Goal: Task Accomplishment & Management: Manage account settings

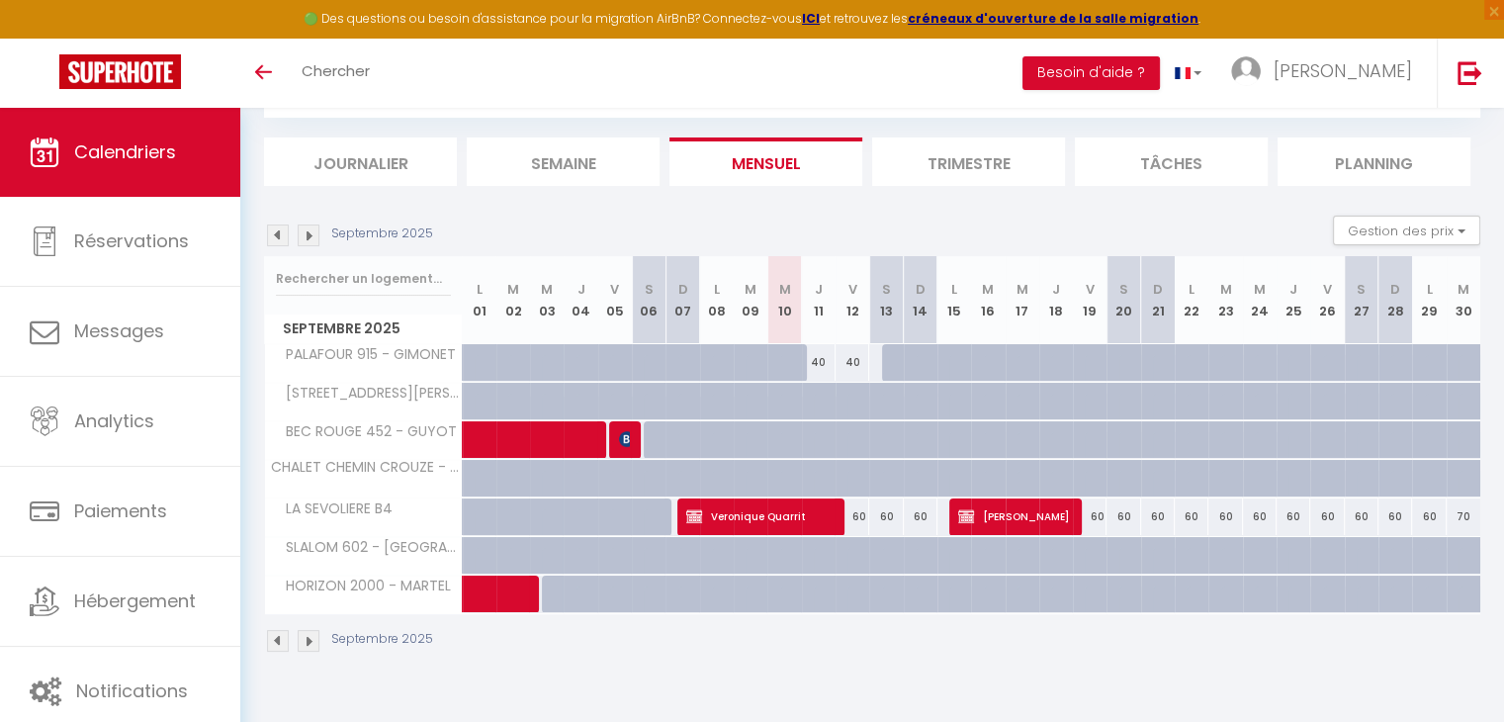
click at [313, 240] on img at bounding box center [309, 235] width 22 height 22
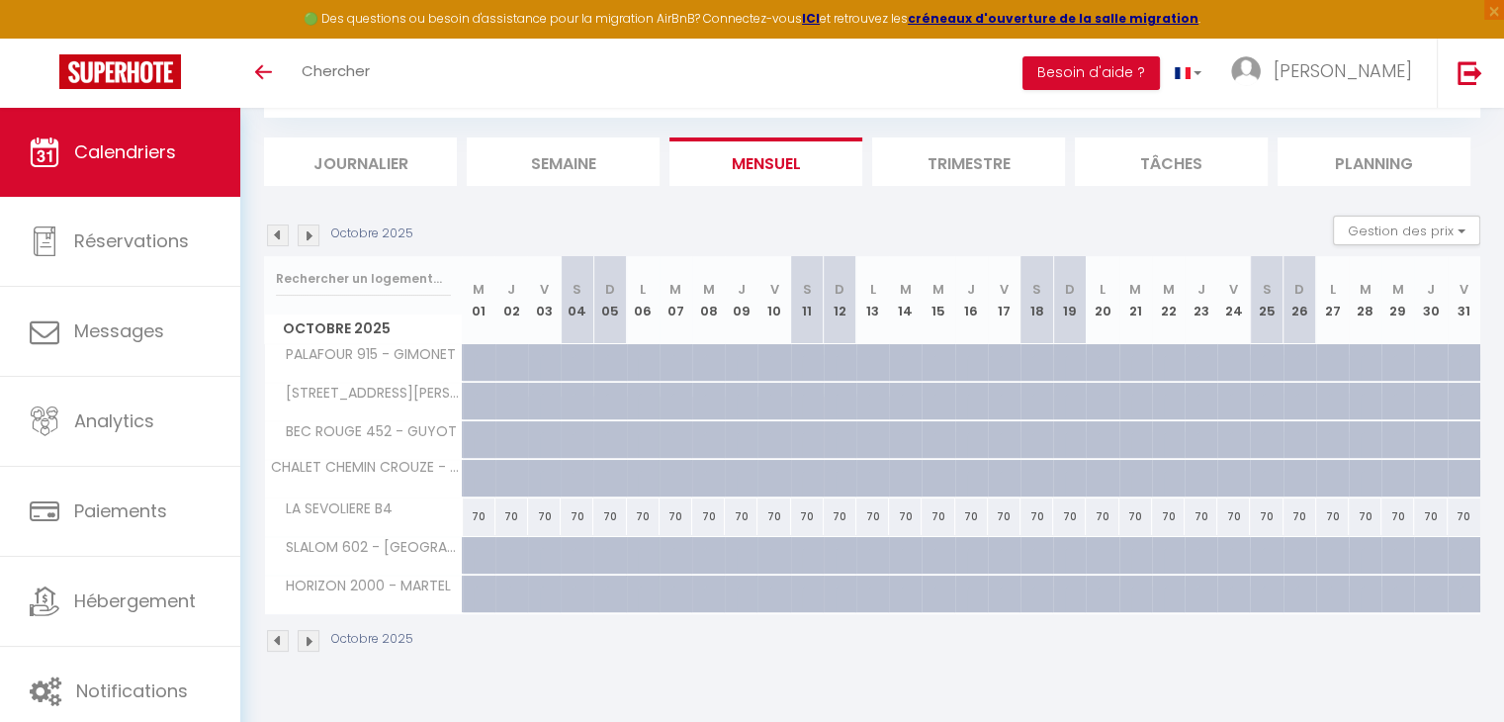
click at [313, 240] on img at bounding box center [309, 235] width 22 height 22
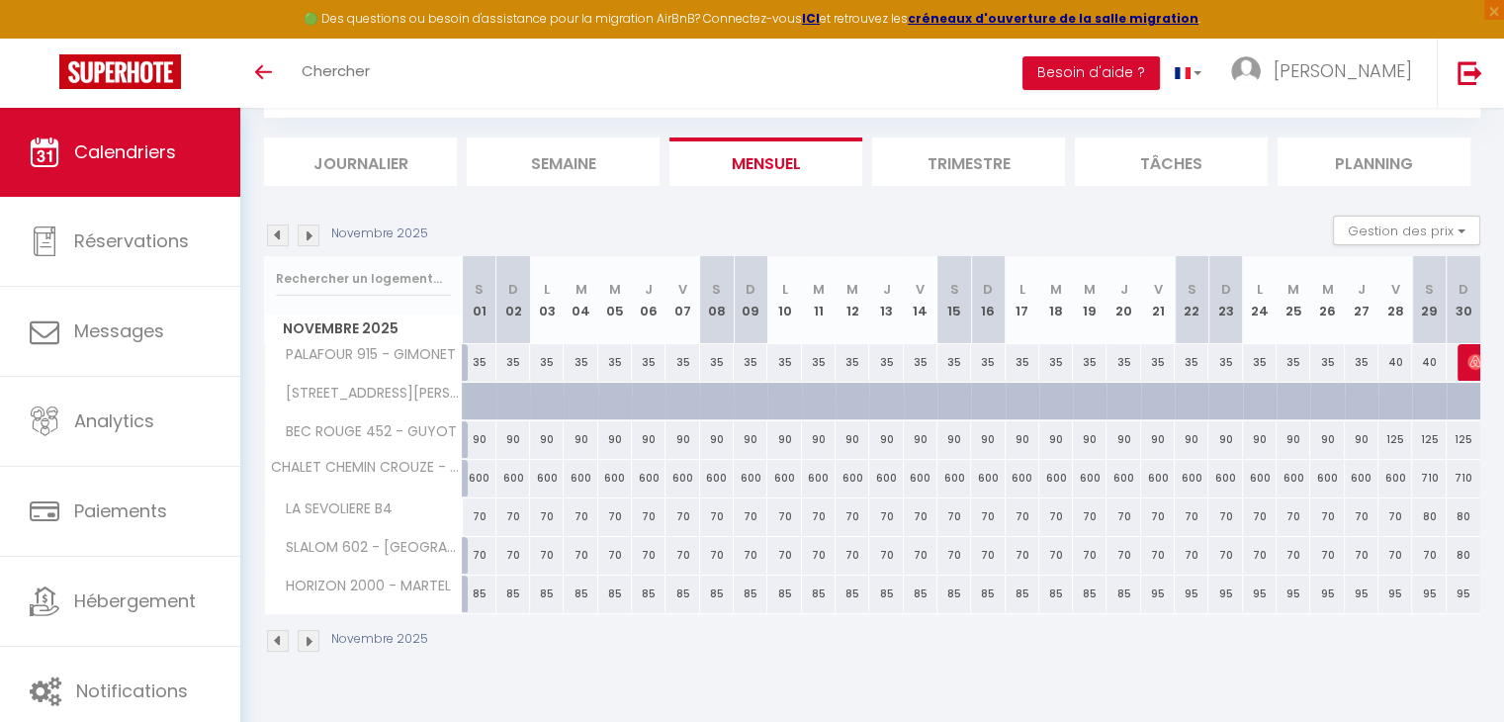
click at [313, 240] on img at bounding box center [309, 235] width 22 height 22
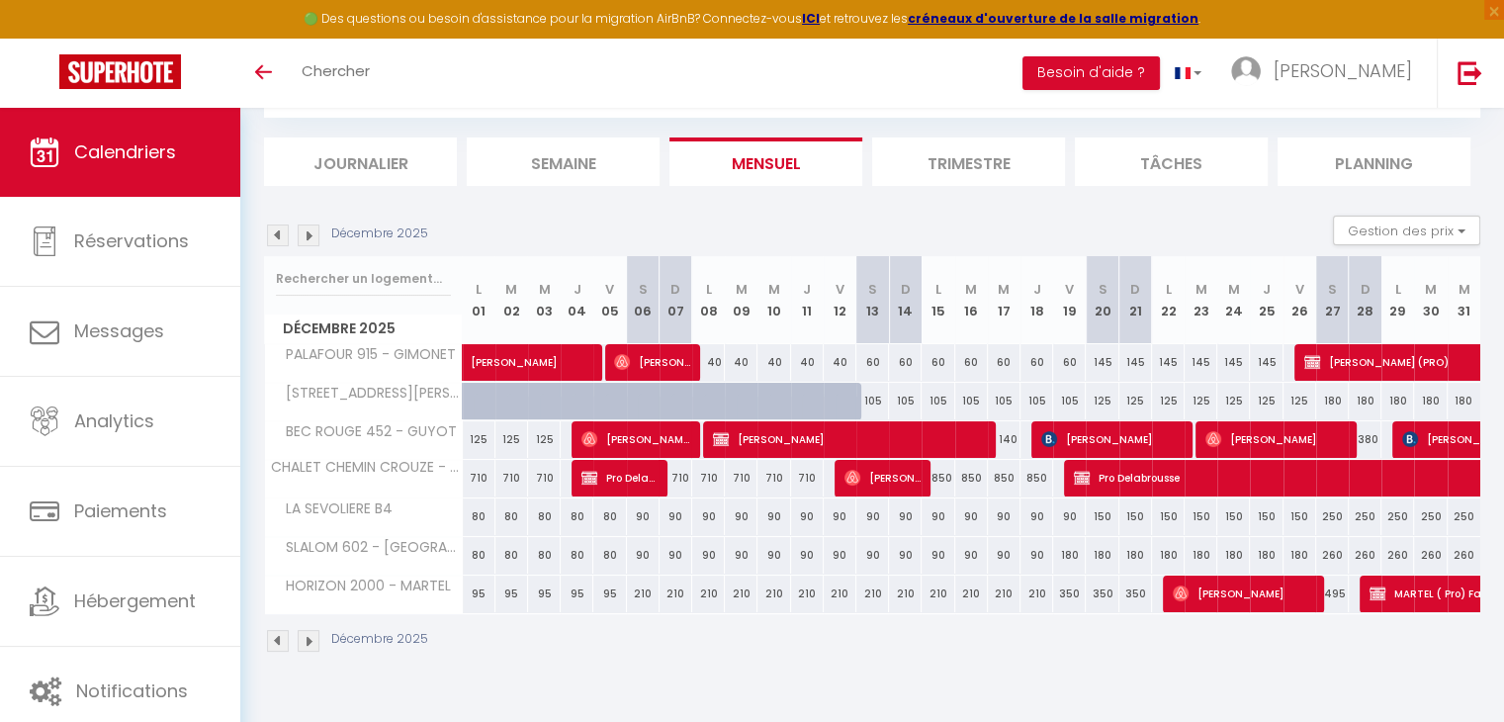
click at [313, 240] on img at bounding box center [309, 235] width 22 height 22
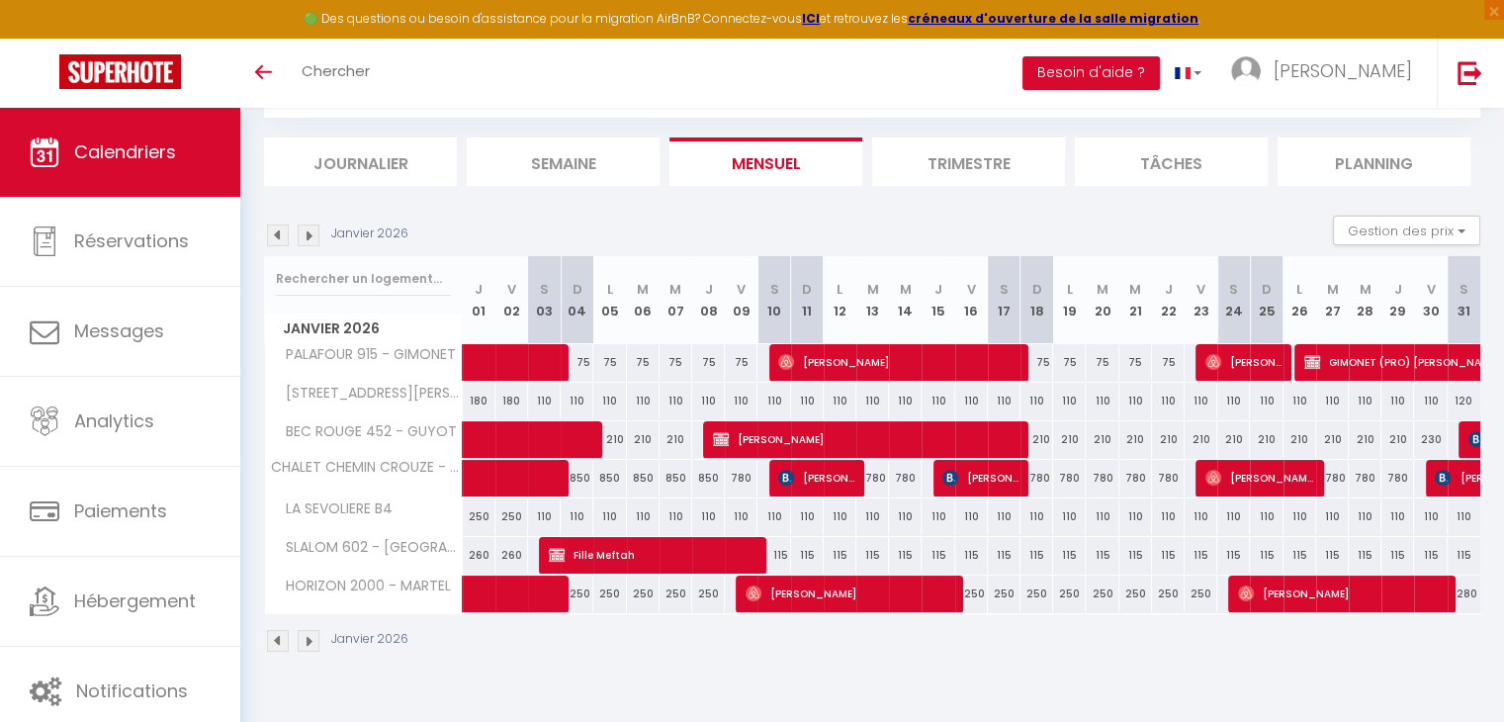
click at [289, 240] on div "Janvier 2026" at bounding box center [339, 235] width 150 height 22
click at [282, 235] on img at bounding box center [278, 235] width 22 height 22
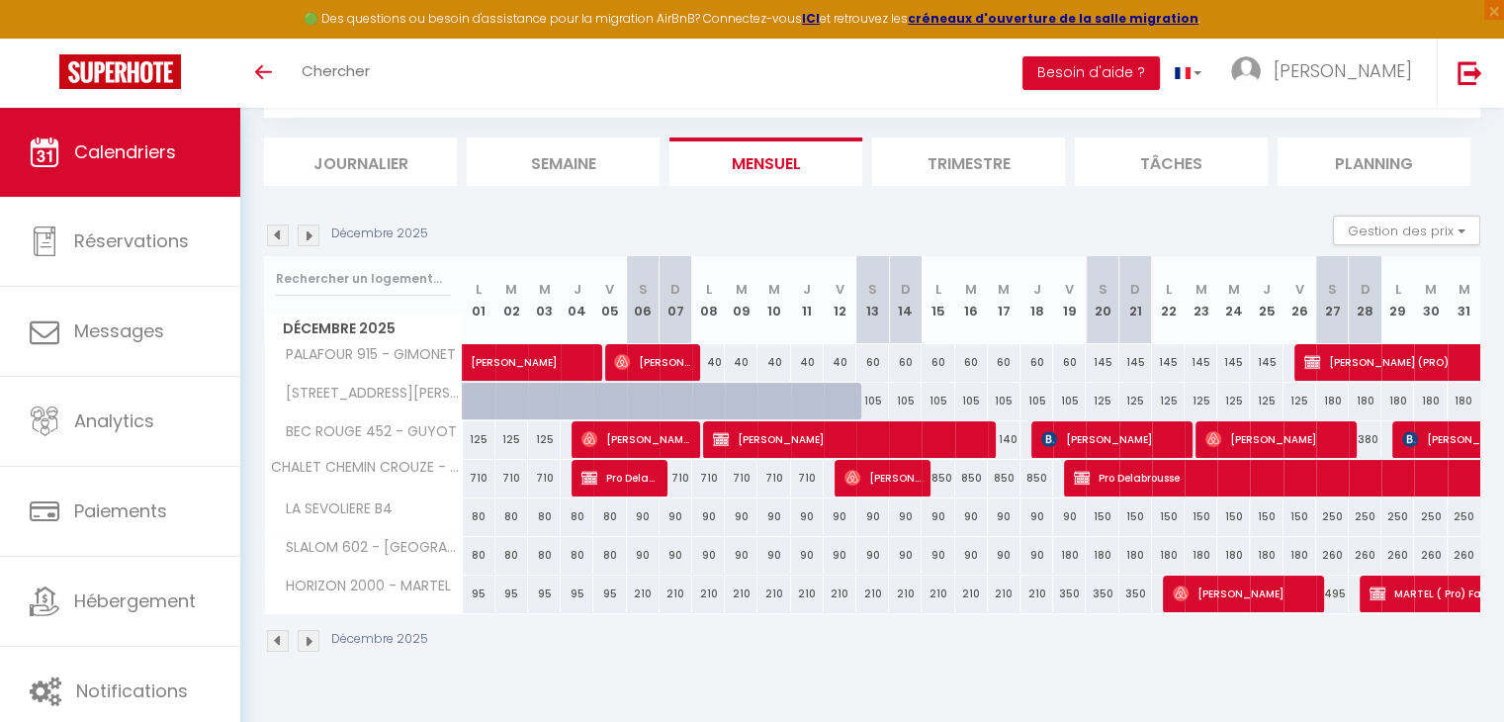
click at [319, 231] on div "Décembre 2025" at bounding box center [349, 235] width 170 height 22
click at [313, 231] on img at bounding box center [309, 235] width 22 height 22
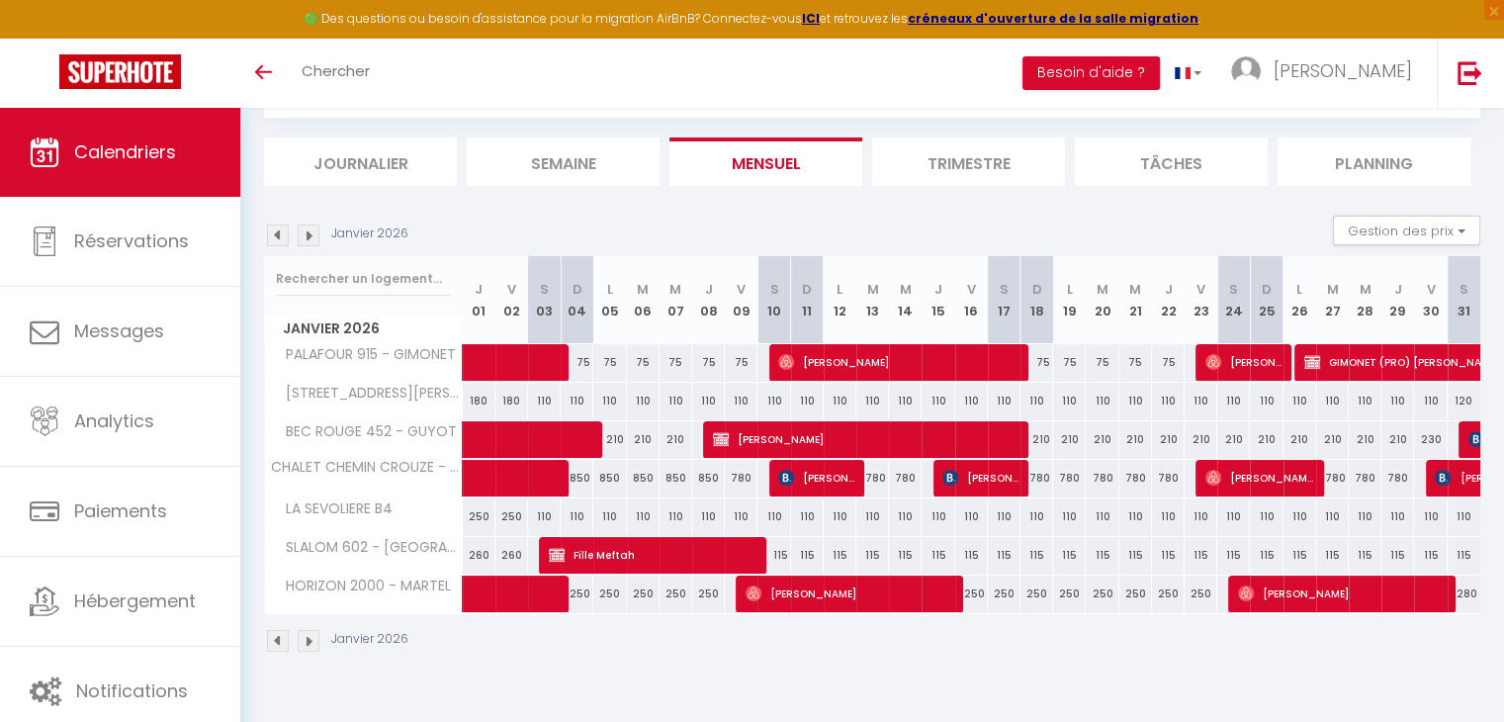
click at [291, 242] on div "Janvier 2026" at bounding box center [339, 235] width 150 height 22
click at [286, 238] on img at bounding box center [278, 235] width 22 height 22
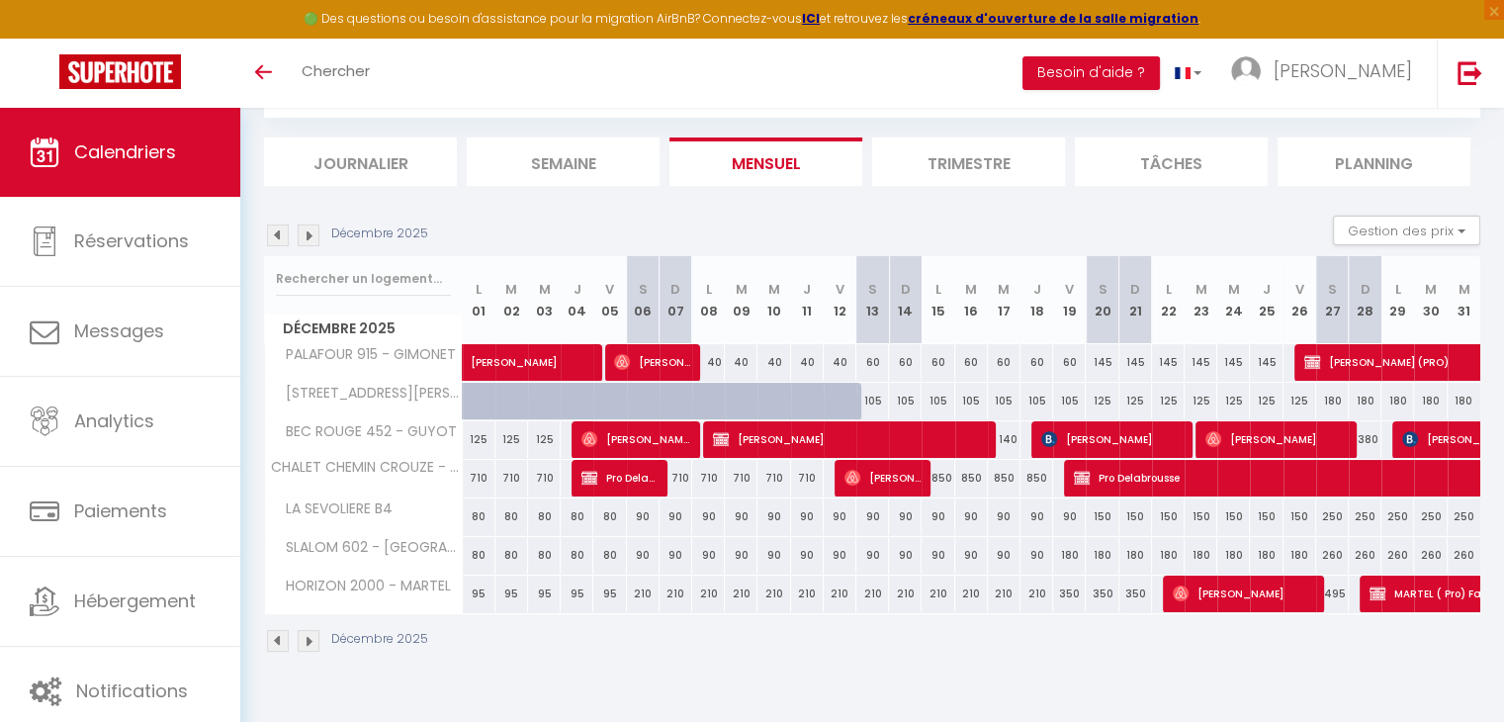
click at [291, 233] on div "Décembre 2025" at bounding box center [349, 235] width 170 height 22
click at [301, 235] on img at bounding box center [309, 235] width 22 height 22
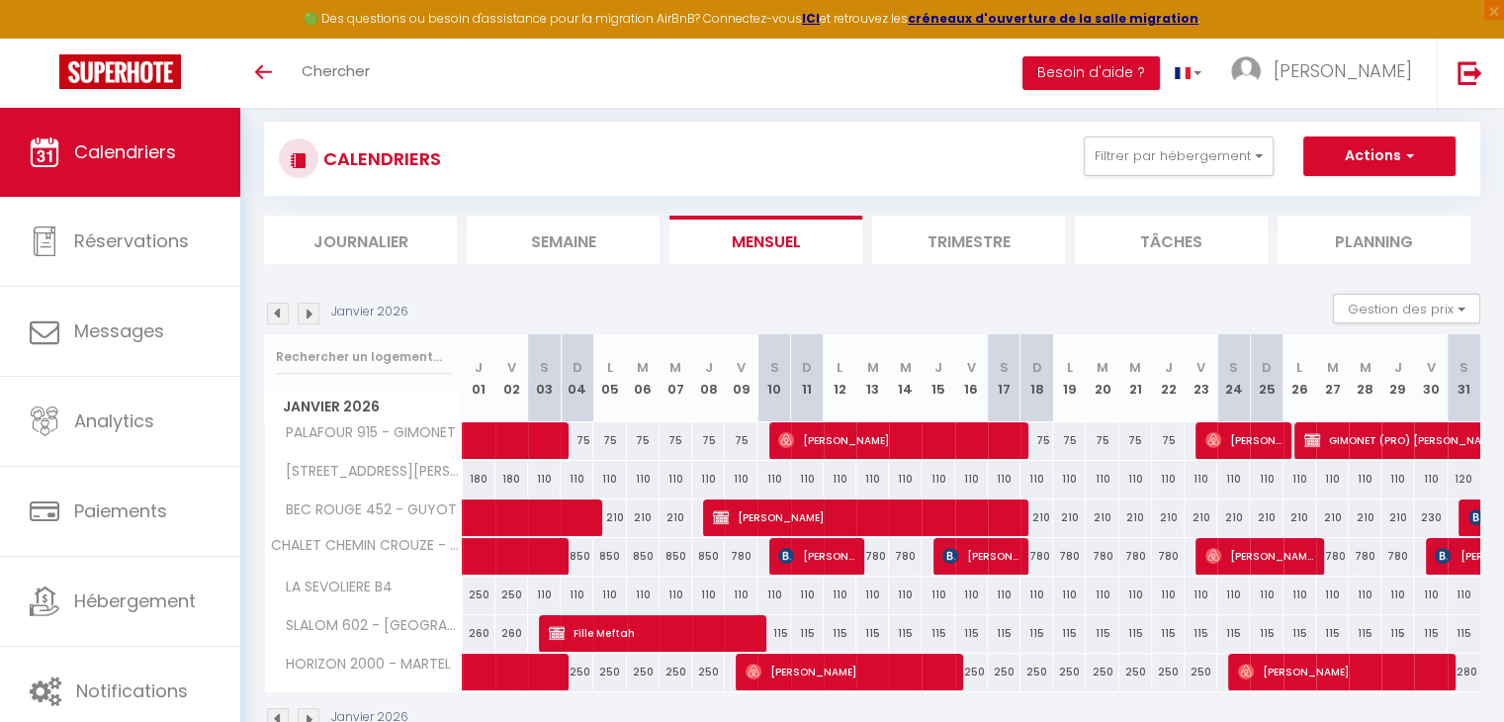
scroll to position [59, 0]
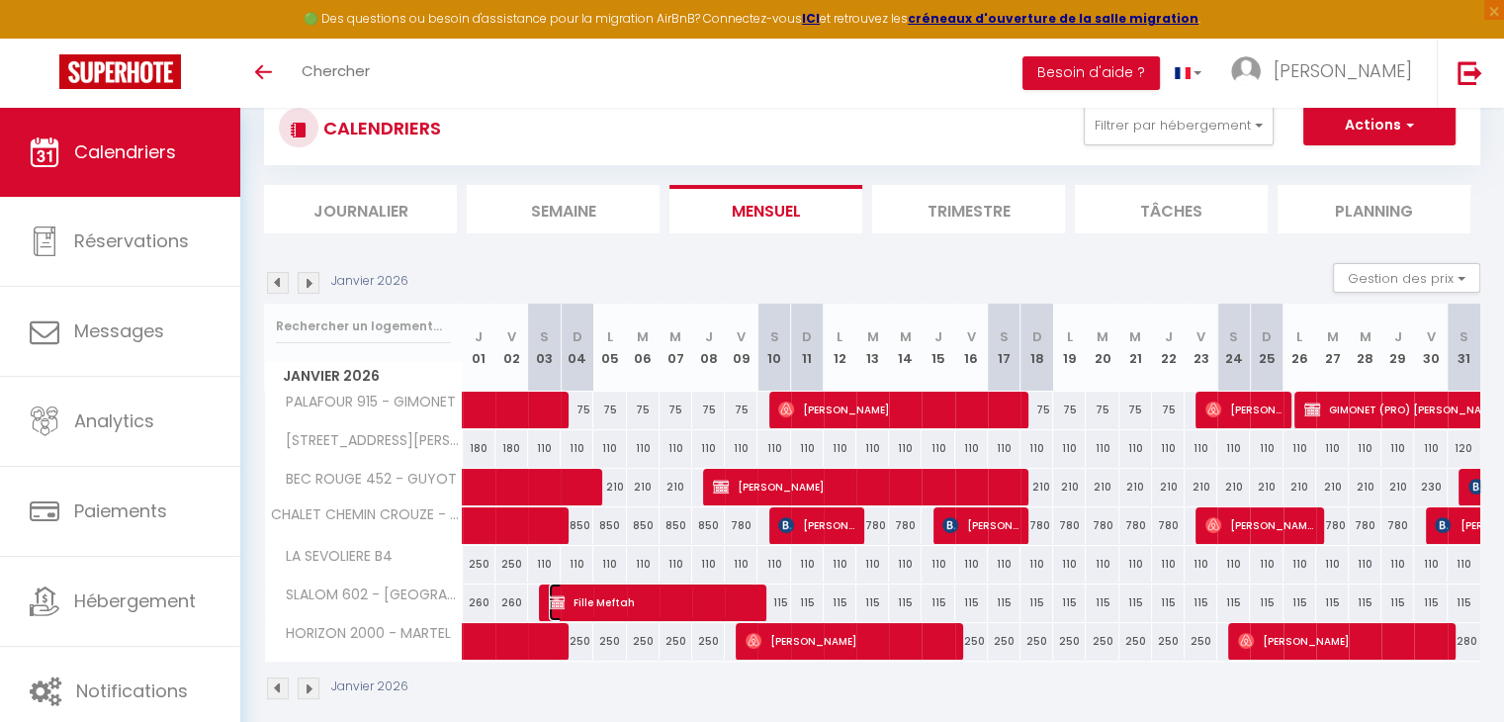
click at [599, 586] on span "Fille Meftah" at bounding box center [652, 602] width 207 height 38
select select "OK"
select select "KO"
select select "0"
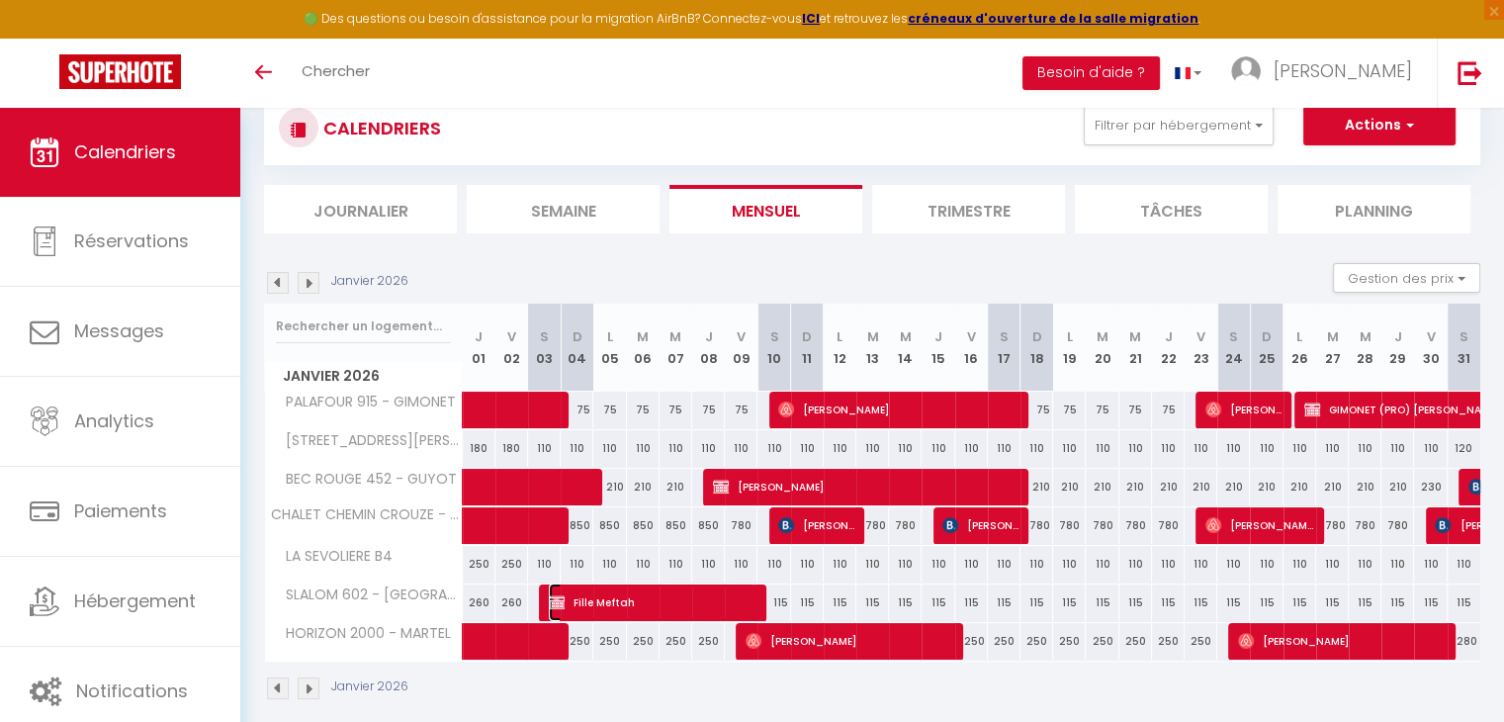
select select "0"
select select
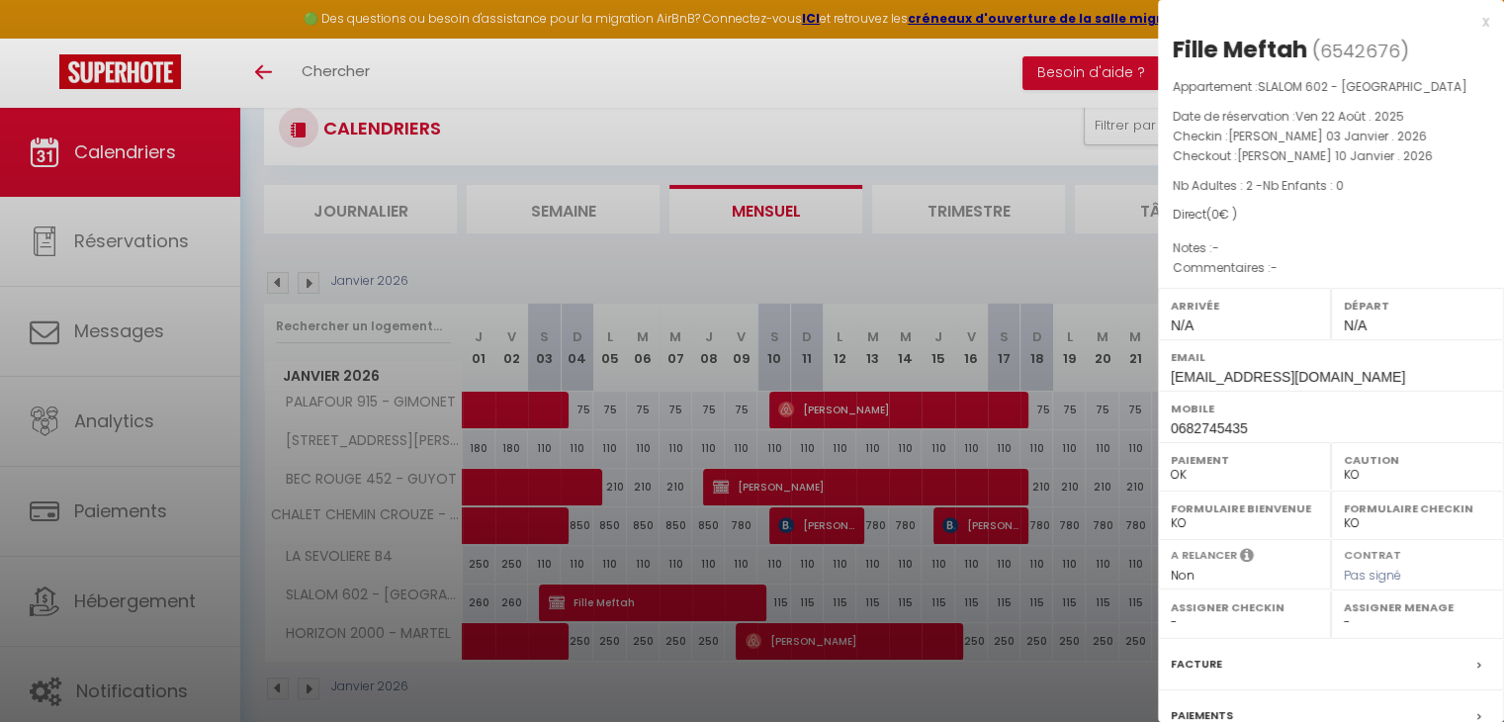
click at [728, 547] on div at bounding box center [752, 361] width 1504 height 722
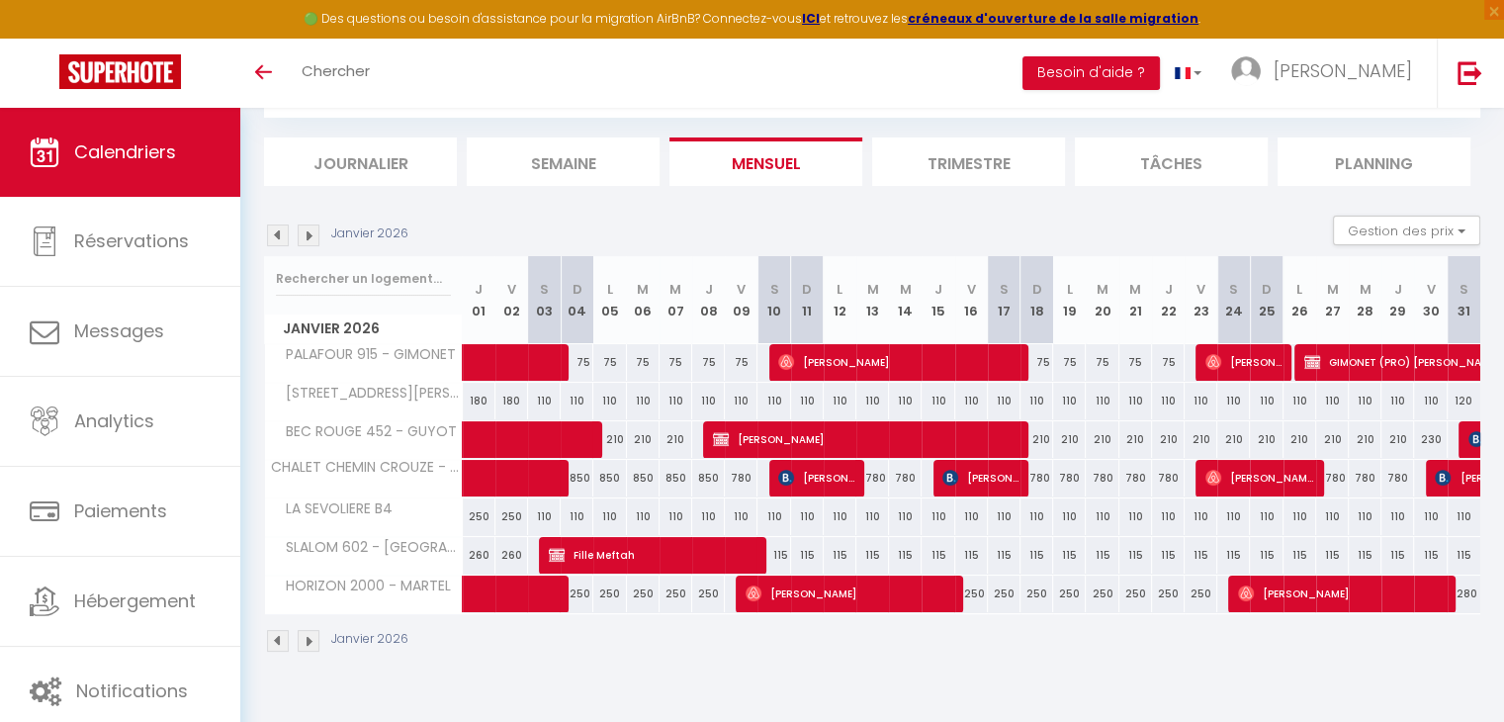
scroll to position [0, 0]
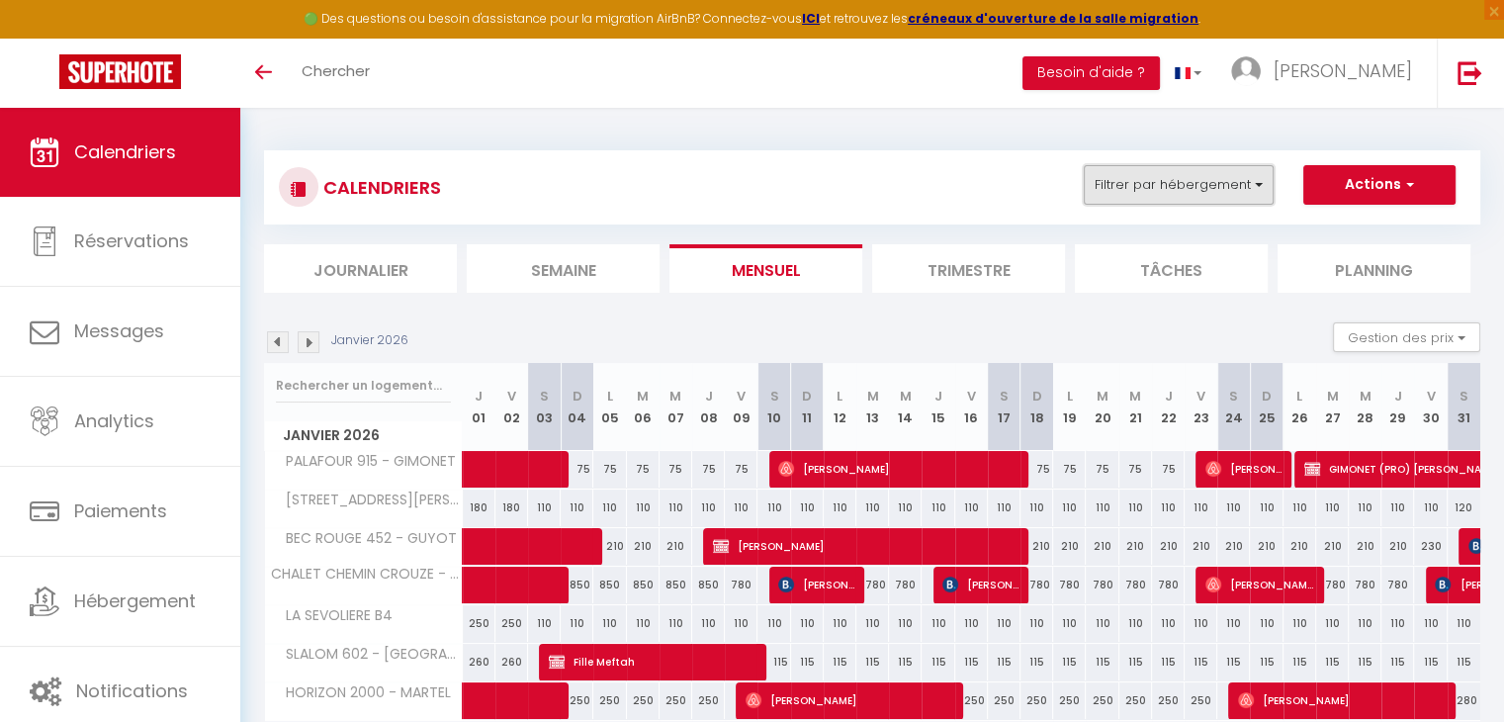
click at [1151, 191] on button "Filtrer par hébergement" at bounding box center [1179, 185] width 190 height 40
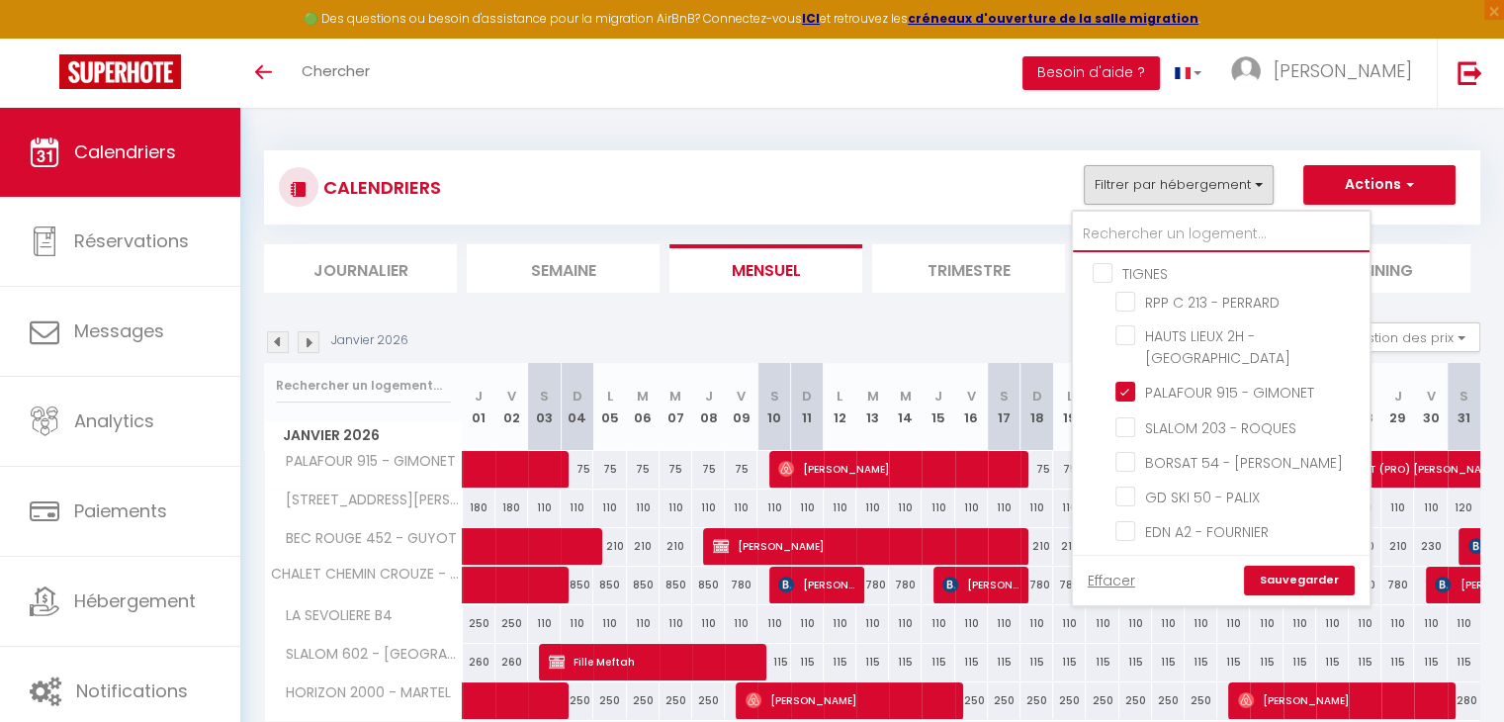
click at [1119, 217] on input "text" at bounding box center [1221, 235] width 297 height 36
type input "c"
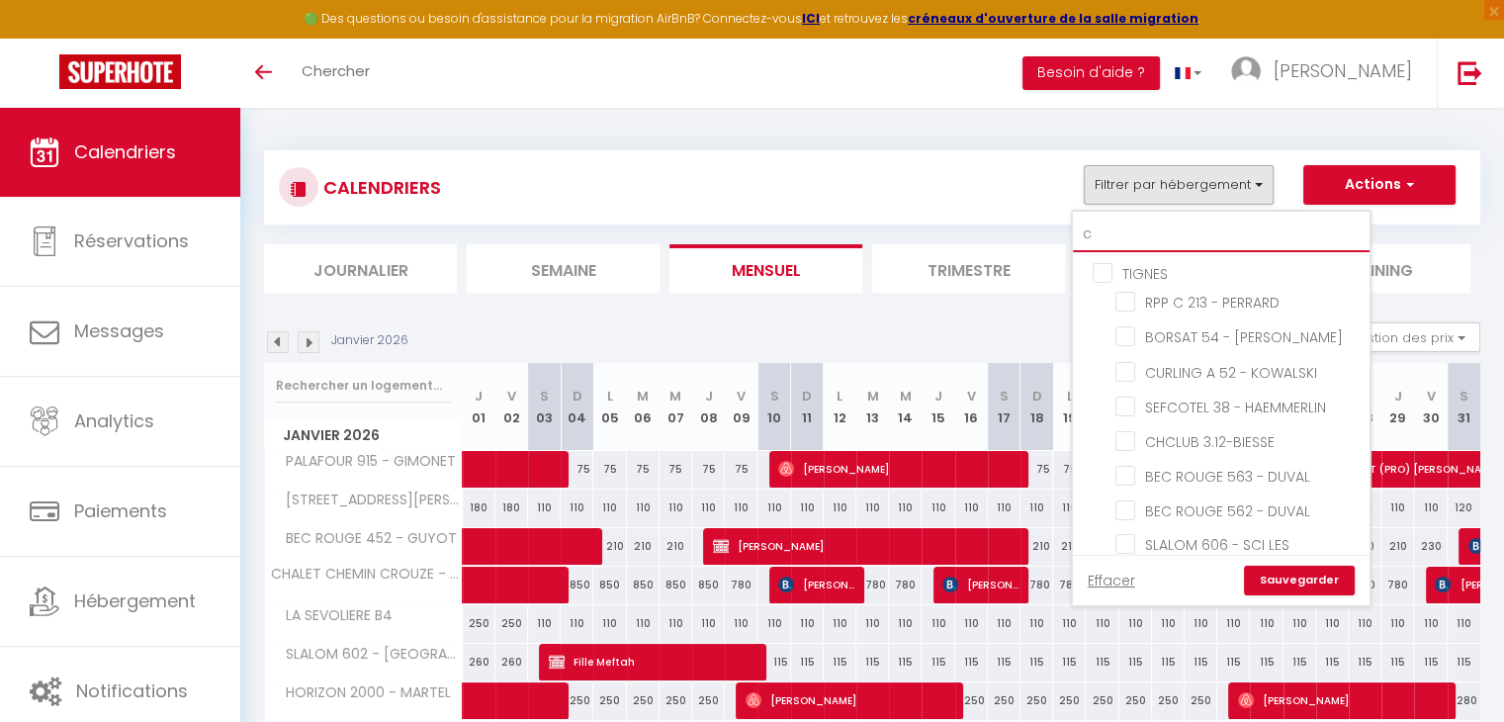
checkbox input "false"
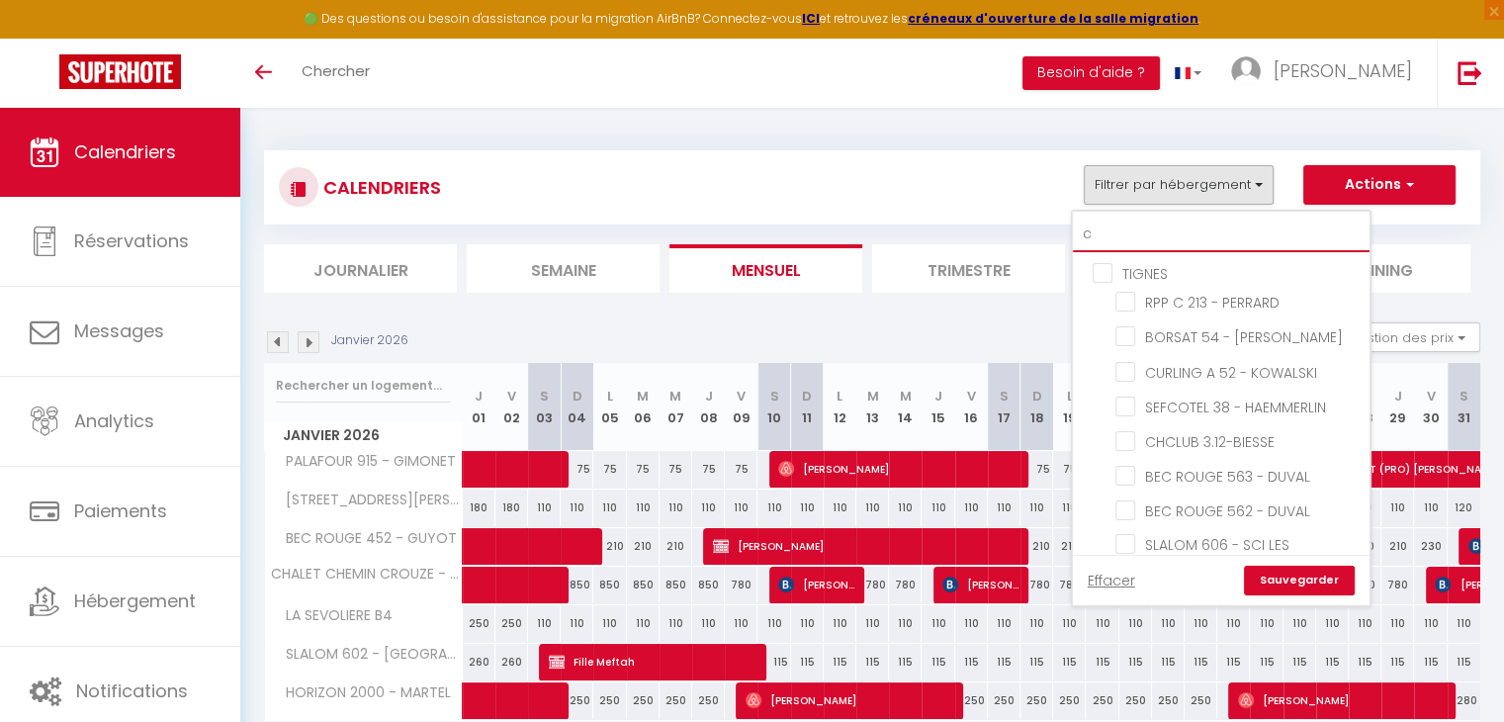
checkbox input "false"
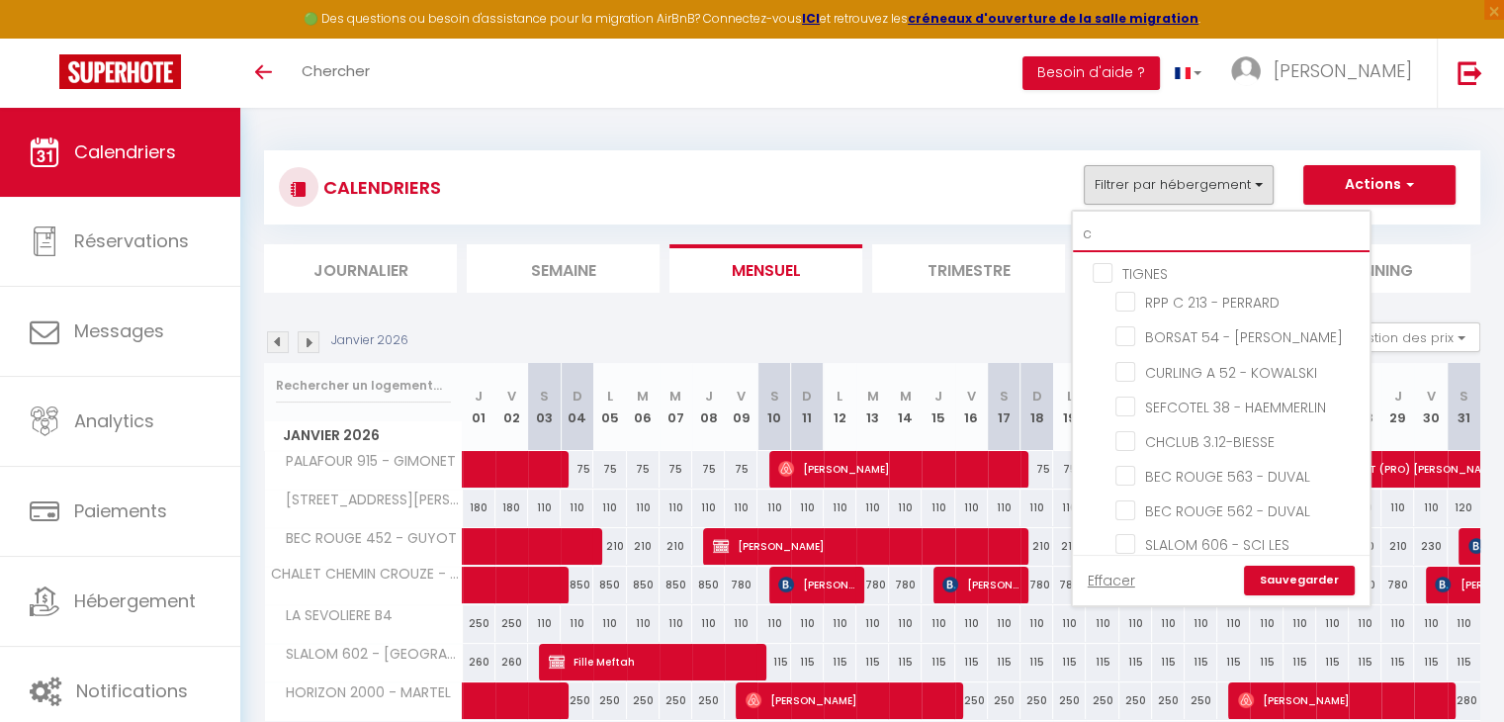
checkbox input "true"
checkbox input "false"
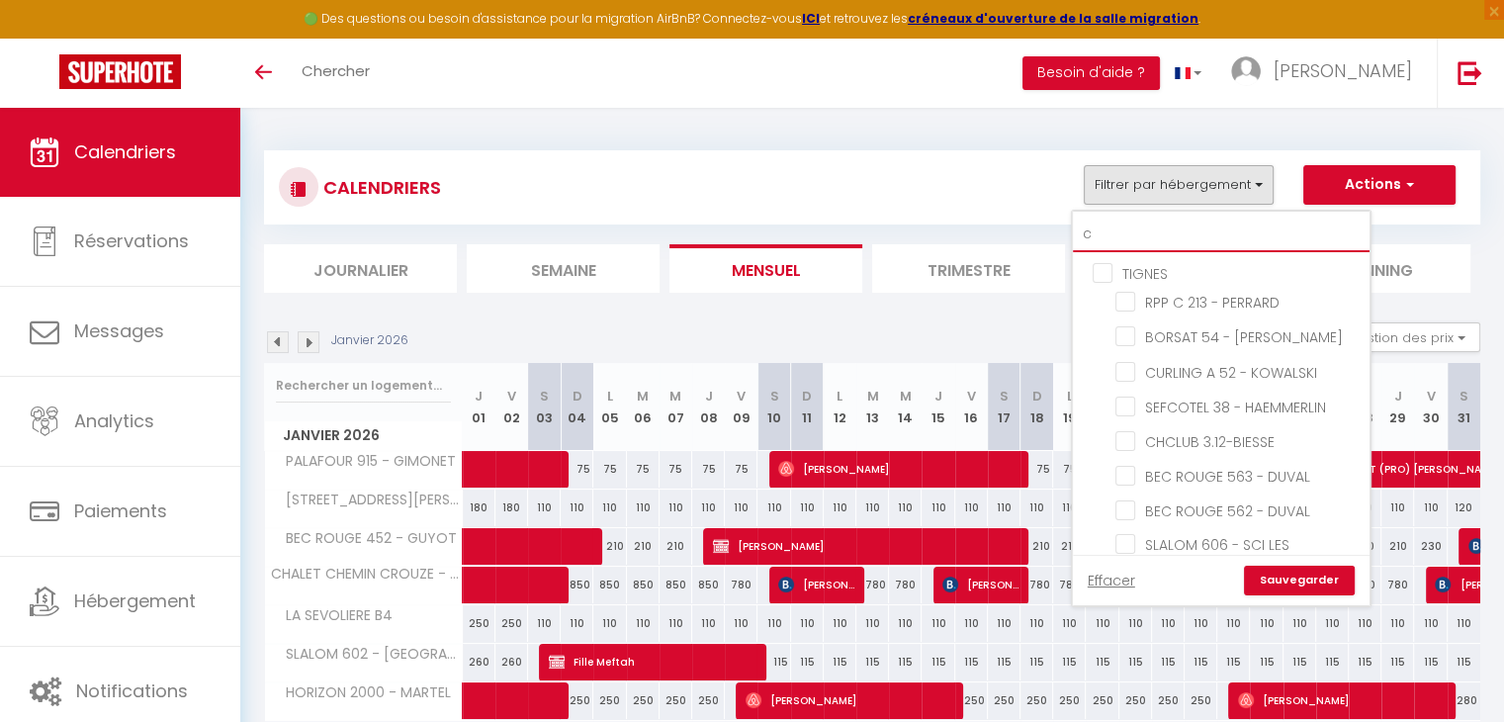
checkbox input "false"
checkbox input "true"
checkbox input "false"
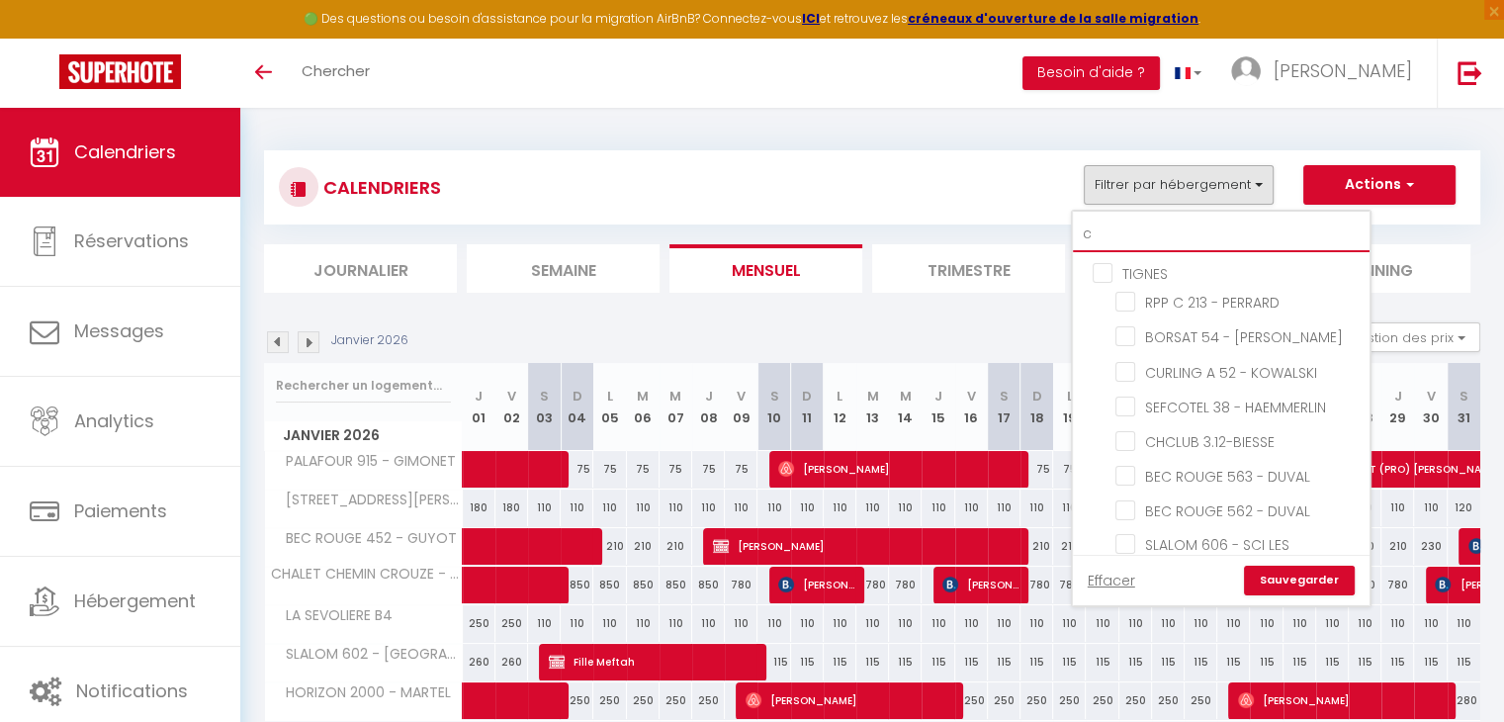
checkbox input "false"
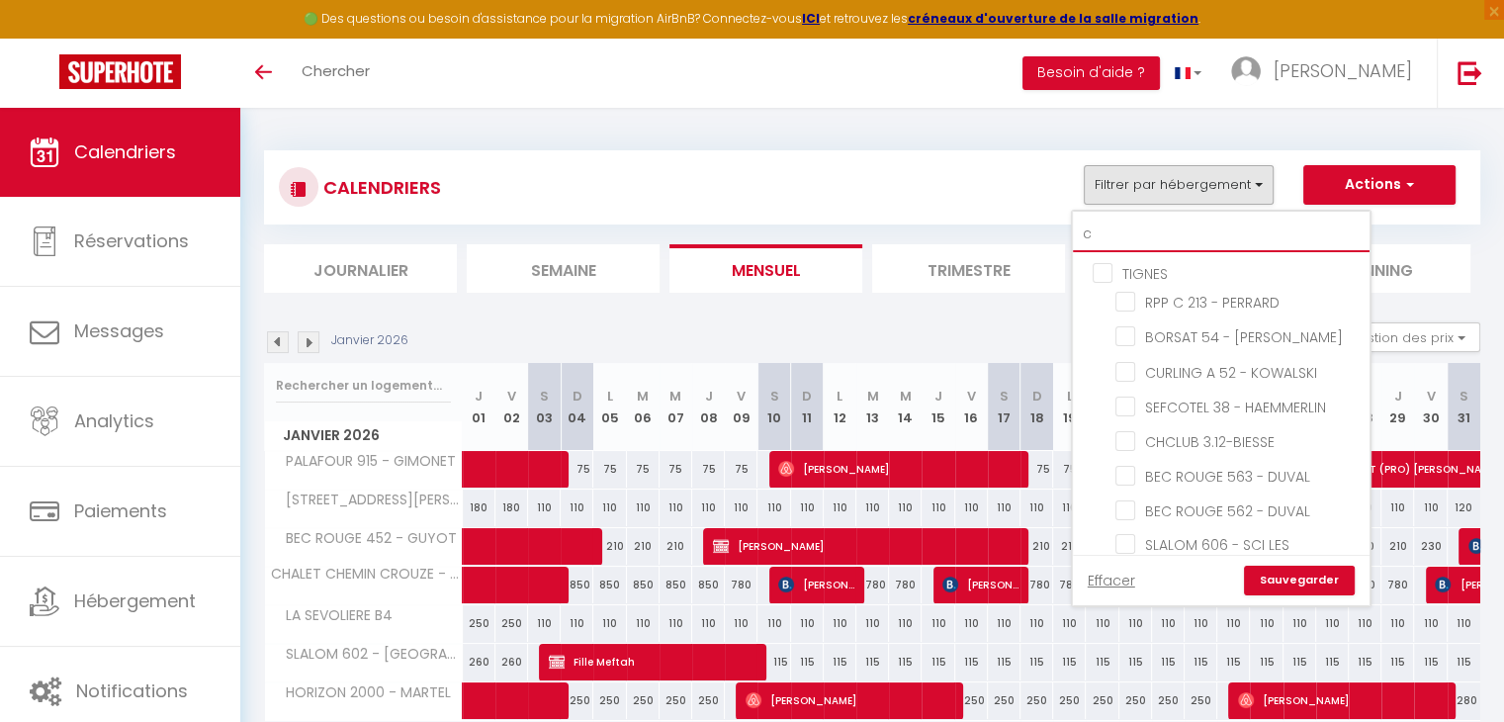
checkbox input "false"
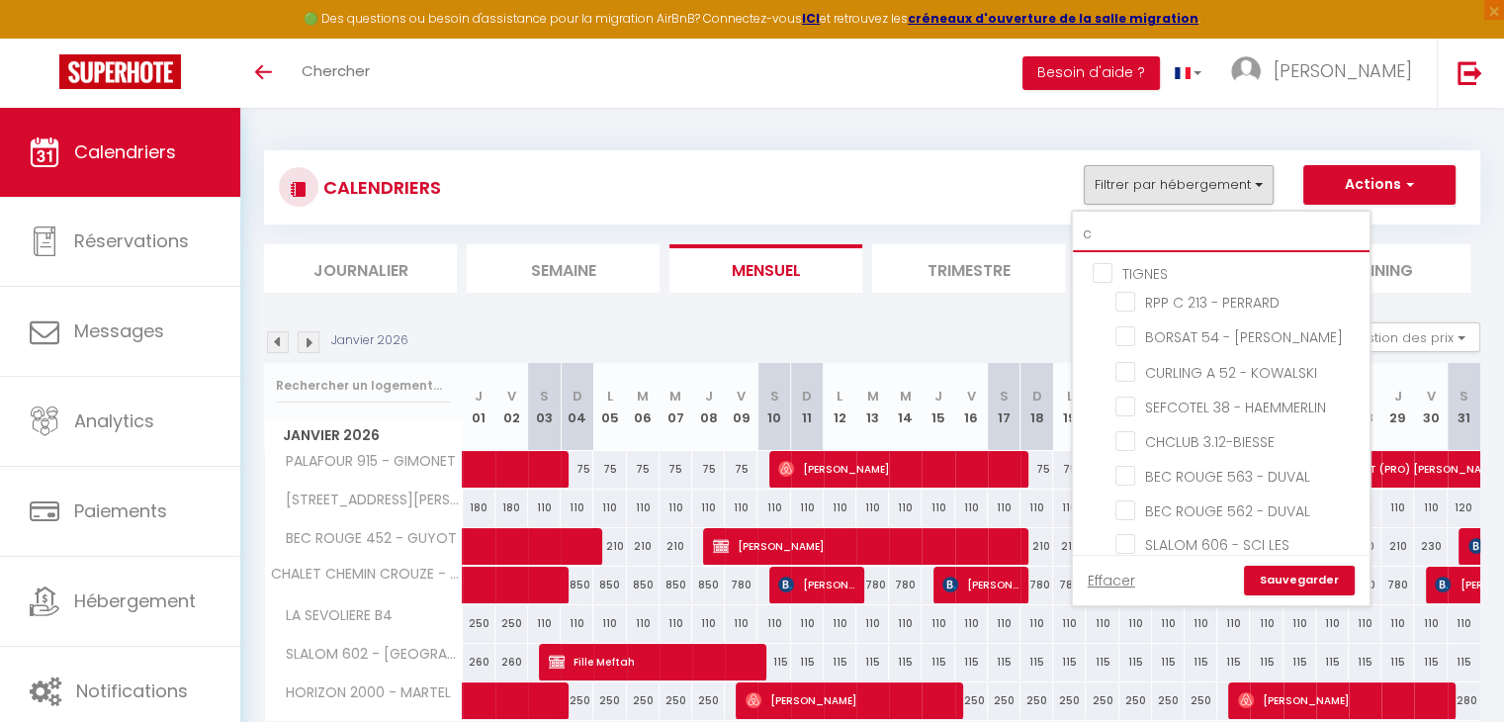
checkbox input "false"
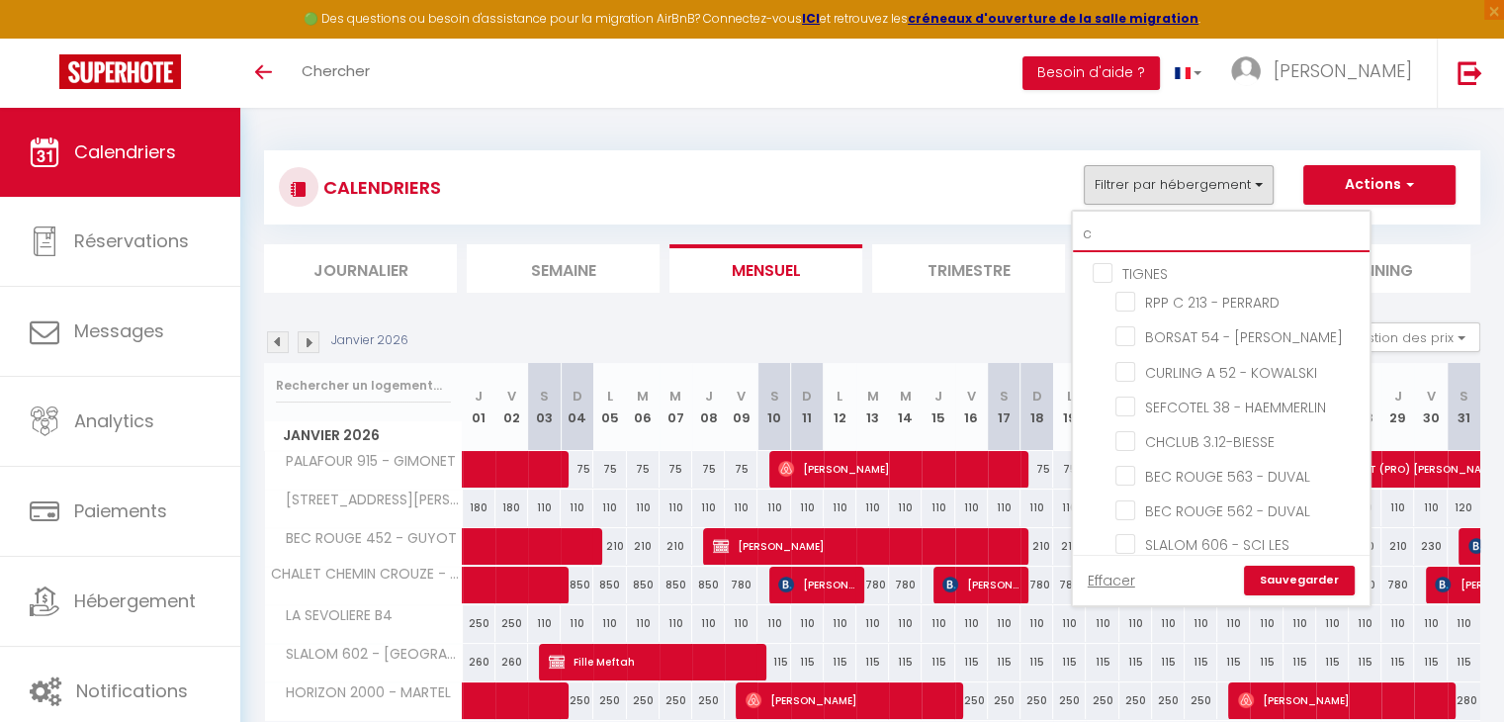
checkbox input "false"
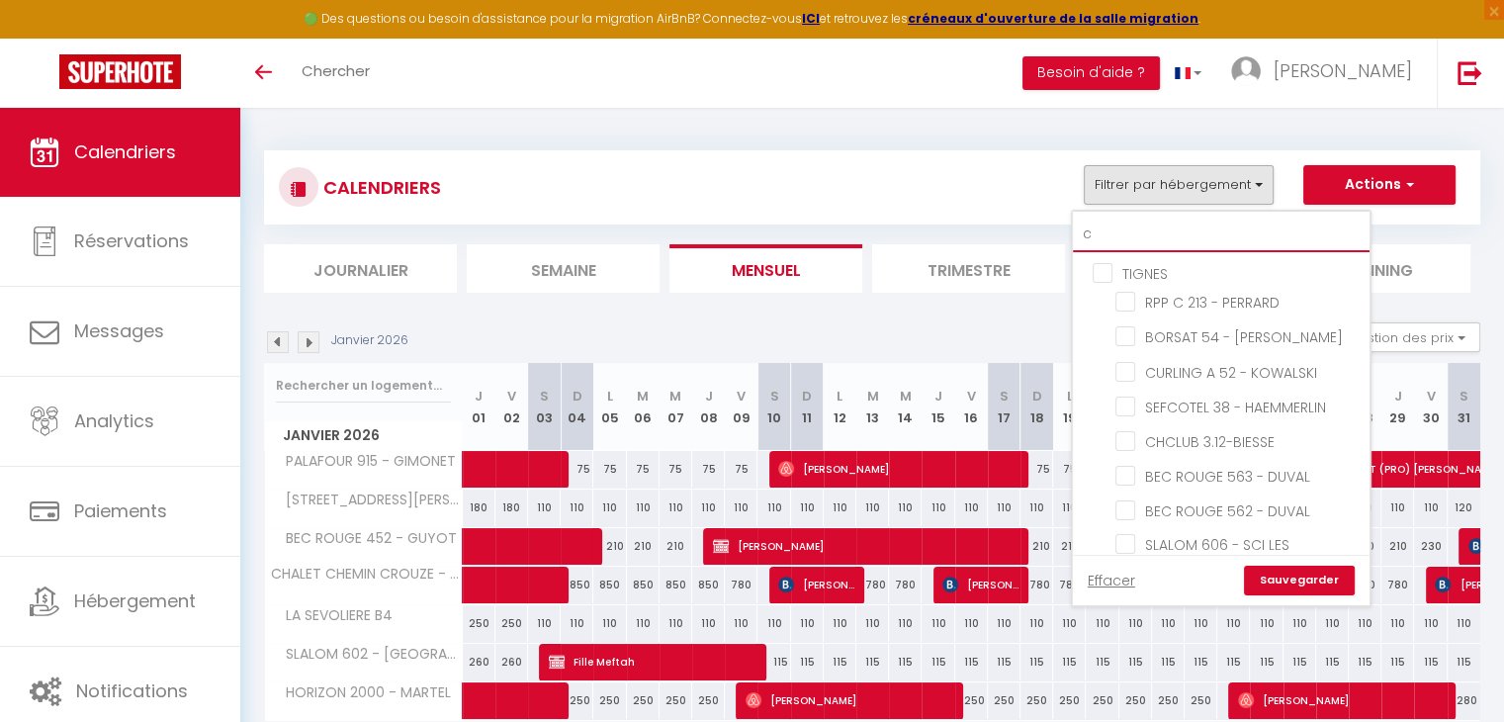
checkbox input "false"
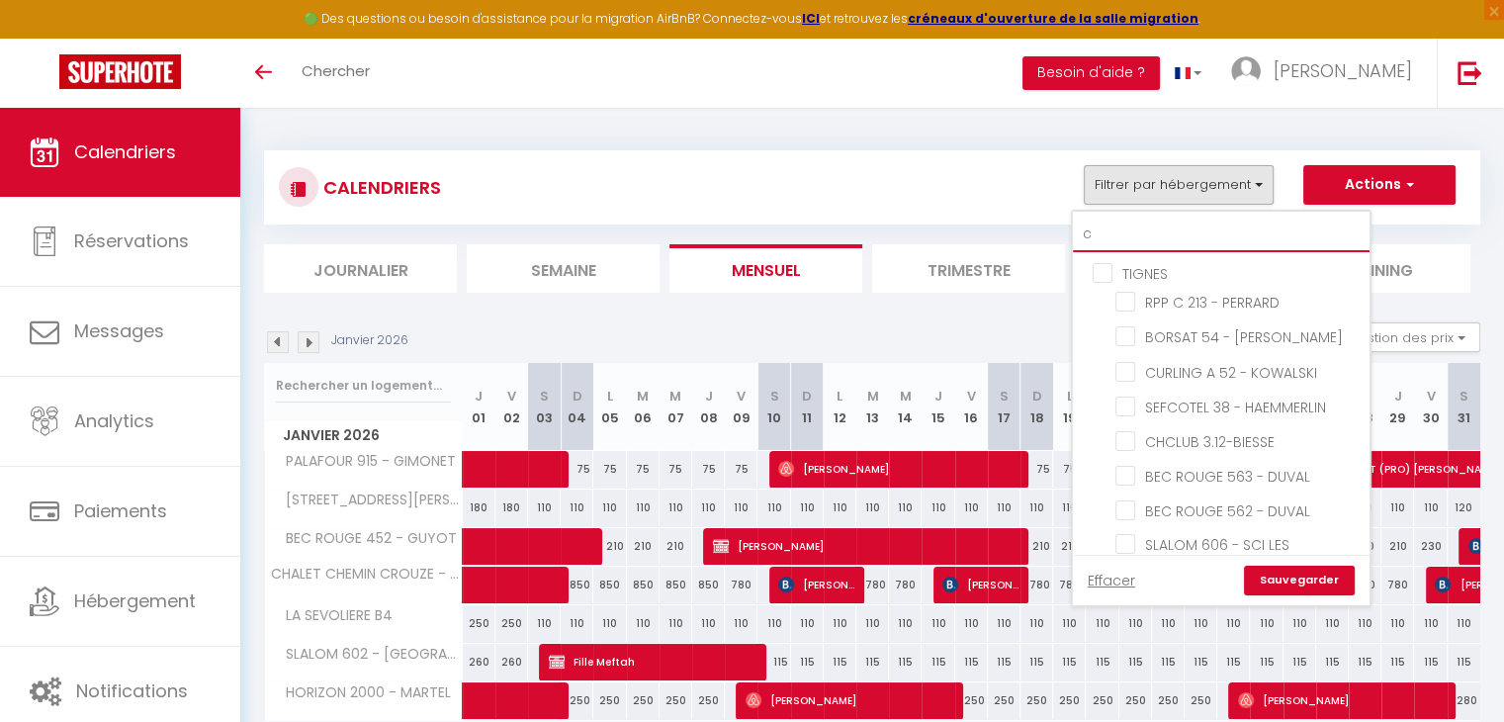
checkbox input "false"
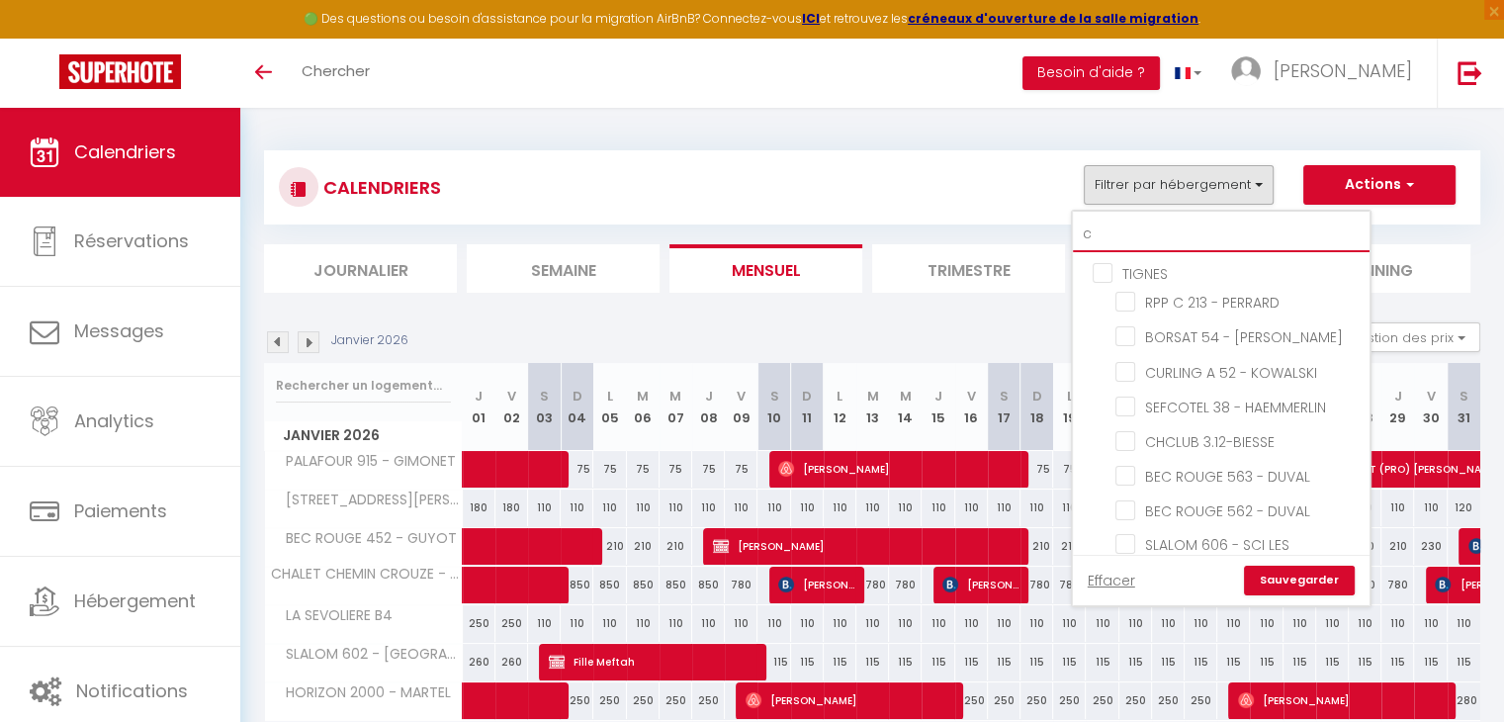
checkbox input "false"
type input "ch"
checkbox input "false"
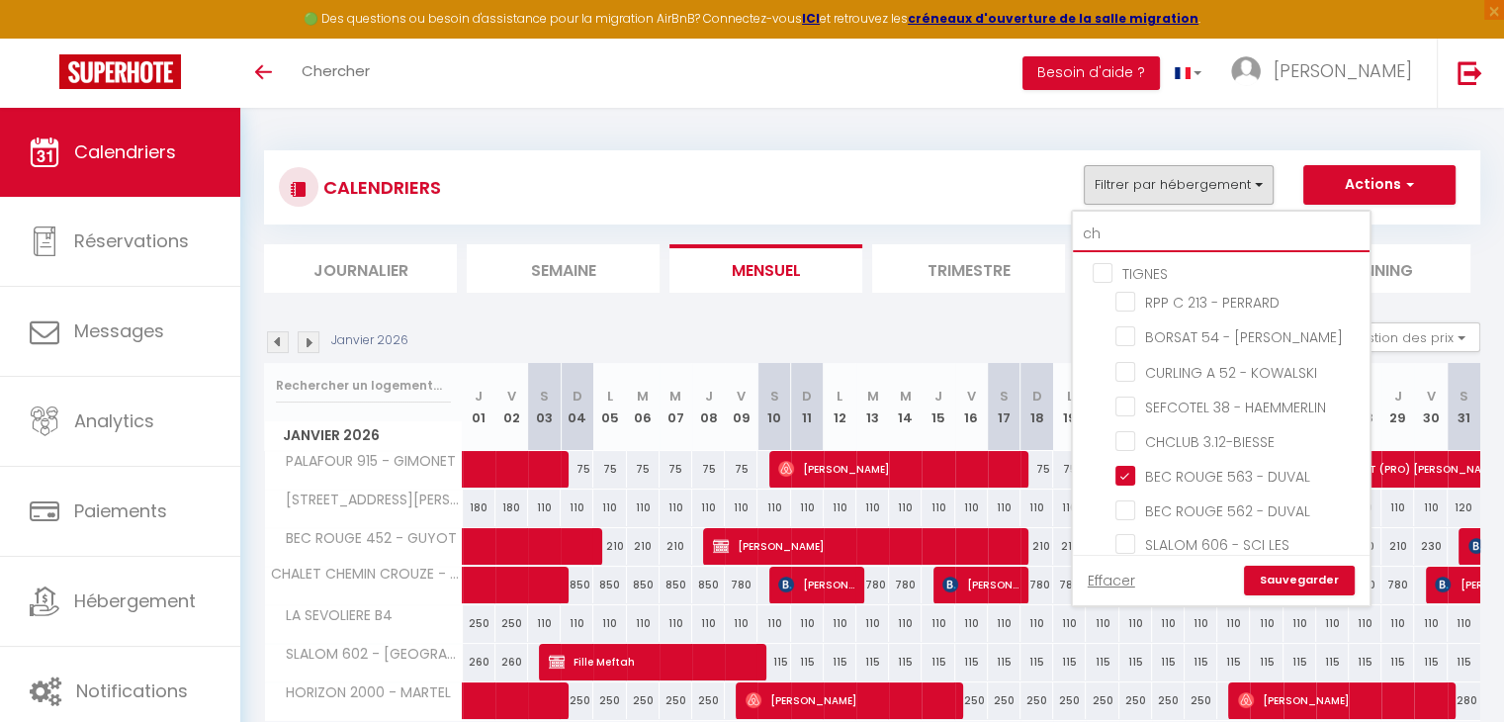
checkbox input "false"
checkbox input "true"
checkbox input "false"
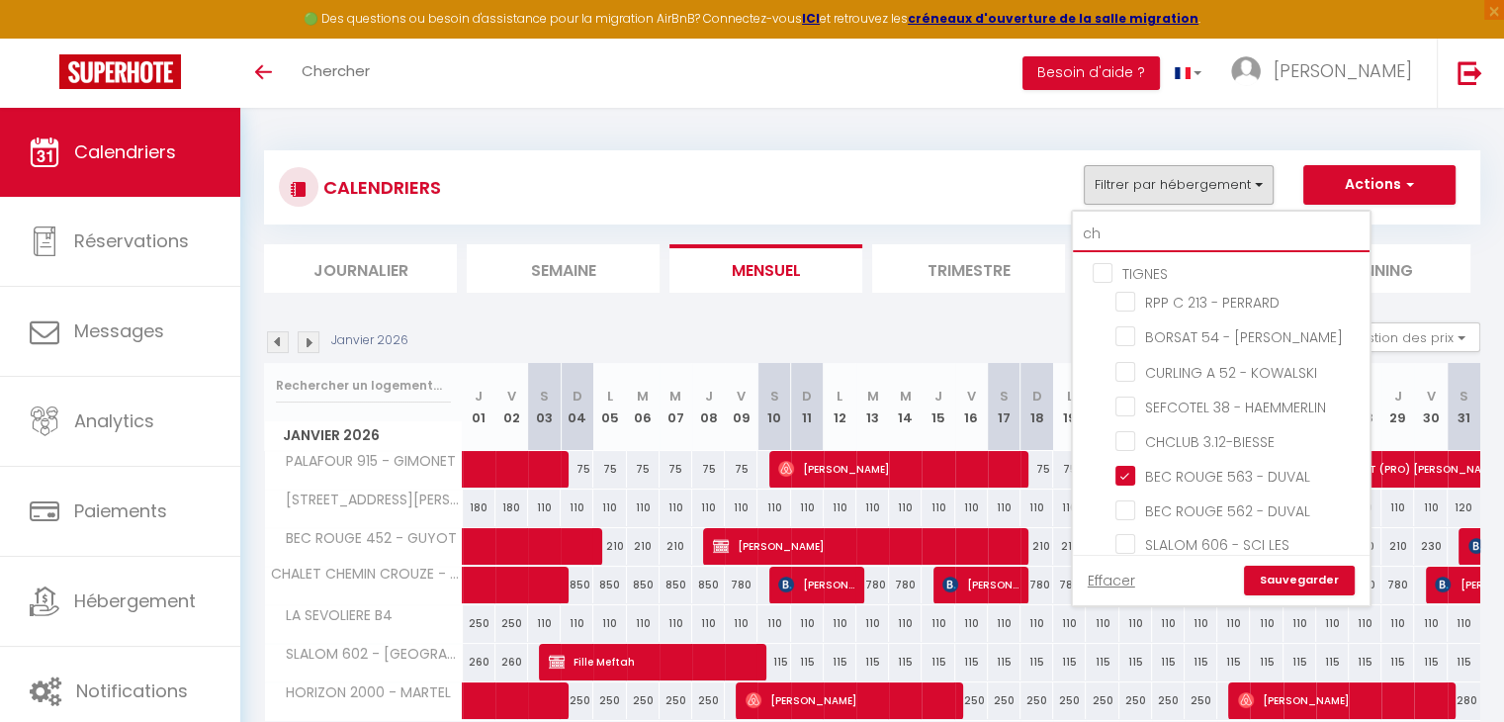
checkbox input "false"
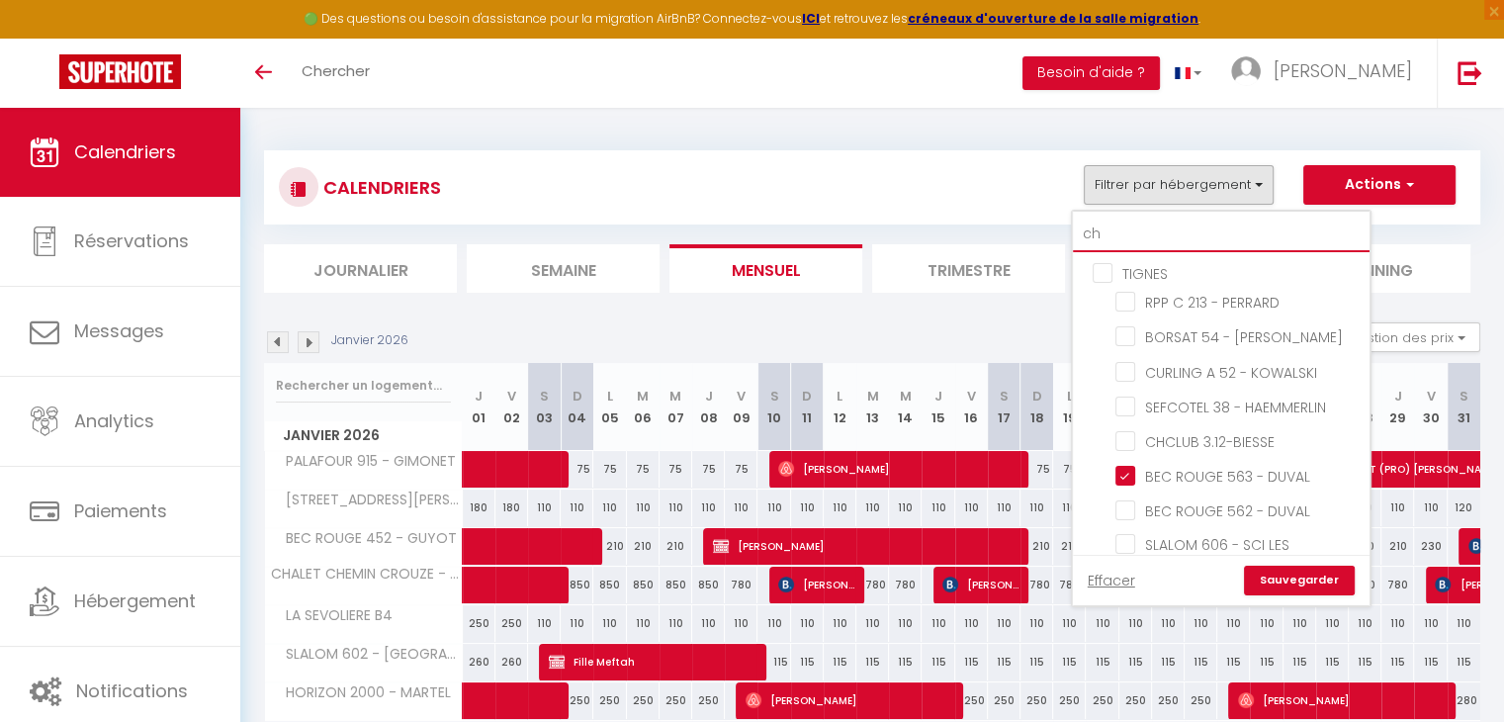
checkbox input "false"
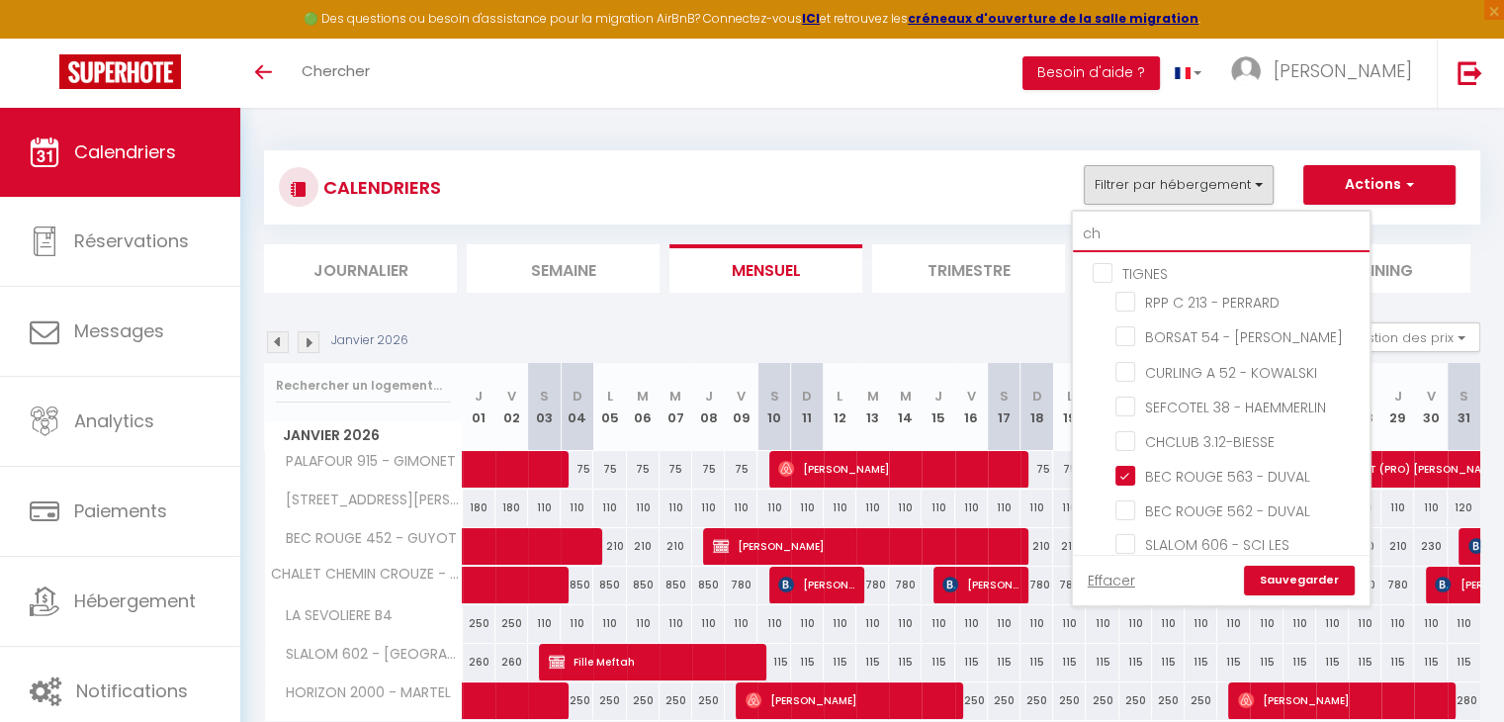
checkbox input "false"
type input "c"
checkbox input "false"
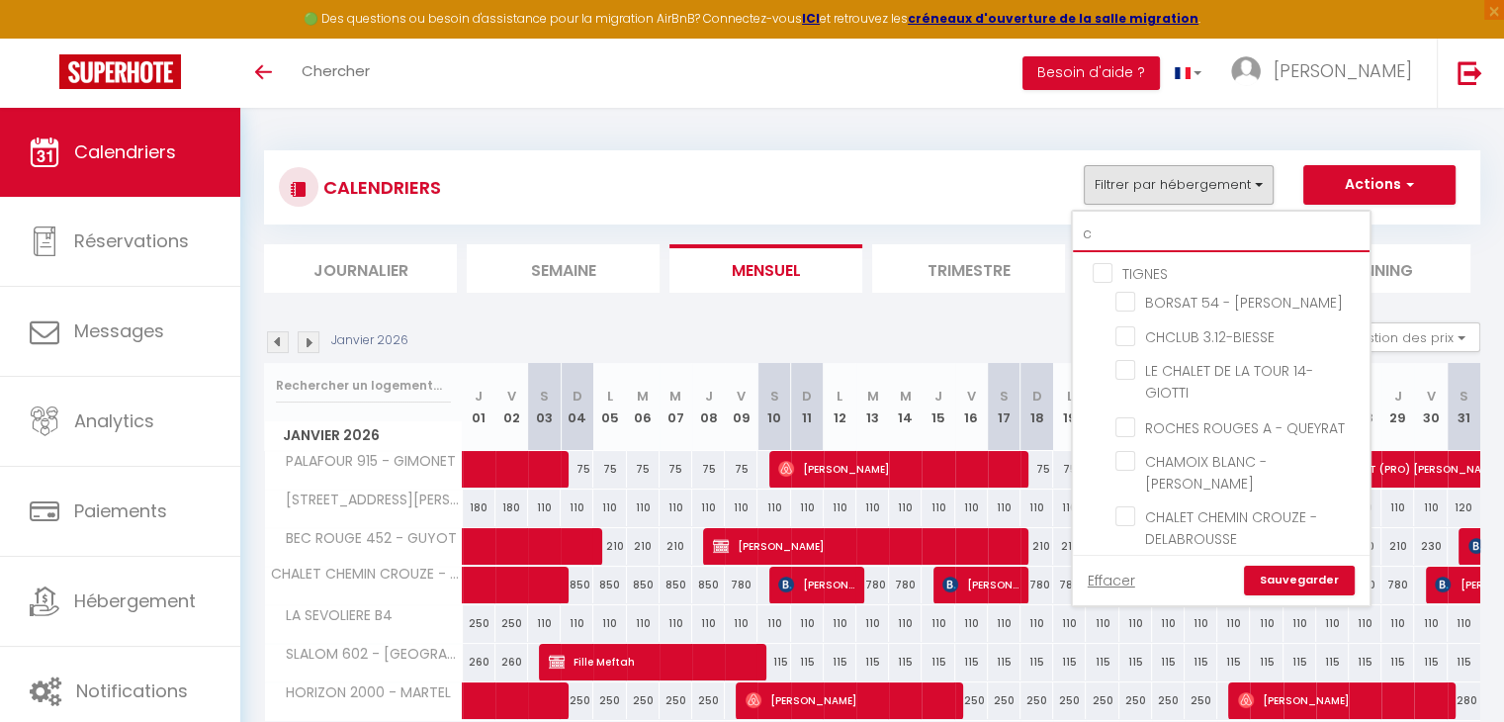
checkbox input "false"
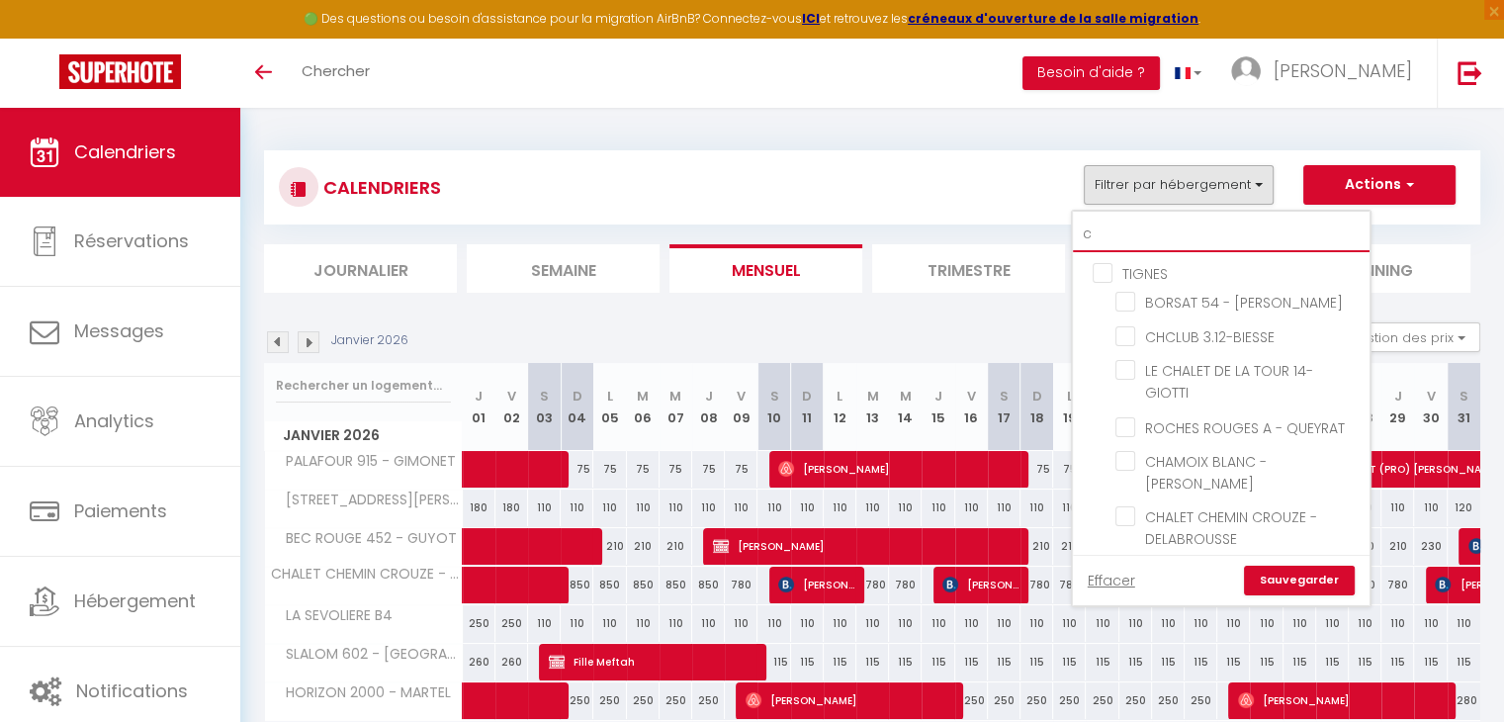
checkbox input "false"
checkbox input "true"
checkbox input "false"
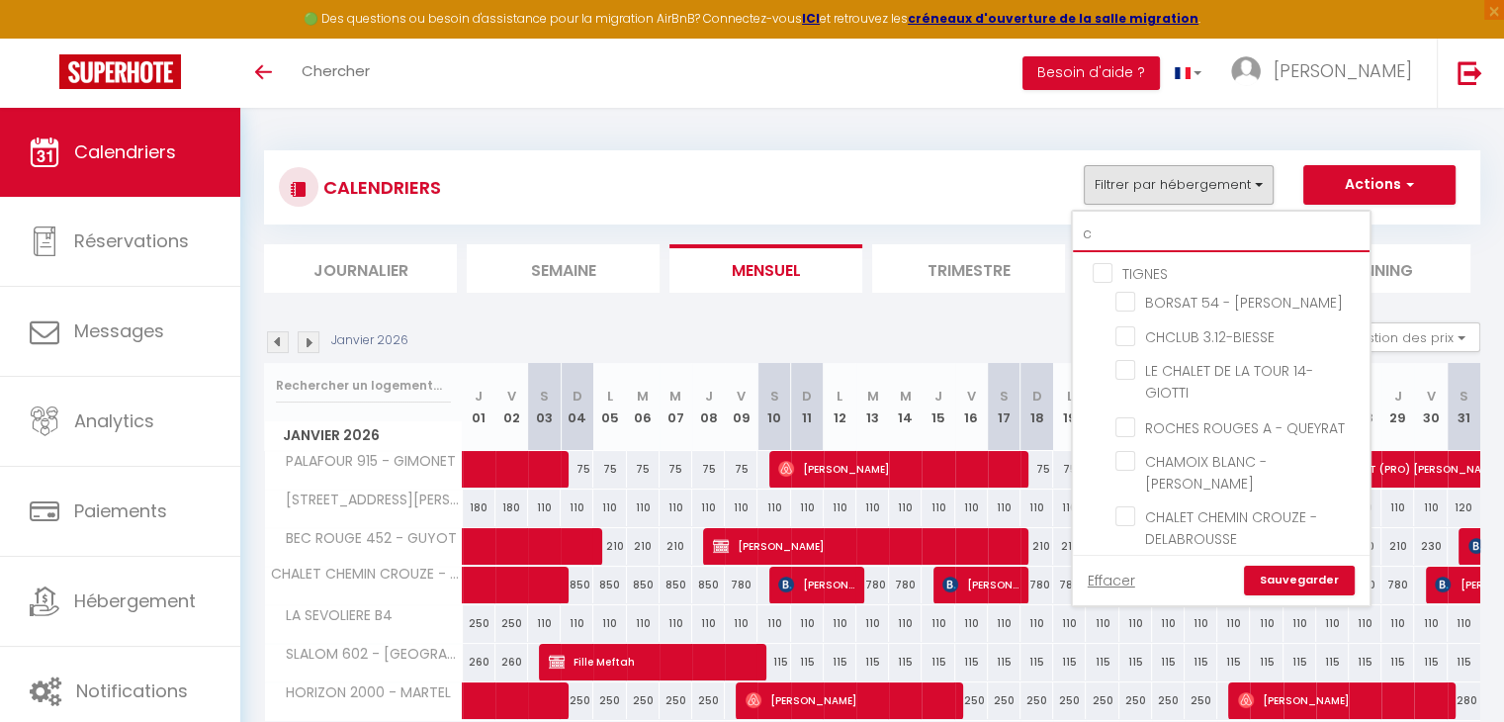
checkbox input "false"
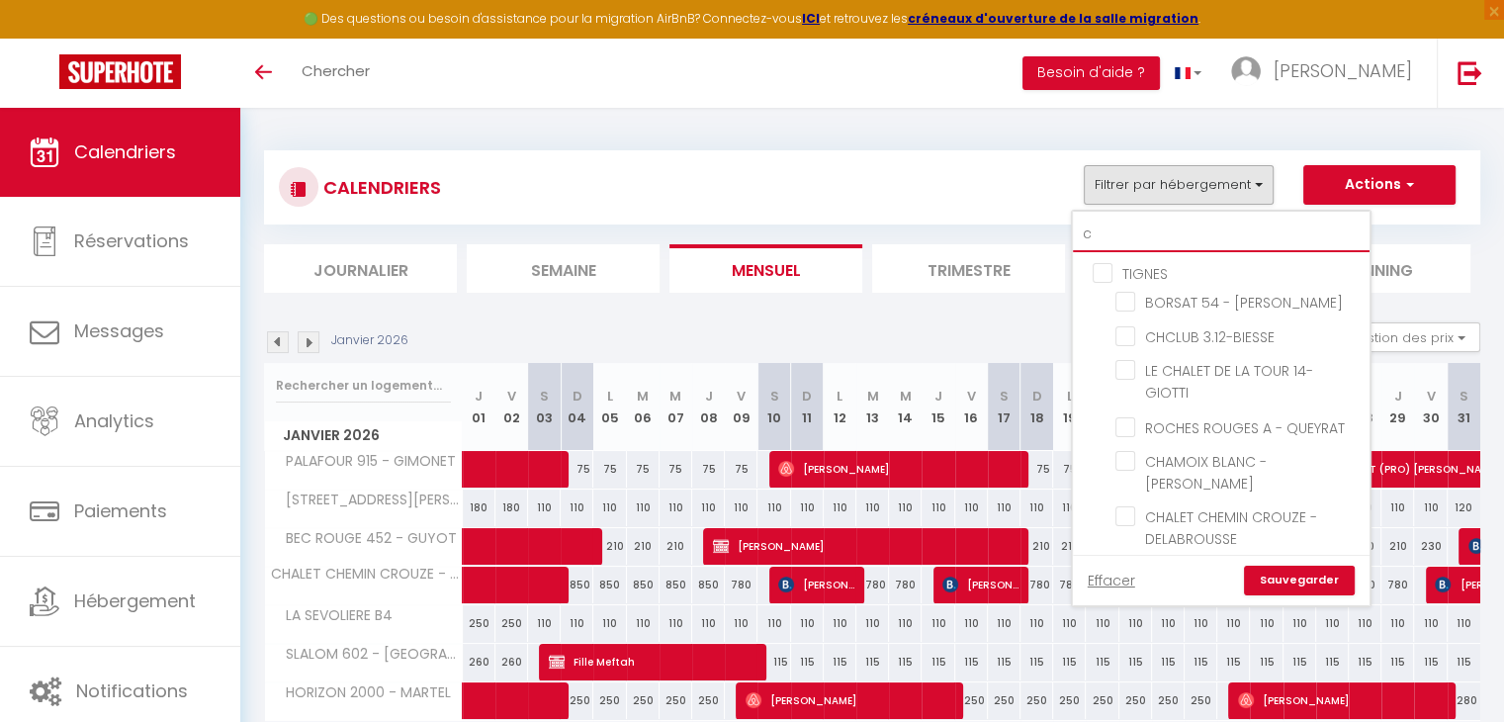
checkbox input "false"
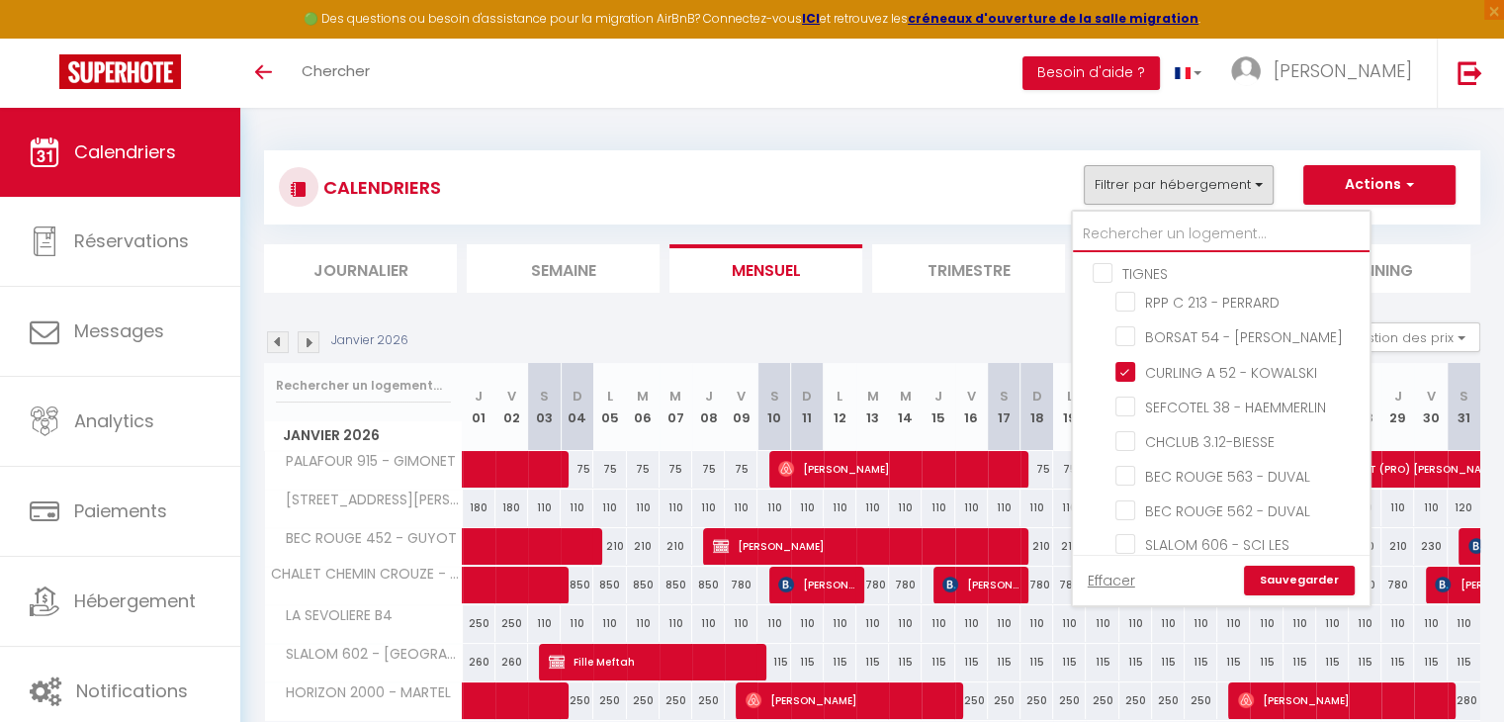
checkbox input "true"
checkbox input "false"
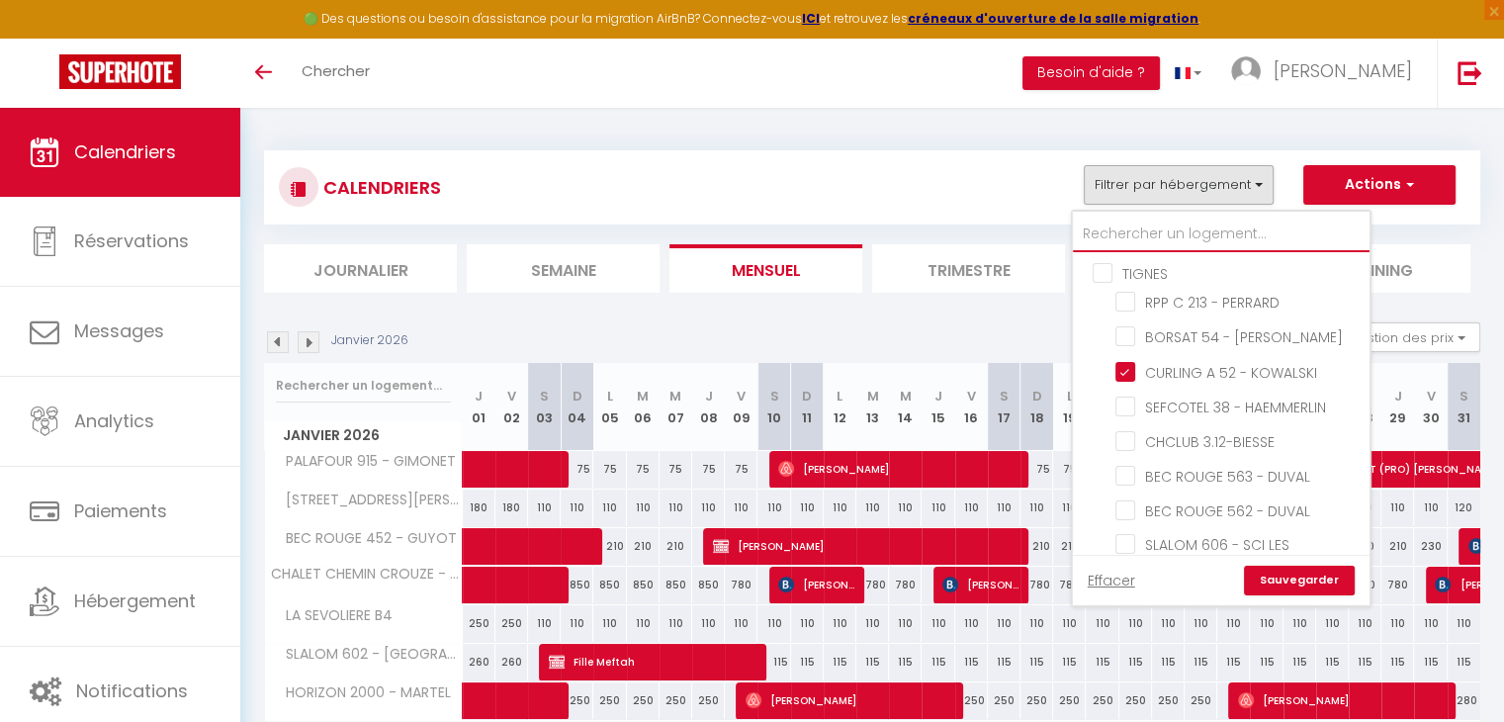
checkbox input "false"
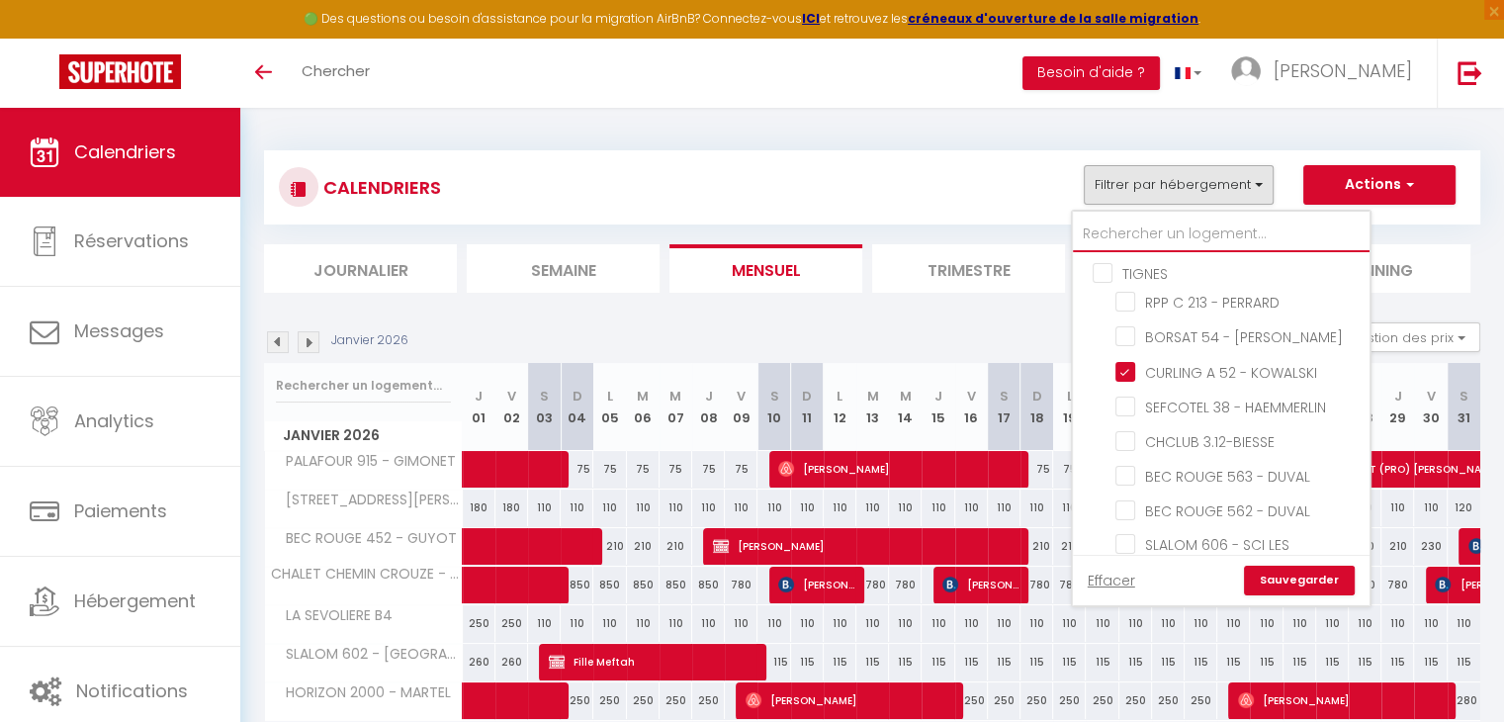
checkbox input "false"
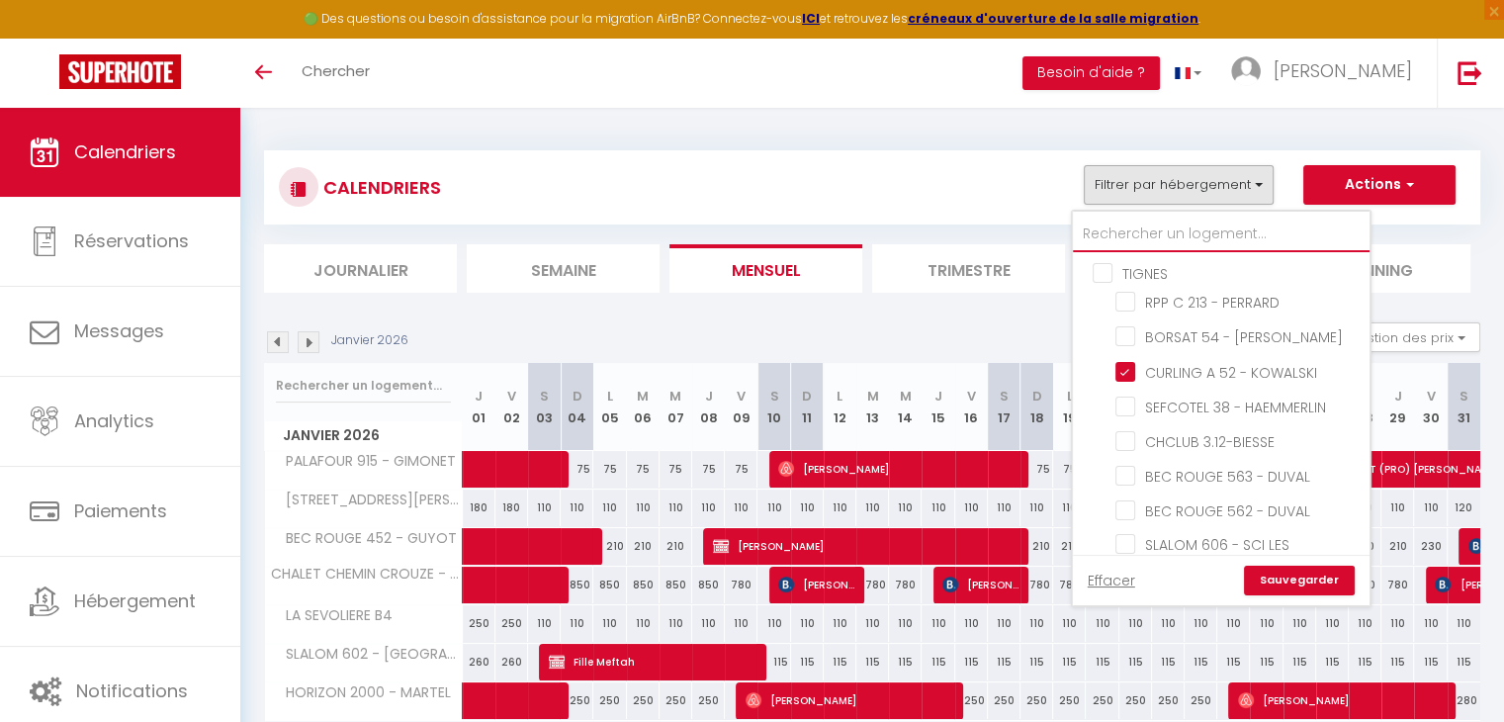
checkbox input "false"
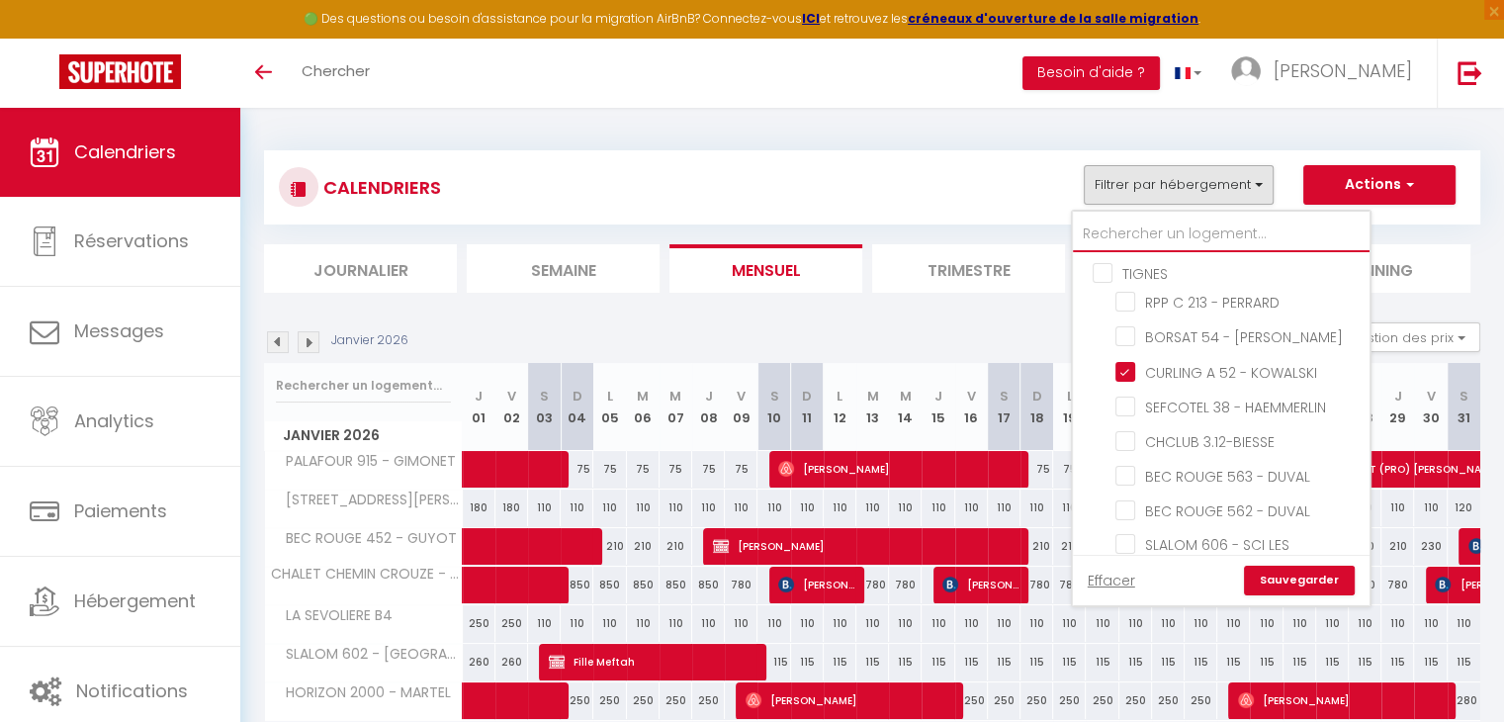
checkbox input "false"
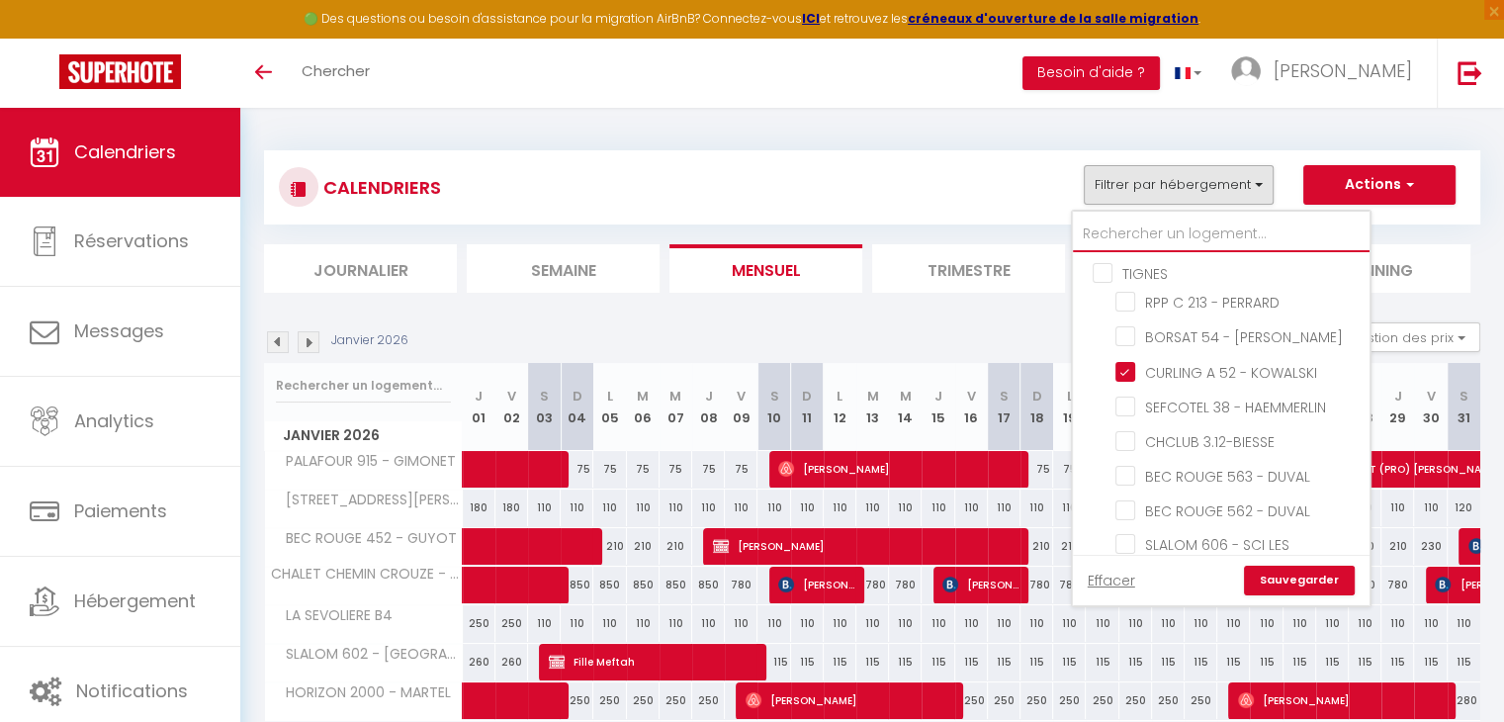
checkbox input "false"
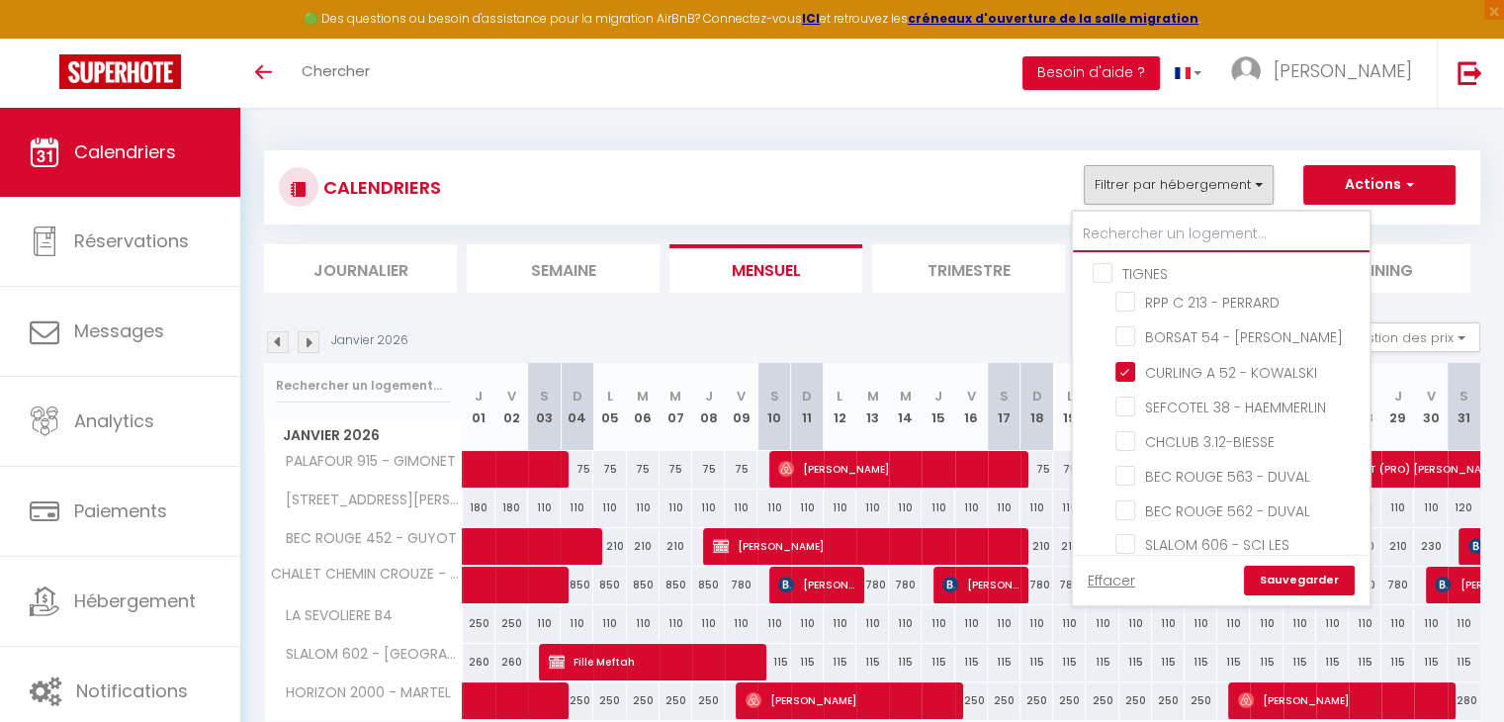
checkbox input "true"
checkbox input "false"
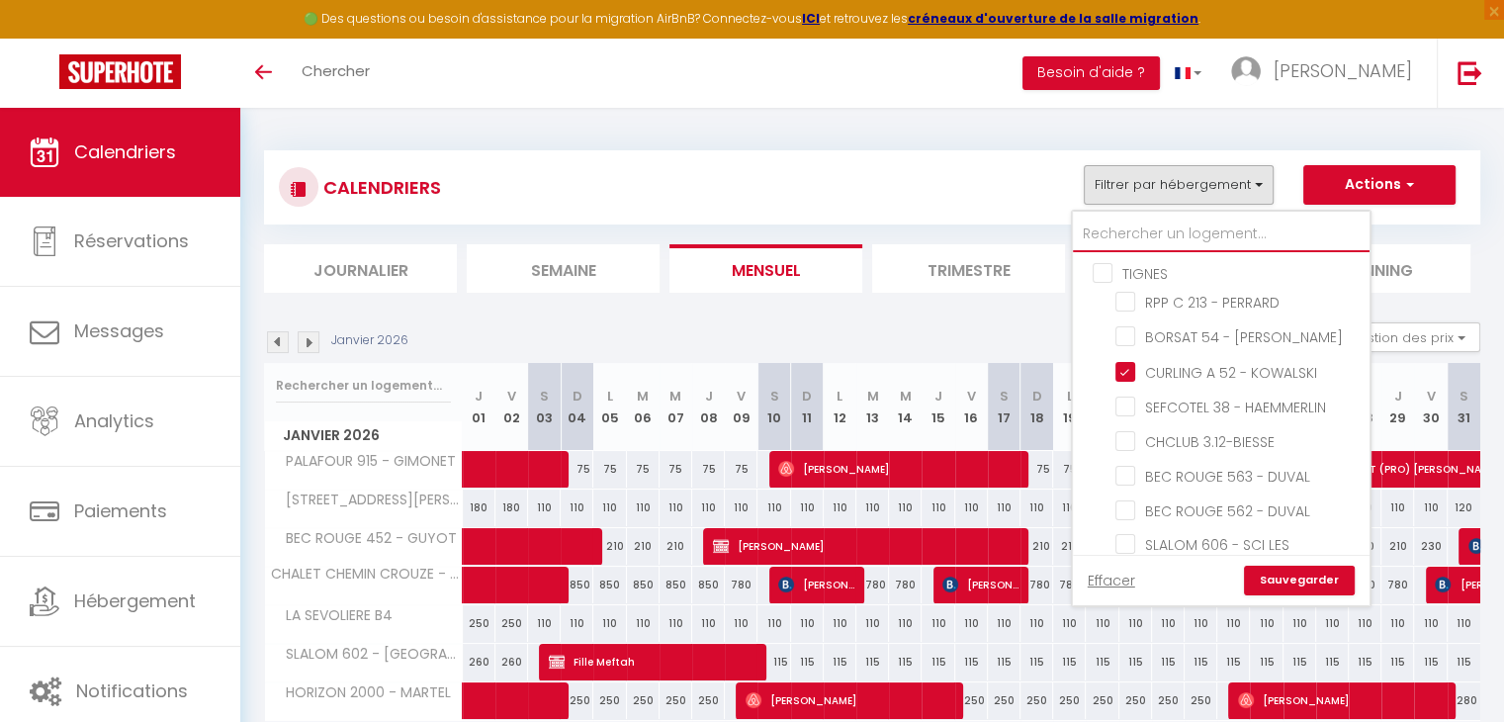
checkbox input "false"
checkbox input "true"
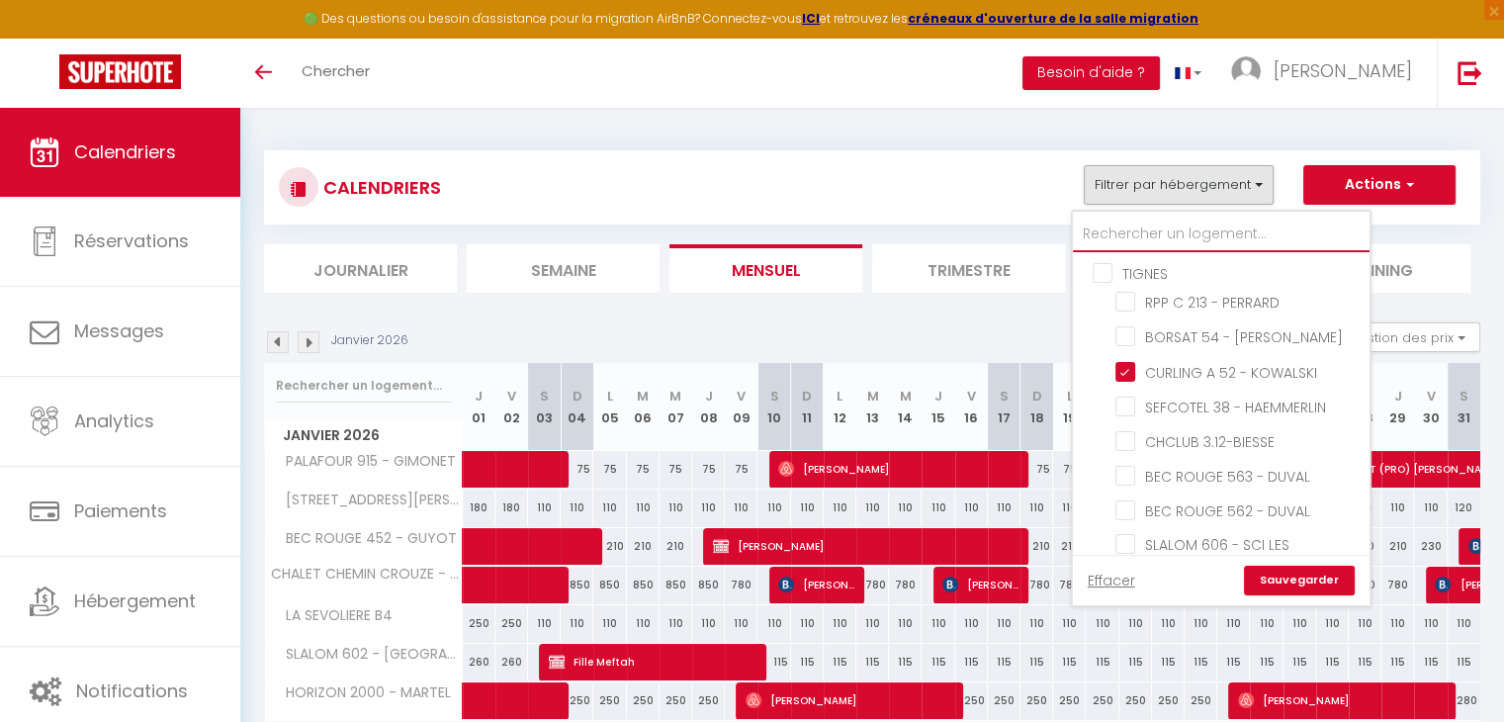
checkbox input "true"
checkbox input "false"
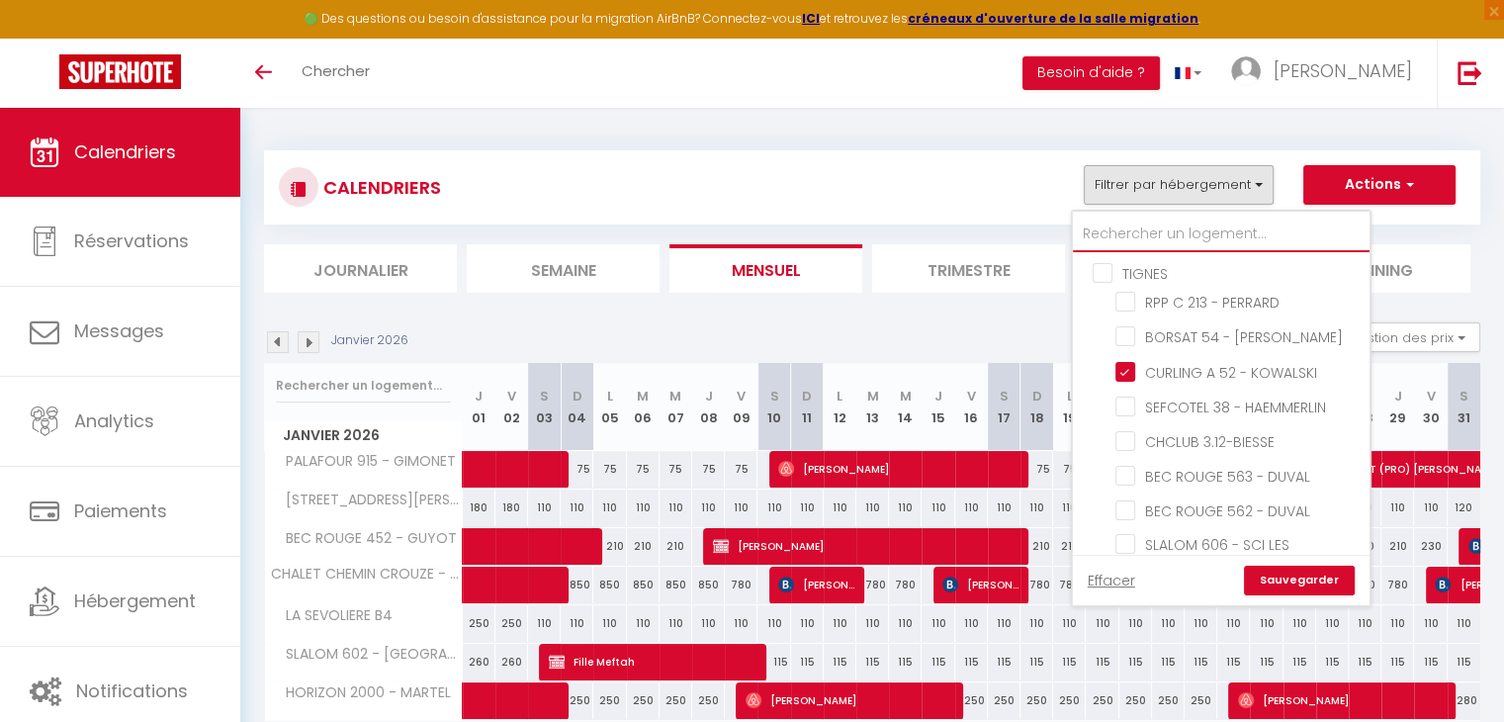
checkbox input "false"
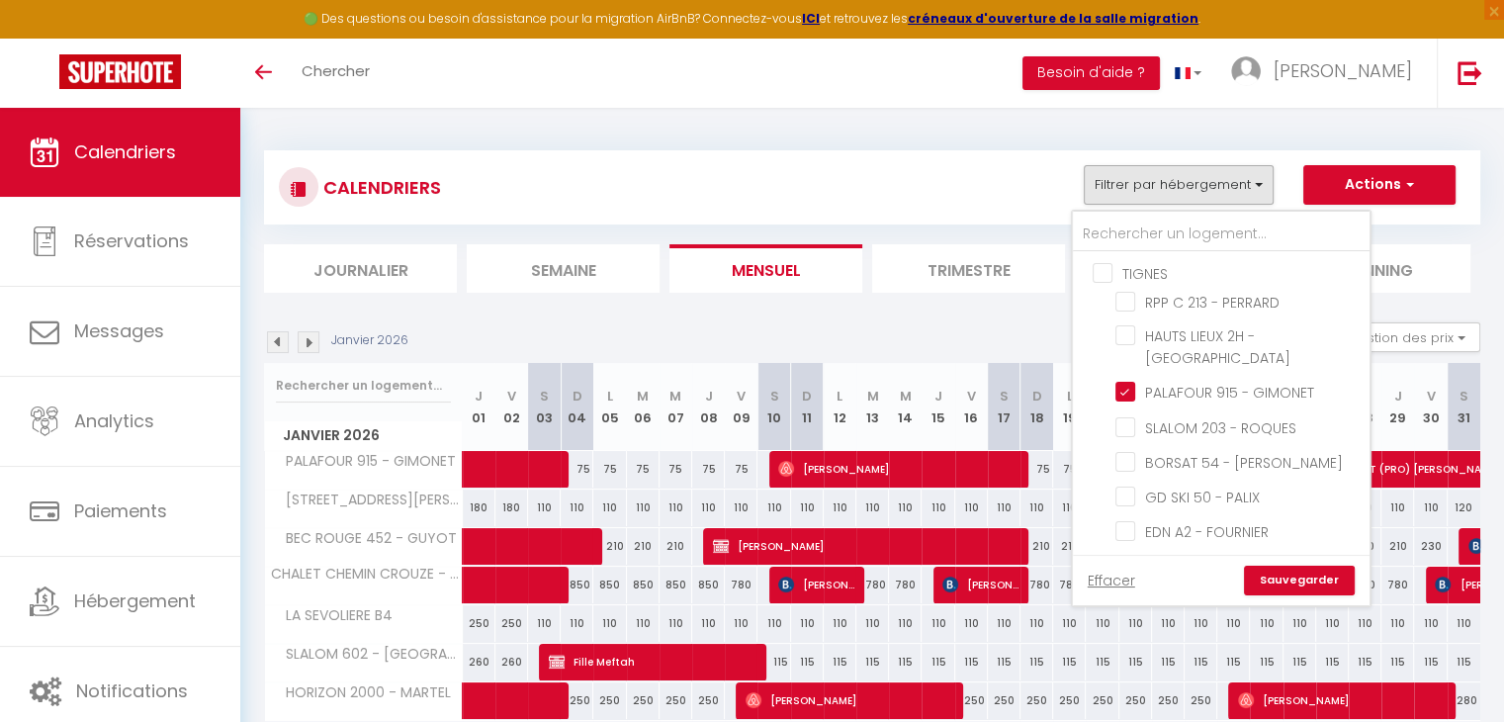
click at [721, 324] on div "Janvier 2026 Gestion des prix Nb Nuits minimum Règles Disponibilité" at bounding box center [872, 342] width 1216 height 41
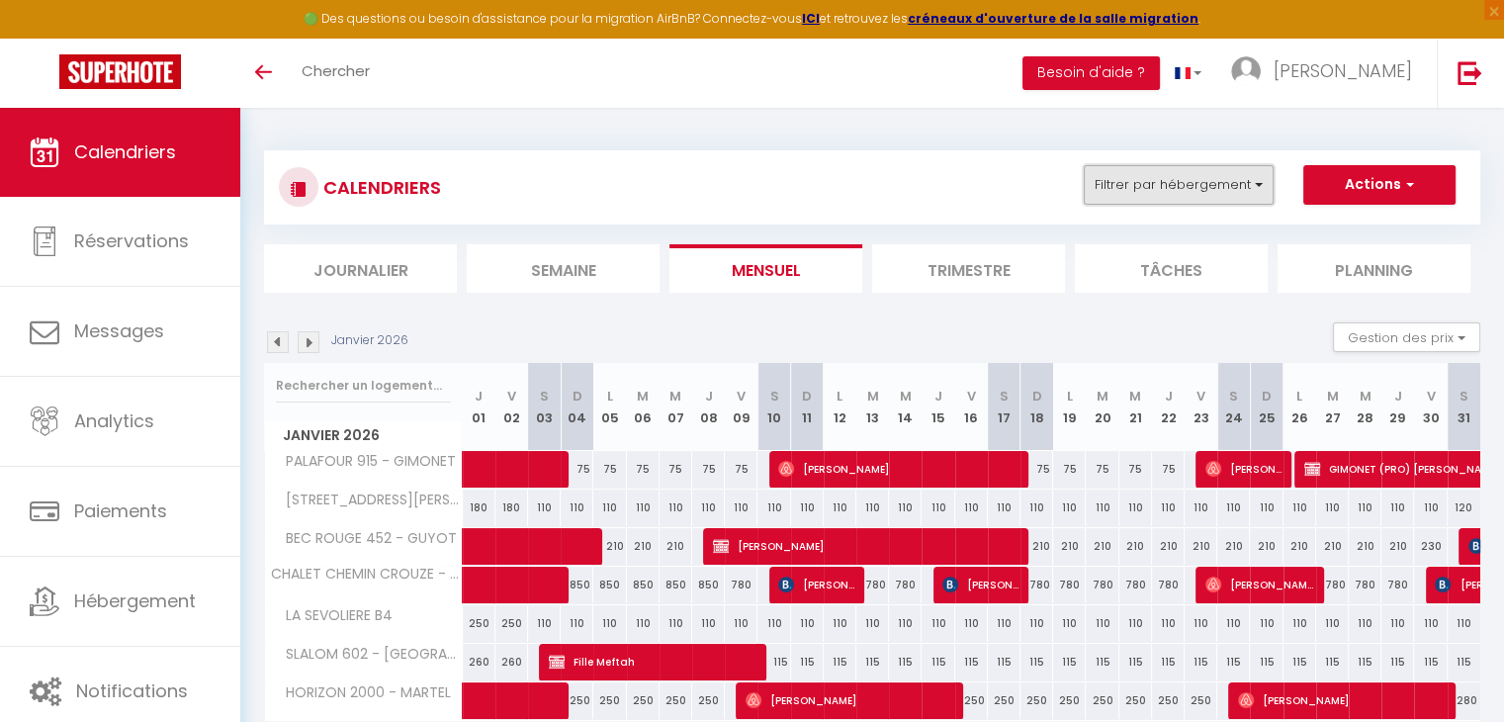
click at [1187, 188] on button "Filtrer par hébergement" at bounding box center [1179, 185] width 190 height 40
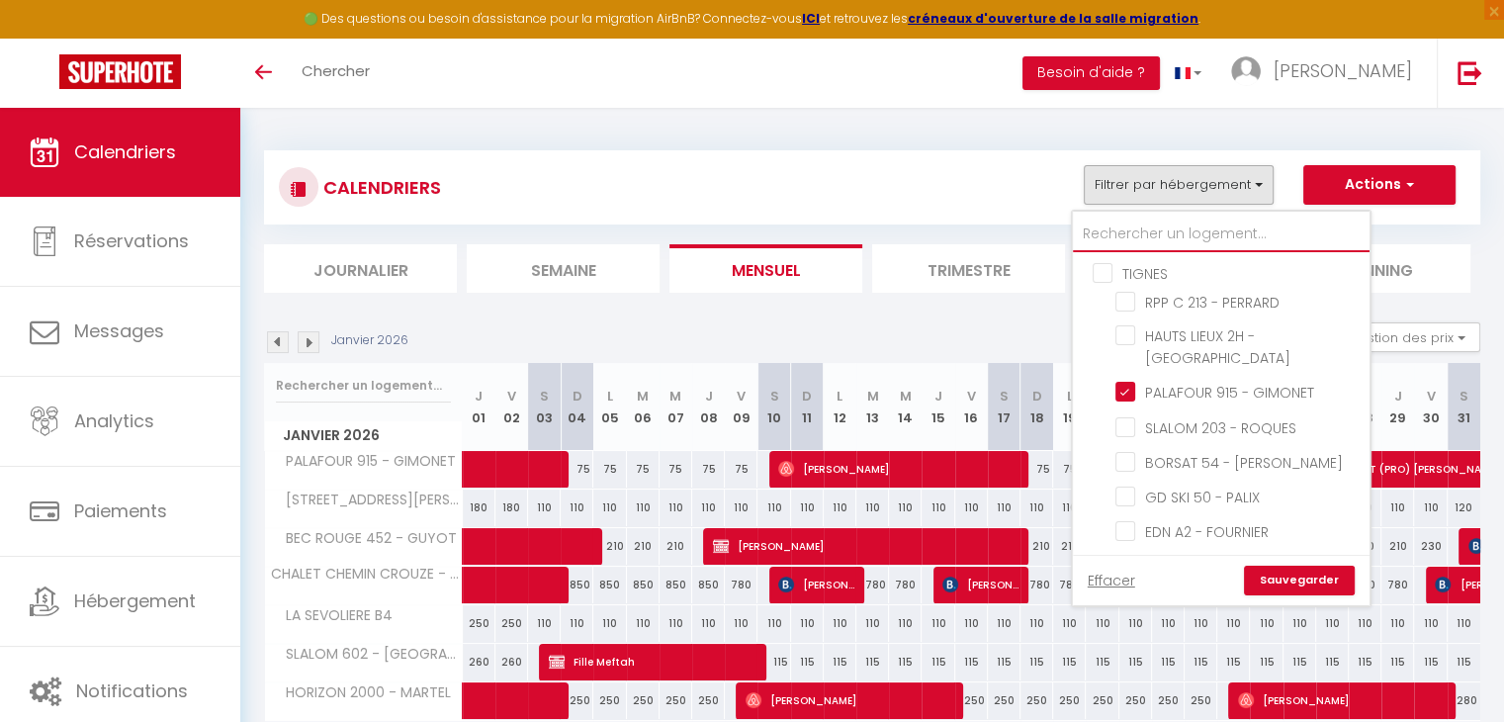
click at [1162, 220] on input "text" at bounding box center [1221, 235] width 297 height 36
type input "m"
checkbox input "true"
checkbox input "false"
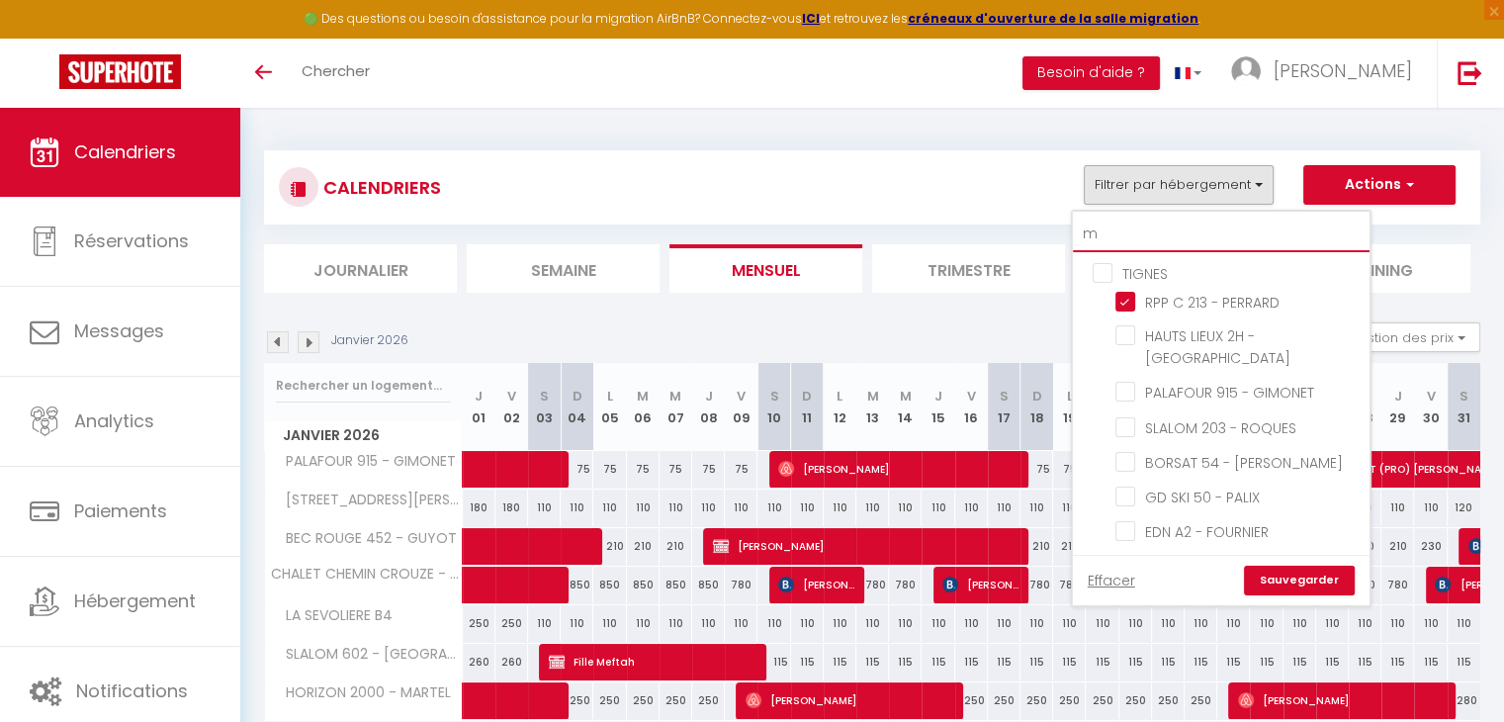
checkbox input "false"
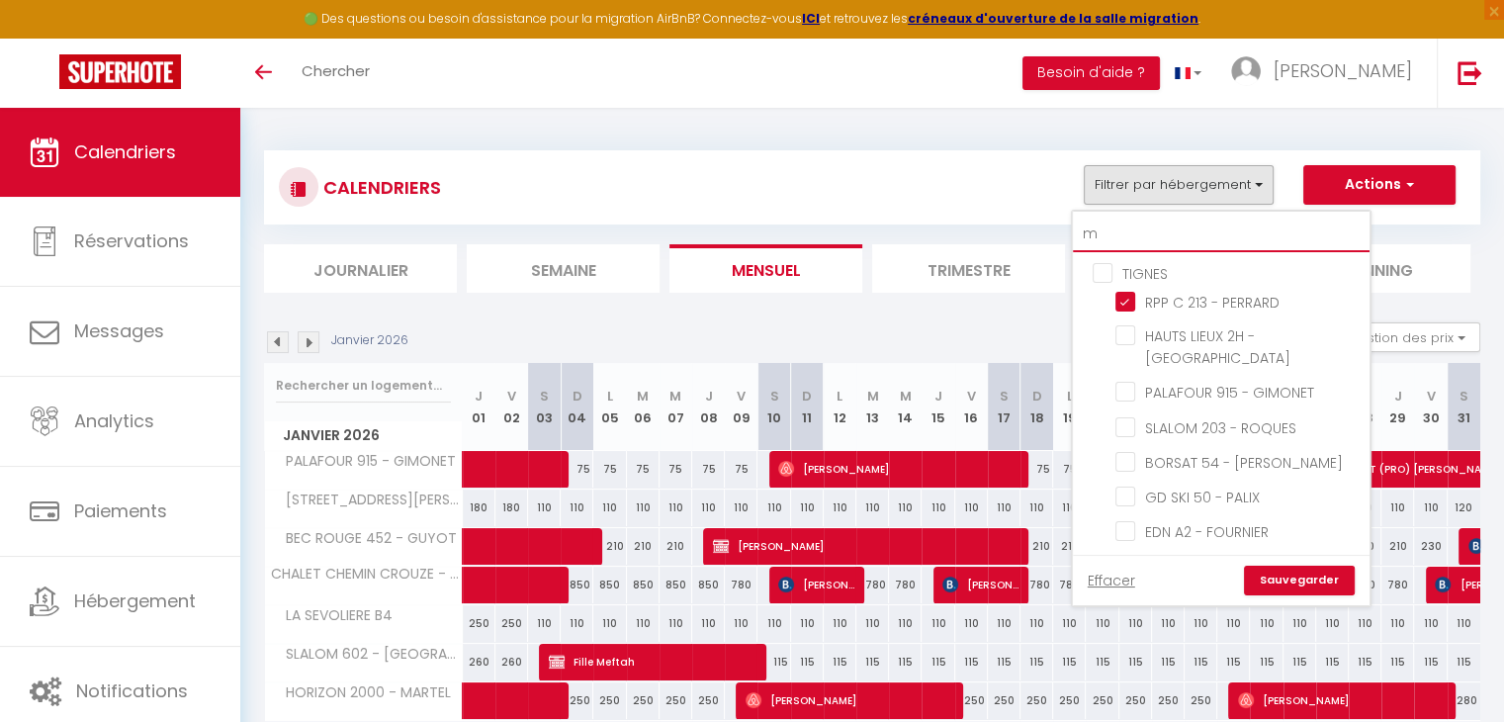
checkbox input "false"
checkbox input "true"
checkbox input "false"
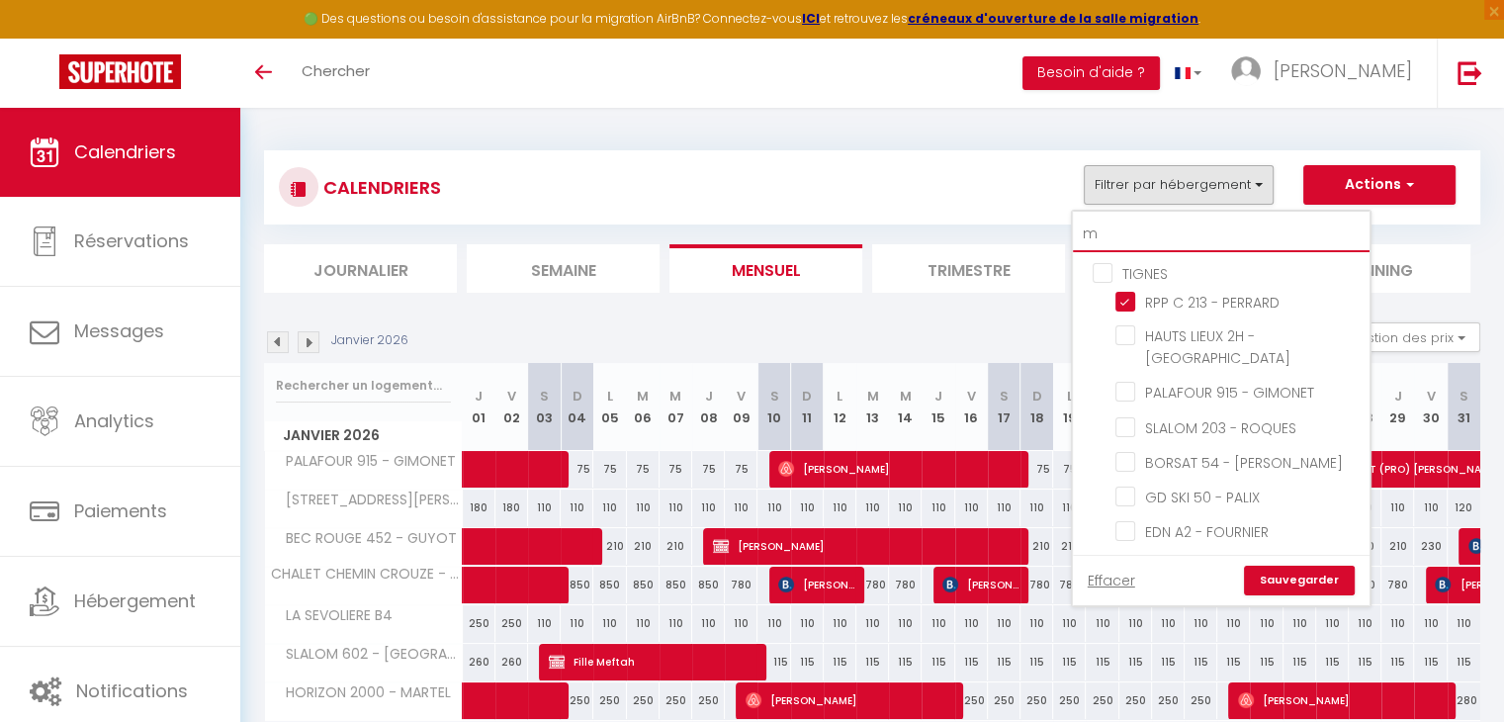
checkbox input "true"
checkbox input "false"
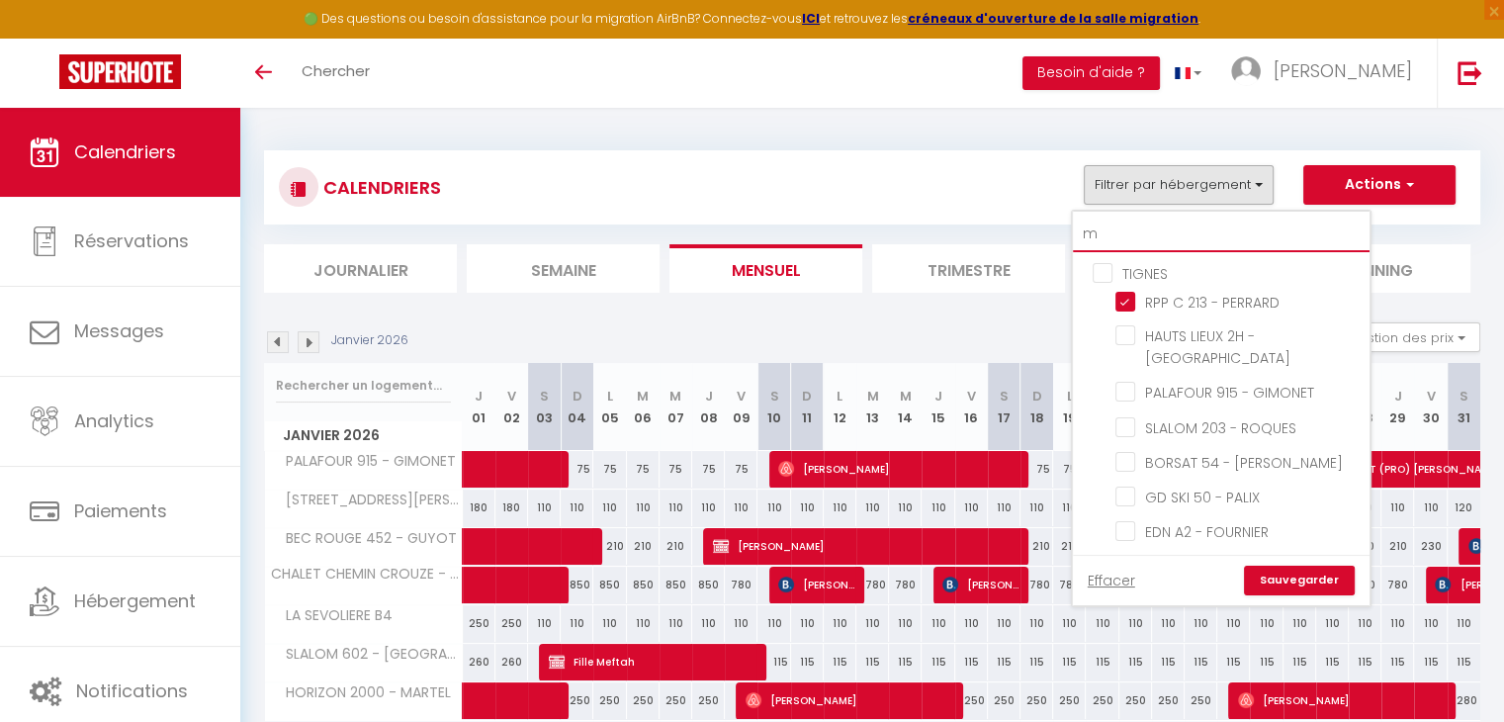
checkbox input "false"
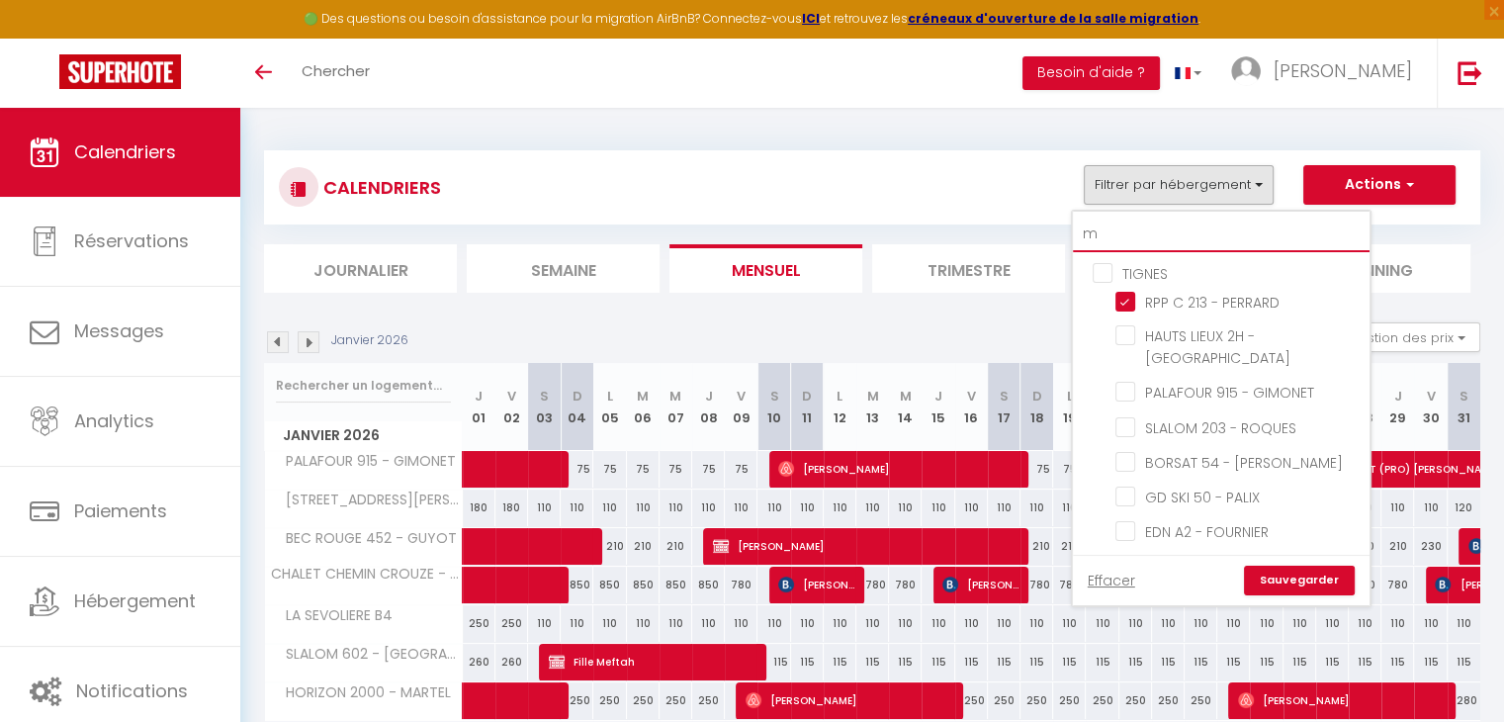
checkbox input "false"
checkbox input "true"
checkbox input "false"
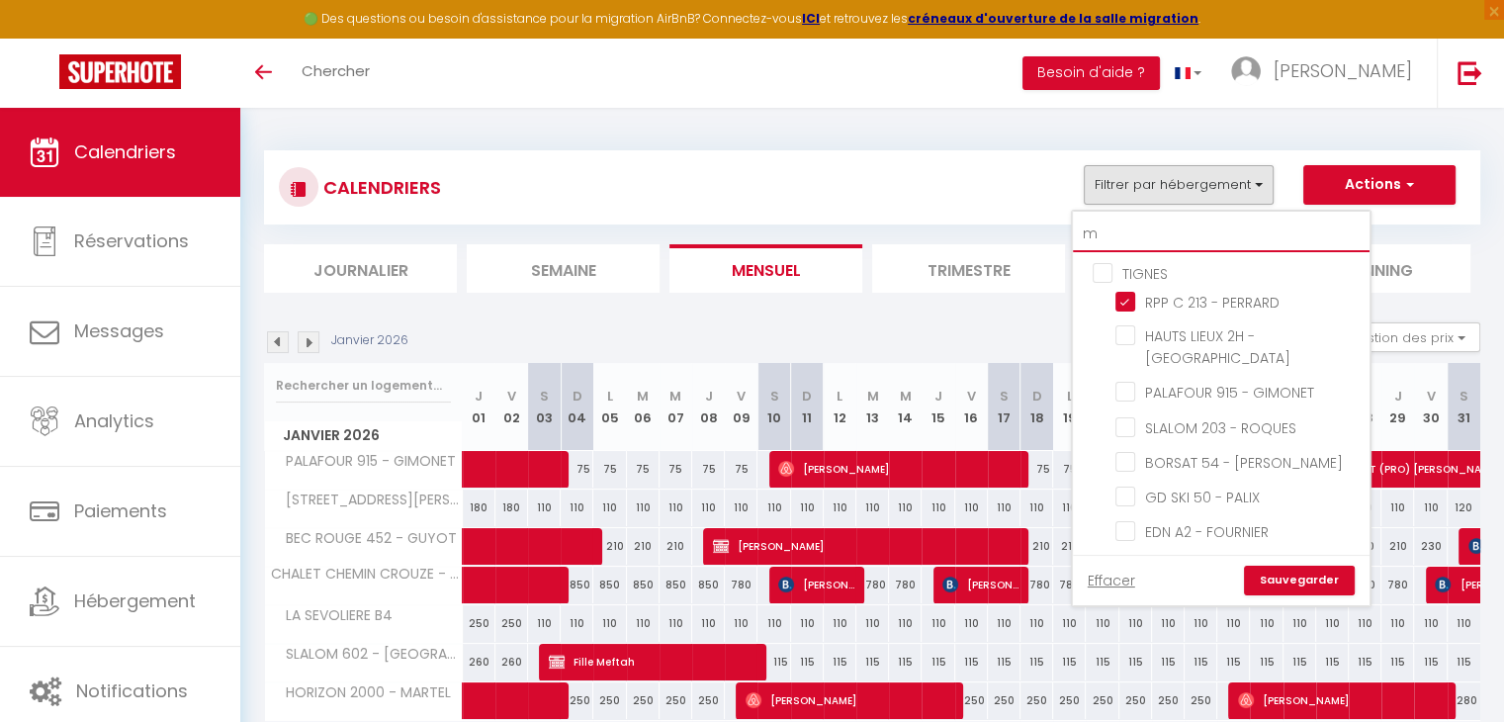
checkbox input "false"
checkbox input "true"
checkbox input "false"
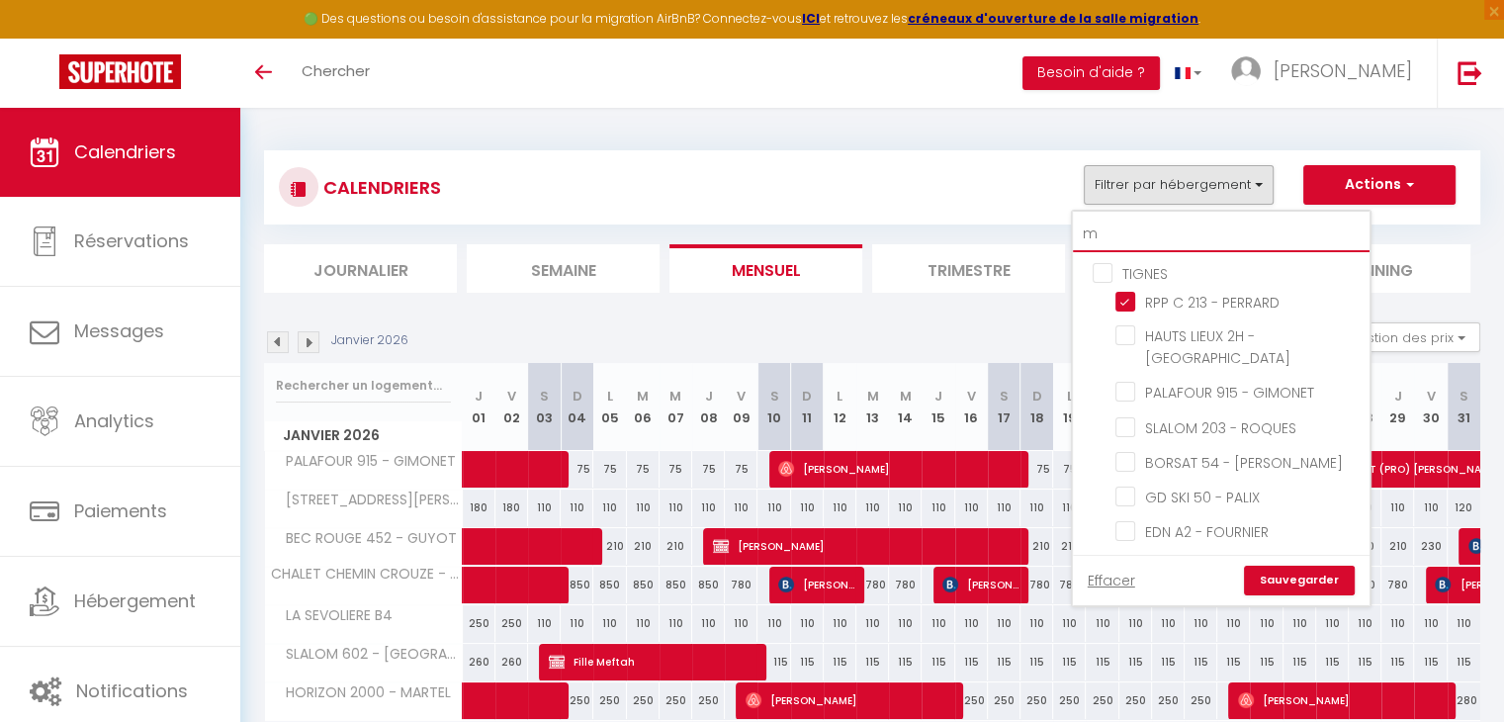
checkbox input "false"
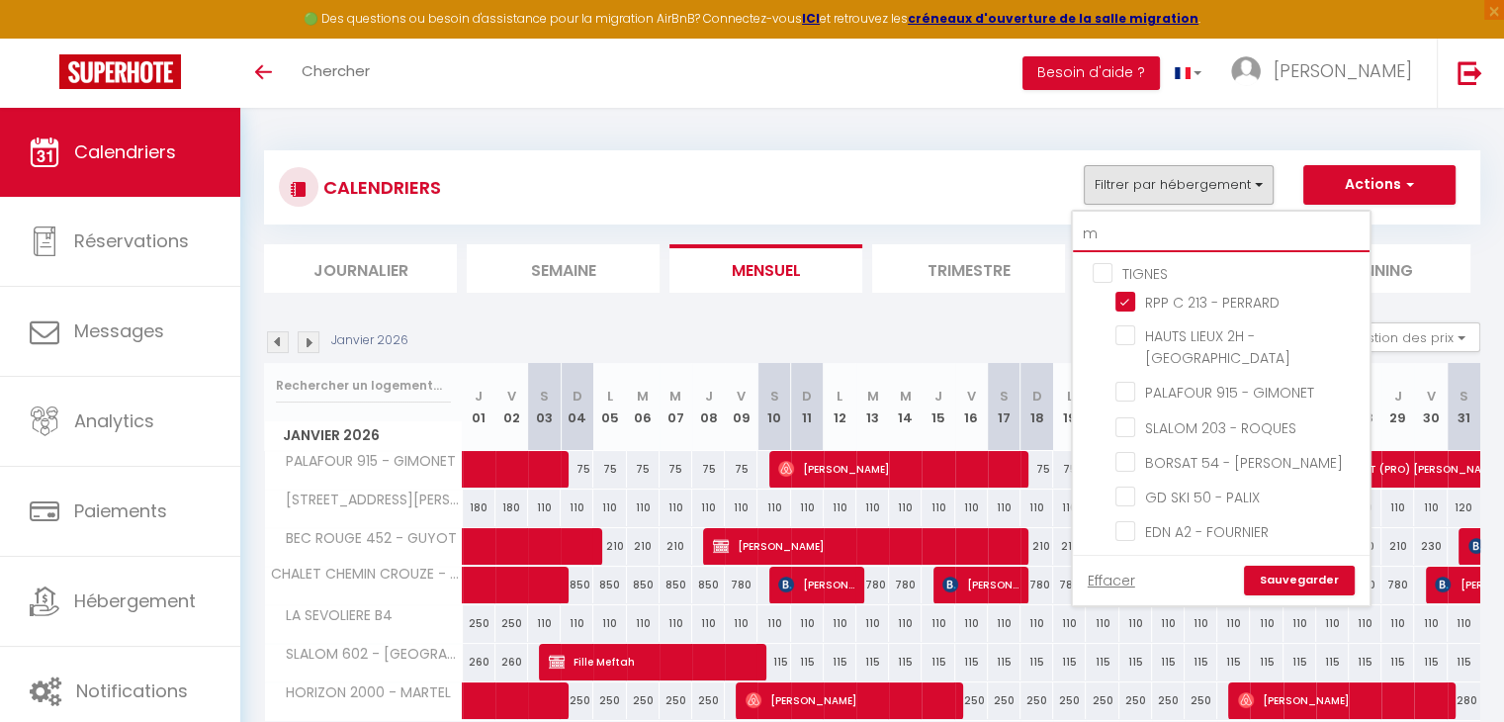
checkbox input "false"
type input "mo"
checkbox input "false"
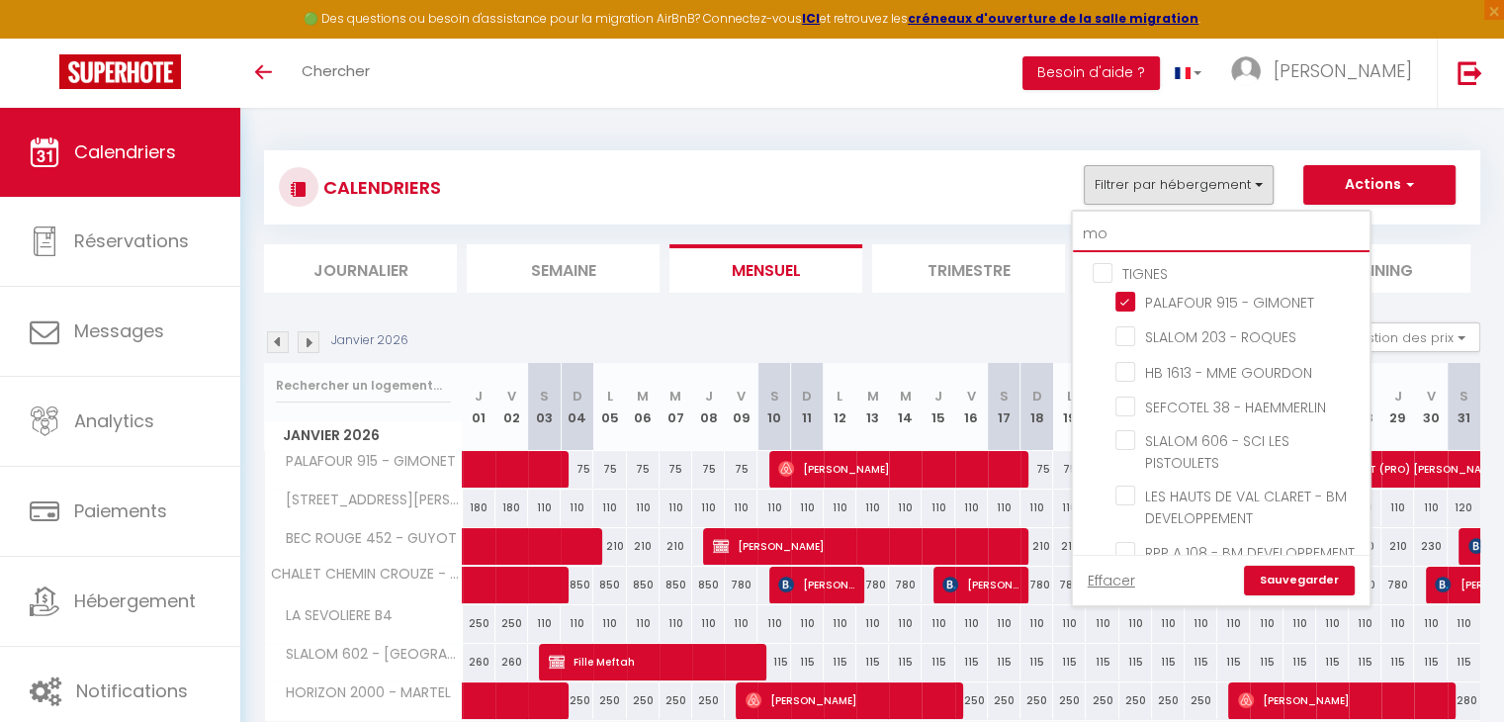
checkbox input "false"
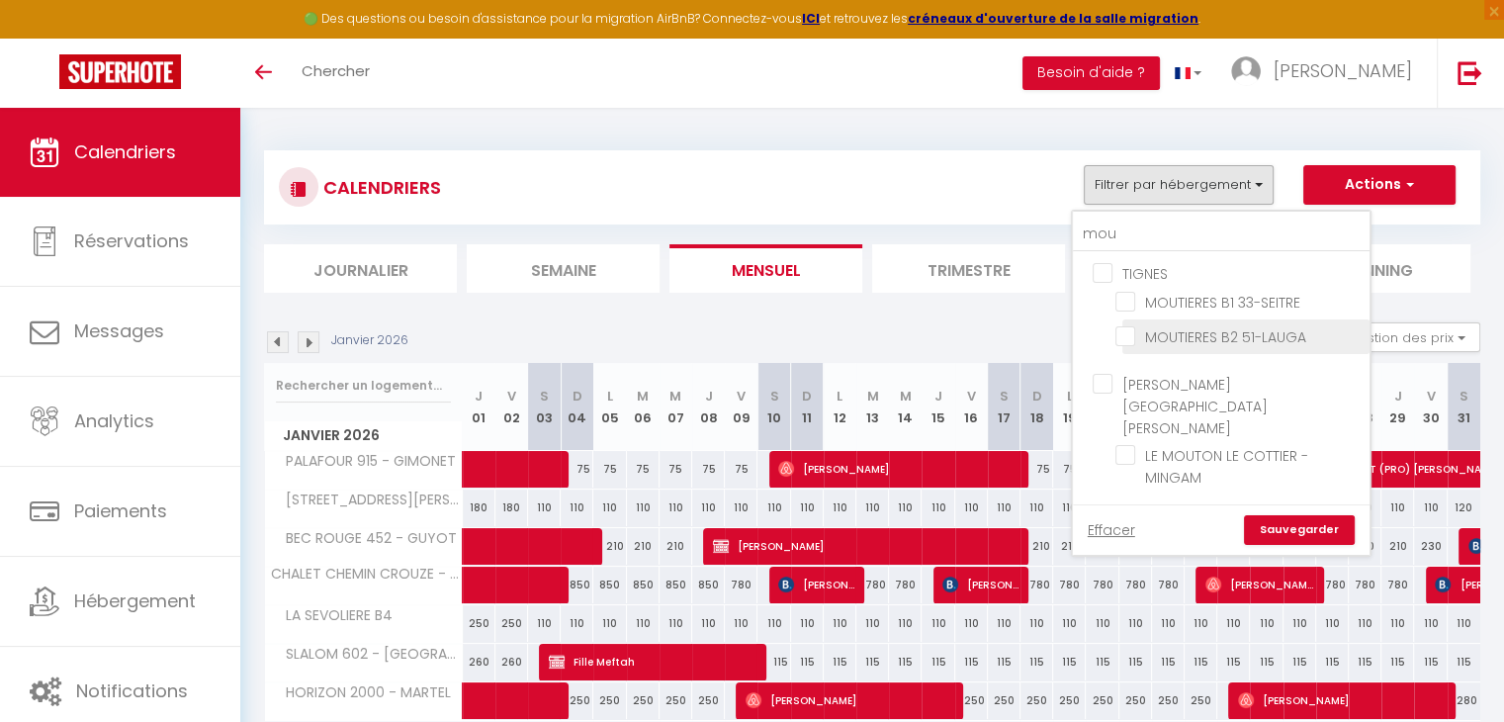
click at [1122, 341] on input "MOUTIERES B2 51-LAUGA" at bounding box center [1238, 335] width 247 height 20
click at [1305, 515] on link "Sauvegarder" at bounding box center [1299, 530] width 111 height 30
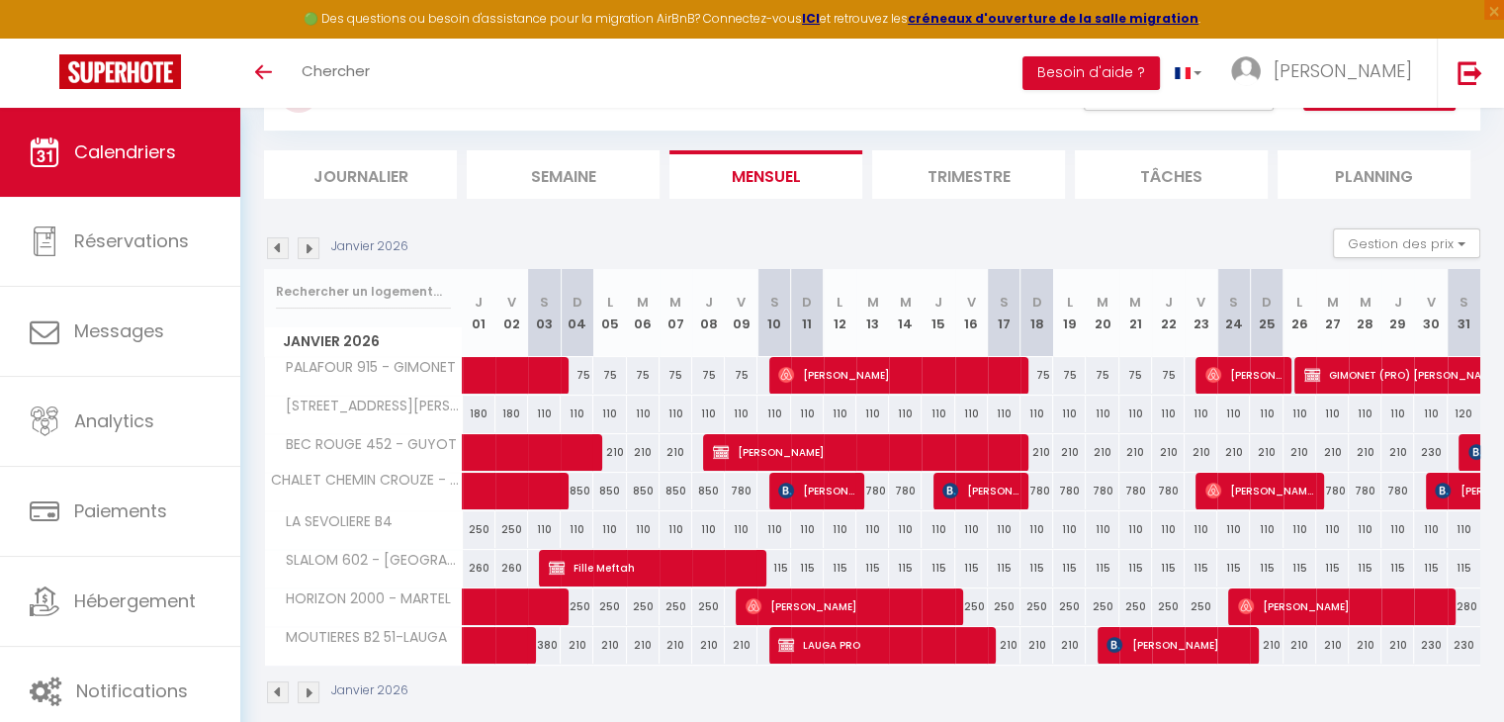
scroll to position [117, 0]
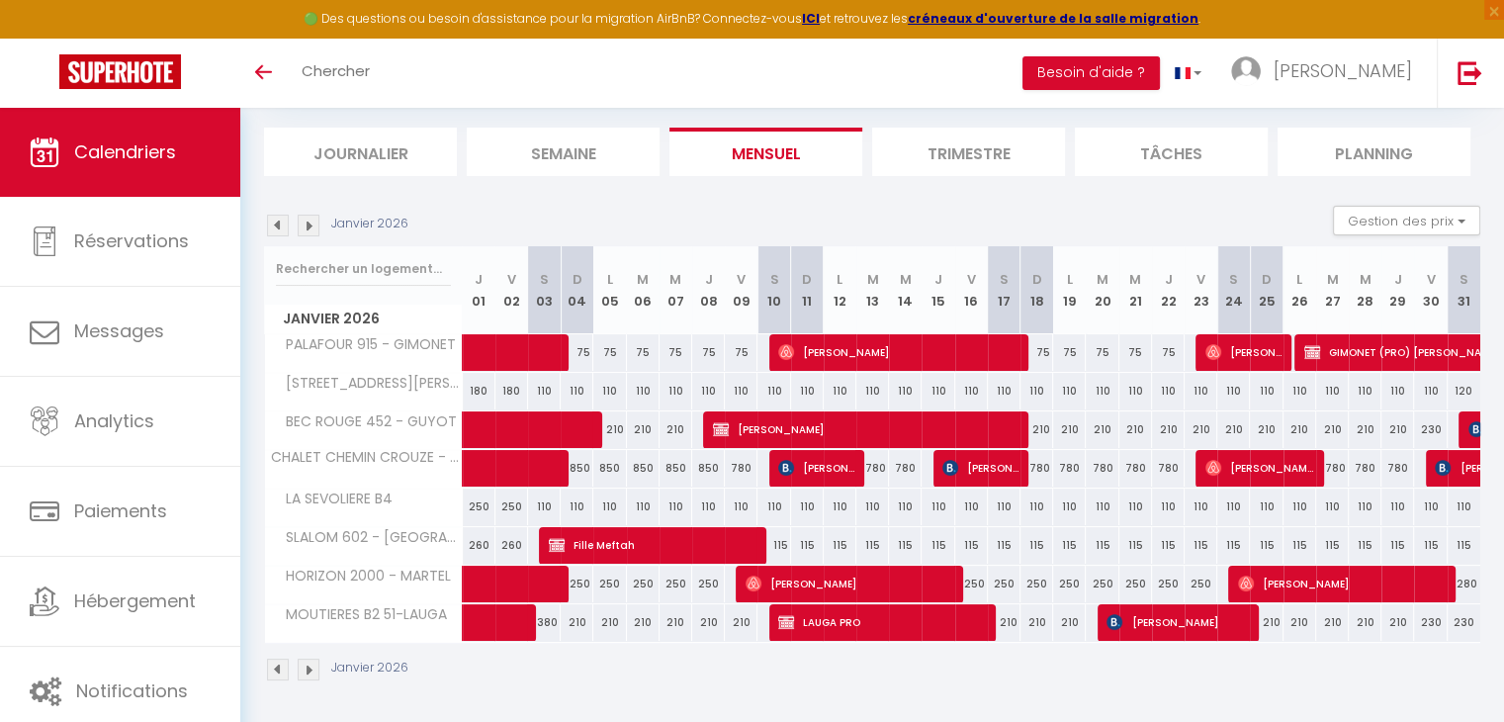
click at [277, 225] on img at bounding box center [278, 226] width 22 height 22
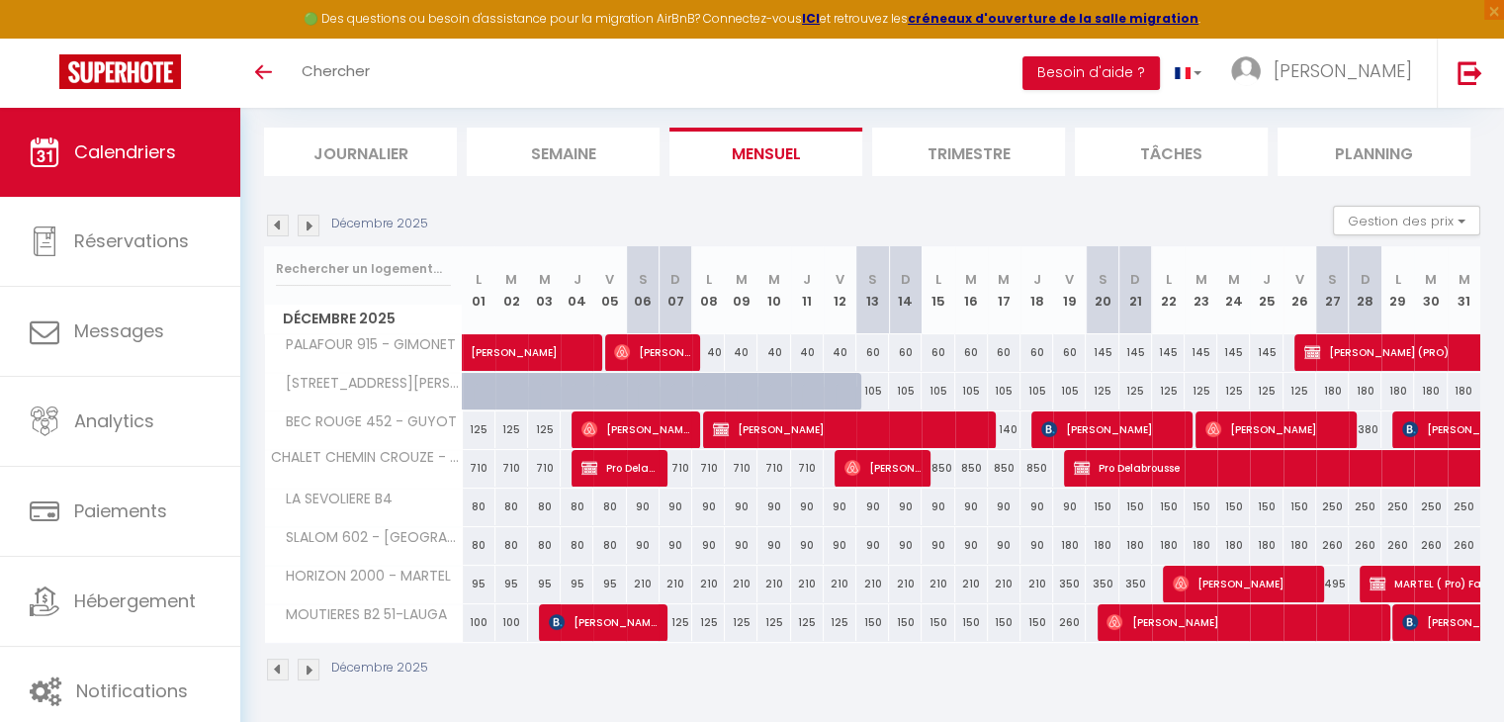
click at [277, 225] on img at bounding box center [278, 226] width 22 height 22
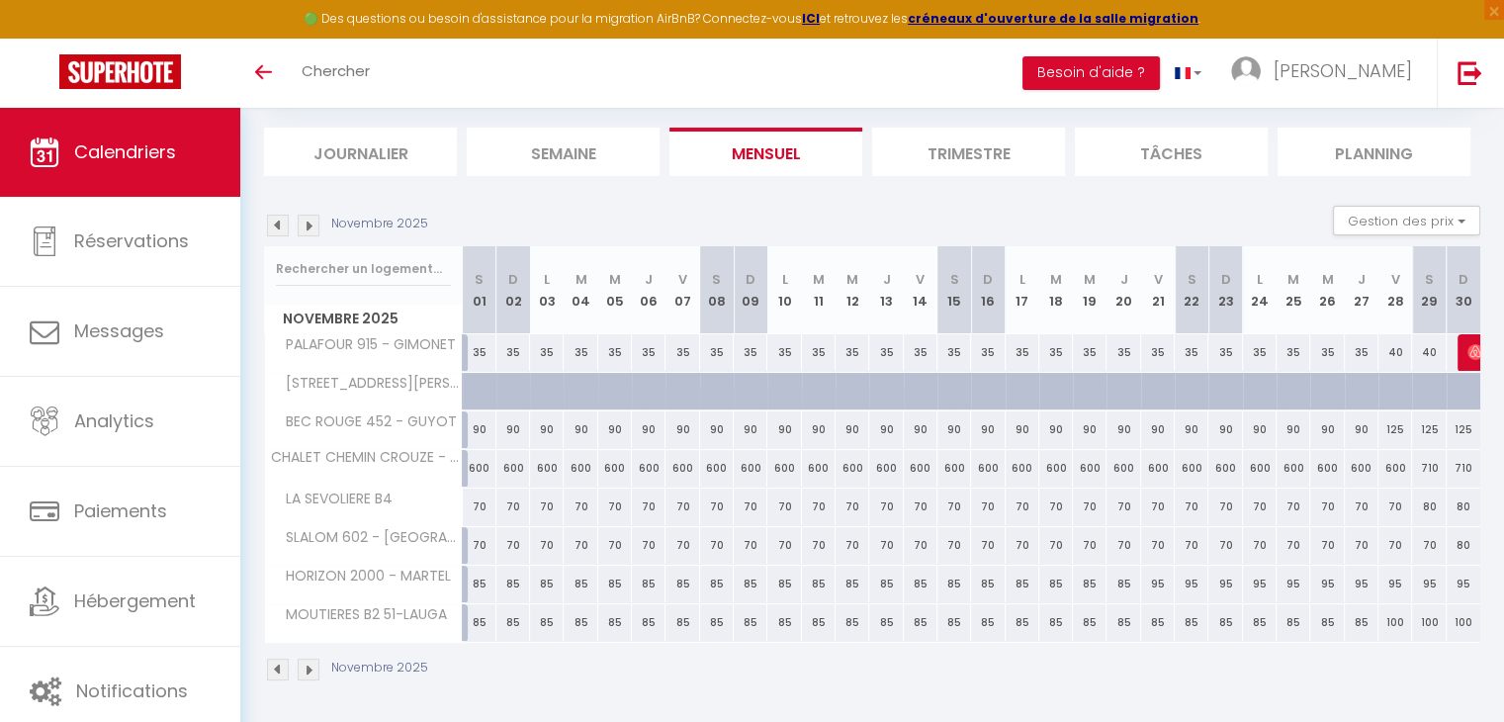
click at [277, 225] on img at bounding box center [278, 226] width 22 height 22
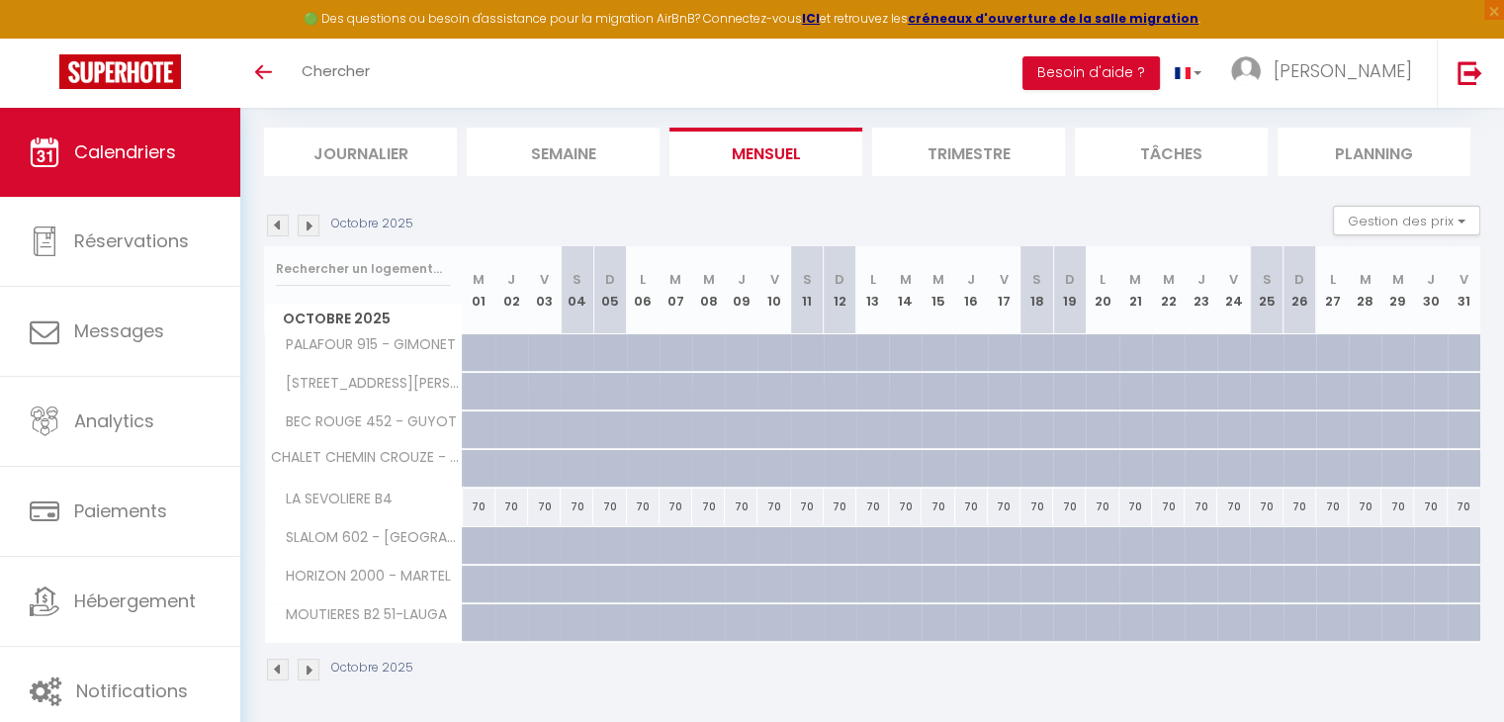
click at [277, 225] on img at bounding box center [278, 226] width 22 height 22
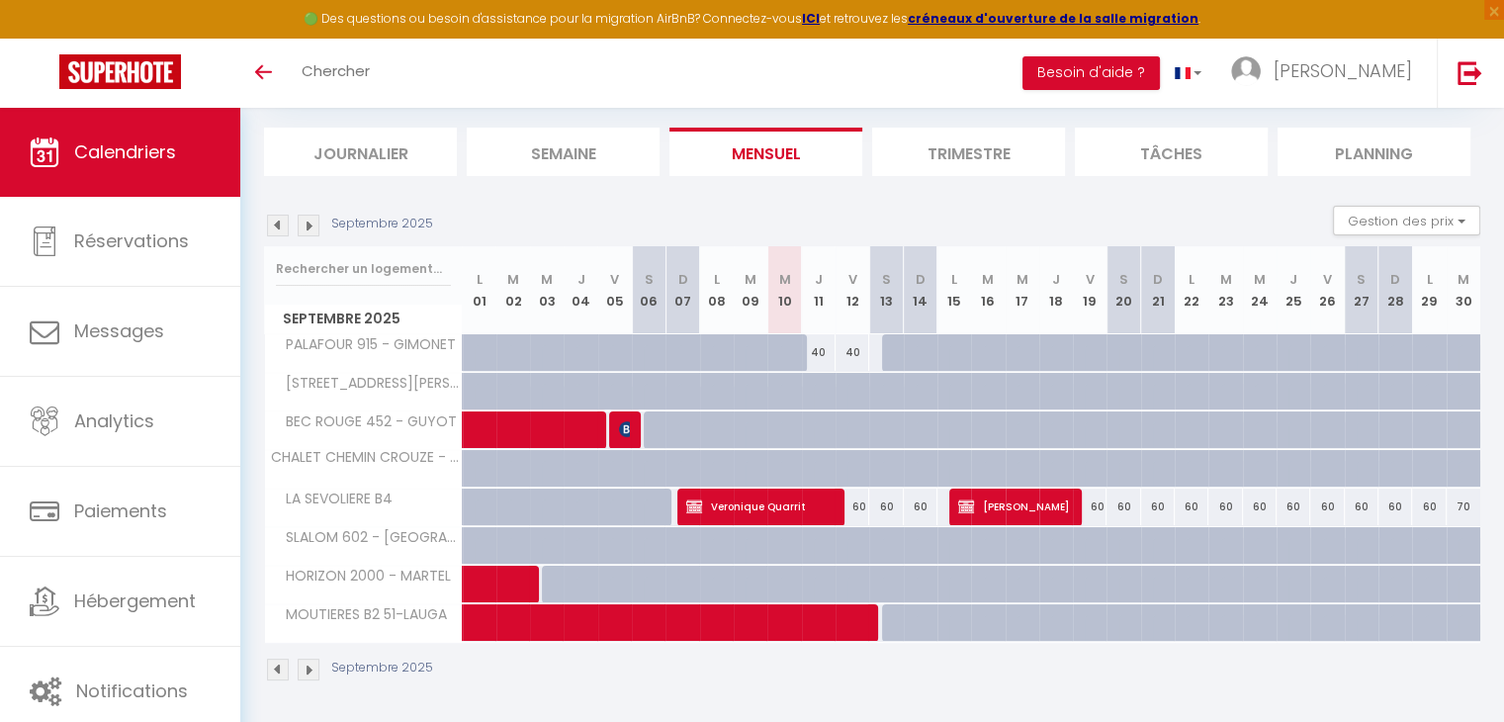
click at [277, 225] on img at bounding box center [278, 226] width 22 height 22
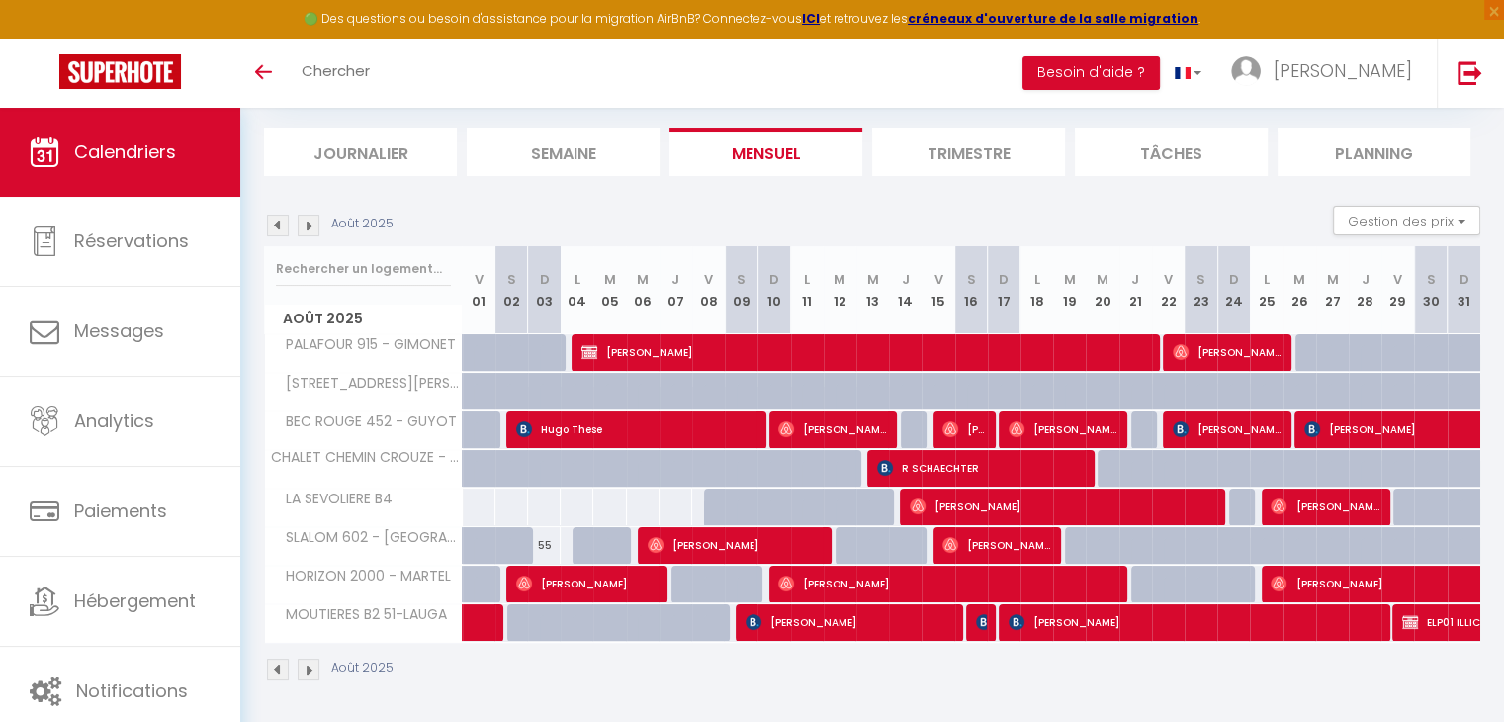
click at [311, 223] on img at bounding box center [309, 226] width 22 height 22
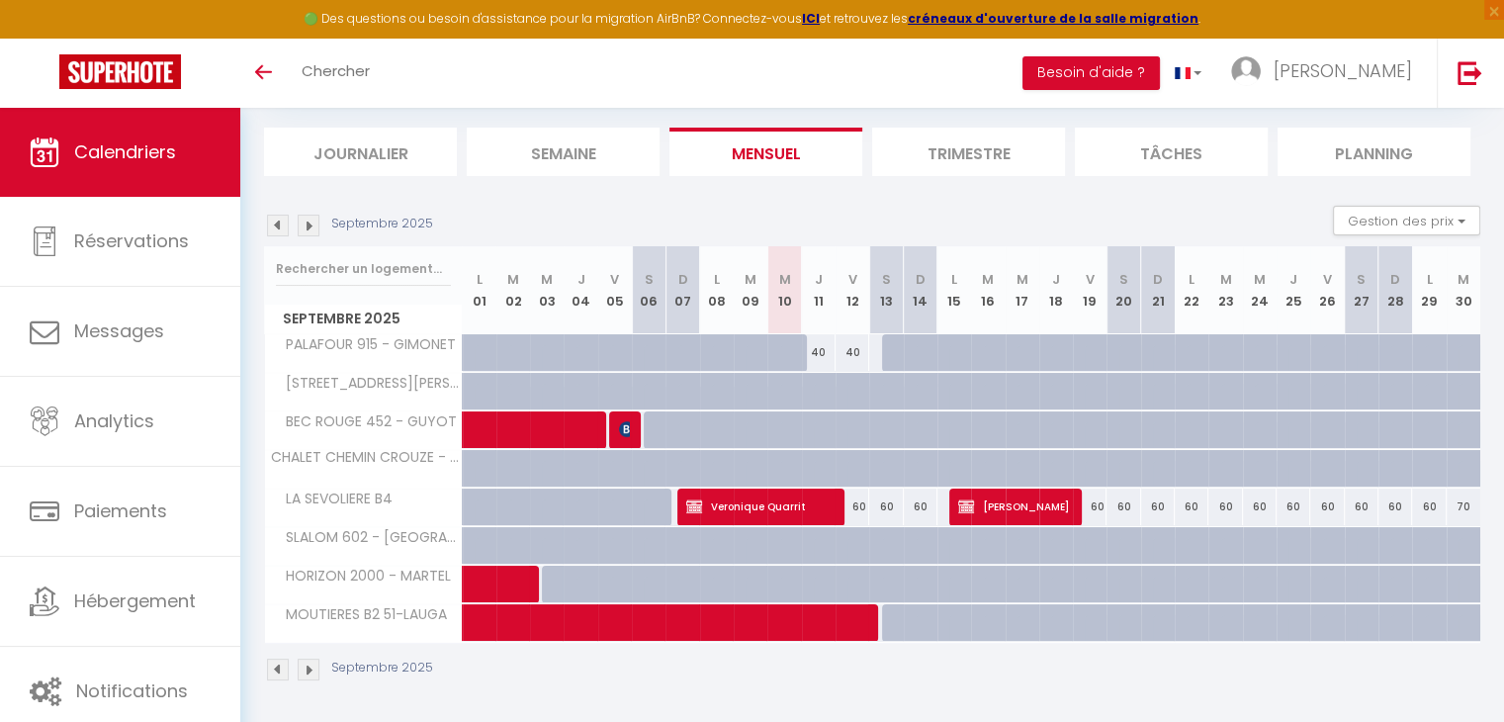
click at [268, 218] on img at bounding box center [278, 226] width 22 height 22
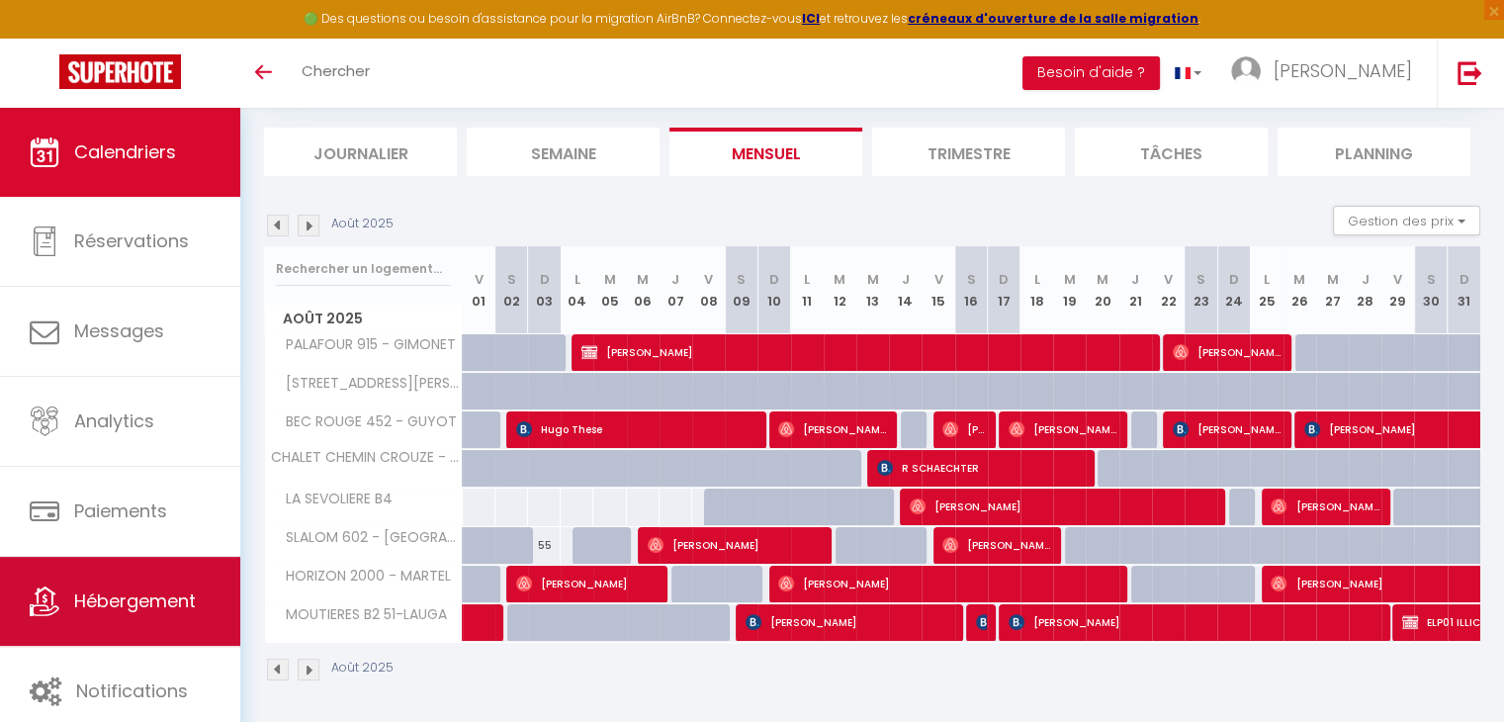
click at [91, 609] on span "Hébergement" at bounding box center [135, 600] width 122 height 25
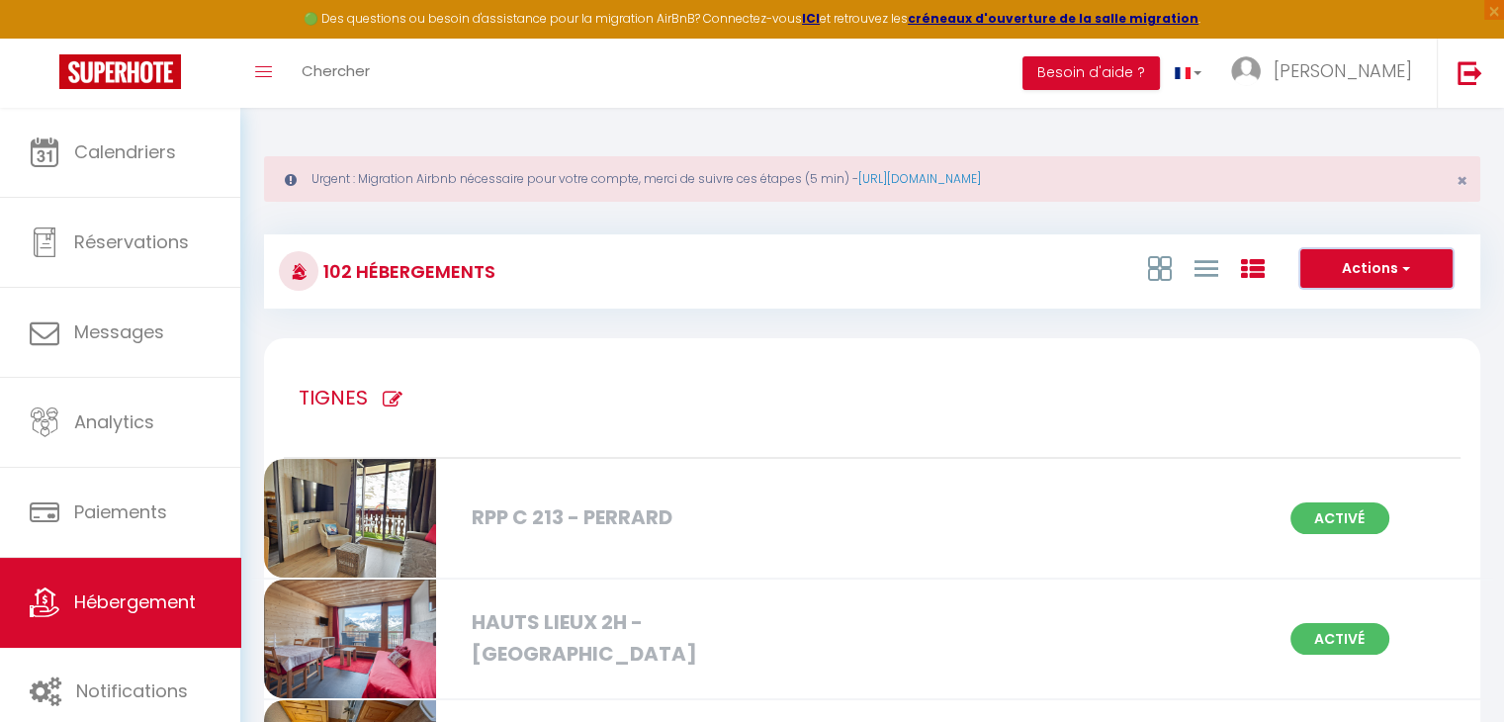
click at [1363, 283] on button "Actions" at bounding box center [1376, 269] width 152 height 40
click at [1322, 305] on li "Créer un Hébergement" at bounding box center [1360, 310] width 181 height 22
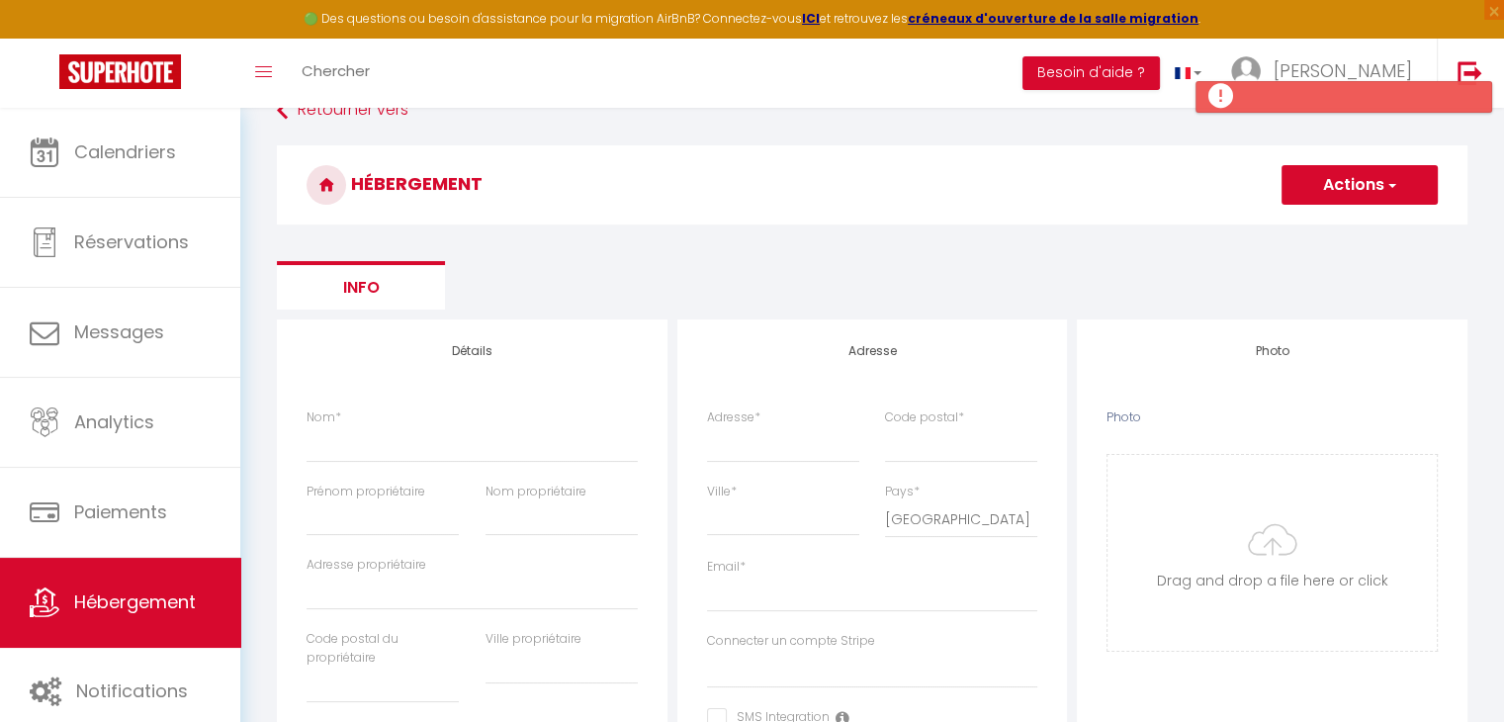
scroll to position [125, 0]
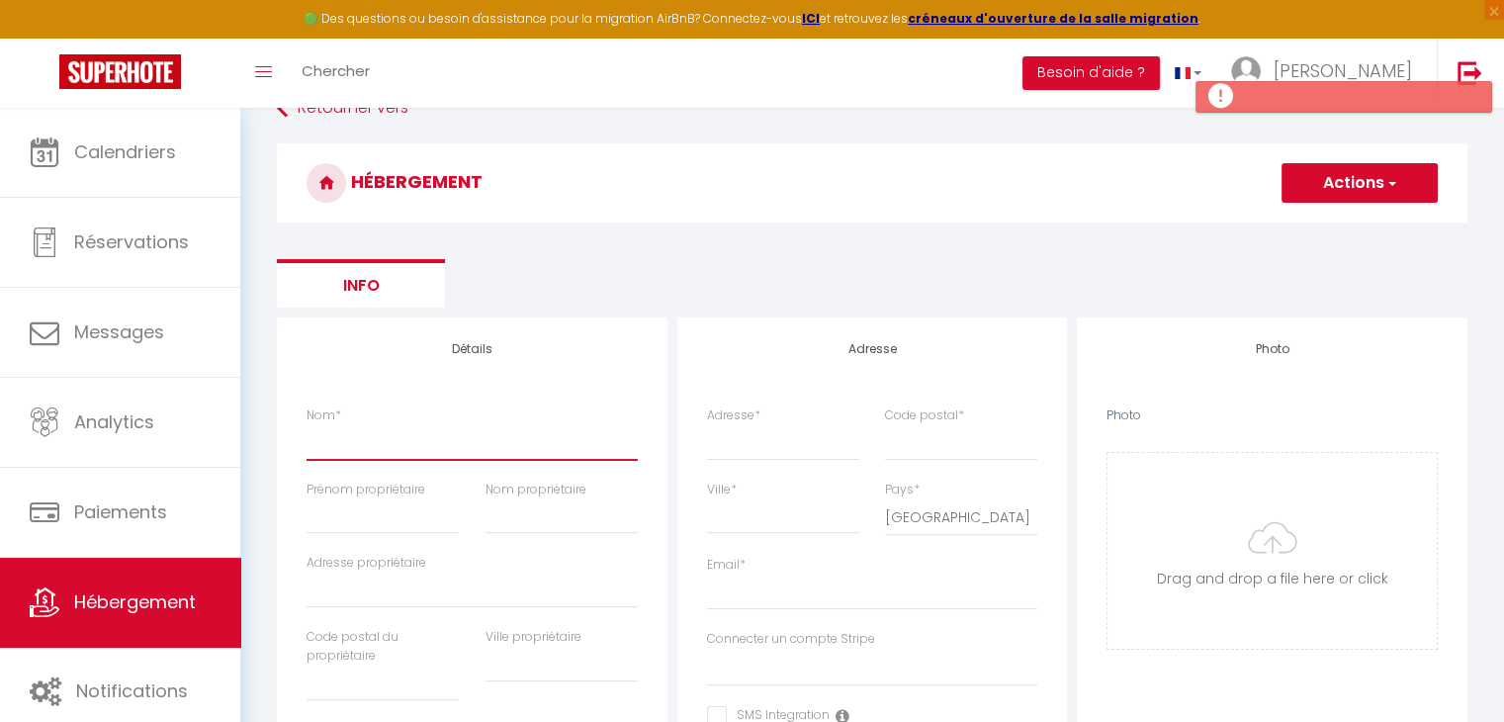
click at [429, 449] on input "Nom *" at bounding box center [471, 442] width 331 height 36
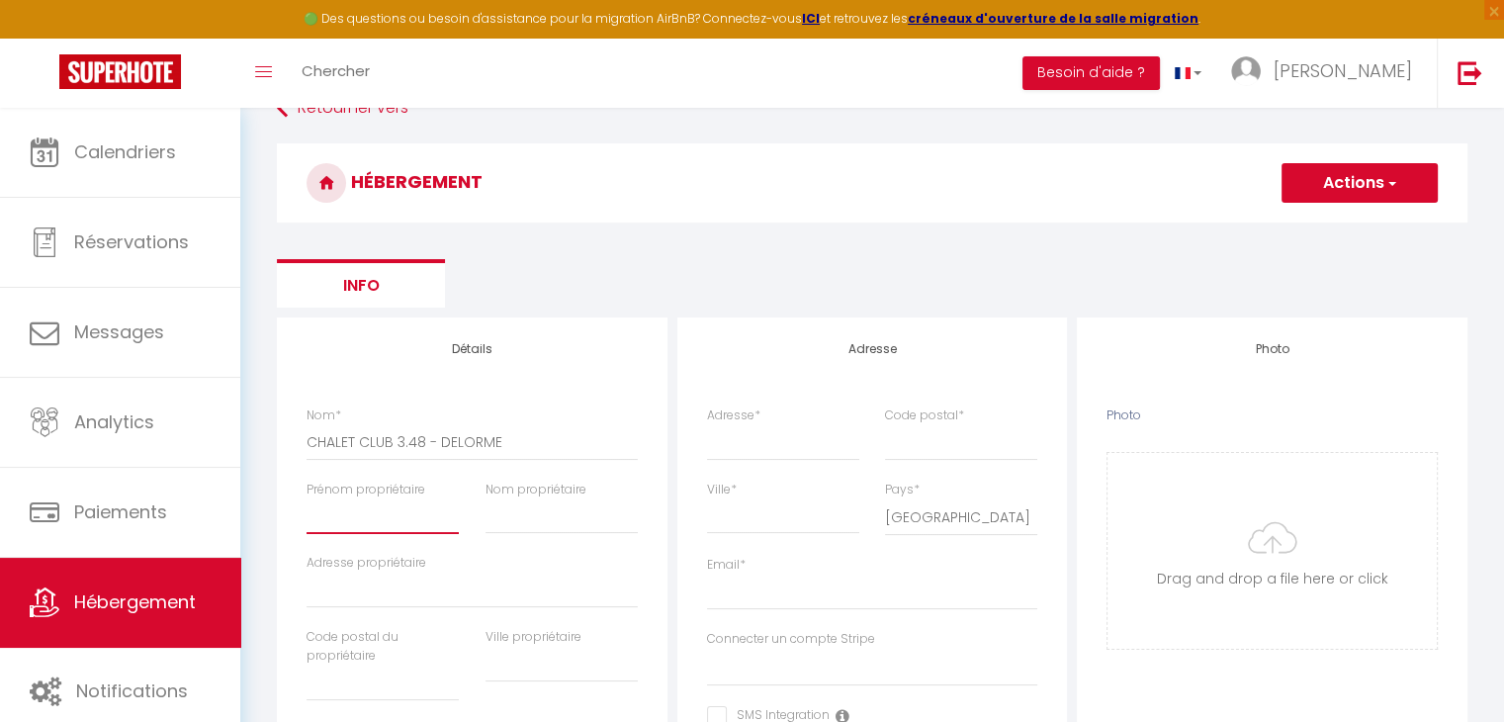
click at [376, 522] on input "Prénom propriétaire" at bounding box center [382, 516] width 152 height 36
click at [527, 510] on input "Nom propriétaire" at bounding box center [561, 516] width 152 height 36
click at [433, 517] on input "Prénom propriétaire" at bounding box center [382, 516] width 152 height 36
click at [803, 434] on input "Adresse *" at bounding box center [783, 442] width 152 height 36
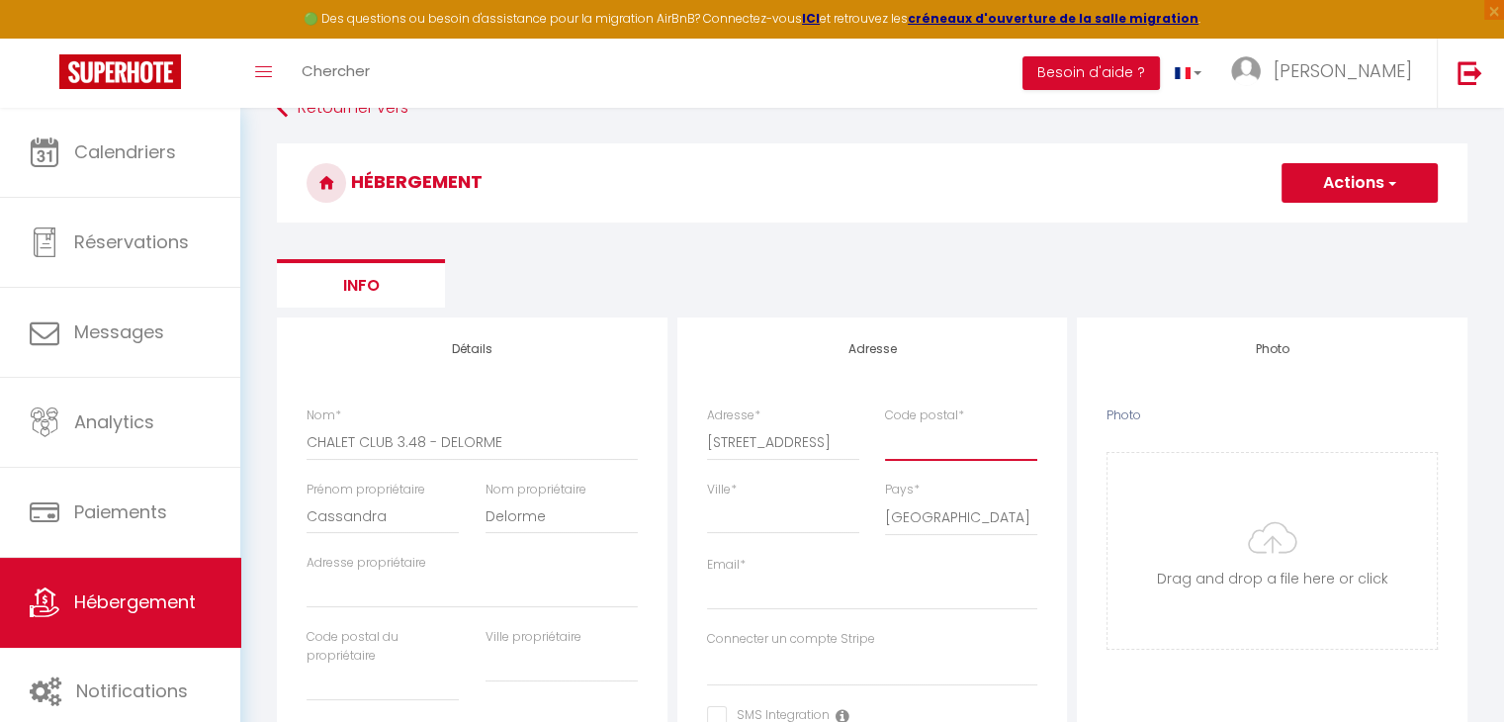
click at [935, 442] on input "Code postal *" at bounding box center [961, 442] width 152 height 36
click at [396, 591] on input "Adresse propriétaire" at bounding box center [471, 590] width 331 height 36
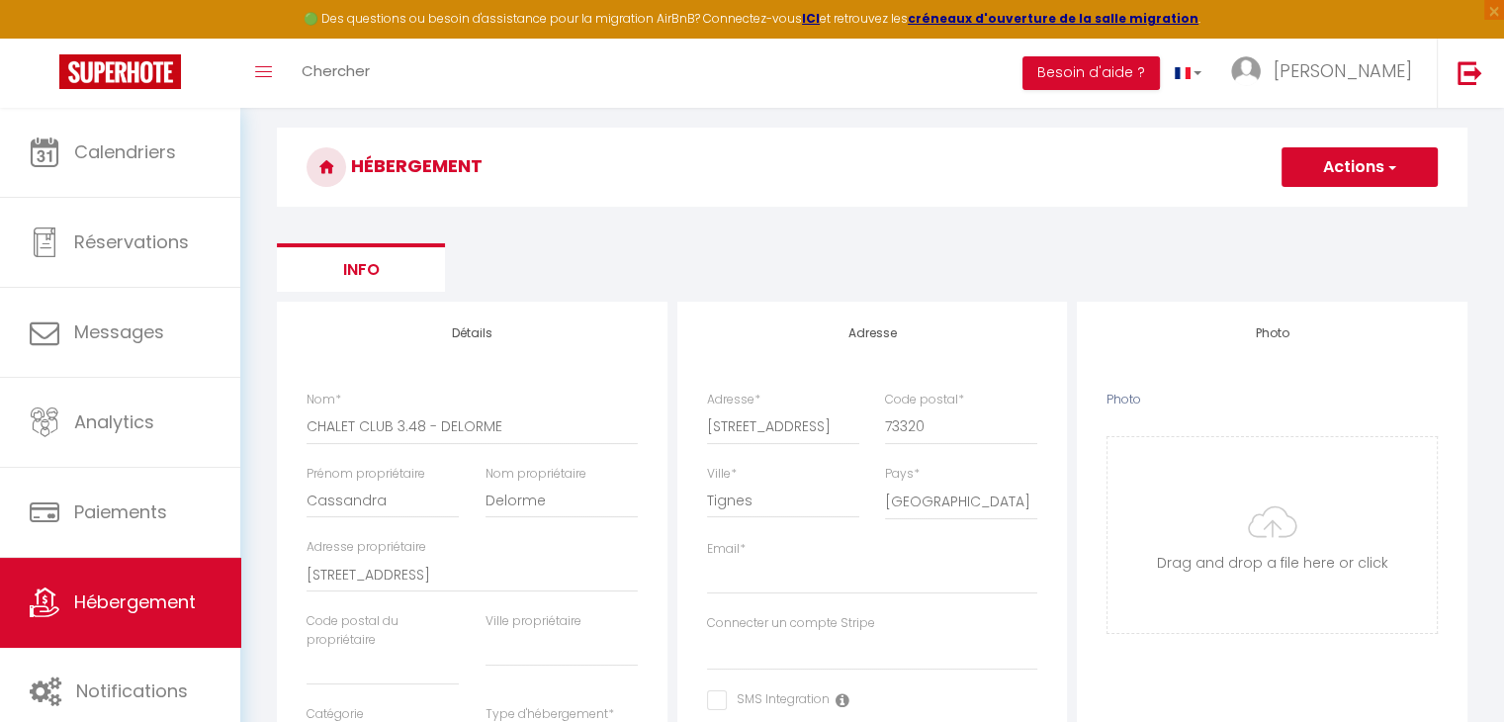
click at [356, 643] on label "Code postal du propriétaire" at bounding box center [382, 631] width 152 height 38
click at [356, 592] on input "[STREET_ADDRESS]" at bounding box center [471, 575] width 331 height 36
click at [348, 650] on input "text" at bounding box center [382, 668] width 152 height 36
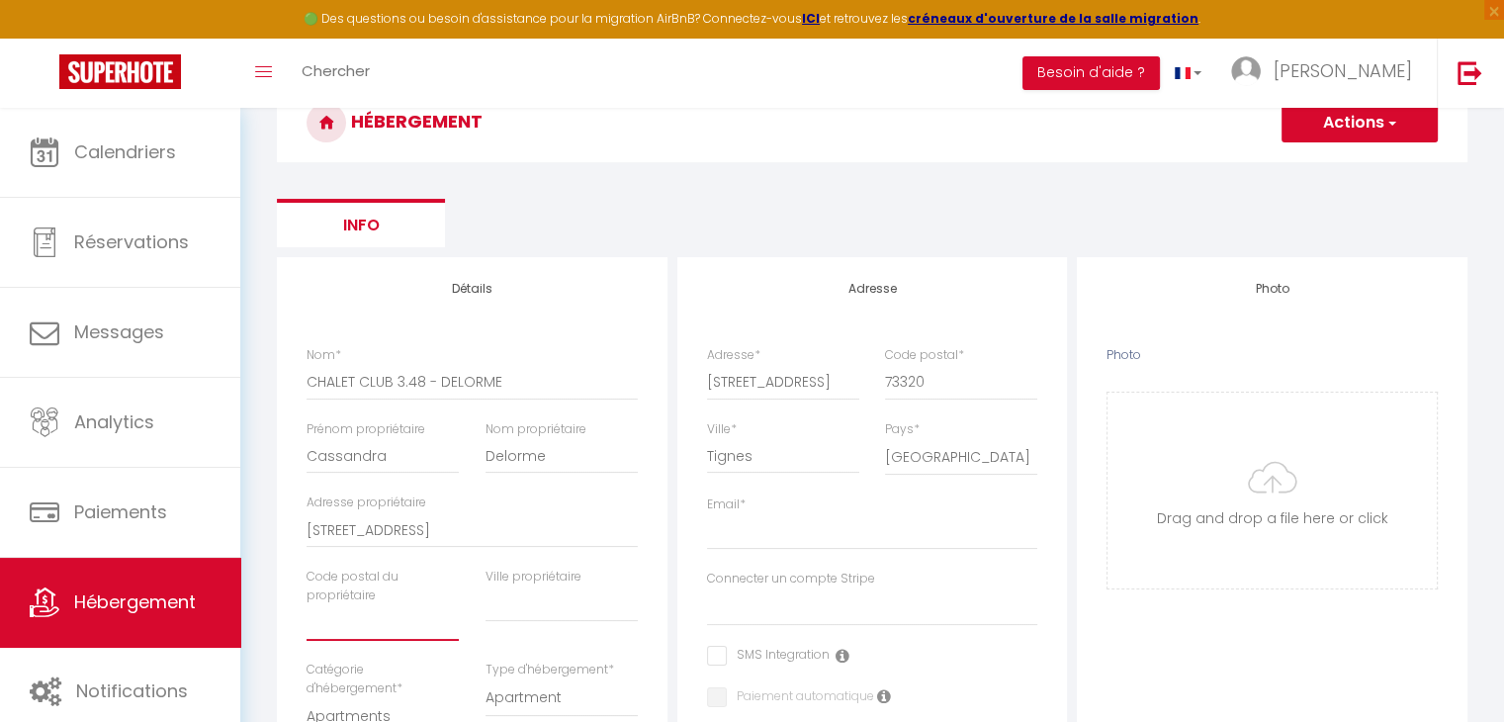
scroll to position [188, 0]
click at [379, 621] on input "text" at bounding box center [382, 620] width 152 height 36
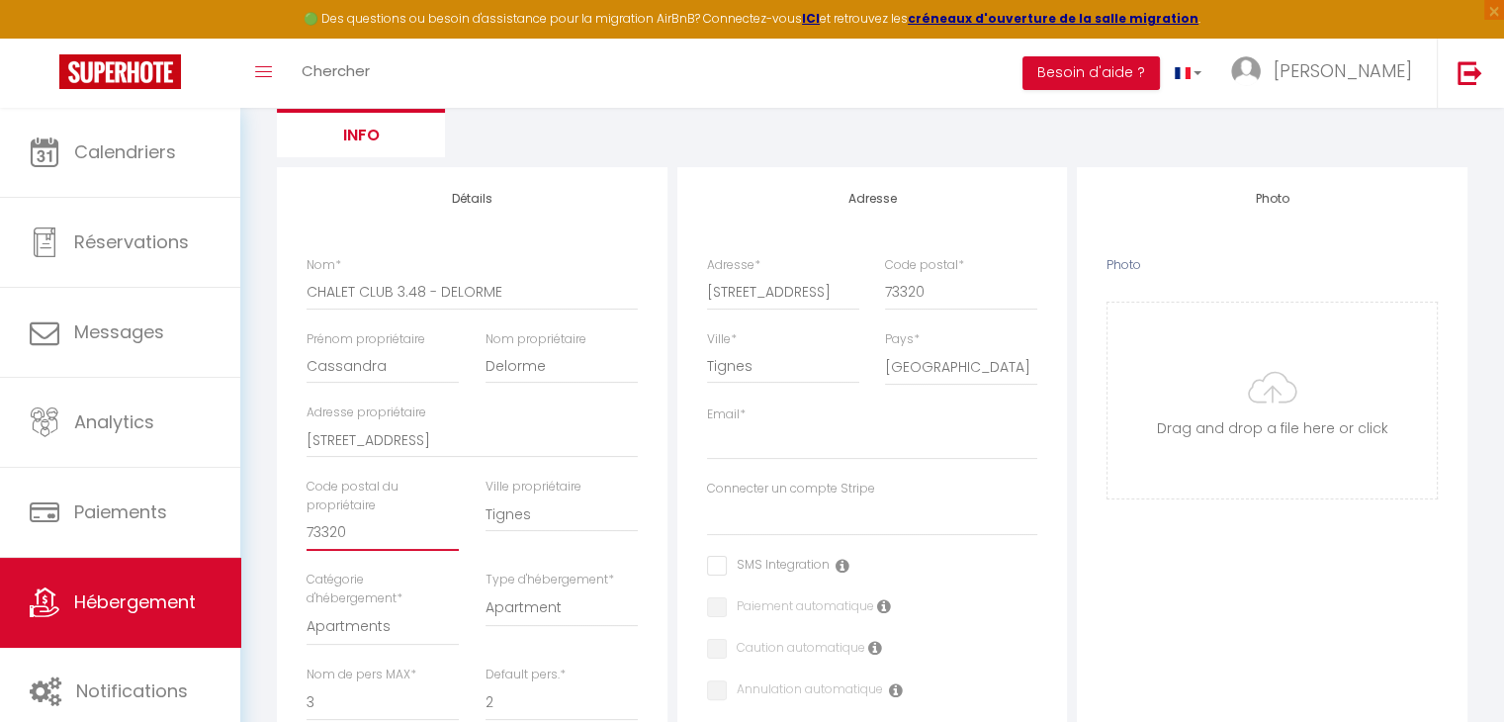
scroll to position [277, 0]
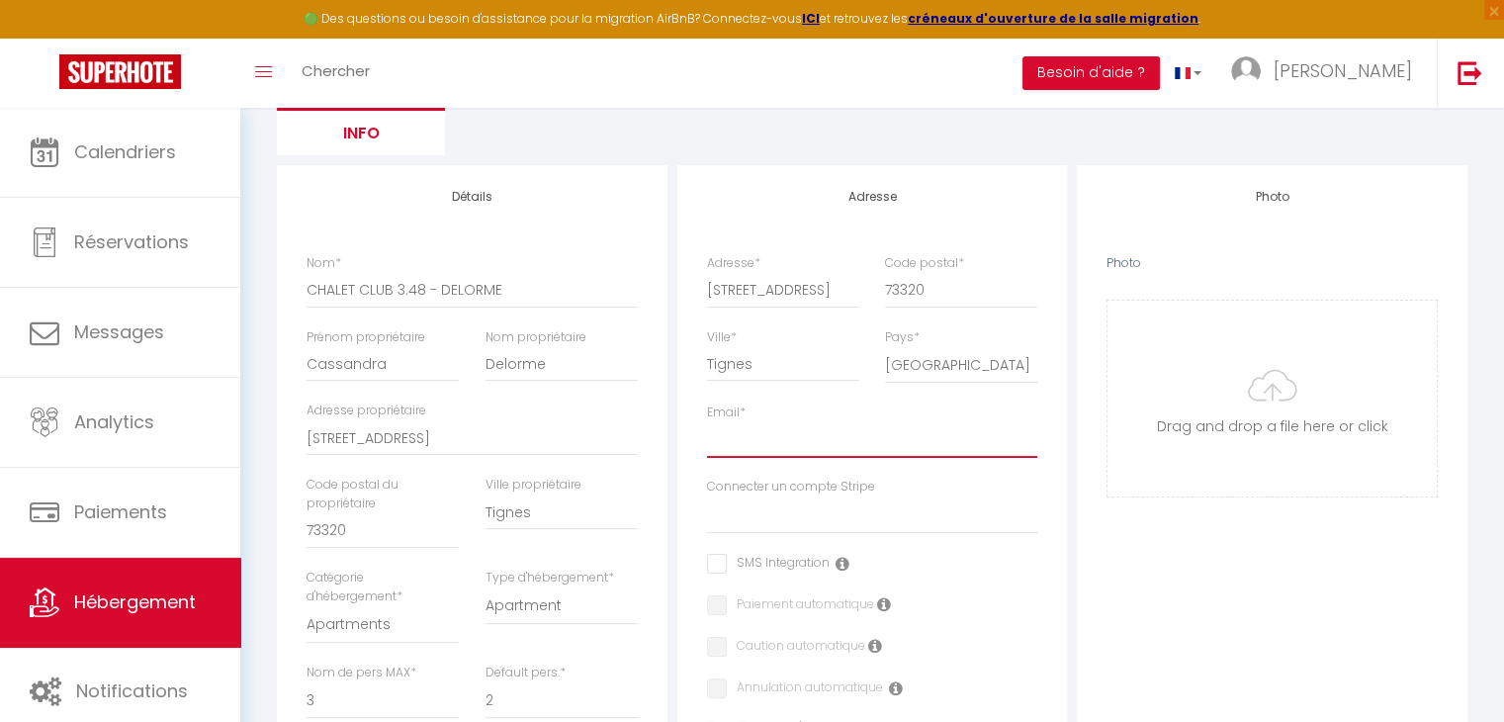
click at [782, 430] on input "Email *" at bounding box center [872, 440] width 331 height 36
click at [1286, 350] on input "Photo" at bounding box center [1271, 399] width 329 height 196
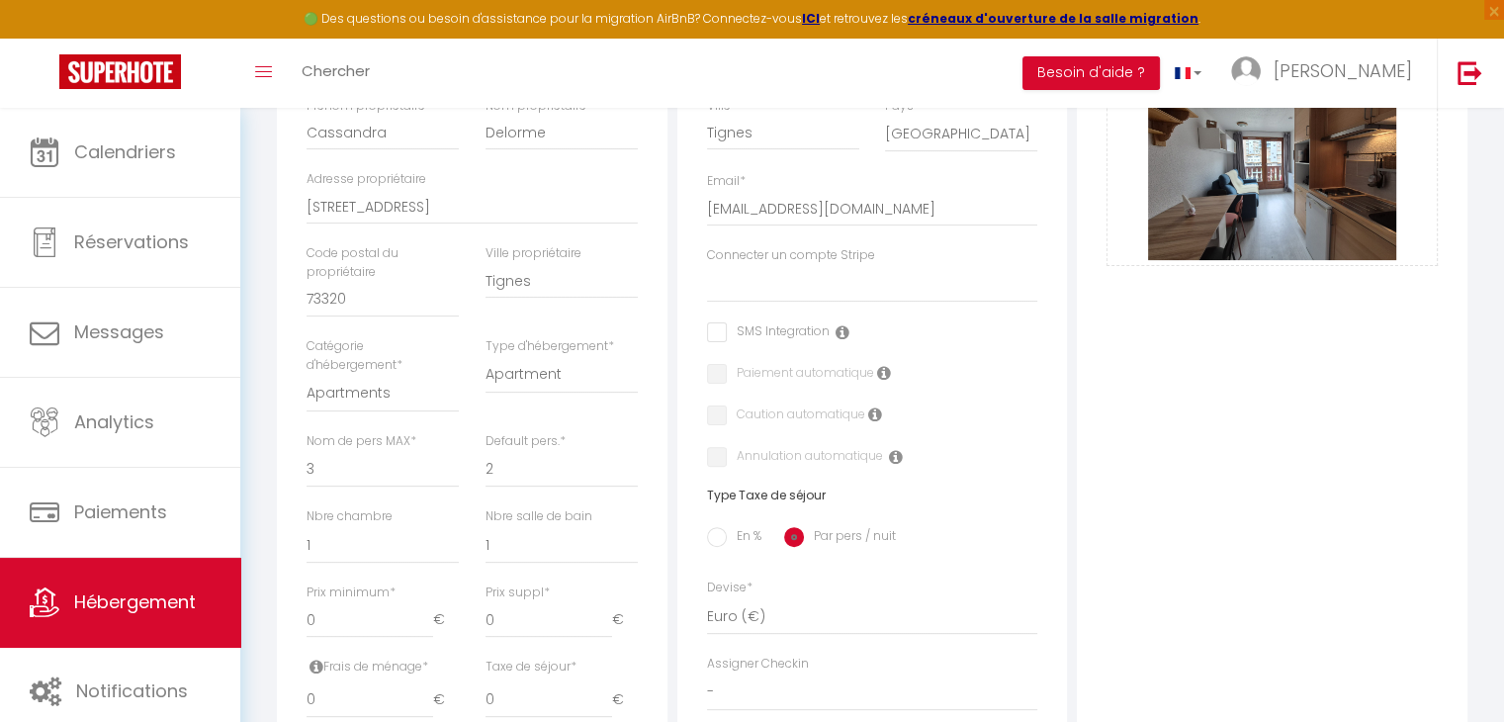
scroll to position [517, 0]
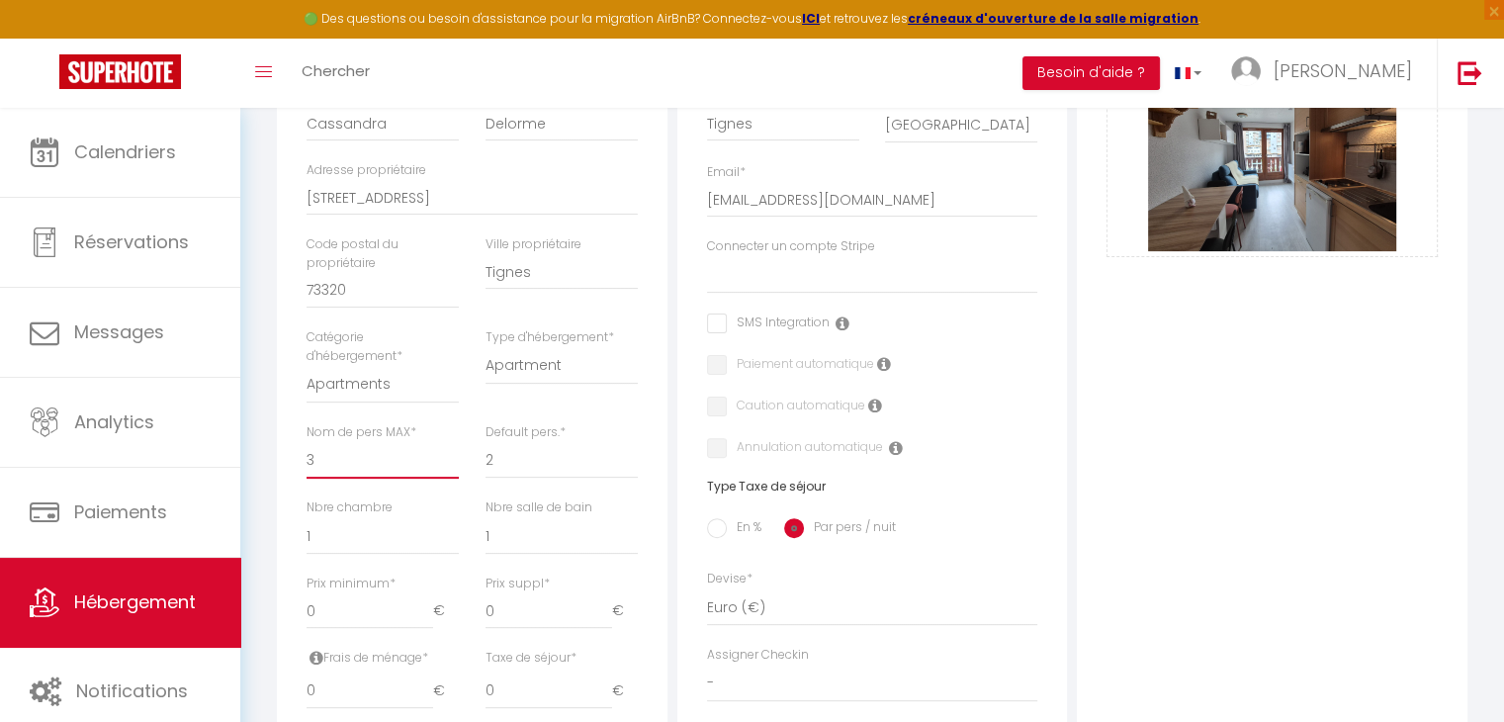
click at [341, 448] on select "1 2 3 4 5 6 7 8 9 10 11 12 13 14" at bounding box center [382, 460] width 152 height 38
click at [306, 441] on select "1 2 3 4 5 6 7 8 9 10 11 12 13 14" at bounding box center [382, 460] width 152 height 38
click at [510, 460] on select "1 2 3 4 5 6 7 8 9 10 11 12 13 14" at bounding box center [561, 460] width 152 height 38
click at [485, 441] on select "1 2 3 4 5 6 7 8 9 10 11 12 13 14" at bounding box center [561, 460] width 152 height 38
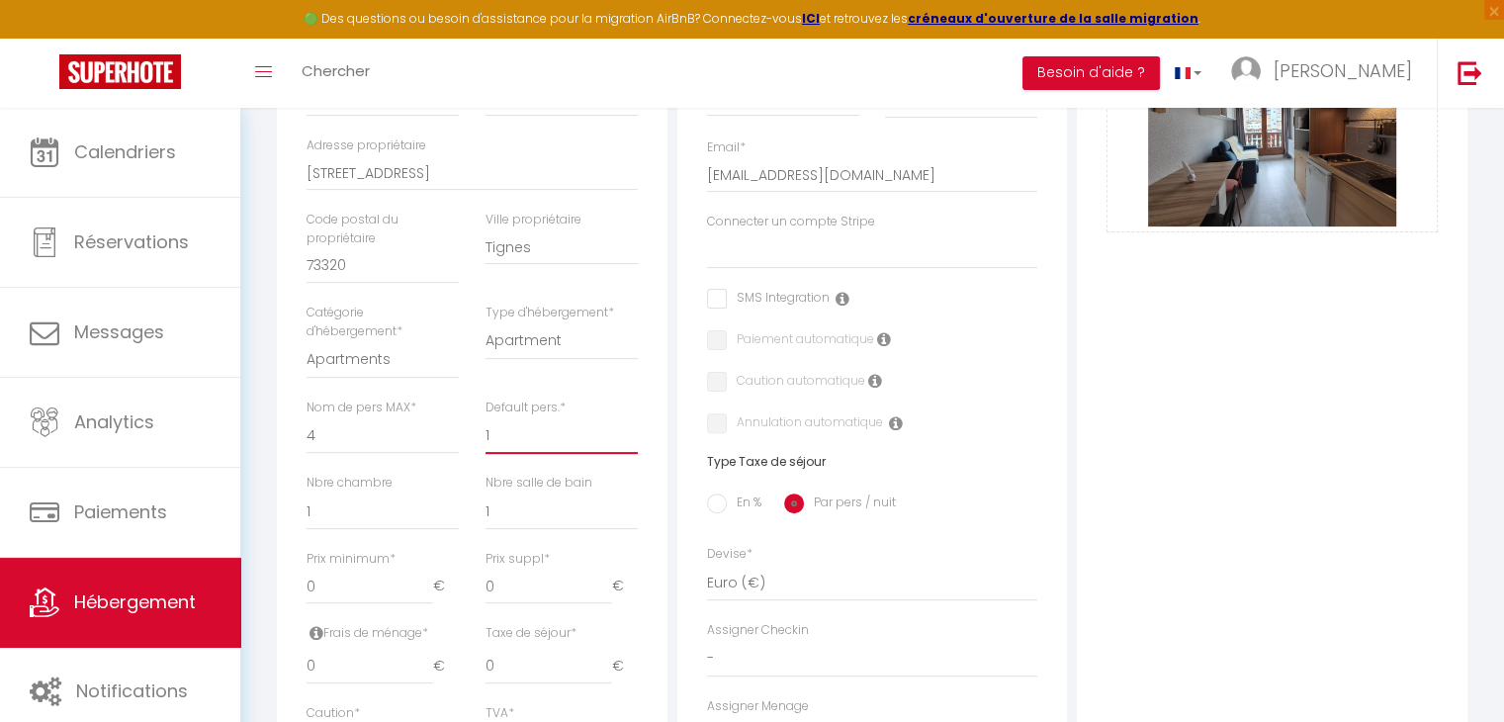
scroll to position [544, 0]
click at [317, 506] on select "0 1 2 3 4 5 6 7 8 9 10 11 12 13" at bounding box center [382, 509] width 152 height 38
click at [306, 490] on select "0 1 2 3 4 5 6 7 8 9 10 11 12 13" at bounding box center [382, 509] width 152 height 38
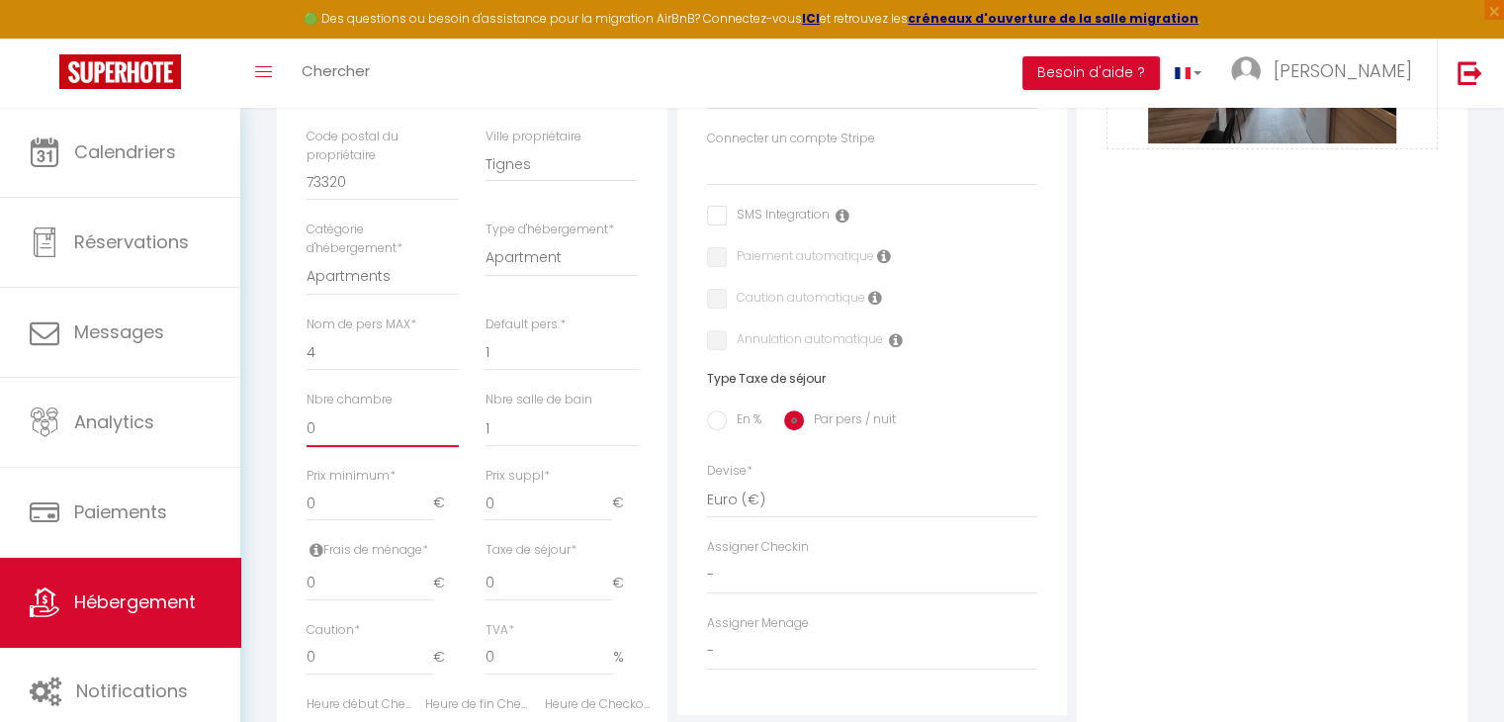
scroll to position [627, 0]
click at [328, 498] on input "0" at bounding box center [369, 501] width 127 height 36
click at [531, 501] on input "0" at bounding box center [548, 501] width 127 height 36
click at [345, 578] on input "0" at bounding box center [369, 582] width 127 height 36
click at [328, 642] on input "0" at bounding box center [369, 656] width 127 height 36
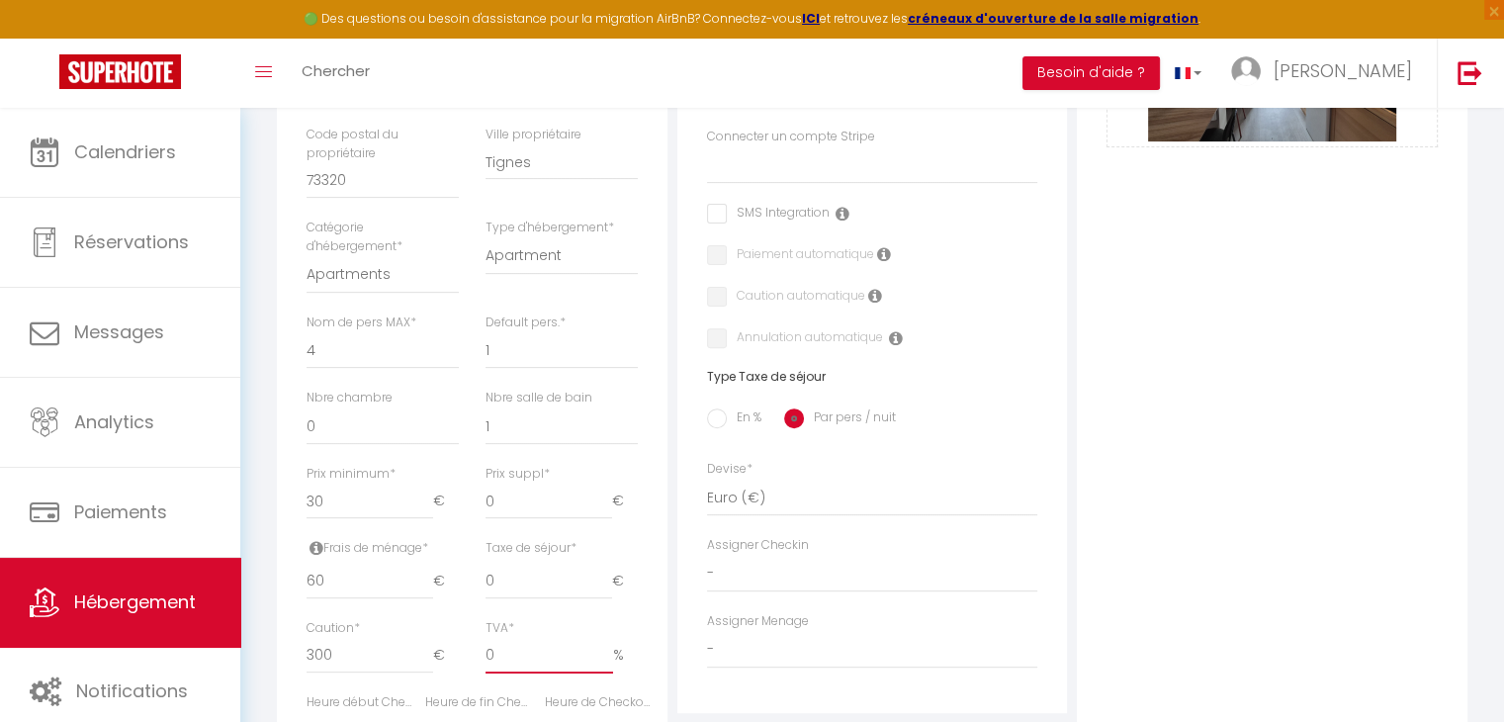
click at [506, 665] on input "0" at bounding box center [549, 656] width 128 height 36
click at [1328, 503] on div "Photo Photo Drag and drop a file here or click Ooops, something wrong appended.…" at bounding box center [1272, 445] width 391 height 1260
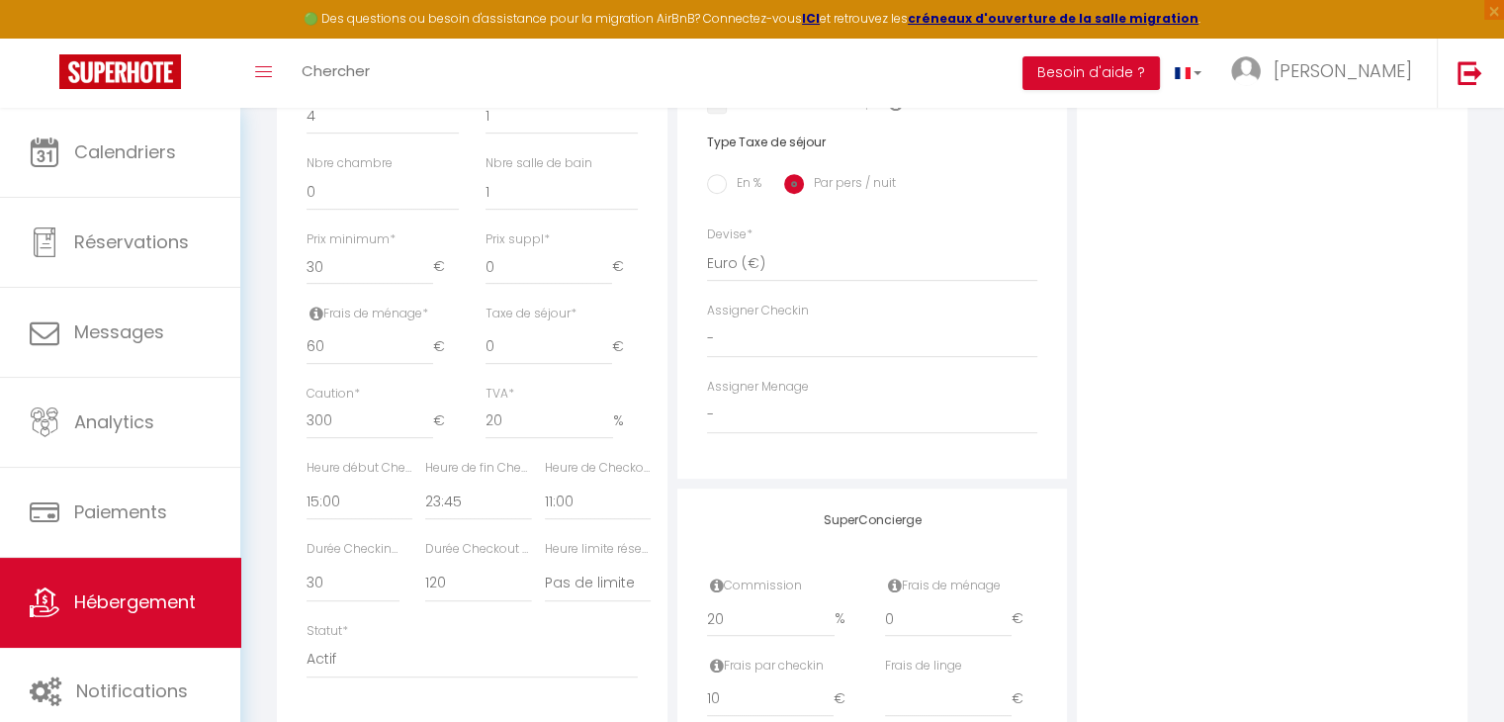
scroll to position [862, 0]
click at [338, 504] on select "00:00 00:15 00:30 00:45 01:00 01:15 01:30 01:45 02:00 02:15 02:30 02:45 03:00" at bounding box center [359, 500] width 106 height 38
click at [306, 481] on select "00:00 00:15 00:30 00:45 01:00 01:15 01:30 01:45 02:00 02:15 02:30 02:45 03:00" at bounding box center [359, 500] width 106 height 38
click at [561, 499] on select "00:00 00:15 00:30 00:45 01:00 01:15 01:30 01:45 02:00 02:15 02:30 02:45 03:00" at bounding box center [598, 500] width 106 height 38
click at [545, 481] on select "00:00 00:15 00:30 00:45 01:00 01:15 01:30 01:45 02:00 02:15 02:30 02:45 03:00" at bounding box center [598, 500] width 106 height 38
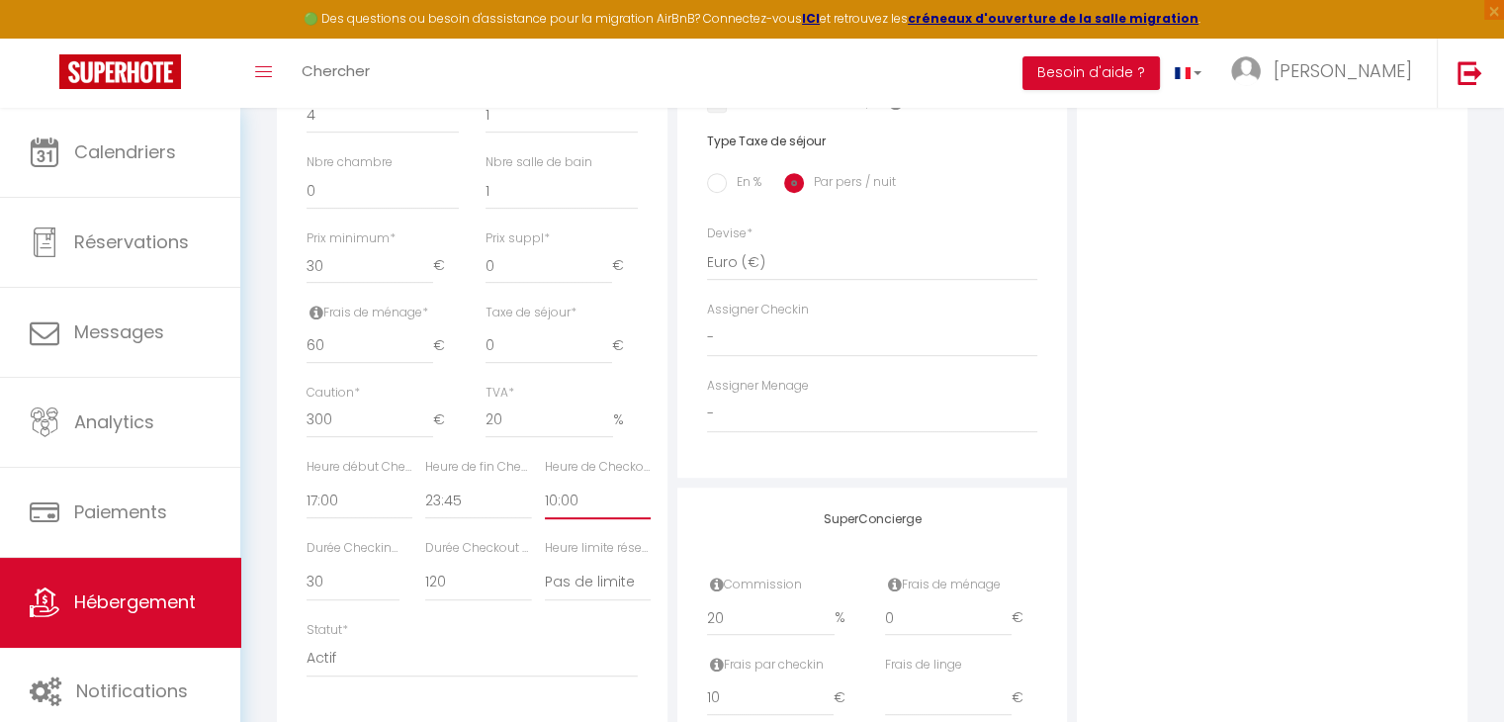
scroll to position [1001, 0]
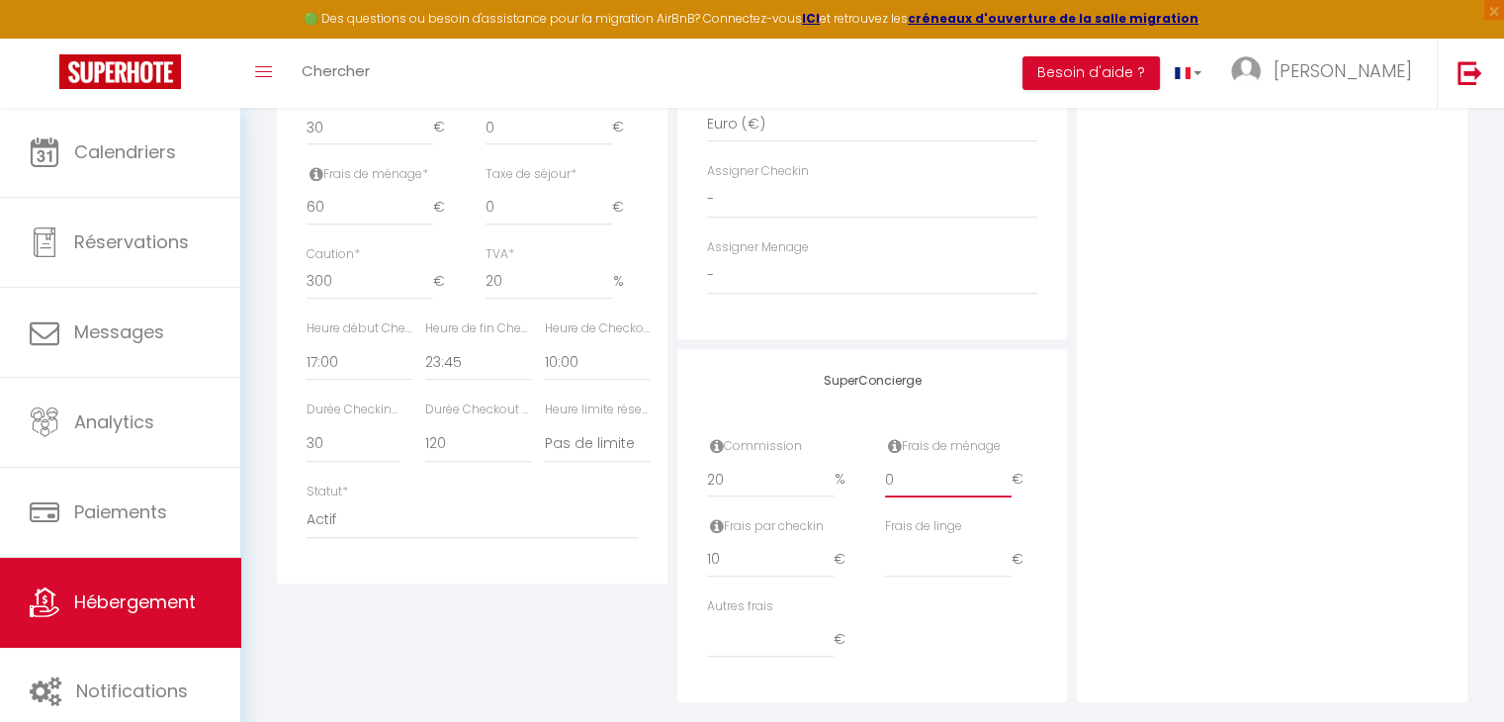
click at [919, 480] on input "0" at bounding box center [948, 480] width 127 height 36
click at [767, 549] on input "10" at bounding box center [770, 560] width 127 height 36
click at [1084, 547] on div "Photo Photo Drag and drop a file here or click Ooops, something wrong appended.…" at bounding box center [1272, 71] width 391 height 1260
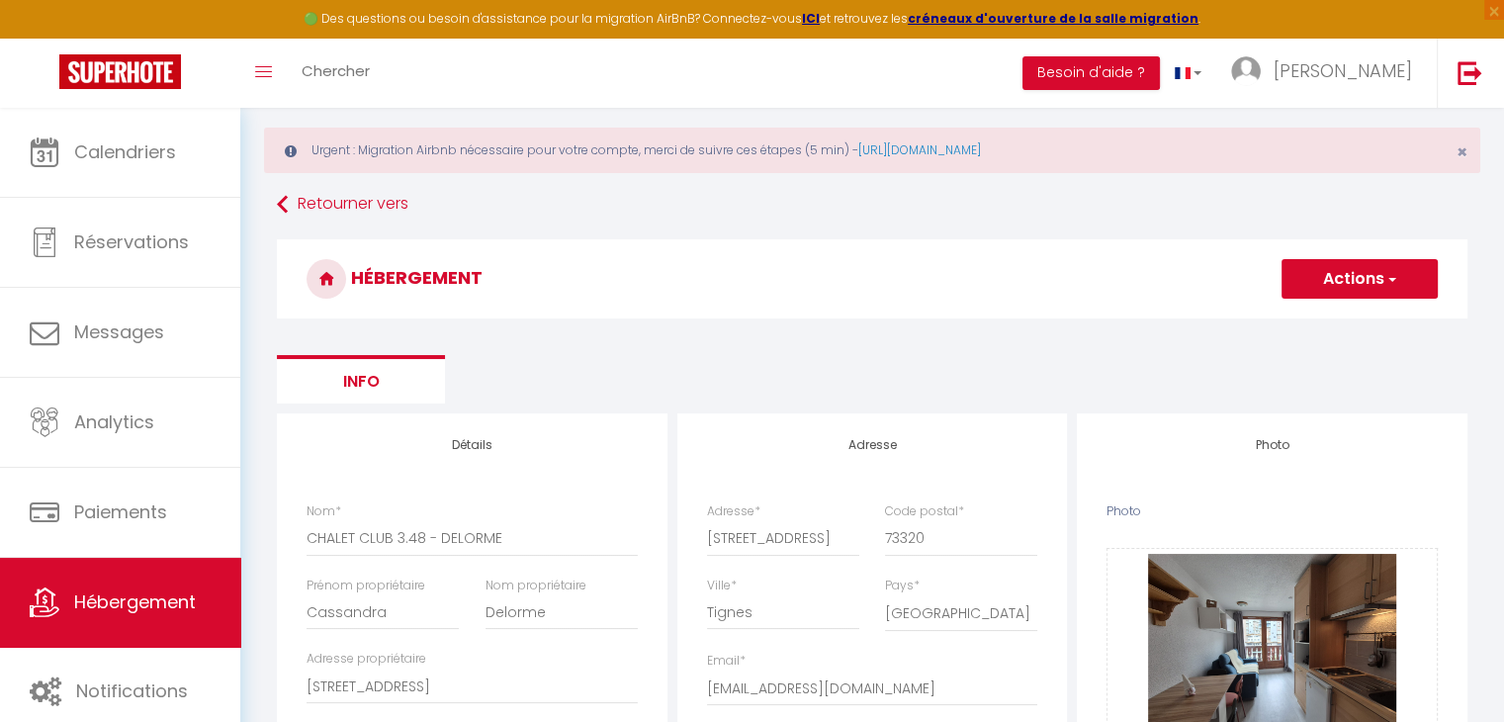
scroll to position [0, 0]
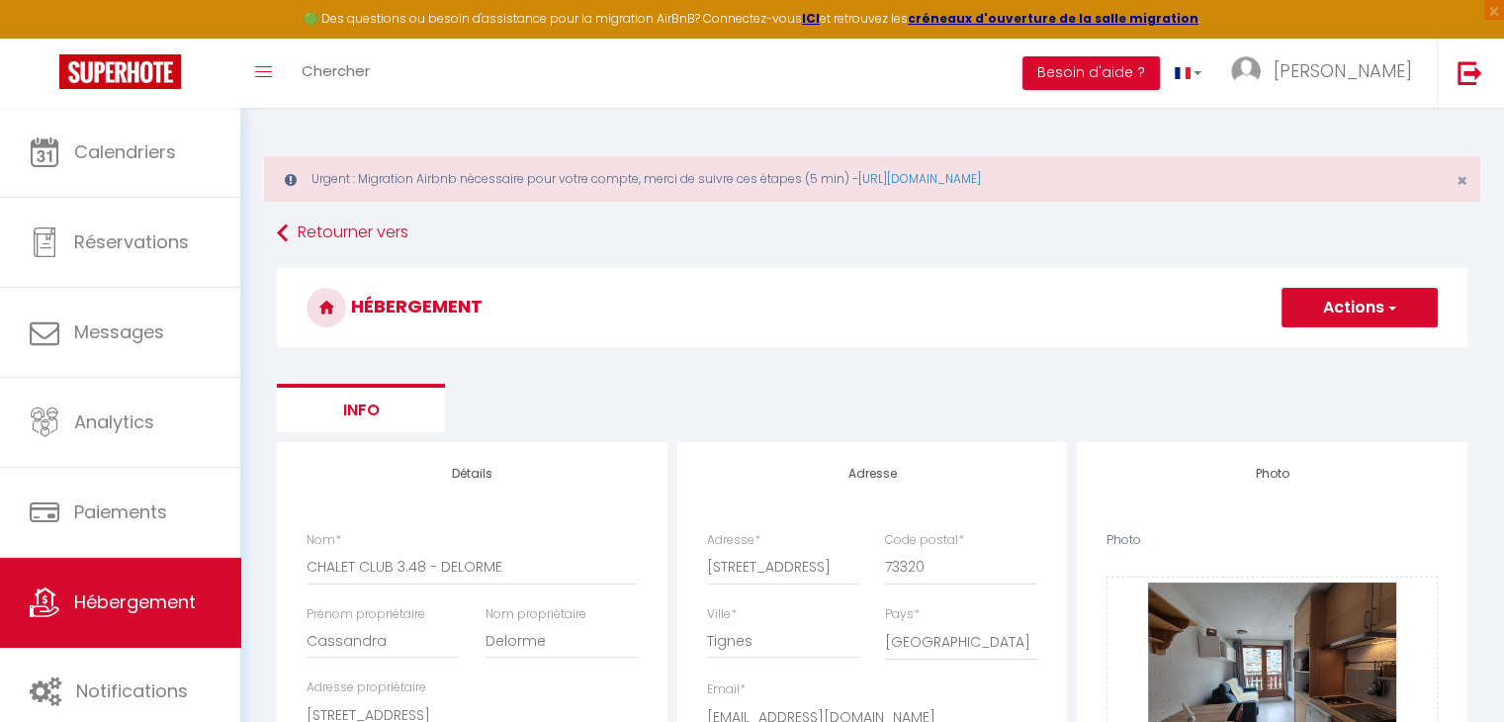
click at [1377, 312] on button "Actions" at bounding box center [1359, 308] width 156 height 40
click at [1332, 345] on input "Enregistrer" at bounding box center [1336, 351] width 73 height 20
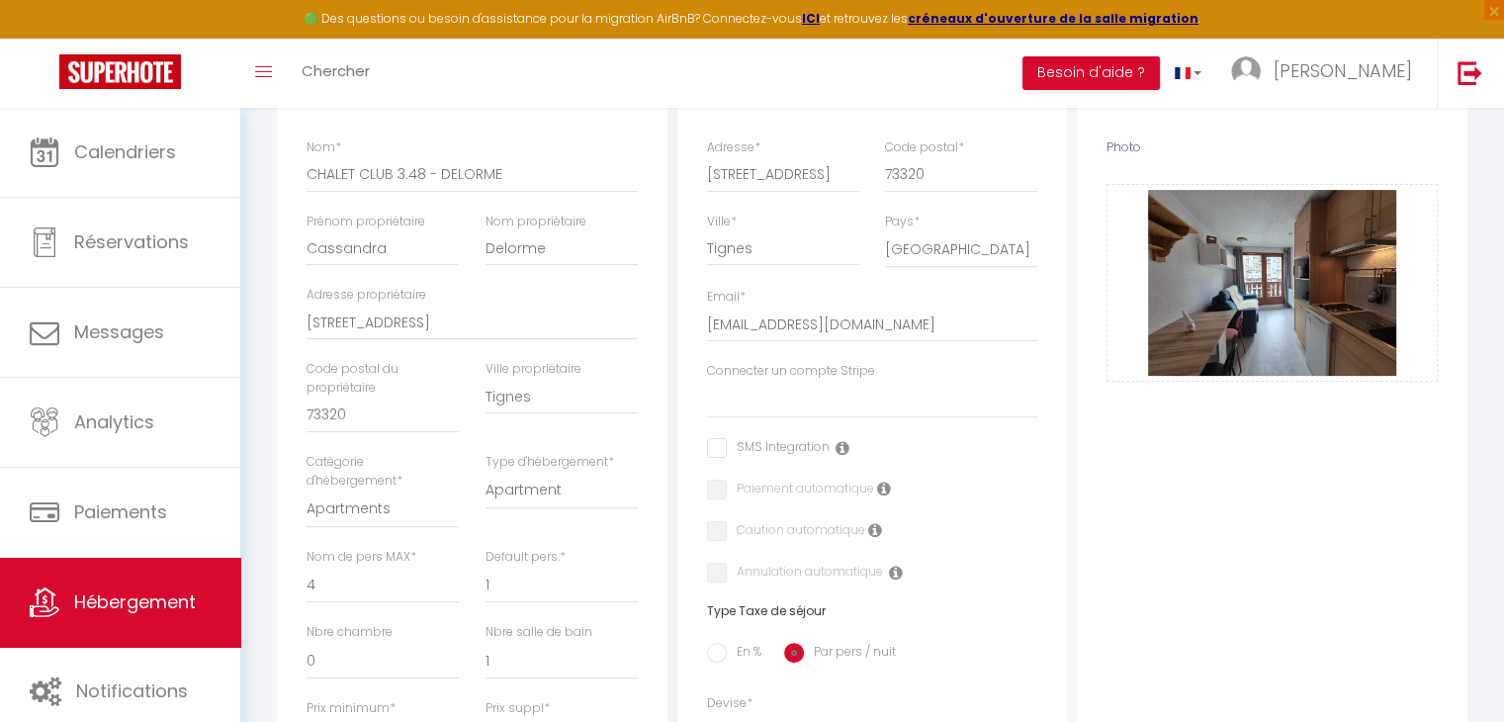
scroll to position [423, 0]
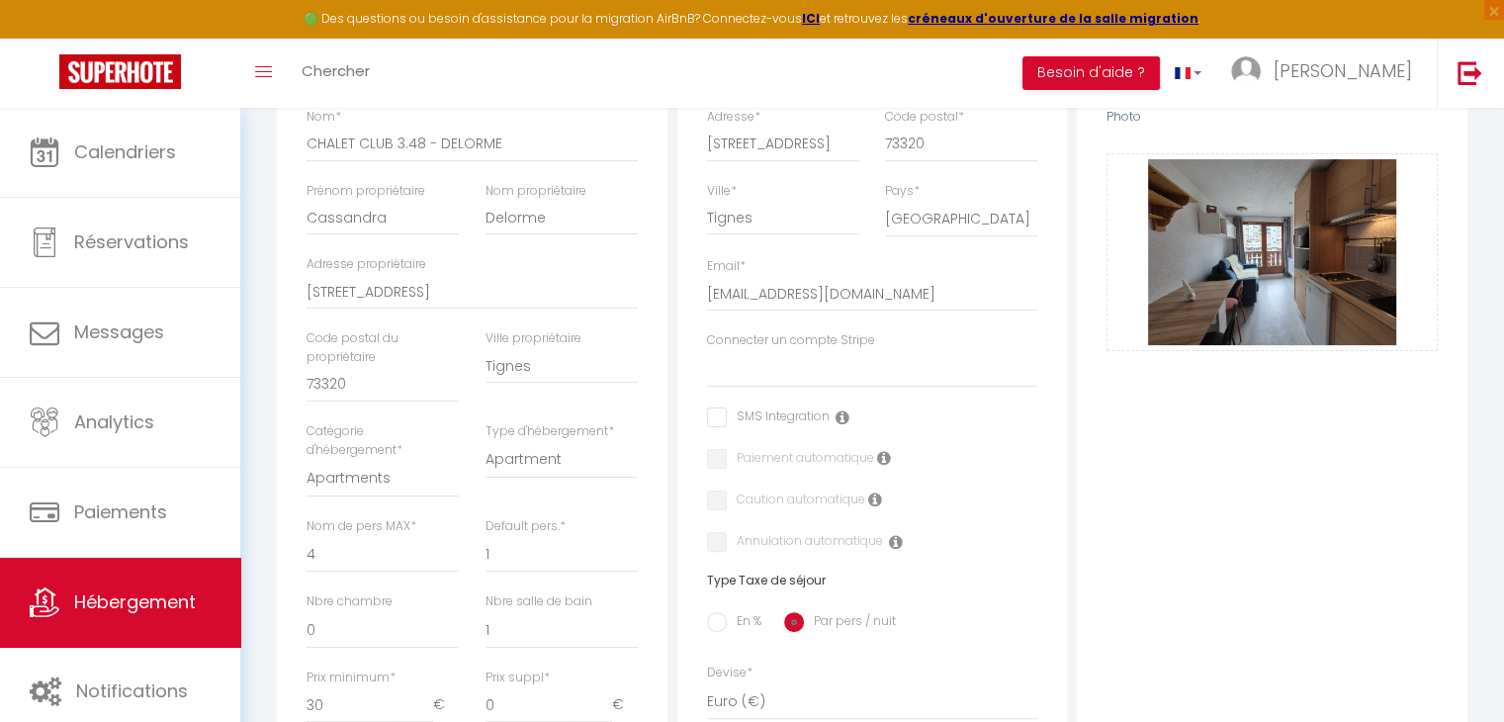
click at [1208, 511] on div "Photo Photo Drag and drop a file here or click Ooops, something wrong appended.…" at bounding box center [1272, 649] width 391 height 1260
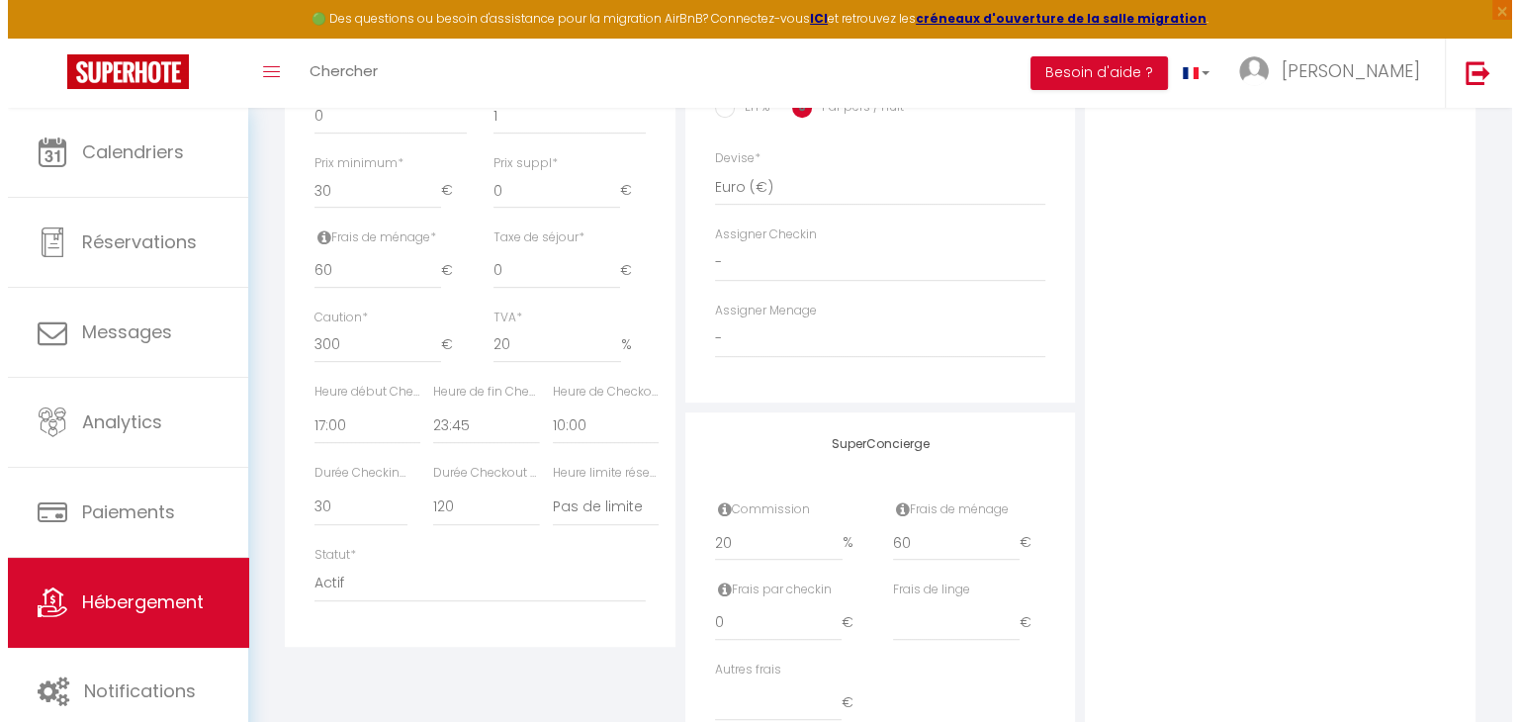
scroll to position [0, 0]
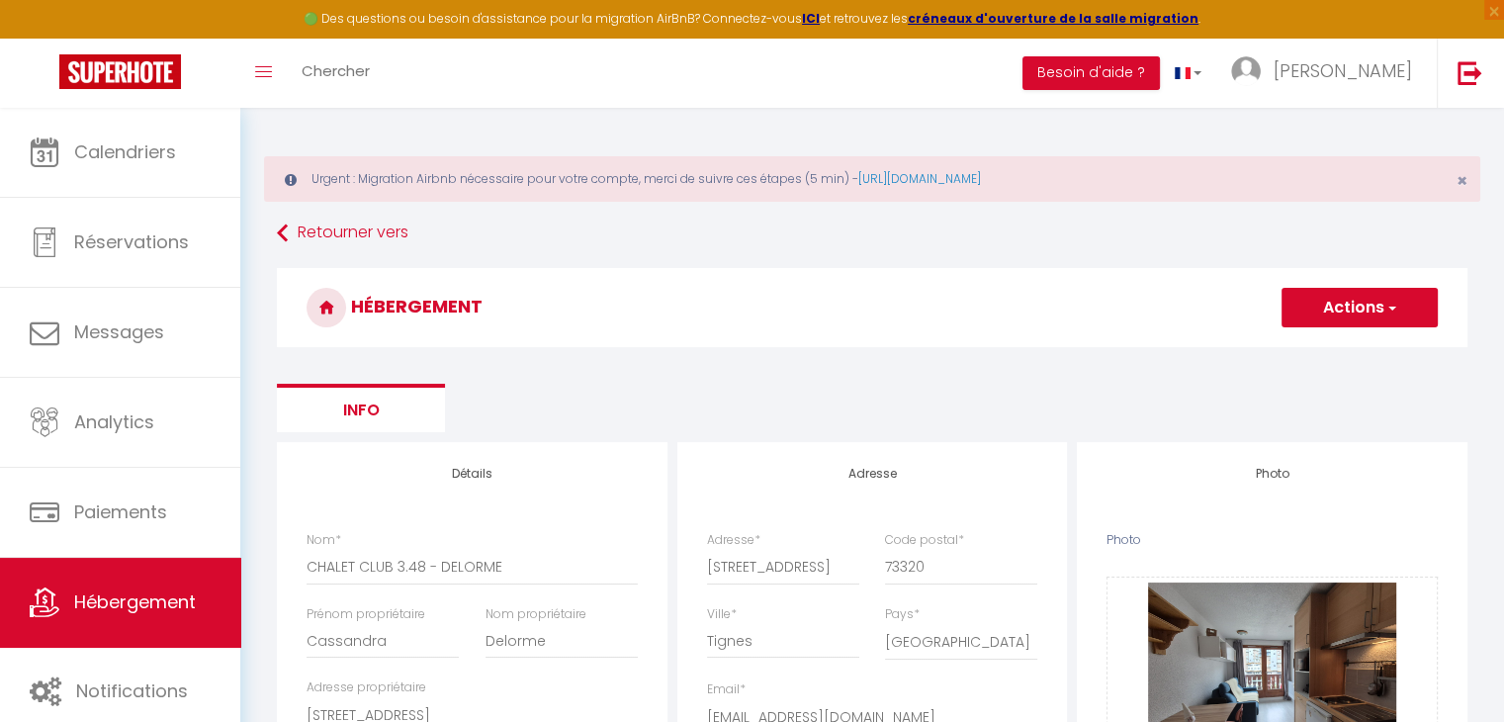
click at [1322, 304] on button "Actions" at bounding box center [1359, 308] width 156 height 40
click at [1316, 349] on input "Enregistrer" at bounding box center [1336, 351] width 73 height 20
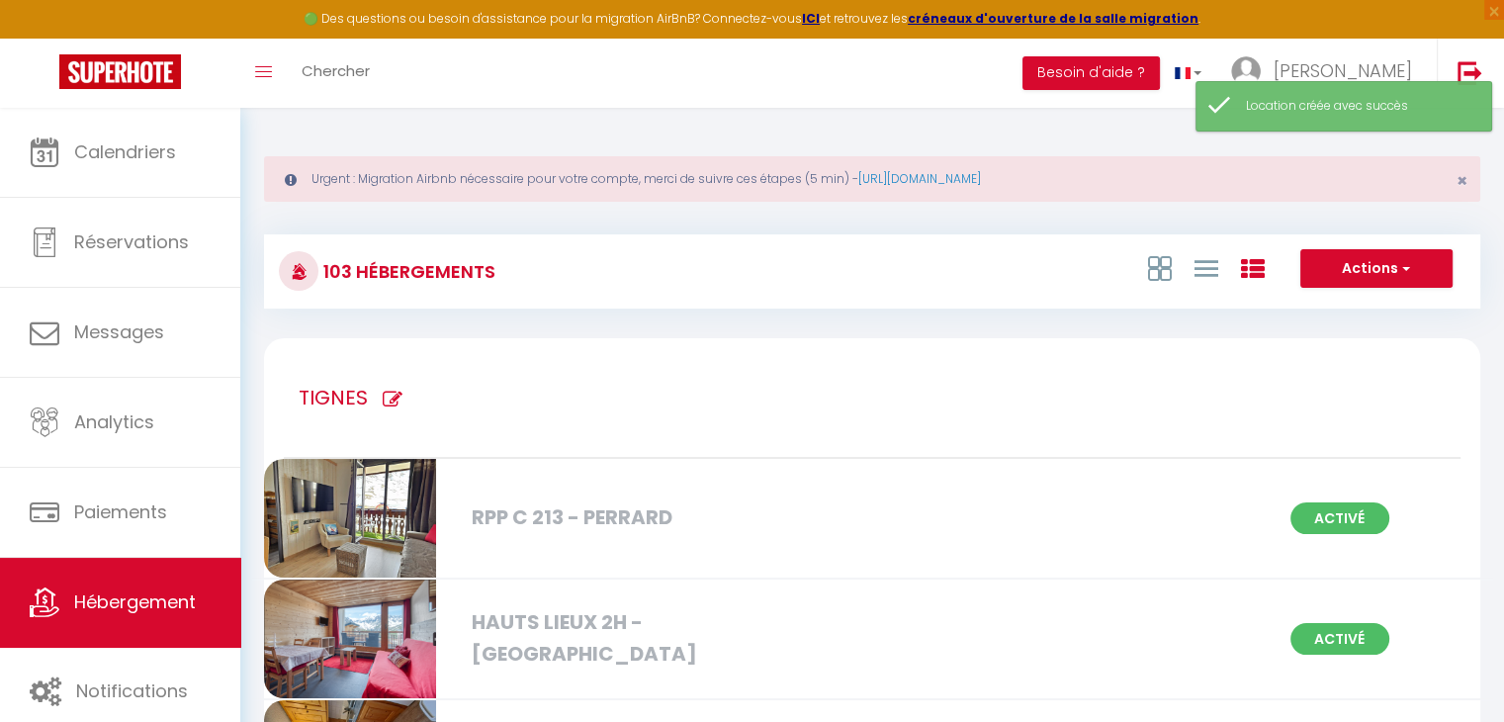
click at [389, 396] on icon at bounding box center [393, 400] width 20 height 20
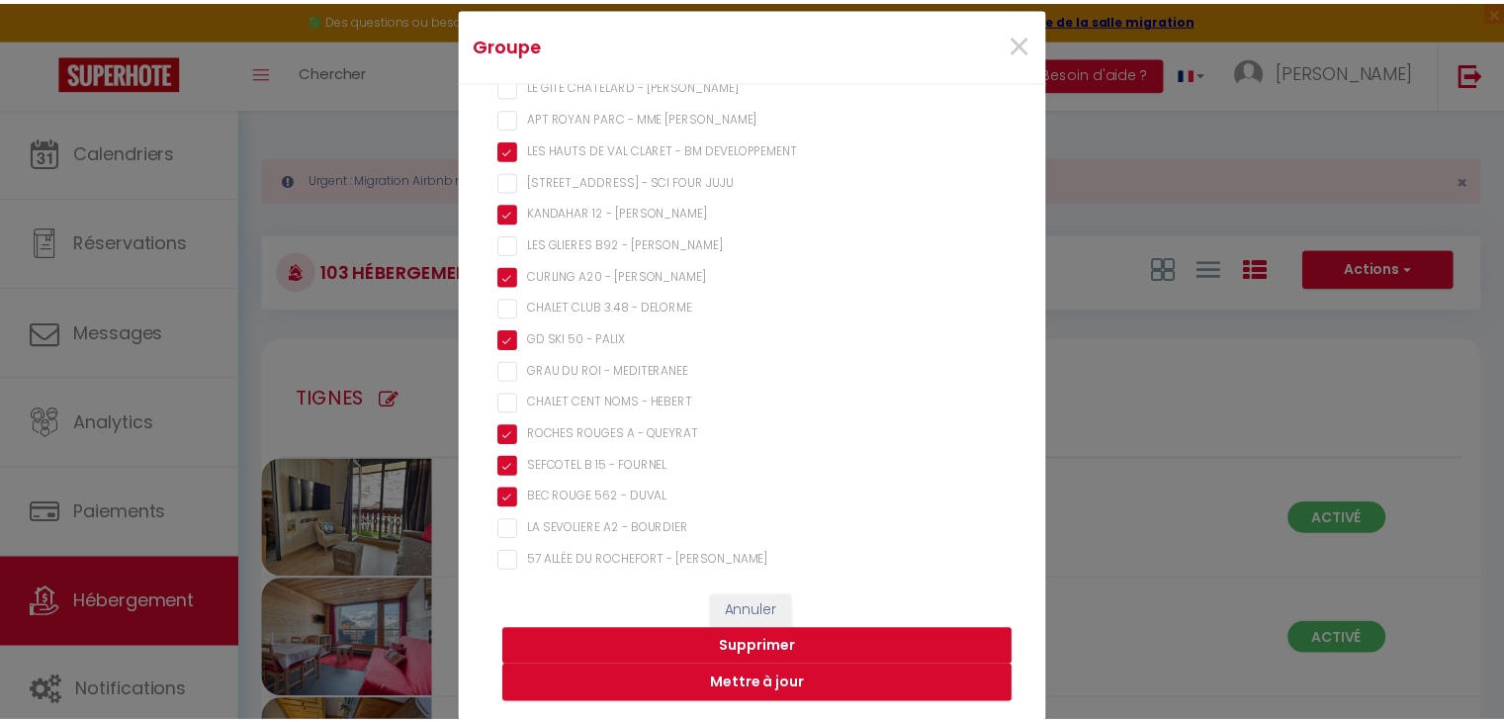
scroll to position [1829, 0]
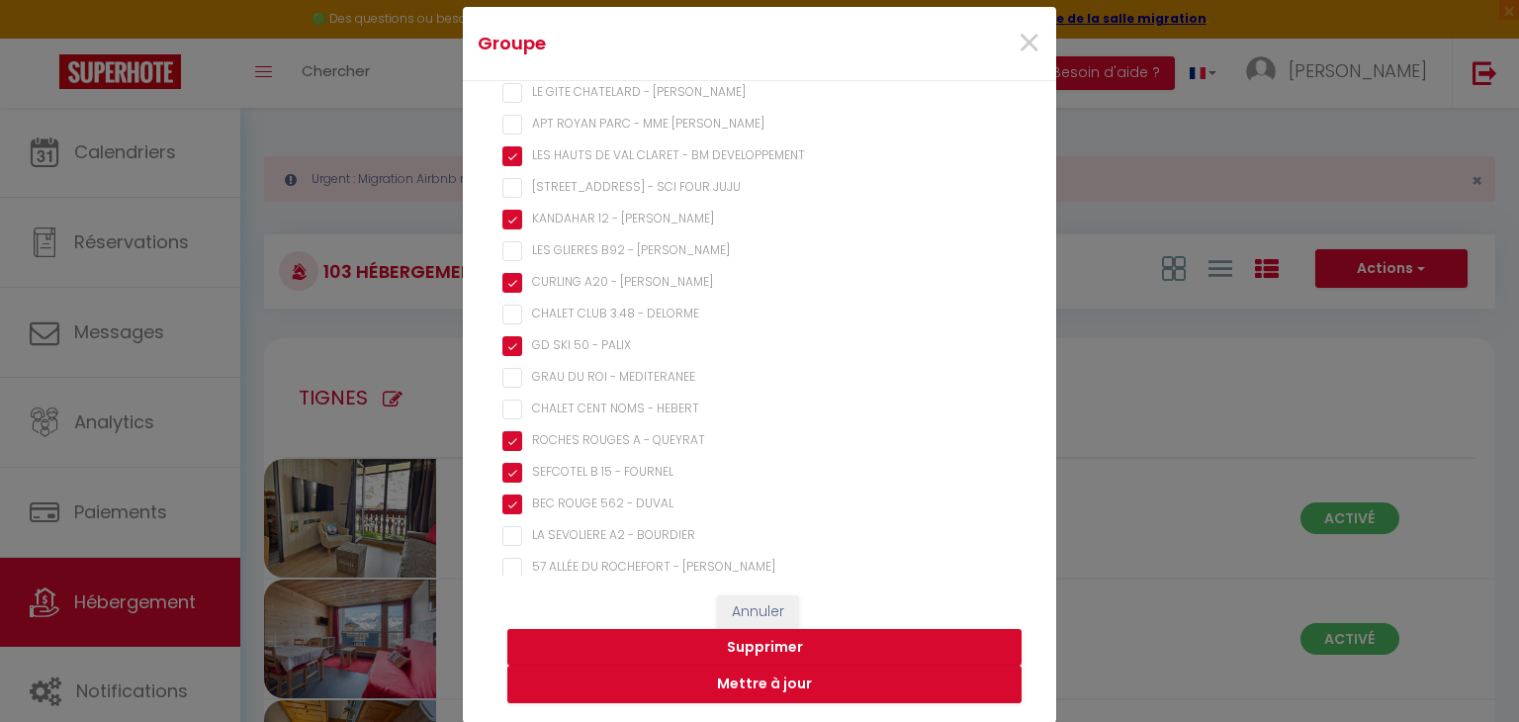
click at [502, 316] on DELORME "CHALET CLUB 3.48 - DELORME" at bounding box center [759, 315] width 514 height 20
click at [743, 690] on button "Mettre à jour" at bounding box center [764, 684] width 514 height 38
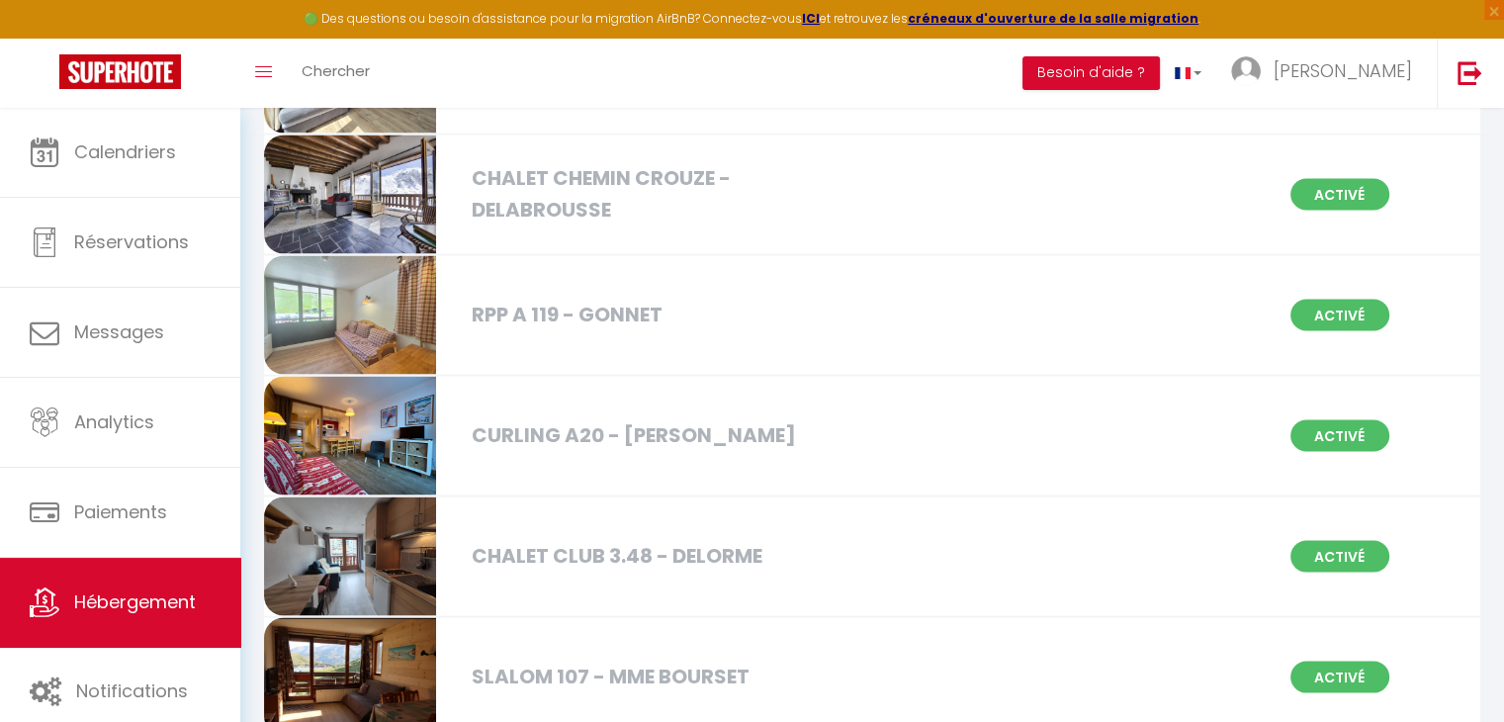
scroll to position [3682, 0]
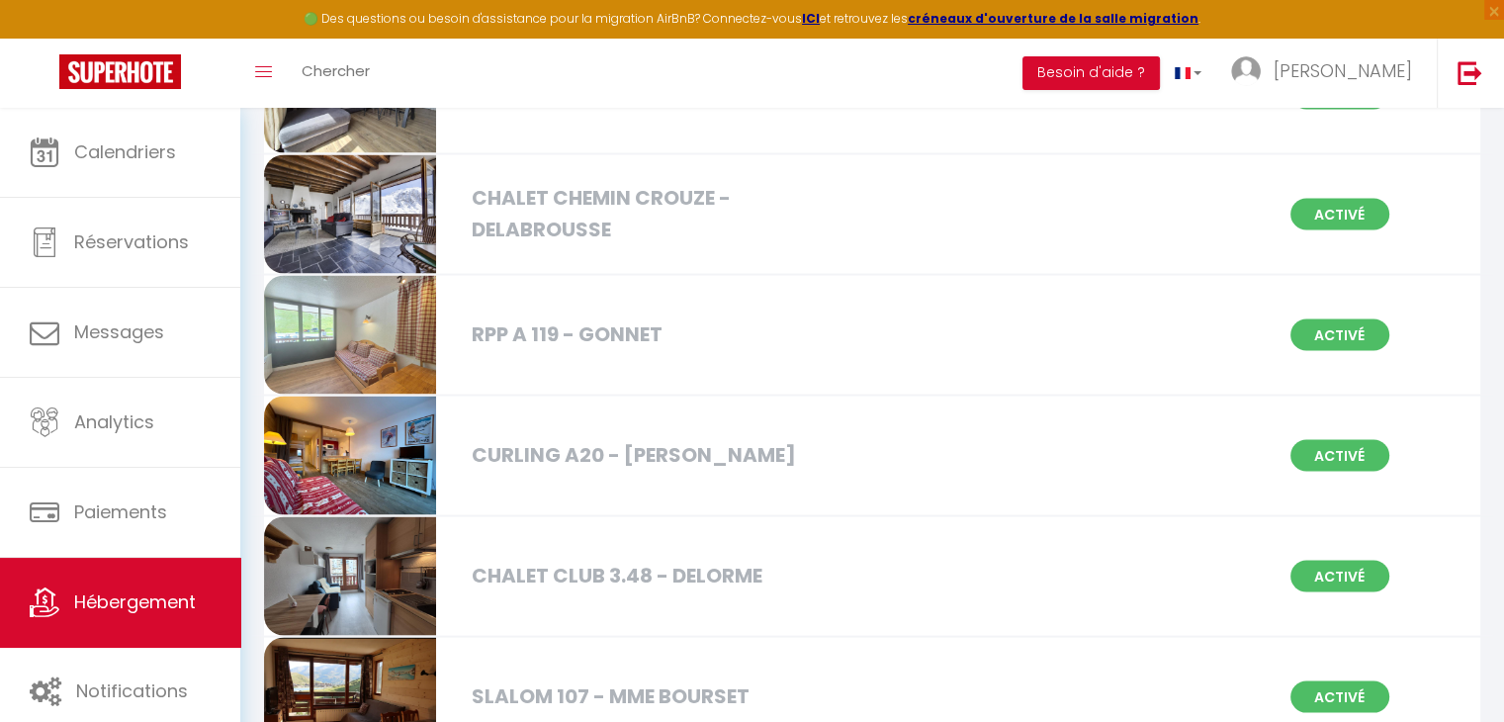
click at [492, 570] on div "CHALET CLUB 3.48 - DELORME" at bounding box center [656, 575] width 389 height 31
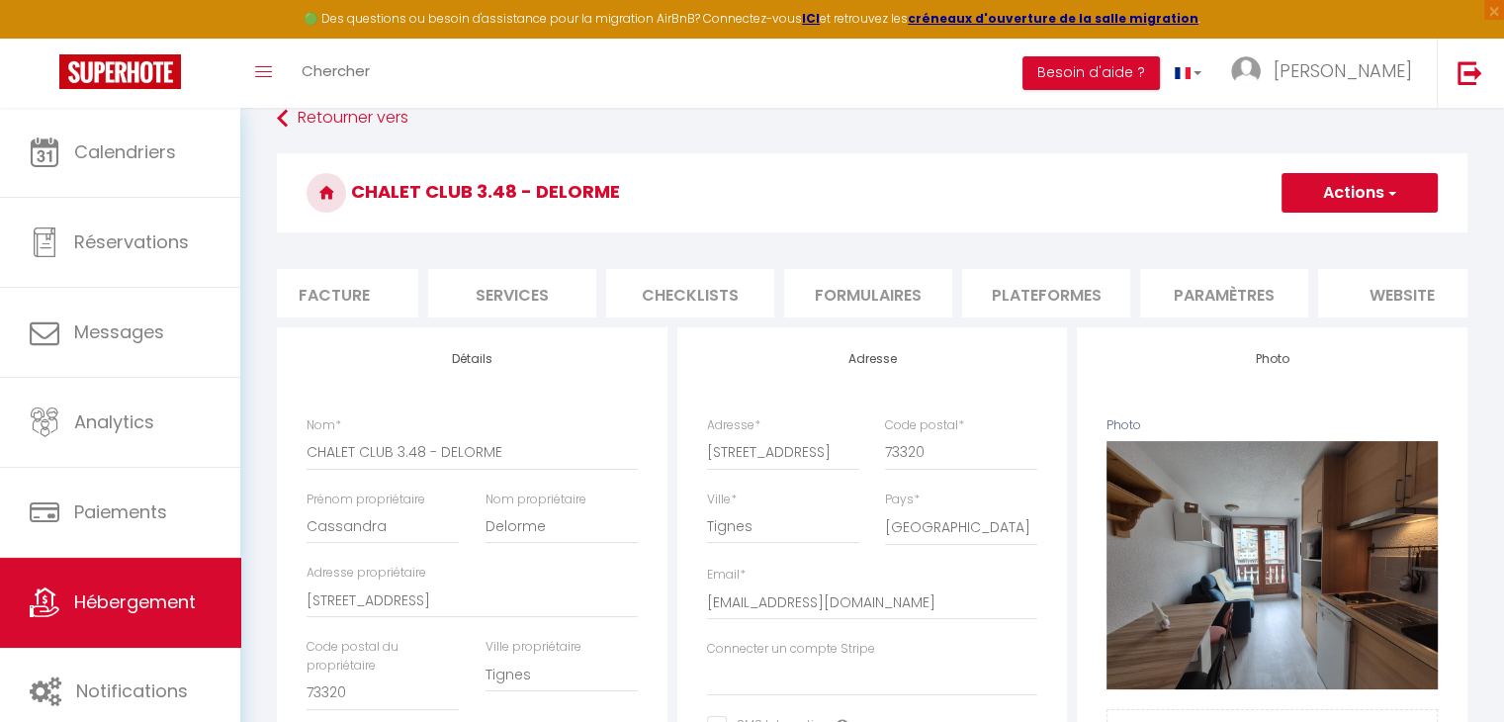
scroll to position [0, 384]
click at [1241, 294] on li "Paramètres" at bounding box center [1223, 293] width 168 height 48
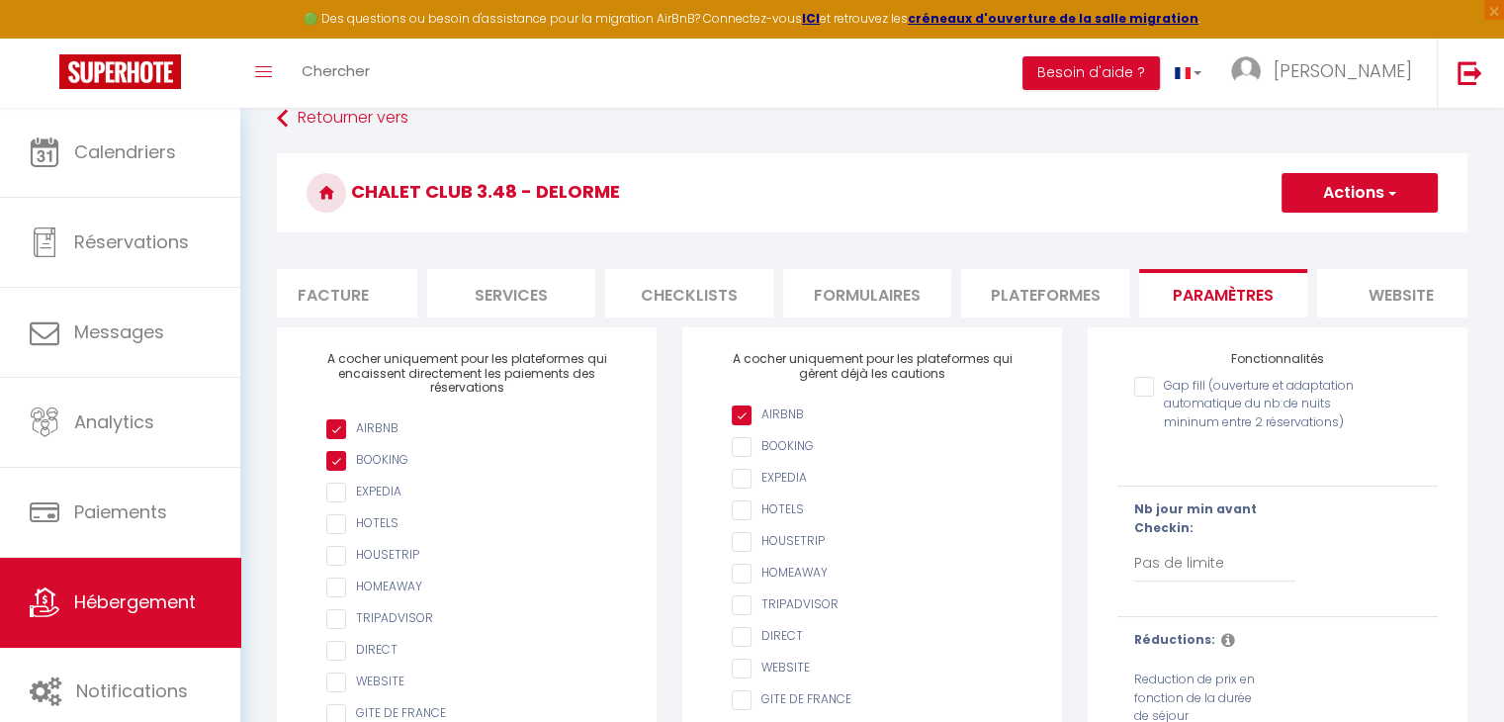
click at [1151, 396] on input "Gap fill (ouverture et adaptation automatique du nb de nuits mininum entre 2 ré…" at bounding box center [1250, 387] width 232 height 20
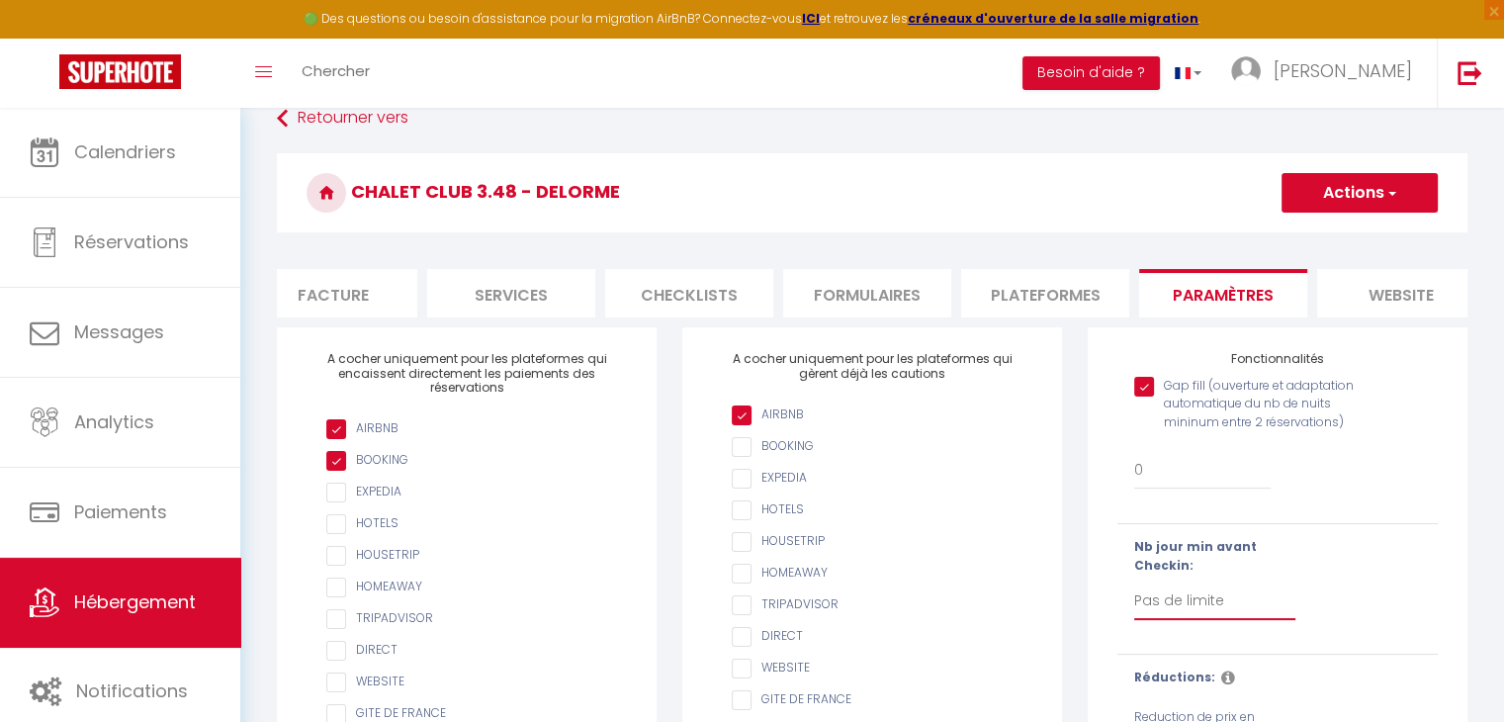
click at [1175, 620] on select "Pas de limite 1 2 3 4 5 6 7" at bounding box center [1214, 601] width 161 height 38
click at [1134, 596] on select "Pas de limite 1 2 3 4 5 6 7" at bounding box center [1214, 601] width 161 height 38
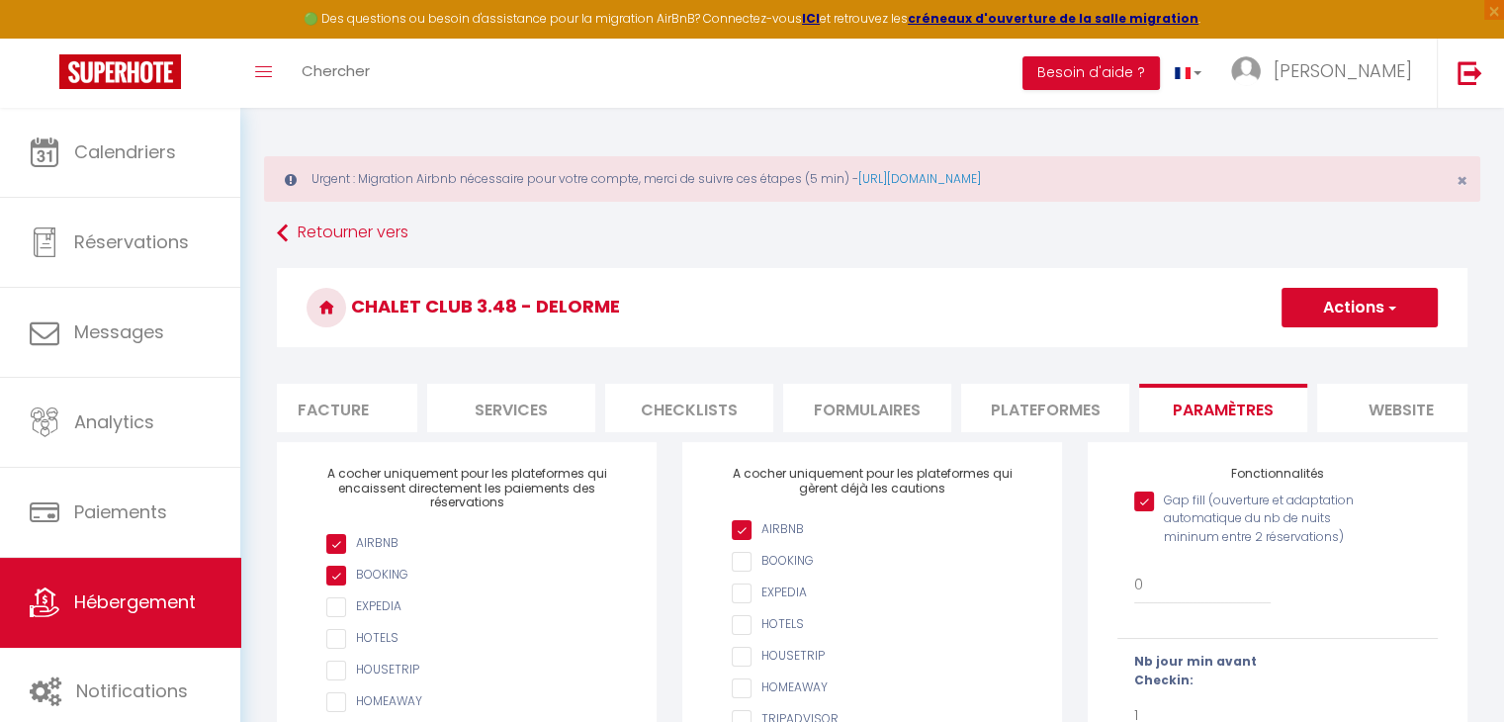
click at [1355, 317] on button "Actions" at bounding box center [1359, 308] width 156 height 40
click at [1326, 347] on input "Enregistrer" at bounding box center [1336, 351] width 73 height 20
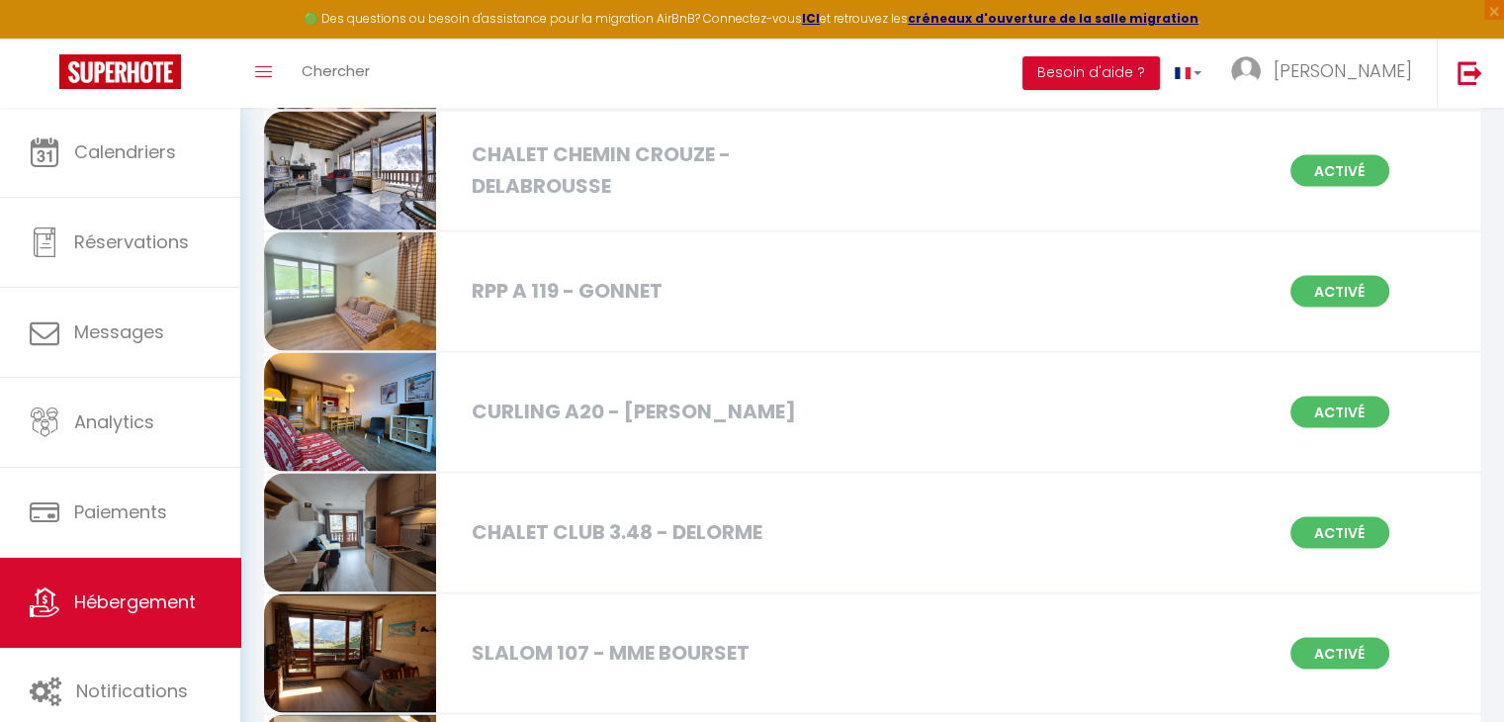
scroll to position [3674, 0]
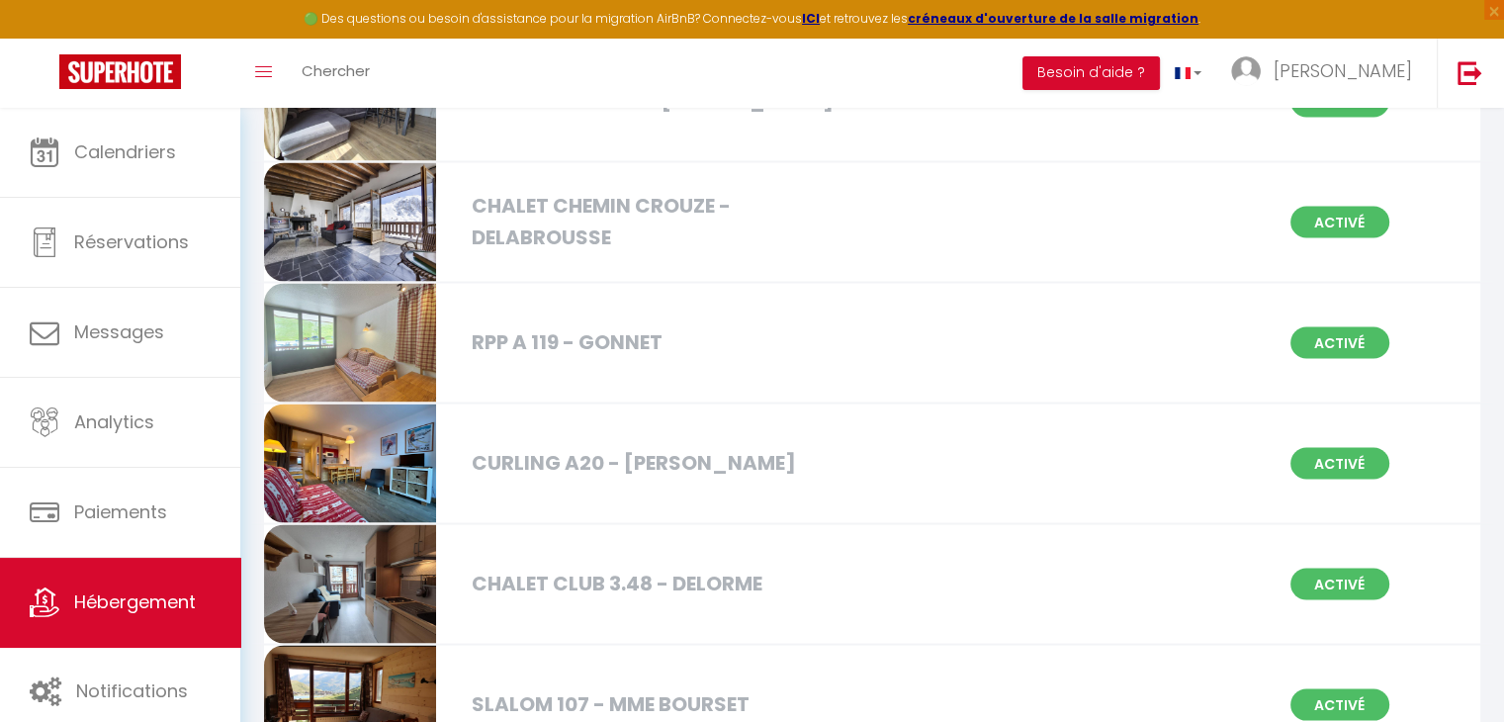
click at [537, 567] on div "CHALET CLUB 3.48 - DELORME" at bounding box center [656, 582] width 389 height 31
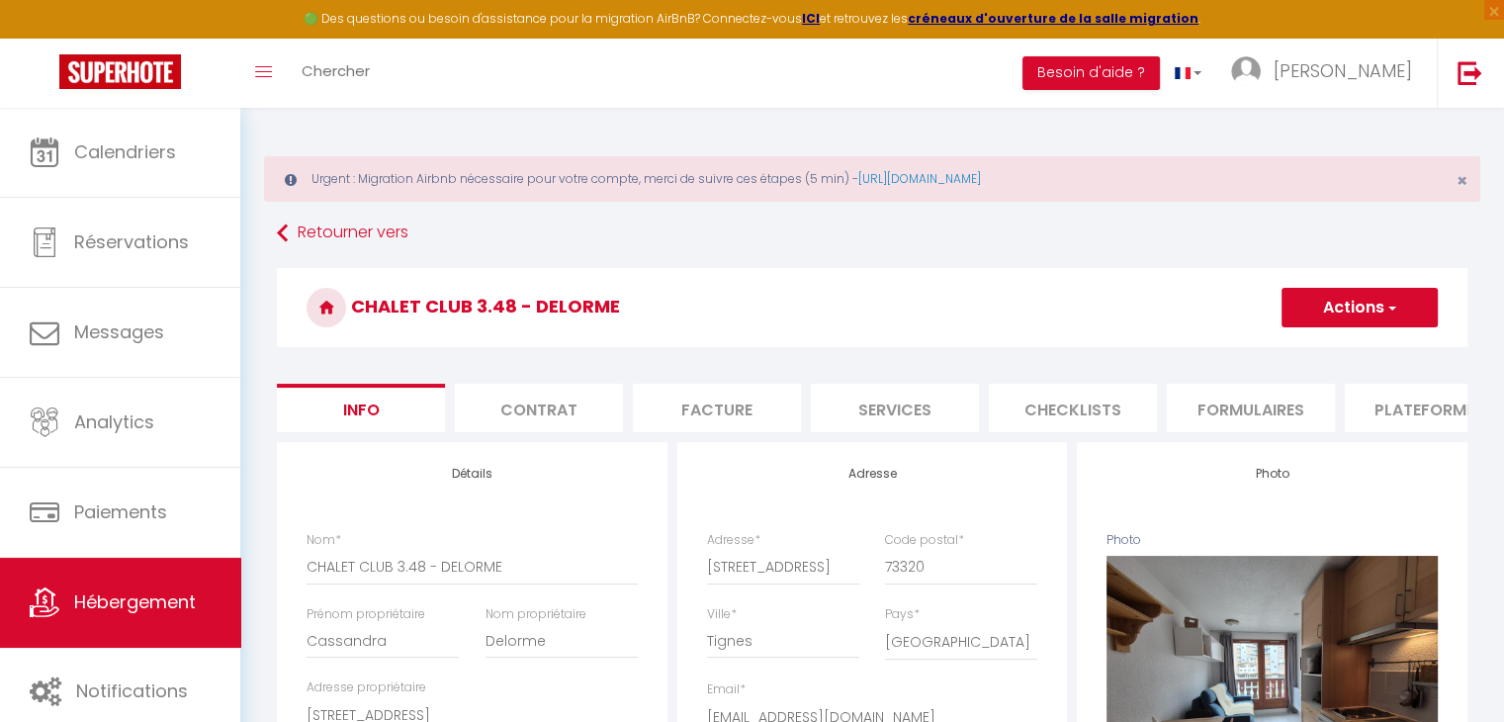
click at [1392, 393] on li "Plateformes" at bounding box center [1429, 408] width 168 height 48
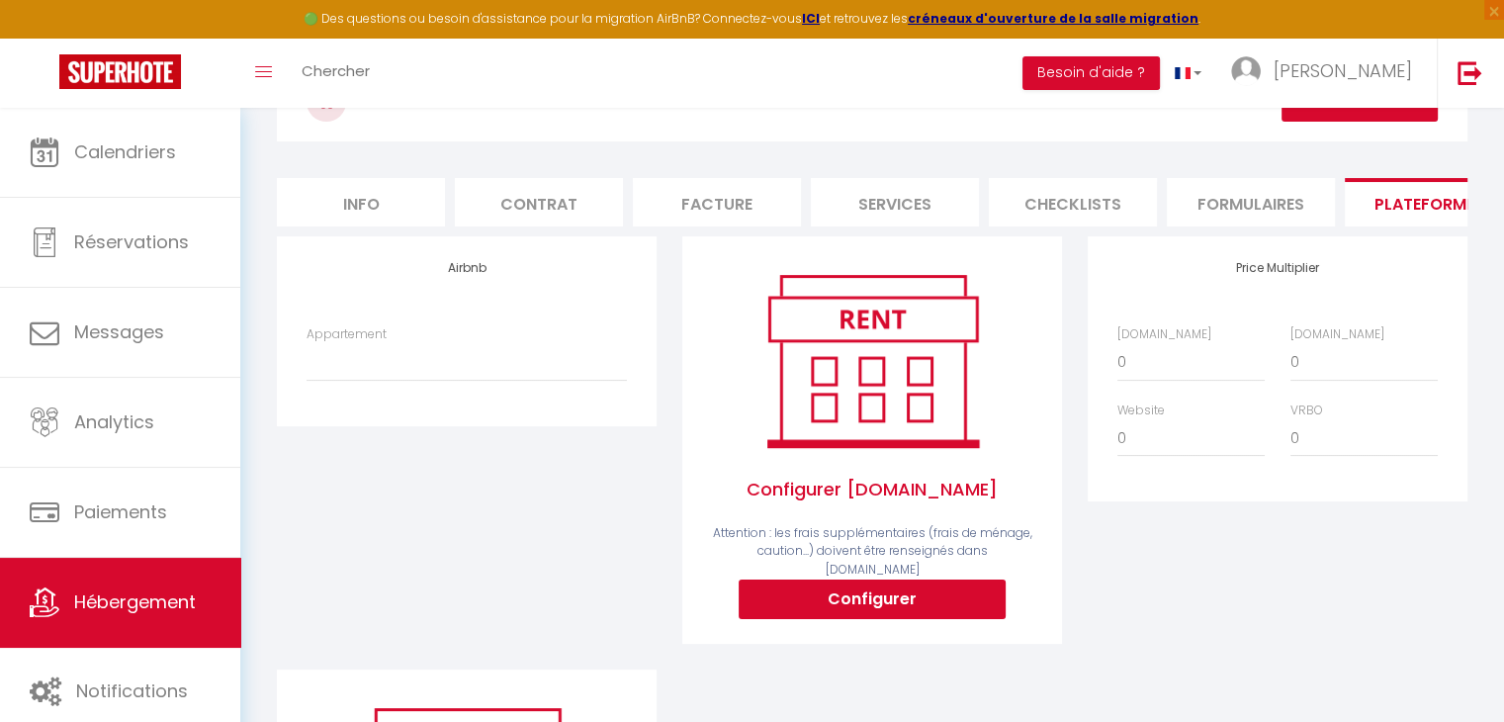
scroll to position [210, 0]
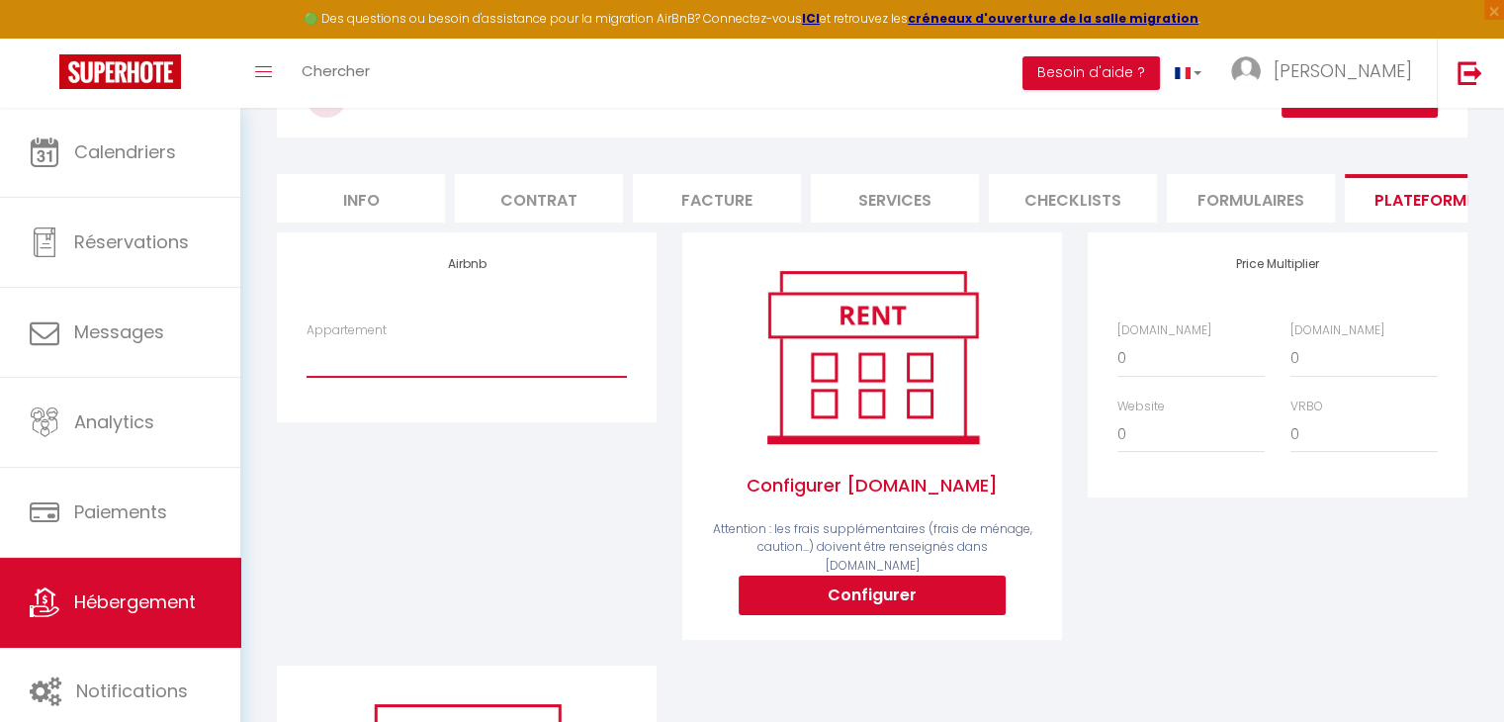
click at [482, 361] on select "HAUTS LIEUX 2H - [GEOGRAPHIC_DATA] · Bel Apt 5pers - [GEOGRAPHIC_DATA] - [EMAIL…" at bounding box center [466, 358] width 320 height 38
click at [306, 353] on select "HAUTS LIEUX 2H - [GEOGRAPHIC_DATA] · Bel Apt 5pers - [GEOGRAPHIC_DATA] - [EMAIL…" at bounding box center [466, 358] width 320 height 38
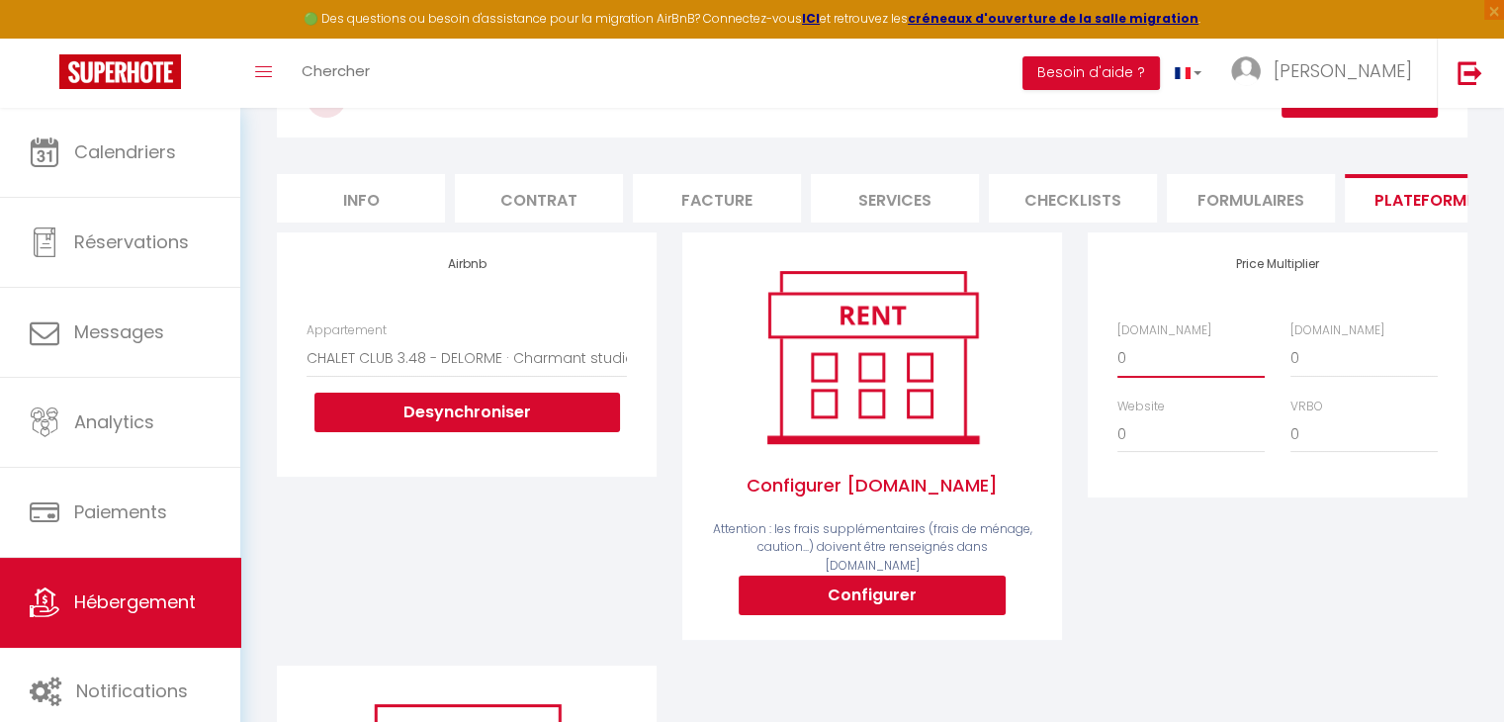
click at [1130, 377] on select "0 + 1 % + 2 % + 3 % + 4 % + 5 % + 6 % + 7 % + 8 % + 9 %" at bounding box center [1190, 358] width 147 height 38
click at [1117, 353] on select "0 + 1 % + 2 % + 3 % + 4 % + 5 % + 6 % + 7 % + 8 % + 9 %" at bounding box center [1190, 358] width 147 height 38
click at [1336, 373] on select "0 + 1 % + 2 % + 3 % + 4 % + 5 % + 6 % + 7 % + 8 % + 9 %" at bounding box center [1363, 358] width 147 height 38
click at [1290, 353] on select "0 + 1 % + 2 % + 3 % + 4 % + 5 % + 6 % + 7 % + 8 % + 9 %" at bounding box center [1363, 358] width 147 height 38
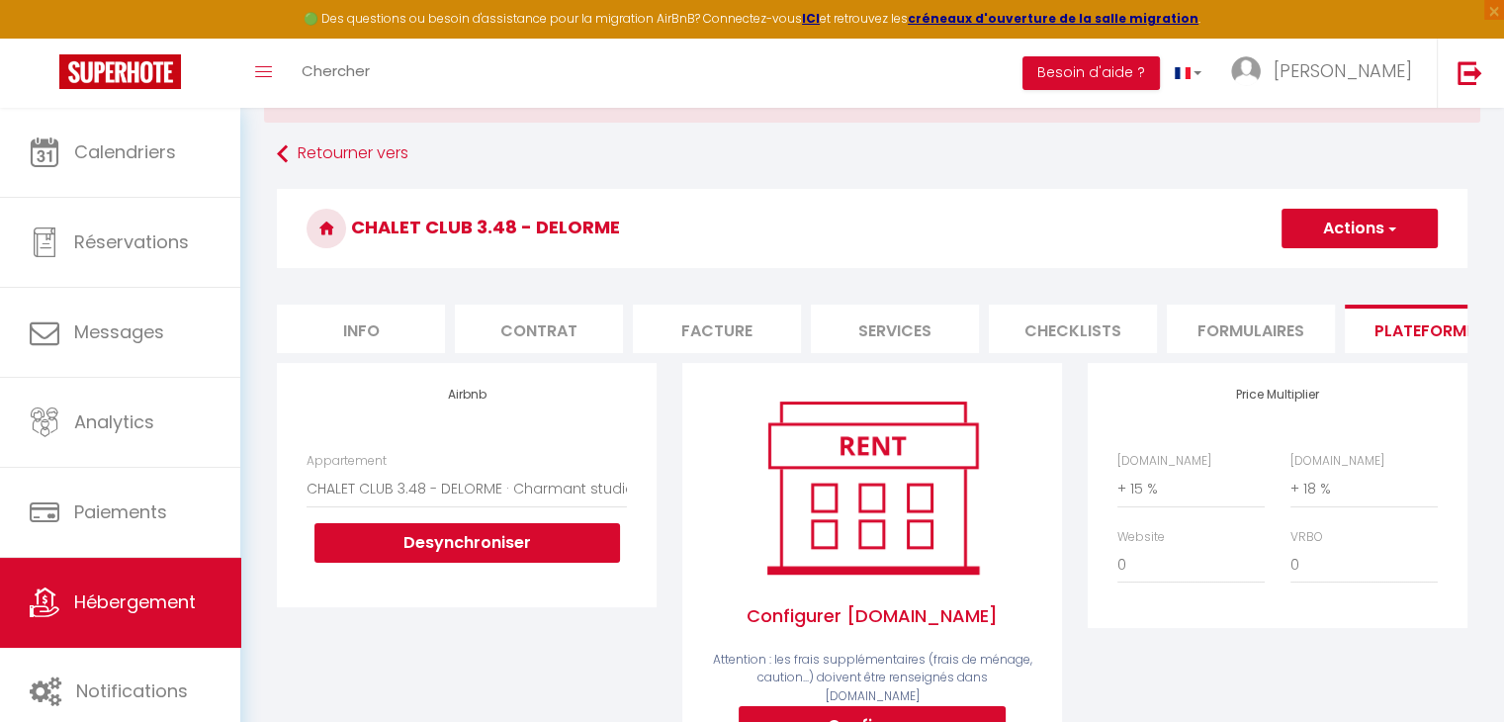
click at [1316, 236] on button "Actions" at bounding box center [1359, 229] width 156 height 40
click at [1311, 270] on link "Enregistrer" at bounding box center [1358, 272] width 156 height 26
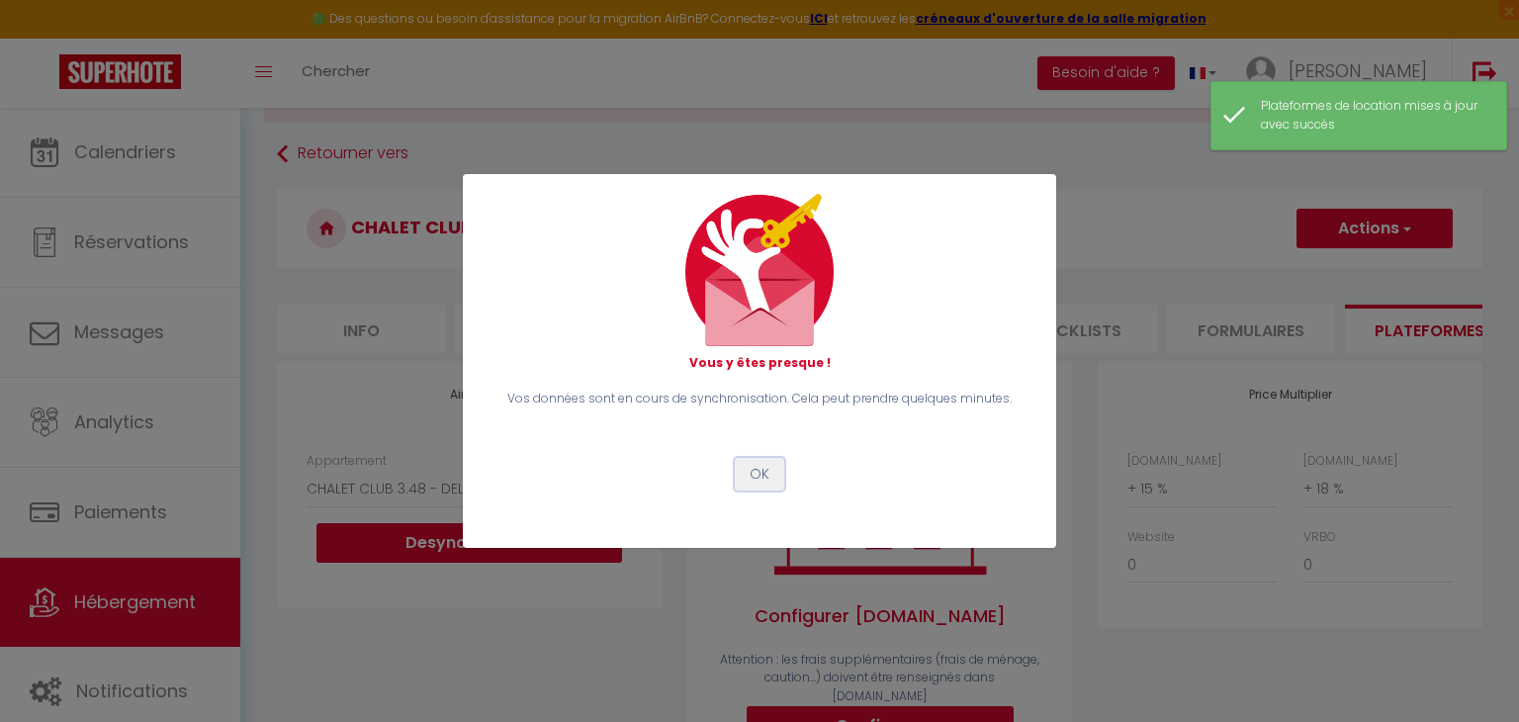
click at [773, 469] on button "OK" at bounding box center [759, 475] width 49 height 34
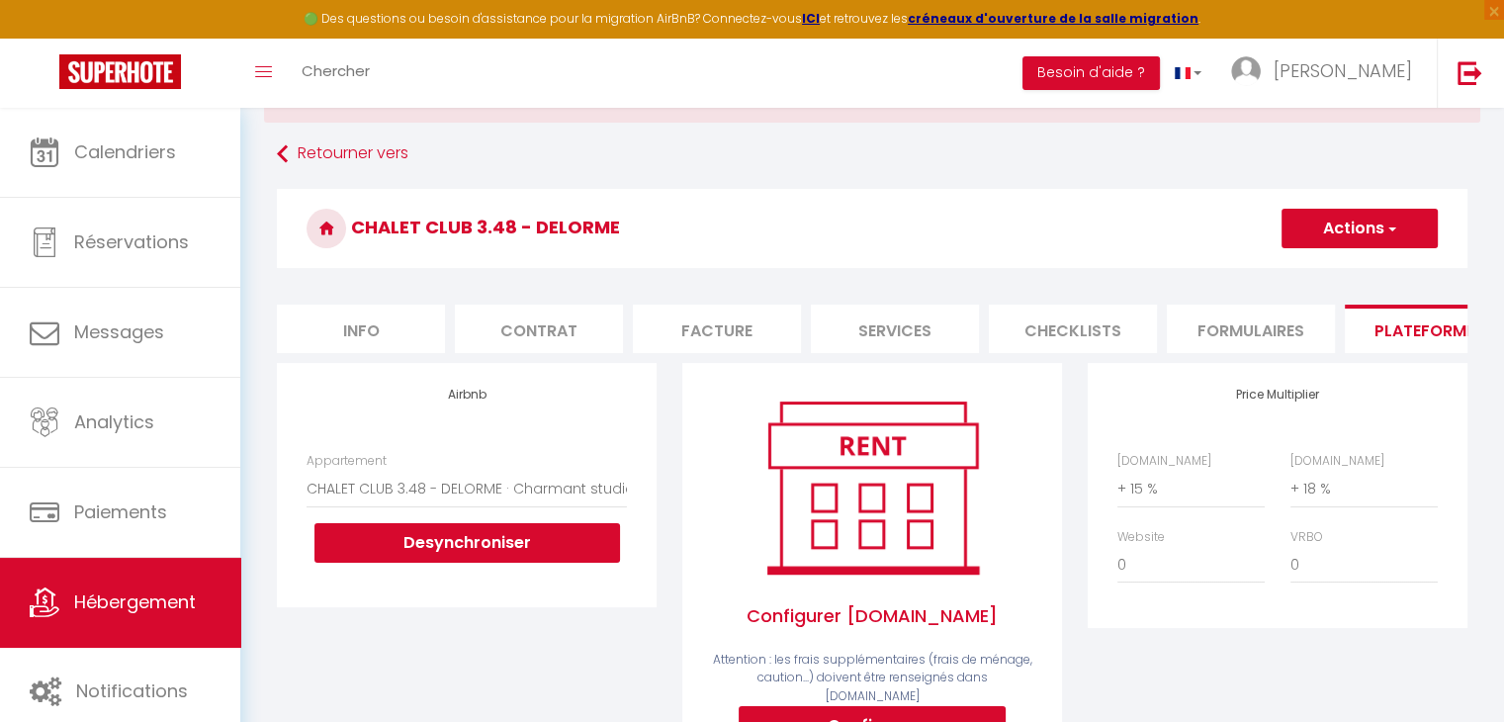
click at [405, 334] on li "Info" at bounding box center [361, 329] width 168 height 48
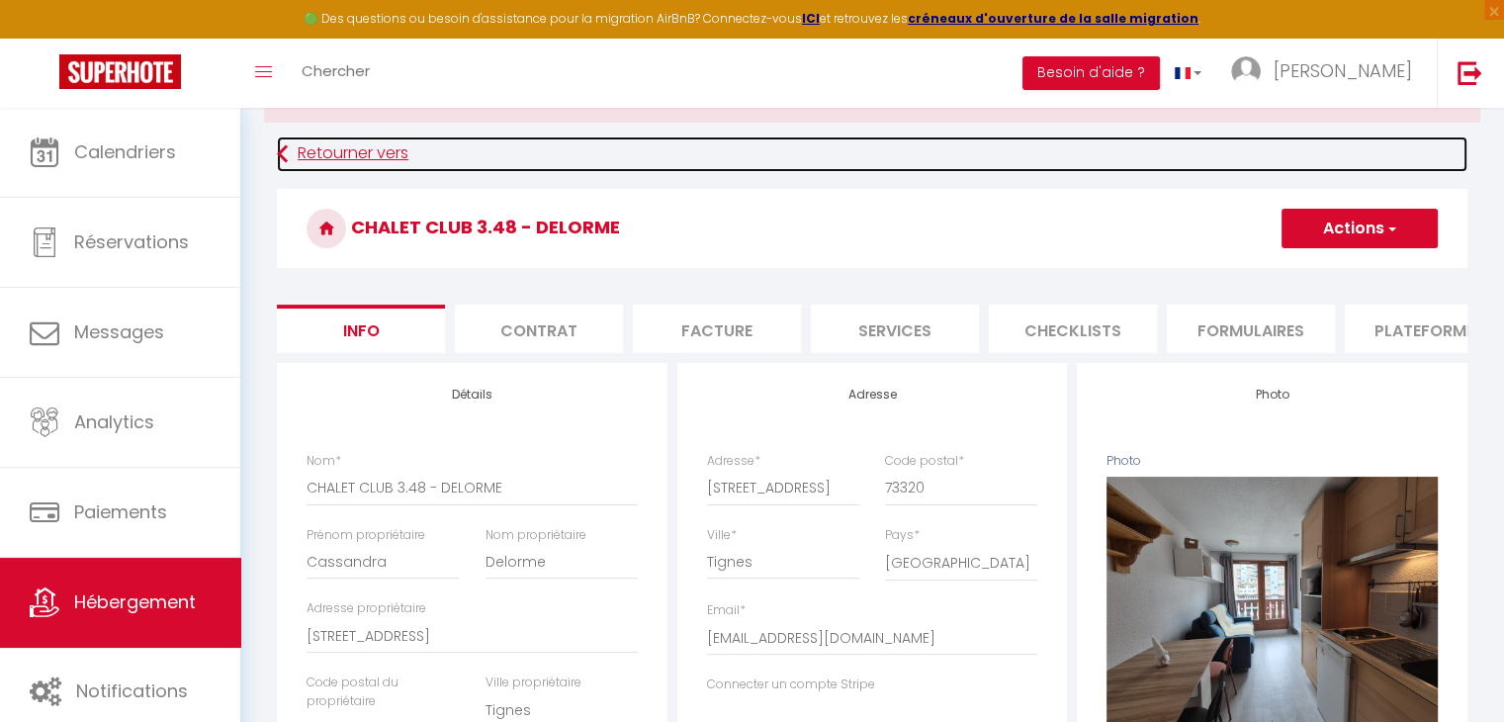
click at [305, 144] on link "Retourner vers" at bounding box center [872, 154] width 1190 height 36
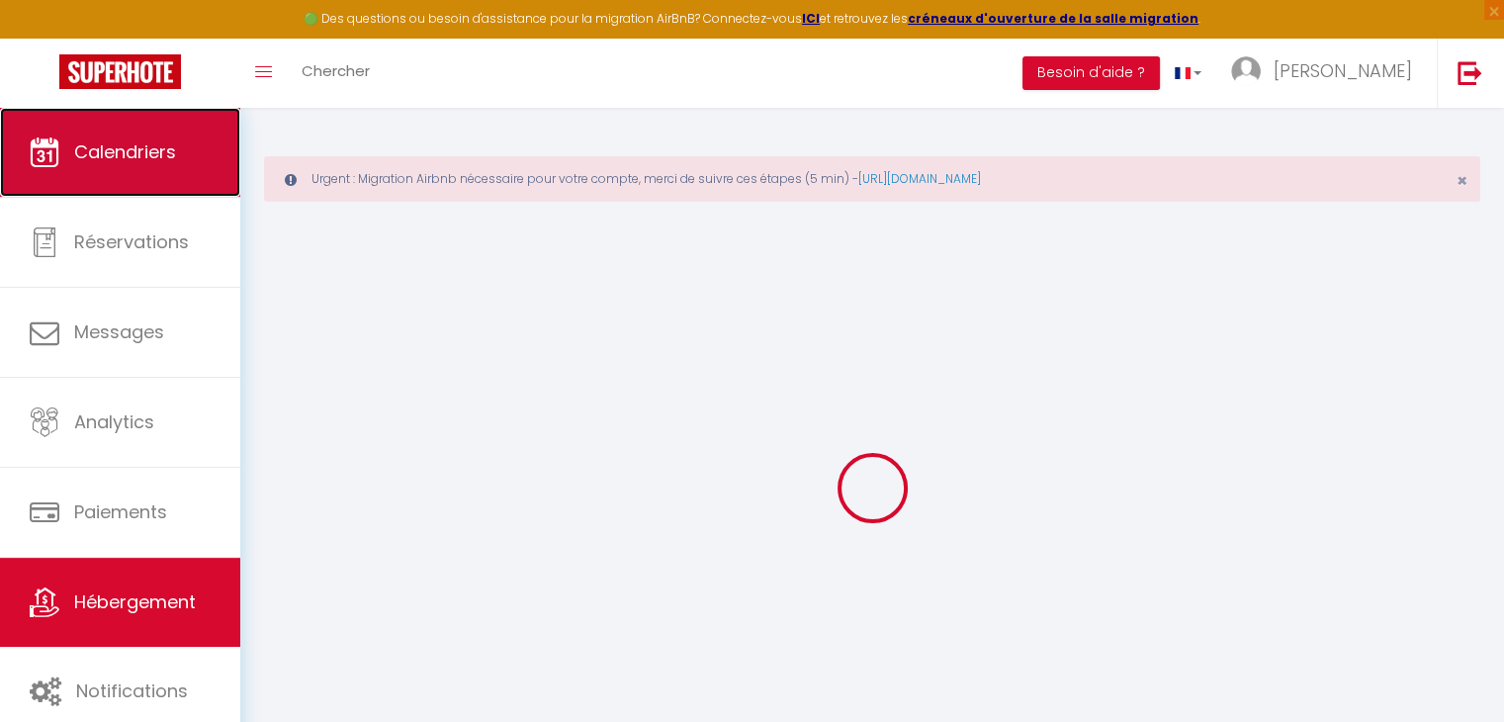
click at [174, 151] on span "Calendriers" at bounding box center [125, 151] width 102 height 25
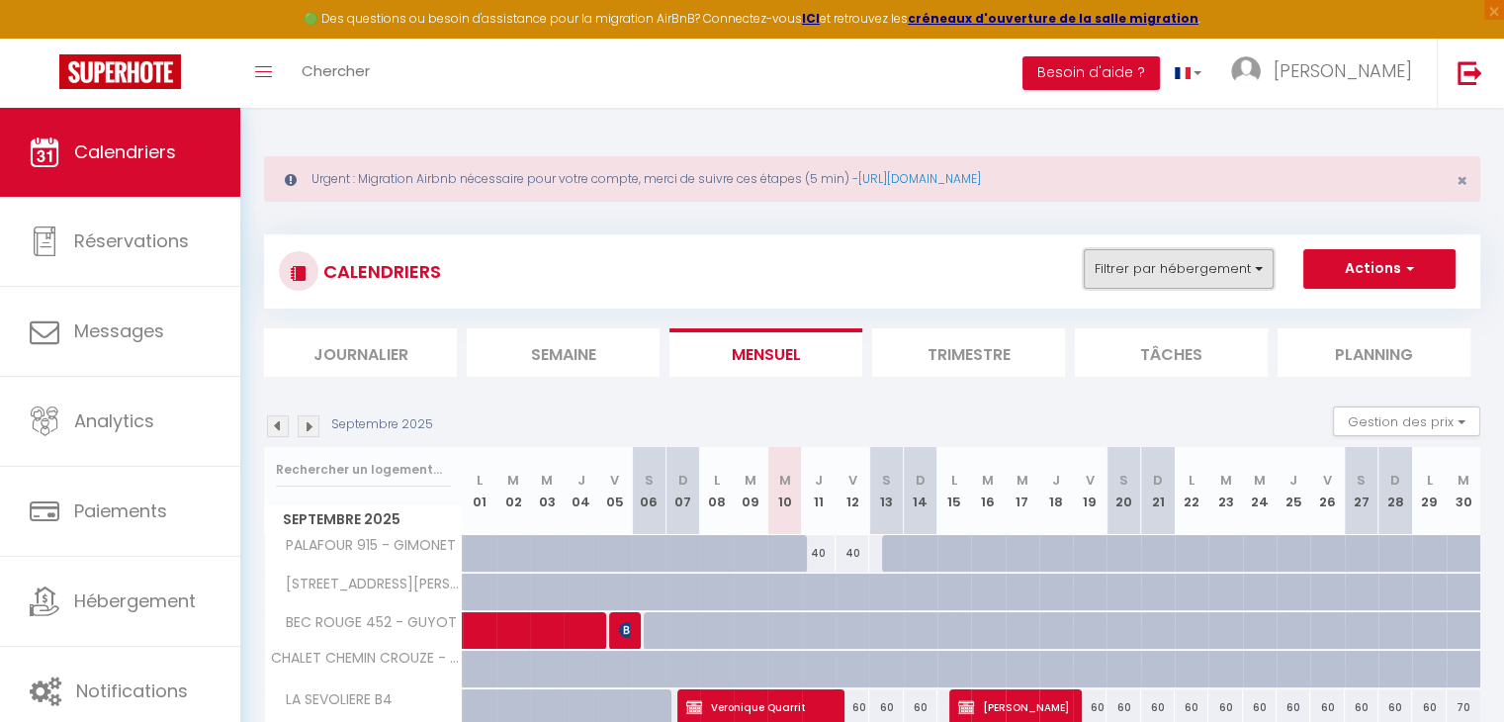
click at [1242, 258] on button "Filtrer par hébergement" at bounding box center [1179, 269] width 190 height 40
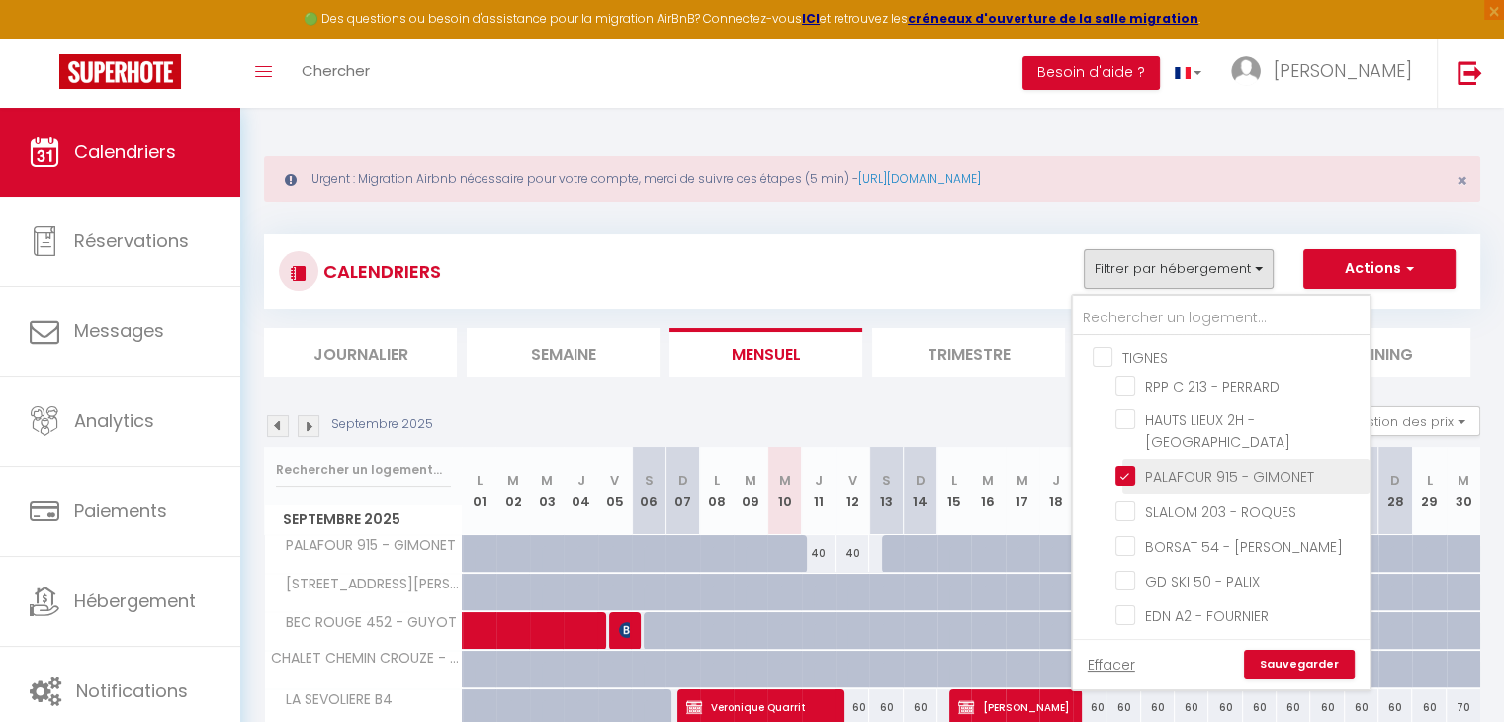
click at [1127, 465] on input "PALAFOUR 915 - GIMONET" at bounding box center [1238, 475] width 247 height 20
click at [1119, 657] on link "Effacer" at bounding box center [1111, 665] width 47 height 22
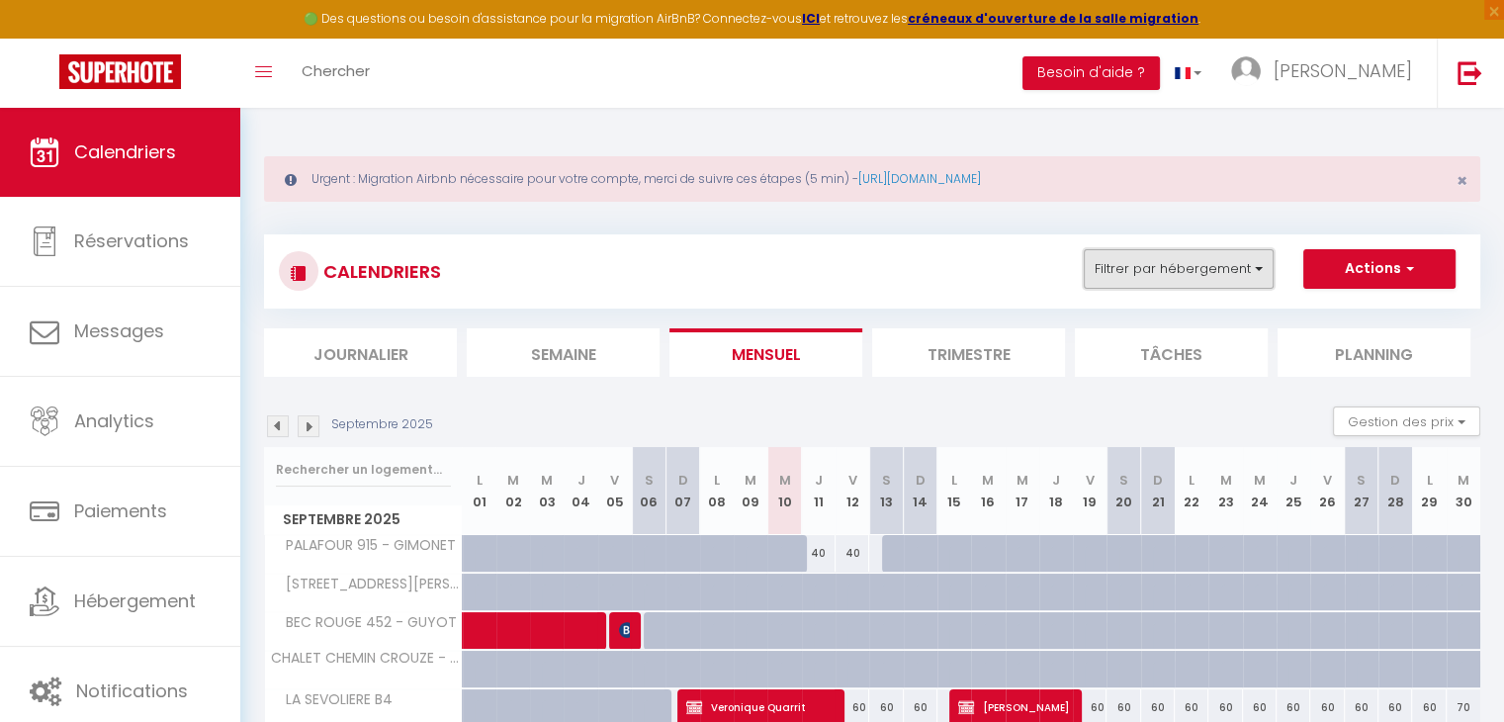
click at [1178, 271] on button "Filtrer par hébergement" at bounding box center [1179, 269] width 190 height 40
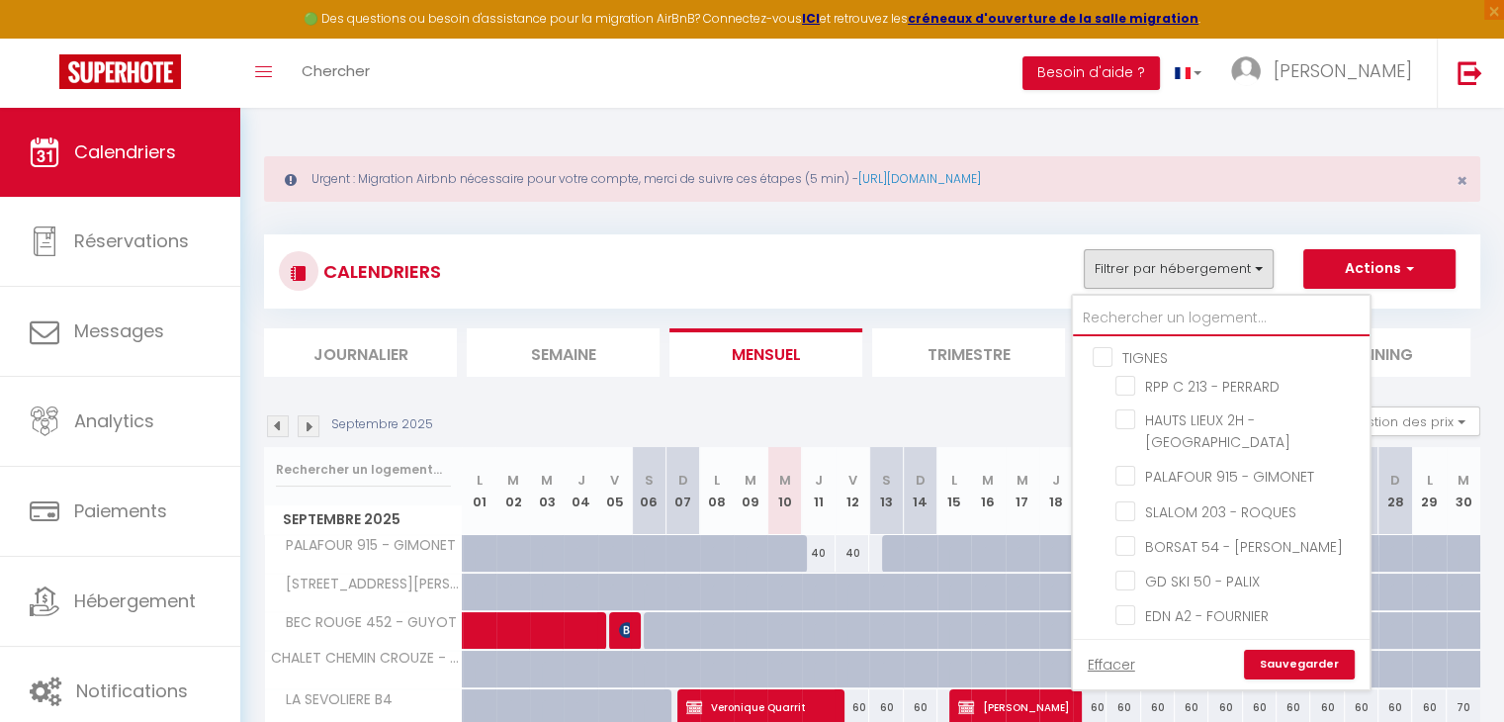
click at [1098, 321] on input "text" at bounding box center [1221, 319] width 297 height 36
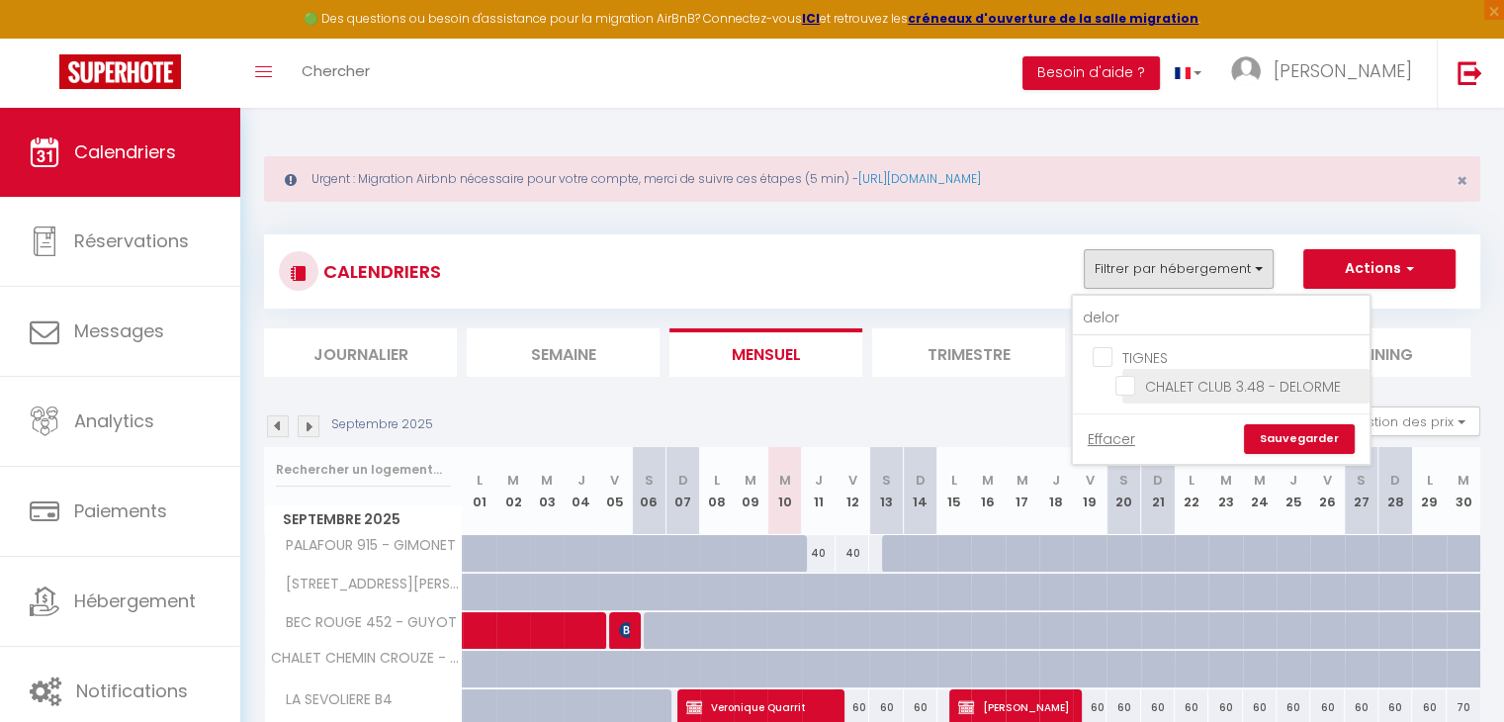
click at [1135, 387] on input "CHALET CLUB 3.48 - DELORME" at bounding box center [1238, 385] width 247 height 20
click at [1306, 432] on link "Sauvegarder" at bounding box center [1299, 439] width 111 height 30
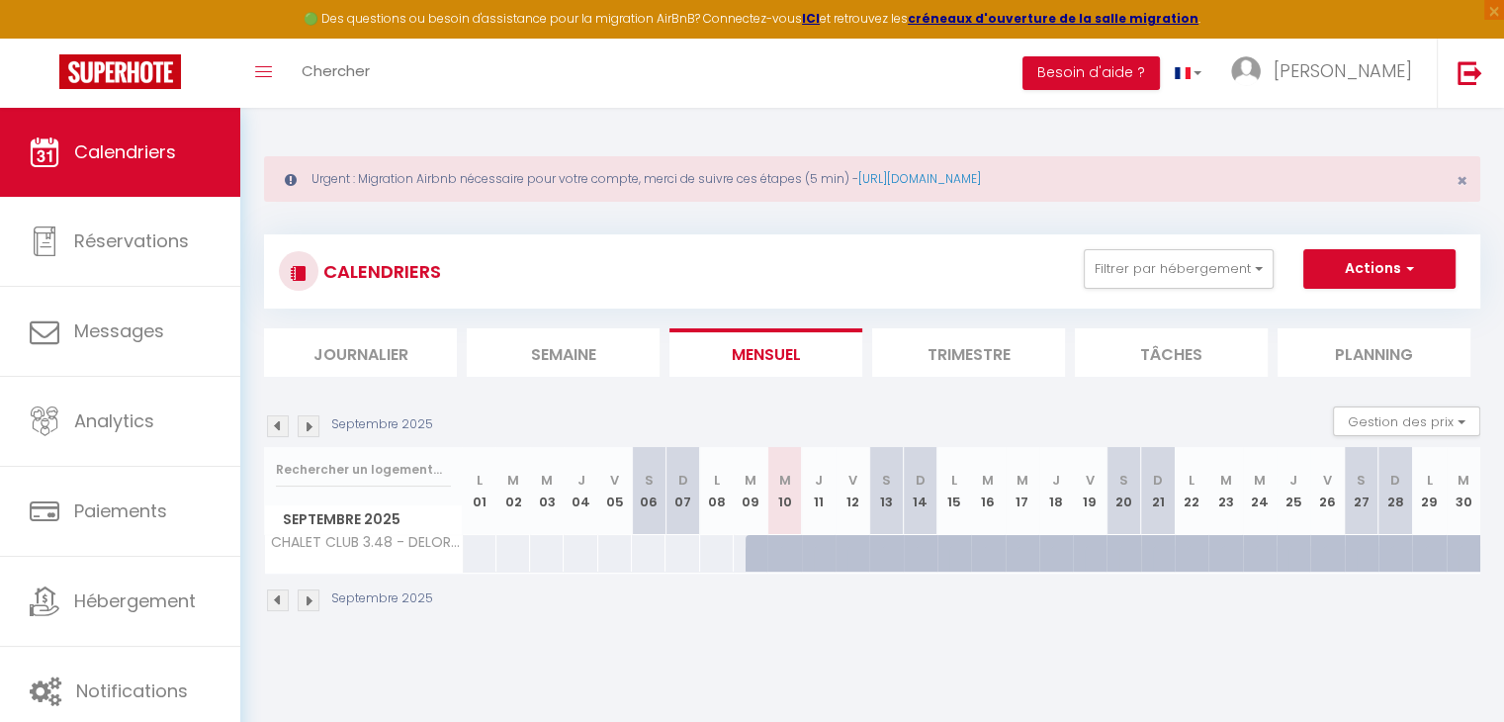
click at [315, 427] on img at bounding box center [309, 426] width 22 height 22
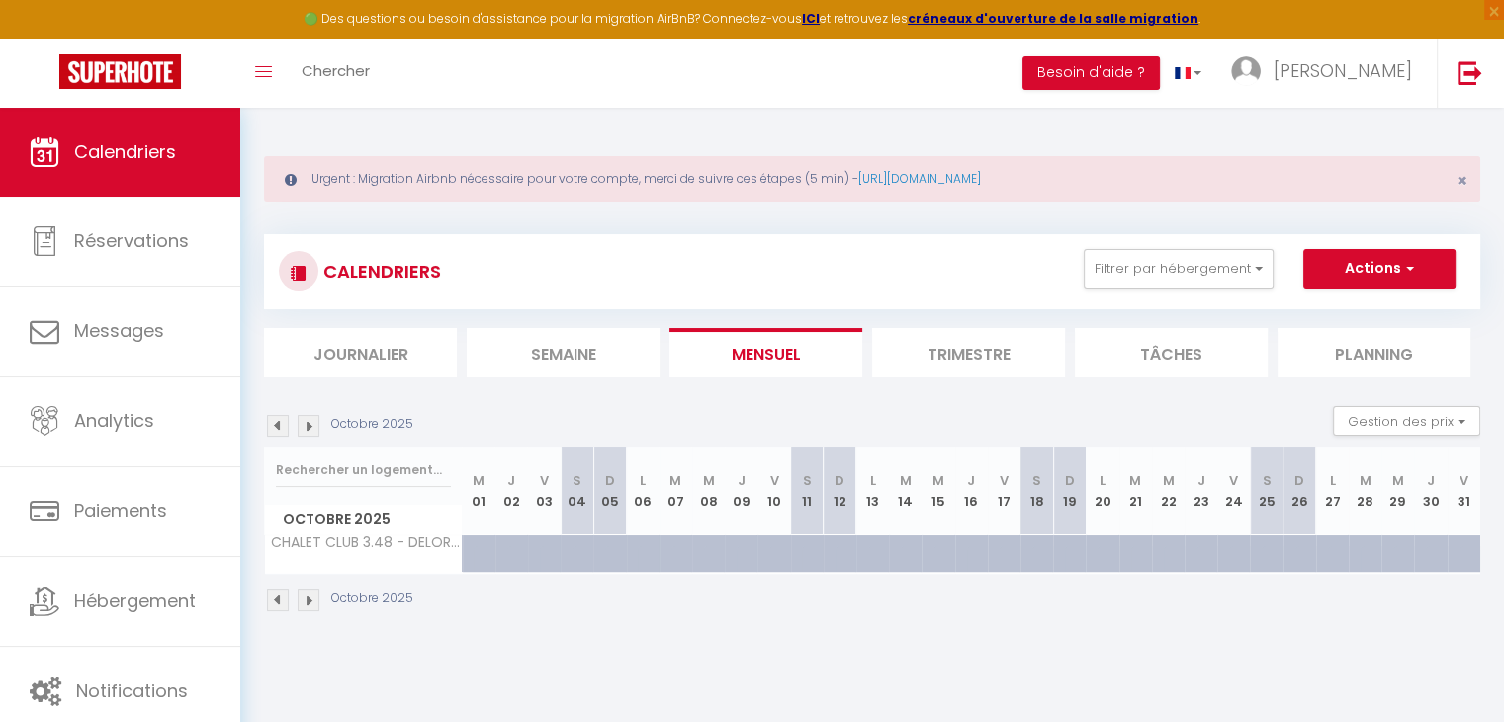
click at [315, 427] on img at bounding box center [309, 426] width 22 height 22
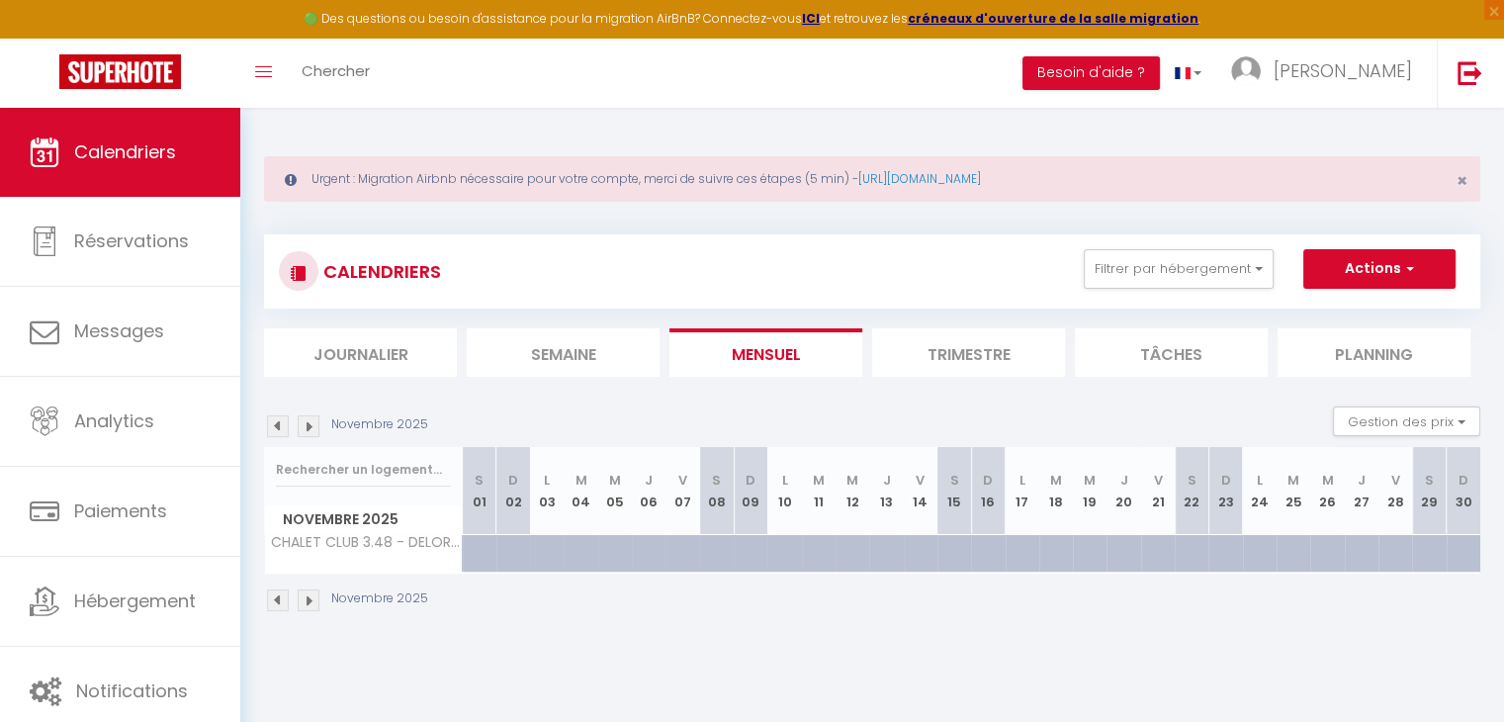
click at [315, 427] on img at bounding box center [309, 426] width 22 height 22
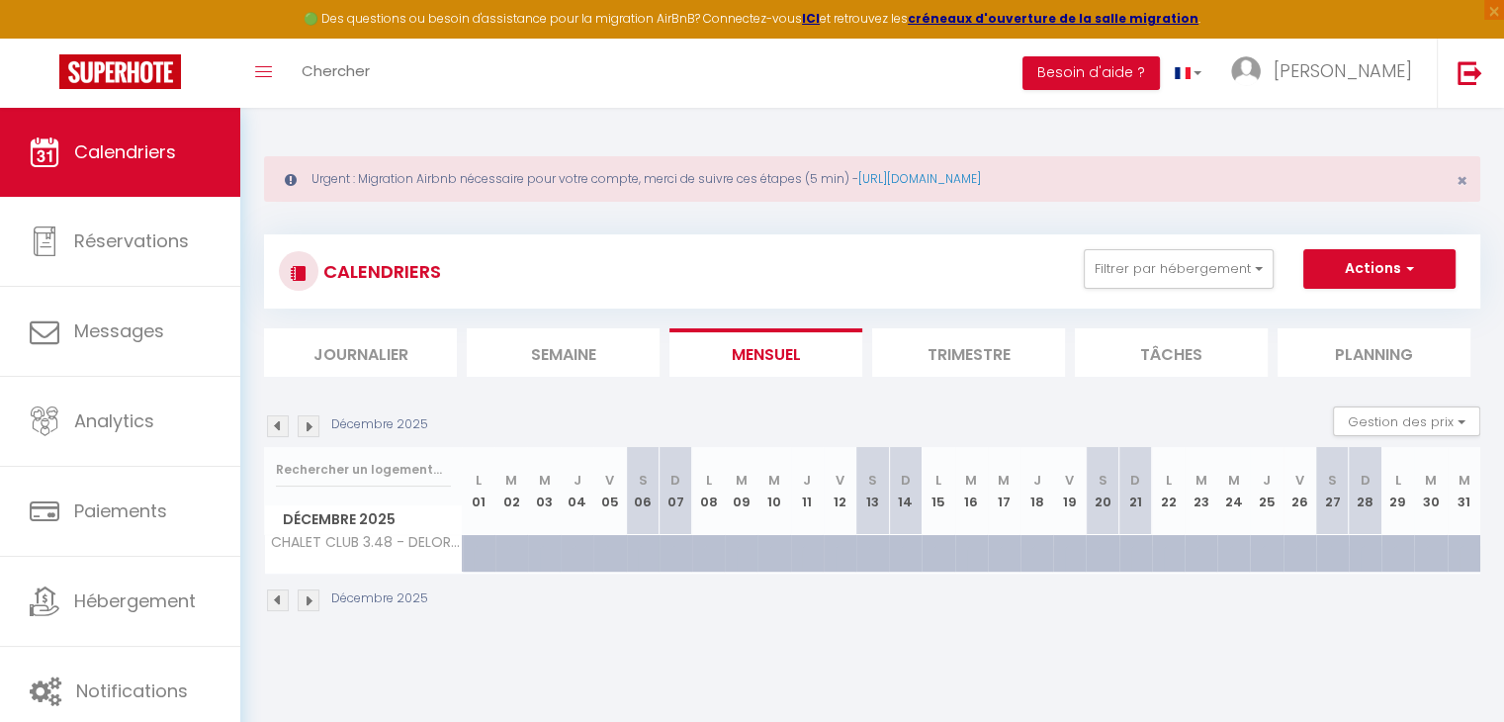
click at [315, 427] on img at bounding box center [309, 426] width 22 height 22
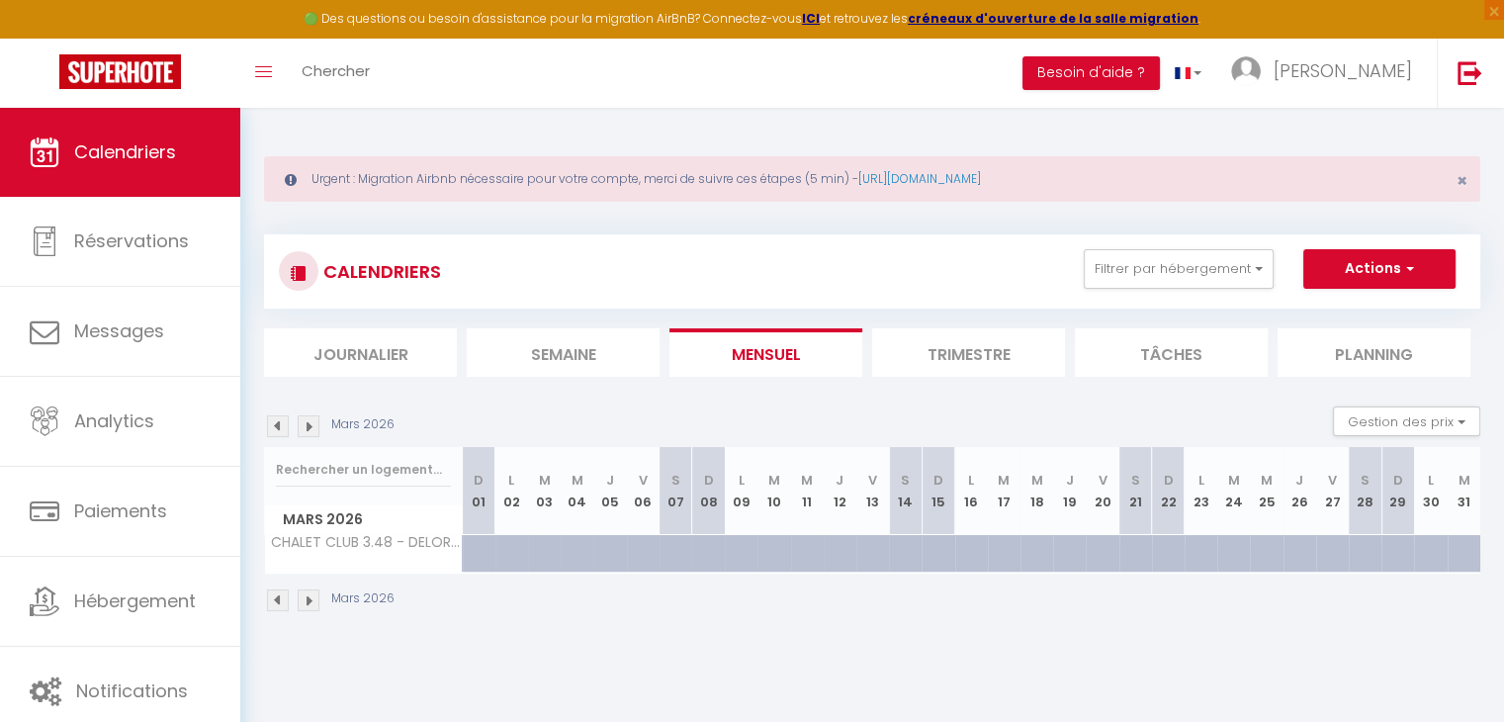
click at [315, 427] on img at bounding box center [309, 426] width 22 height 22
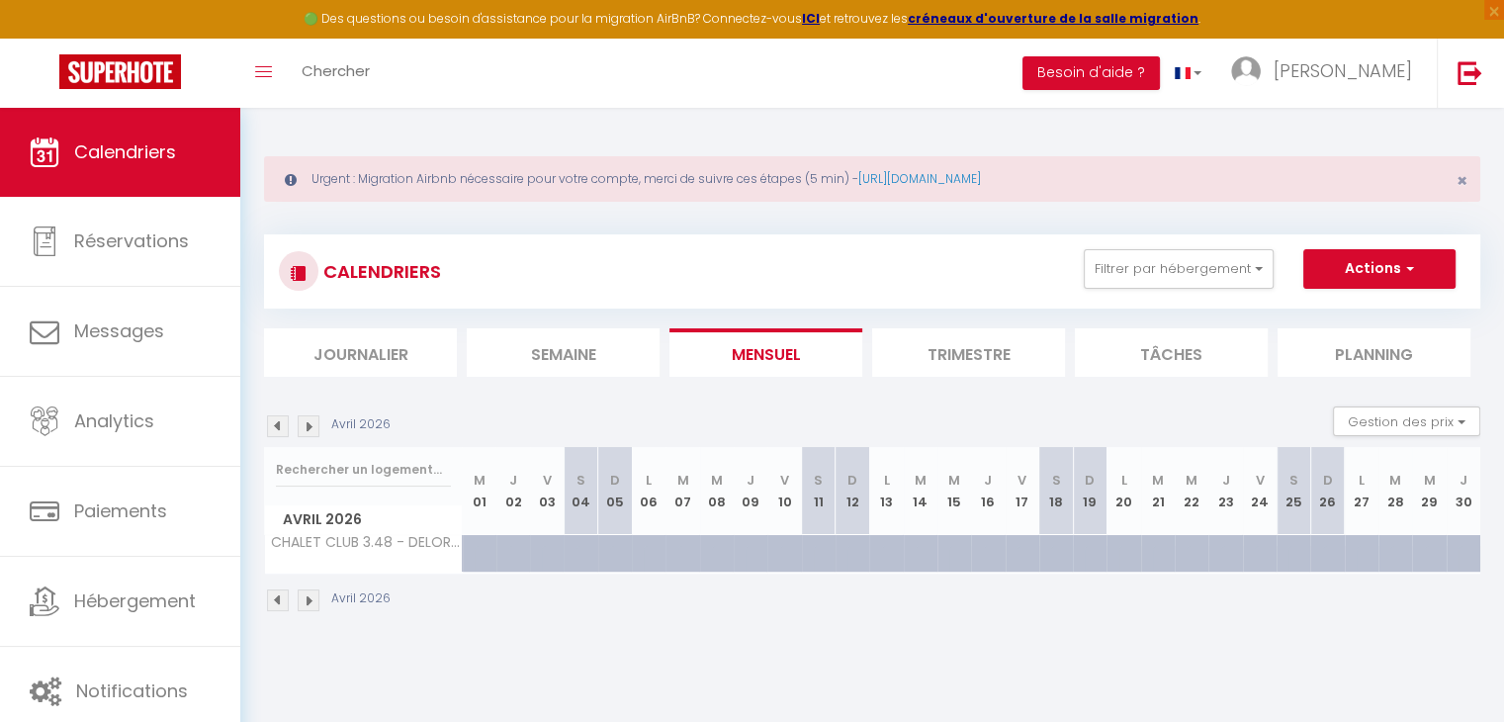
click at [315, 427] on img at bounding box center [309, 426] width 22 height 22
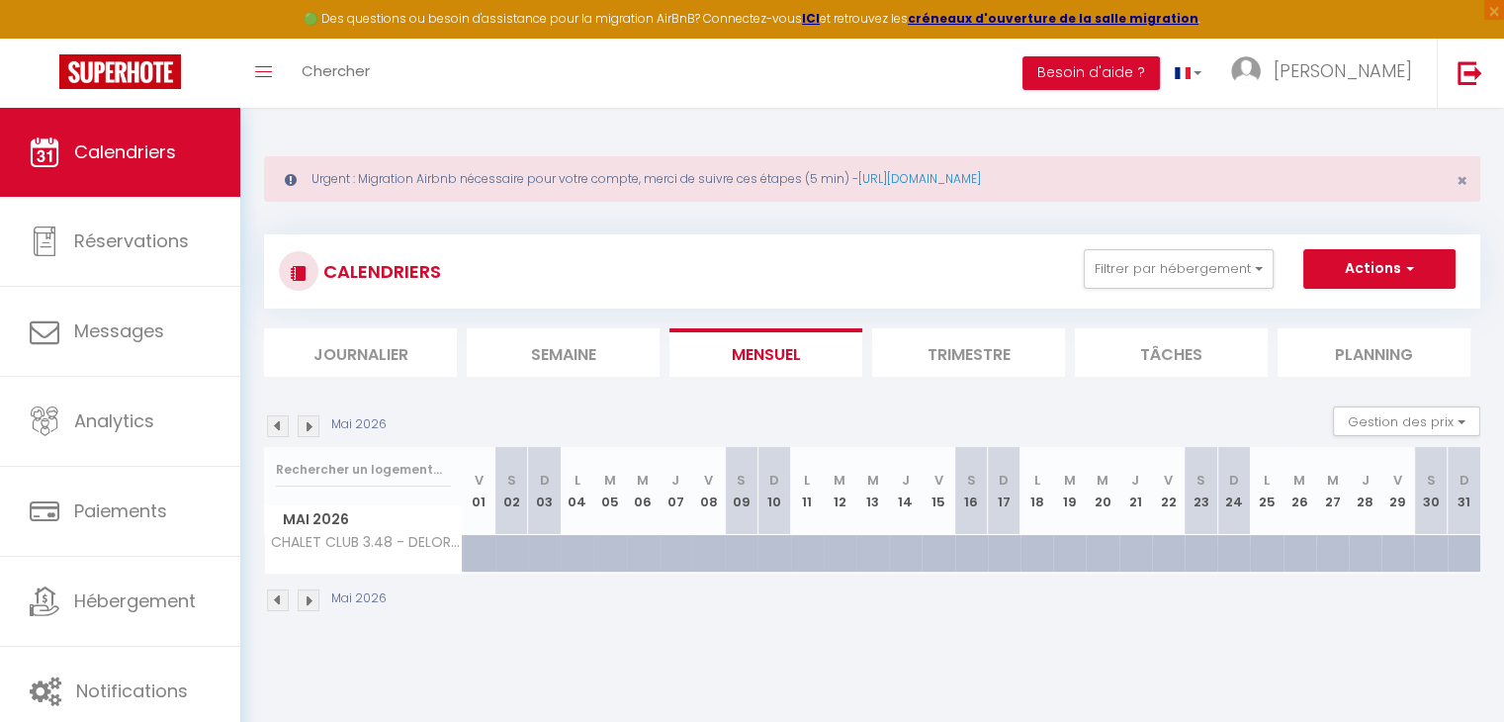
click at [315, 427] on img at bounding box center [309, 426] width 22 height 22
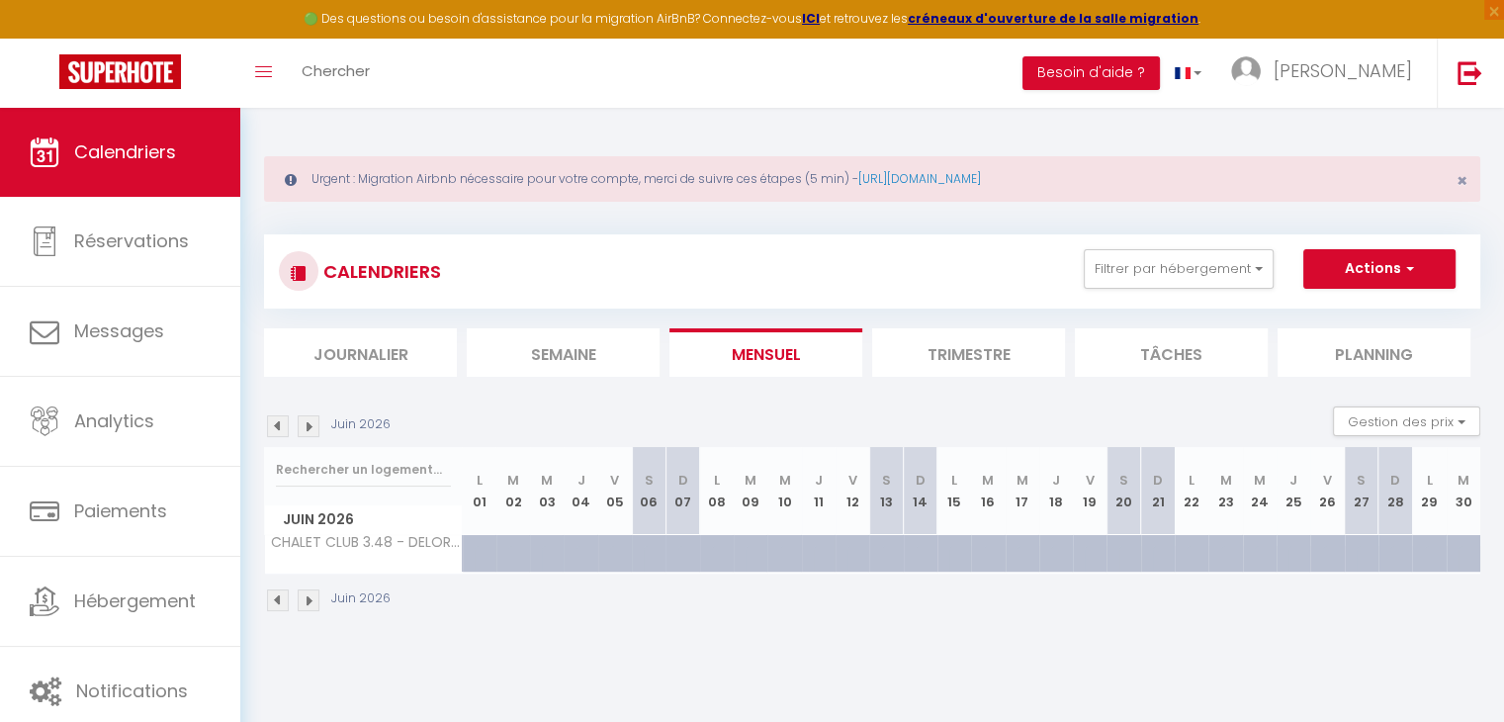
click at [315, 427] on img at bounding box center [309, 426] width 22 height 22
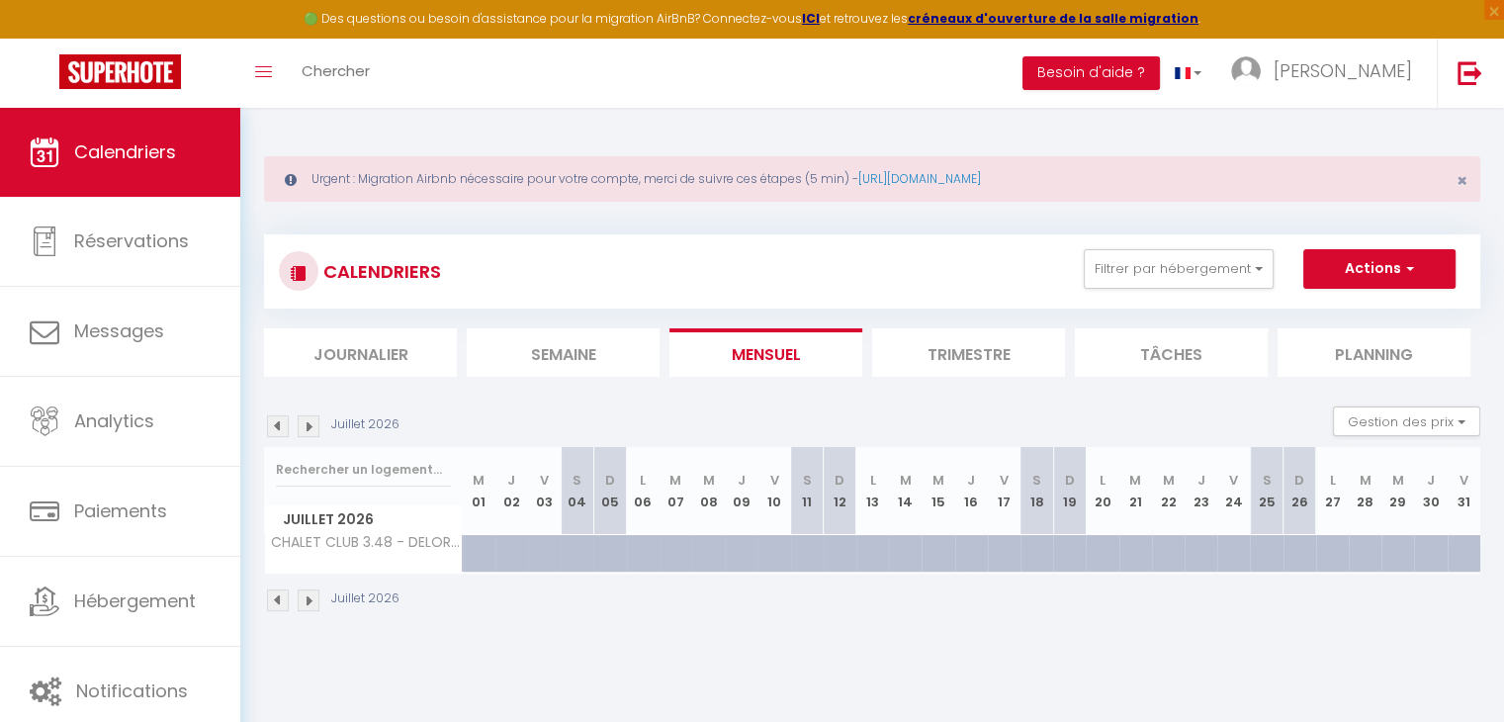
click at [315, 427] on img at bounding box center [309, 426] width 22 height 22
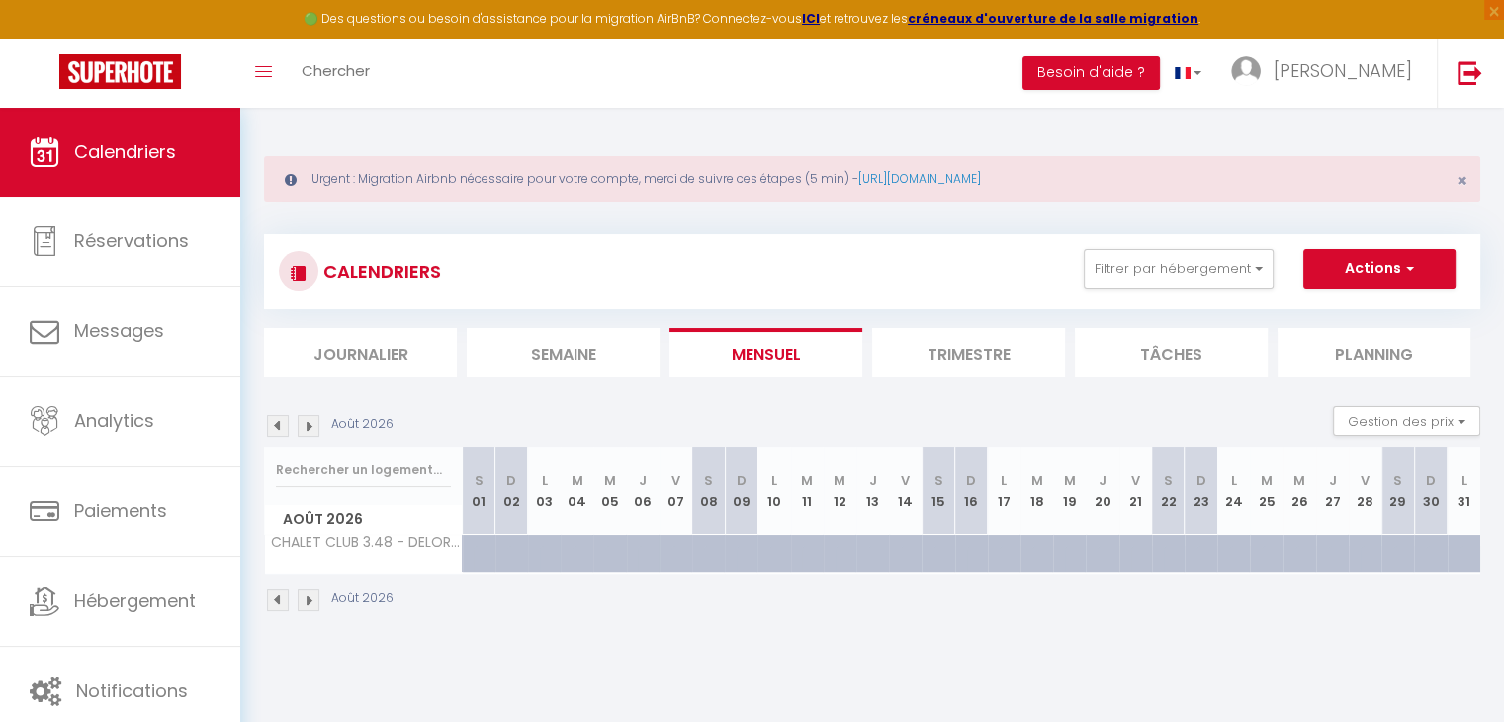
click at [315, 427] on img at bounding box center [309, 426] width 22 height 22
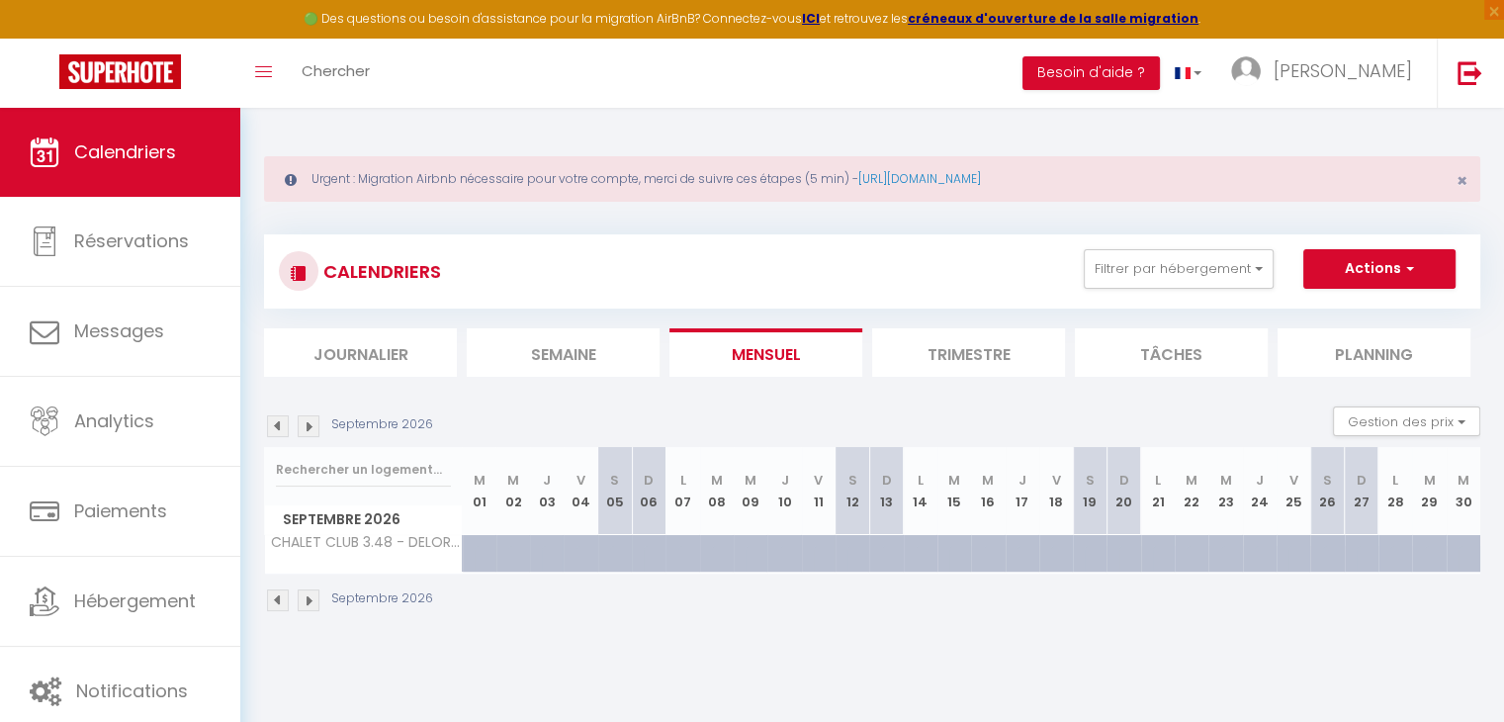
click at [315, 427] on img at bounding box center [309, 426] width 22 height 22
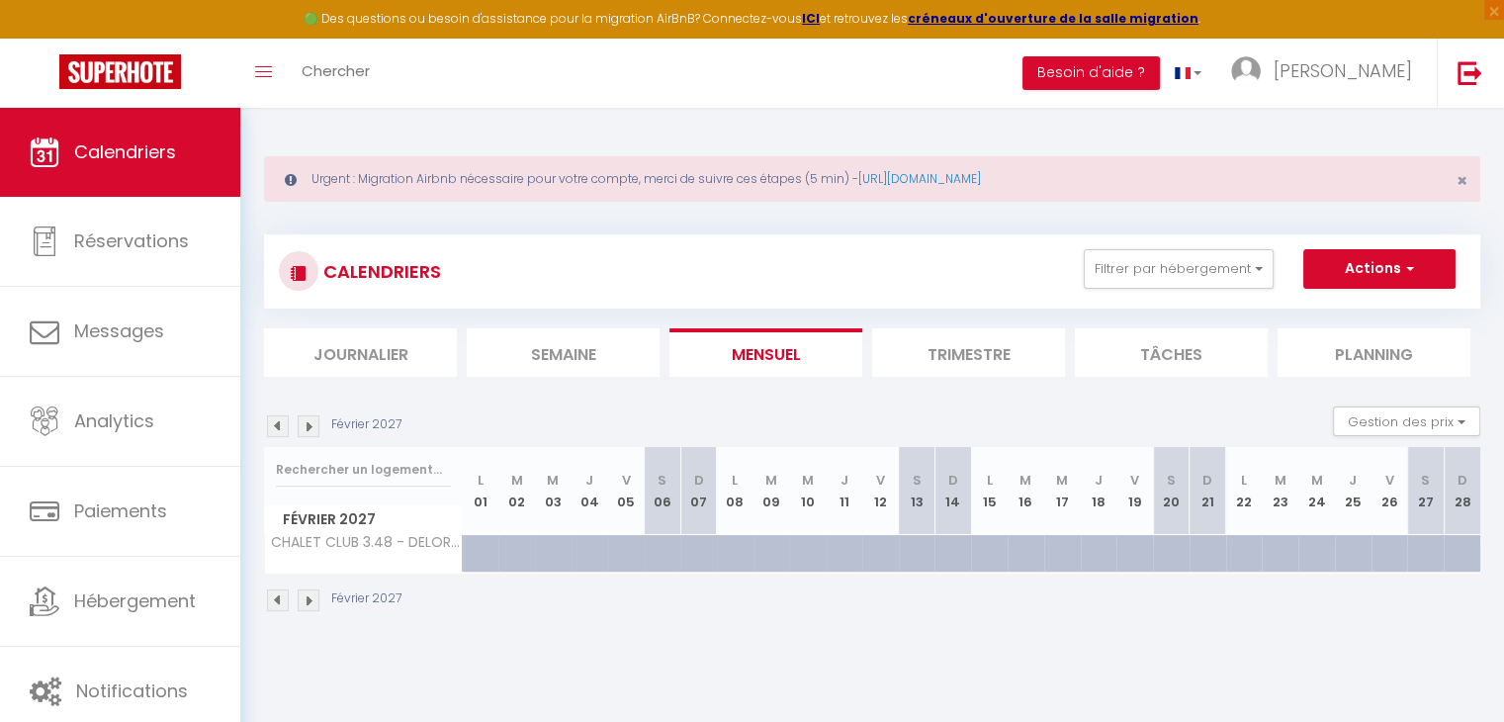
click at [315, 427] on img at bounding box center [309, 426] width 22 height 22
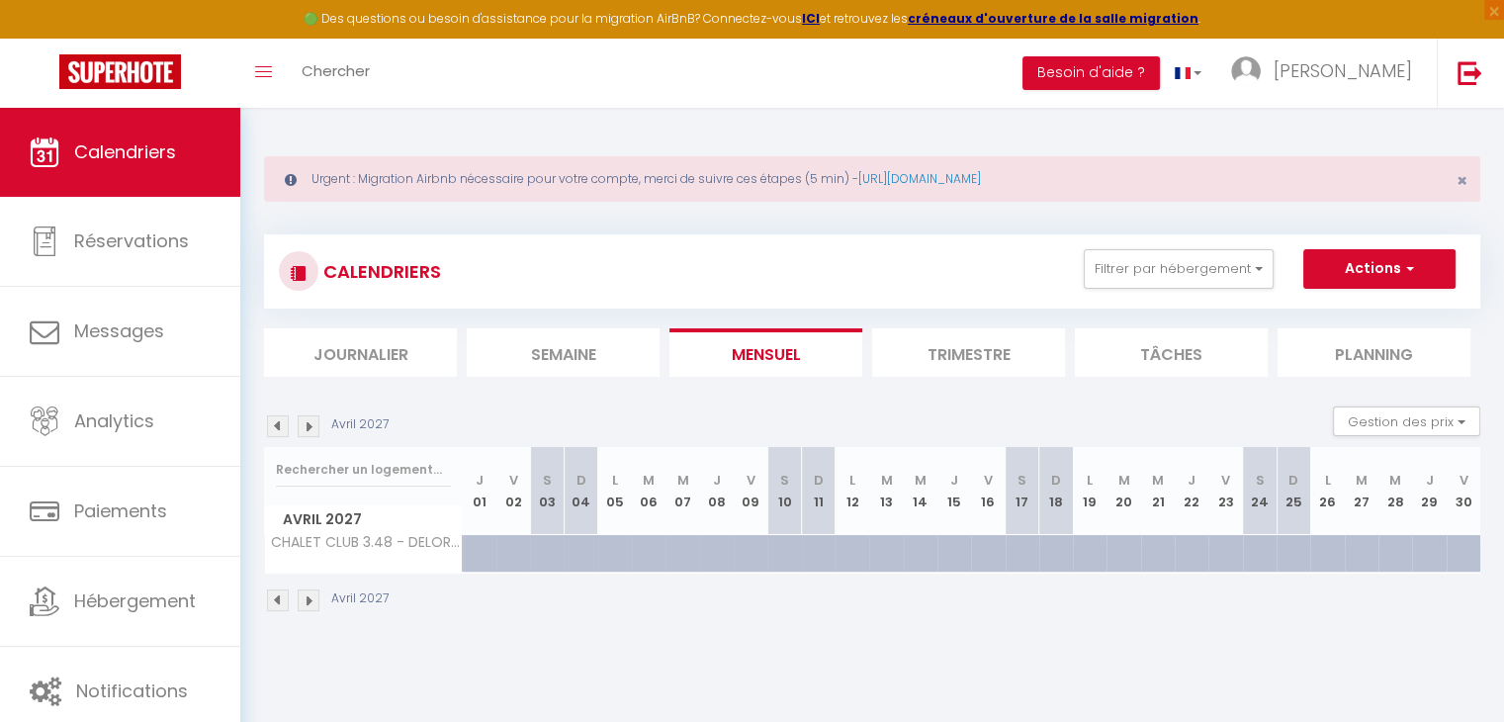
click at [315, 427] on img at bounding box center [309, 426] width 22 height 22
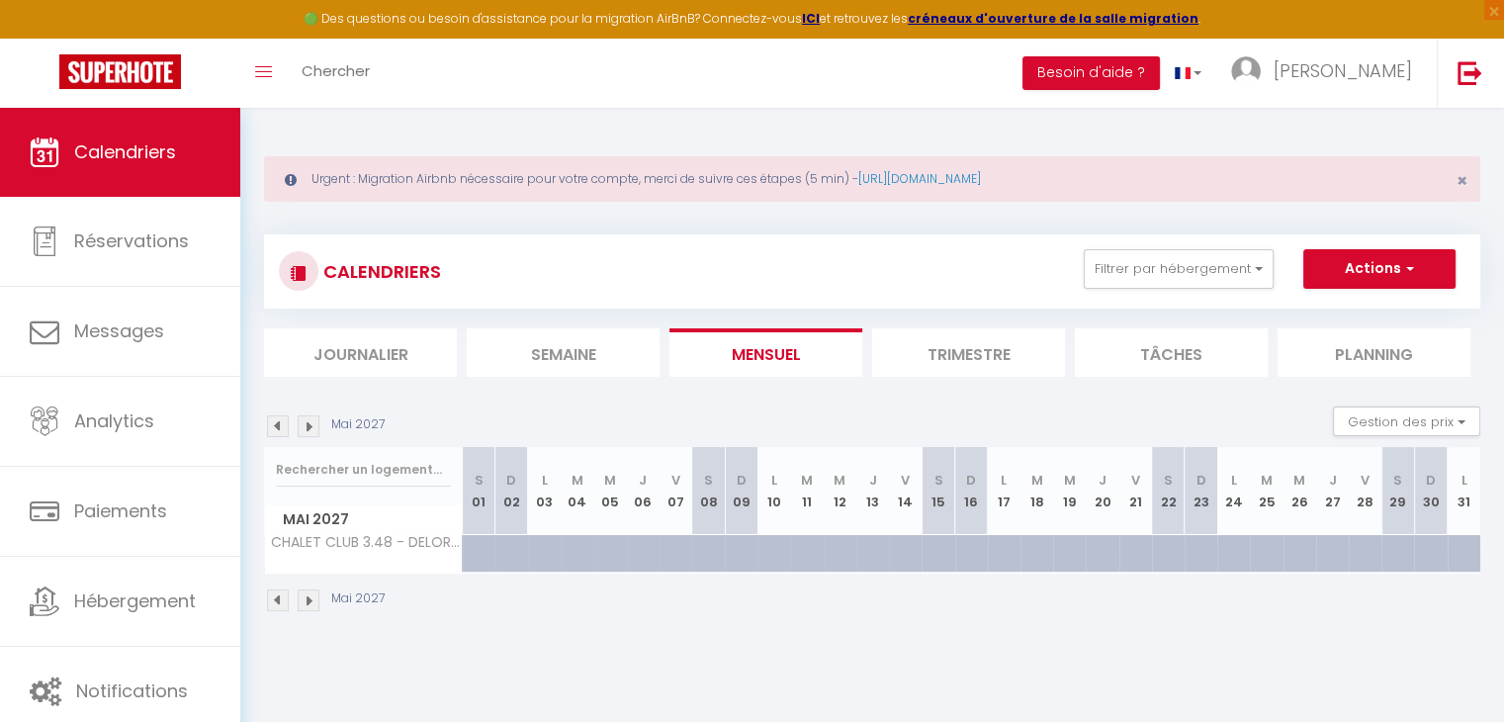
click at [315, 427] on img at bounding box center [309, 426] width 22 height 22
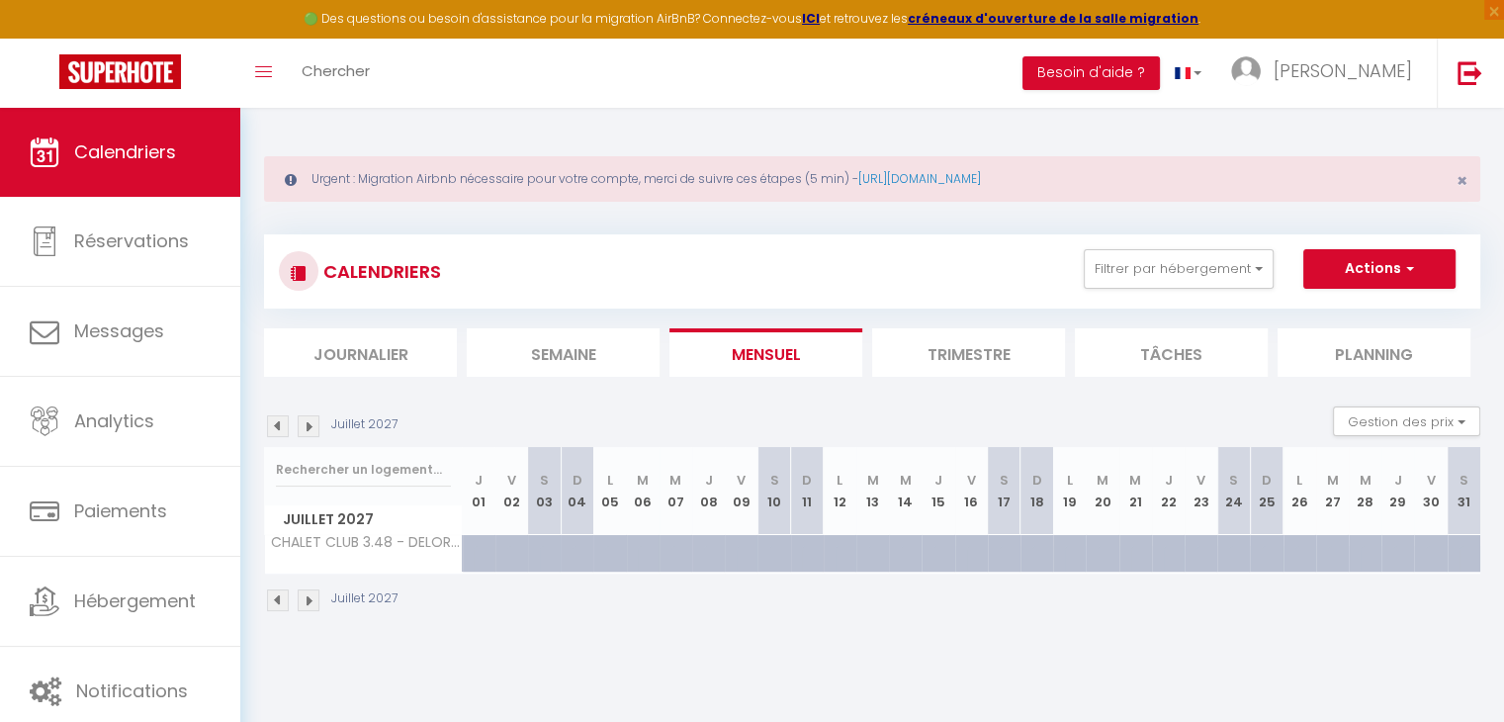
click at [315, 427] on img at bounding box center [309, 426] width 22 height 22
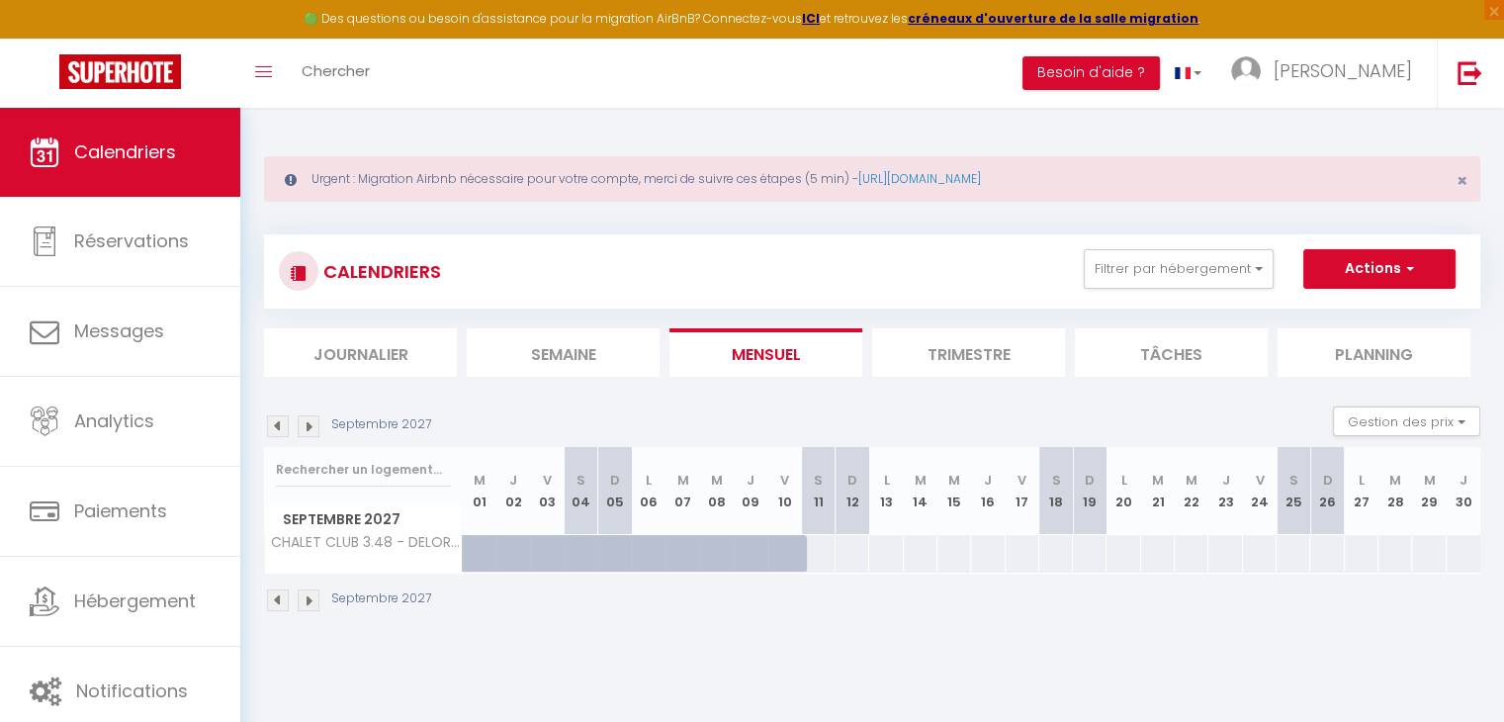
click at [315, 427] on img at bounding box center [309, 426] width 22 height 22
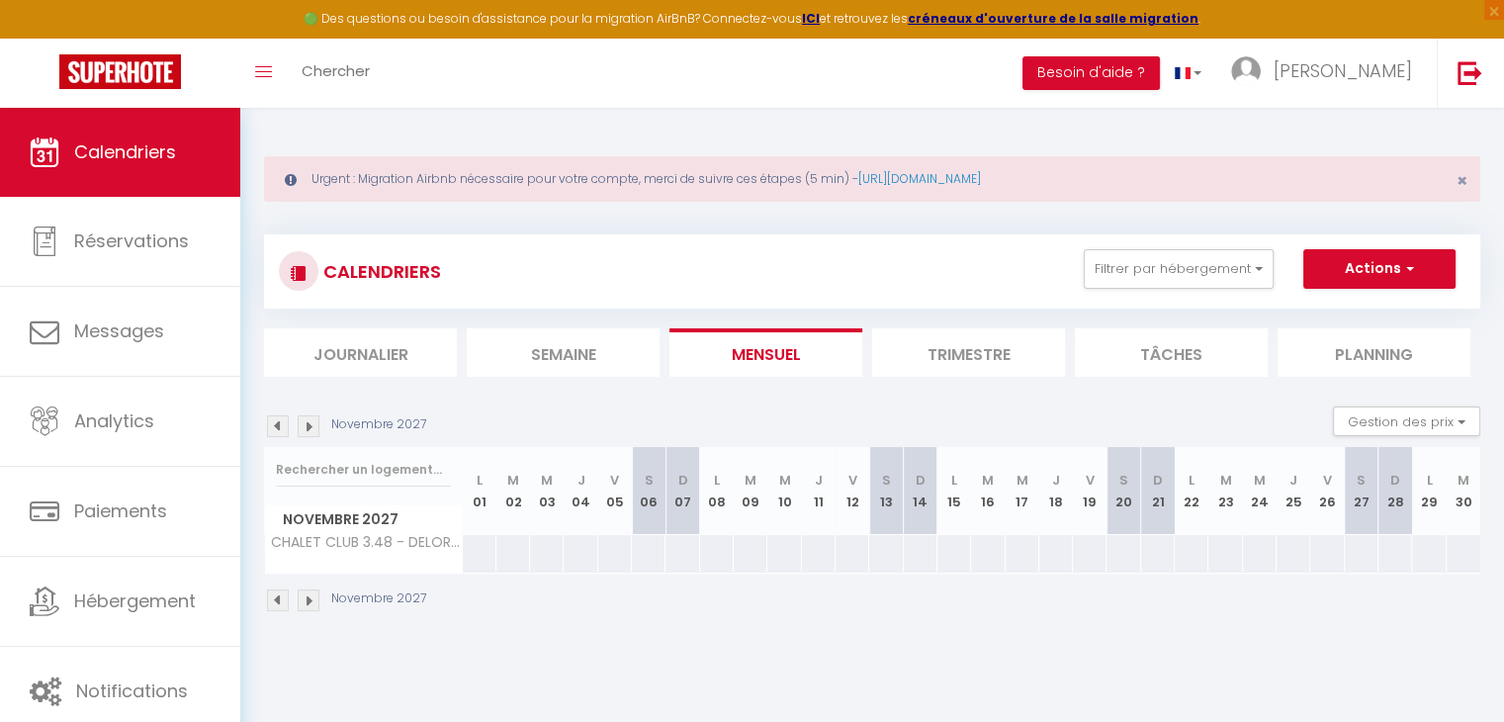
click at [264, 425] on div "Novembre 2027" at bounding box center [348, 426] width 168 height 22
click at [301, 432] on img at bounding box center [309, 426] width 22 height 22
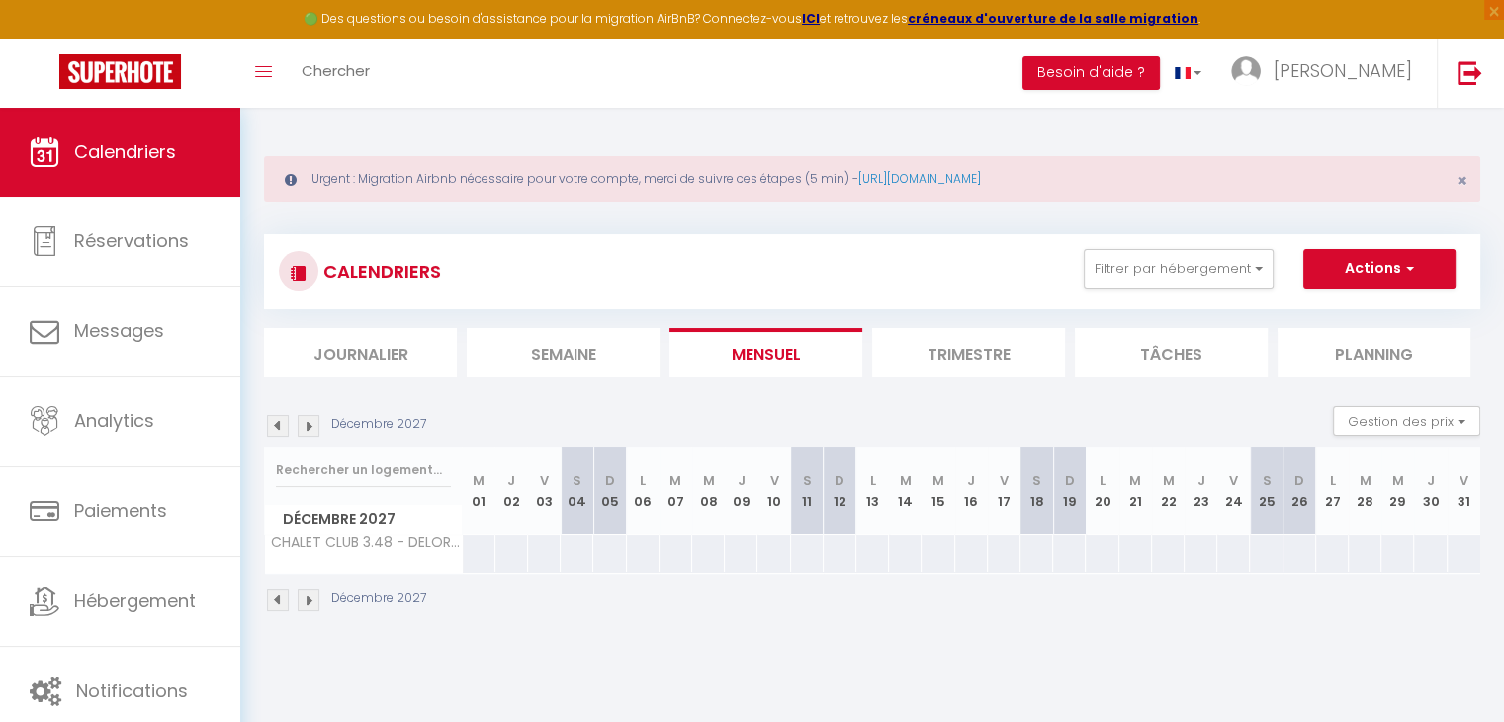
click at [286, 424] on img at bounding box center [278, 426] width 22 height 22
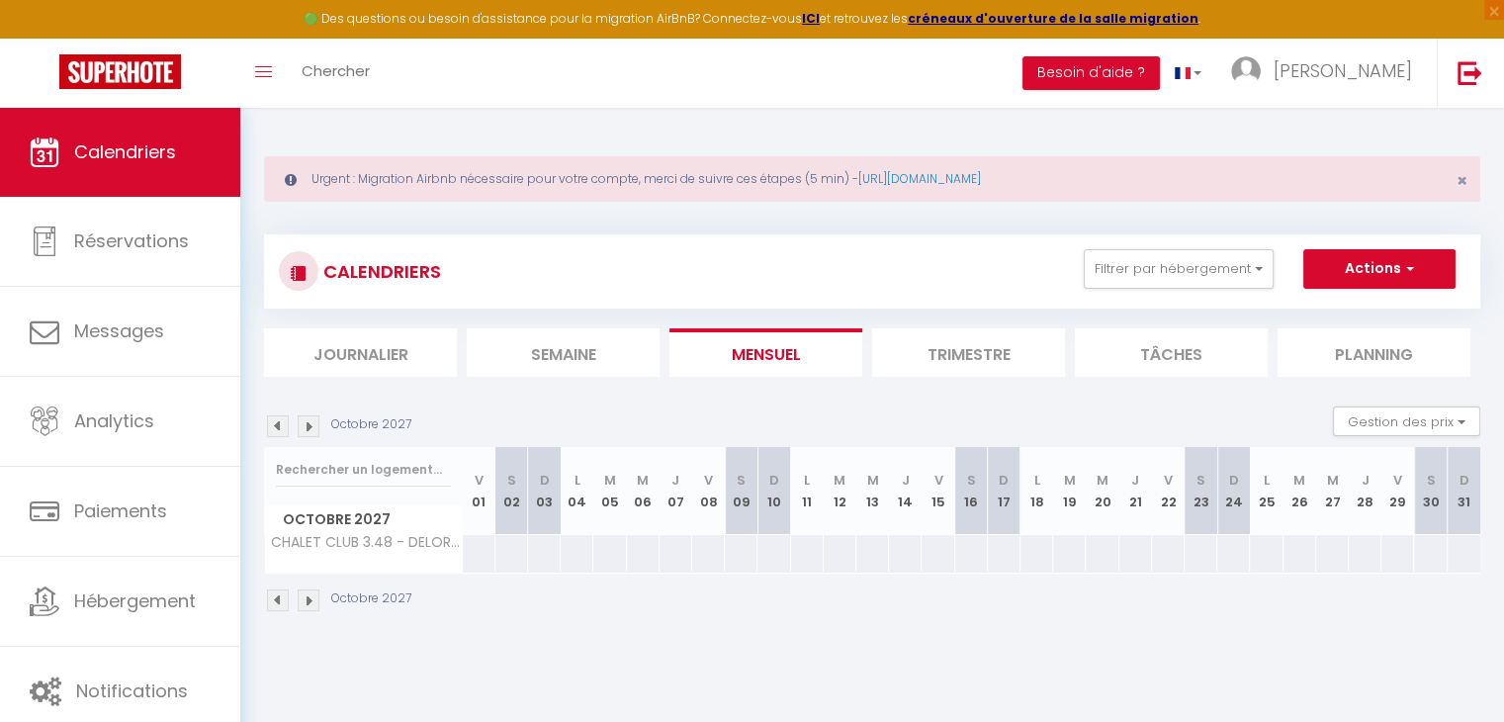
click at [286, 424] on img at bounding box center [278, 426] width 22 height 22
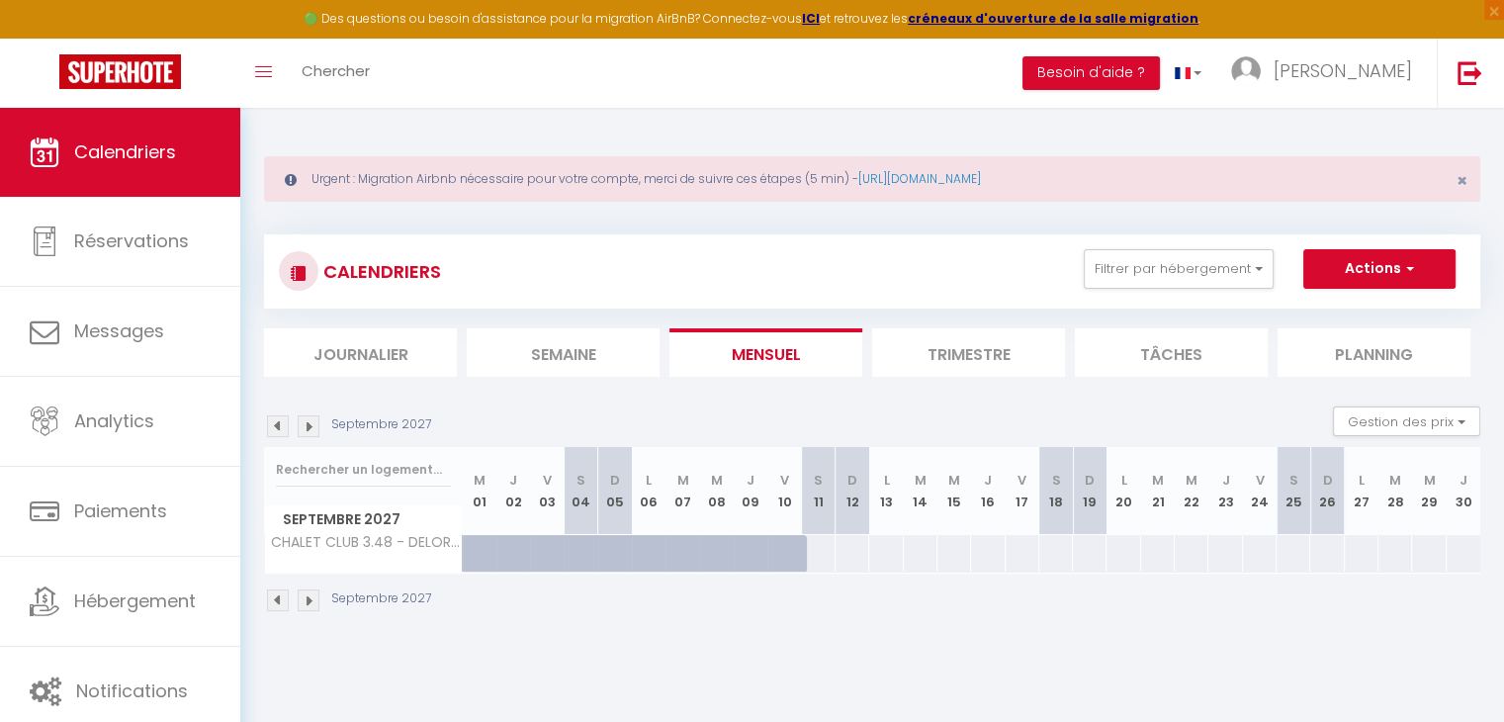
click at [823, 547] on div at bounding box center [818, 553] width 35 height 37
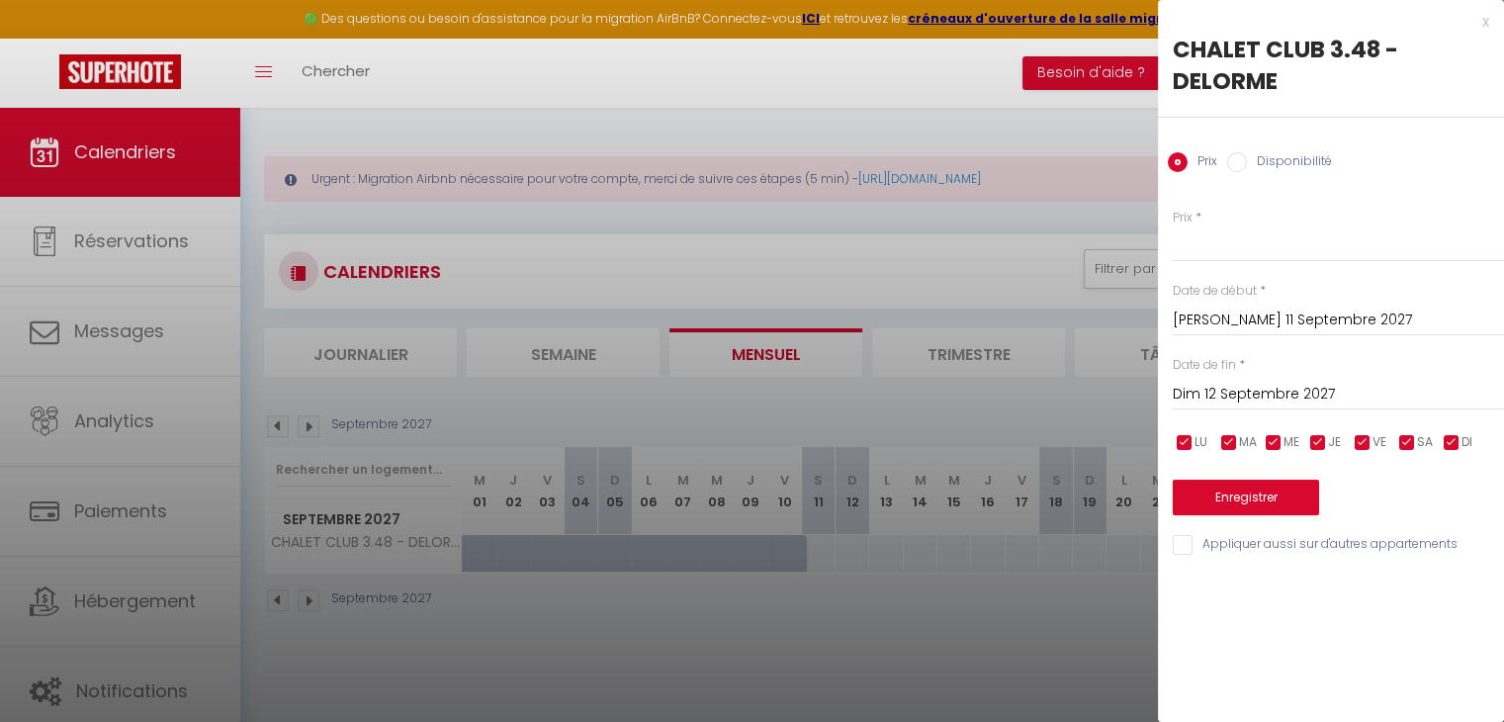
click at [1217, 396] on input "Dim 12 Septembre 2027" at bounding box center [1338, 395] width 331 height 26
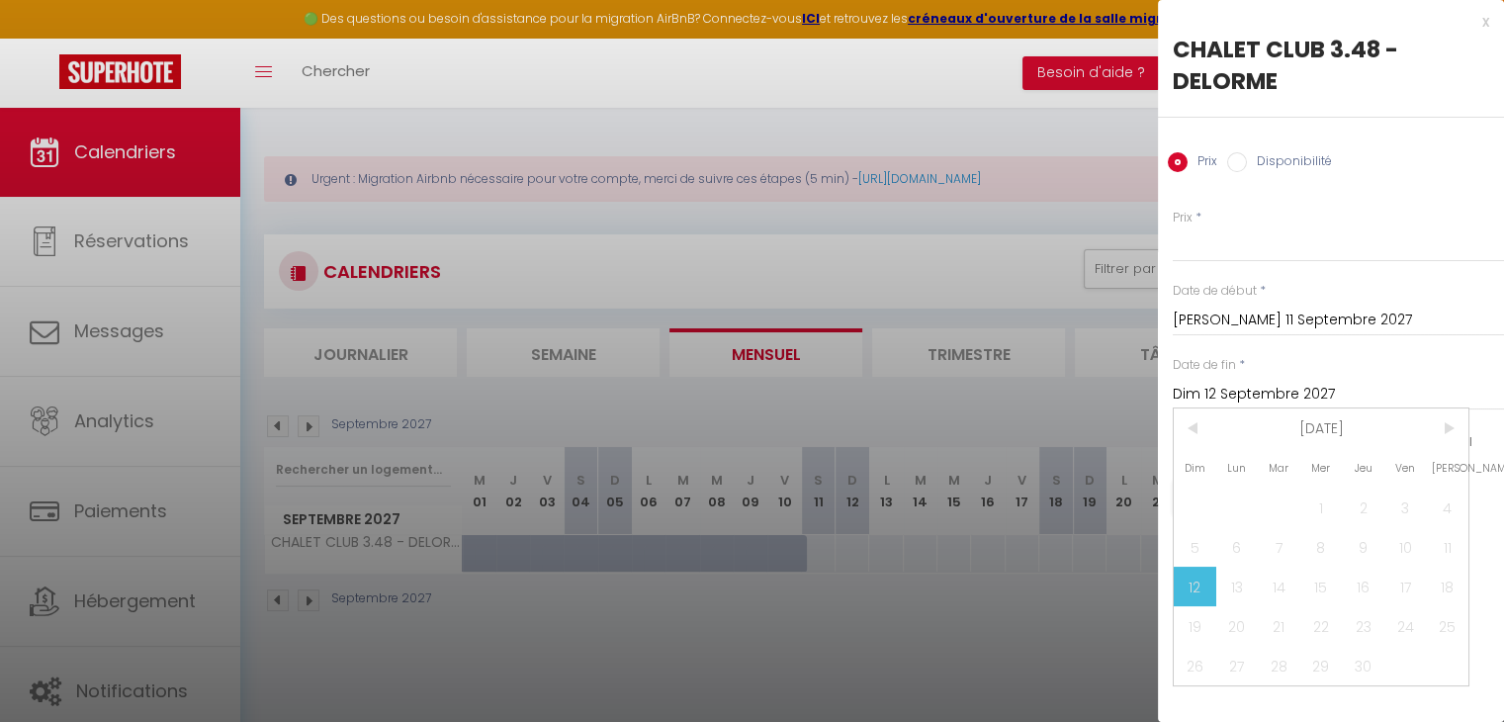
click at [1446, 436] on span ">" at bounding box center [1447, 428] width 43 height 40
click at [1031, 664] on div at bounding box center [752, 361] width 1504 height 722
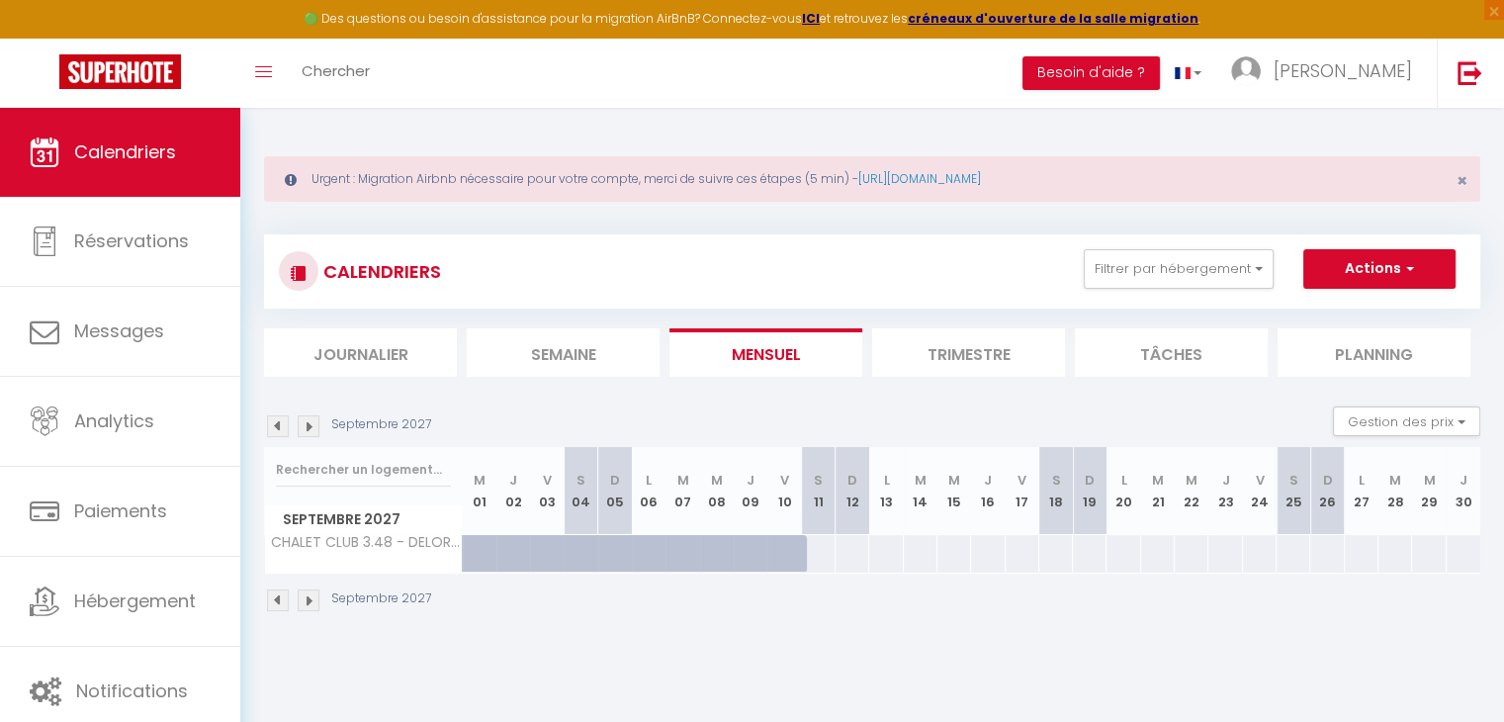
click at [279, 428] on img at bounding box center [278, 426] width 22 height 22
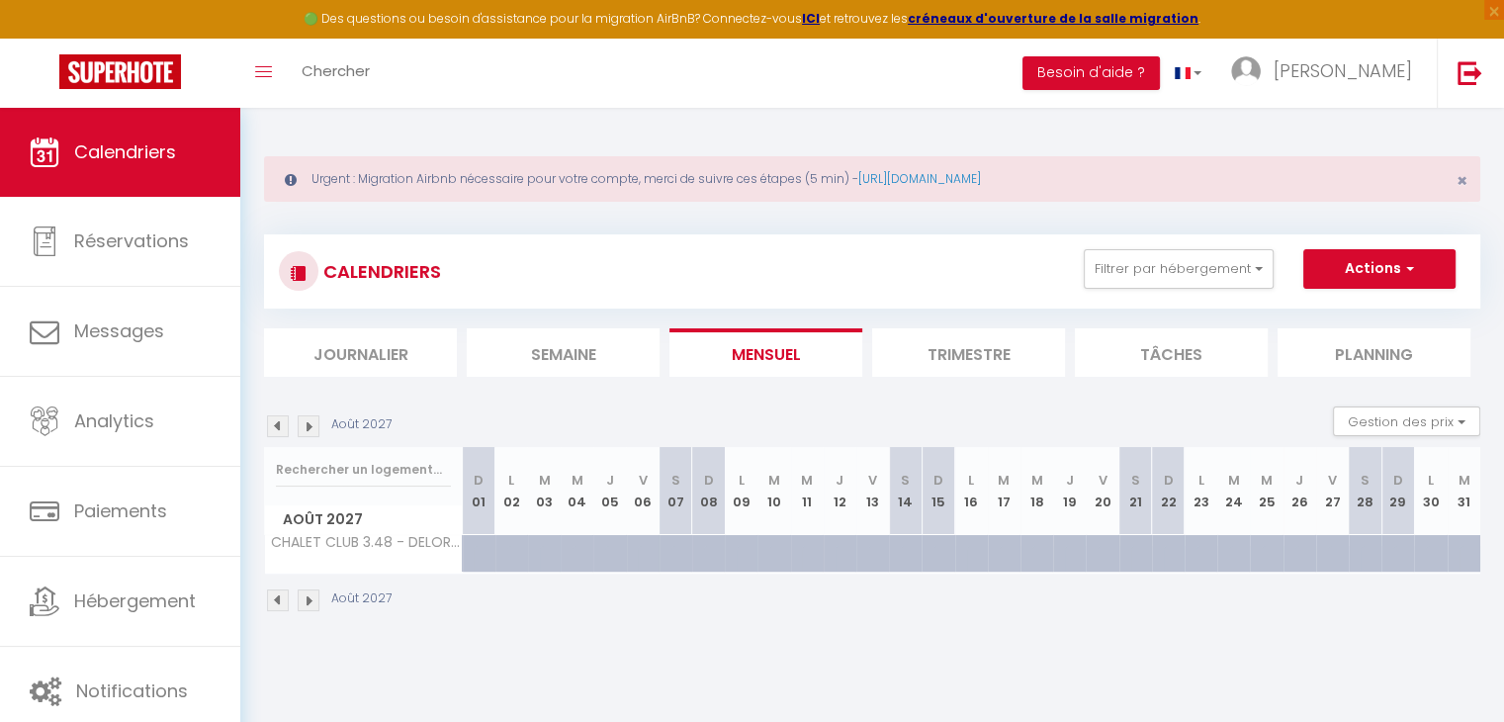
click at [279, 428] on img at bounding box center [278, 426] width 22 height 22
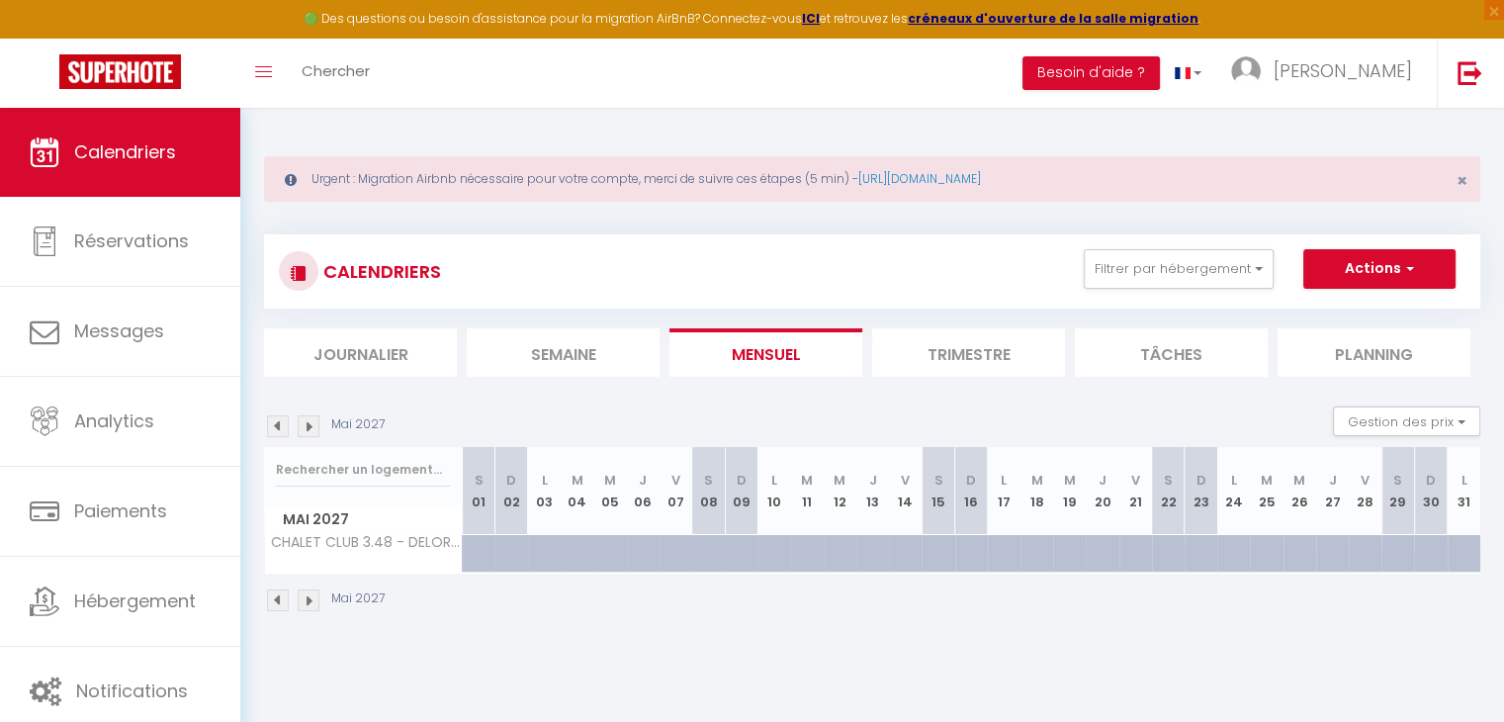
click at [279, 428] on img at bounding box center [278, 426] width 22 height 22
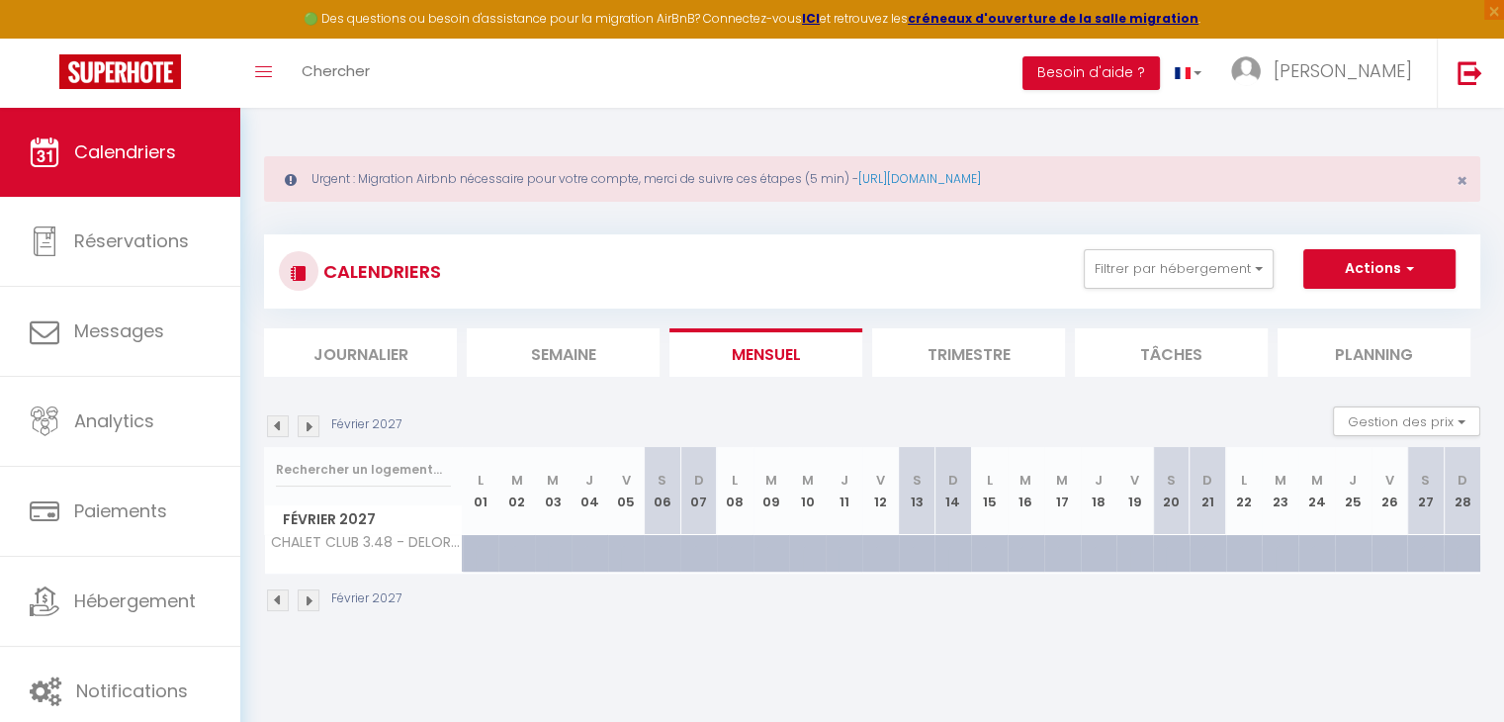
click at [279, 428] on img at bounding box center [278, 426] width 22 height 22
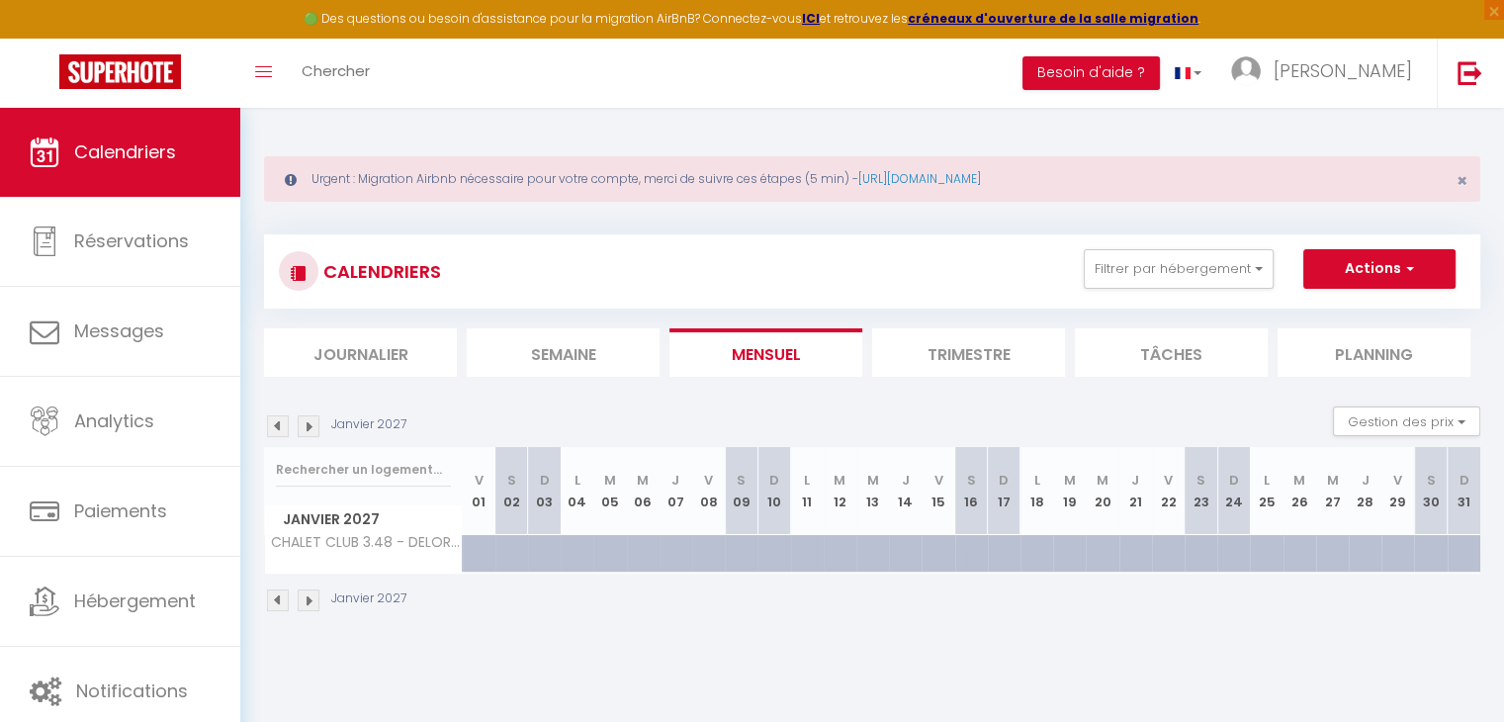
click at [279, 428] on img at bounding box center [278, 426] width 22 height 22
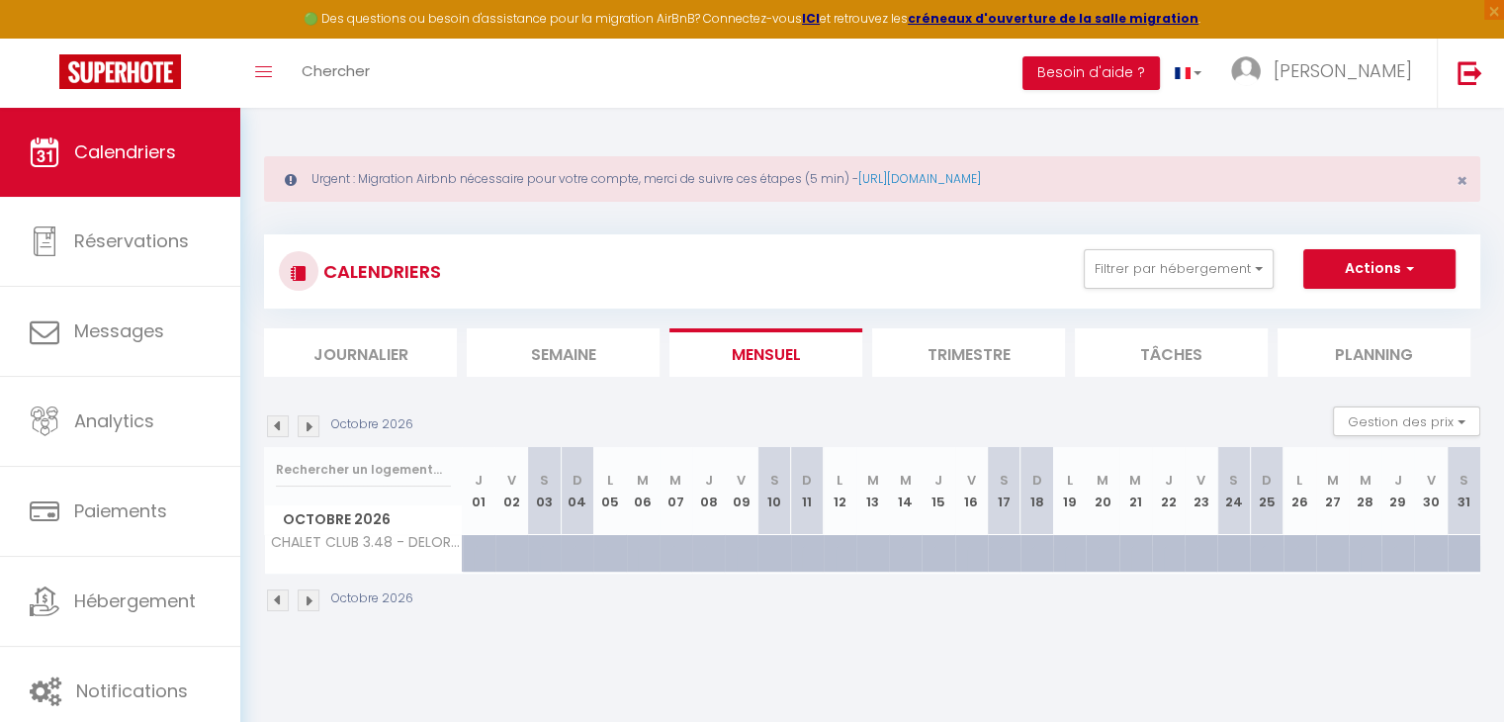
click at [279, 428] on img at bounding box center [278, 426] width 22 height 22
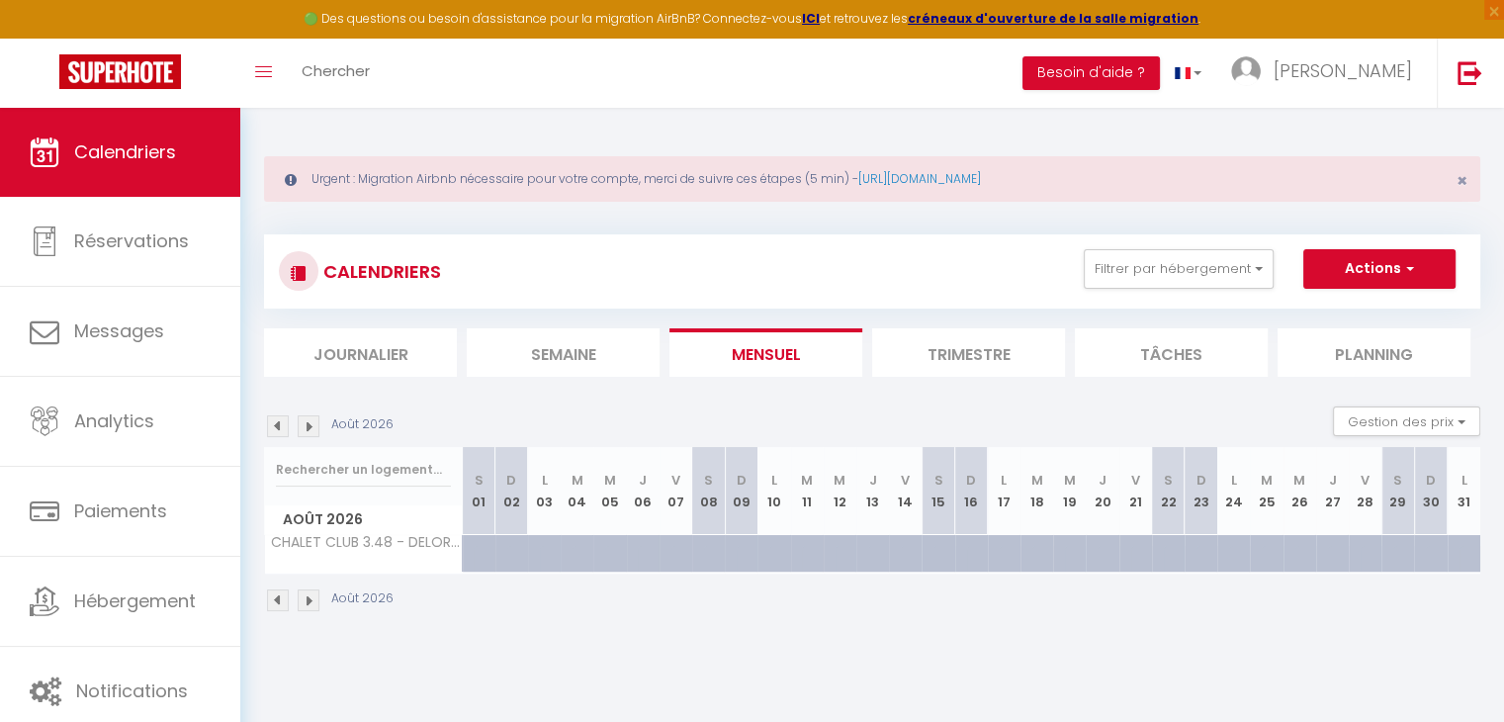
click at [279, 428] on img at bounding box center [278, 426] width 22 height 22
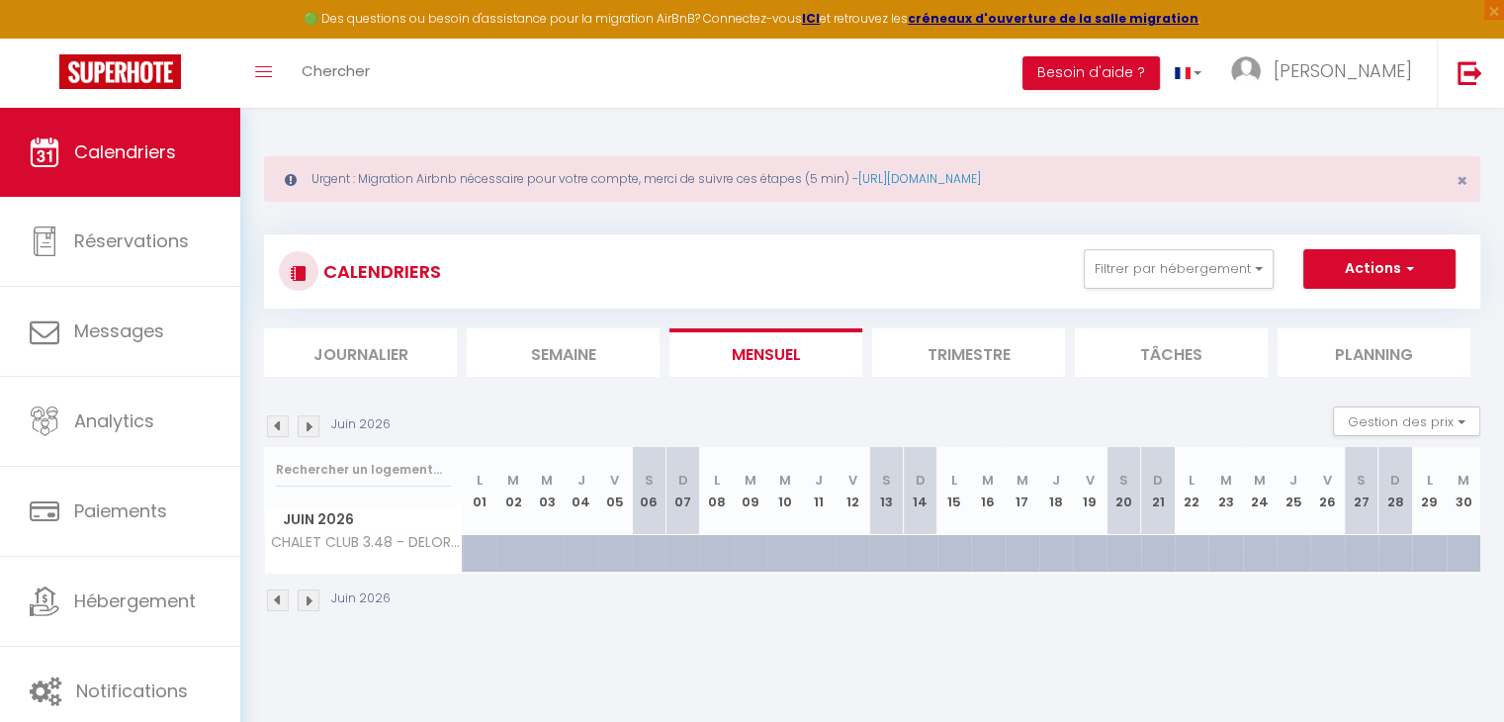
click at [279, 428] on img at bounding box center [278, 426] width 22 height 22
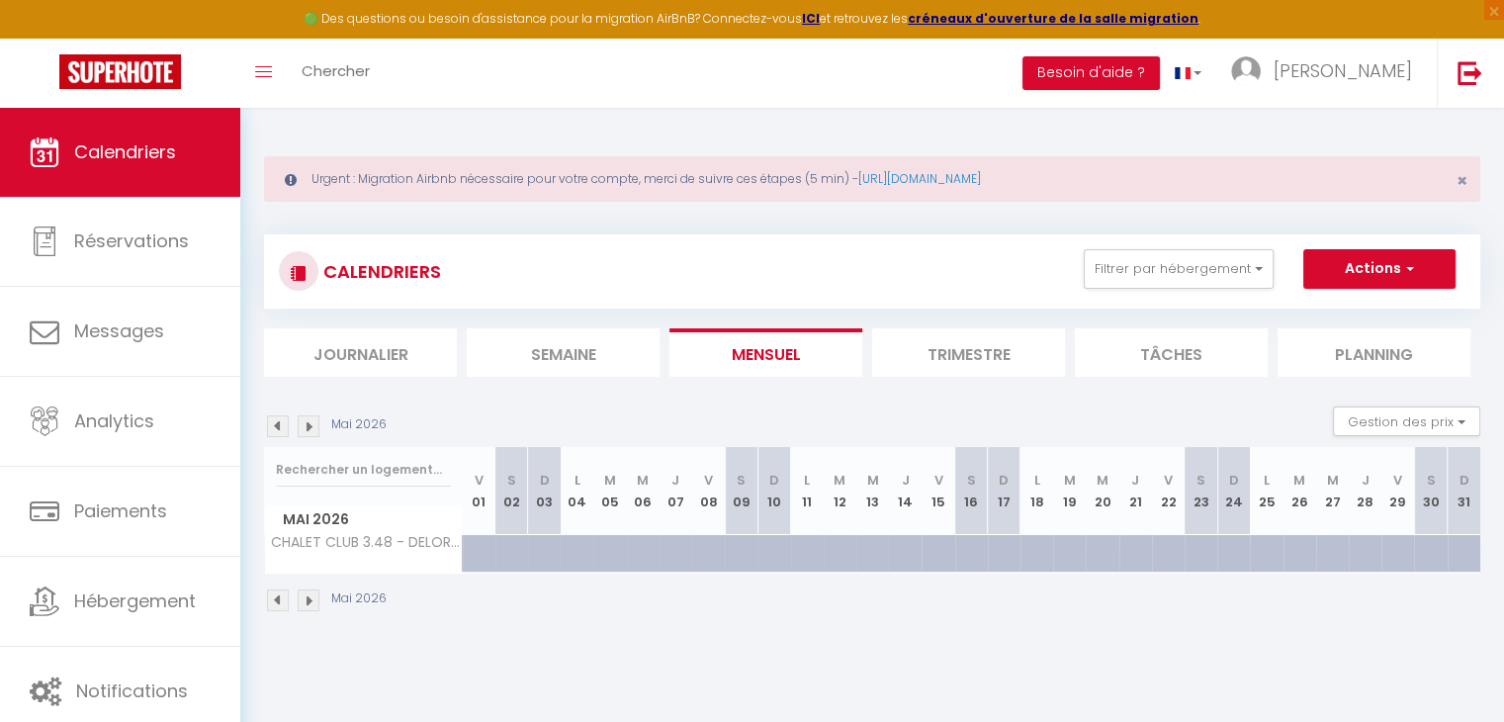
click at [279, 428] on img at bounding box center [278, 426] width 22 height 22
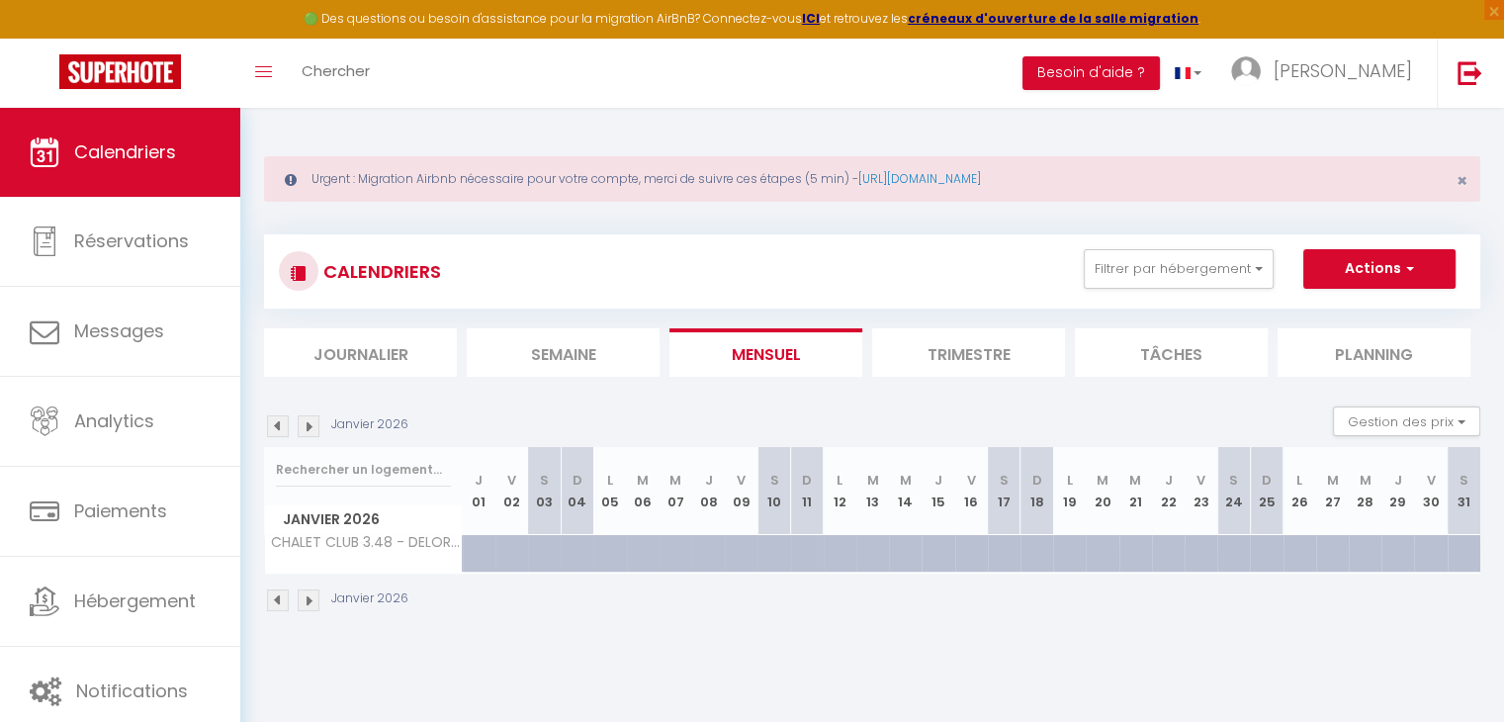
click at [279, 428] on img at bounding box center [278, 426] width 22 height 22
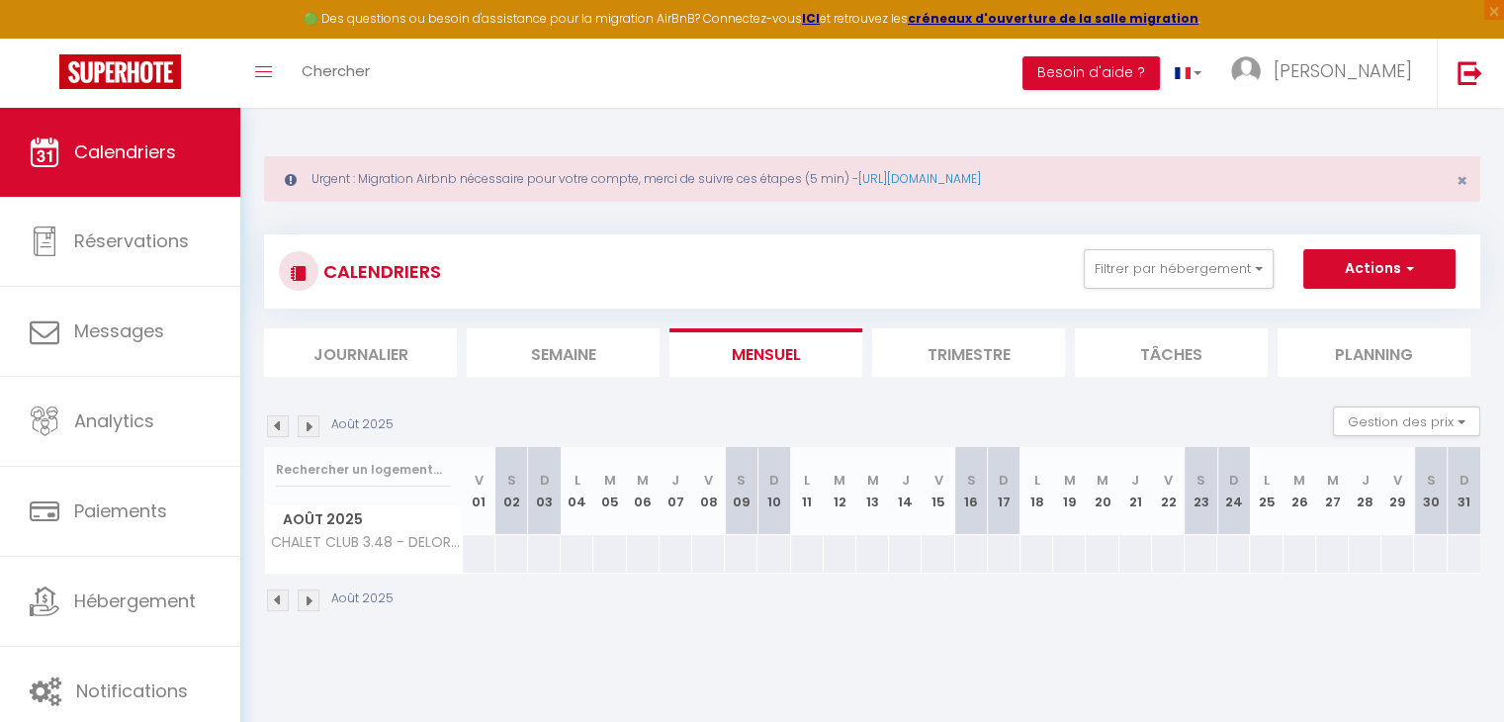
click at [315, 418] on img at bounding box center [309, 426] width 22 height 22
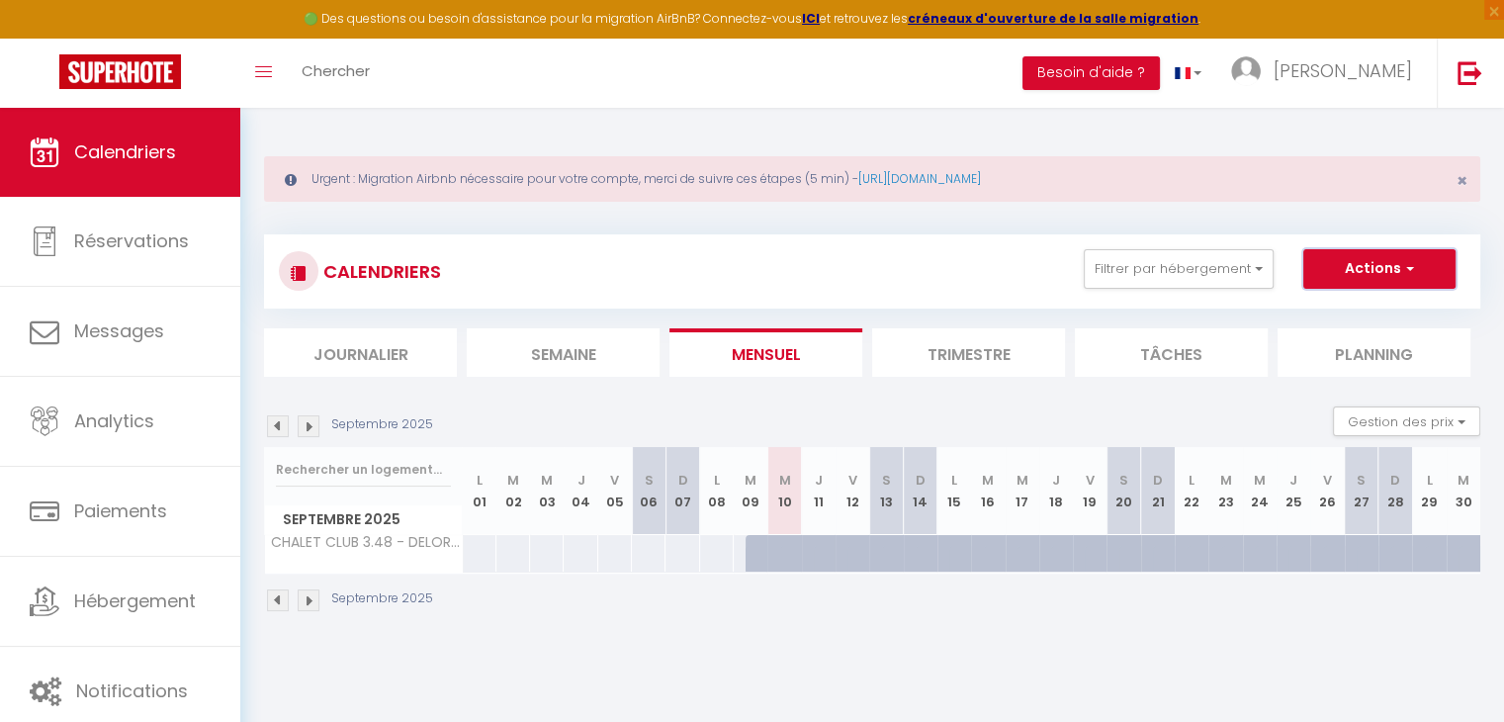
click at [1353, 271] on button "Actions" at bounding box center [1379, 269] width 152 height 40
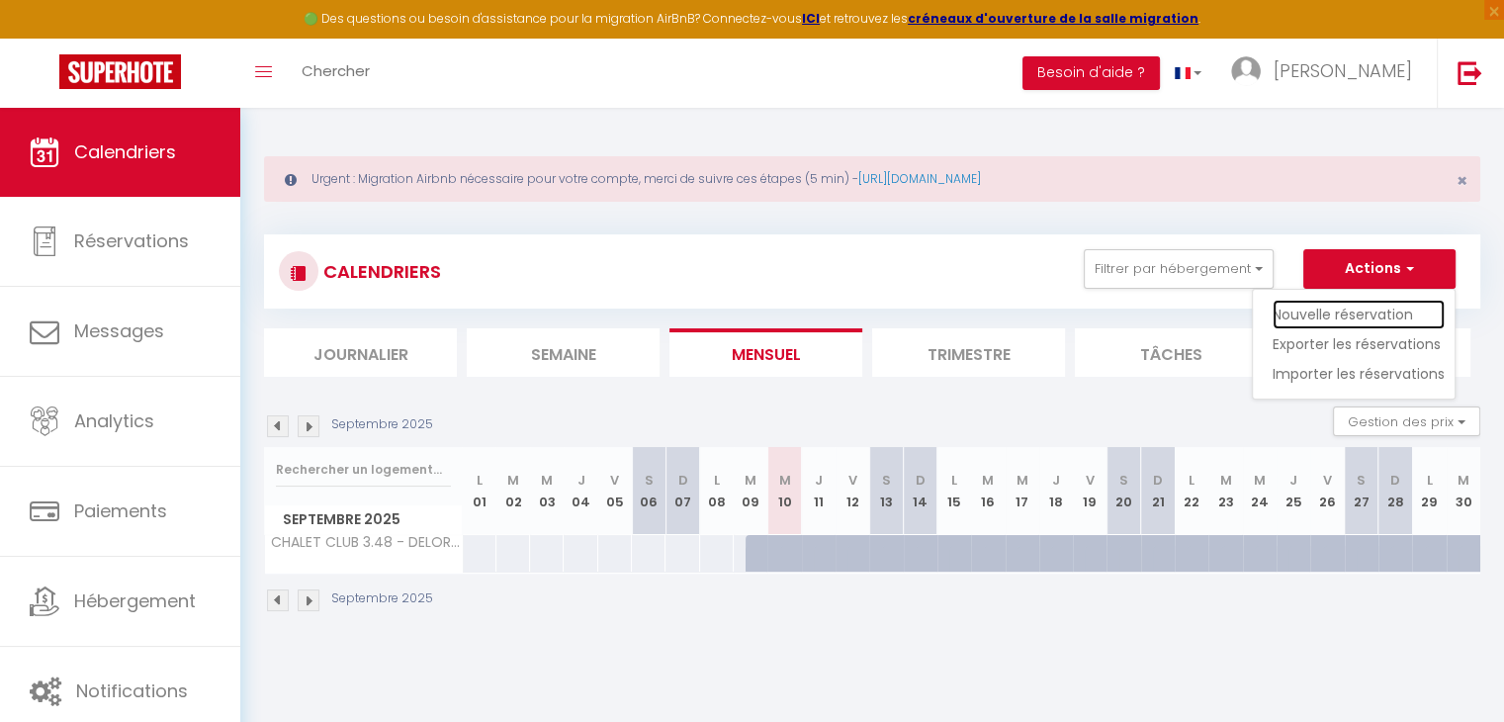
click at [1302, 307] on link "Nouvelle réservation" at bounding box center [1358, 315] width 172 height 30
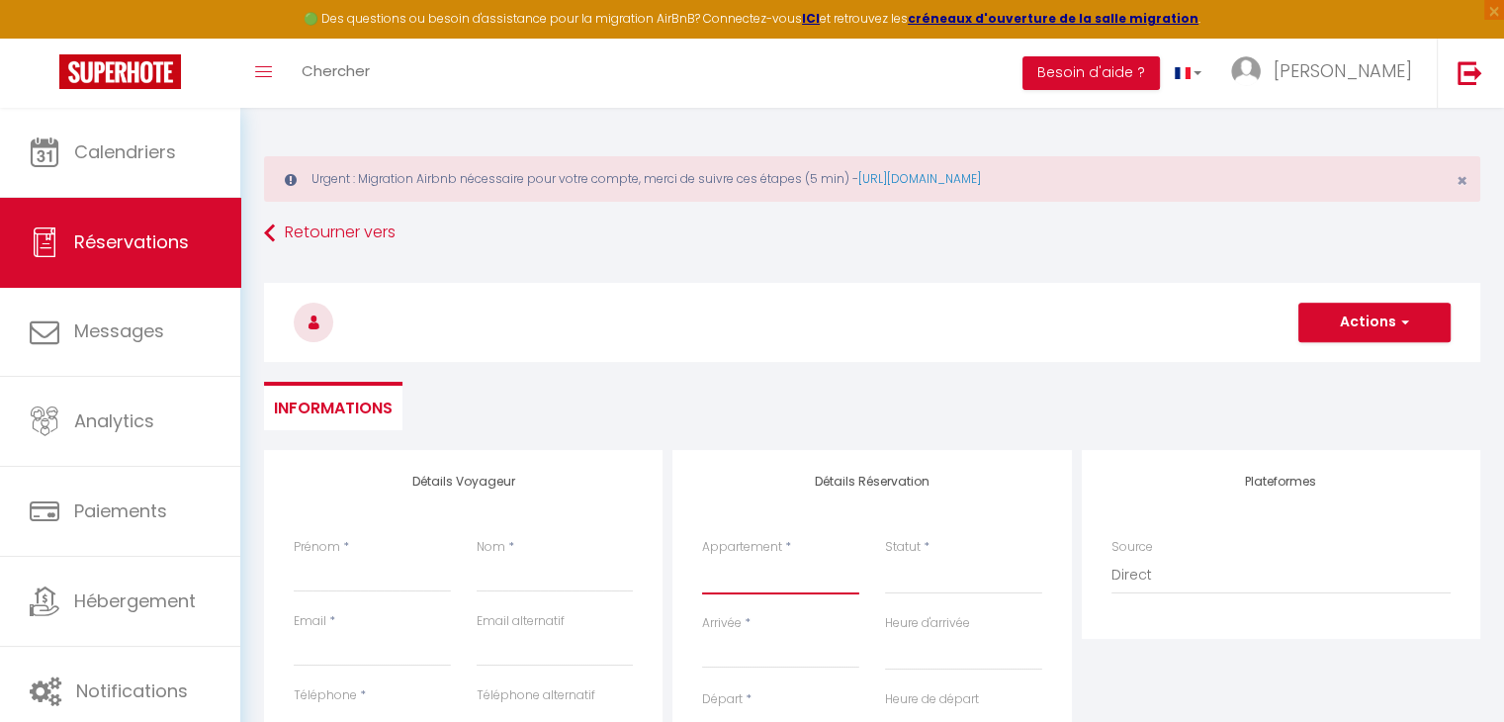
click at [783, 577] on select "SLALOM 107 - MME BOURSET SLALOM 201 - [PERSON_NAME] SLALOM 602 - MEFTAH SLALOM …" at bounding box center [780, 576] width 157 height 38
click at [702, 557] on select "SLALOM 107 - MME BOURSET SLALOM 201 - [PERSON_NAME] SLALOM 602 - MEFTAH SLALOM …" at bounding box center [780, 576] width 157 height 38
click at [913, 567] on select "Confirmé Non Confirmé [PERSON_NAME] par le voyageur No Show Request" at bounding box center [963, 576] width 157 height 38
click at [885, 557] on select "Confirmé Non Confirmé [PERSON_NAME] par le voyageur No Show Request" at bounding box center [963, 576] width 157 height 38
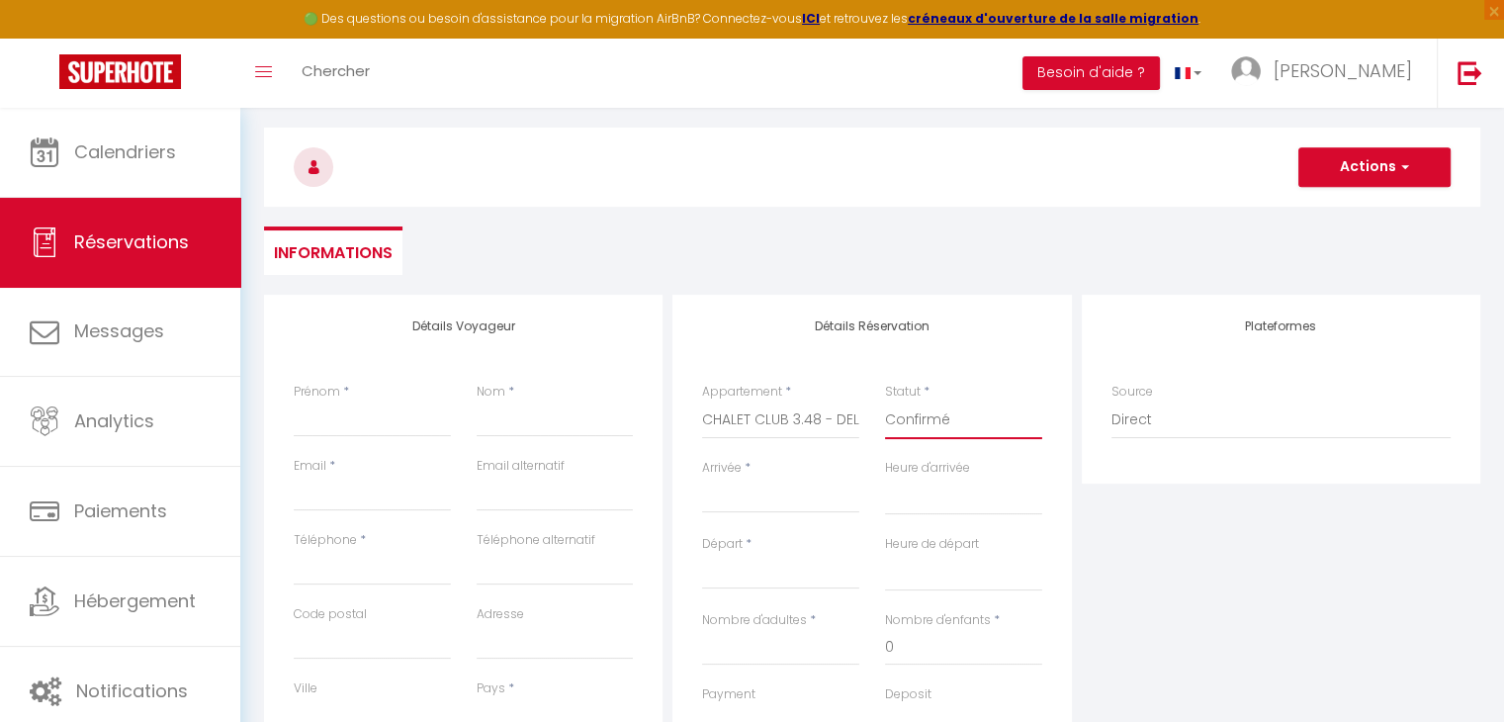
scroll to position [154, 0]
click at [344, 428] on input "Prénom" at bounding box center [372, 420] width 157 height 36
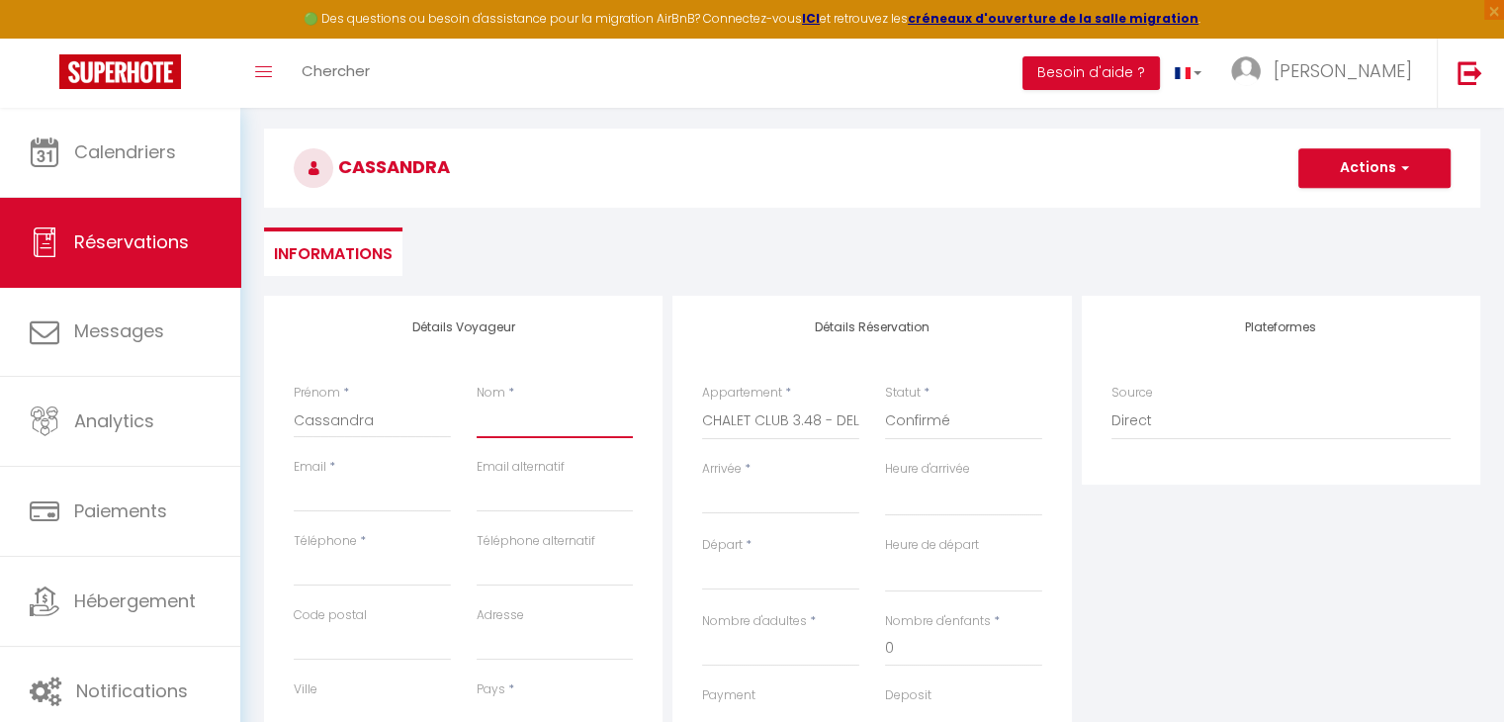
click at [525, 433] on input "Nom" at bounding box center [555, 420] width 157 height 36
click at [376, 486] on input "Email client" at bounding box center [372, 495] width 157 height 36
click at [382, 566] on input "Téléphone" at bounding box center [372, 569] width 157 height 36
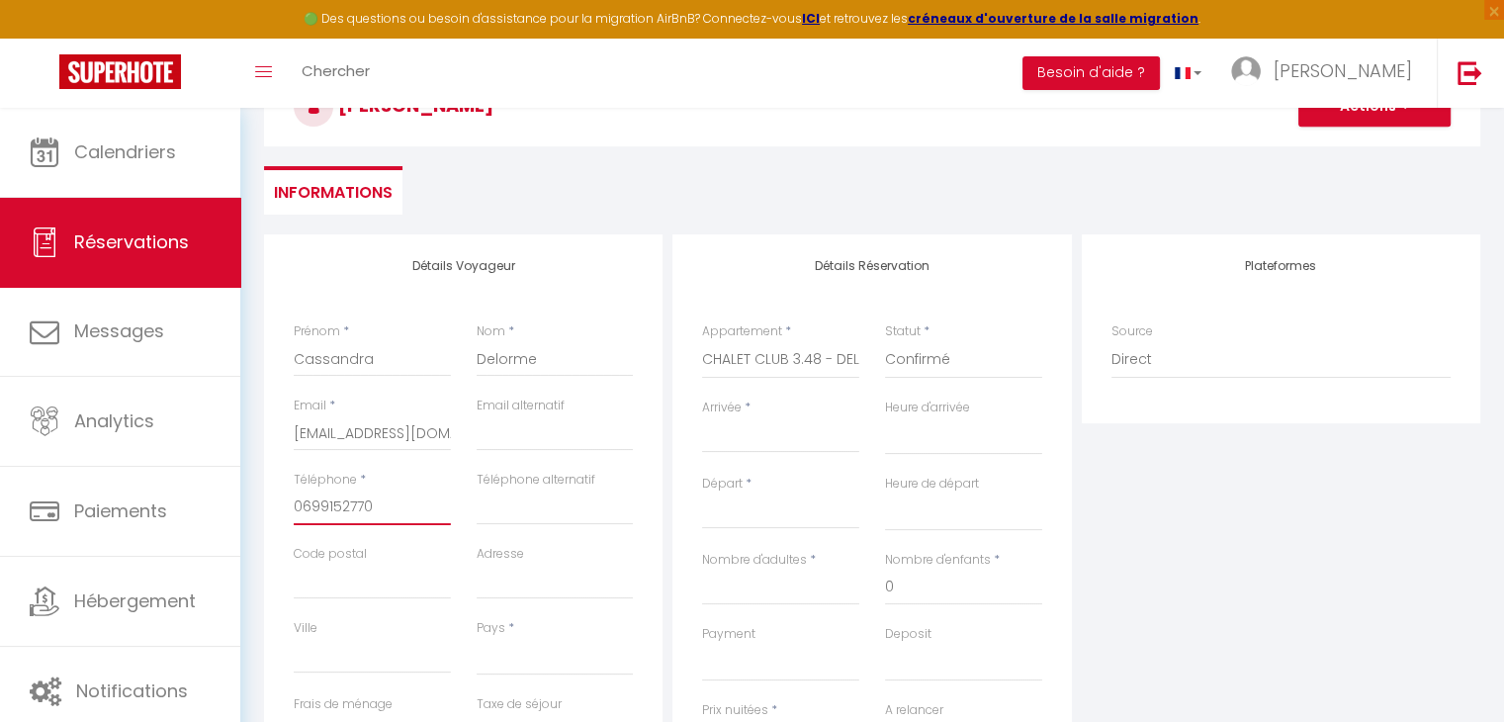
scroll to position [221, 0]
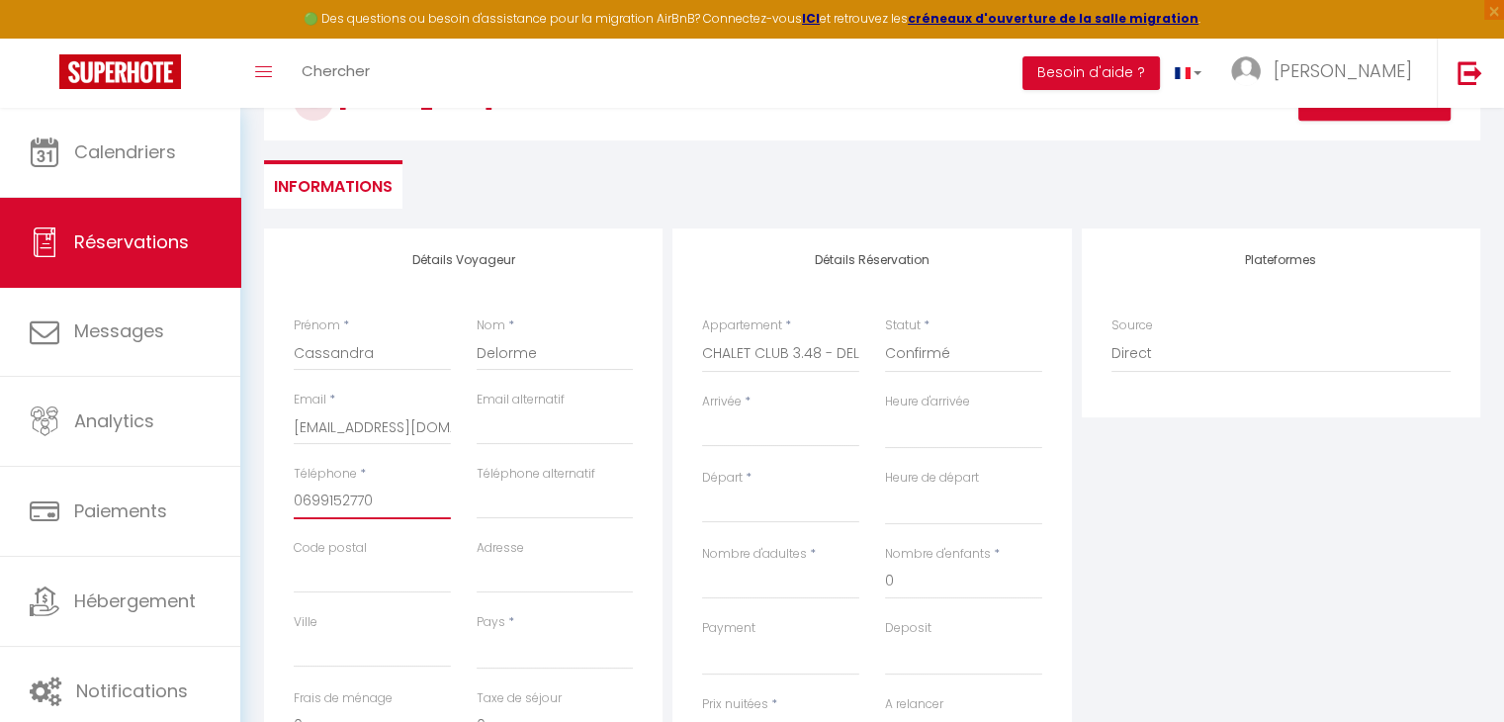
click at [340, 499] on input "0699152770" at bounding box center [372, 501] width 157 height 36
click at [504, 643] on select "[GEOGRAPHIC_DATA] [GEOGRAPHIC_DATA] [GEOGRAPHIC_DATA] [GEOGRAPHIC_DATA] [GEOGRA…" at bounding box center [555, 651] width 157 height 38
click at [477, 632] on select "[GEOGRAPHIC_DATA] [GEOGRAPHIC_DATA] [GEOGRAPHIC_DATA] [GEOGRAPHIC_DATA] [GEOGRA…" at bounding box center [555, 651] width 157 height 38
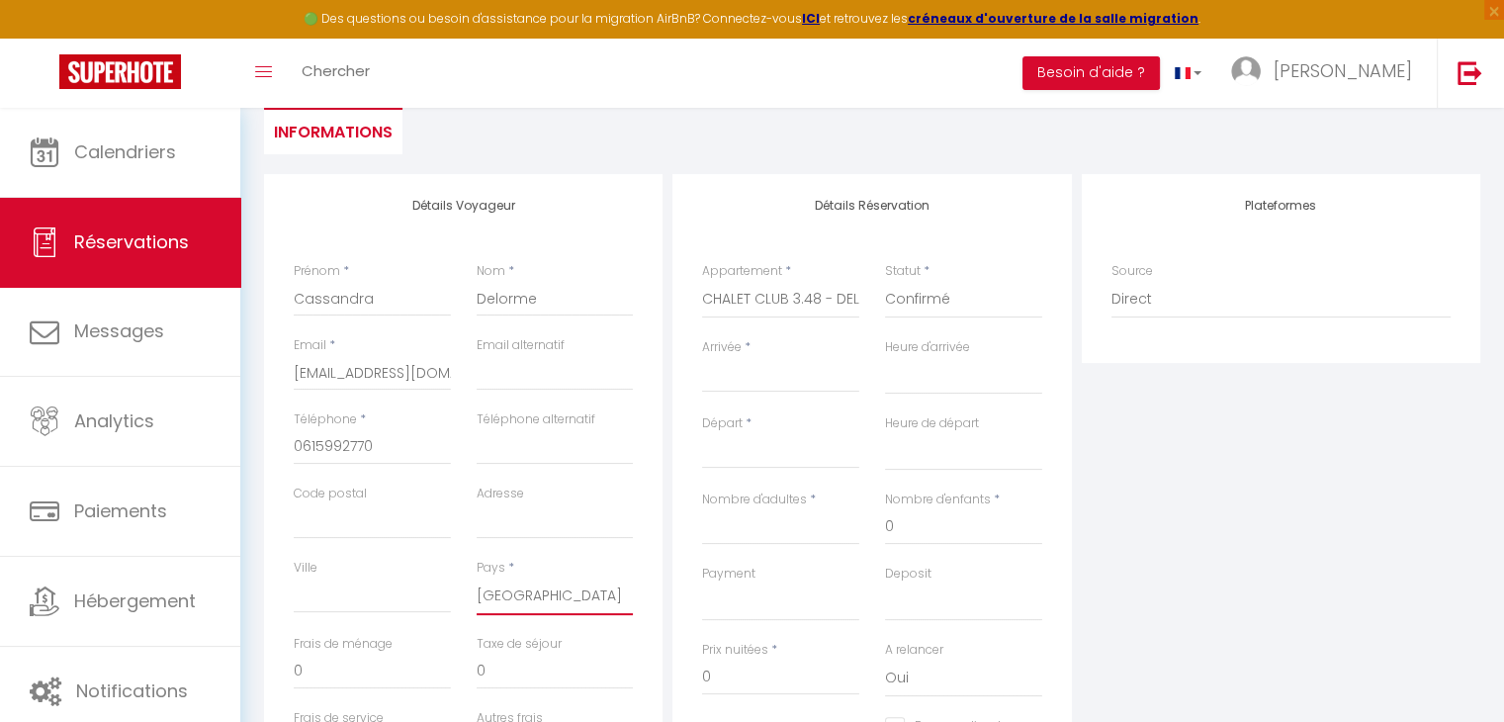
scroll to position [277, 0]
click at [768, 393] on div "Arrivée * < [DATE] > Dim Lun Mar Mer Jeu Ven Sam 1 2 3 4 5 6 7 8 9 10 11 12 13 …" at bounding box center [780, 375] width 183 height 76
click at [712, 368] on input "Arrivée" at bounding box center [780, 376] width 157 height 26
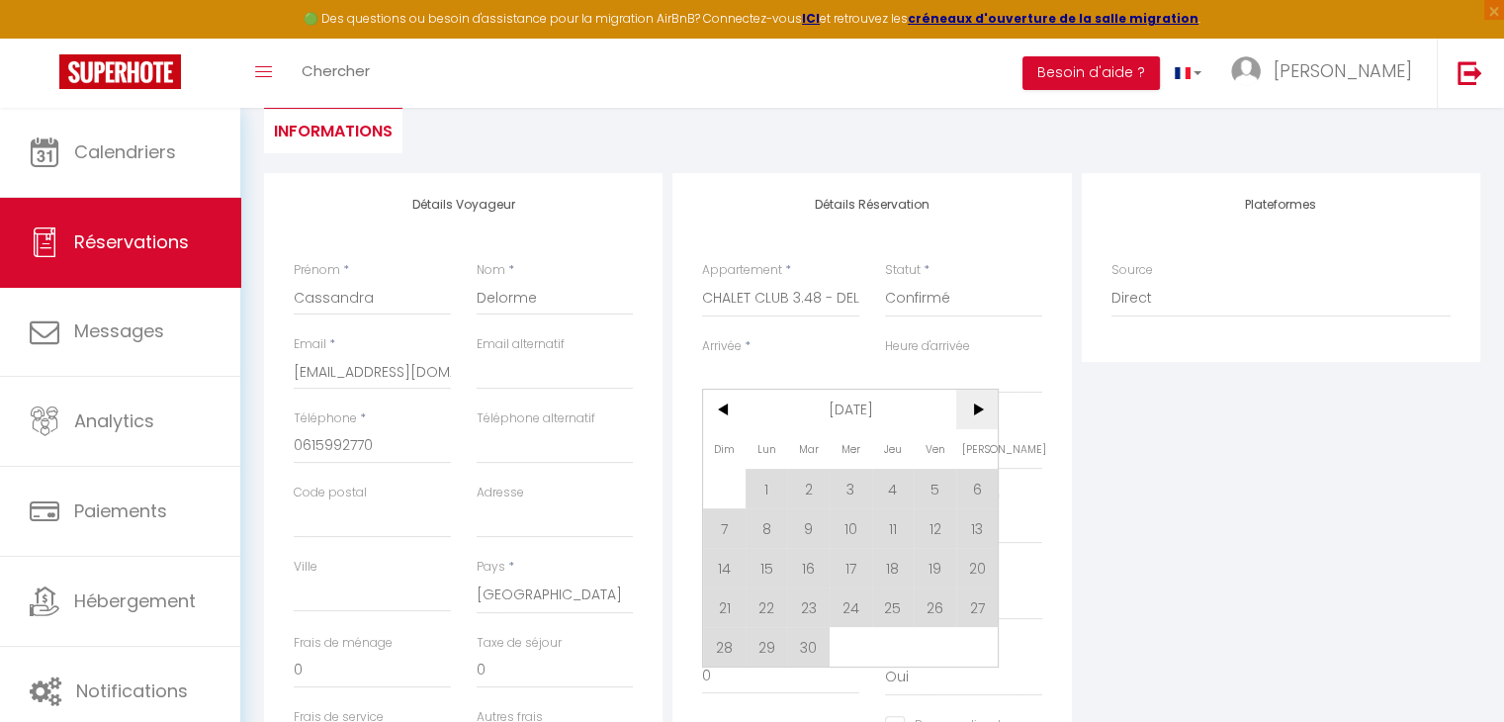
click at [966, 404] on span ">" at bounding box center [977, 410] width 43 height 40
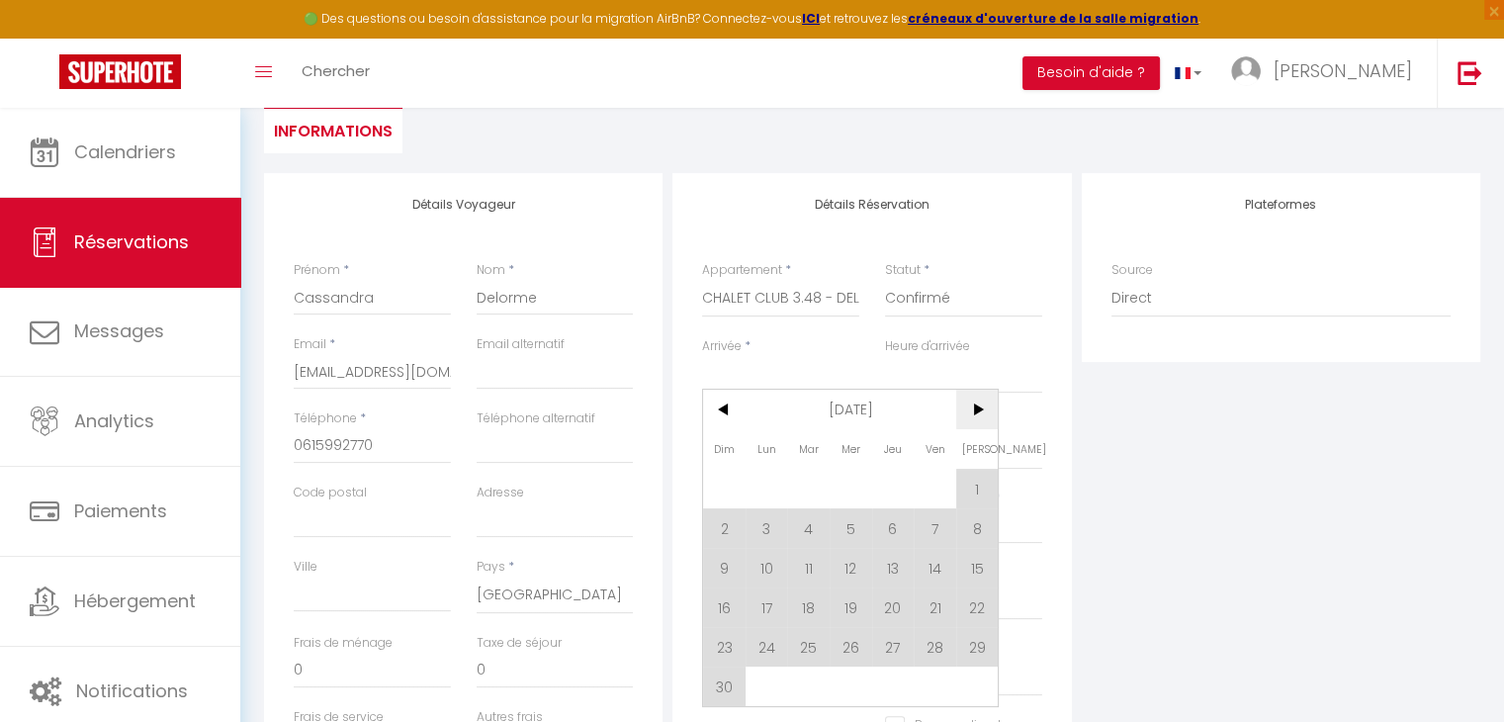
click at [966, 404] on span ">" at bounding box center [977, 410] width 43 height 40
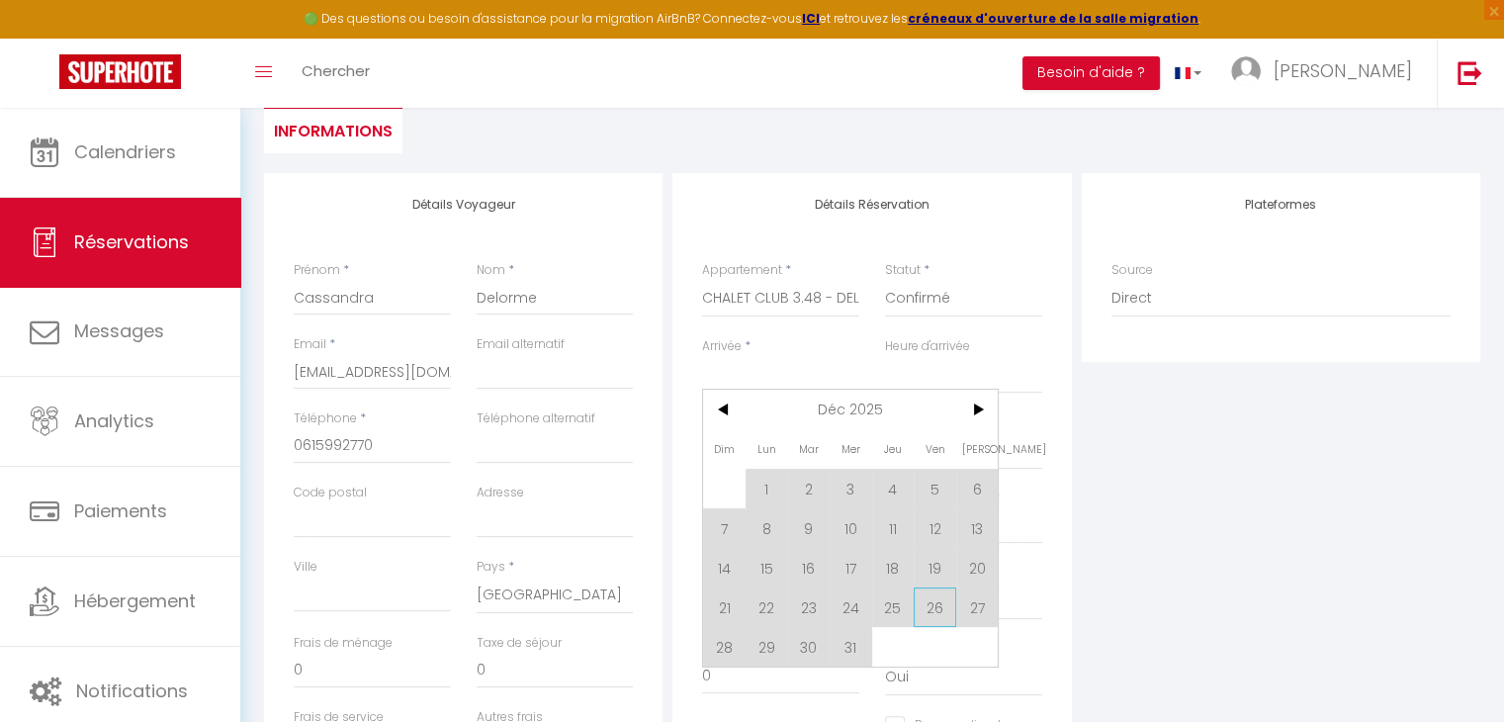
click at [941, 598] on span "26" at bounding box center [935, 607] width 43 height 40
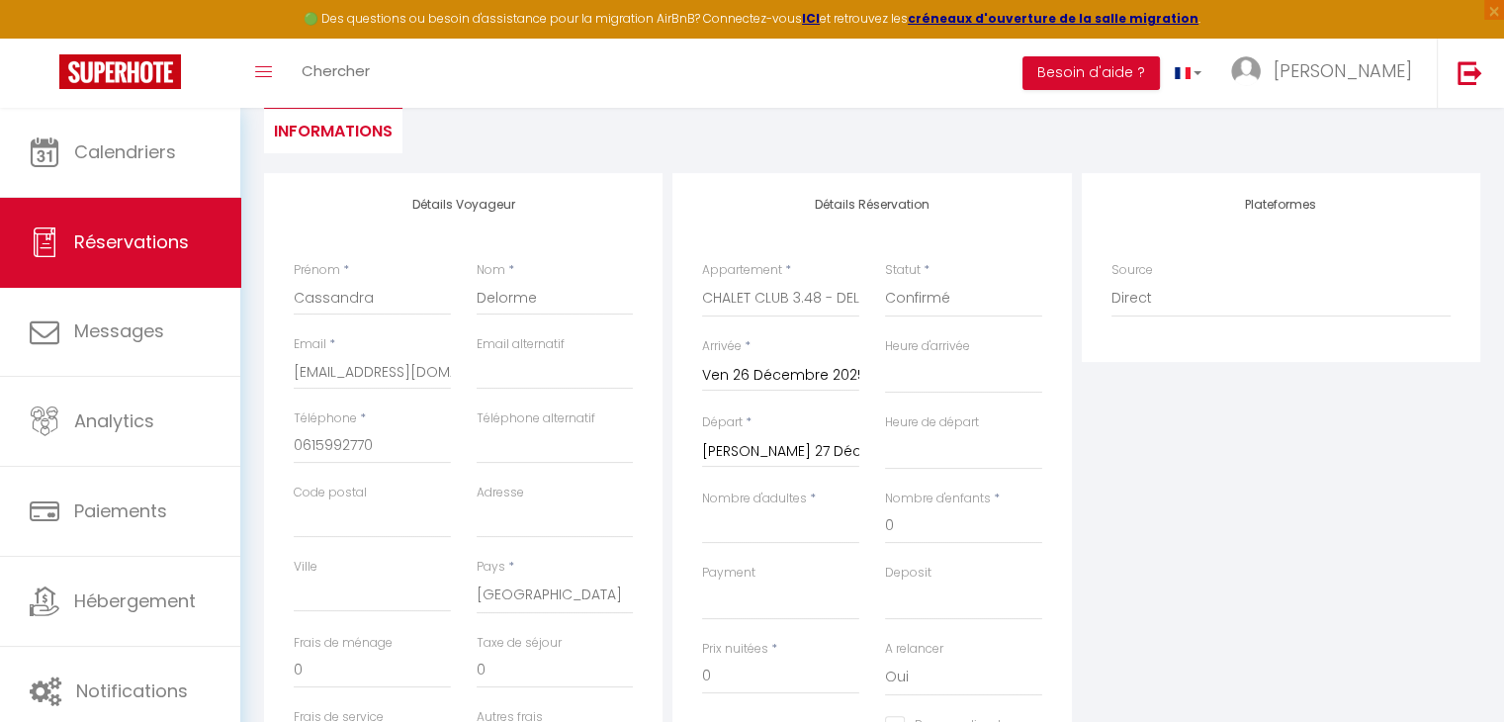
click at [796, 444] on input "[PERSON_NAME] 27 Décembre 2025" at bounding box center [780, 452] width 157 height 26
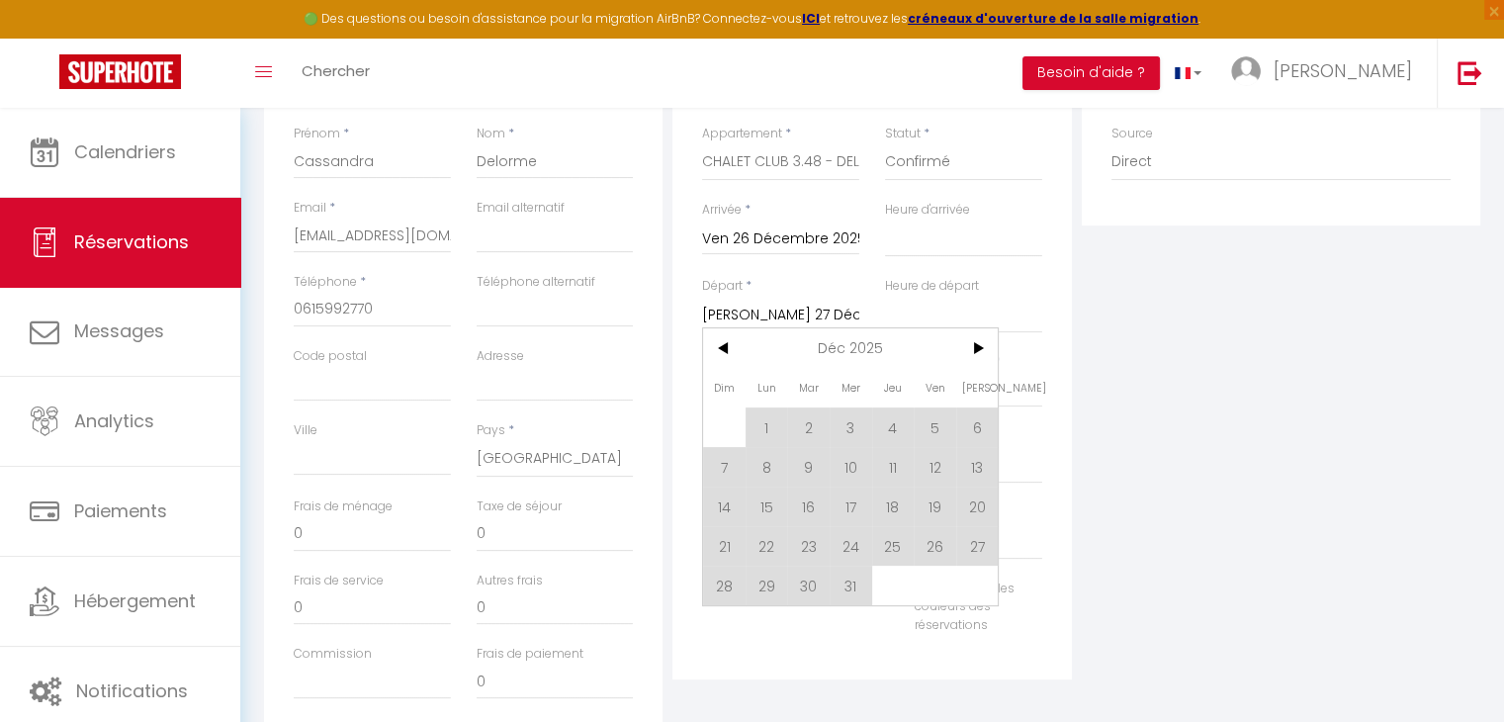
scroll to position [414, 0]
click at [729, 578] on span "28" at bounding box center [724, 585] width 43 height 40
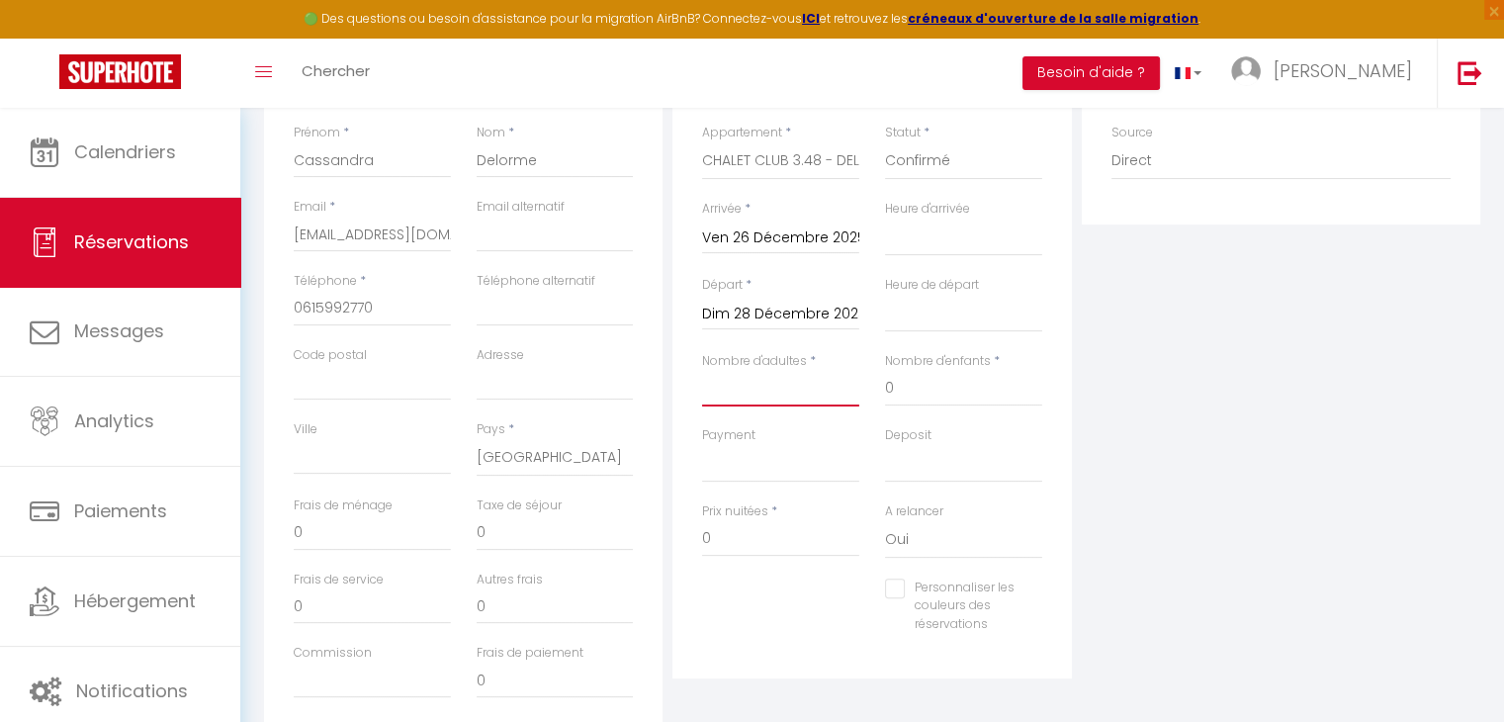
click at [763, 391] on input "Nombre d'adultes" at bounding box center [780, 389] width 157 height 36
click at [916, 553] on select "Oui Non" at bounding box center [963, 540] width 157 height 38
click at [885, 521] on select "Oui Non" at bounding box center [963, 540] width 157 height 38
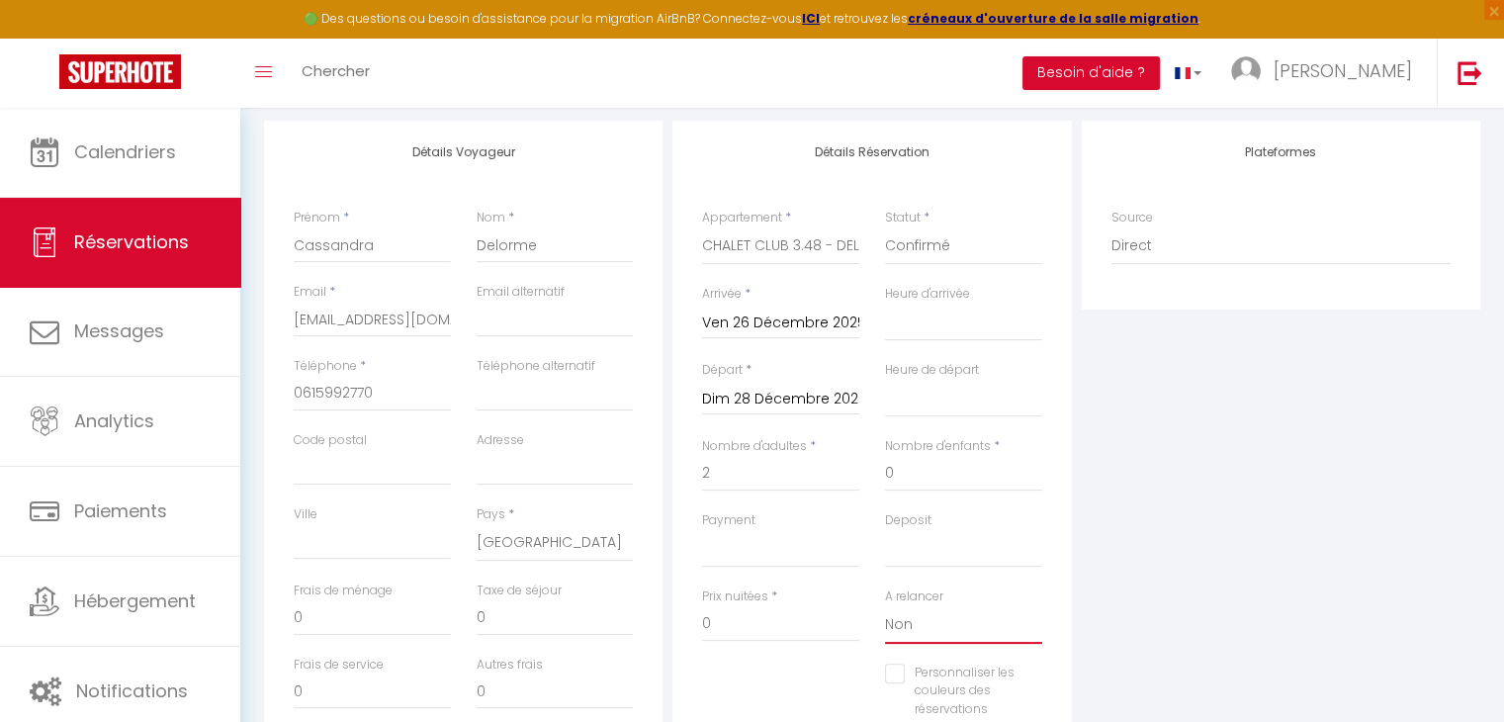
scroll to position [335, 0]
click at [808, 392] on input "Dim 28 Décembre 2025" at bounding box center [780, 394] width 157 height 26
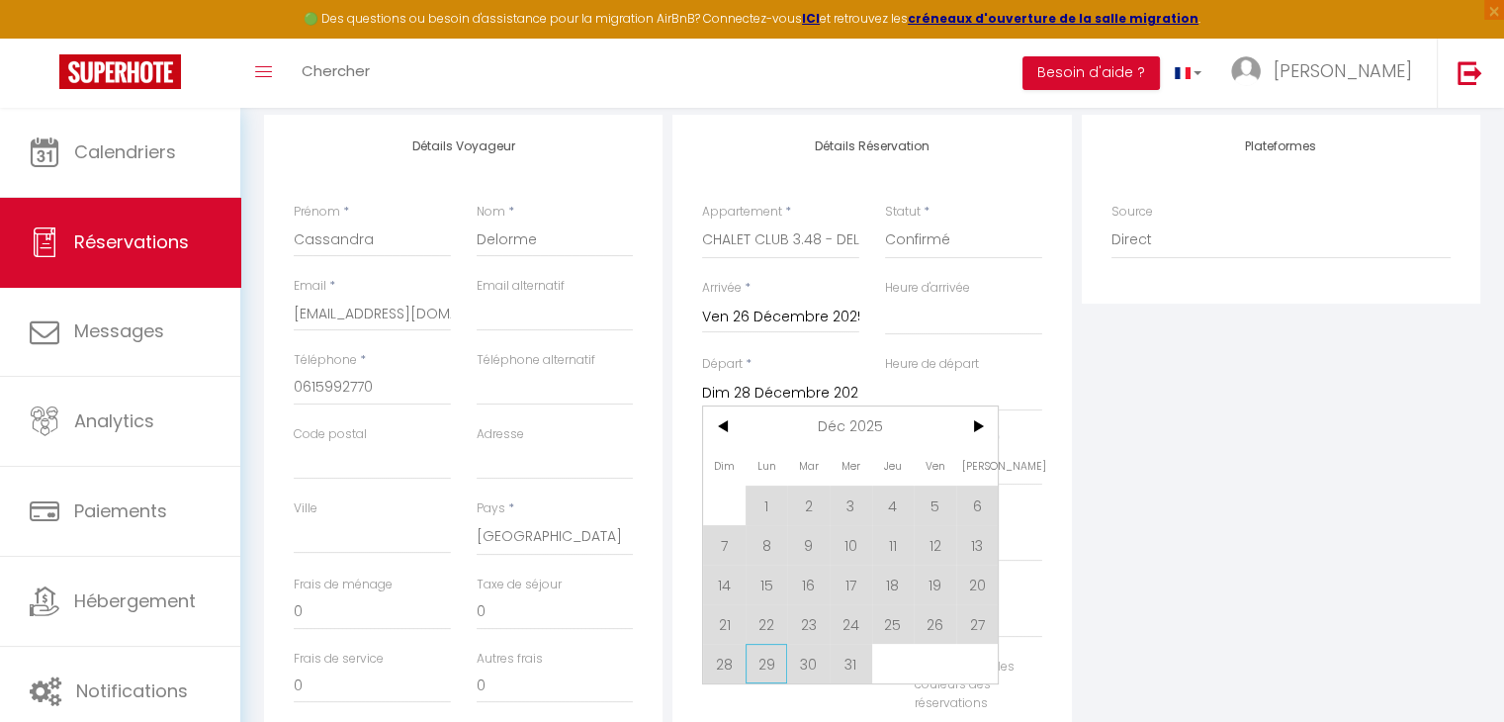
click at [766, 665] on span "29" at bounding box center [766, 664] width 43 height 40
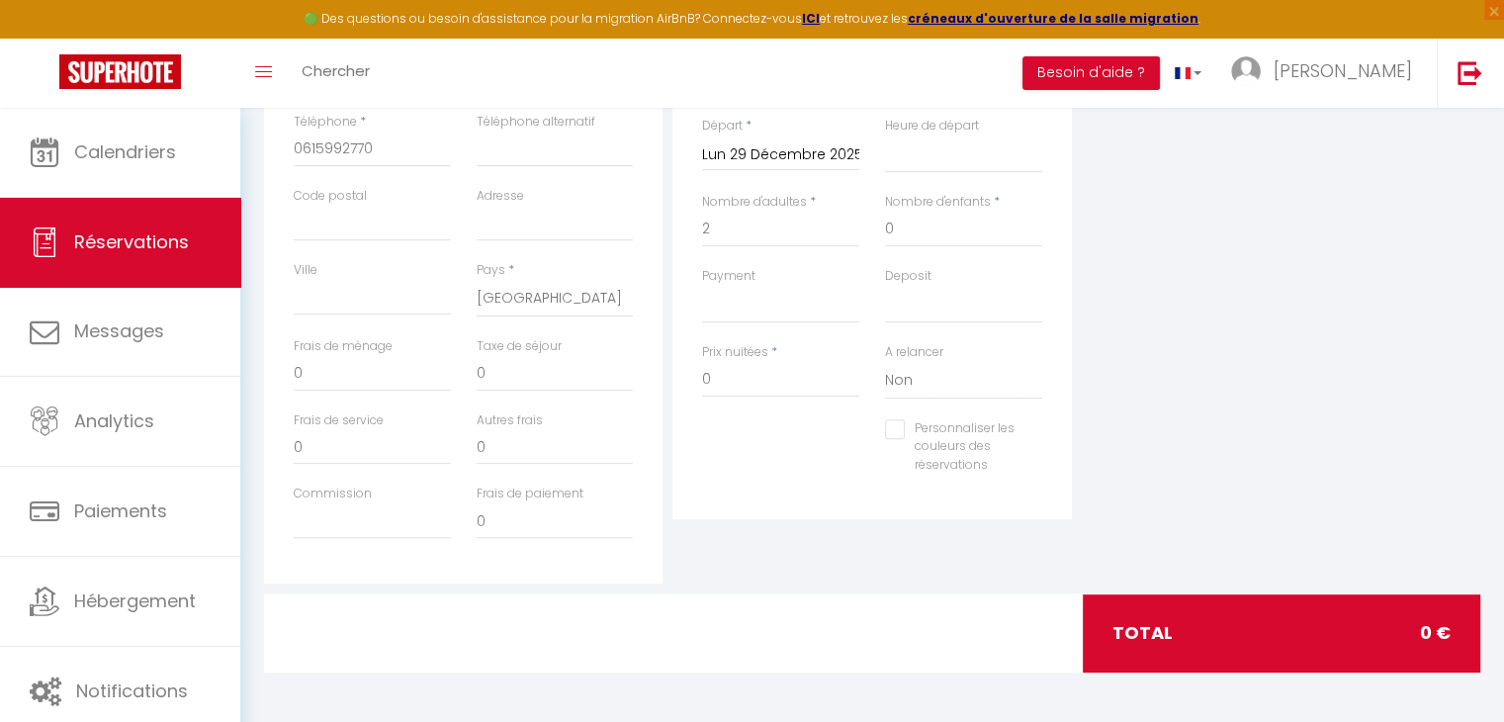
scroll to position [0, 0]
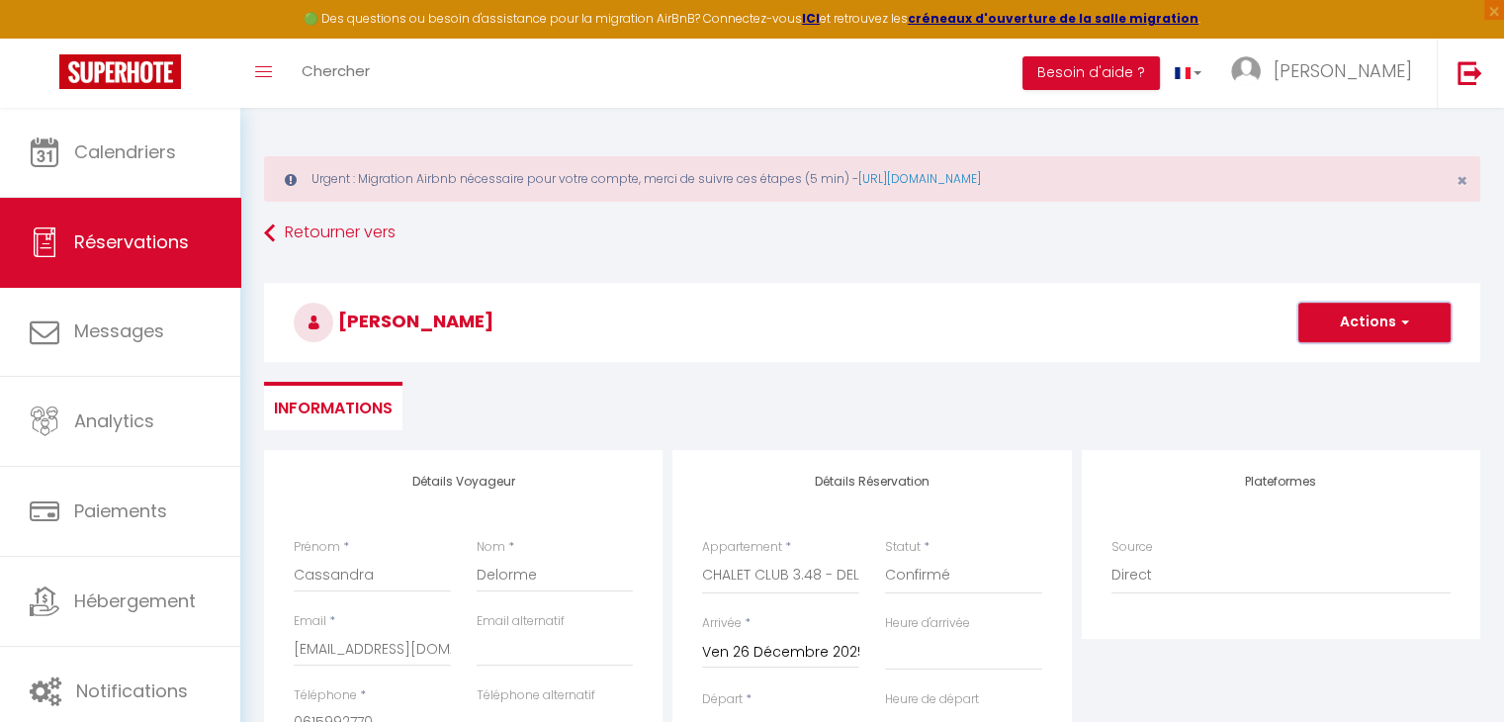
click at [1377, 333] on button "Actions" at bounding box center [1374, 323] width 152 height 40
click at [1334, 365] on link "Enregistrer" at bounding box center [1354, 366] width 156 height 26
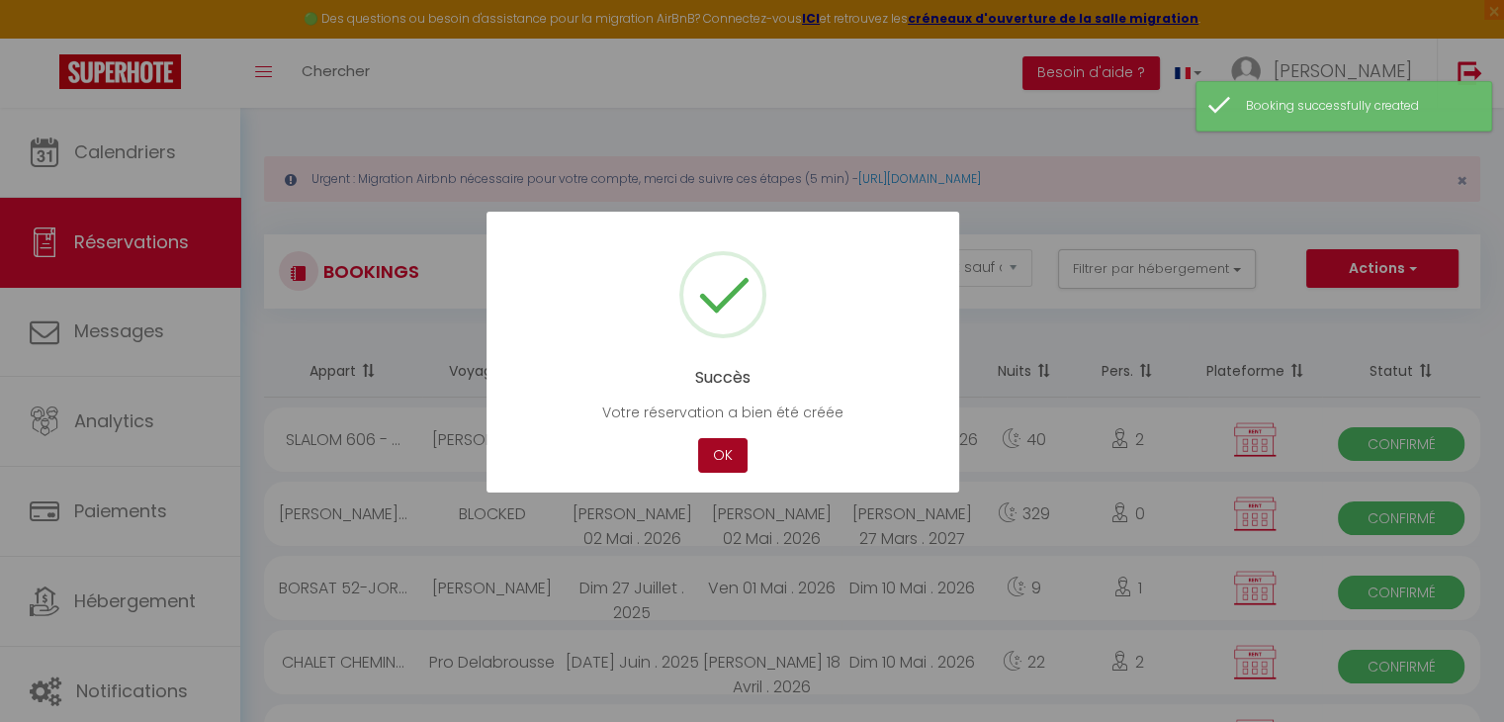
click at [736, 452] on button "OK" at bounding box center [722, 455] width 49 height 35
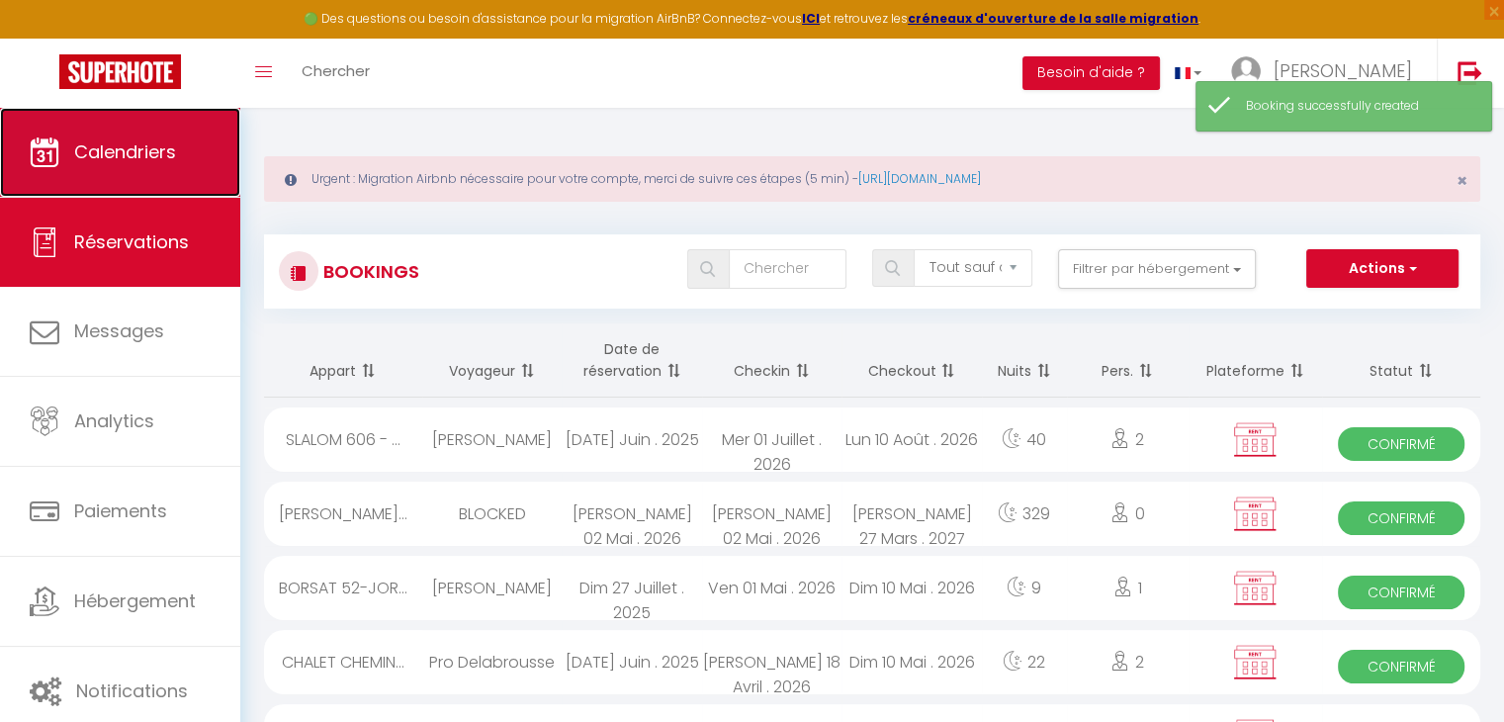
click at [127, 157] on span "Calendriers" at bounding box center [125, 151] width 102 height 25
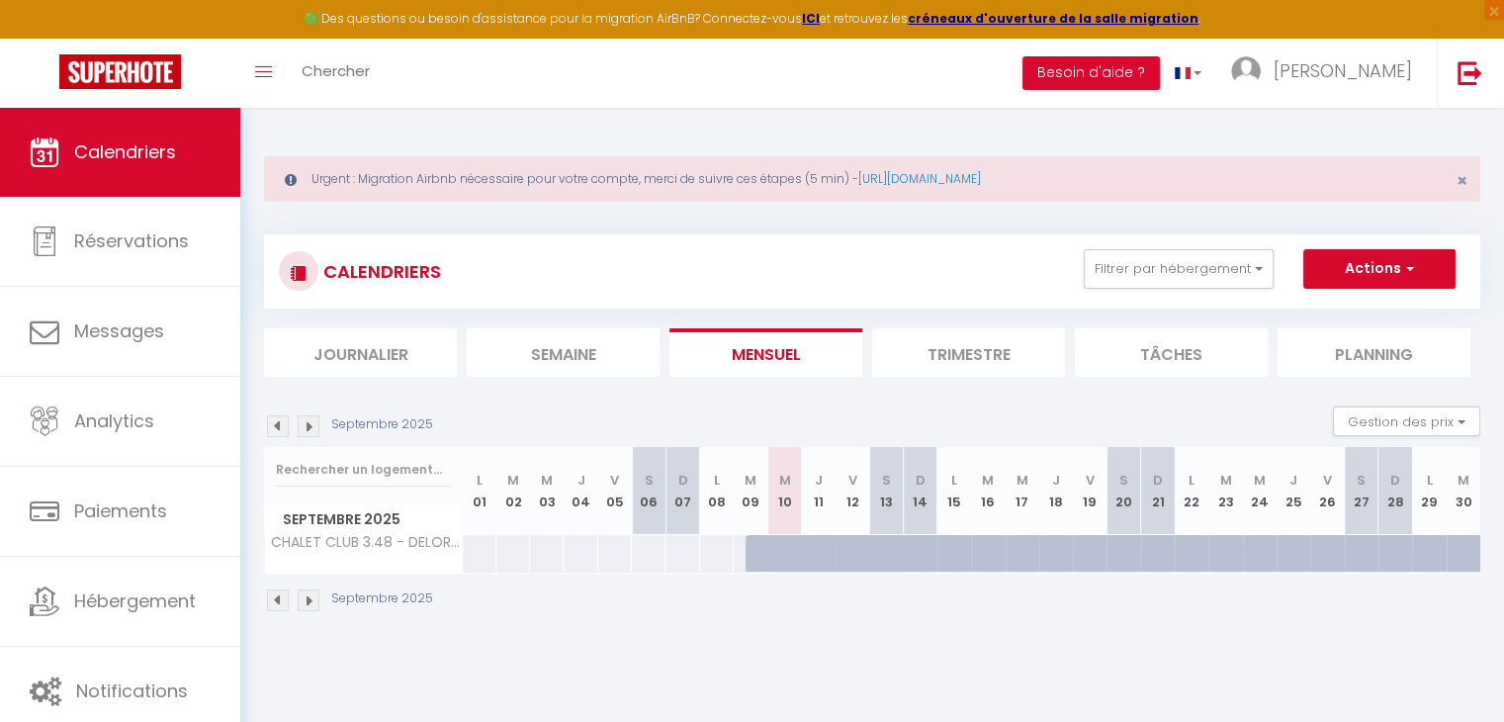
click at [758, 546] on div at bounding box center [762, 565] width 34 height 38
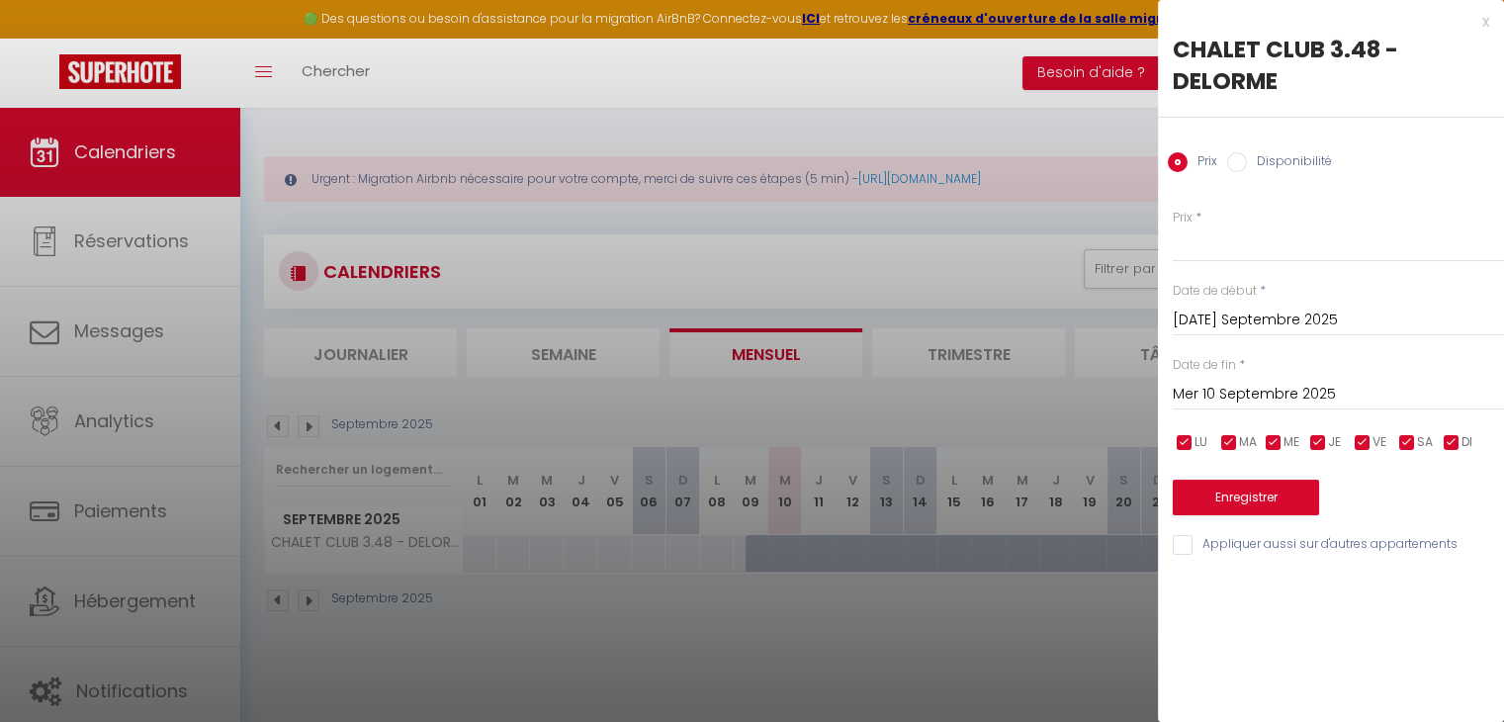
click at [664, 563] on div at bounding box center [752, 361] width 1504 height 722
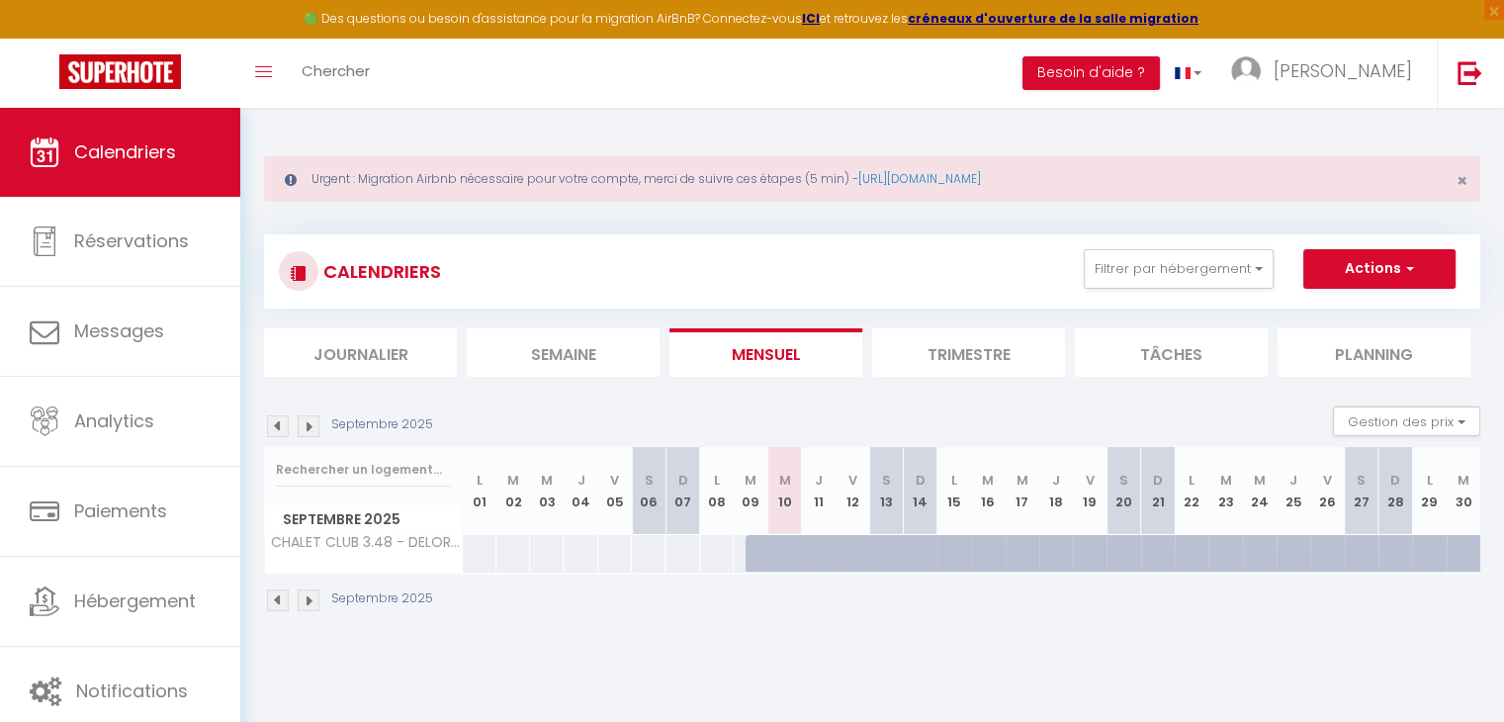
click at [308, 422] on img at bounding box center [309, 426] width 22 height 22
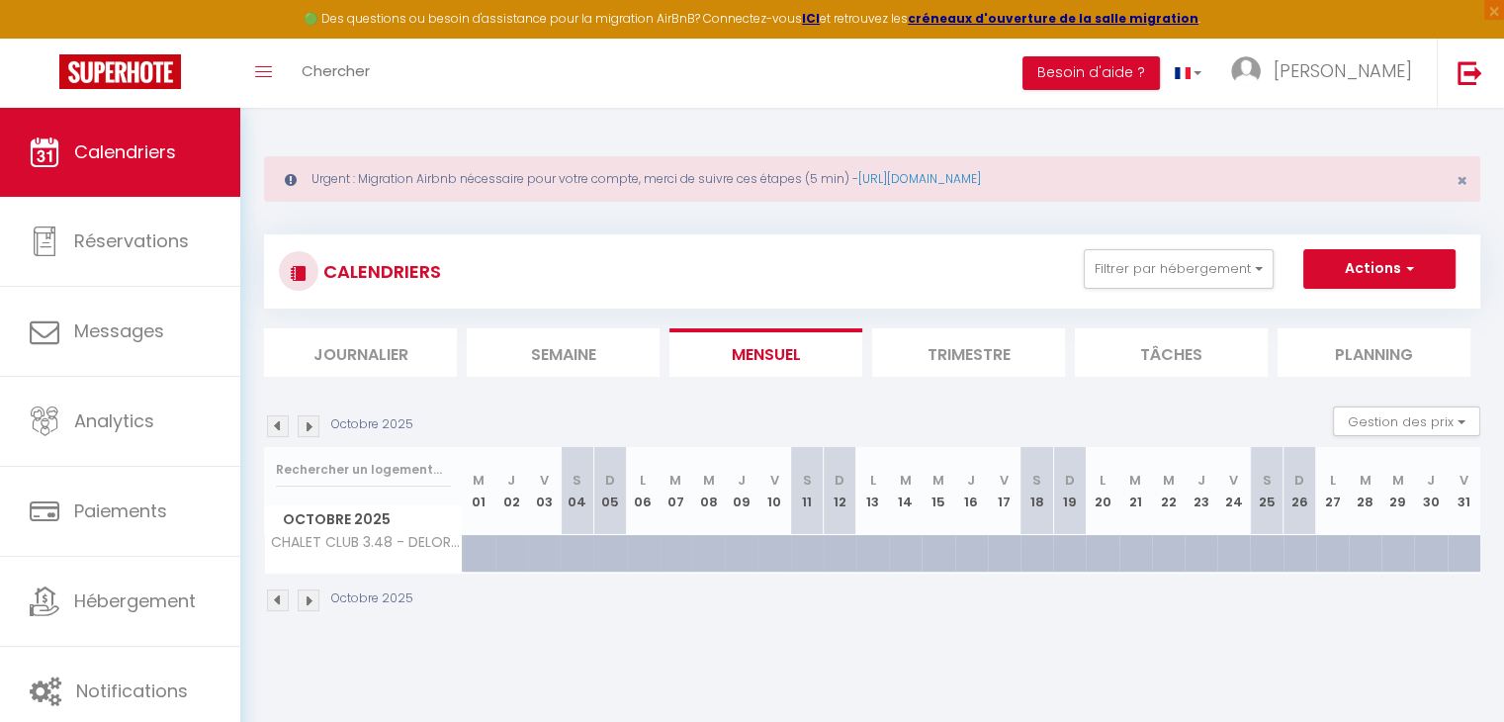
click at [308, 422] on img at bounding box center [309, 426] width 22 height 22
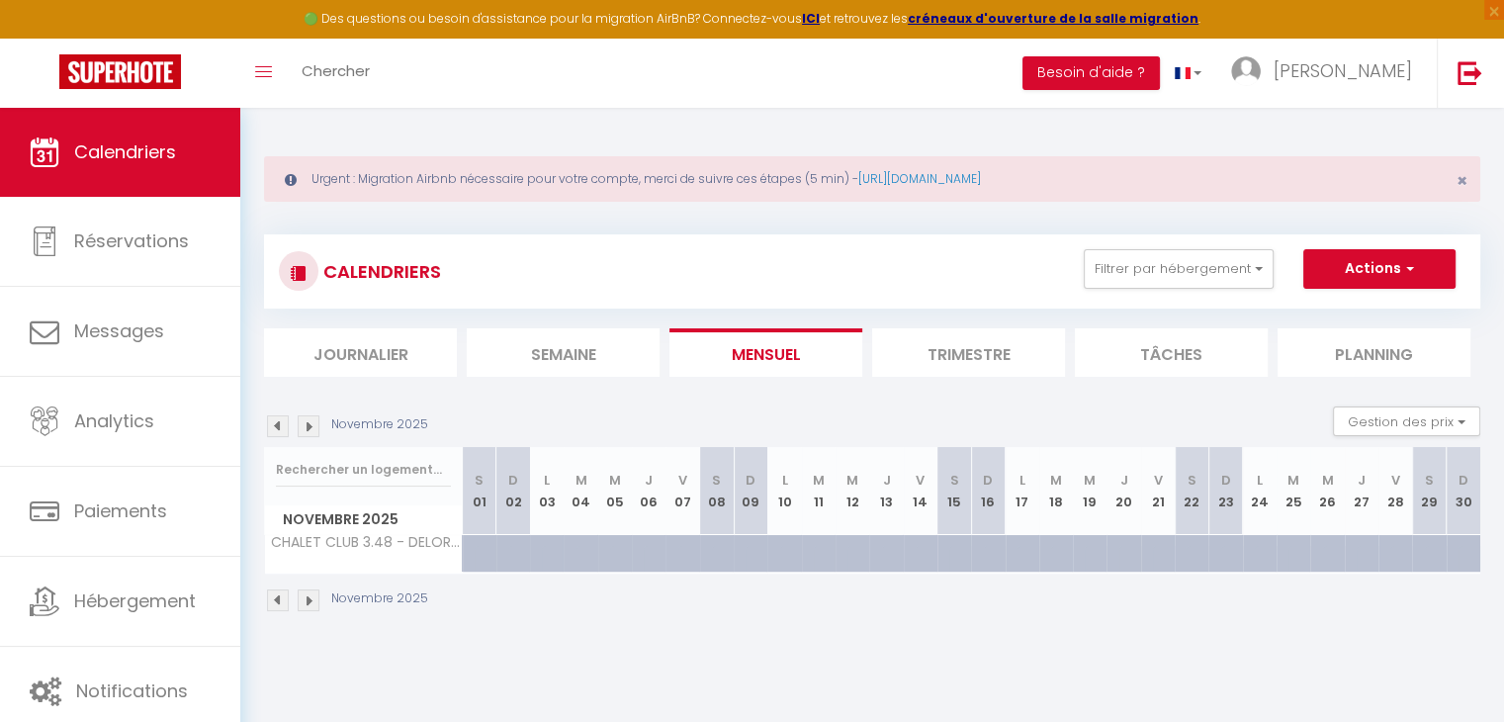
click at [469, 551] on div at bounding box center [480, 554] width 34 height 38
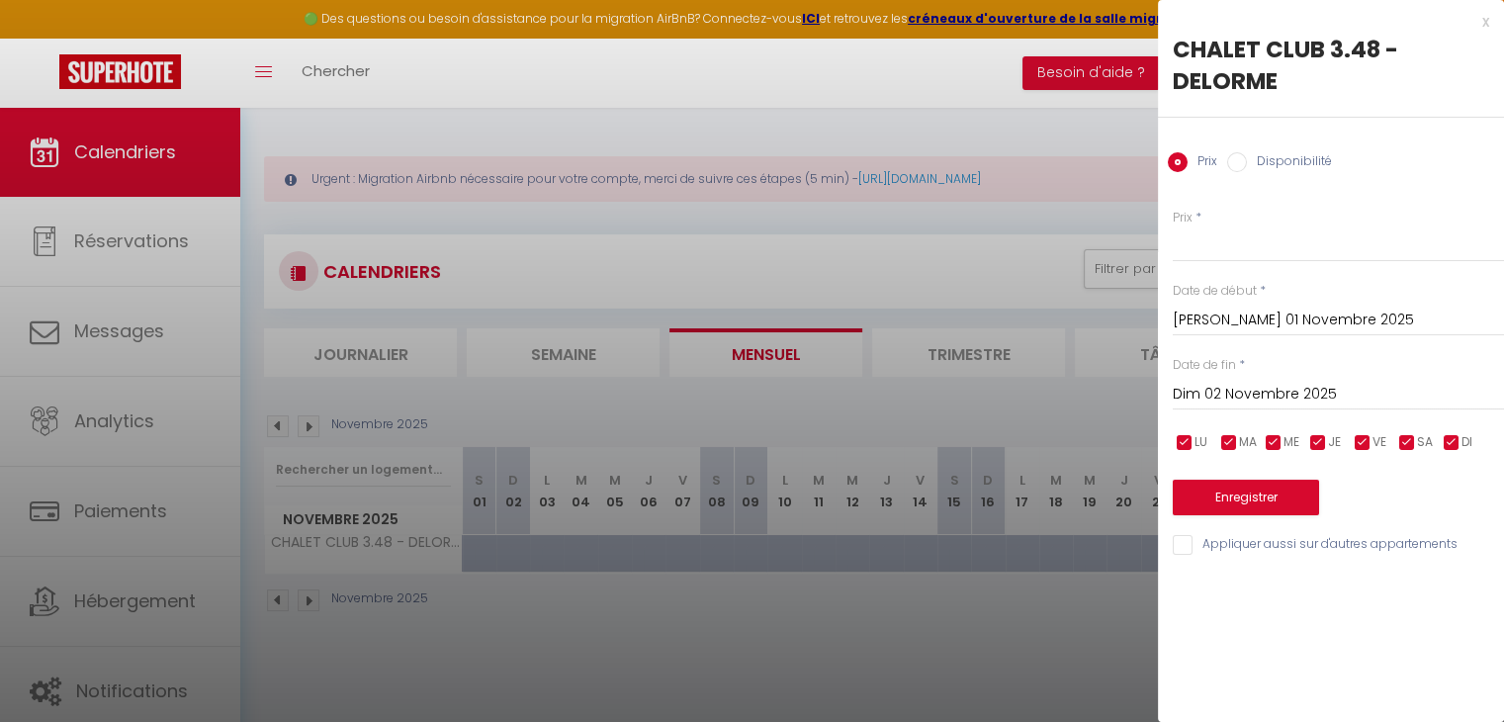
click at [1190, 383] on input "Dim 02 Novembre 2025" at bounding box center [1338, 395] width 331 height 26
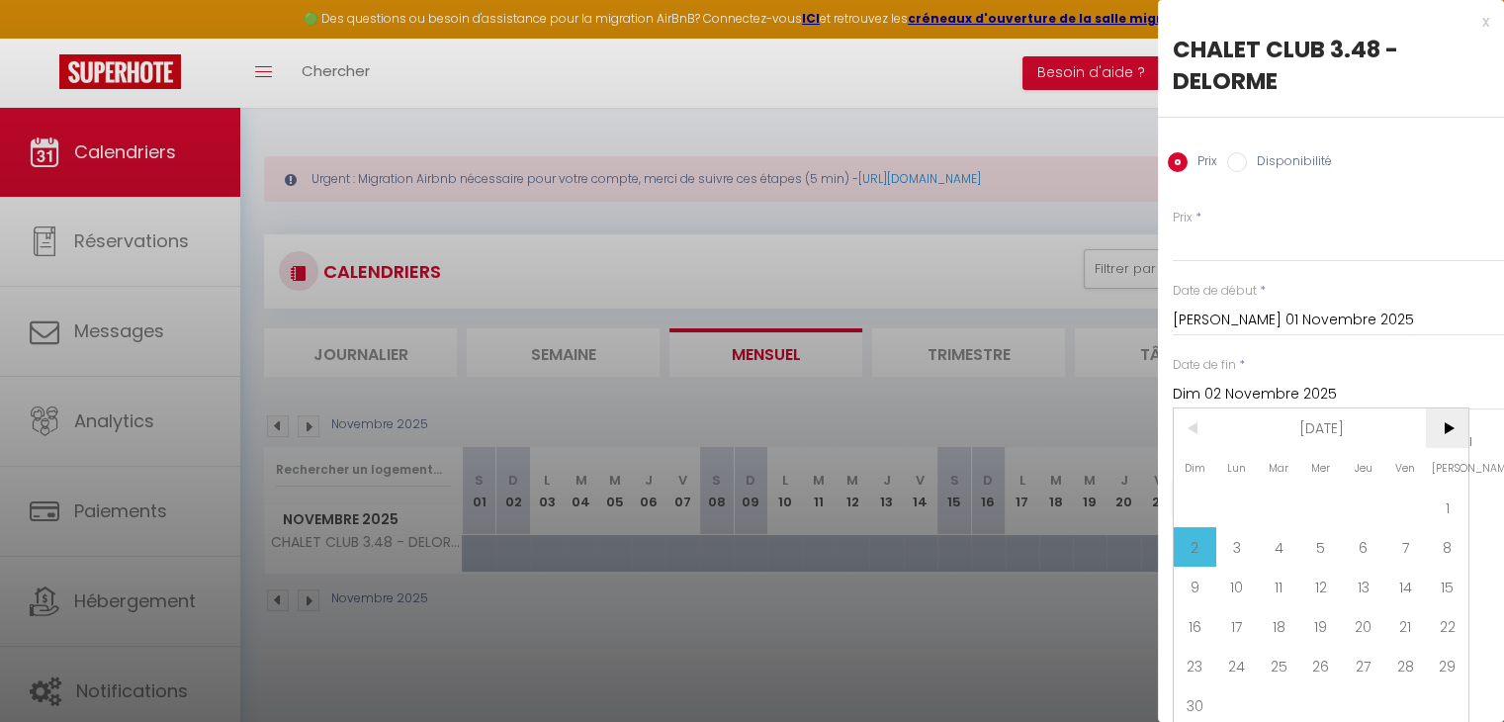
click at [1446, 418] on span ">" at bounding box center [1447, 428] width 43 height 40
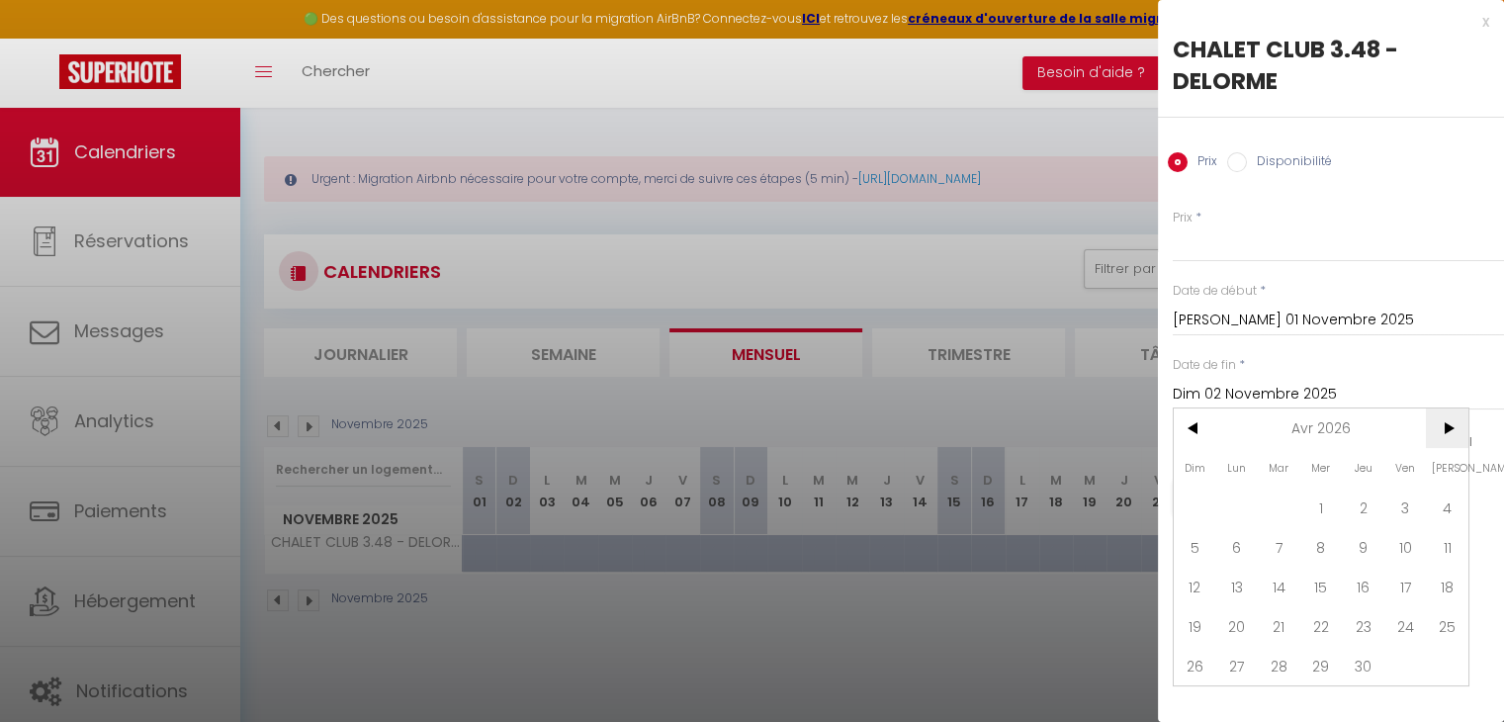
click at [1446, 418] on span ">" at bounding box center [1447, 428] width 43 height 40
click at [1446, 491] on span "2" at bounding box center [1447, 507] width 43 height 40
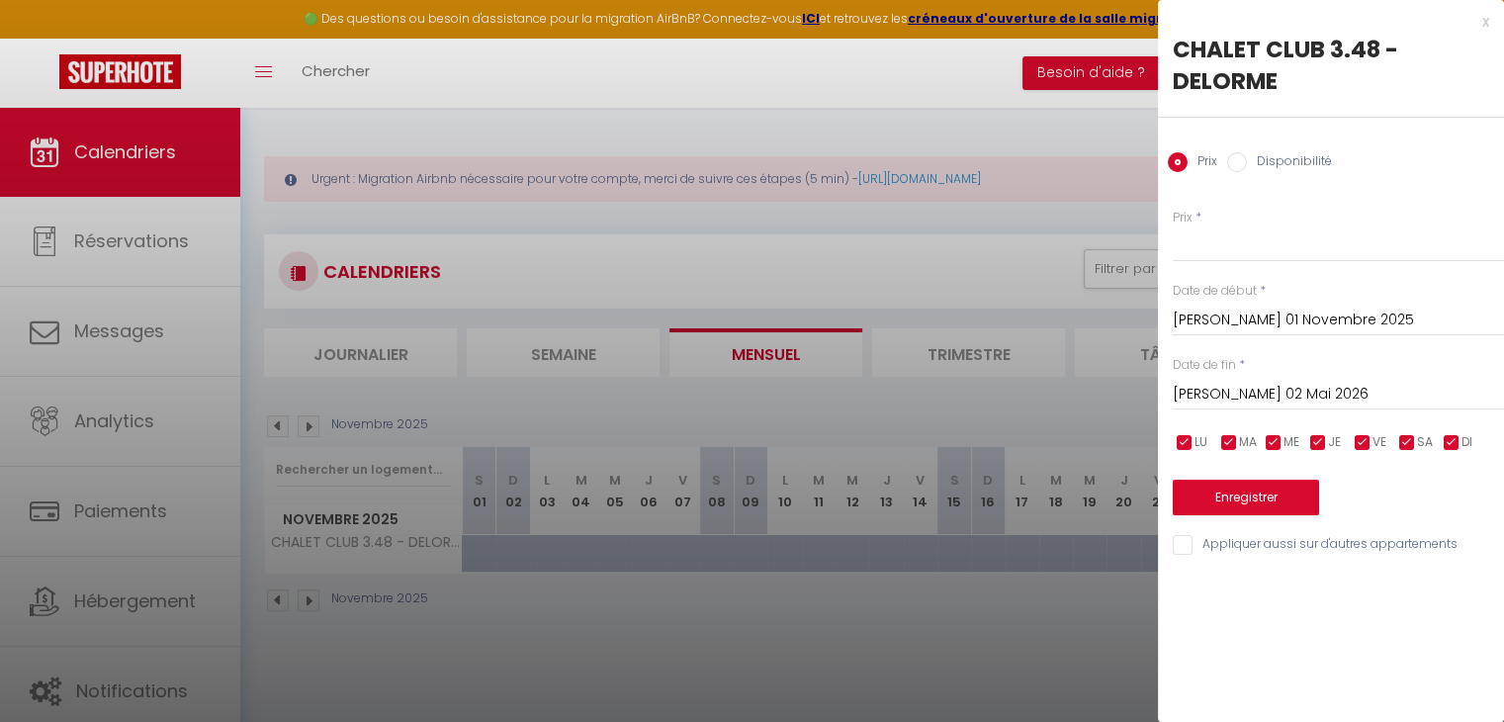
click at [1244, 173] on div "Prix Disponibilité" at bounding box center [1331, 151] width 346 height 66
click at [1239, 163] on input "Disponibilité" at bounding box center [1237, 162] width 20 height 20
click at [1250, 503] on button "Enregistrer" at bounding box center [1246, 499] width 146 height 36
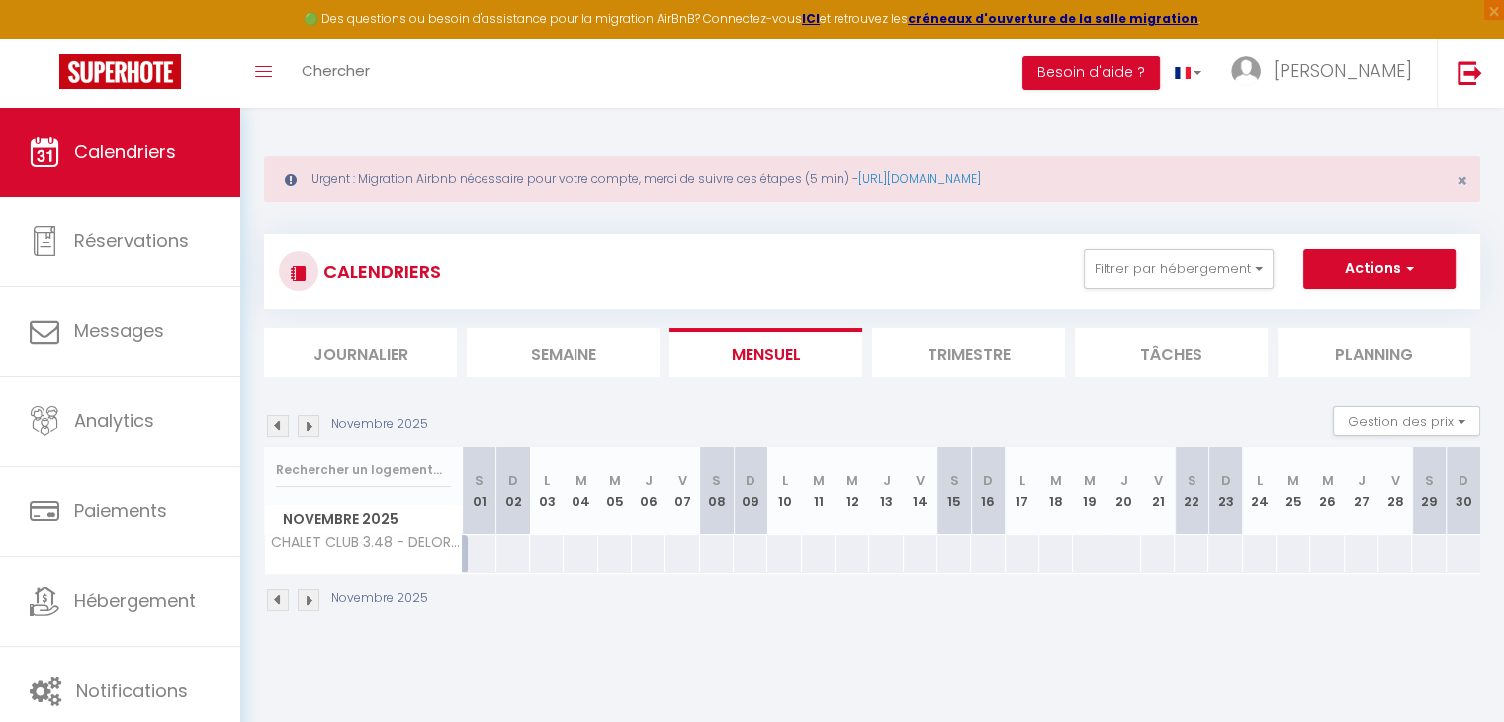
click at [480, 547] on div at bounding box center [479, 553] width 35 height 37
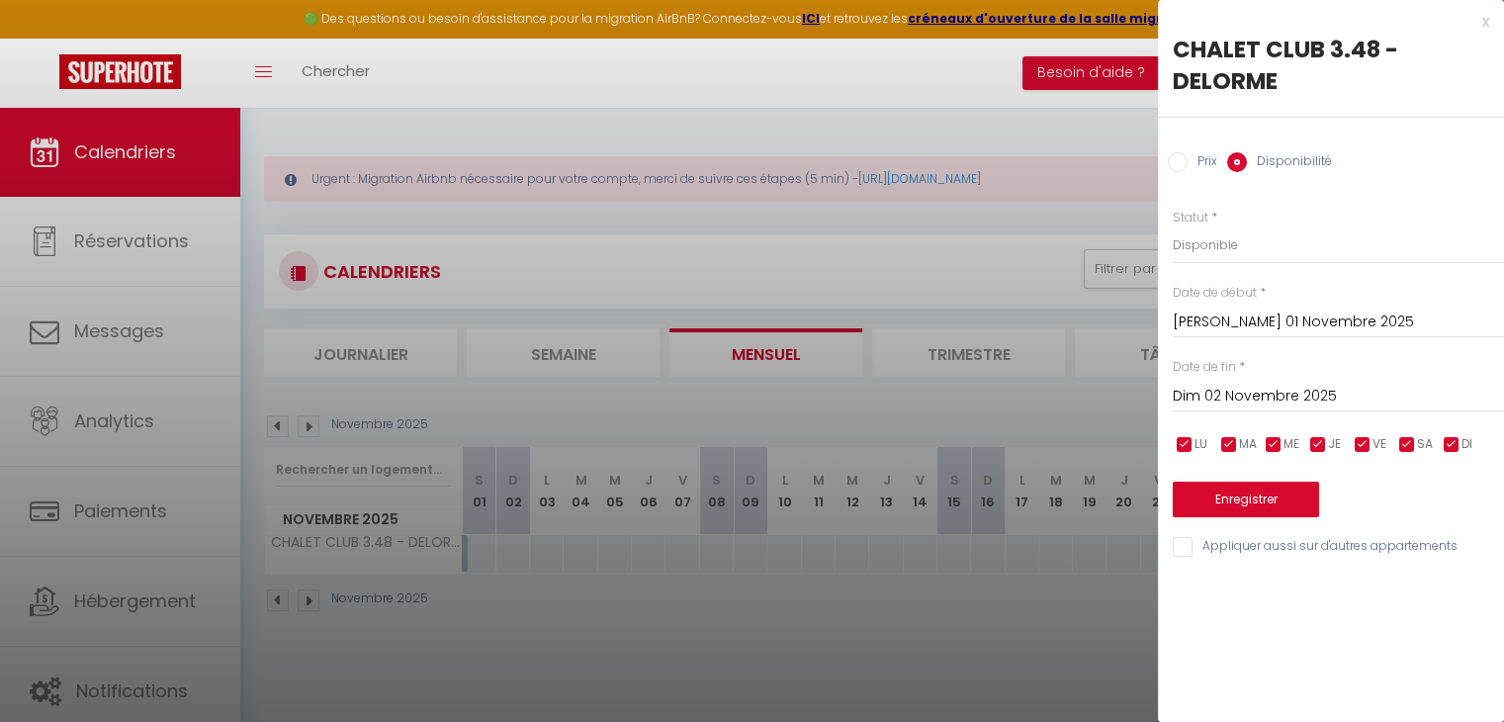
click at [1257, 404] on input "Dim 02 Novembre 2025" at bounding box center [1338, 397] width 331 height 26
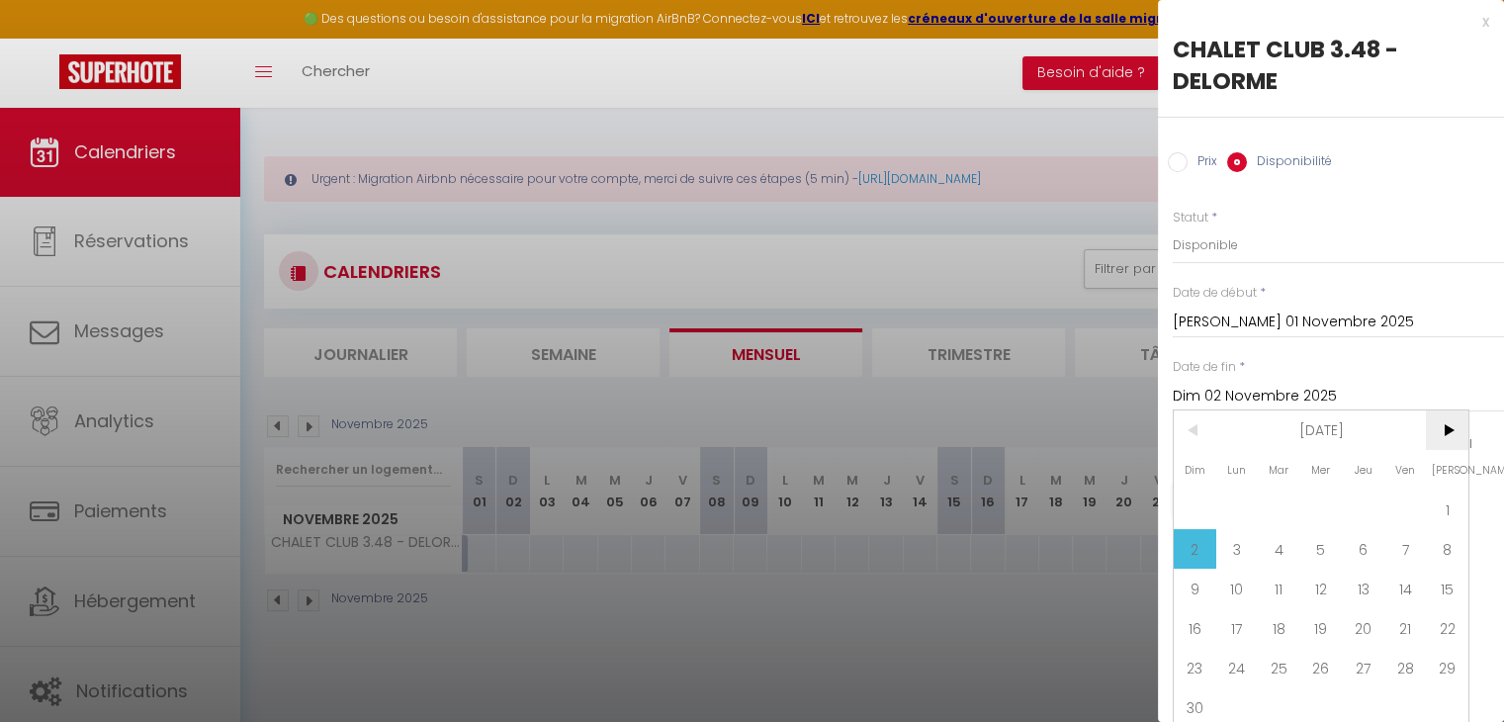
click at [1443, 414] on span ">" at bounding box center [1447, 430] width 43 height 40
click at [1454, 515] on span "6" at bounding box center [1447, 509] width 43 height 40
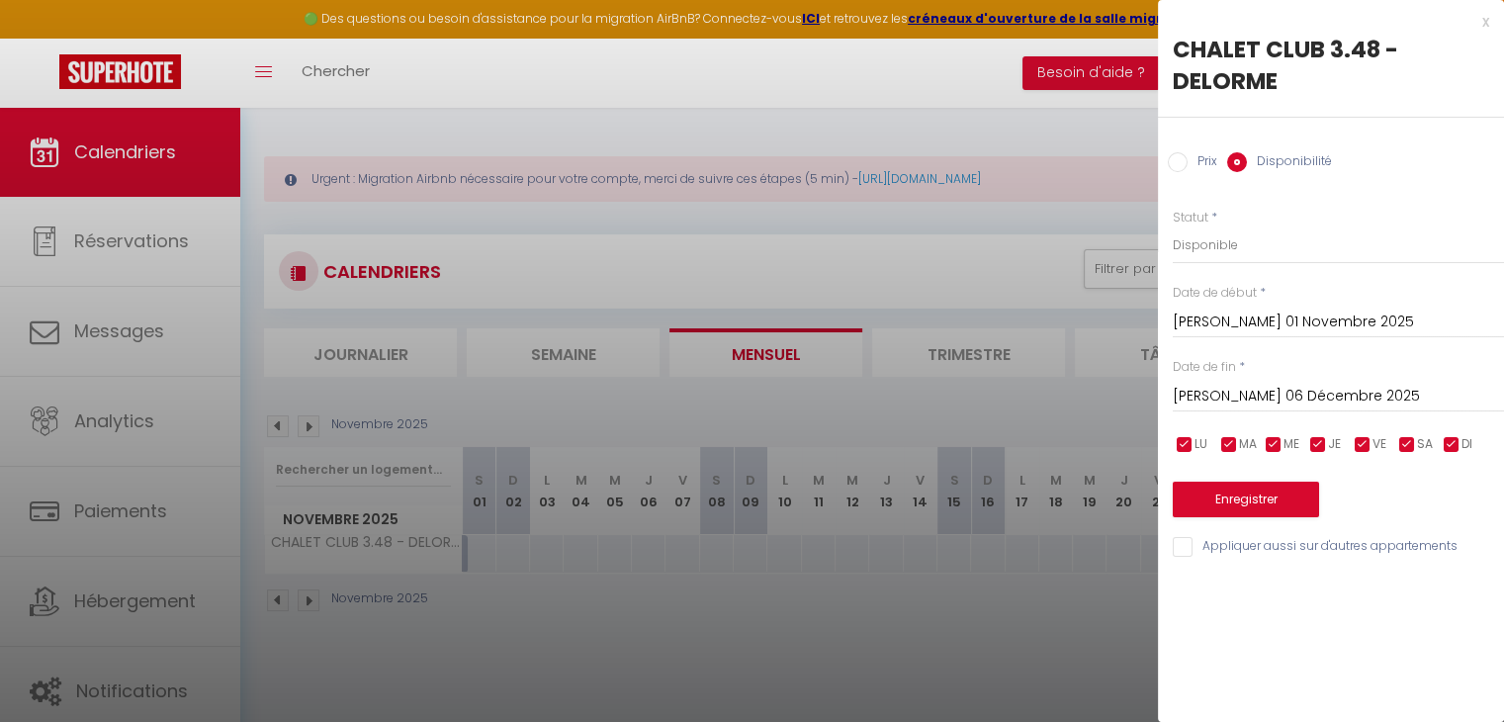
click at [1174, 152] on input "Prix" at bounding box center [1178, 162] width 20 height 20
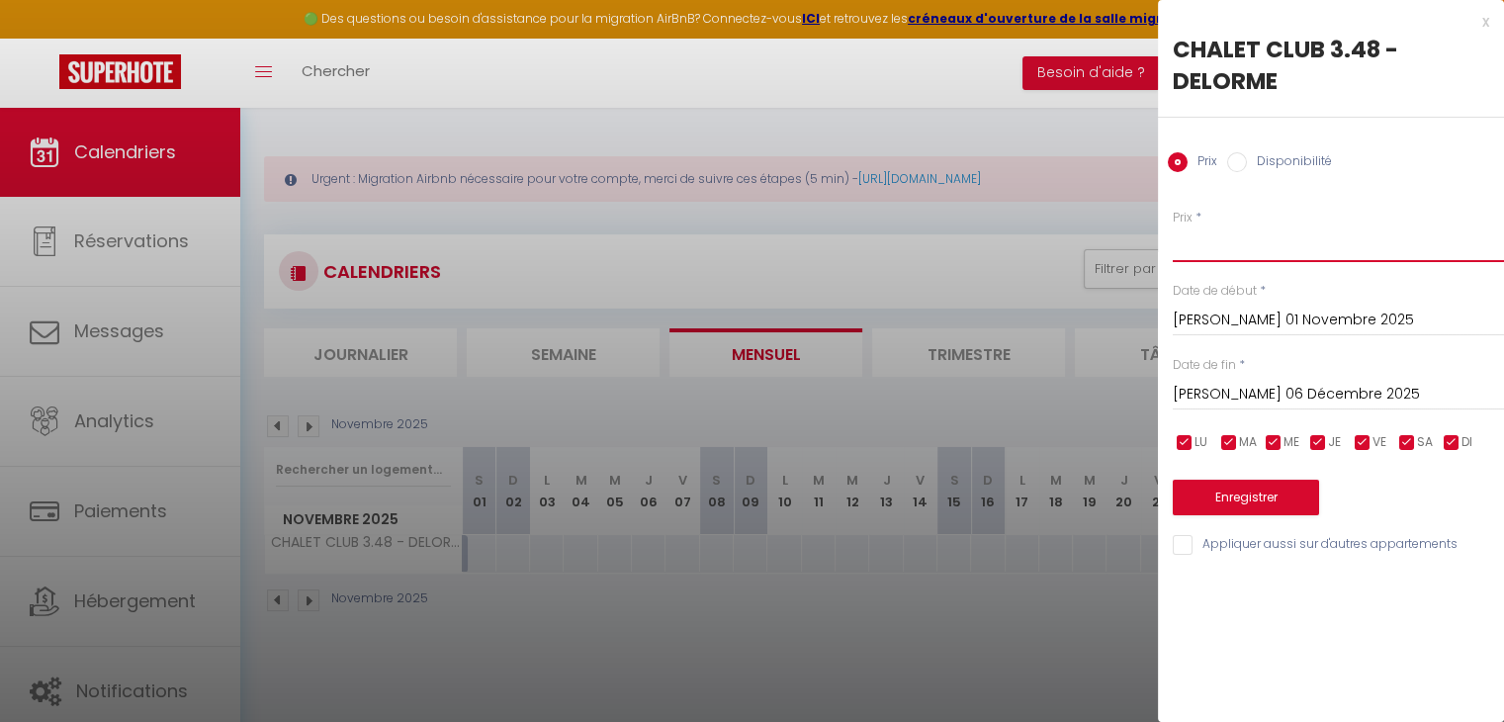
click at [1210, 252] on input "Prix" at bounding box center [1338, 244] width 331 height 36
click at [1241, 495] on button "Enregistrer" at bounding box center [1246, 498] width 146 height 36
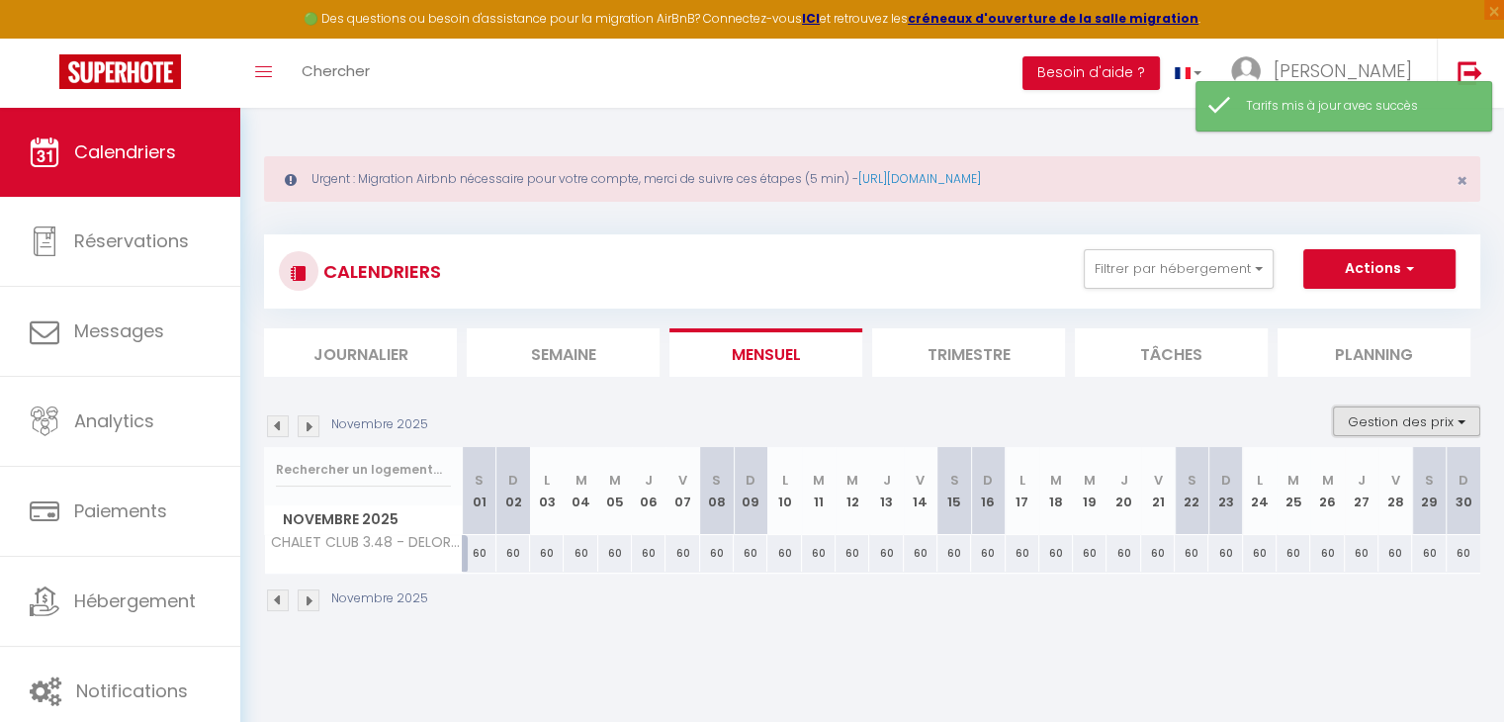
click at [1413, 422] on button "Gestion des prix" at bounding box center [1406, 421] width 147 height 30
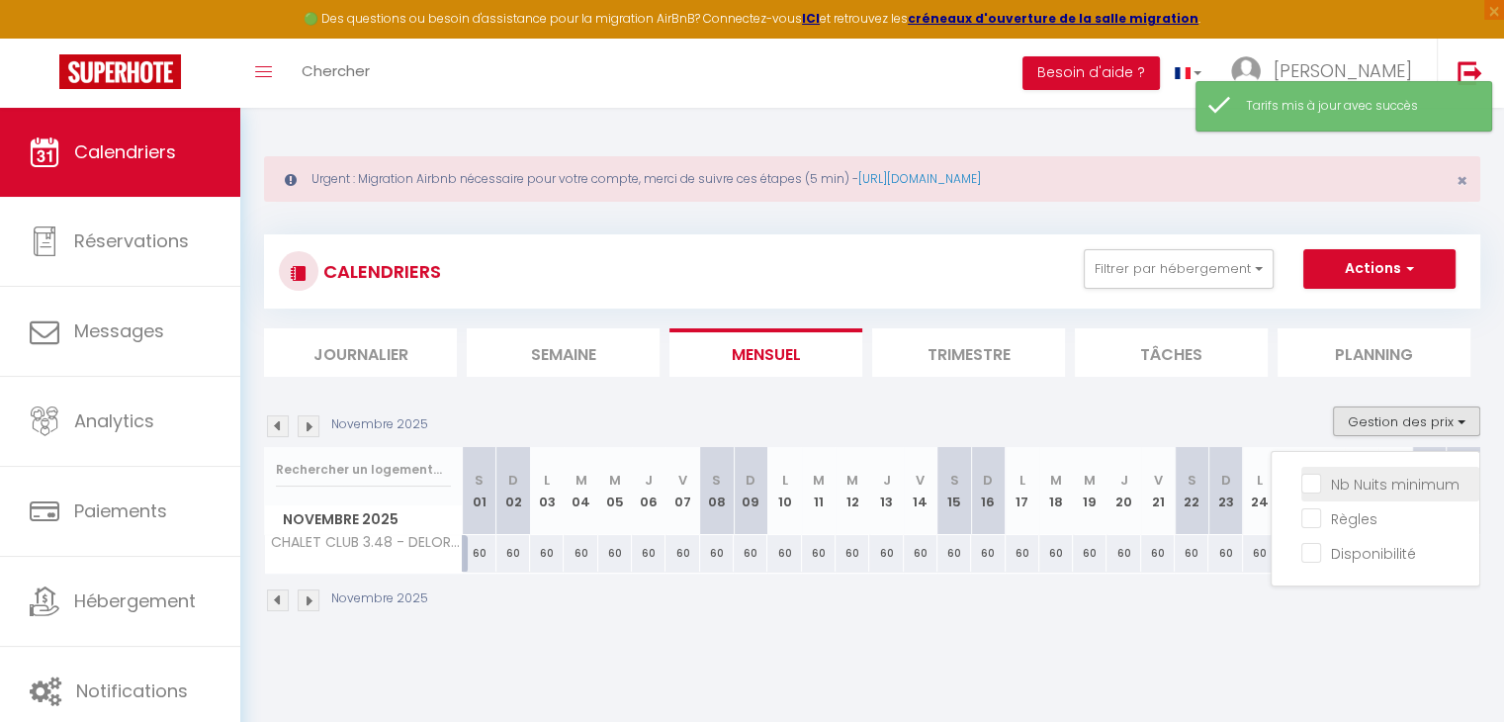
click at [1317, 483] on input "Nb Nuits minimum" at bounding box center [1390, 483] width 178 height 20
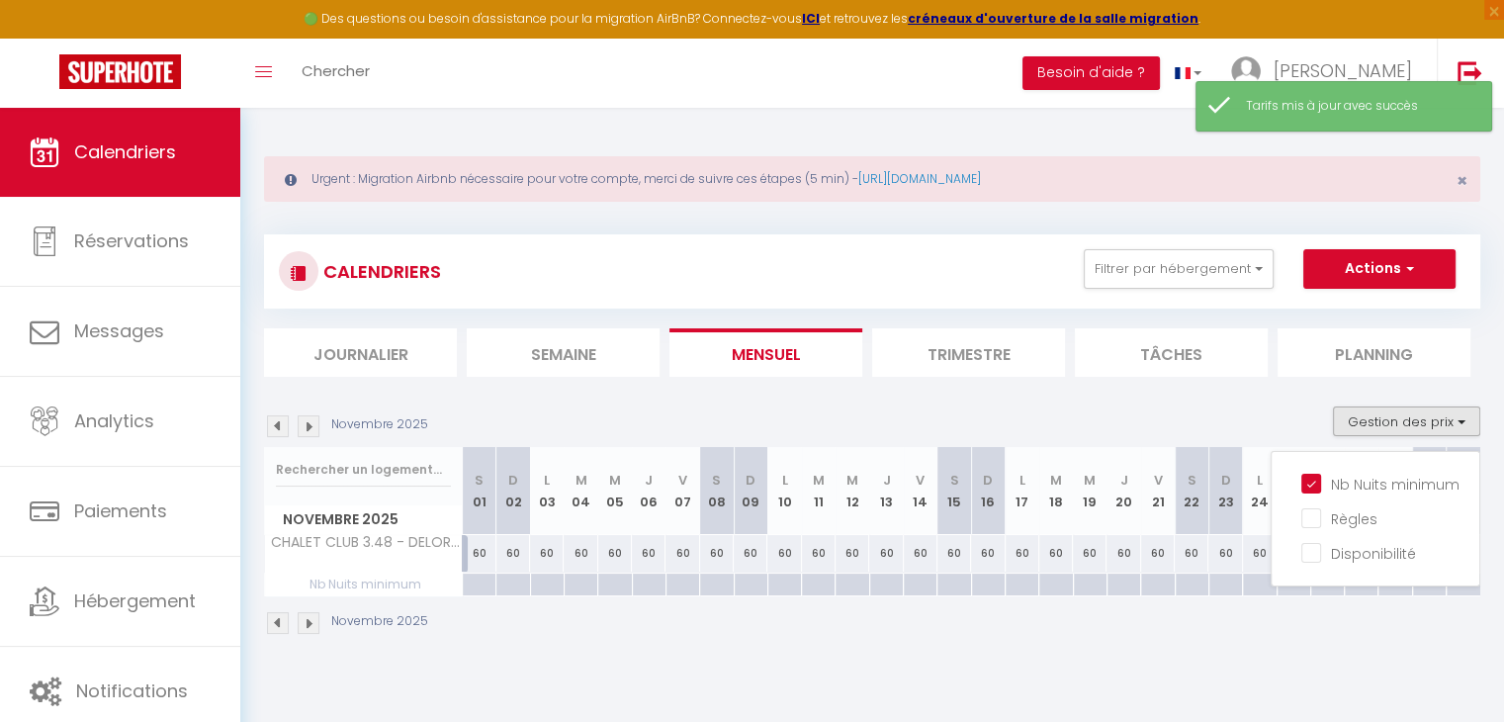
click at [476, 579] on div at bounding box center [479, 584] width 34 height 23
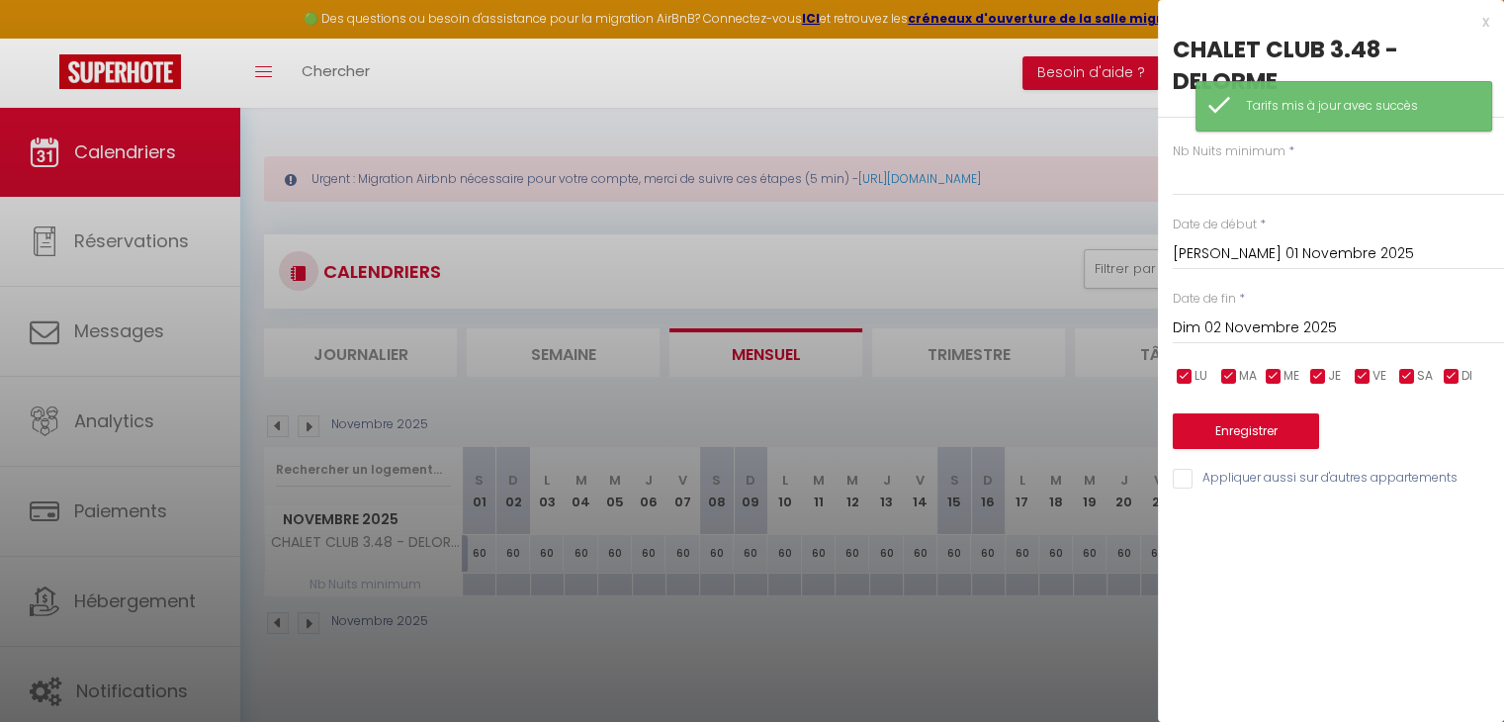
click at [1266, 328] on input "Dim 02 Novembre 2025" at bounding box center [1338, 328] width 331 height 26
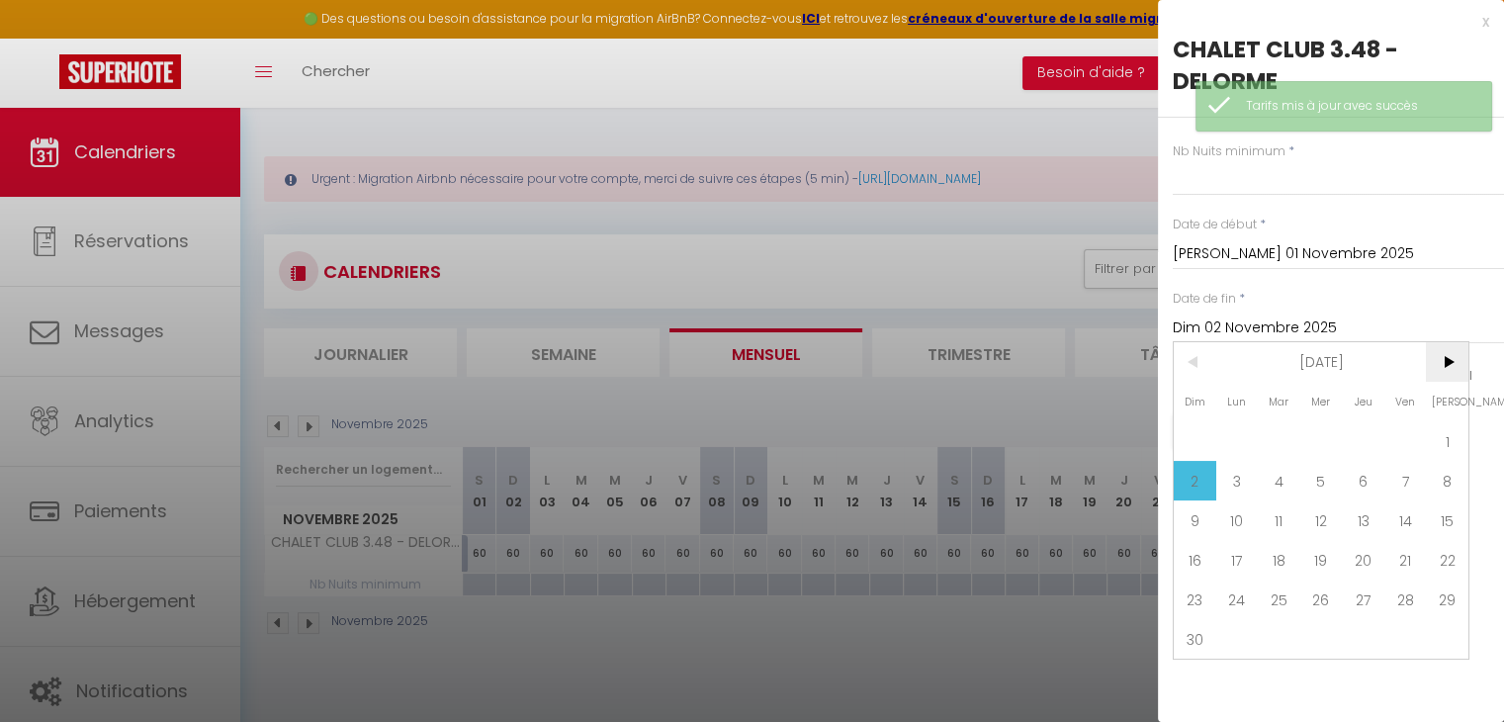
click at [1458, 366] on span ">" at bounding box center [1447, 362] width 43 height 40
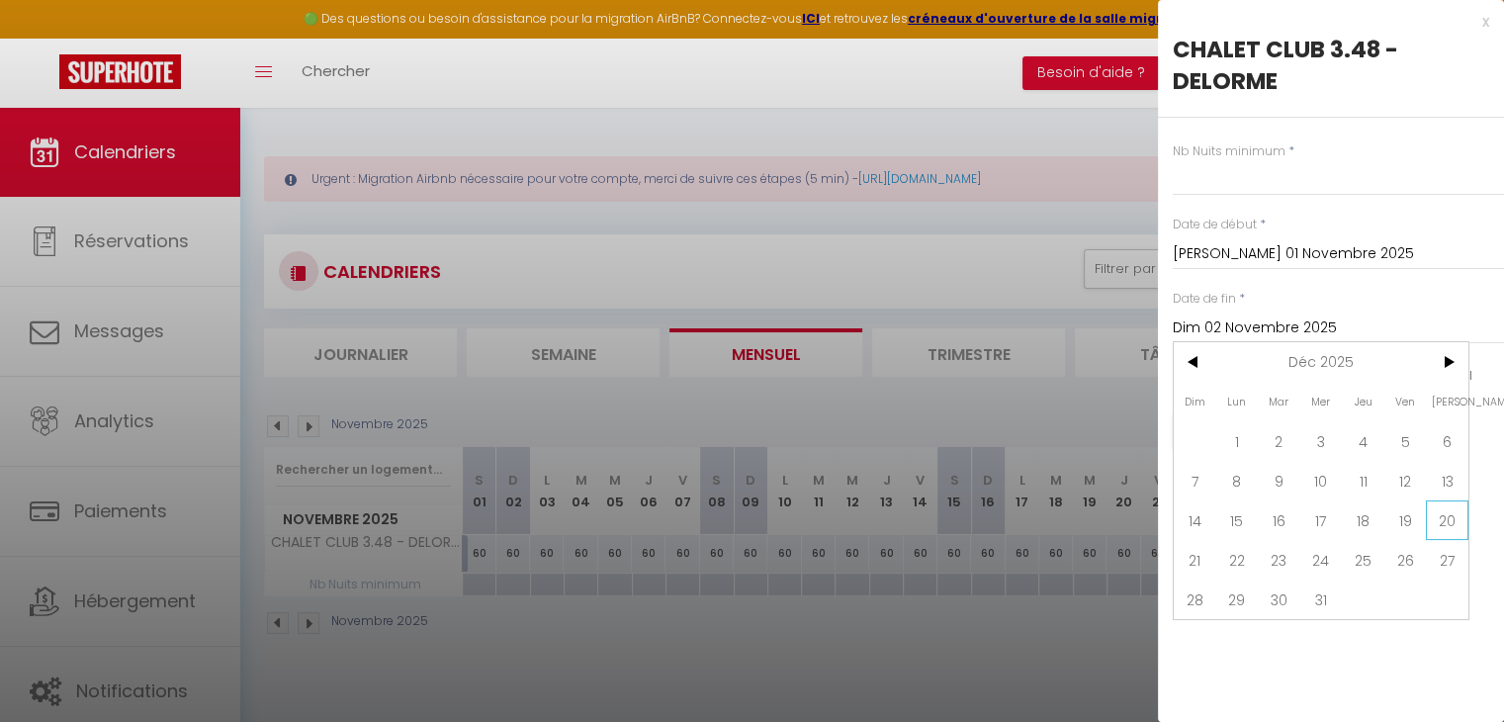
click at [1451, 515] on span "20" at bounding box center [1447, 520] width 43 height 40
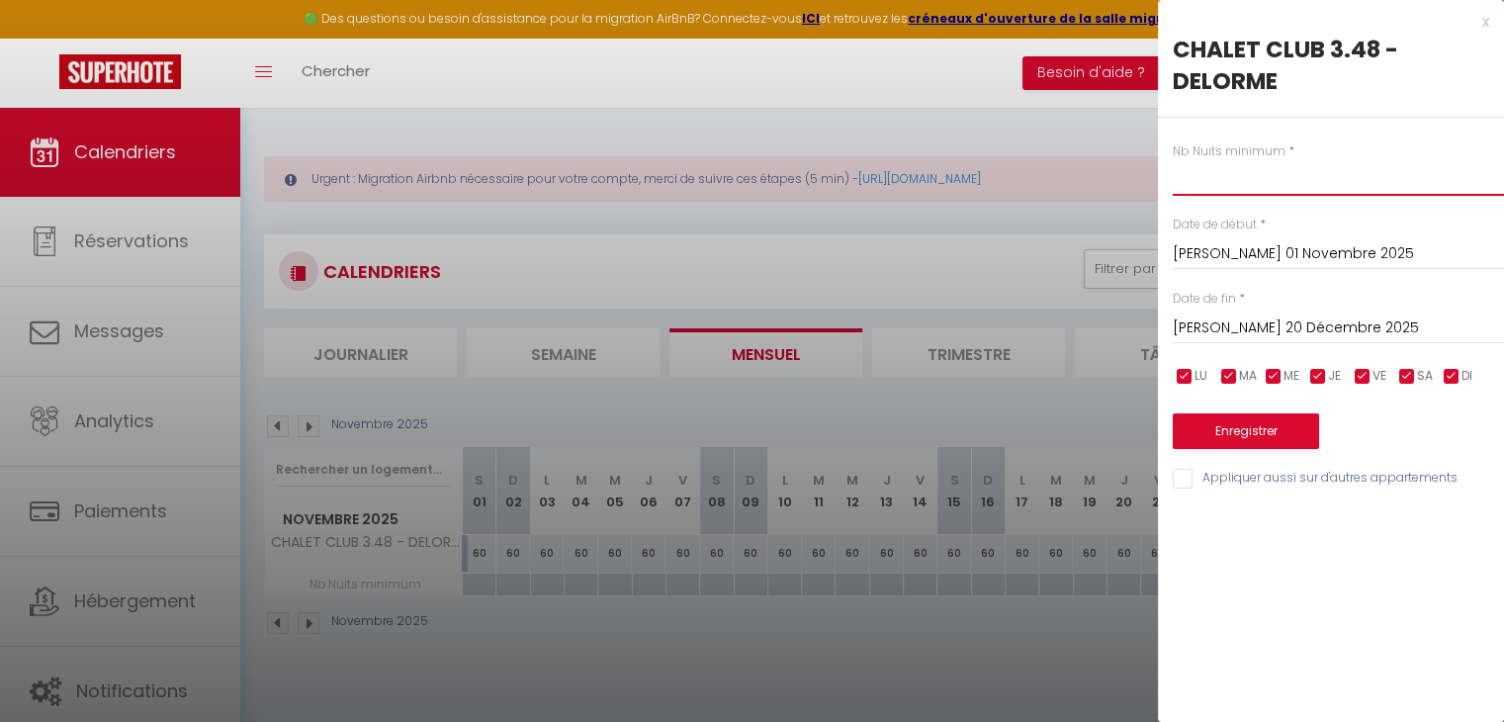
click at [1225, 166] on input "text" at bounding box center [1338, 178] width 331 height 36
click at [1219, 424] on button "Enregistrer" at bounding box center [1246, 431] width 146 height 36
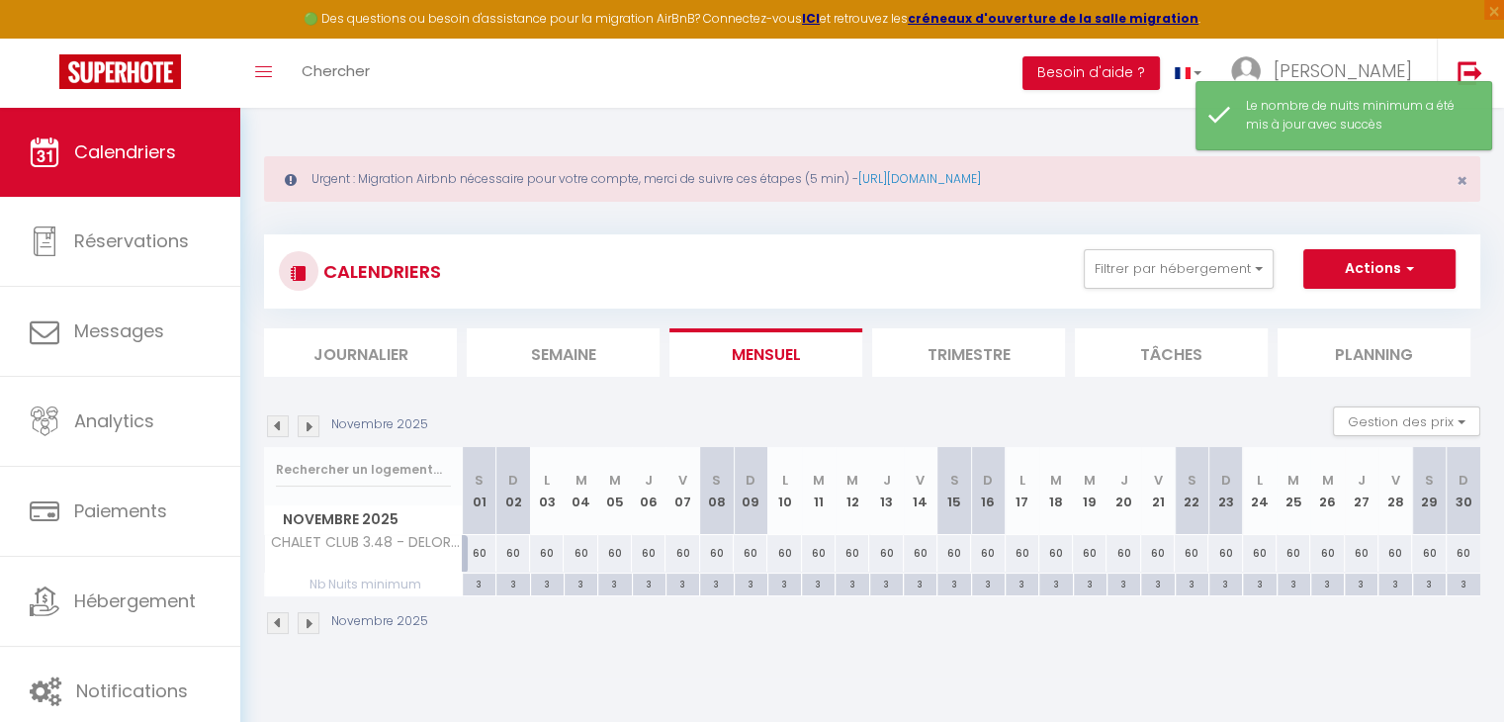
click at [312, 424] on img at bounding box center [309, 426] width 22 height 22
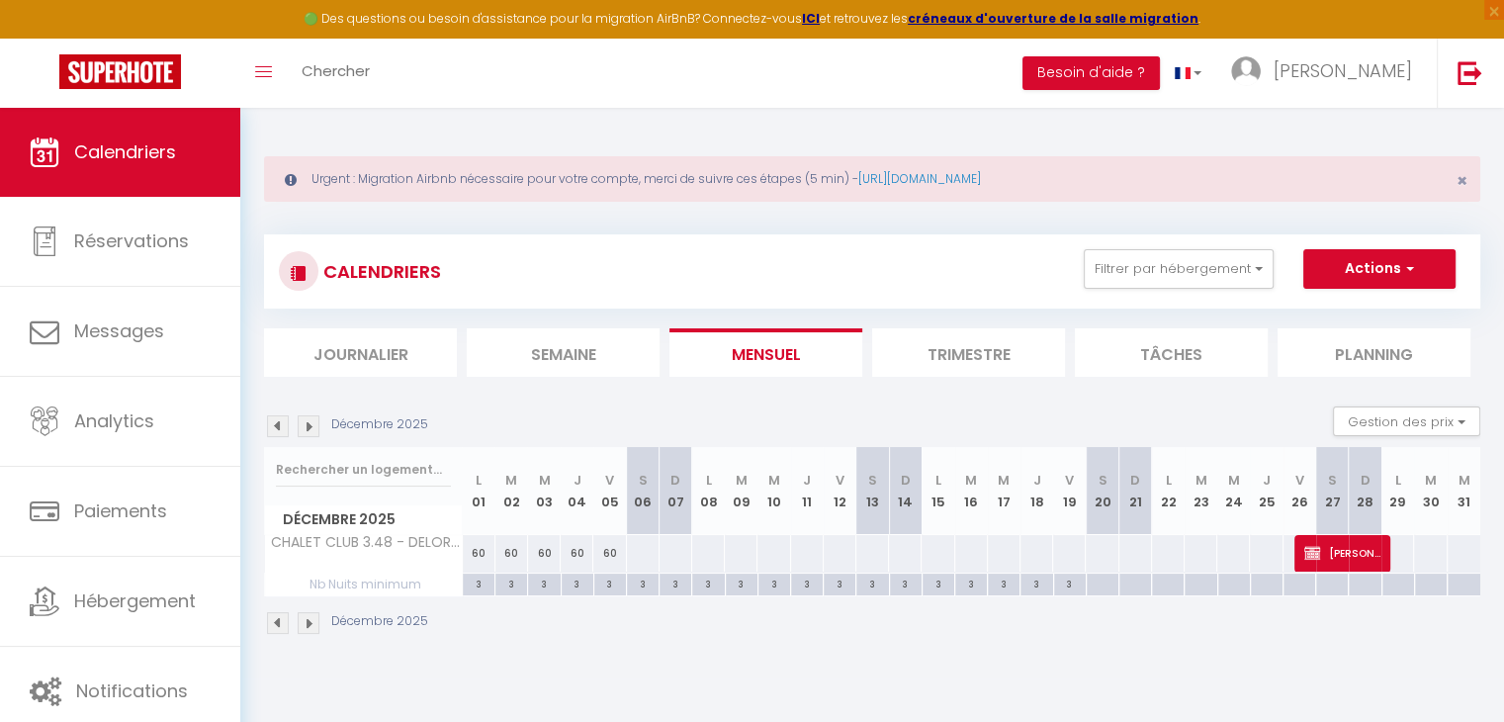
click at [624, 556] on div "60" at bounding box center [609, 553] width 33 height 37
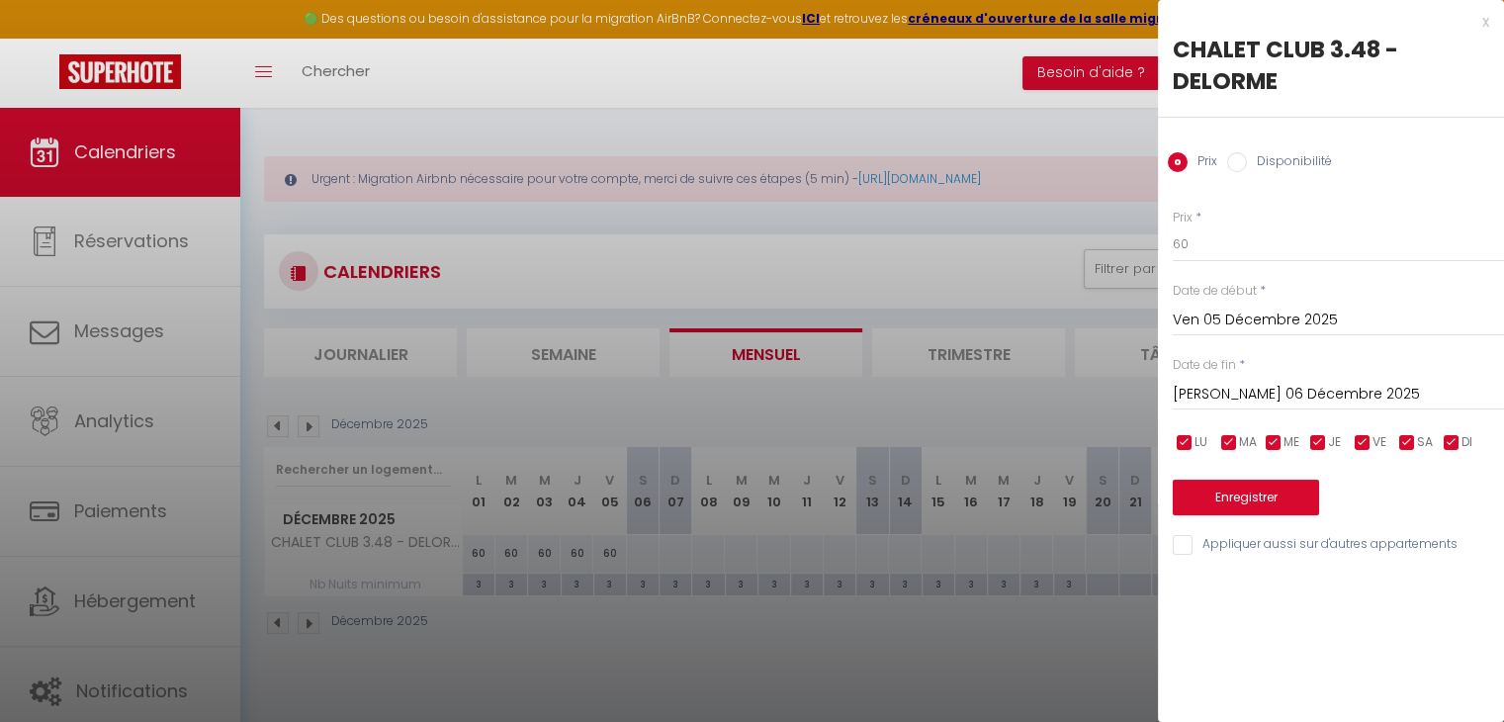
click at [1210, 391] on input "[PERSON_NAME] 06 Décembre 2025" at bounding box center [1338, 395] width 331 height 26
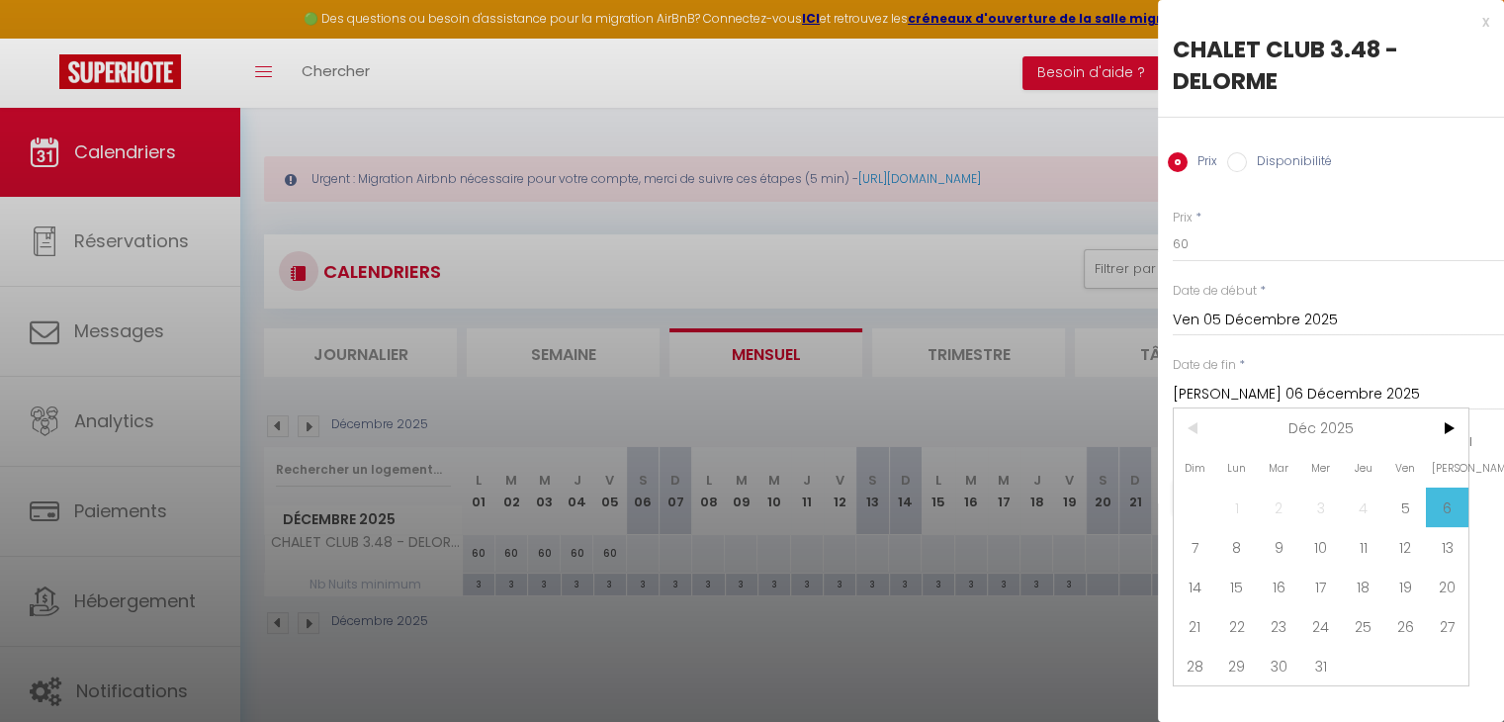
click at [1459, 523] on span "6" at bounding box center [1447, 507] width 43 height 40
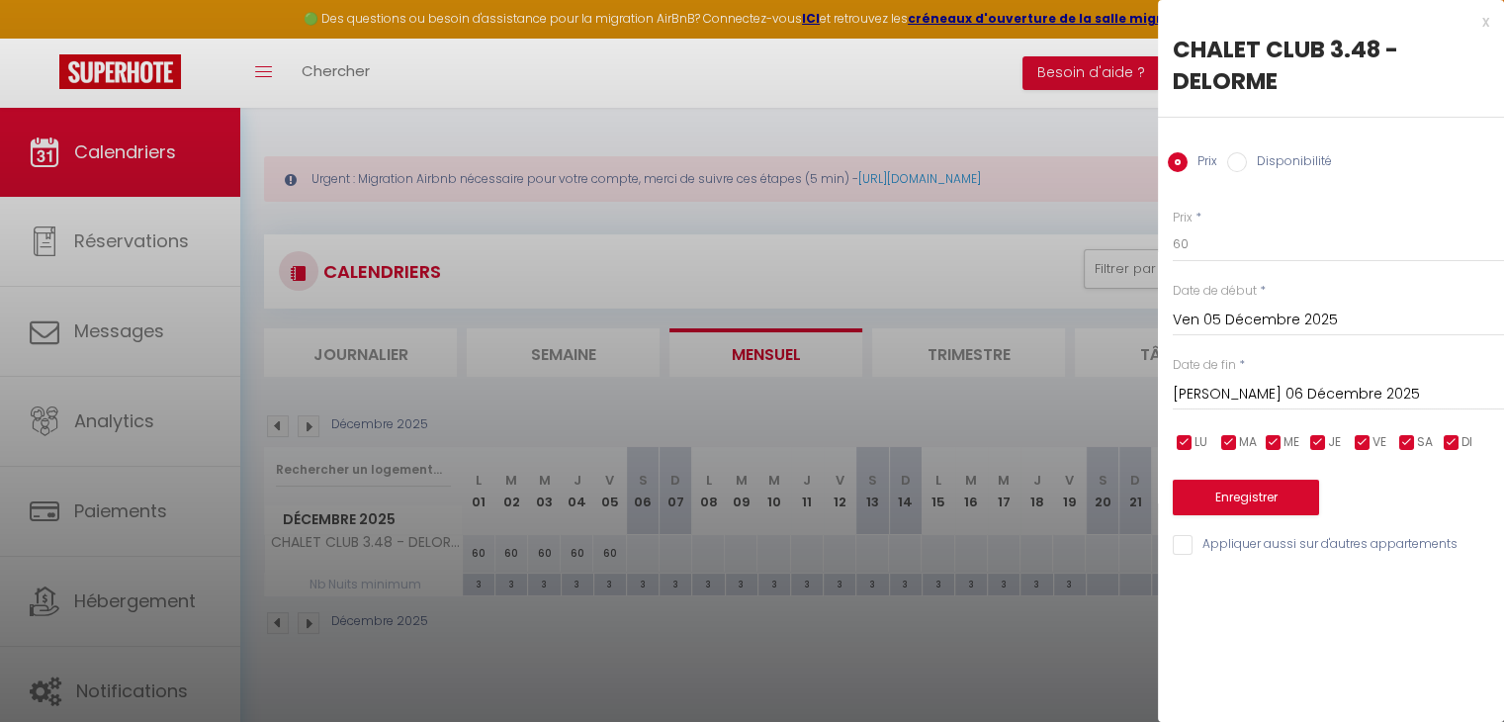
click at [1281, 342] on div "Prix * 60 Statut * Disponible Indisponible Date de début * Ven 05 Décembre 2025…" at bounding box center [1331, 371] width 346 height 374
click at [1273, 319] on input "Ven 05 Décembre 2025" at bounding box center [1338, 320] width 331 height 26
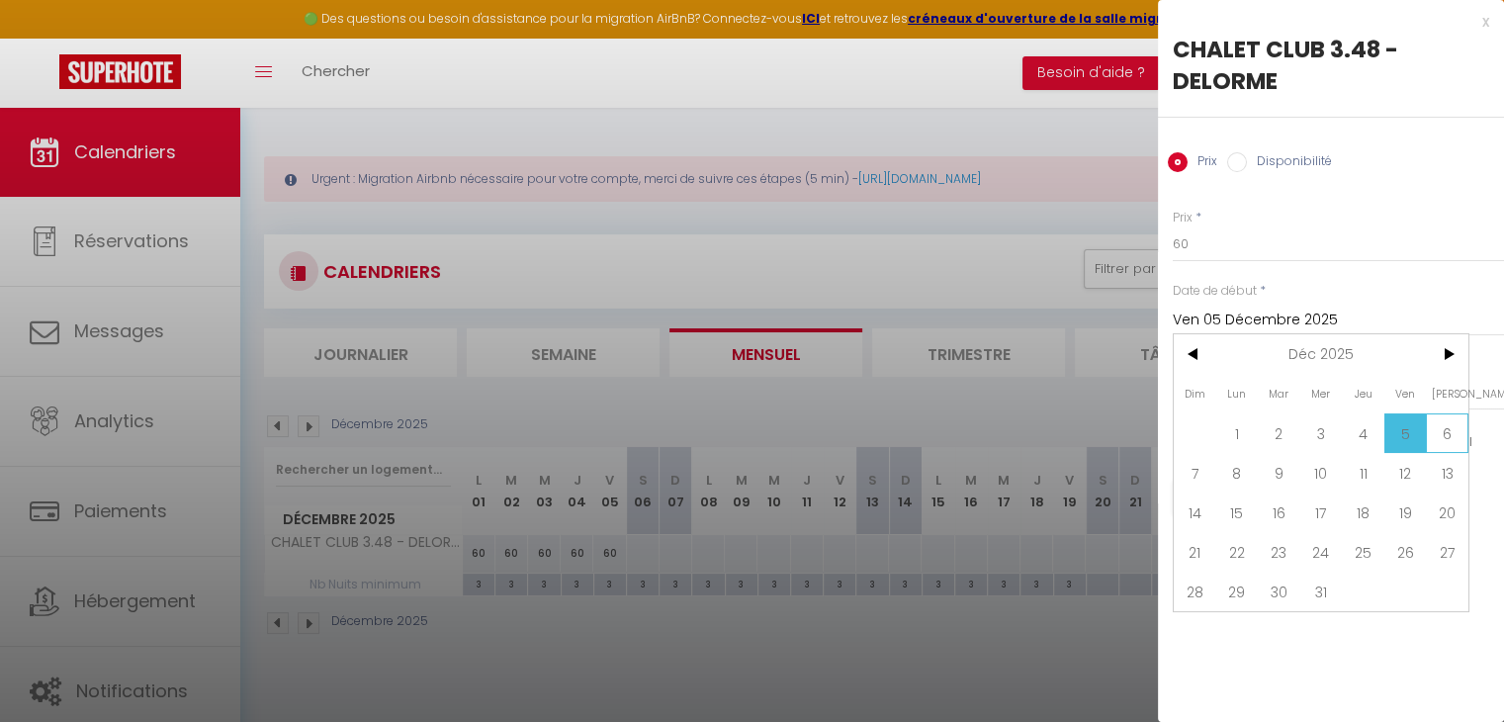
click at [1456, 440] on span "6" at bounding box center [1447, 433] width 43 height 40
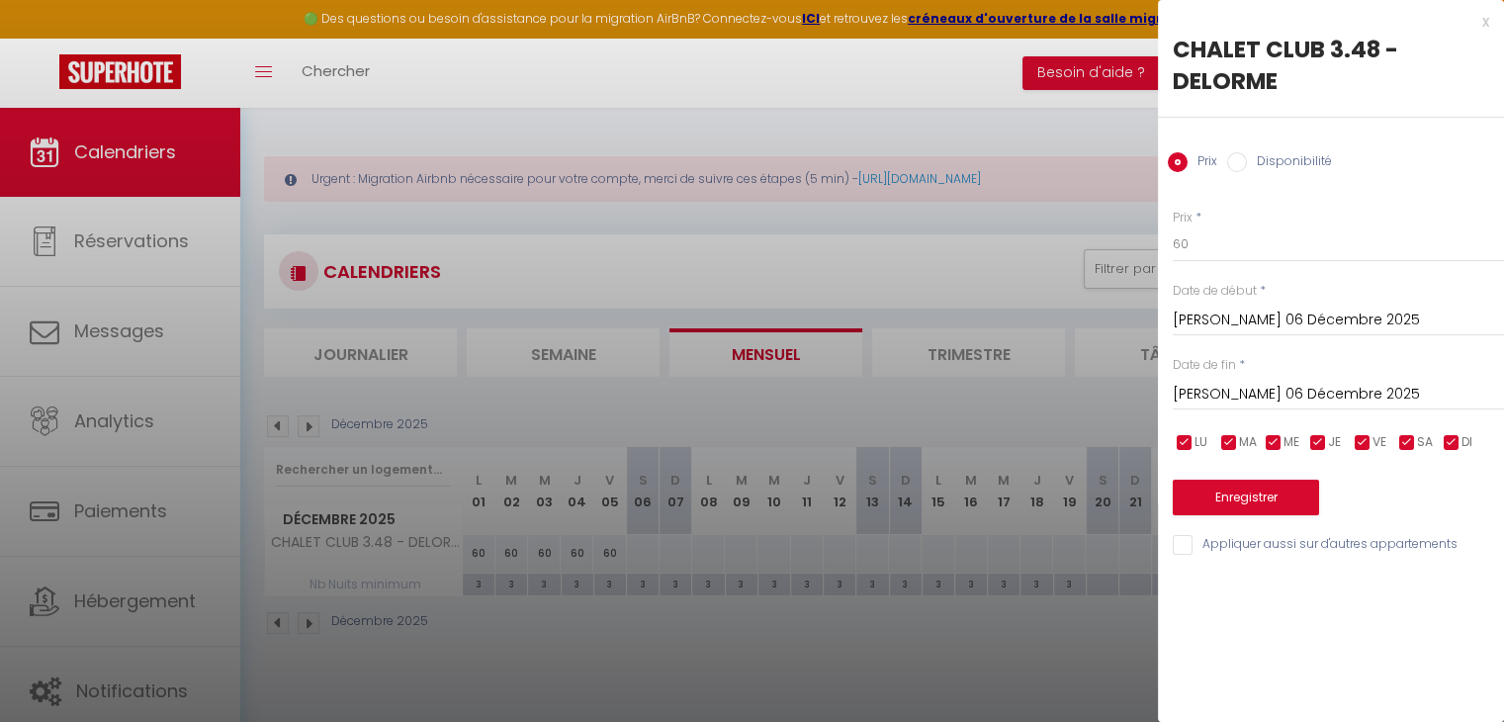
click at [1309, 391] on input "[PERSON_NAME] 06 Décembre 2025" at bounding box center [1338, 395] width 331 height 26
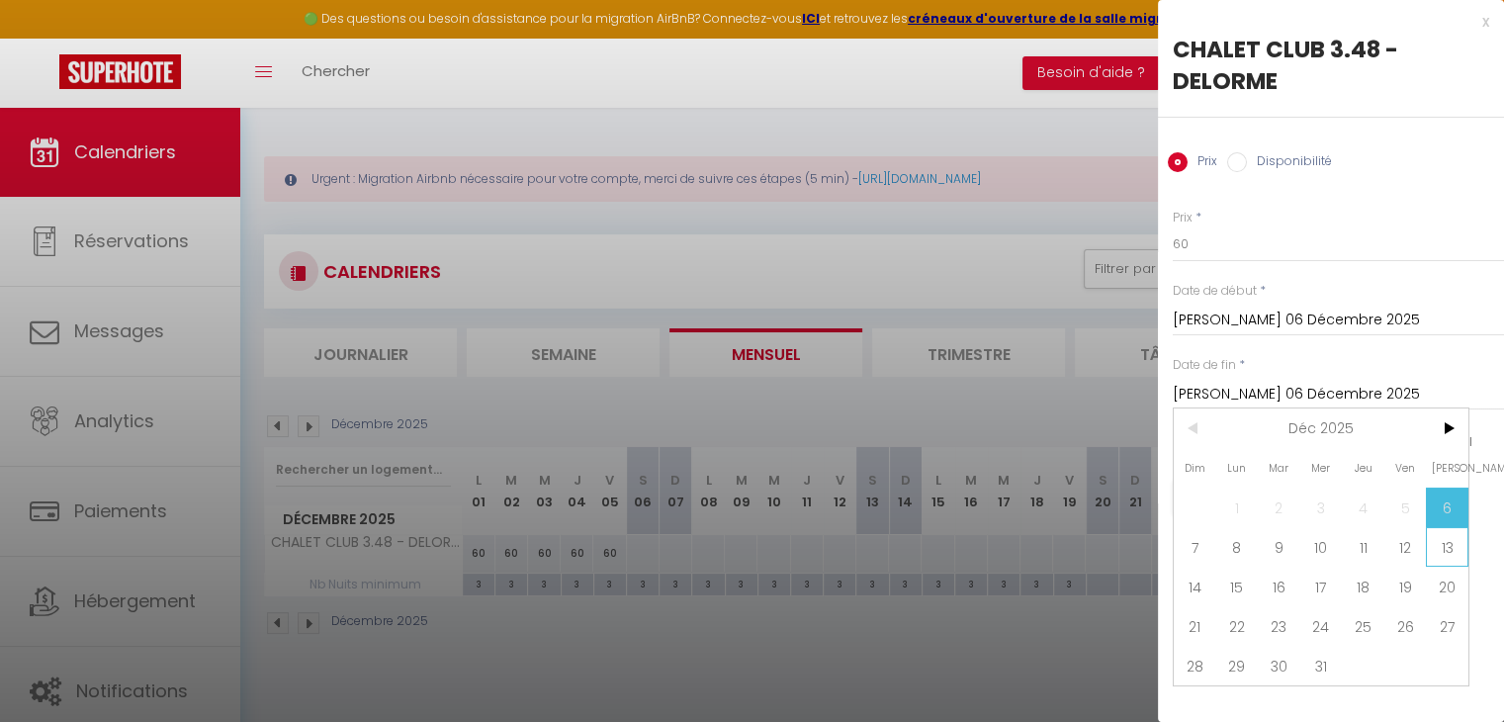
click at [1444, 548] on span "13" at bounding box center [1447, 547] width 43 height 40
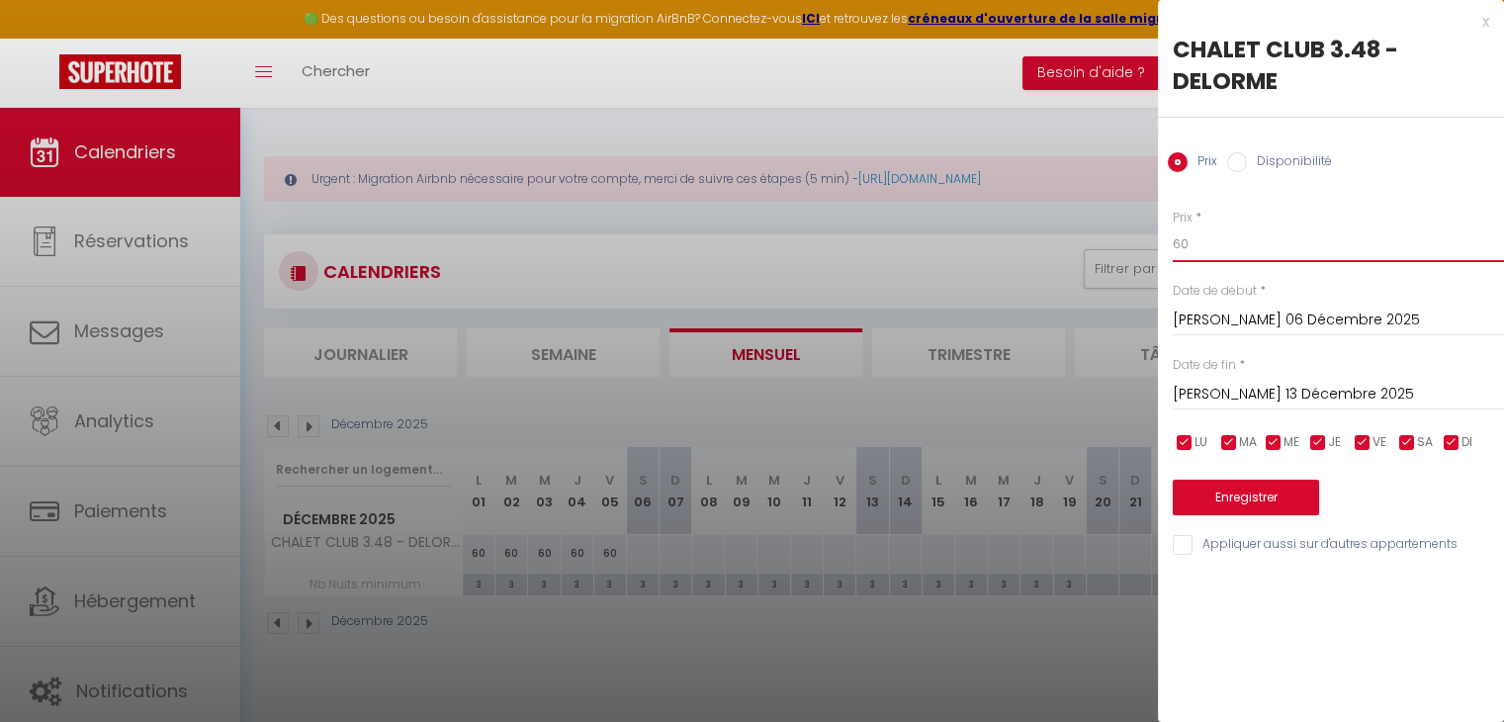
click at [1216, 238] on input "60" at bounding box center [1338, 244] width 331 height 36
click at [1242, 494] on button "Enregistrer" at bounding box center [1246, 498] width 146 height 36
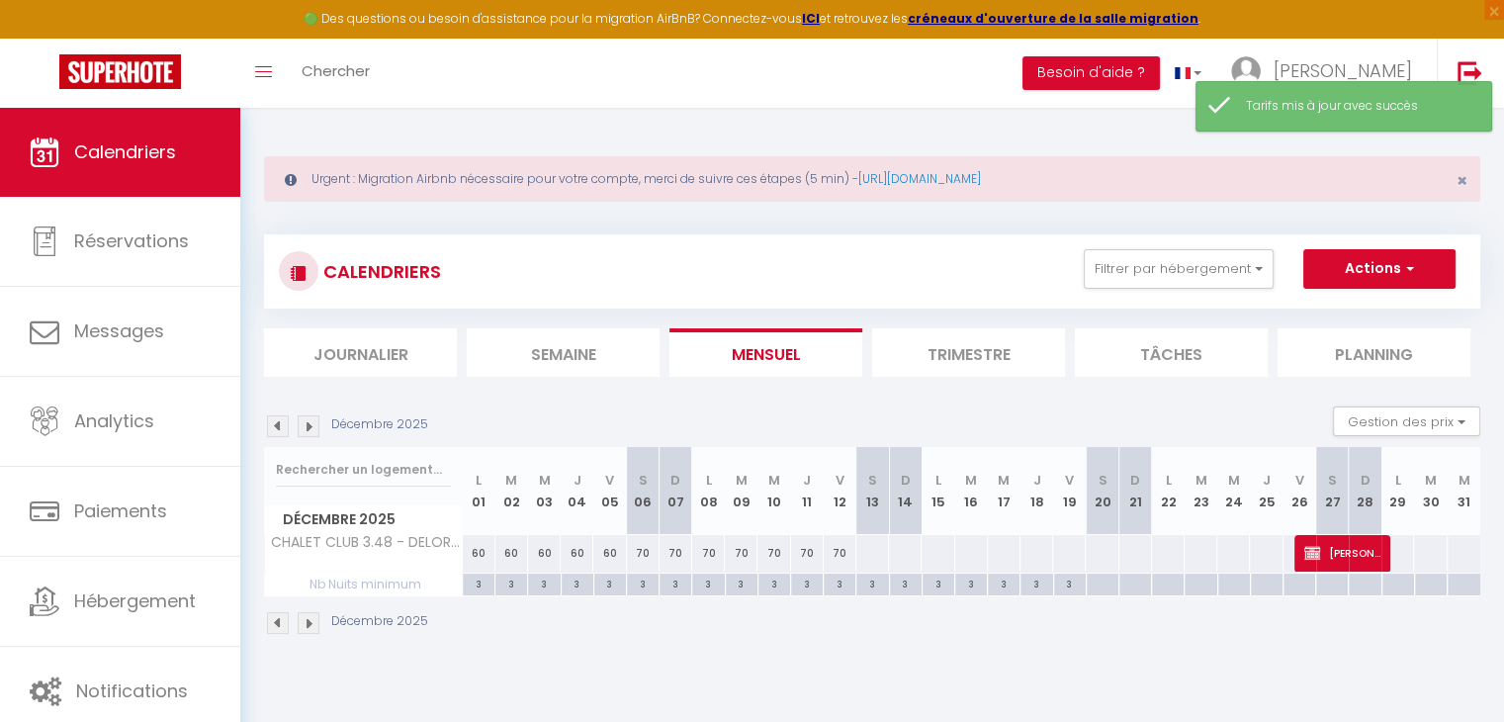
click at [867, 550] on div at bounding box center [872, 553] width 34 height 37
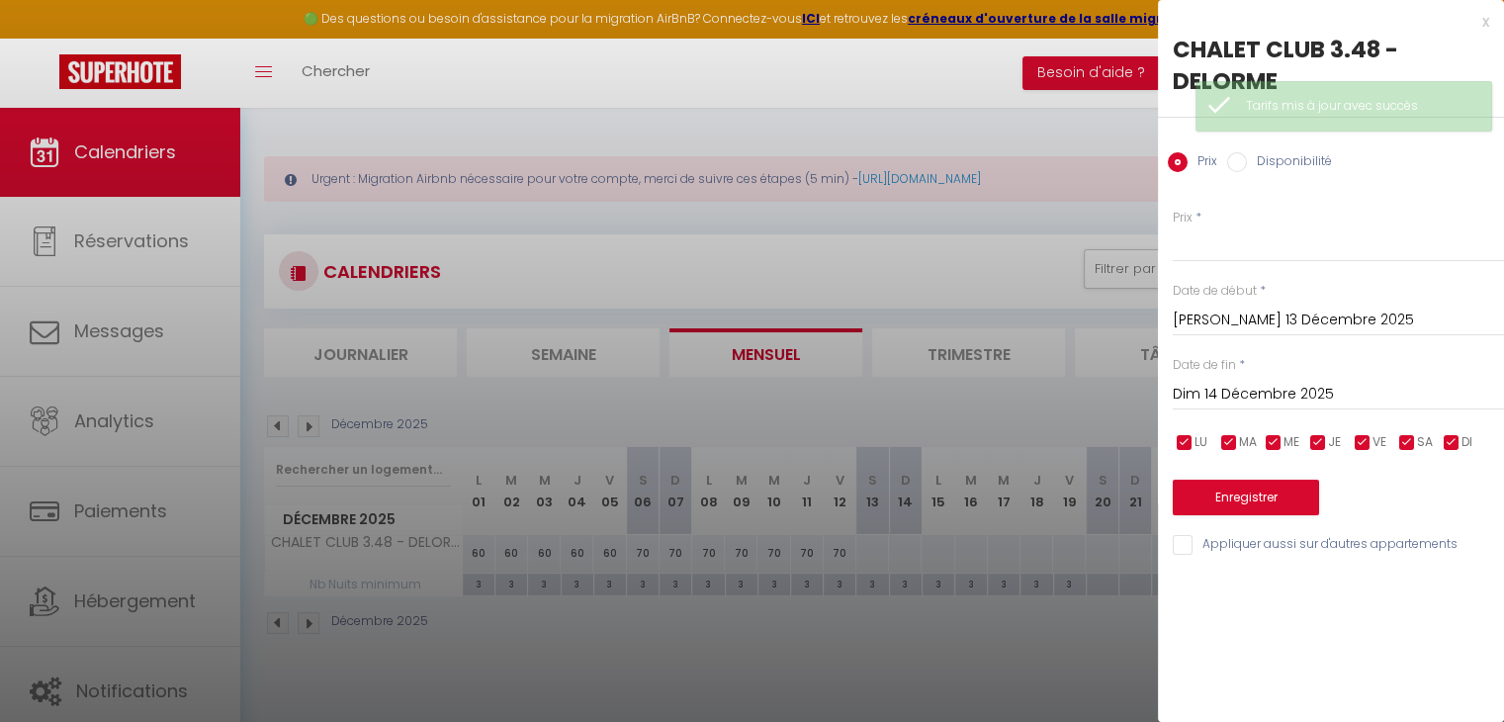
click at [1084, 438] on div at bounding box center [752, 361] width 1504 height 722
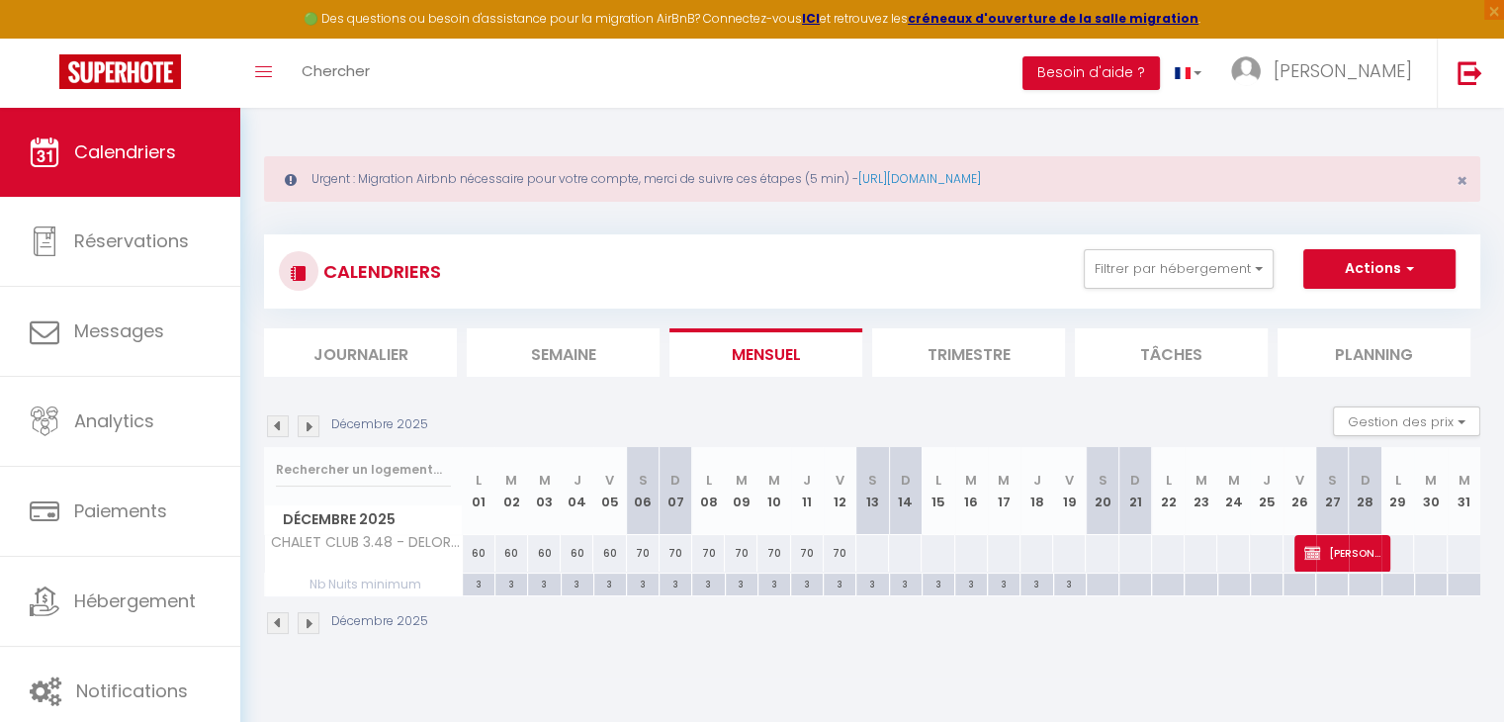
click at [870, 543] on div at bounding box center [872, 553] width 34 height 37
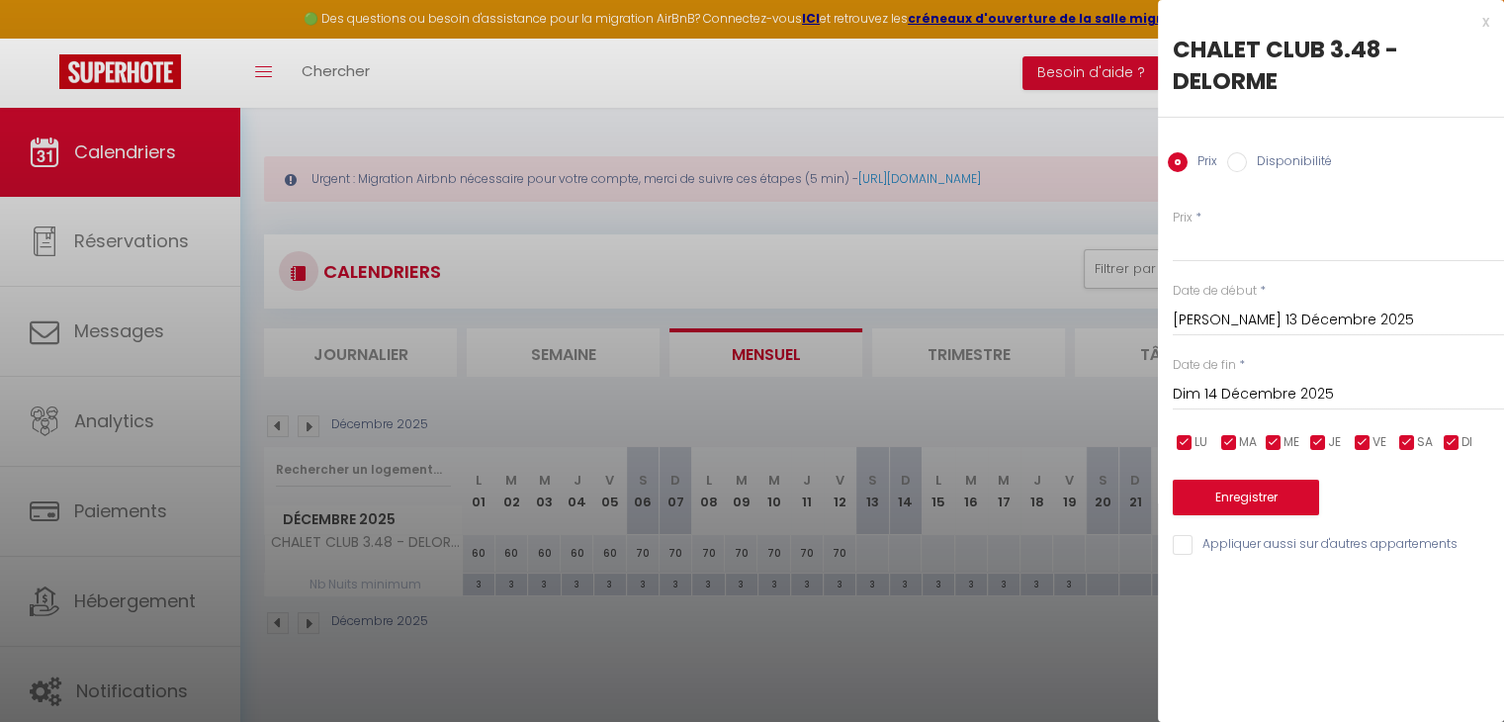
click at [1248, 394] on input "Dim 14 Décembre 2025" at bounding box center [1338, 395] width 331 height 26
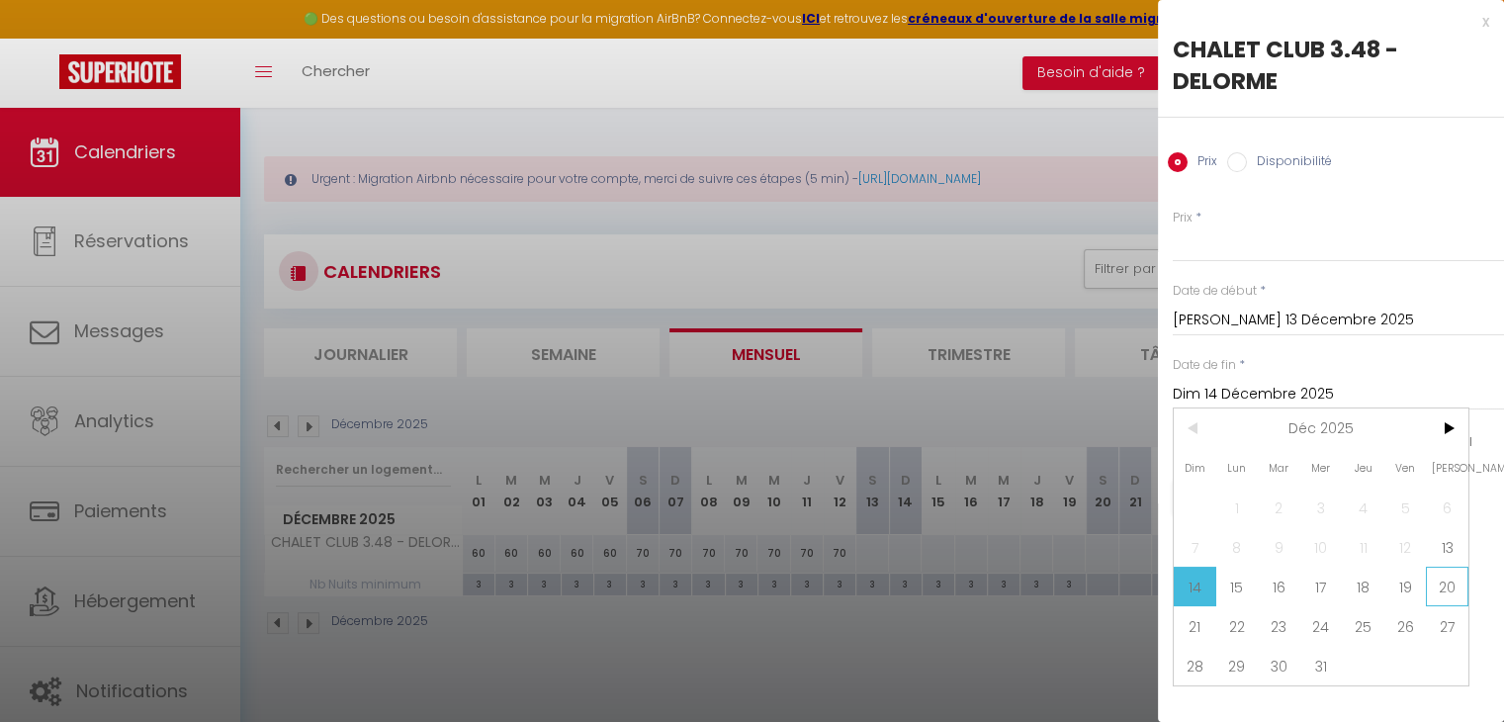
click at [1459, 583] on span "20" at bounding box center [1447, 587] width 43 height 40
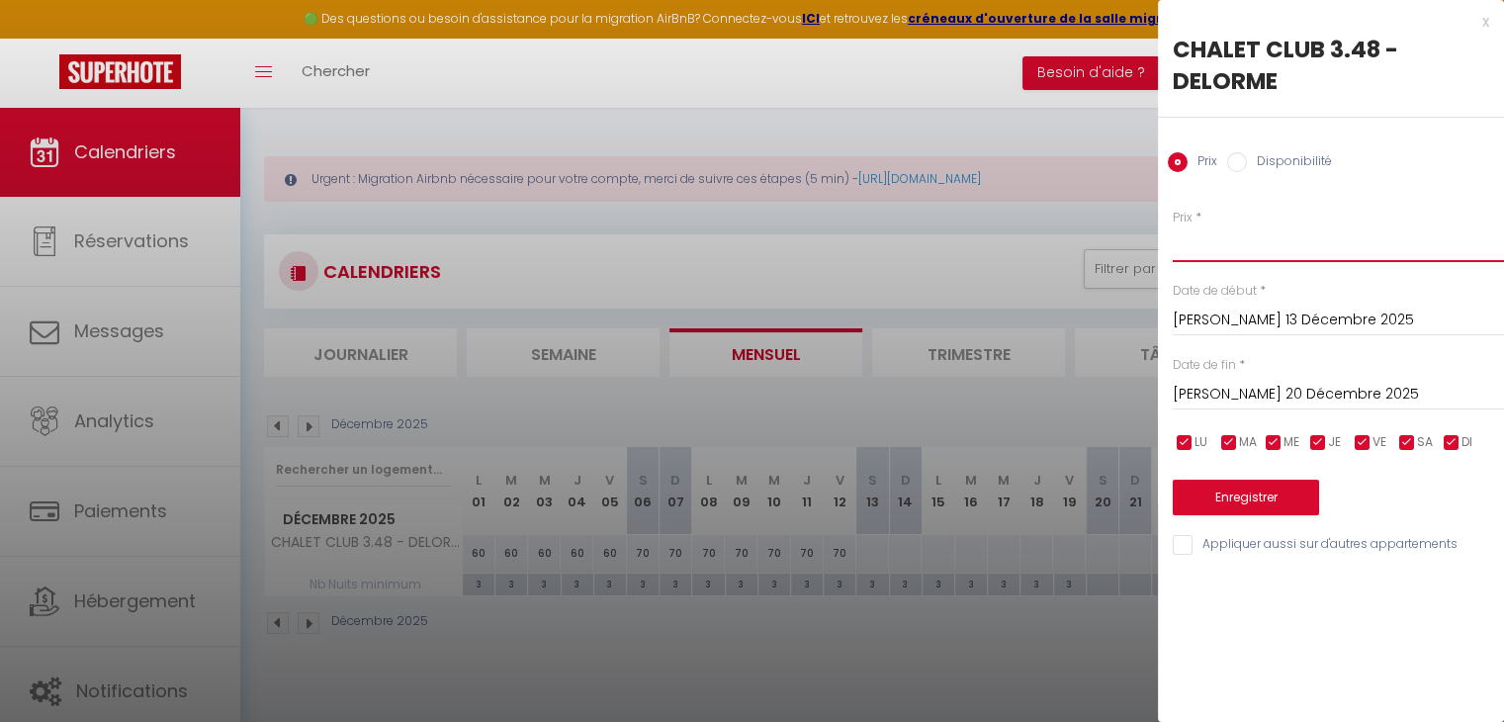
click at [1232, 254] on input "Prix" at bounding box center [1338, 244] width 331 height 36
click at [1234, 493] on button "Enregistrer" at bounding box center [1246, 498] width 146 height 36
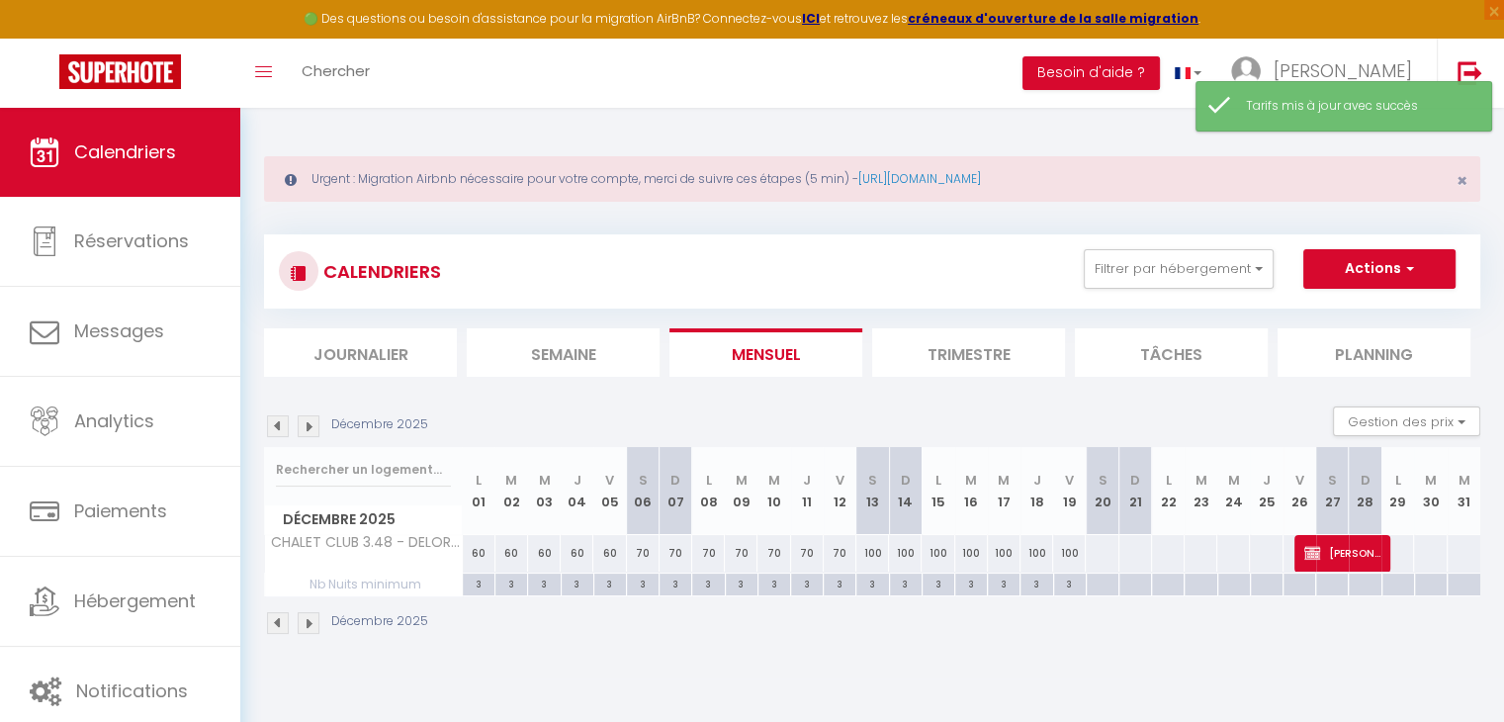
click at [1099, 540] on div at bounding box center [1102, 553] width 34 height 37
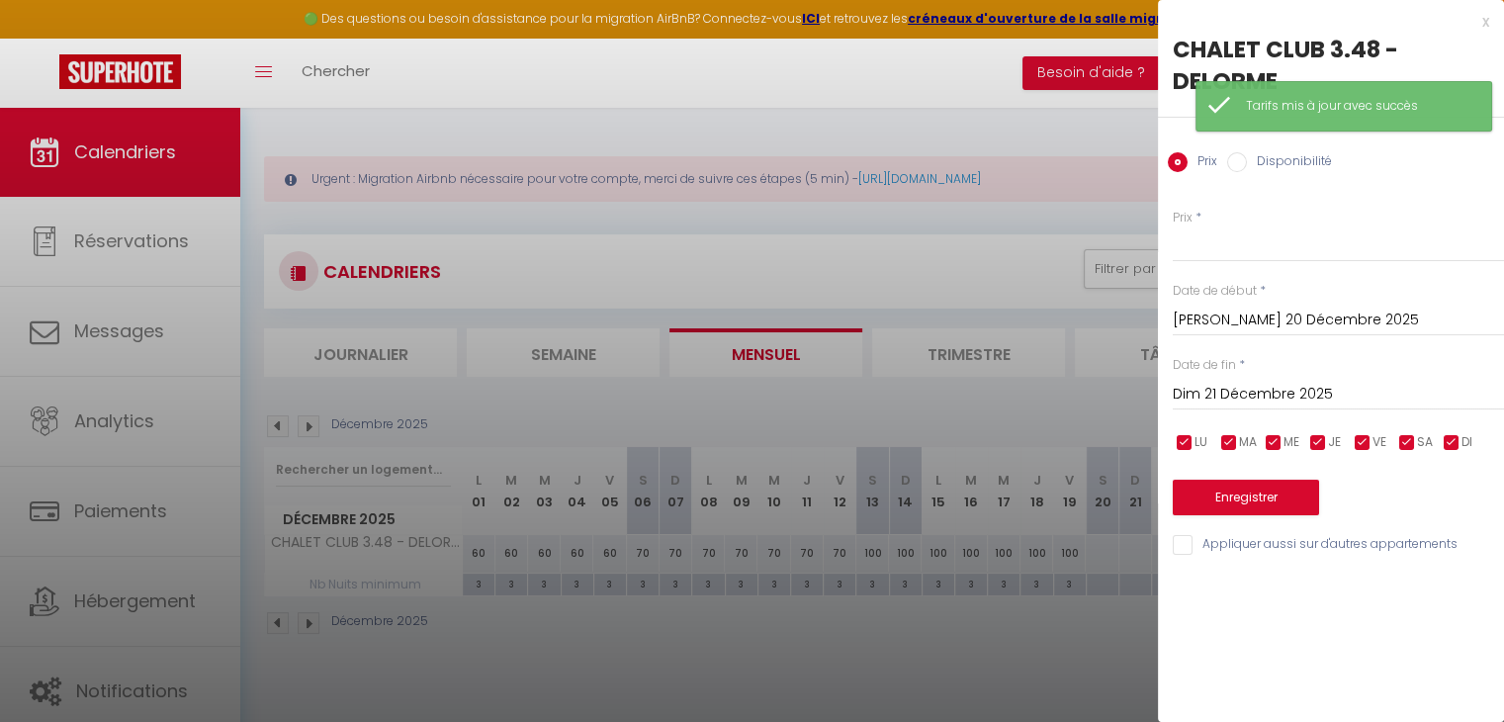
click at [1283, 400] on input "Dim 21 Décembre 2025" at bounding box center [1338, 395] width 331 height 26
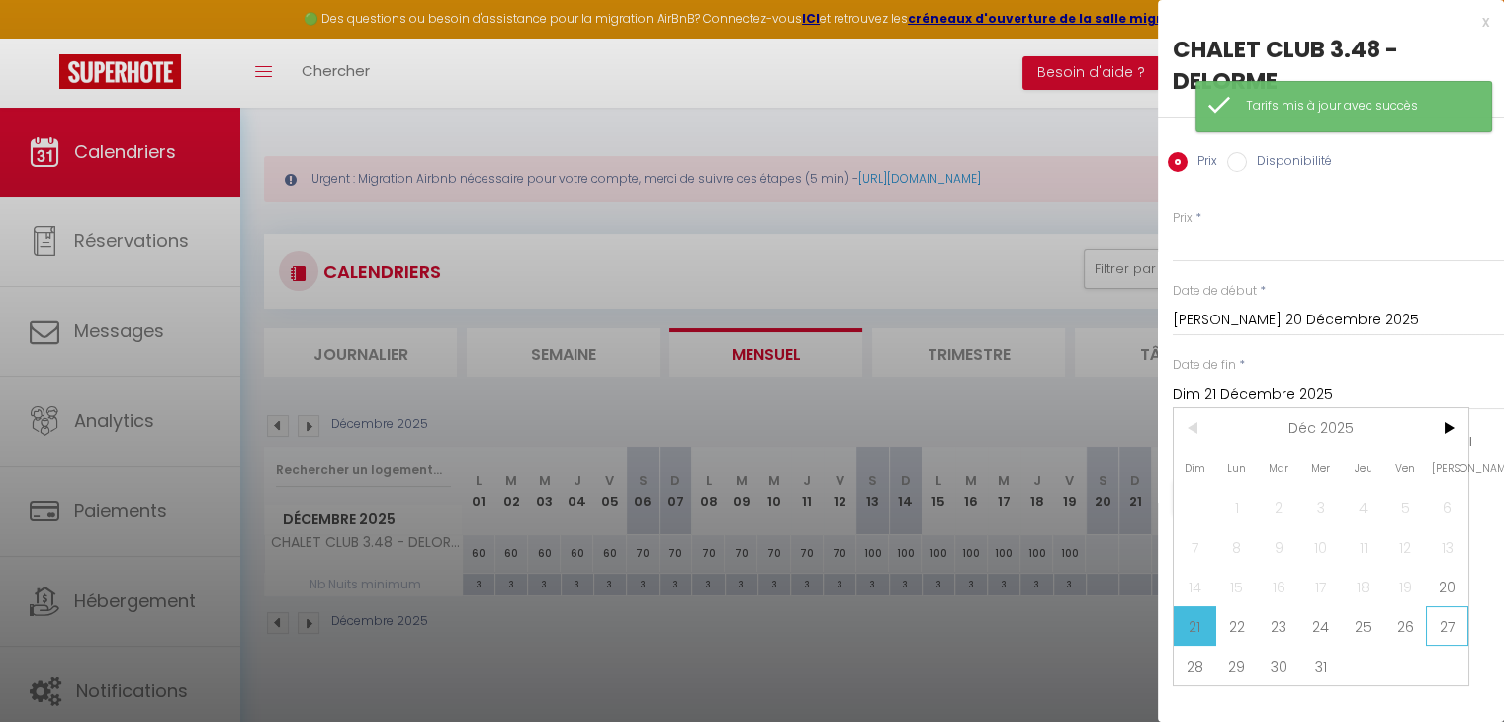
click at [1454, 620] on span "27" at bounding box center [1447, 626] width 43 height 40
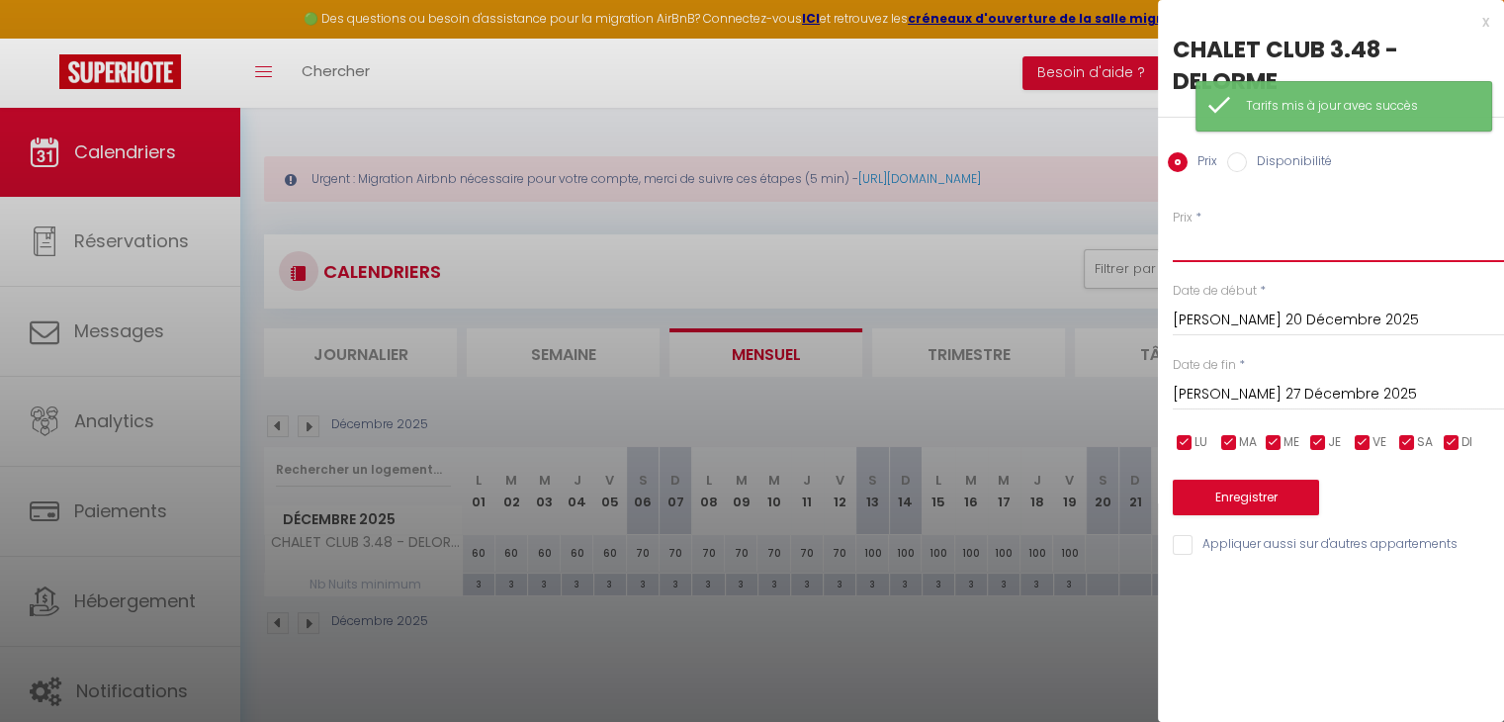
click at [1222, 246] on input "Prix" at bounding box center [1338, 244] width 331 height 36
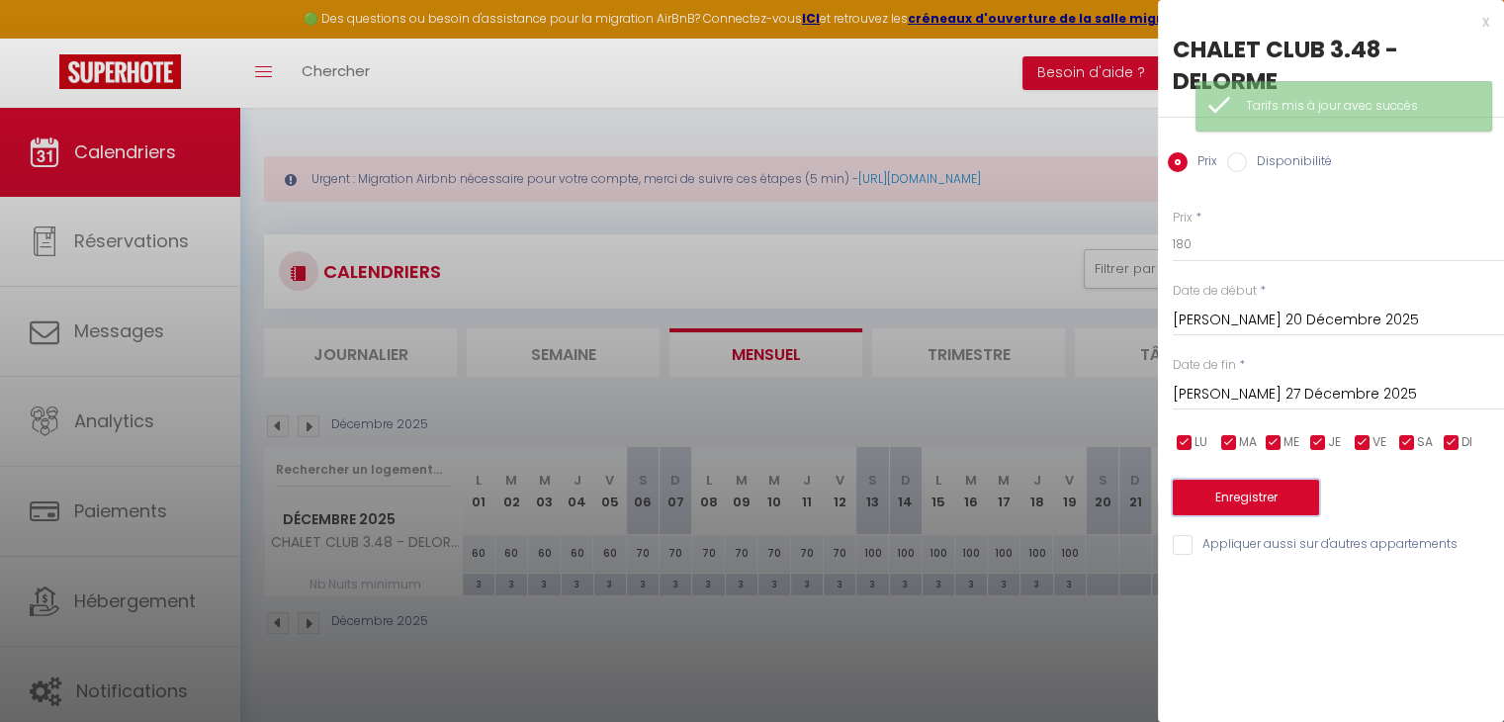
click at [1210, 485] on button "Enregistrer" at bounding box center [1246, 498] width 146 height 36
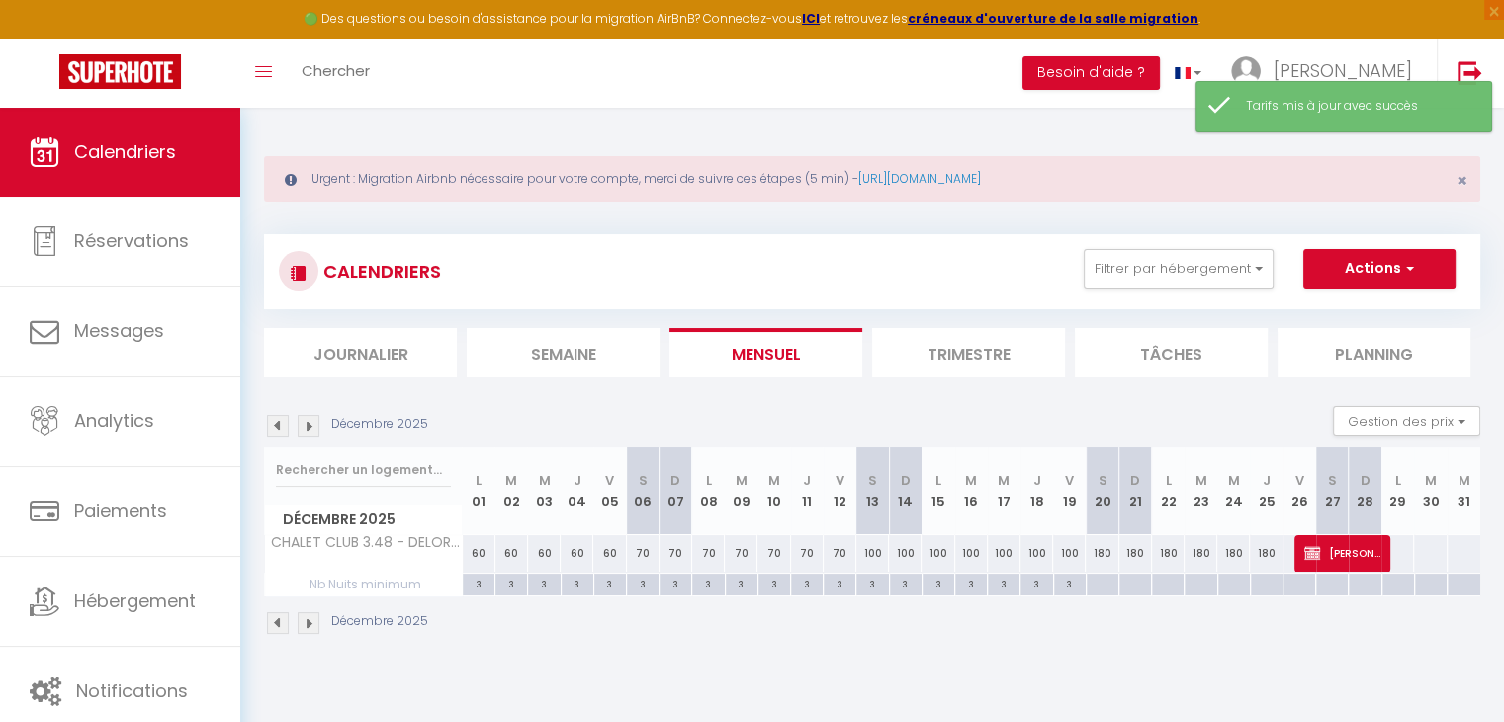
click at [1398, 546] on div at bounding box center [1397, 553] width 34 height 37
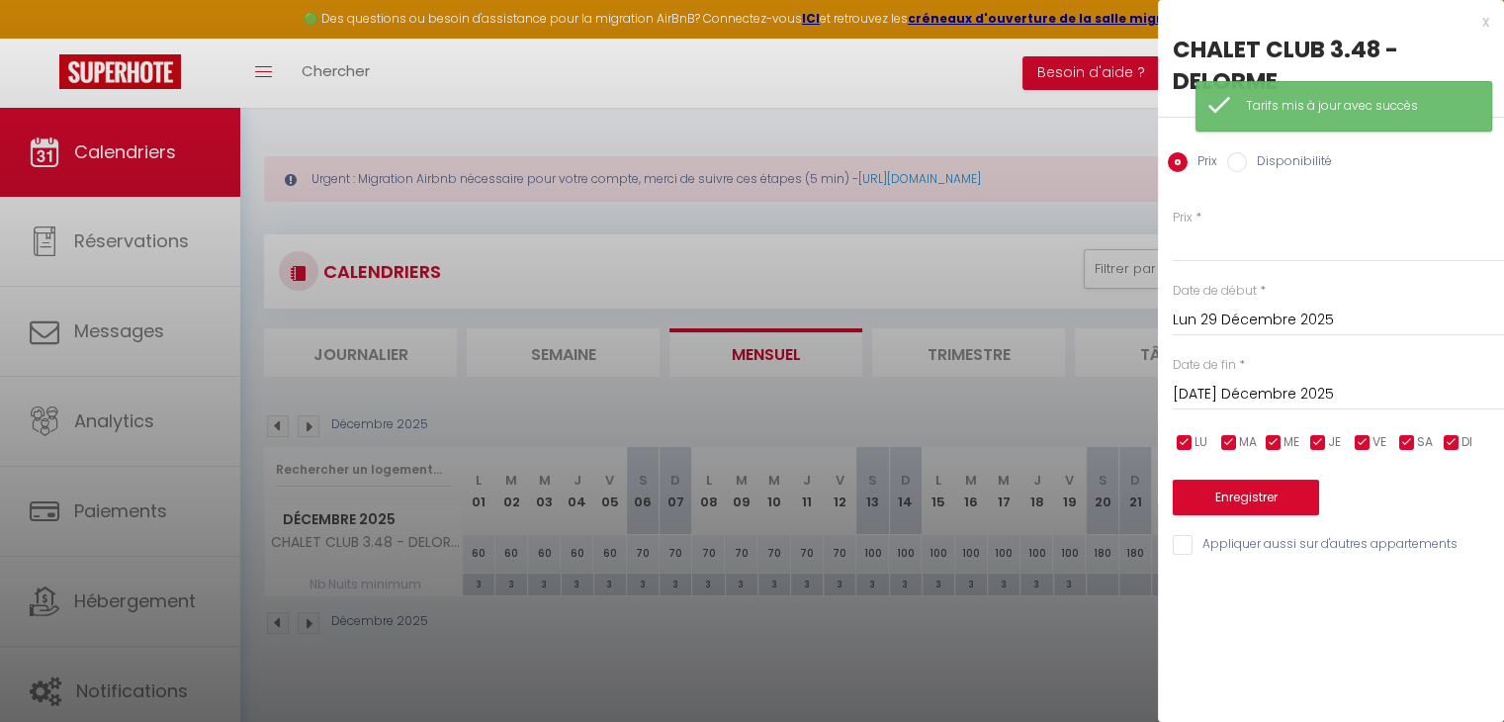
click at [1067, 530] on div at bounding box center [752, 361] width 1504 height 722
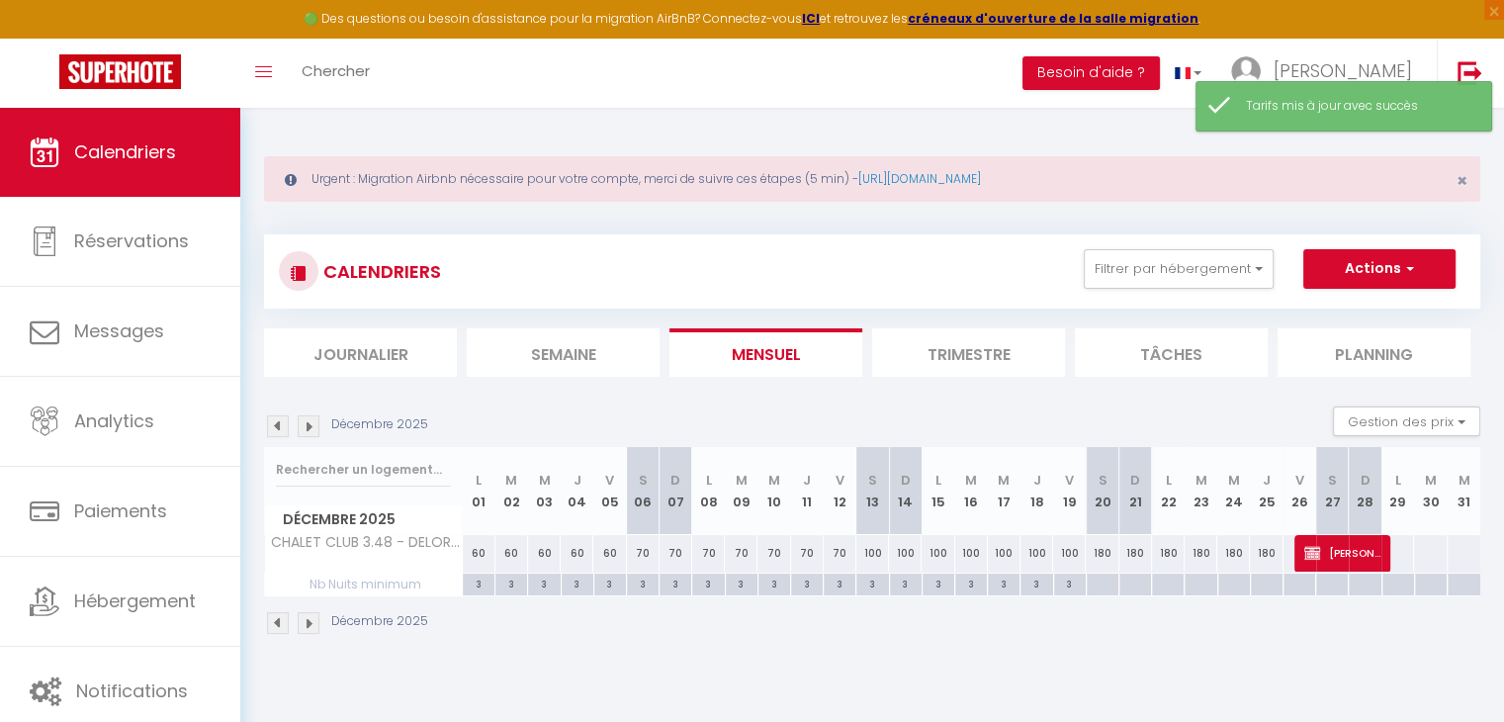
click at [1405, 546] on div at bounding box center [1397, 553] width 34 height 37
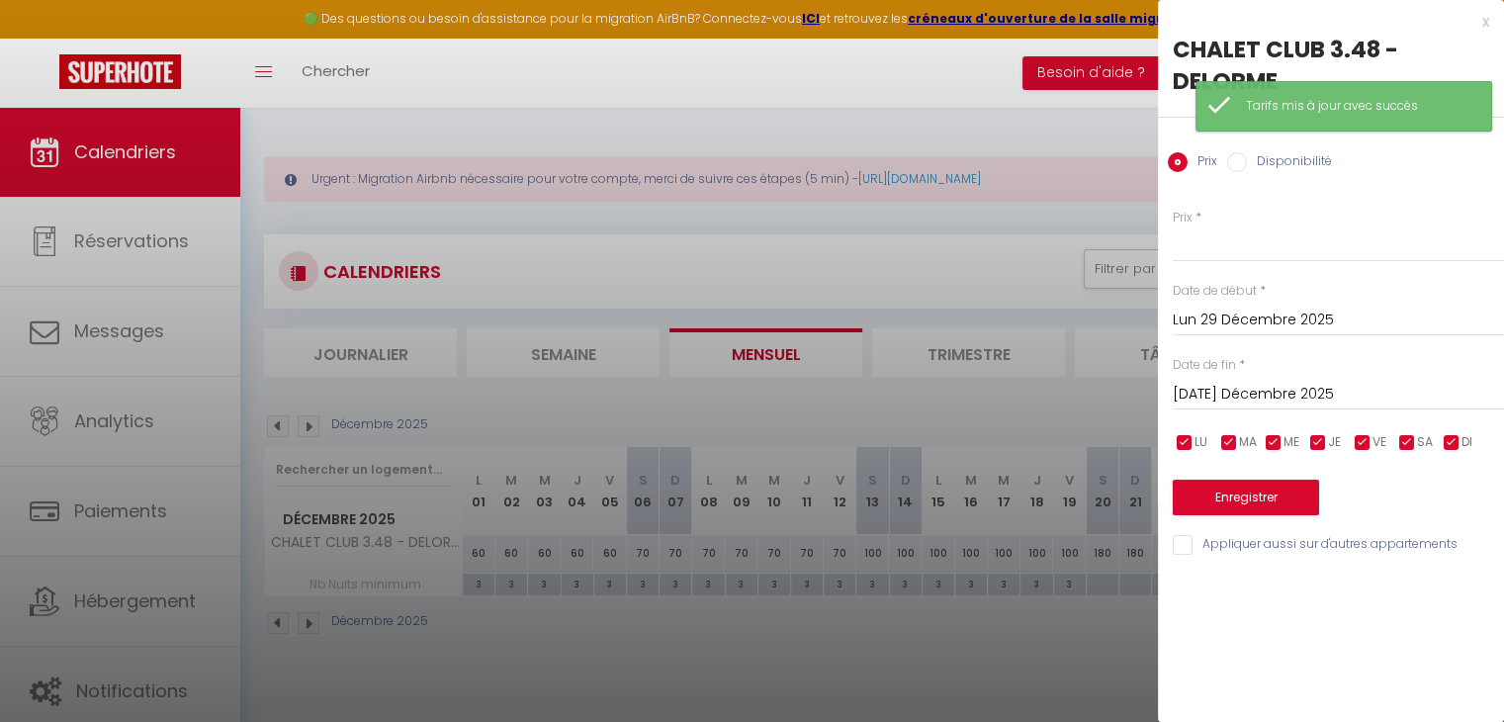
click at [1250, 325] on input "Lun 29 Décembre 2025" at bounding box center [1338, 320] width 331 height 26
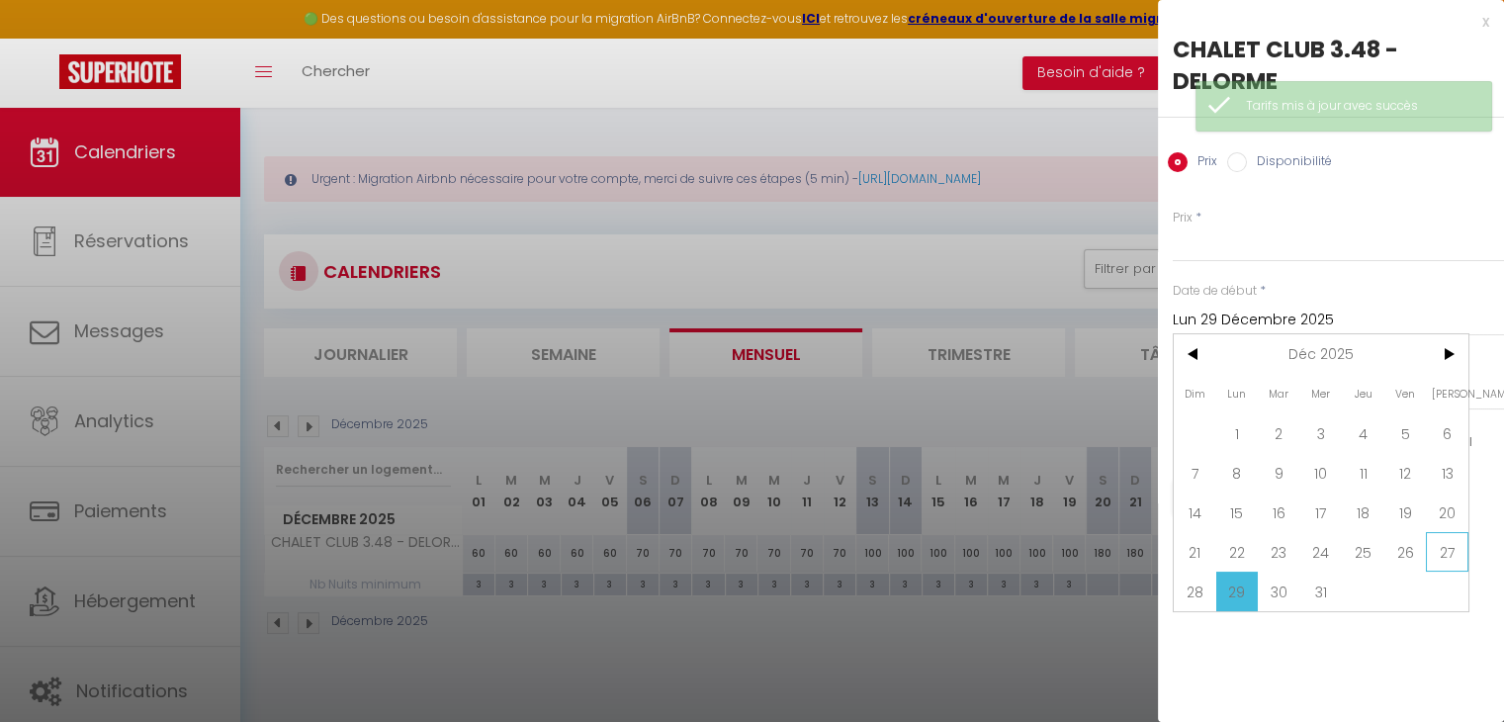
click at [1448, 540] on span "27" at bounding box center [1447, 552] width 43 height 40
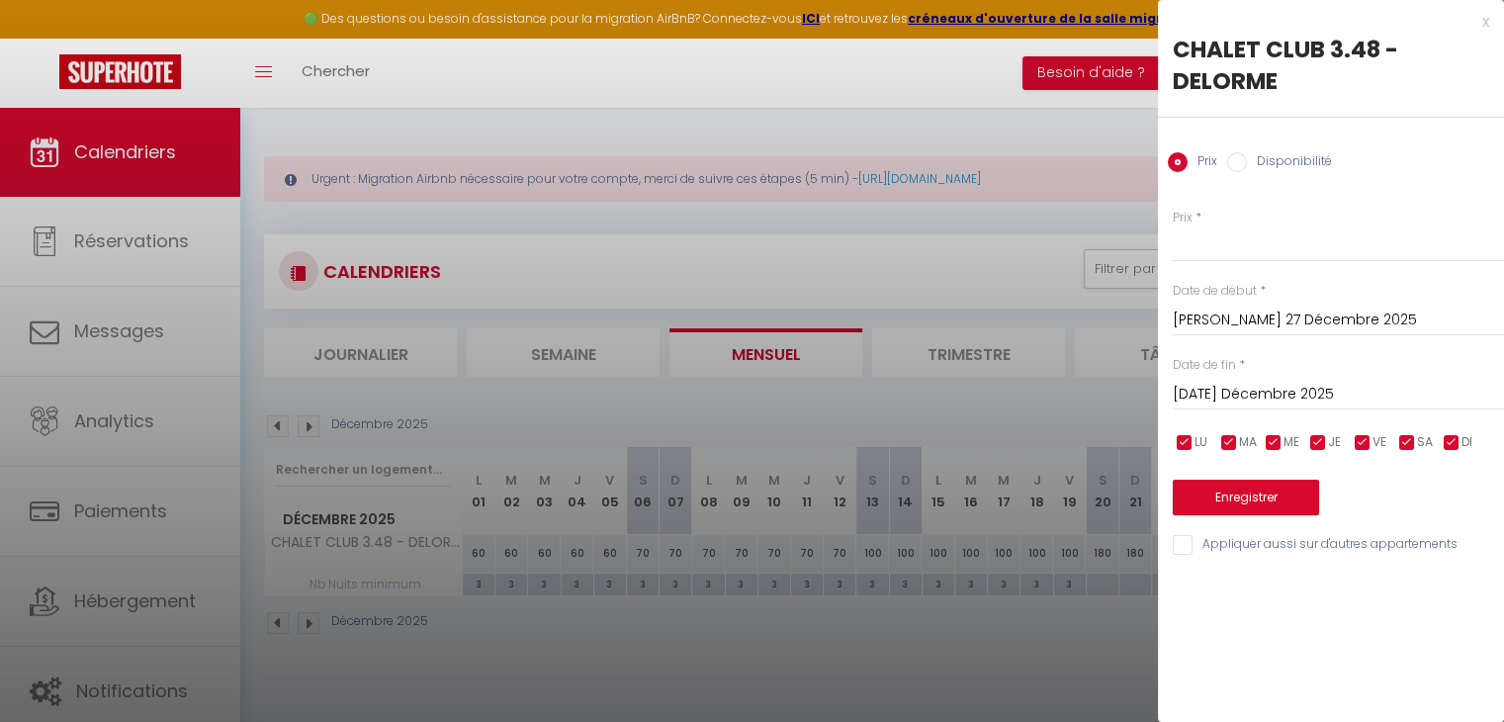
click at [1313, 382] on input "[DATE] Décembre 2025" at bounding box center [1338, 395] width 331 height 26
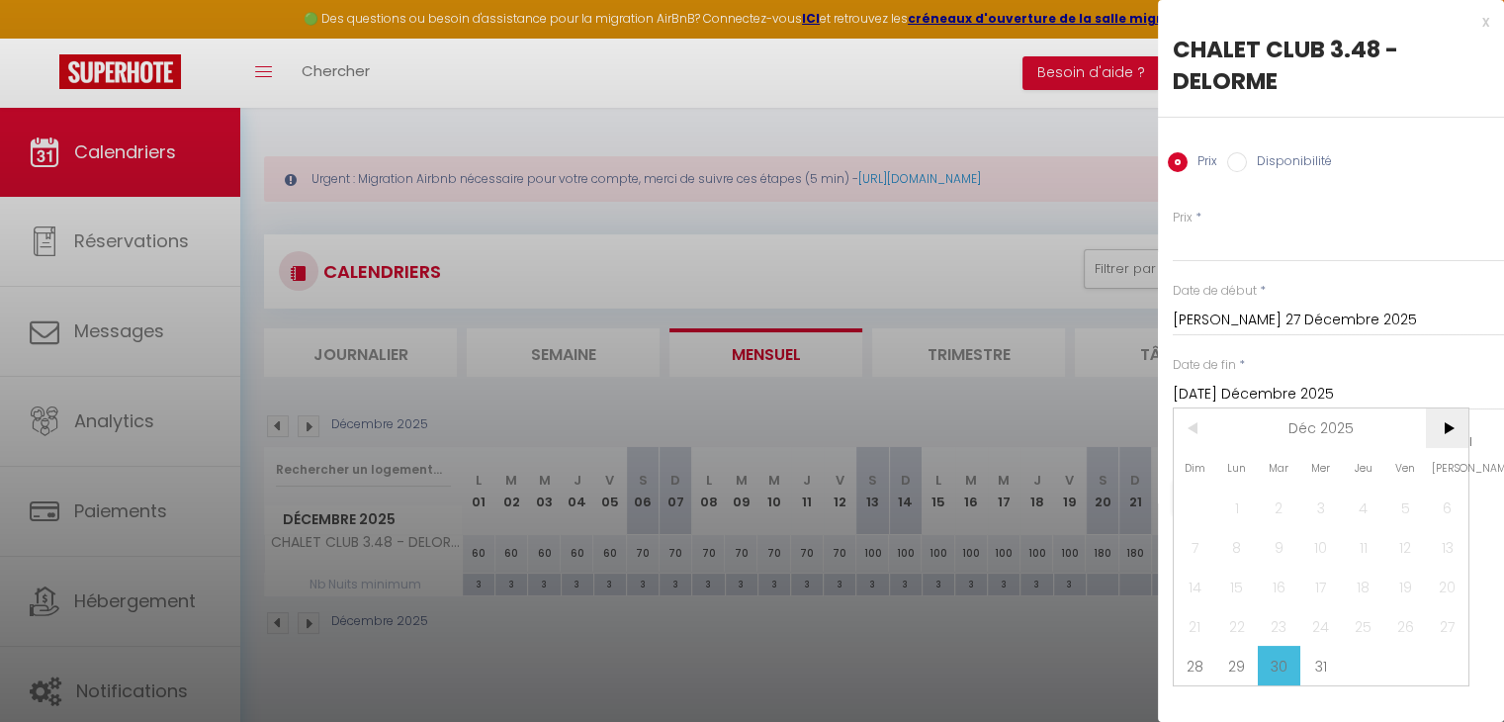
click at [1455, 416] on span ">" at bounding box center [1447, 428] width 43 height 40
click at [1455, 516] on span "3" at bounding box center [1447, 507] width 43 height 40
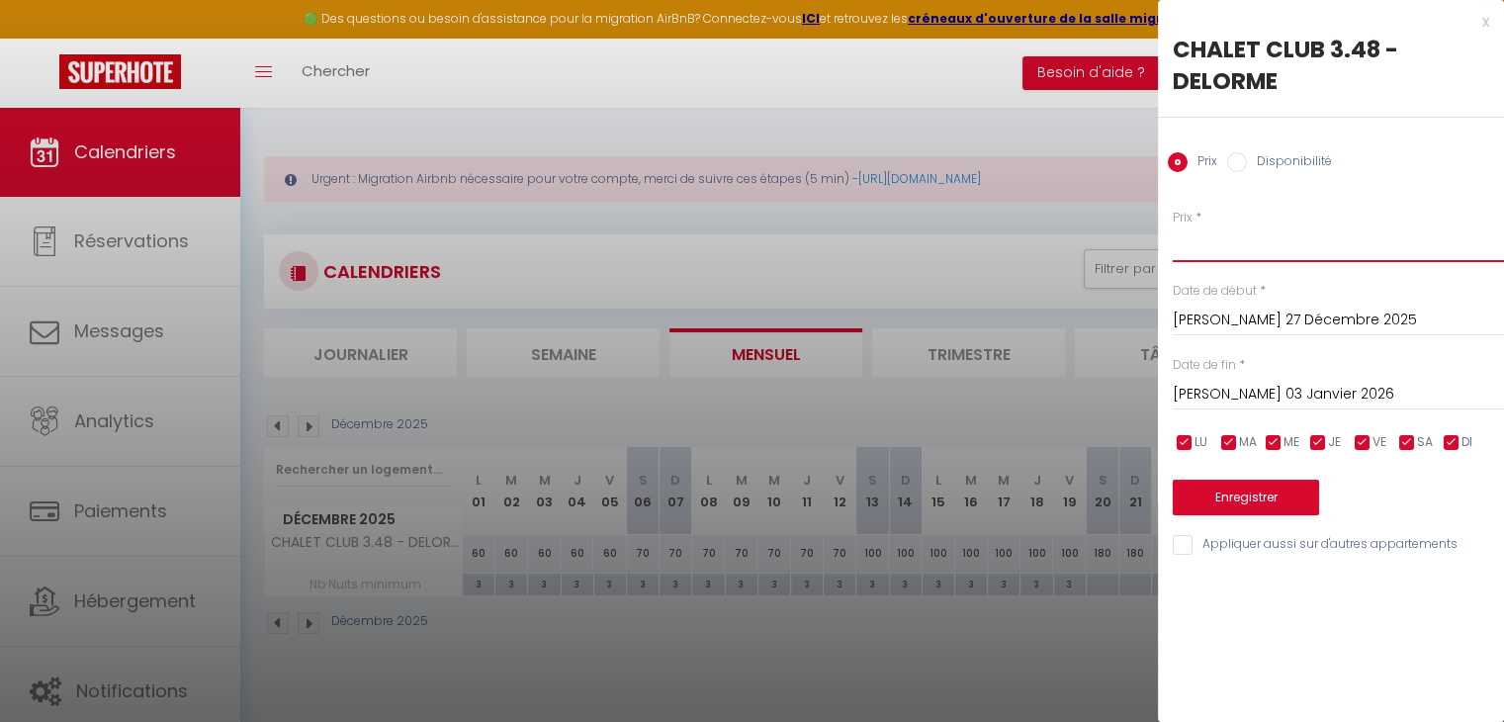
click at [1212, 242] on input "Prix" at bounding box center [1338, 244] width 331 height 36
click at [1206, 503] on button "Enregistrer" at bounding box center [1246, 498] width 146 height 36
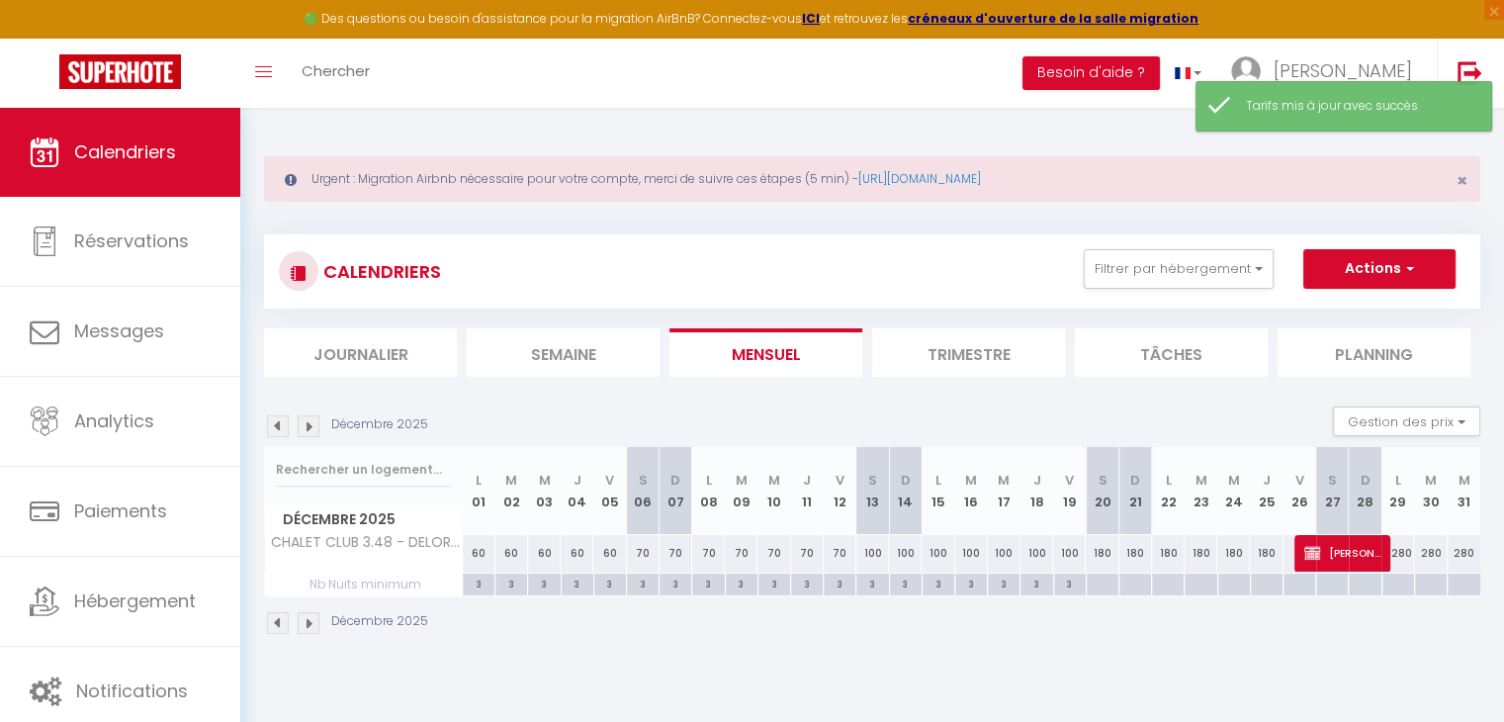
click at [1097, 586] on div at bounding box center [1102, 584] width 33 height 23
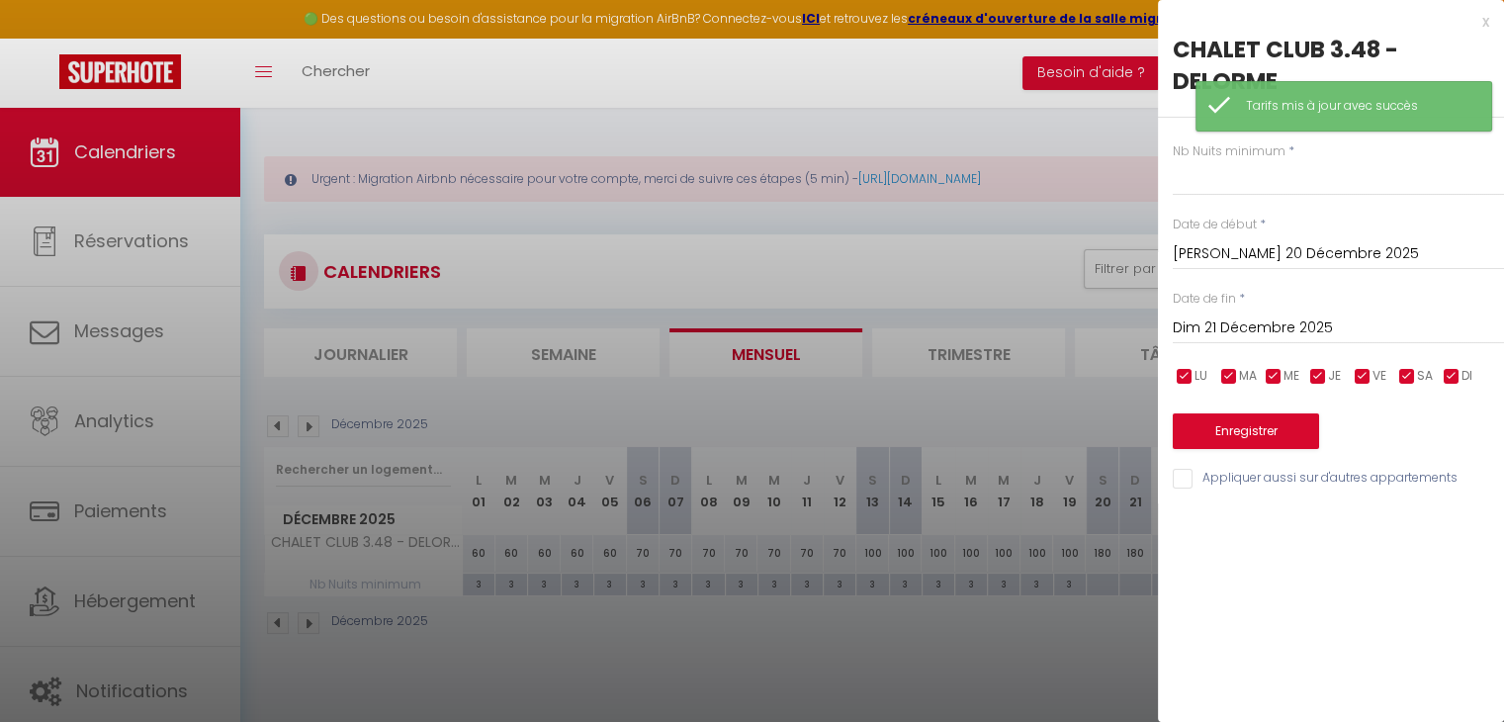
click at [1289, 334] on input "Dim 21 Décembre 2025" at bounding box center [1338, 328] width 331 height 26
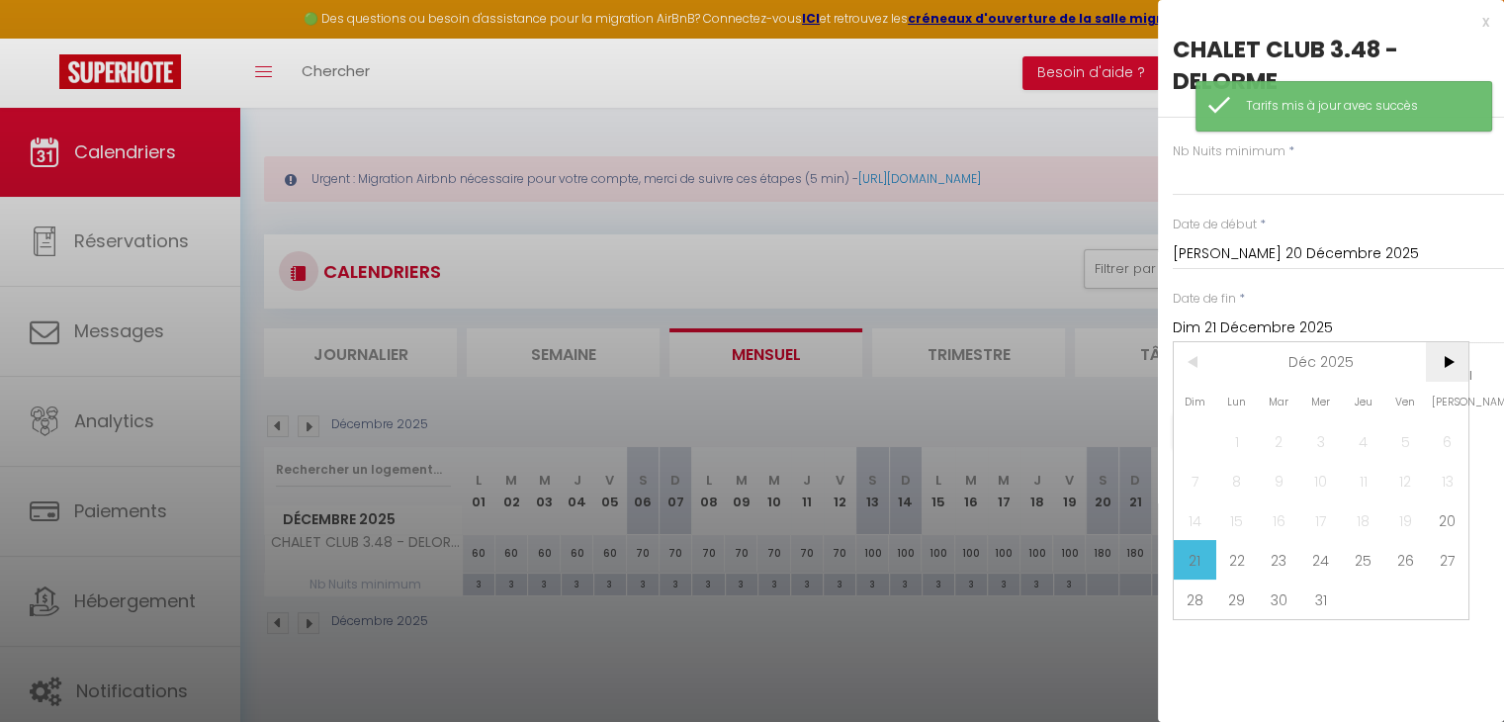
click at [1456, 364] on span ">" at bounding box center [1447, 362] width 43 height 40
click at [1461, 440] on span "3" at bounding box center [1447, 441] width 43 height 40
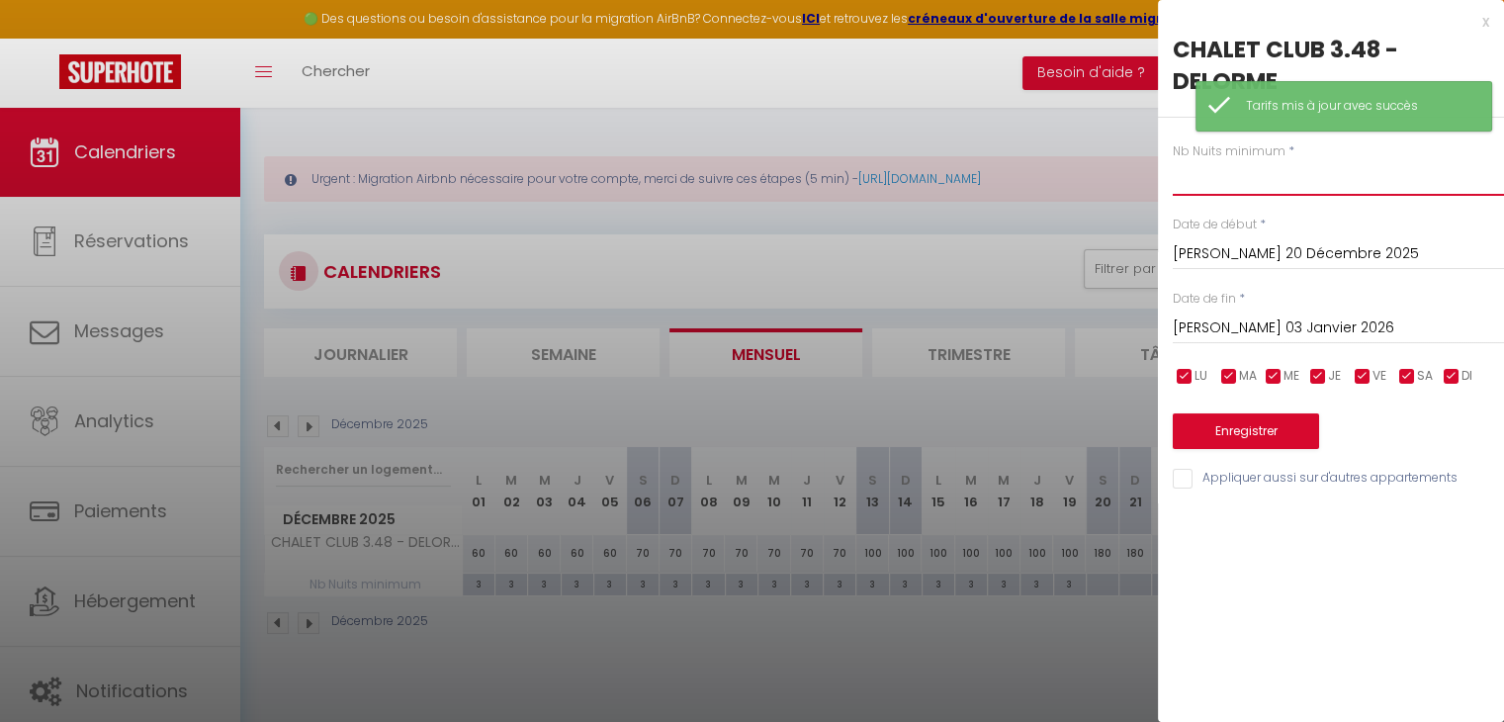
click at [1258, 191] on input "text" at bounding box center [1338, 178] width 331 height 36
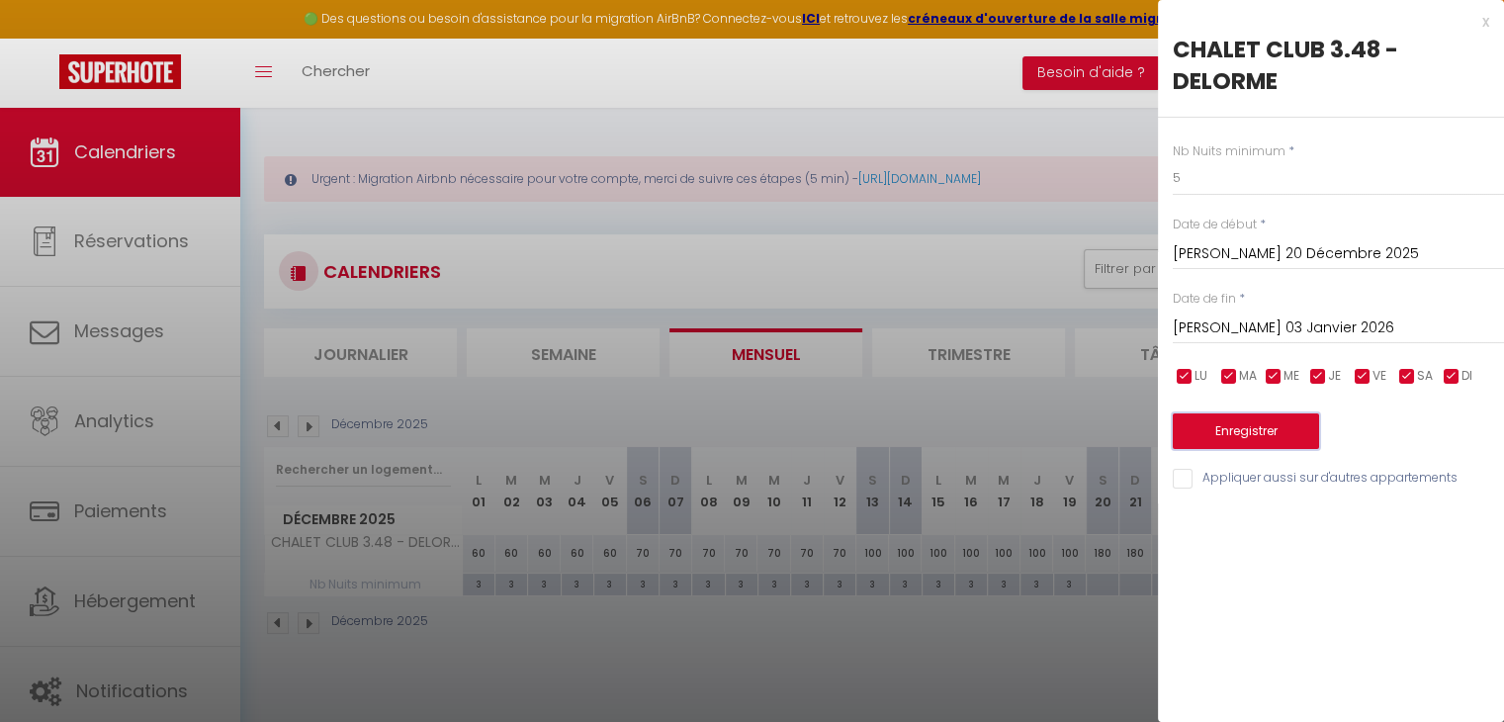
click at [1274, 428] on button "Enregistrer" at bounding box center [1246, 431] width 146 height 36
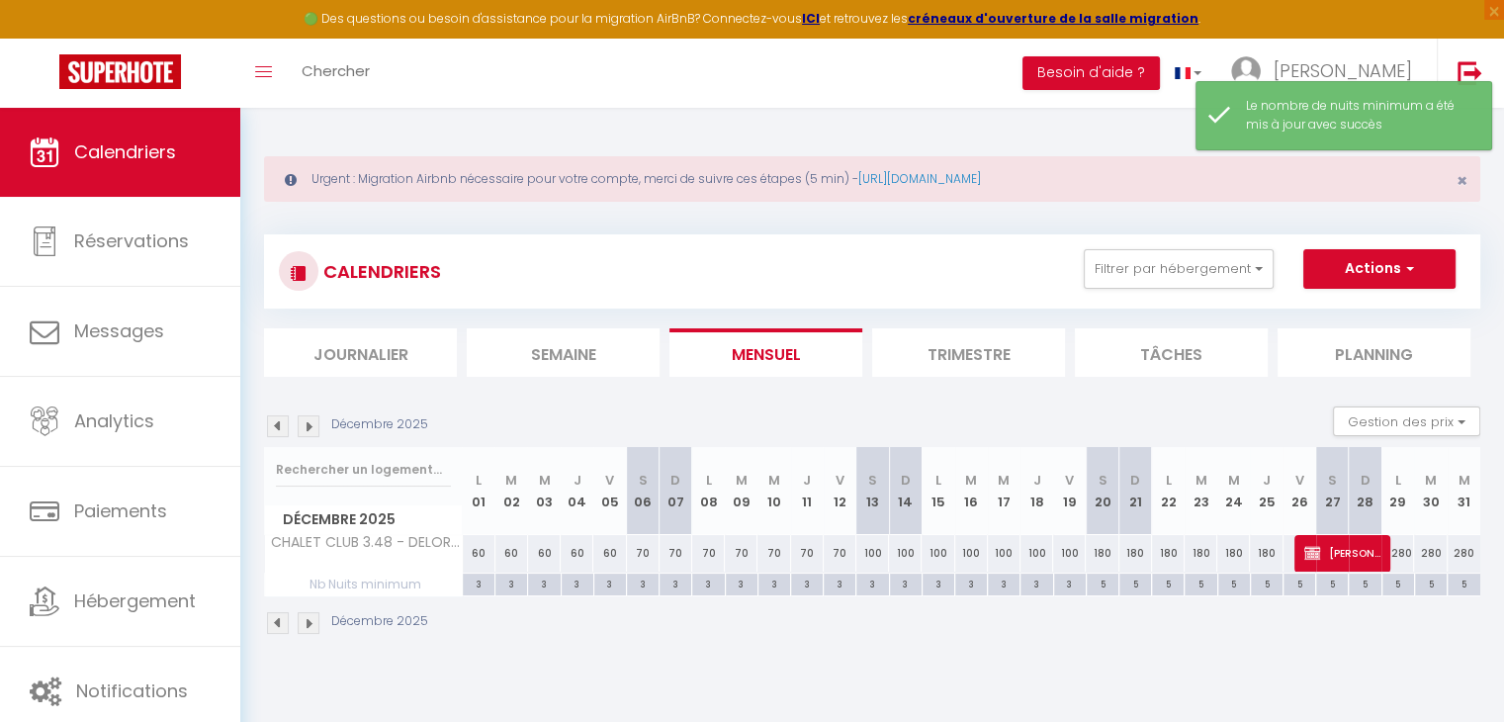
click at [300, 422] on img at bounding box center [309, 426] width 22 height 22
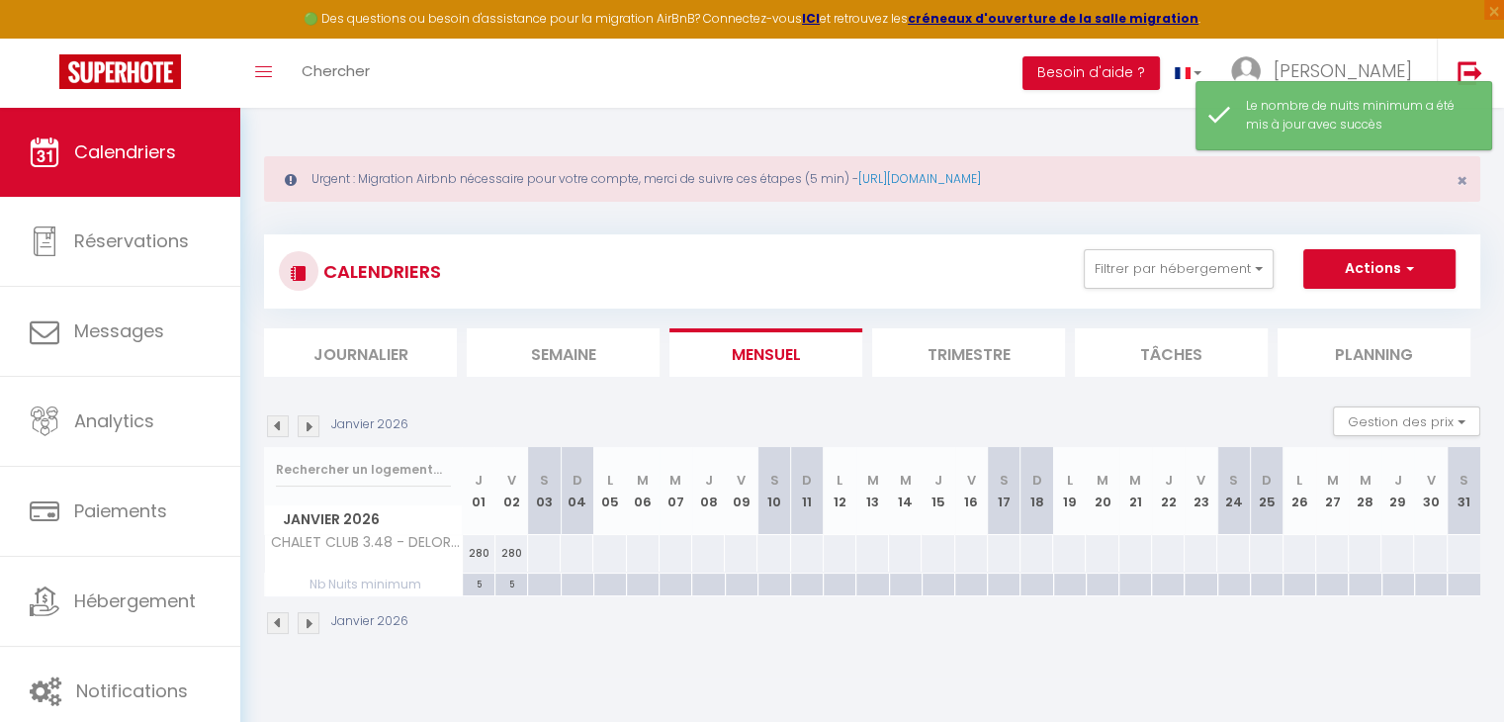
click at [536, 584] on div at bounding box center [543, 584] width 33 height 23
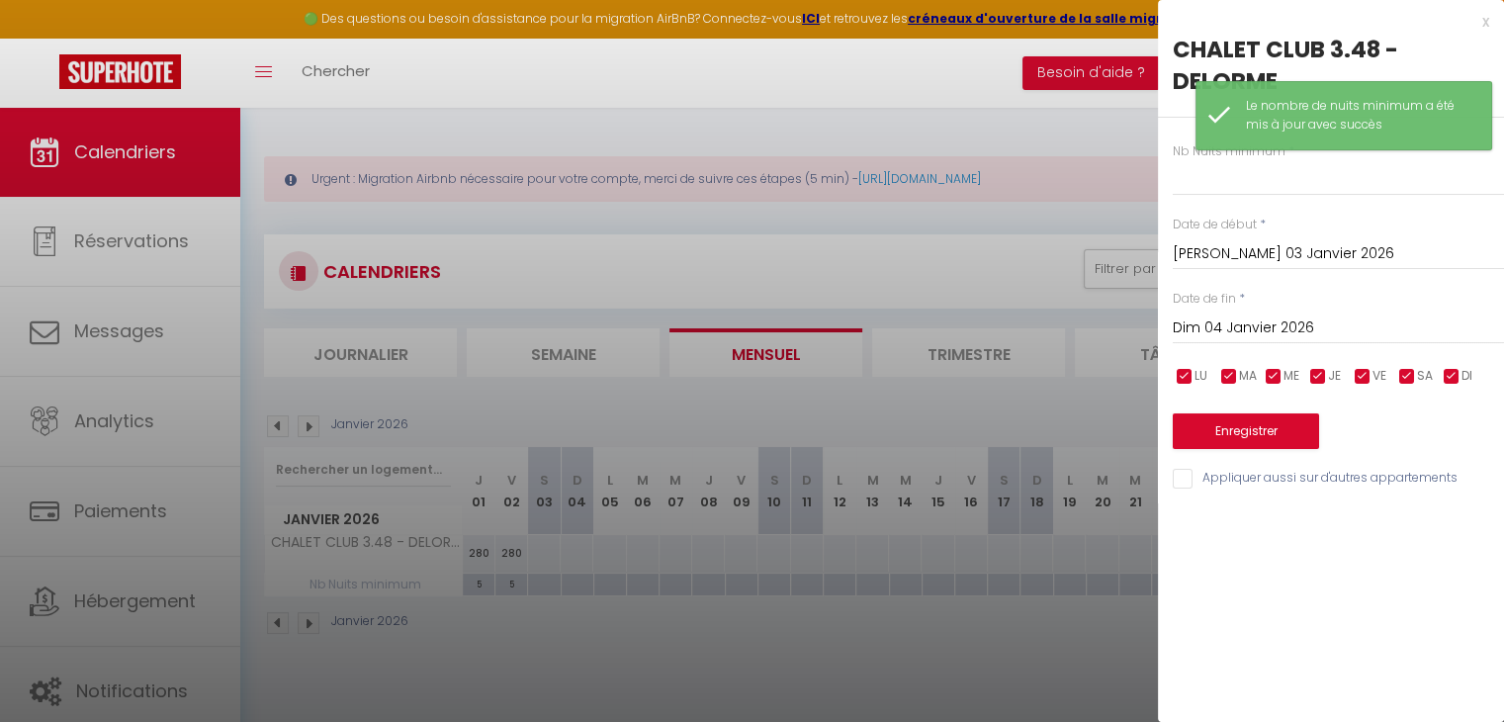
click at [1235, 337] on input "Dim 04 Janvier 2026" at bounding box center [1338, 328] width 331 height 26
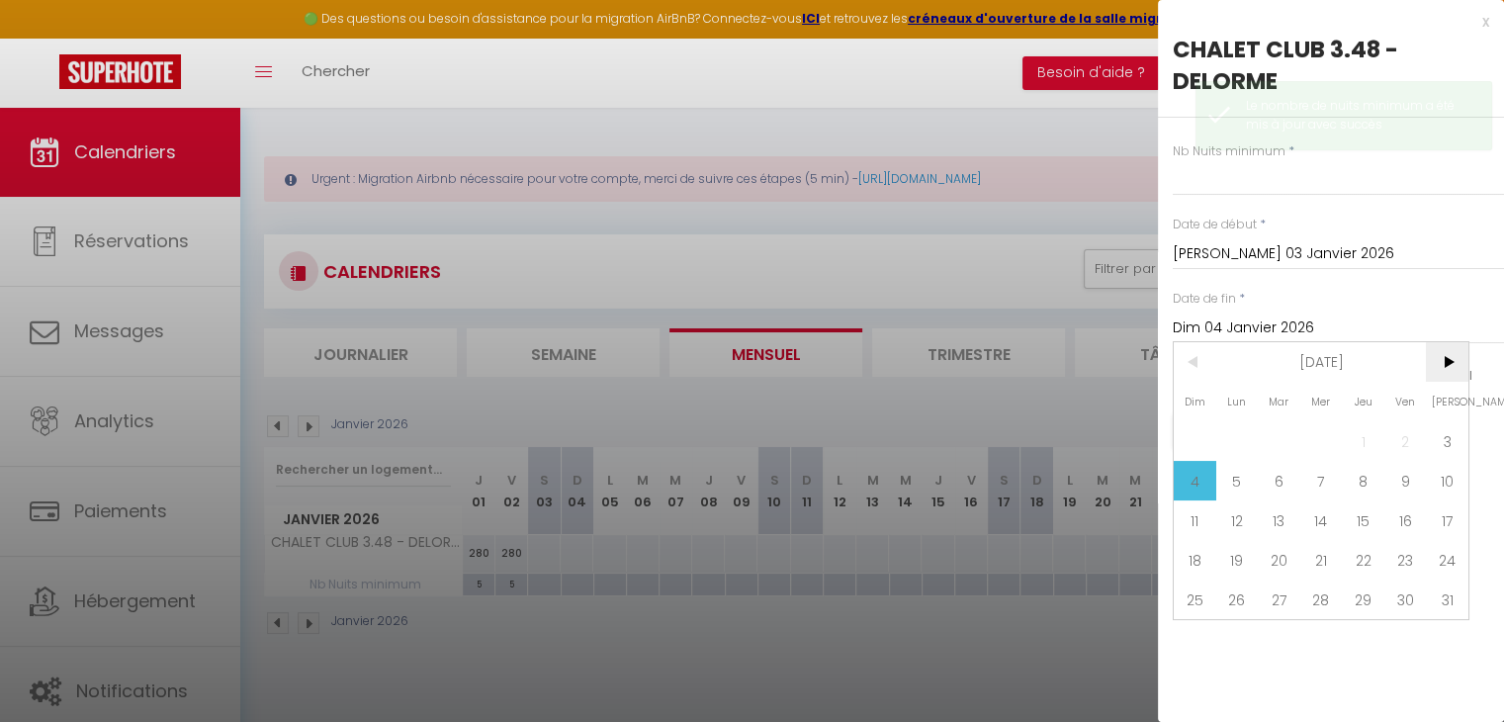
click at [1430, 364] on span ">" at bounding box center [1447, 362] width 43 height 40
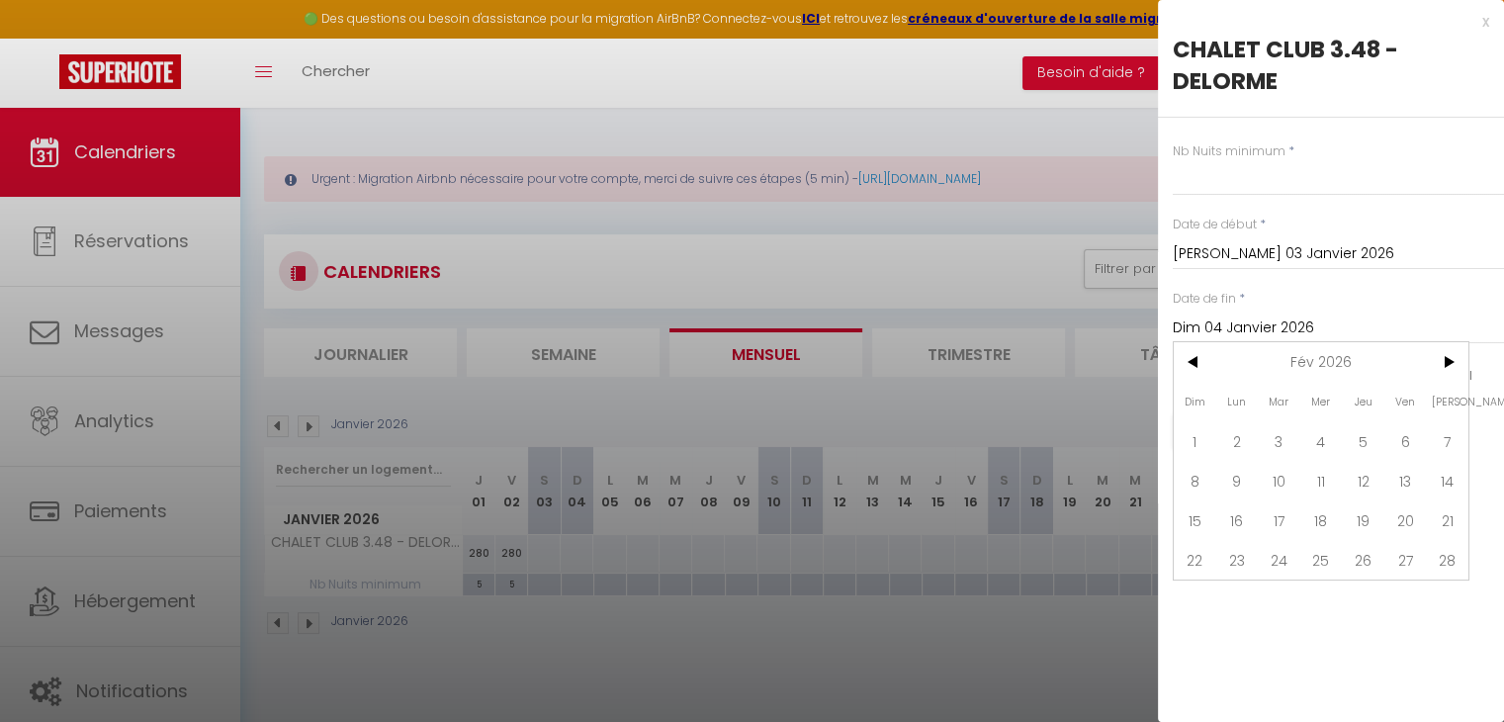
click at [1444, 419] on span "[PERSON_NAME]" at bounding box center [1447, 402] width 43 height 40
click at [1450, 443] on span "7" at bounding box center [1447, 441] width 43 height 40
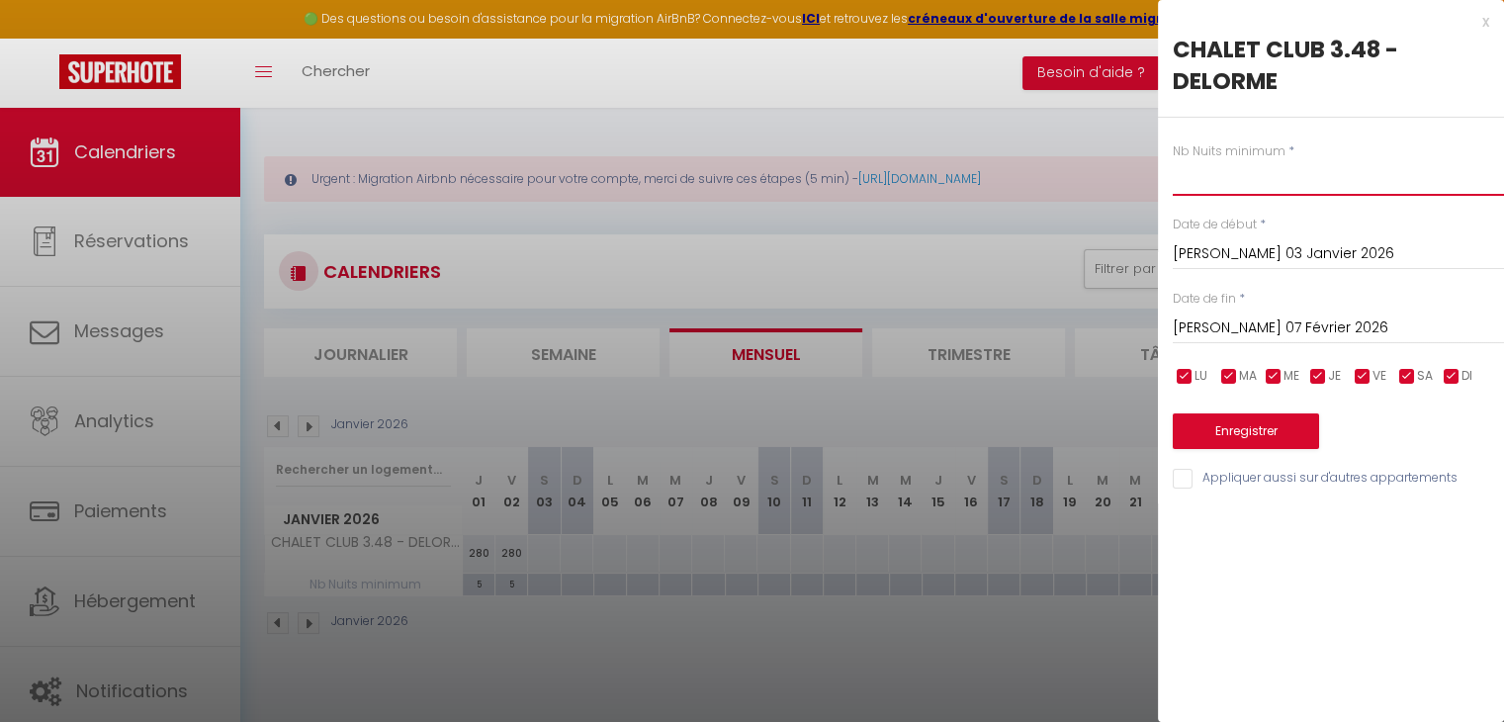
click at [1266, 179] on input "text" at bounding box center [1338, 178] width 331 height 36
click at [1281, 428] on button "Enregistrer" at bounding box center [1246, 431] width 146 height 36
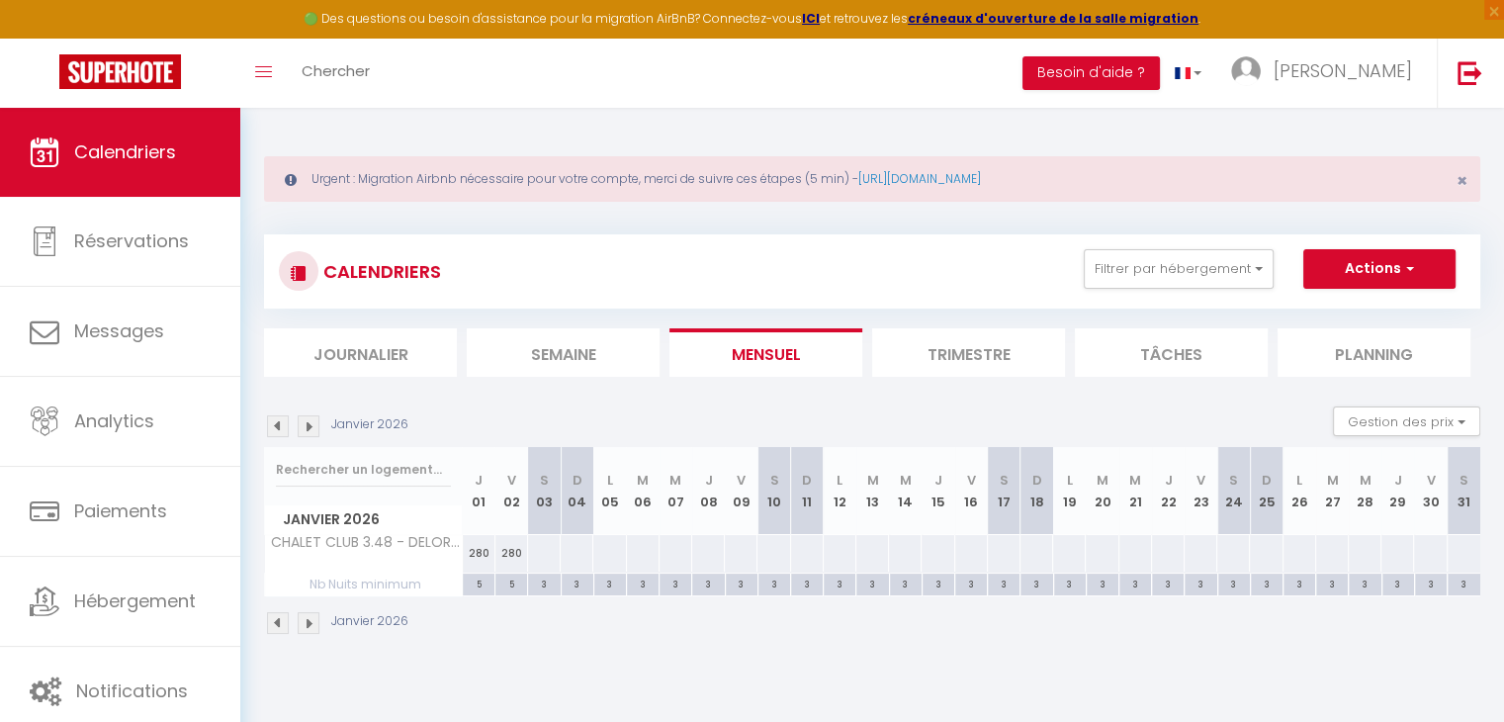
click at [537, 553] on div at bounding box center [544, 553] width 34 height 37
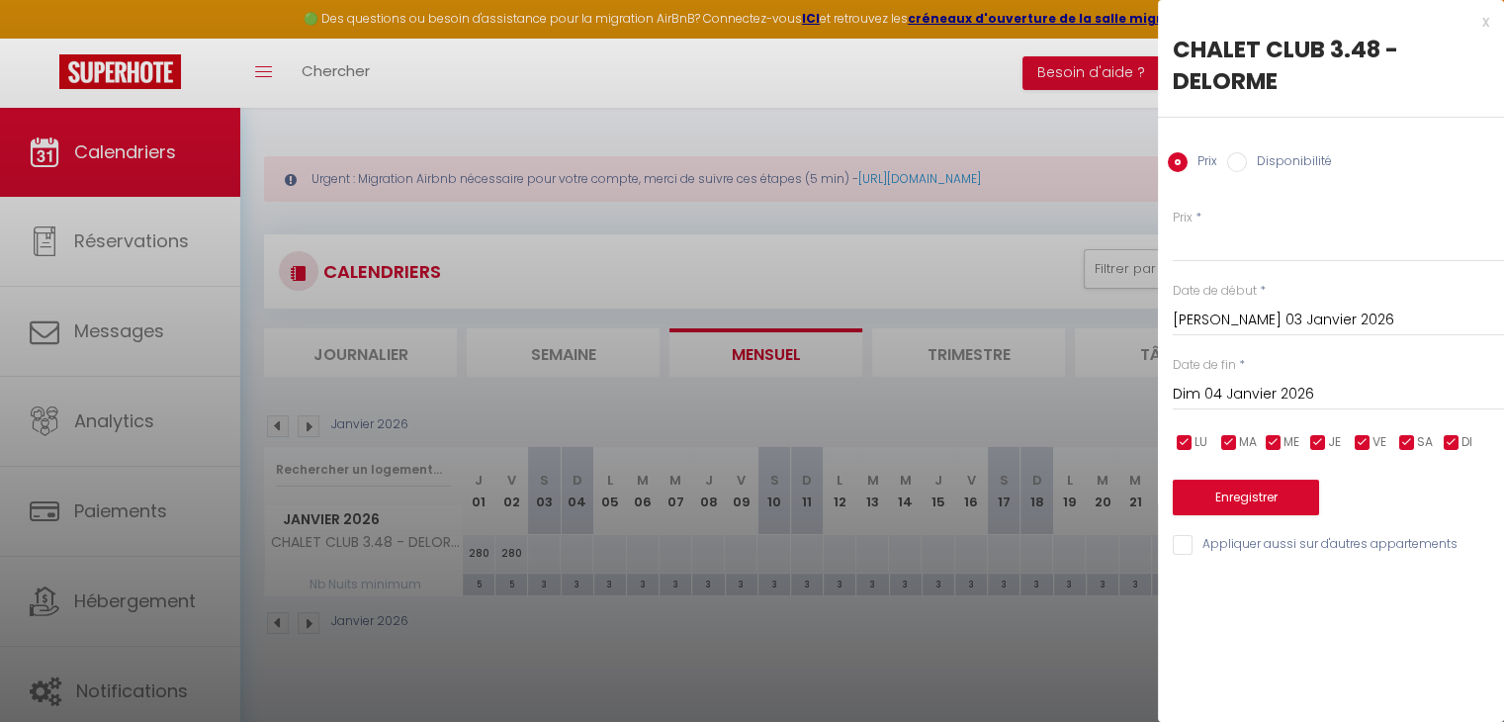
click at [1178, 397] on input "Dim 04 Janvier 2026" at bounding box center [1338, 395] width 331 height 26
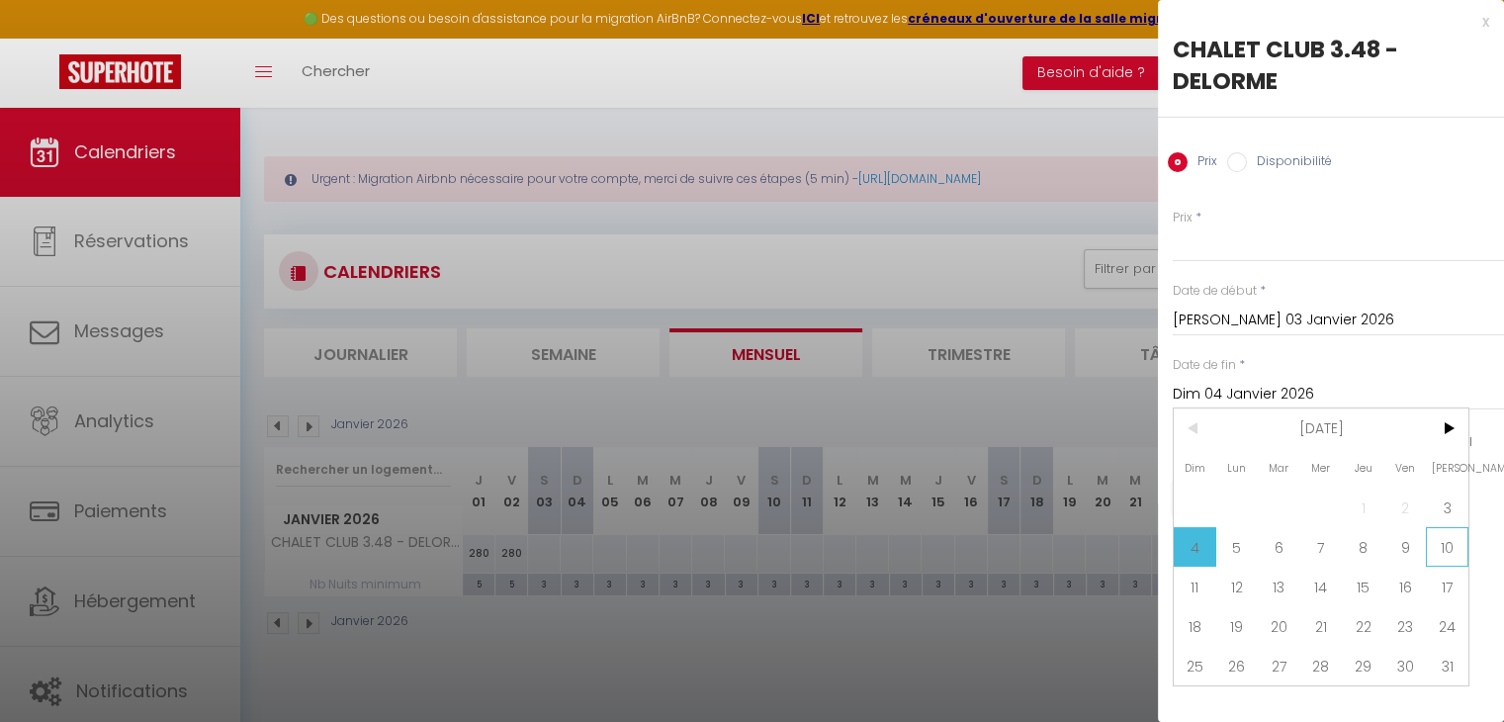
click at [1439, 539] on span "10" at bounding box center [1447, 547] width 43 height 40
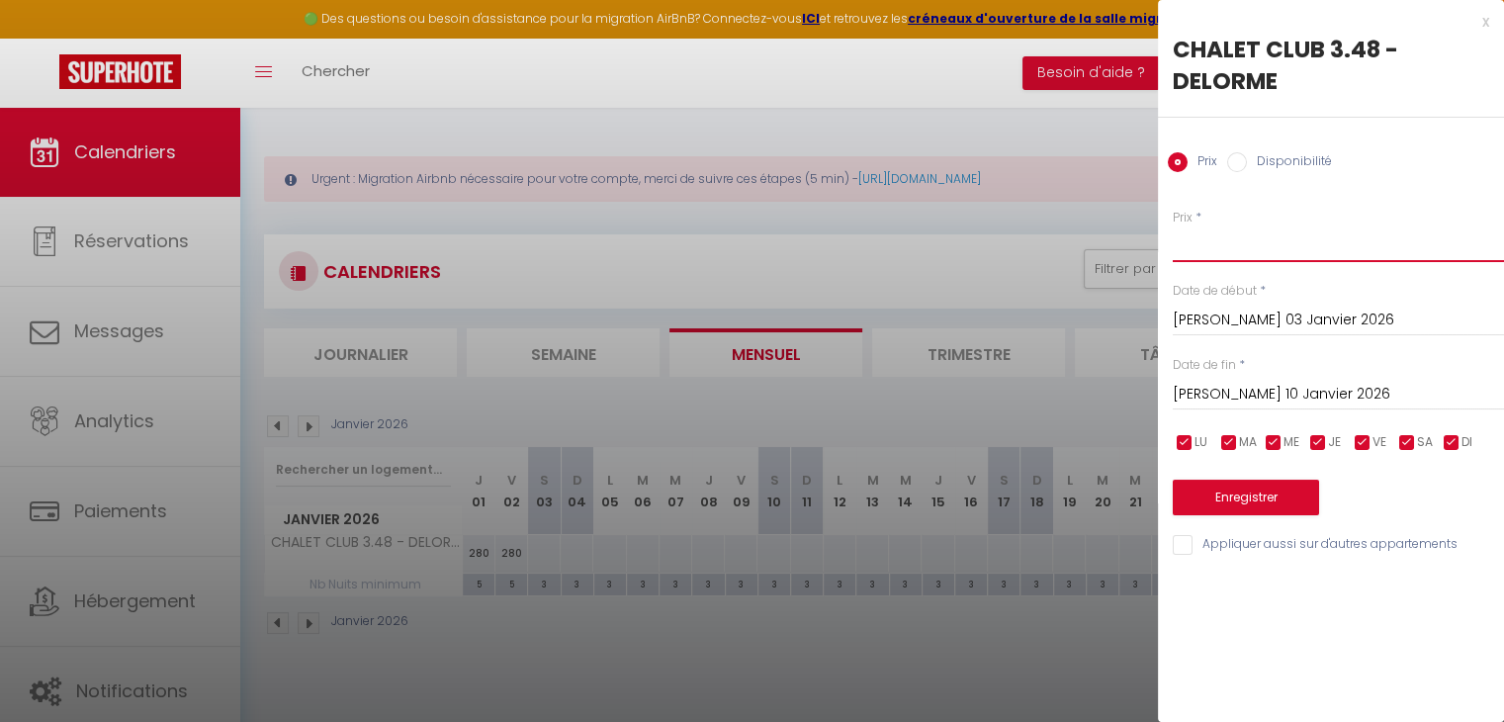
click at [1215, 242] on input "Prix" at bounding box center [1338, 244] width 331 height 36
click at [1276, 491] on button "Enregistrer" at bounding box center [1246, 498] width 146 height 36
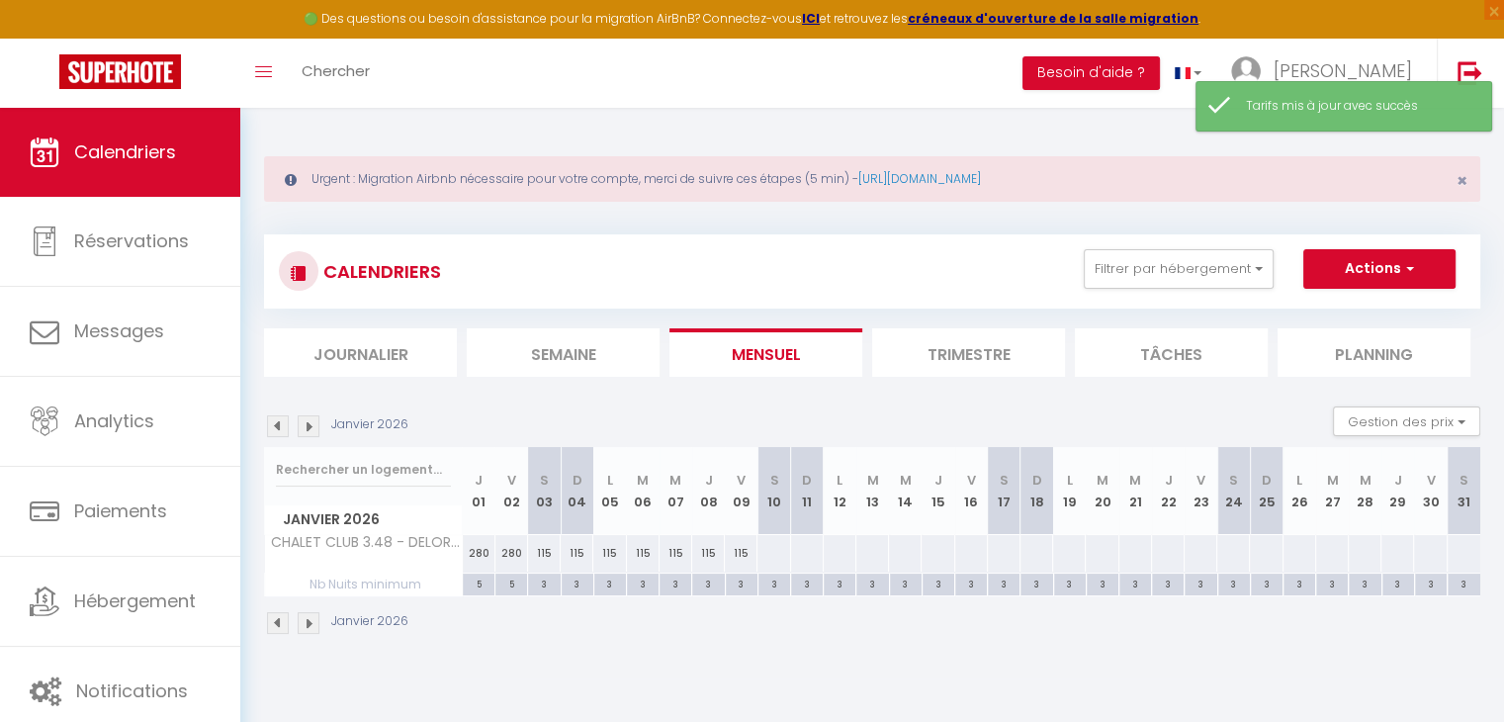
click at [778, 548] on div at bounding box center [773, 553] width 34 height 37
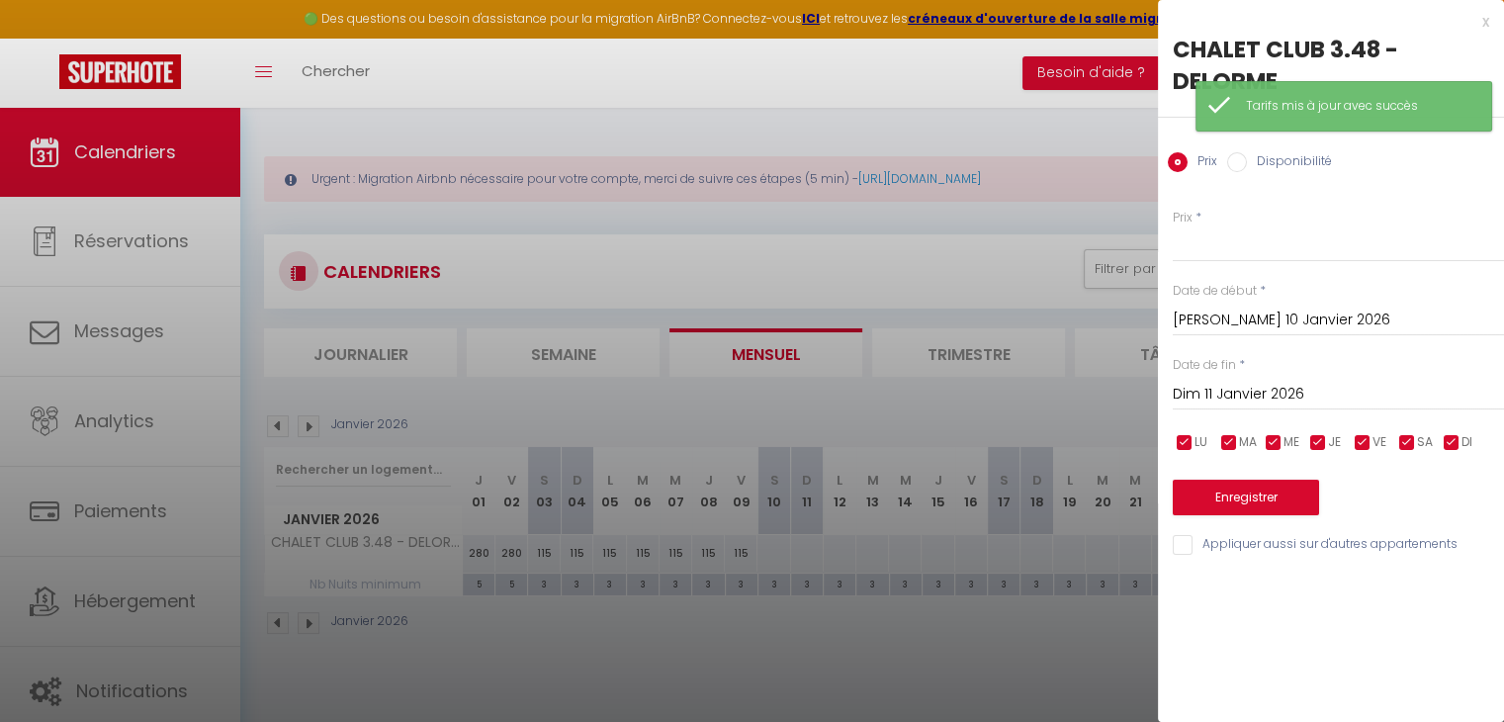
click at [1290, 396] on input "Dim 11 Janvier 2026" at bounding box center [1338, 395] width 331 height 26
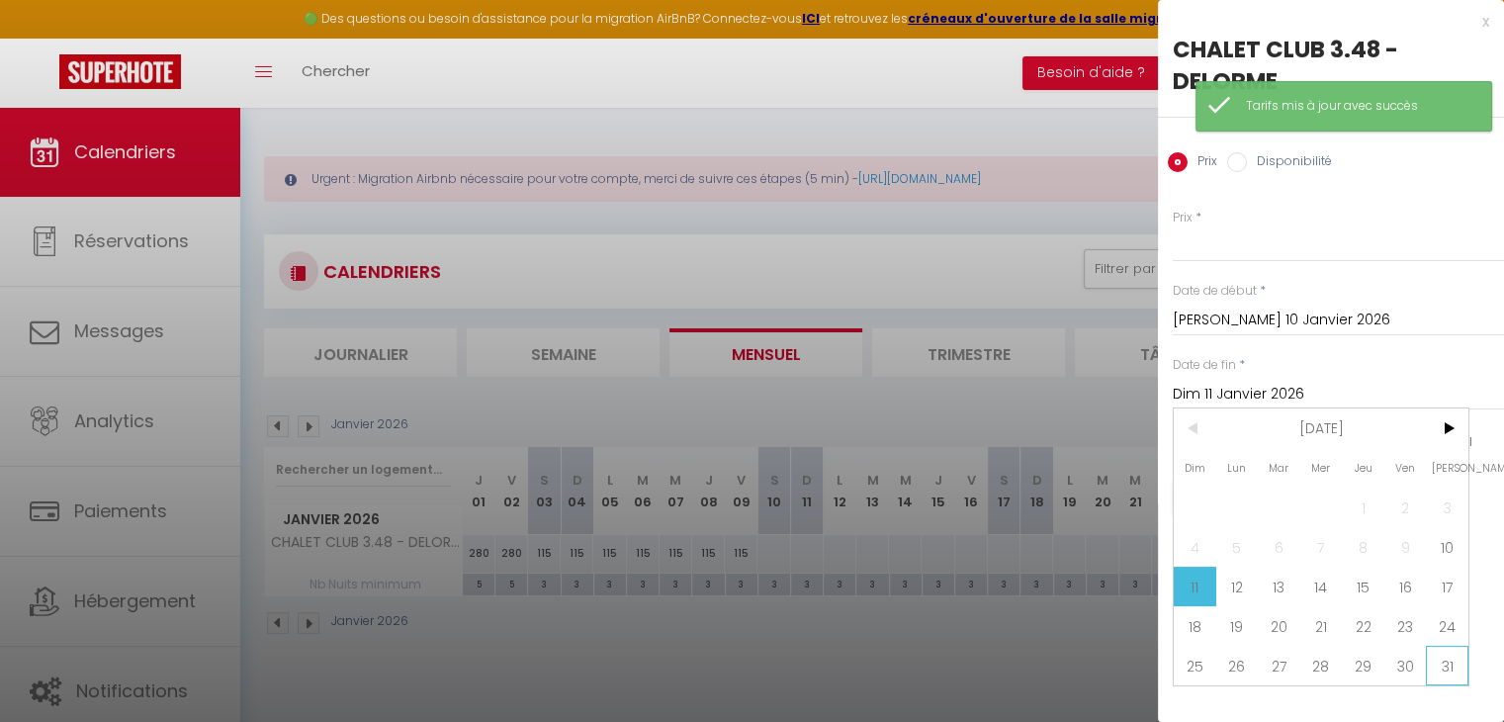
click at [1443, 678] on span "31" at bounding box center [1447, 666] width 43 height 40
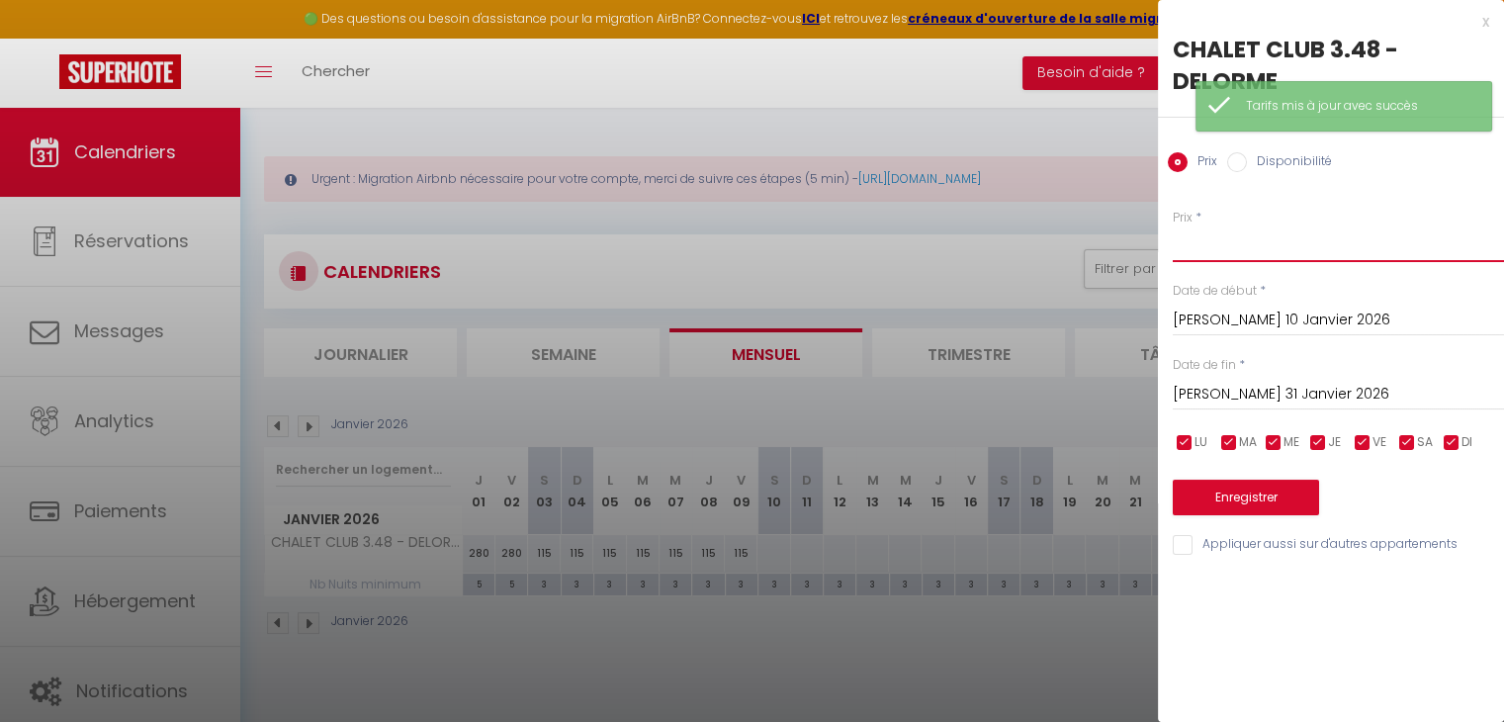
click at [1211, 258] on input "Prix" at bounding box center [1338, 244] width 331 height 36
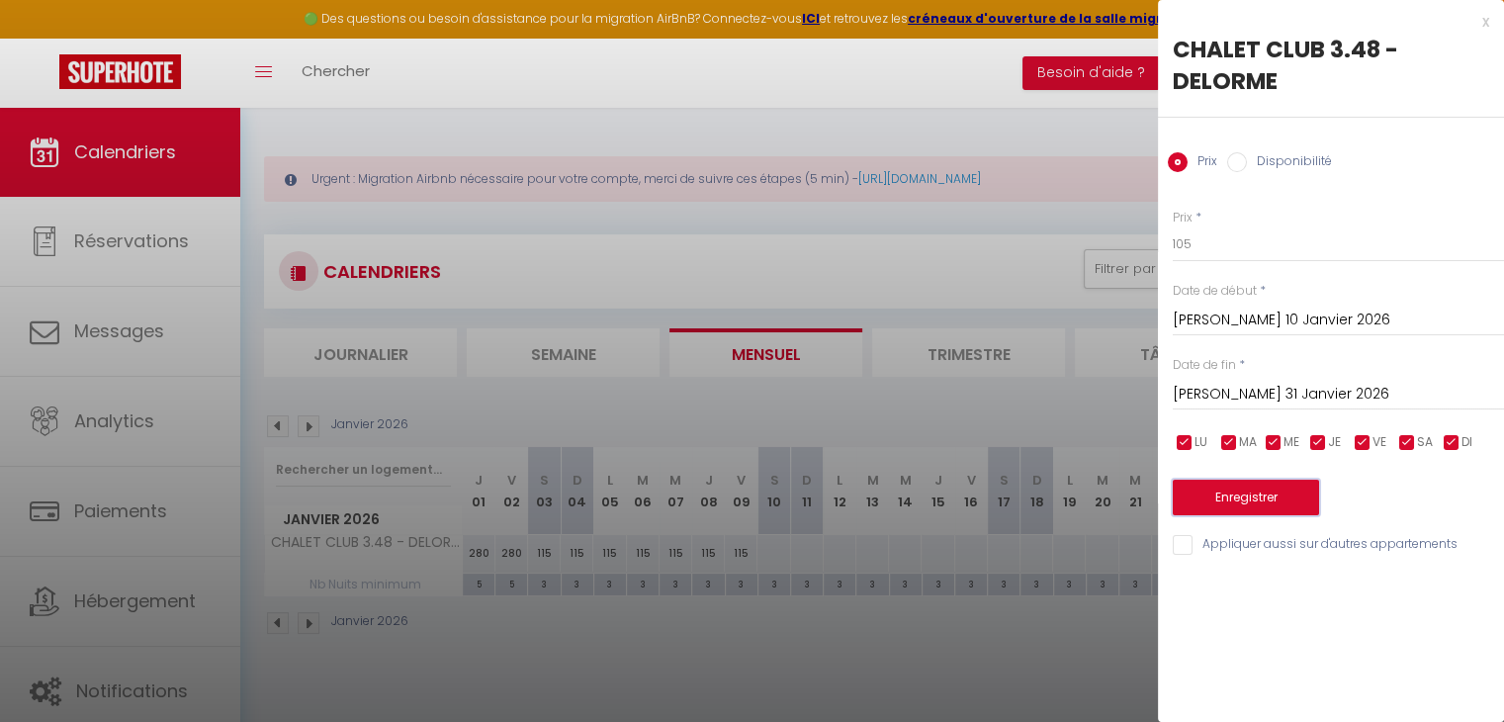
click at [1252, 494] on button "Enregistrer" at bounding box center [1246, 498] width 146 height 36
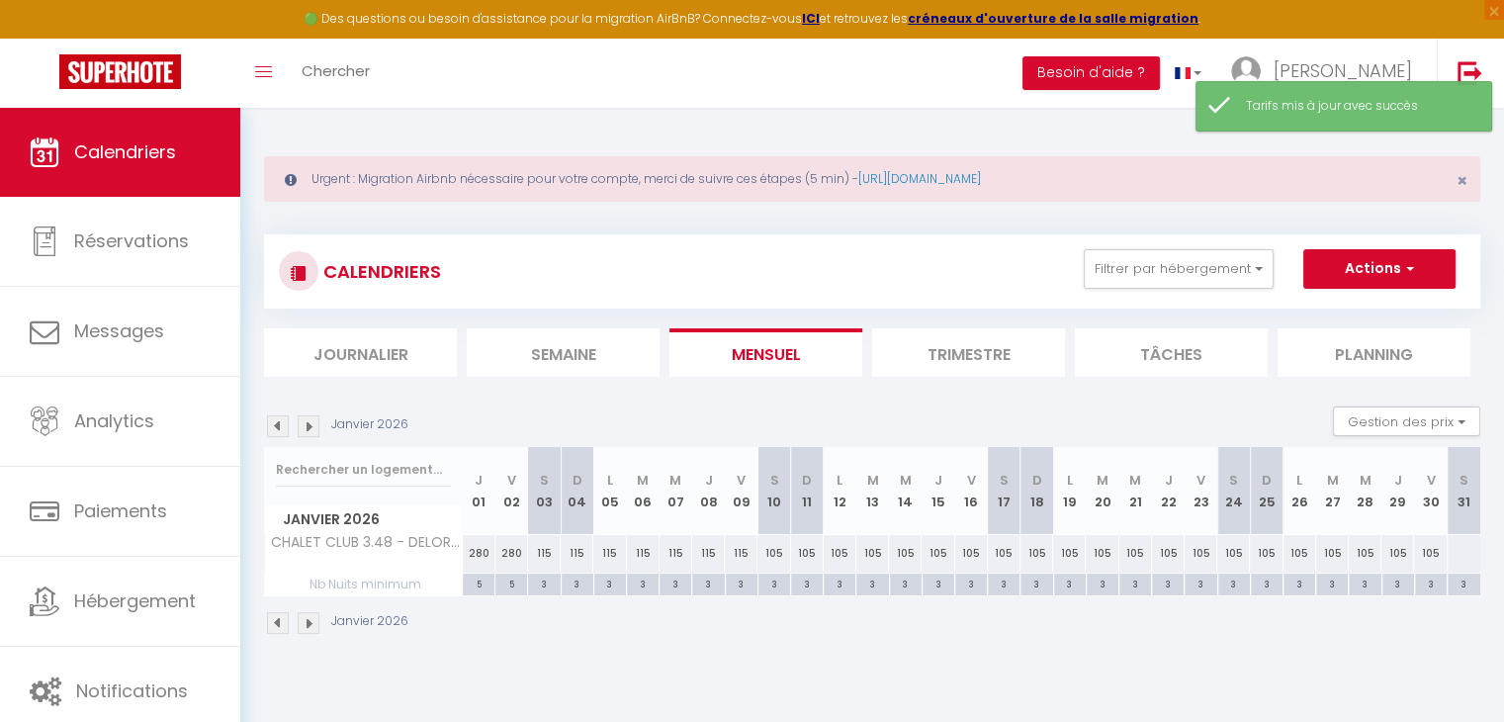
click at [313, 424] on img at bounding box center [309, 426] width 22 height 22
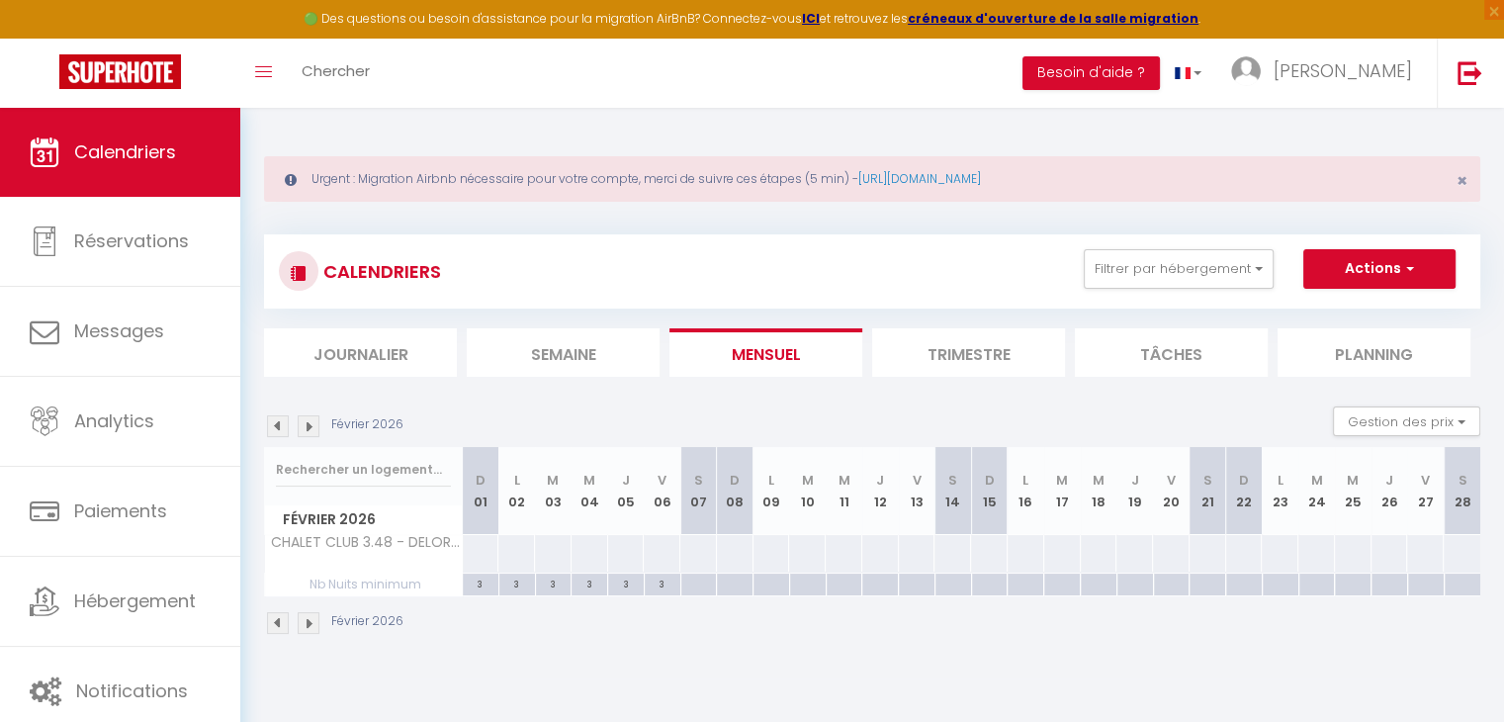
click at [486, 555] on div at bounding box center [481, 553] width 38 height 37
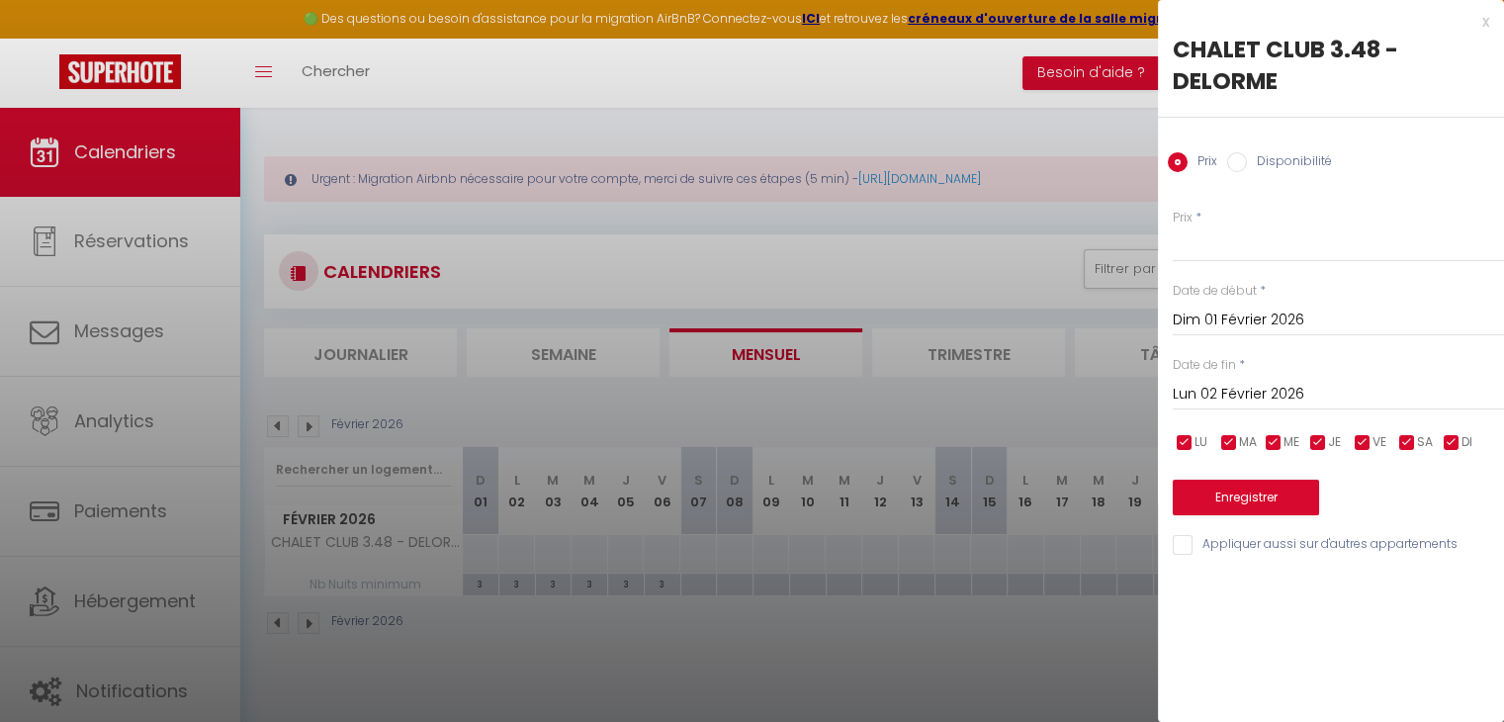
click at [1222, 397] on input "Lun 02 Février 2026" at bounding box center [1338, 395] width 331 height 26
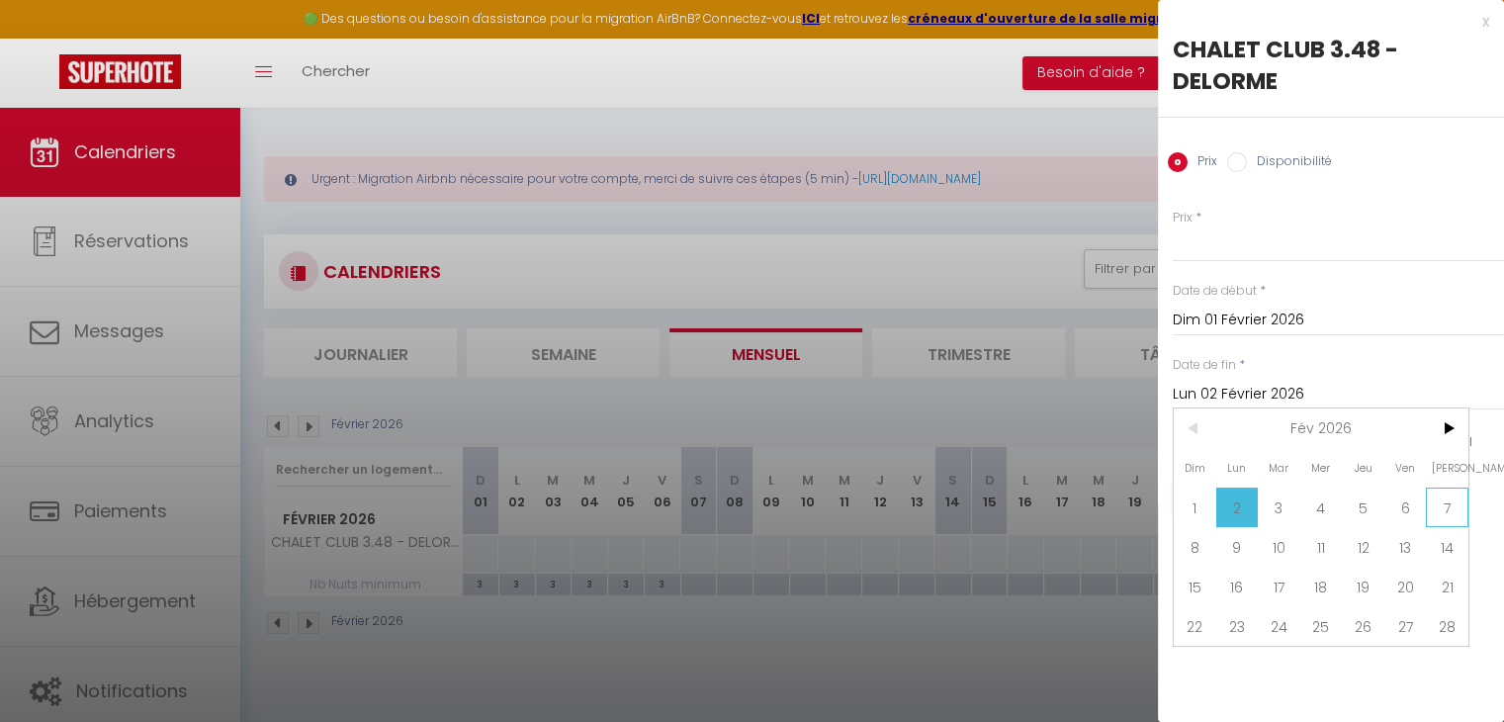
click at [1440, 502] on span "7" at bounding box center [1447, 507] width 43 height 40
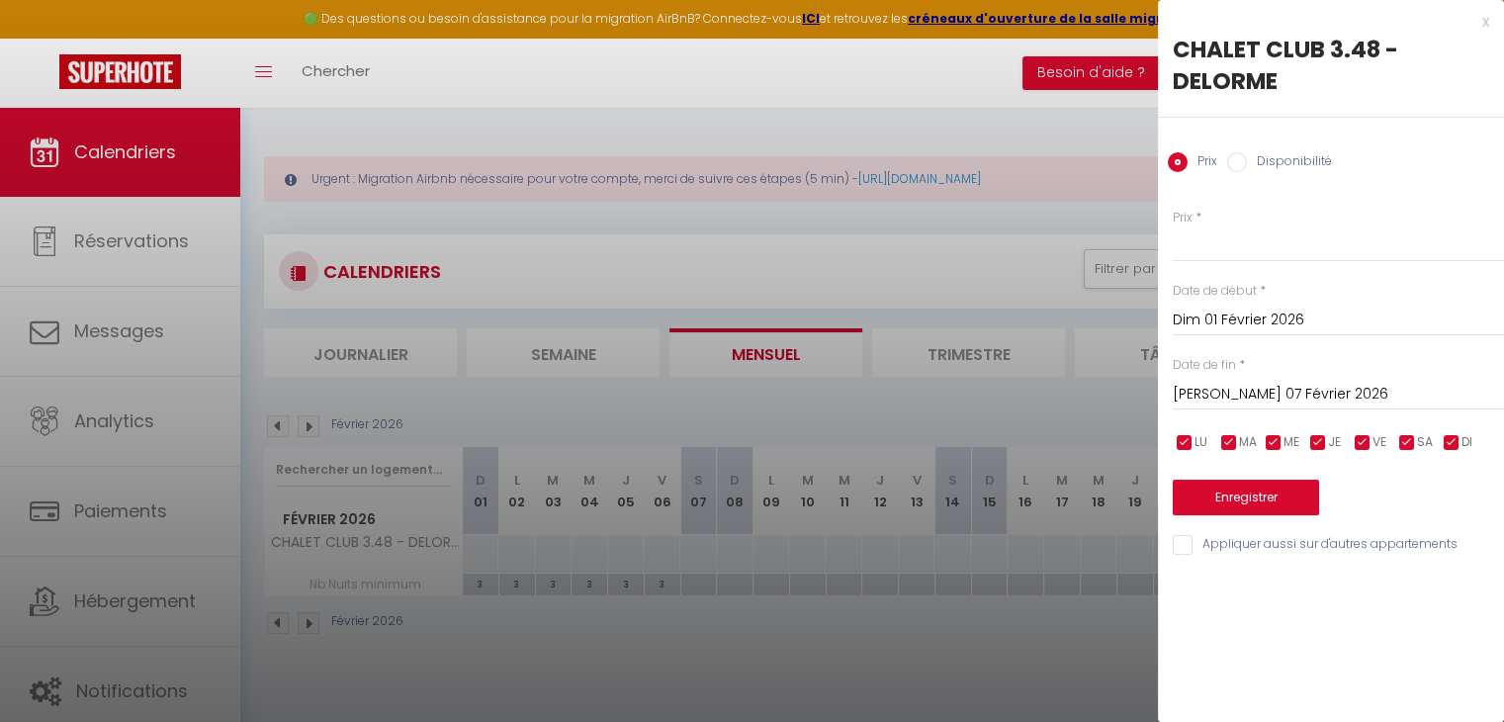
click at [1190, 318] on input "Dim 01 Février 2026" at bounding box center [1338, 320] width 331 height 26
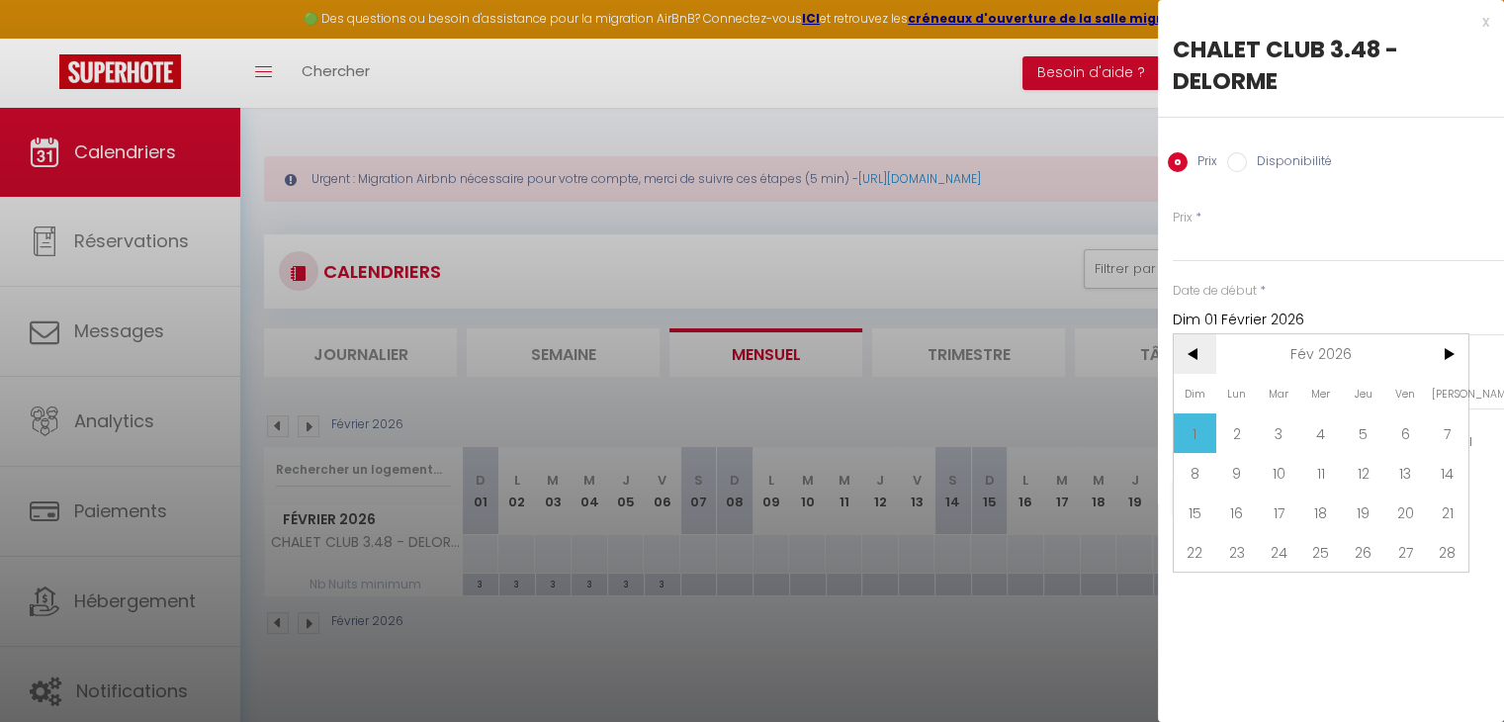
click at [1191, 358] on span "<" at bounding box center [1195, 354] width 43 height 40
click at [1447, 590] on span "31" at bounding box center [1447, 591] width 43 height 40
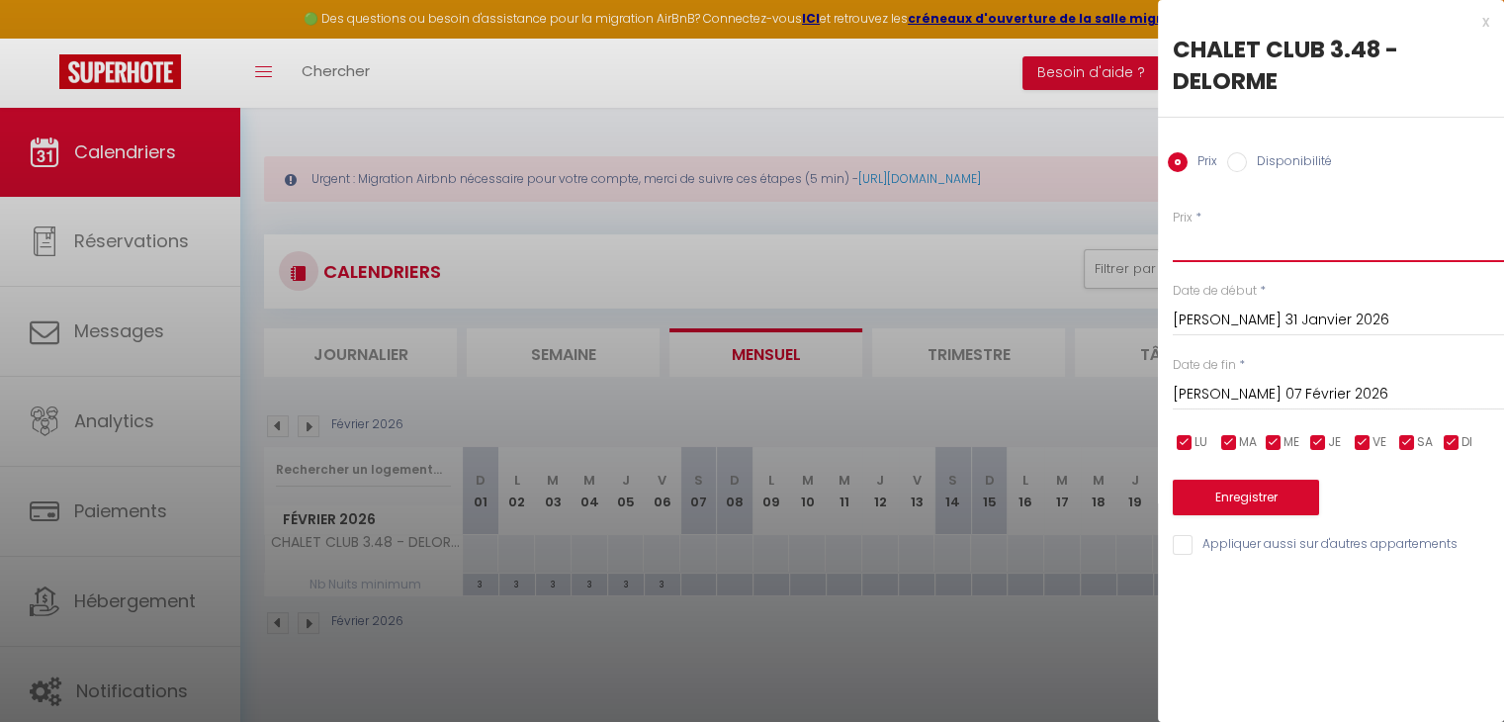
click at [1205, 250] on input "Prix" at bounding box center [1338, 244] width 331 height 36
click at [1244, 491] on button "Enregistrer" at bounding box center [1246, 498] width 146 height 36
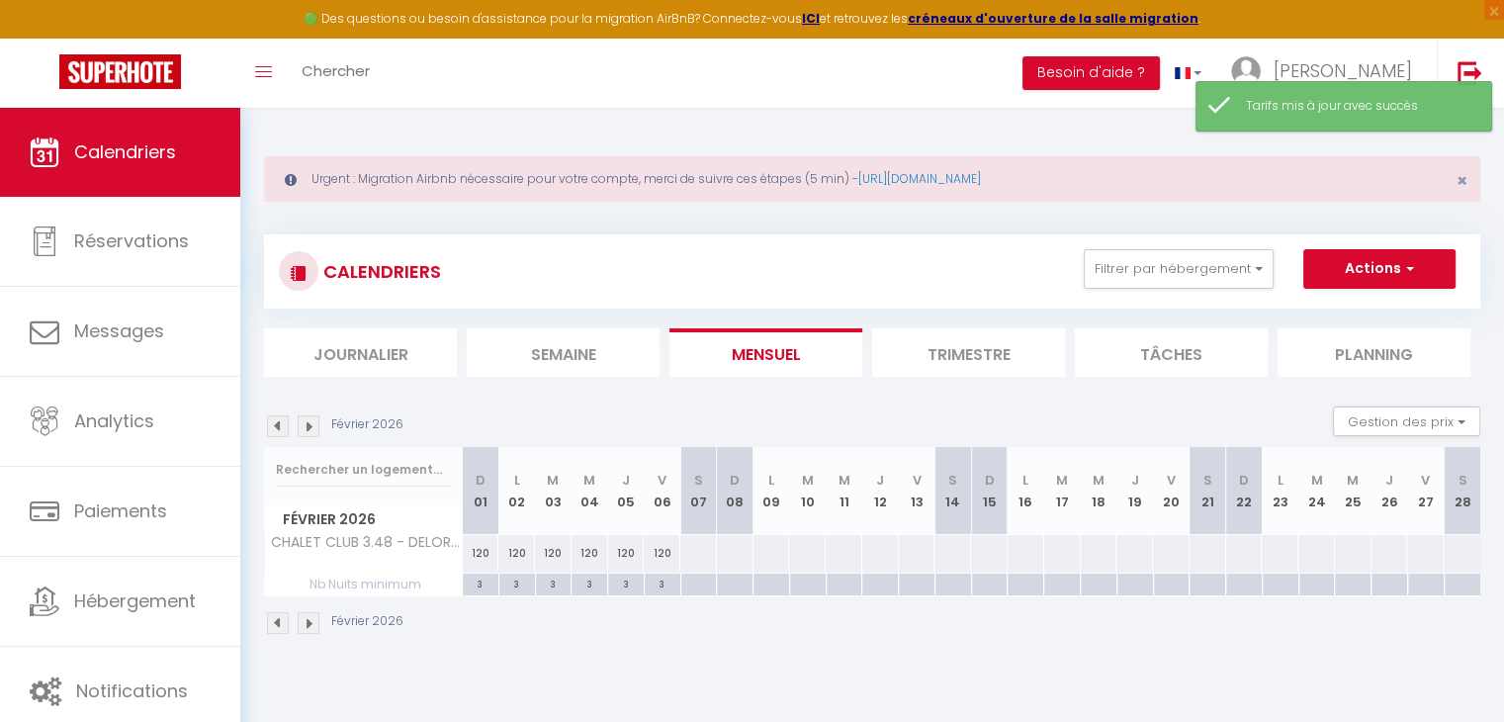
click at [692, 580] on div at bounding box center [698, 584] width 37 height 23
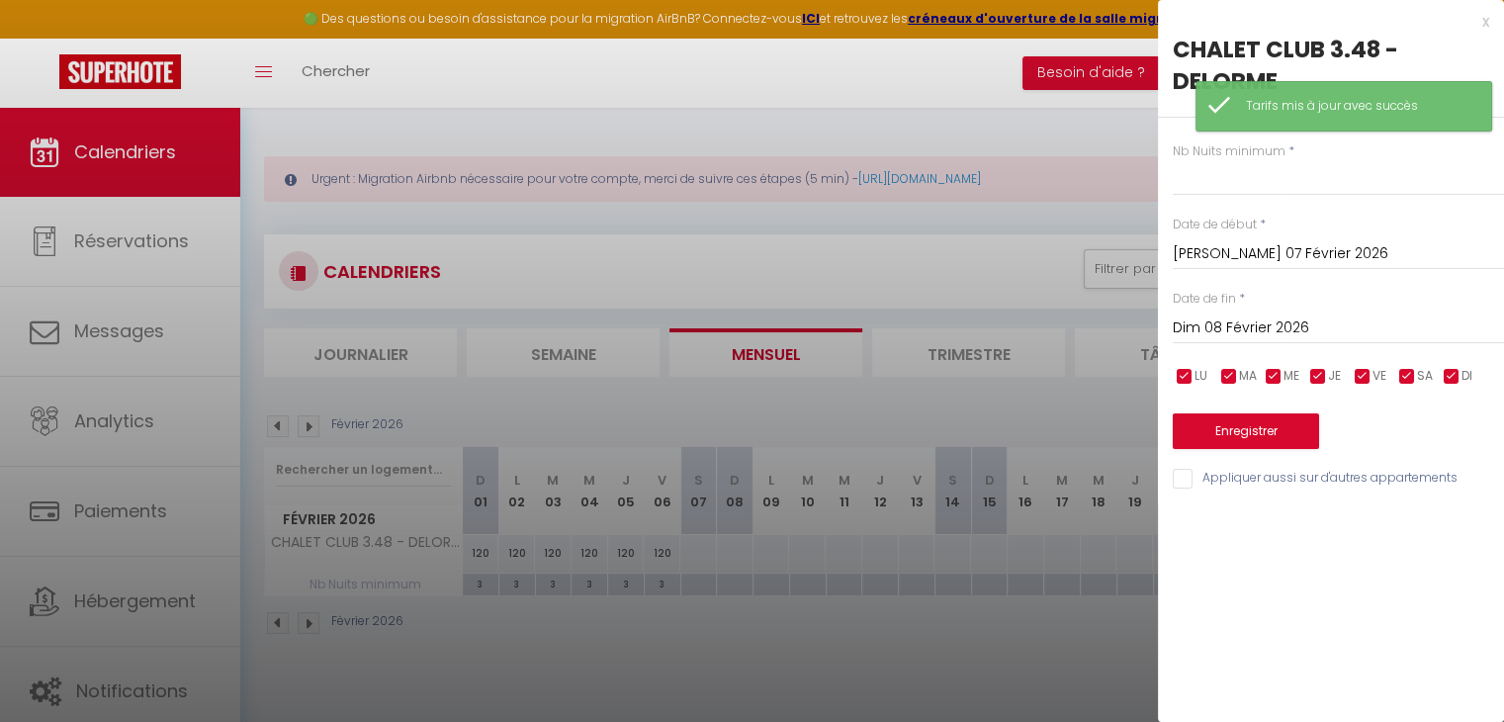
click at [1270, 329] on input "Dim 08 Février 2026" at bounding box center [1338, 328] width 331 height 26
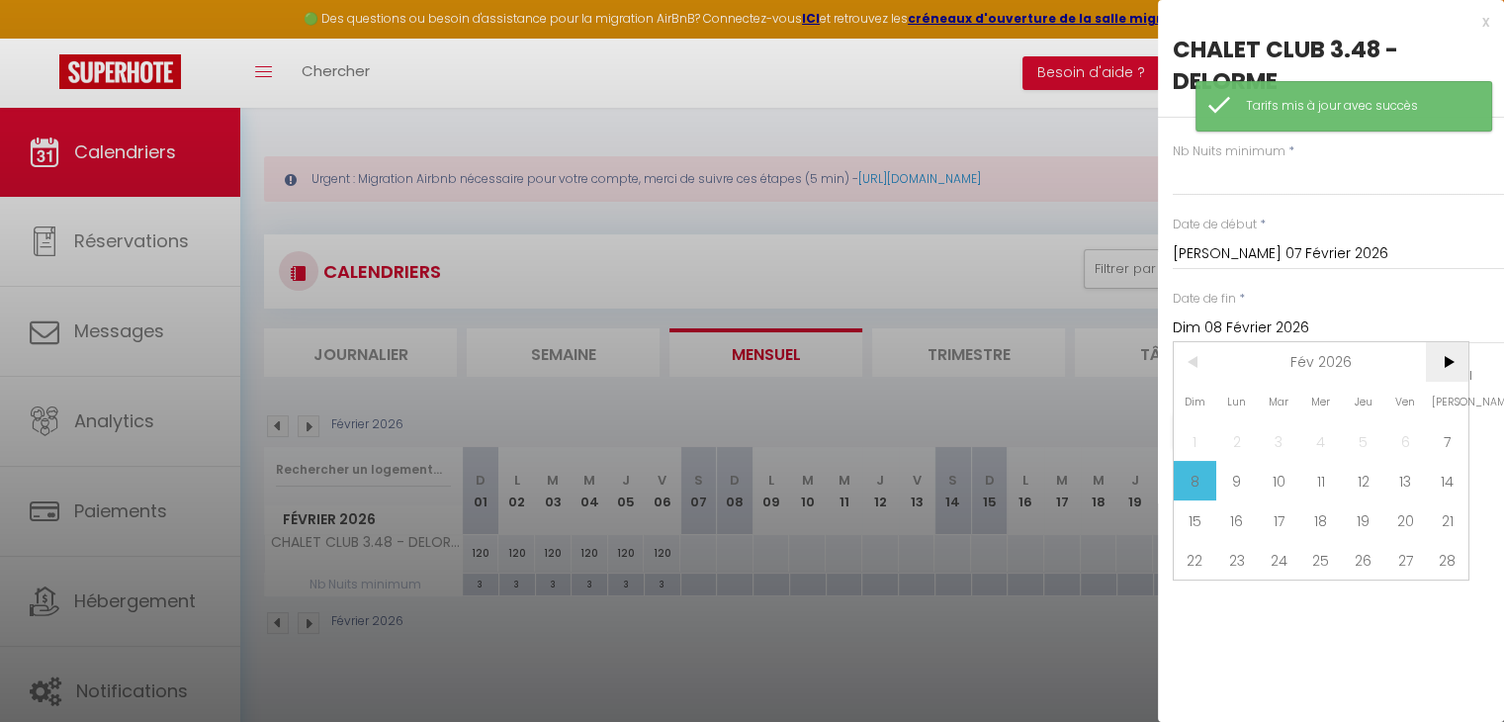
click at [1443, 348] on span ">" at bounding box center [1447, 362] width 43 height 40
click at [1444, 454] on span "7" at bounding box center [1447, 441] width 43 height 40
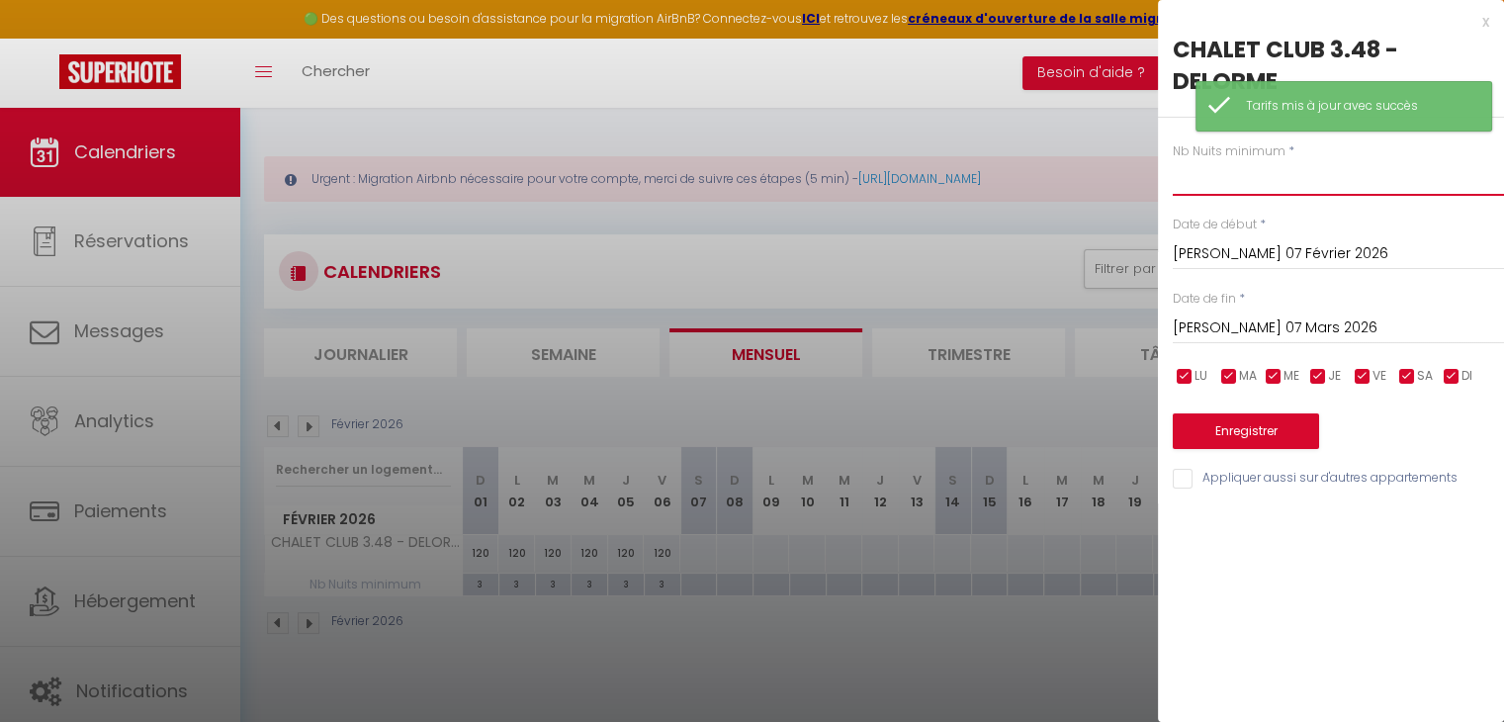
click at [1262, 191] on input "text" at bounding box center [1338, 178] width 331 height 36
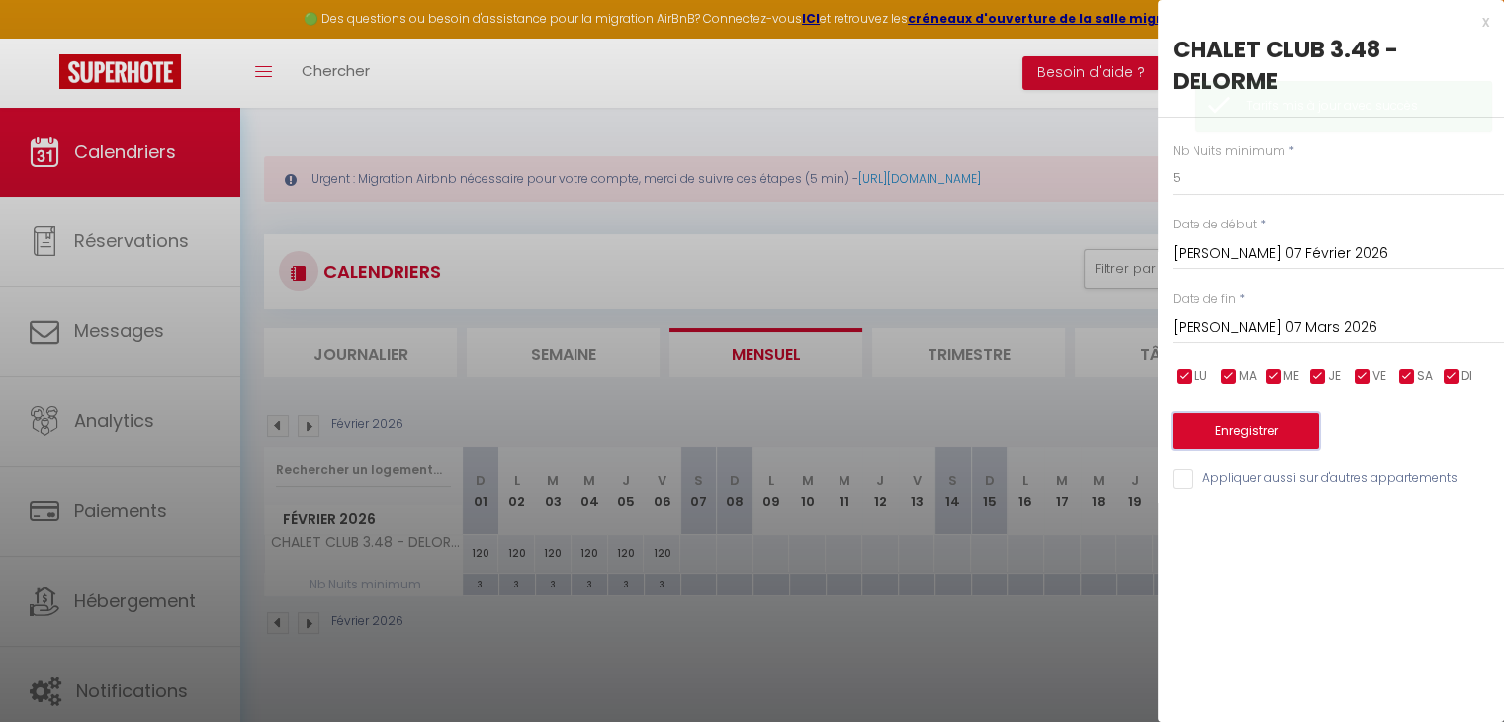
click at [1266, 428] on button "Enregistrer" at bounding box center [1246, 431] width 146 height 36
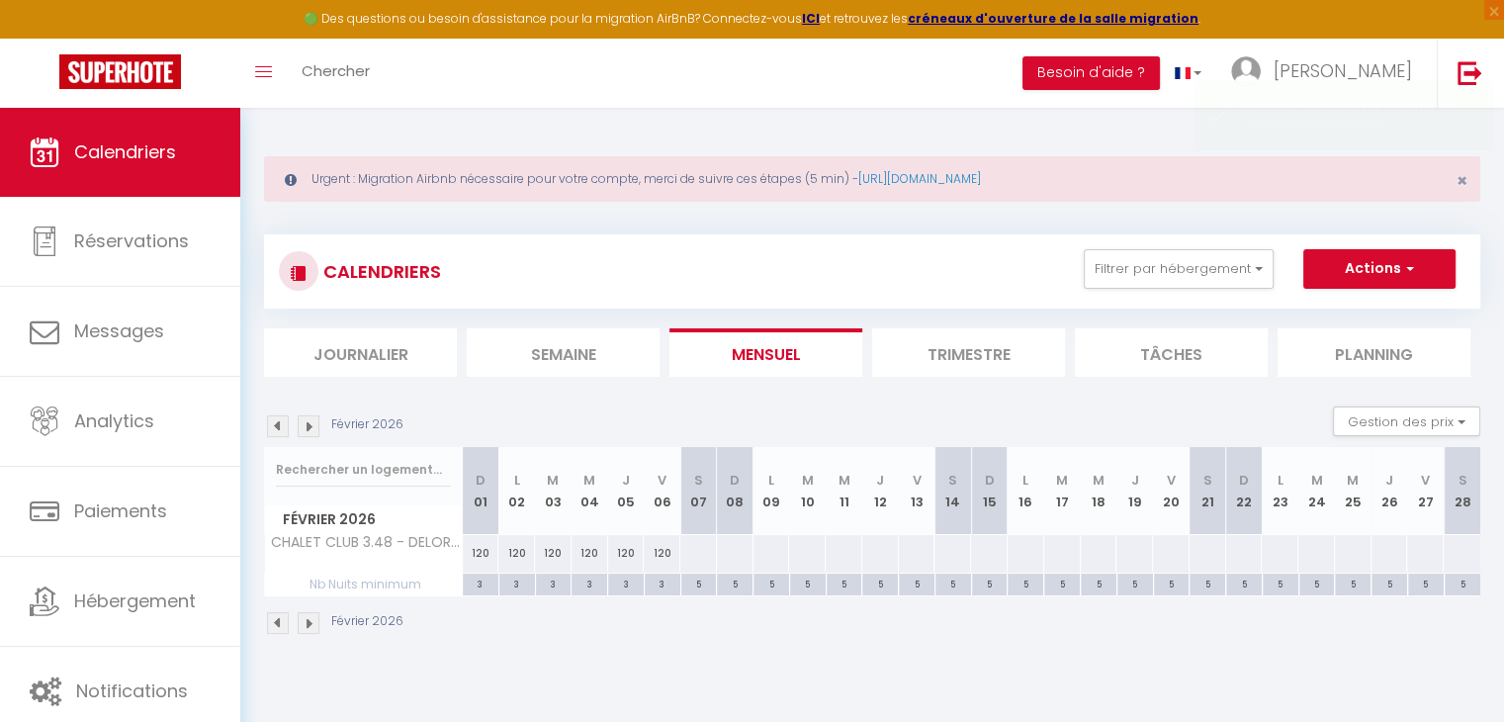
click at [680, 542] on div at bounding box center [698, 553] width 38 height 37
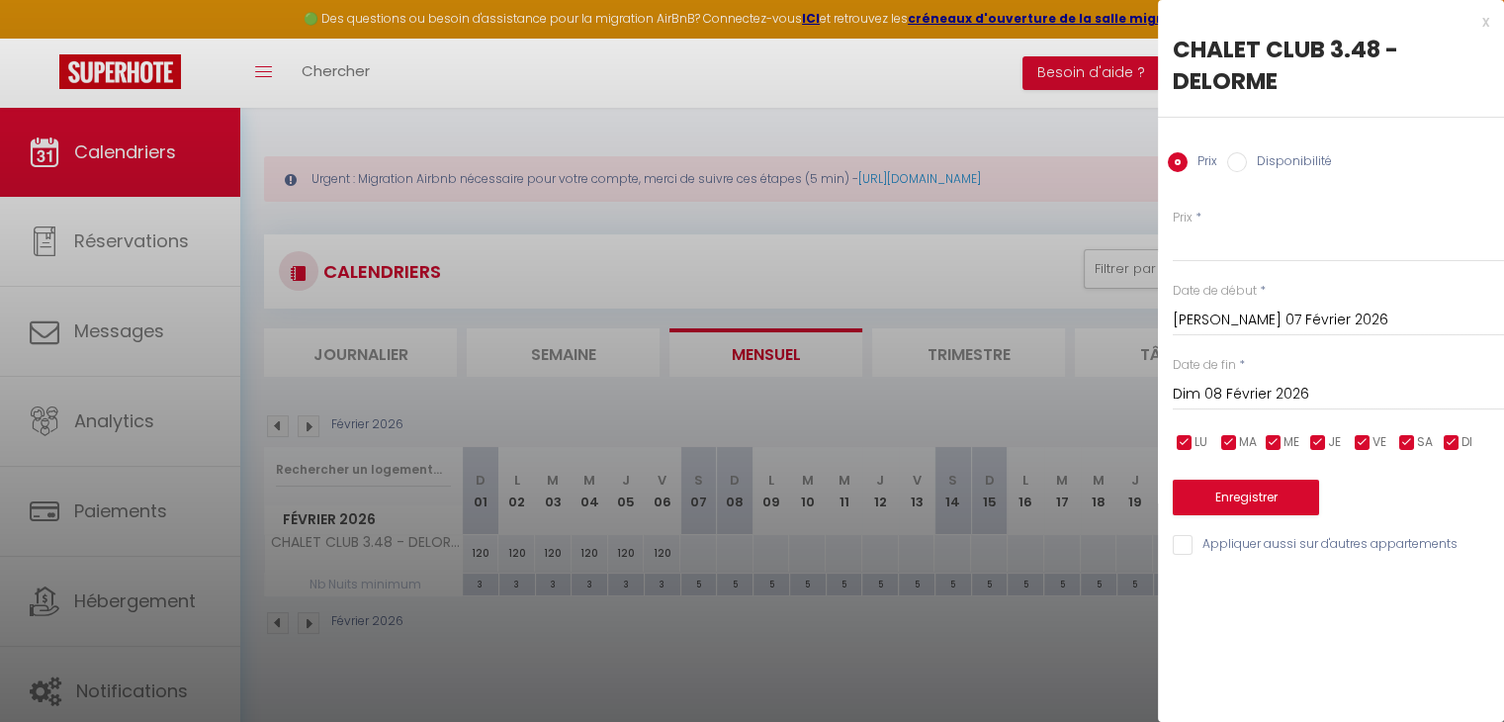
click at [1246, 387] on input "Dim 08 Février 2026" at bounding box center [1338, 395] width 331 height 26
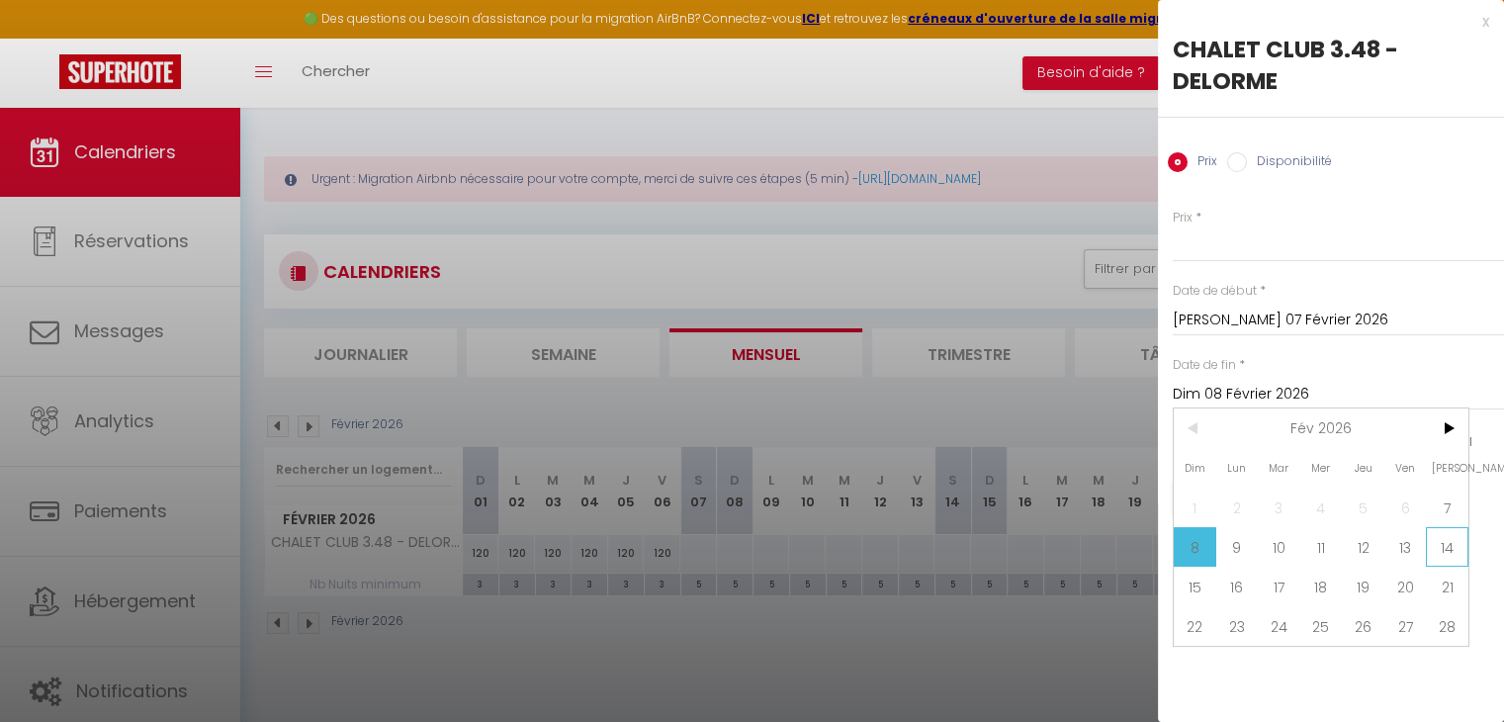
click at [1438, 548] on span "14" at bounding box center [1447, 547] width 43 height 40
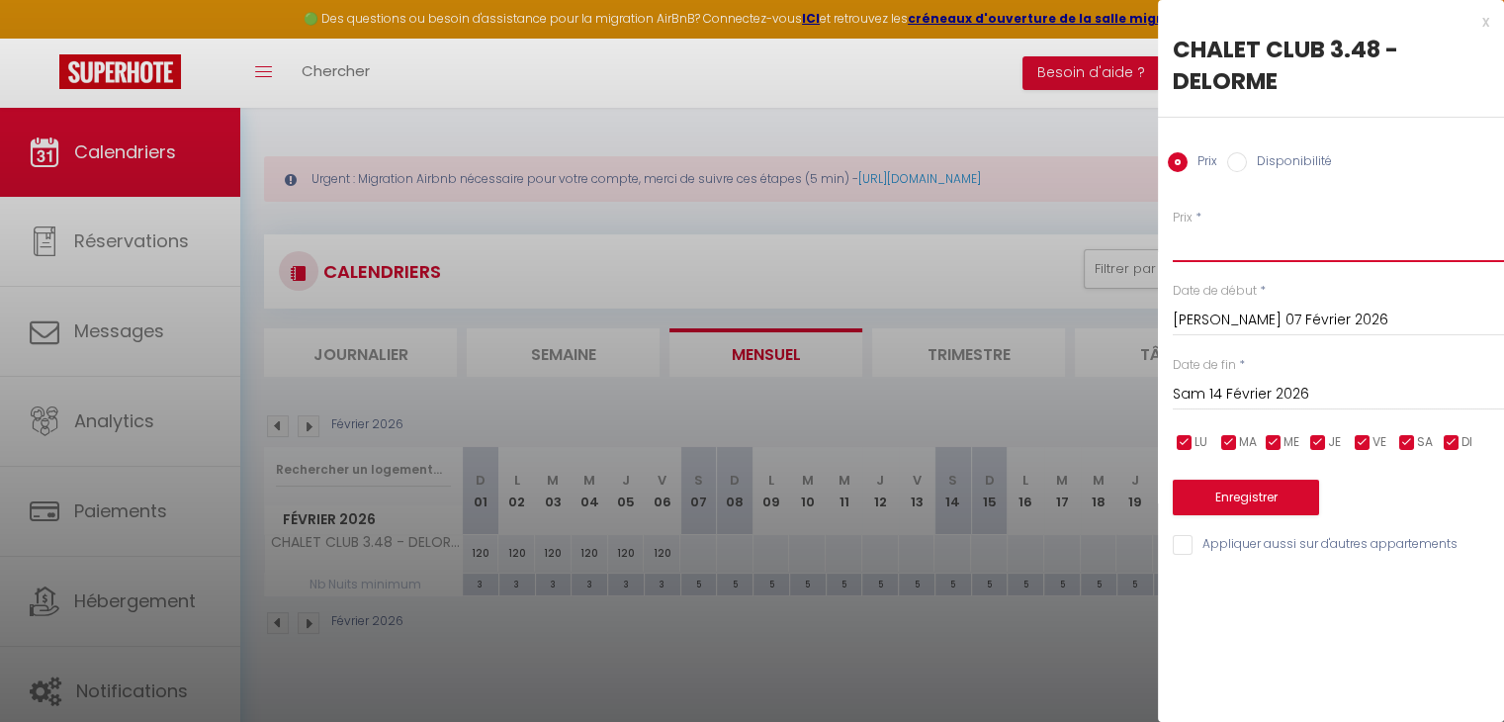
click at [1190, 238] on input "Prix" at bounding box center [1338, 244] width 331 height 36
click at [1265, 481] on button "Enregistrer" at bounding box center [1246, 498] width 146 height 36
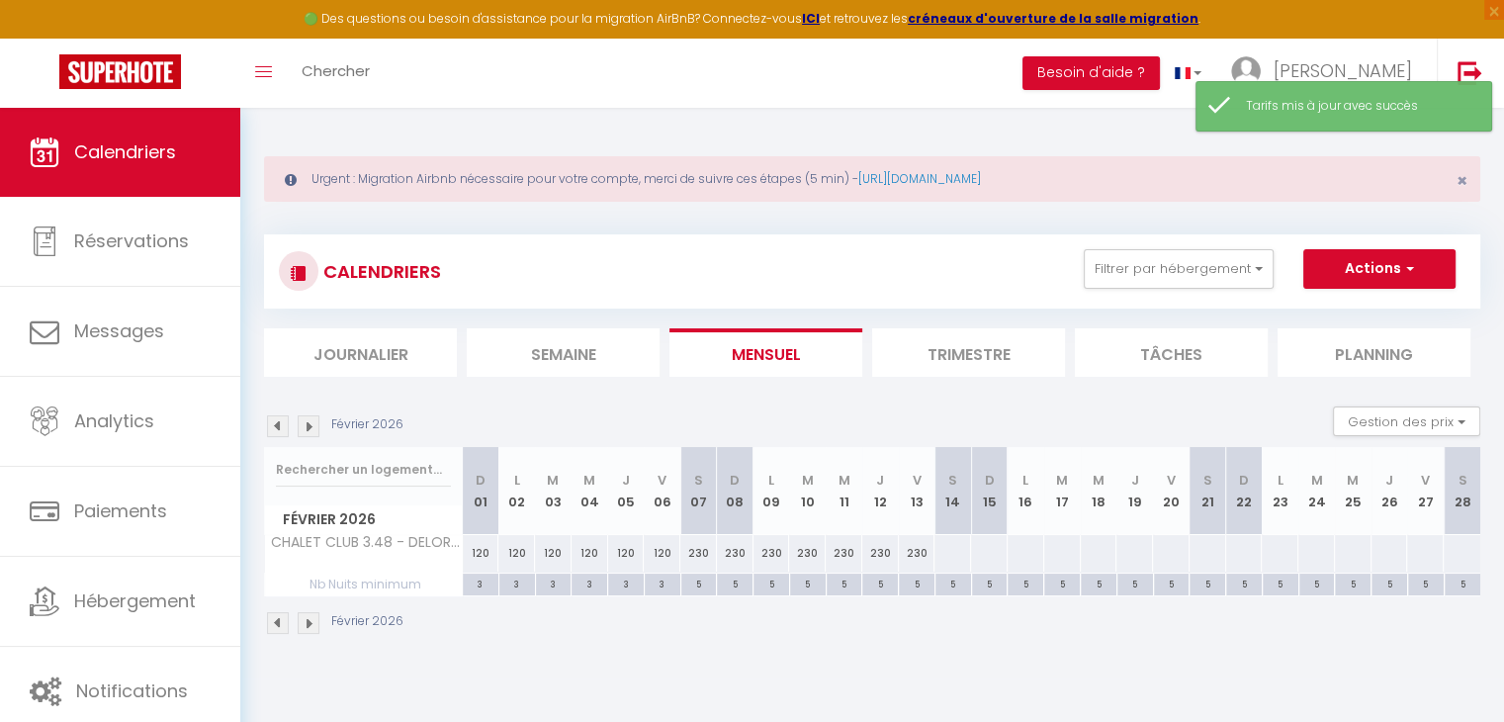
click at [949, 548] on div at bounding box center [952, 553] width 38 height 37
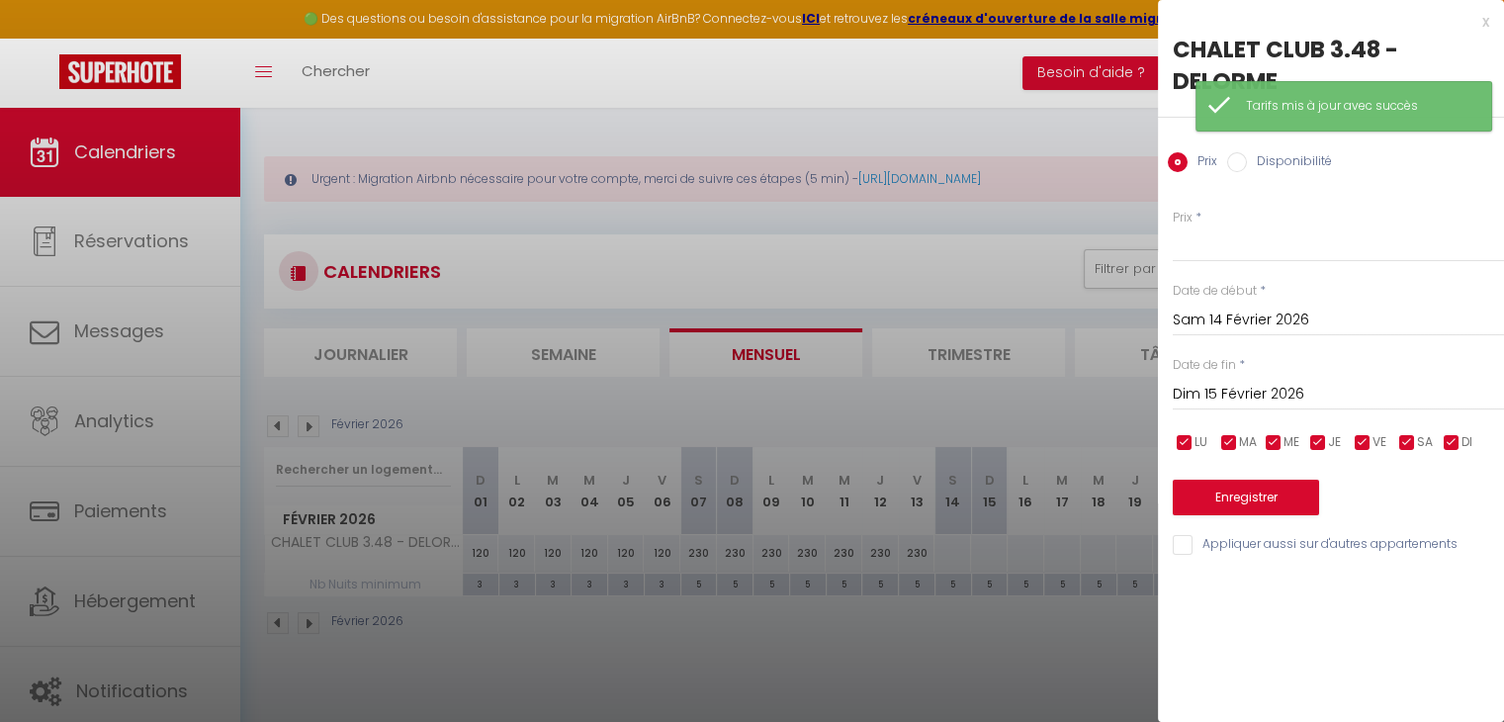
click at [1262, 393] on input "Dim 15 Février 2026" at bounding box center [1338, 395] width 331 height 26
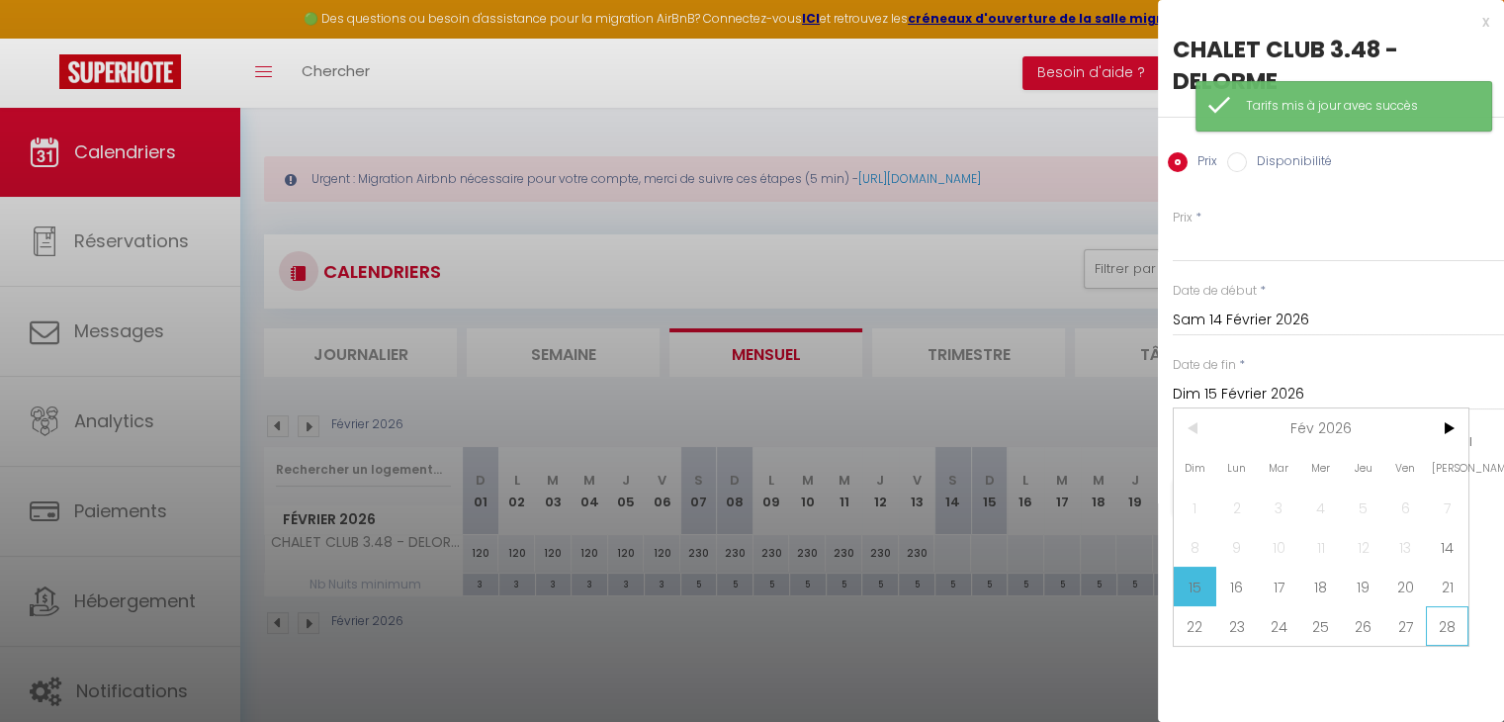
click at [1445, 620] on span "28" at bounding box center [1447, 626] width 43 height 40
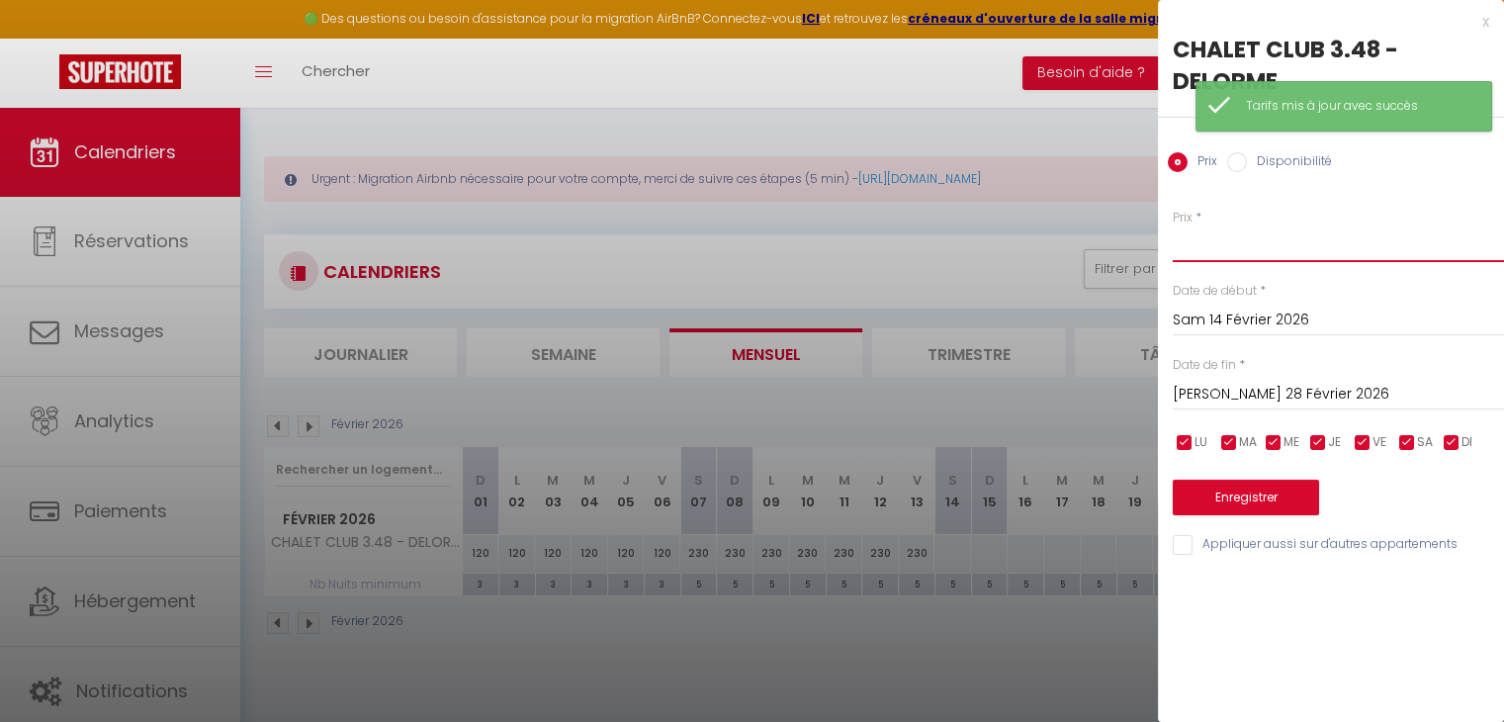
click at [1238, 253] on input "Prix" at bounding box center [1338, 244] width 331 height 36
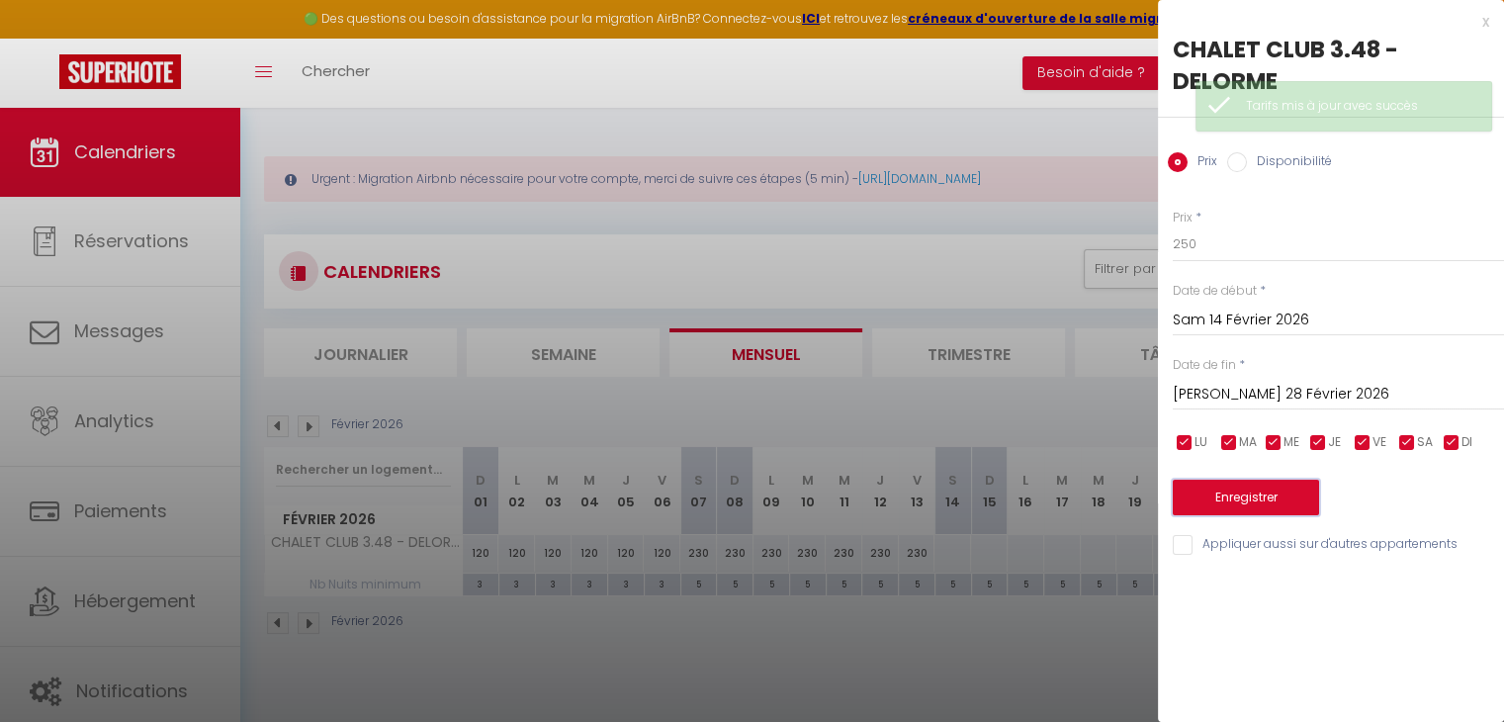
click at [1277, 499] on button "Enregistrer" at bounding box center [1246, 498] width 146 height 36
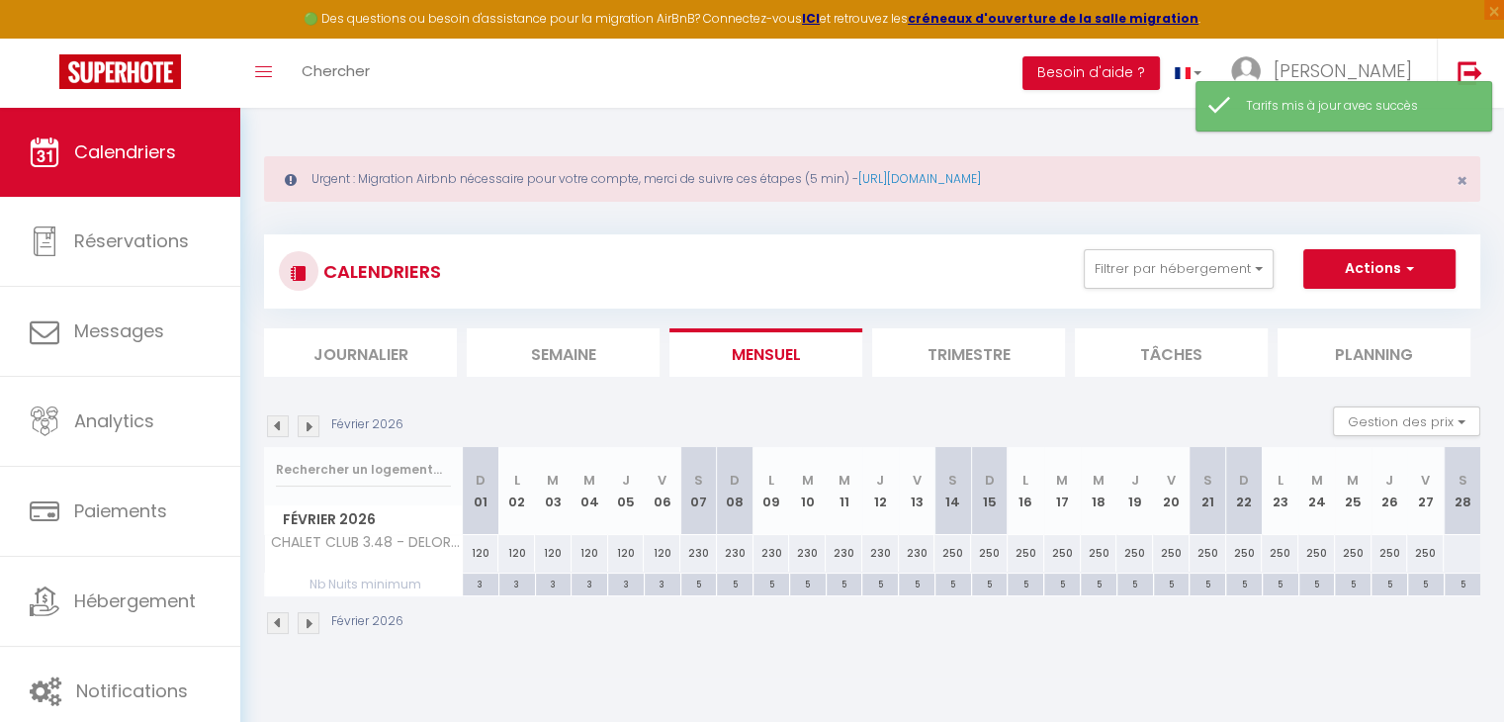
click at [1459, 547] on div at bounding box center [1461, 553] width 38 height 37
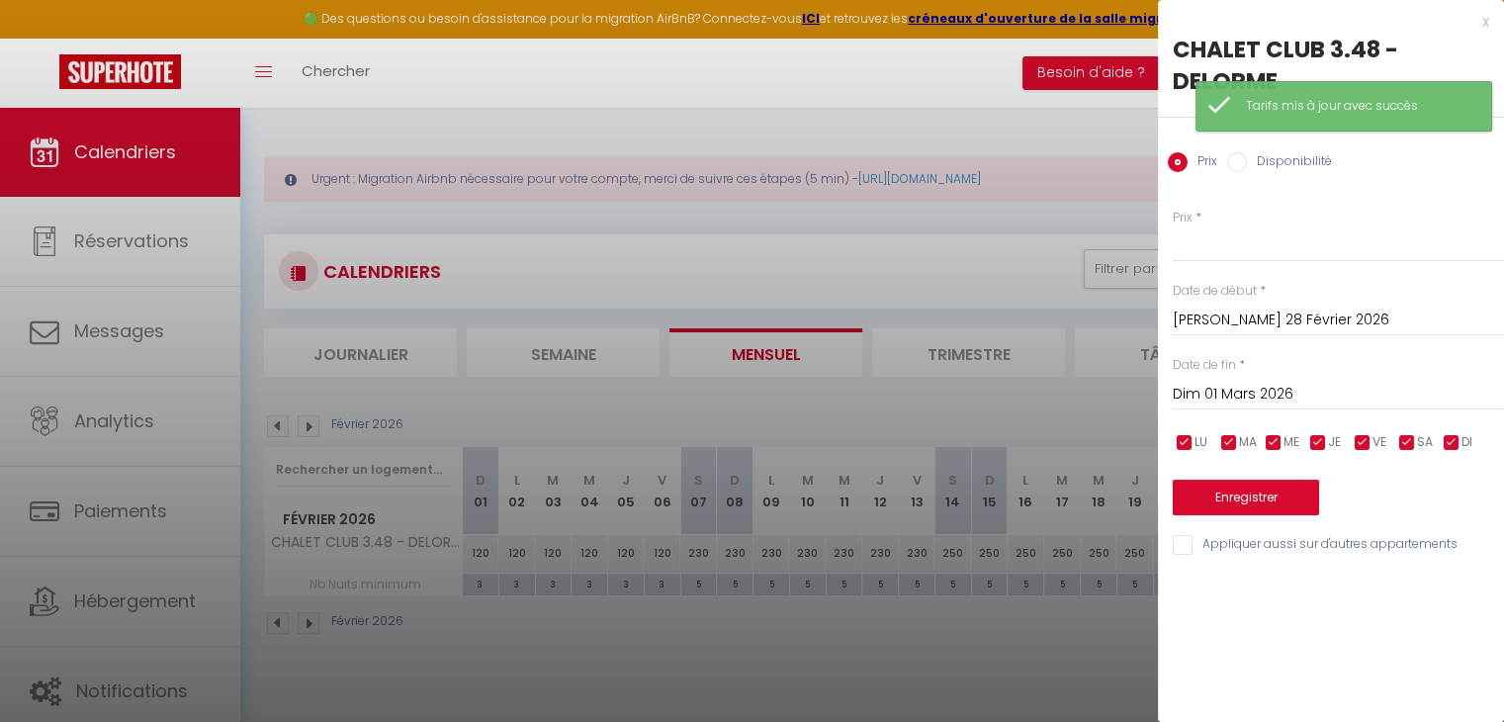
click at [1281, 385] on input "Dim 01 Mars 2026" at bounding box center [1338, 395] width 331 height 26
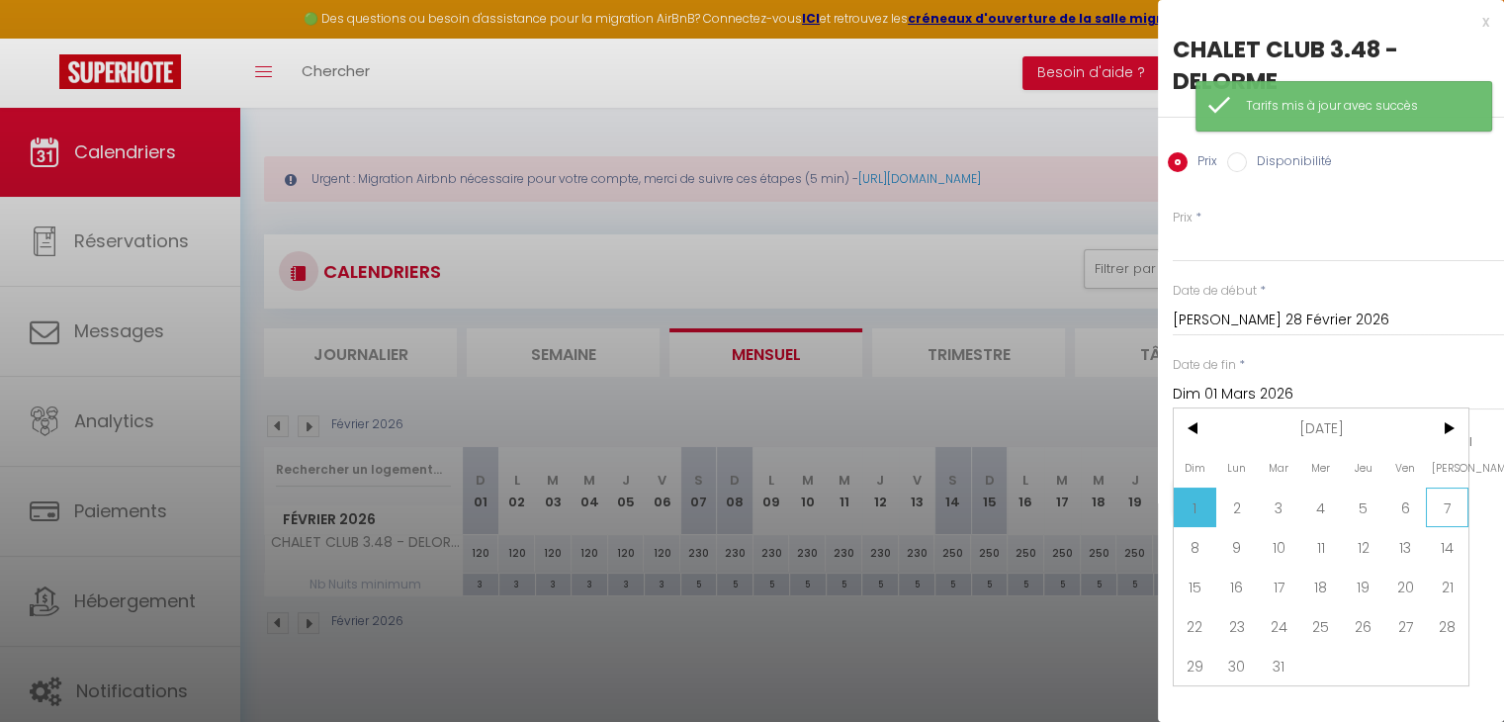
click at [1434, 499] on span "7" at bounding box center [1447, 507] width 43 height 40
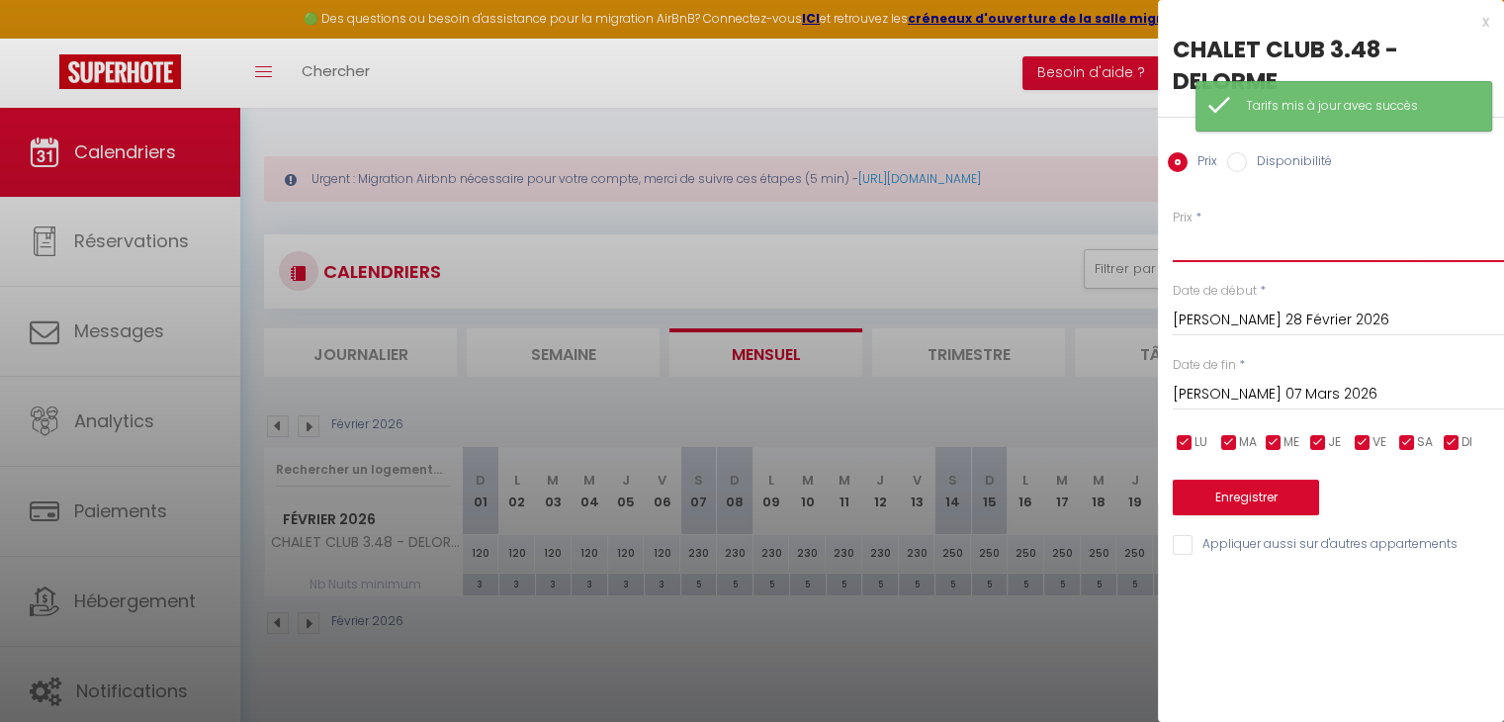
click at [1189, 238] on input "Prix" at bounding box center [1338, 244] width 331 height 36
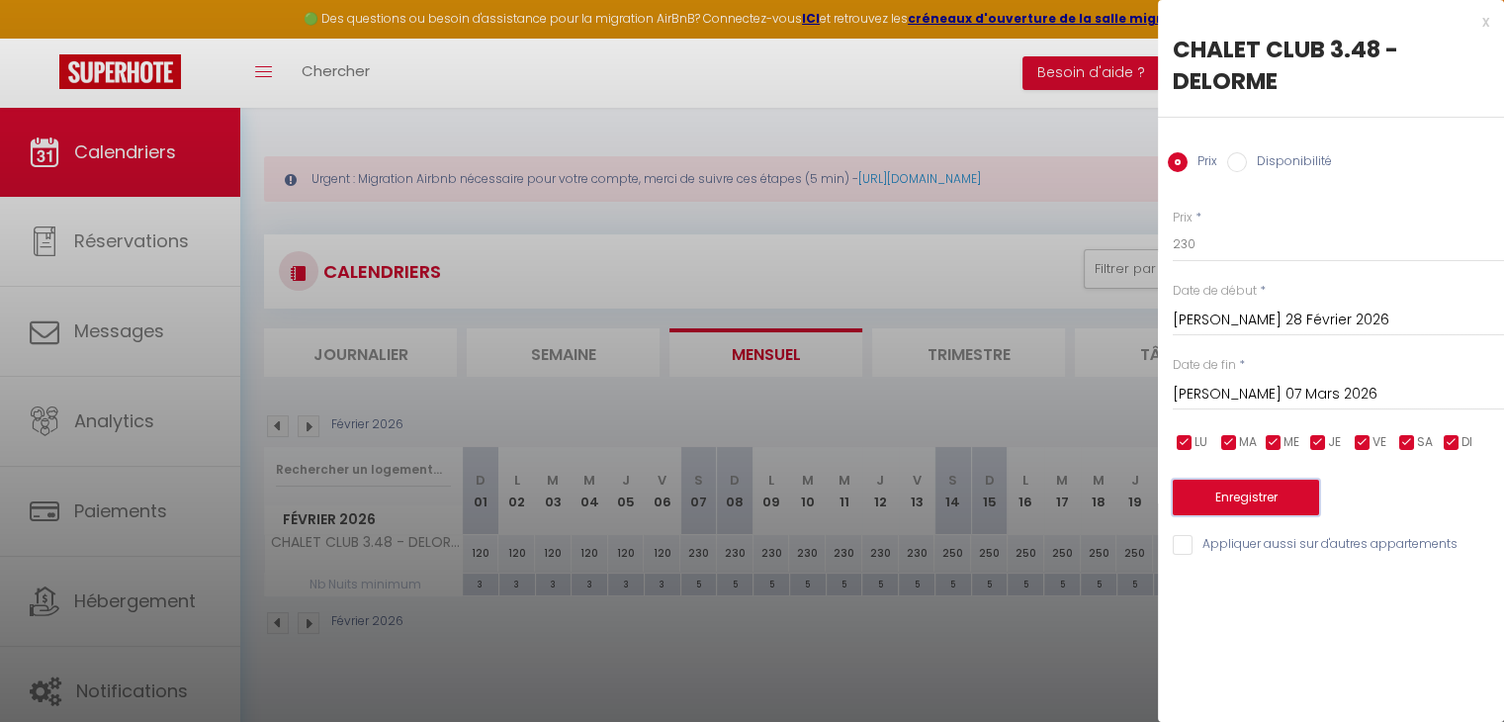
click at [1239, 490] on button "Enregistrer" at bounding box center [1246, 498] width 146 height 36
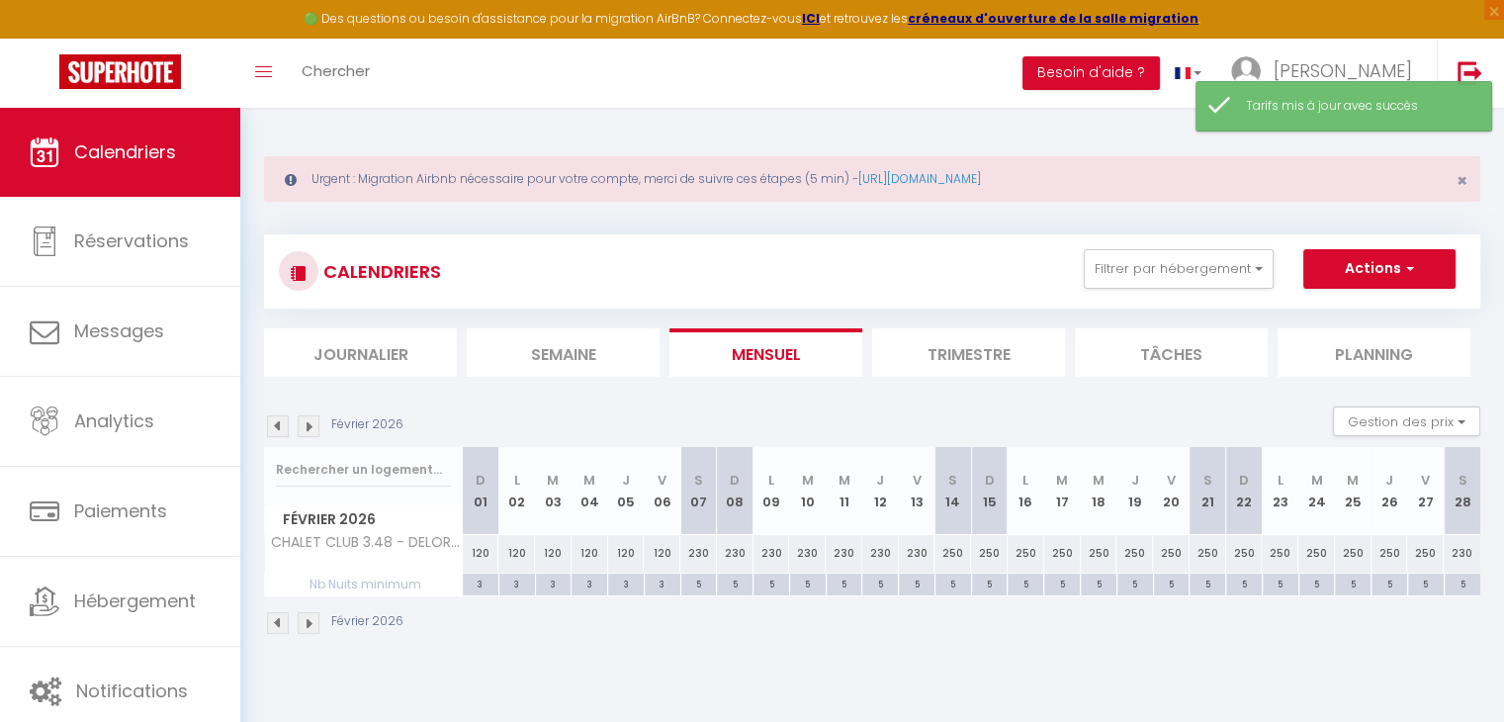
click at [304, 420] on img at bounding box center [309, 426] width 22 height 22
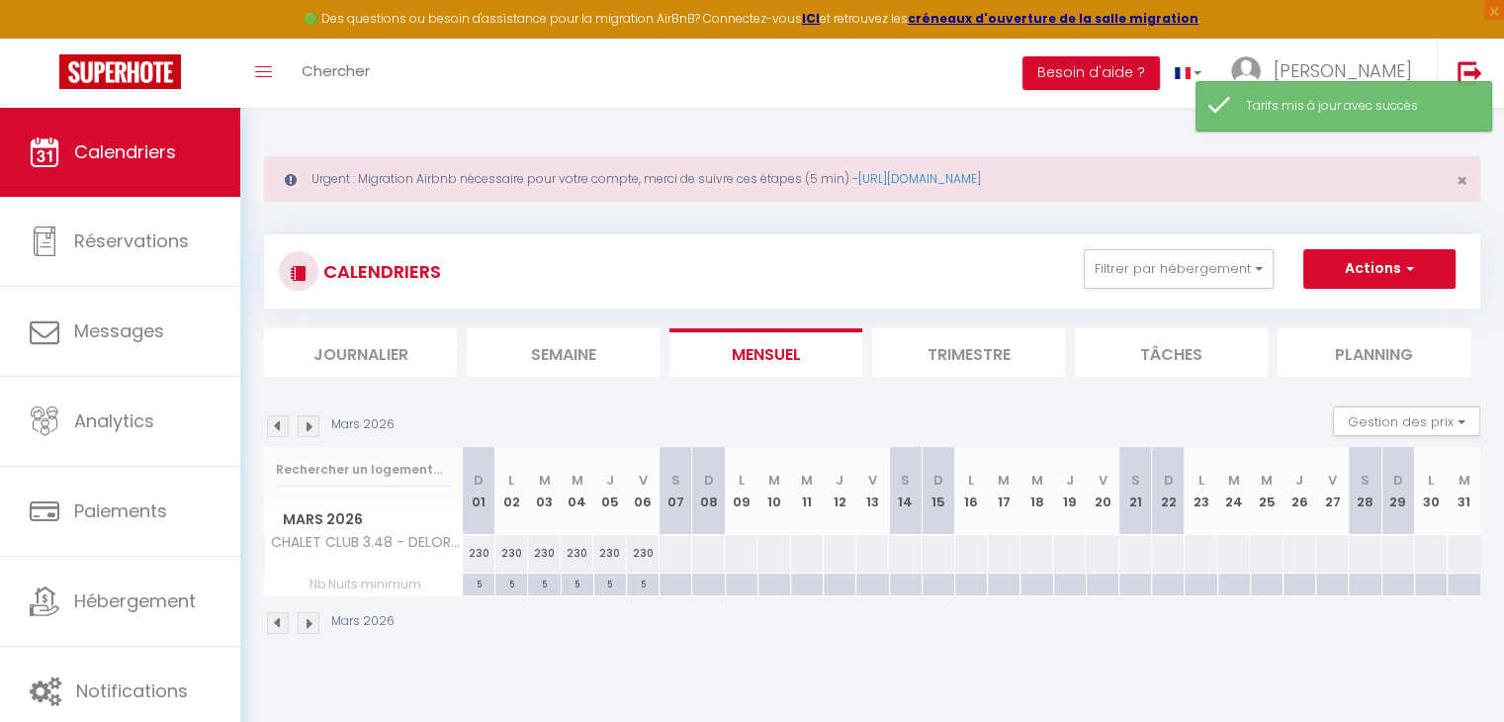
click at [672, 588] on div at bounding box center [674, 584] width 33 height 23
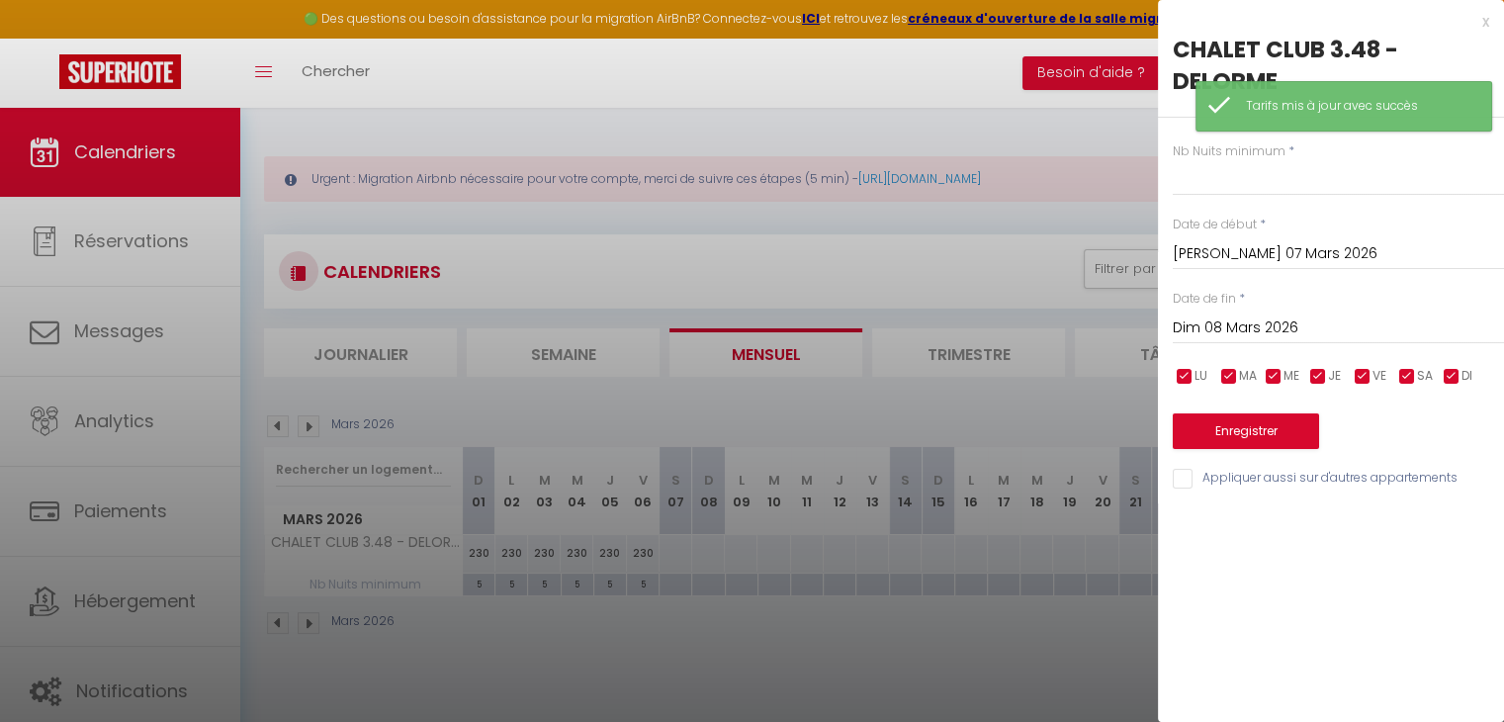
click at [1218, 315] on input "Dim 08 Mars 2026" at bounding box center [1338, 328] width 331 height 26
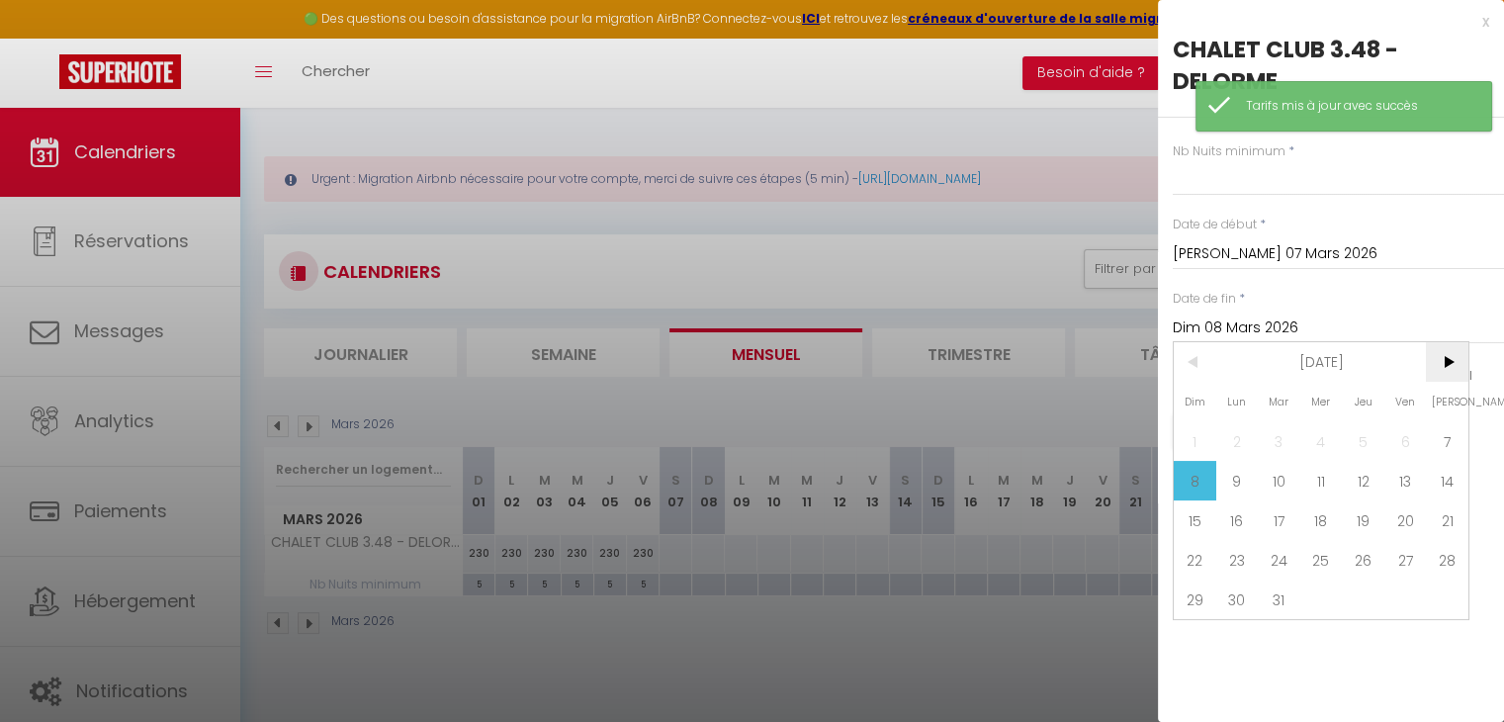
click at [1455, 359] on span ">" at bounding box center [1447, 362] width 43 height 40
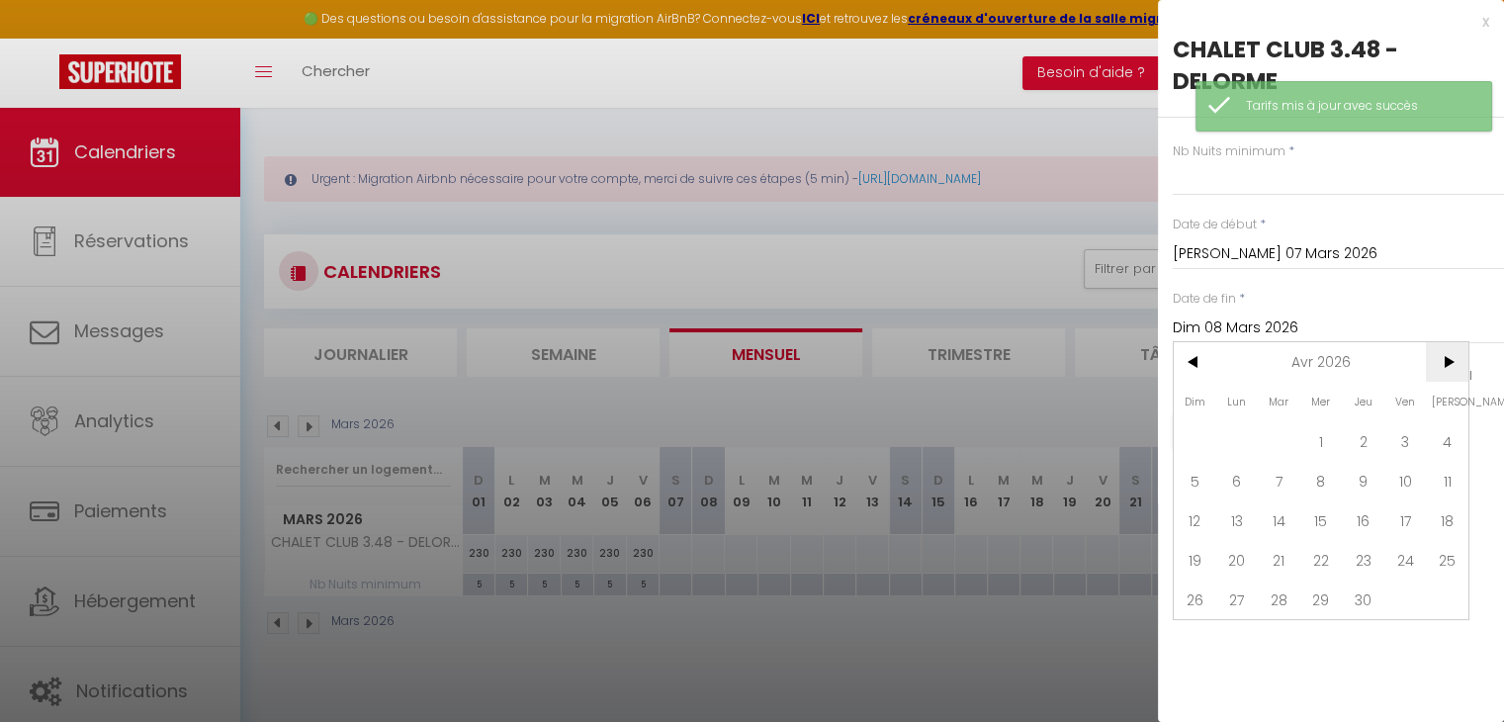
click at [1455, 359] on span ">" at bounding box center [1447, 362] width 43 height 40
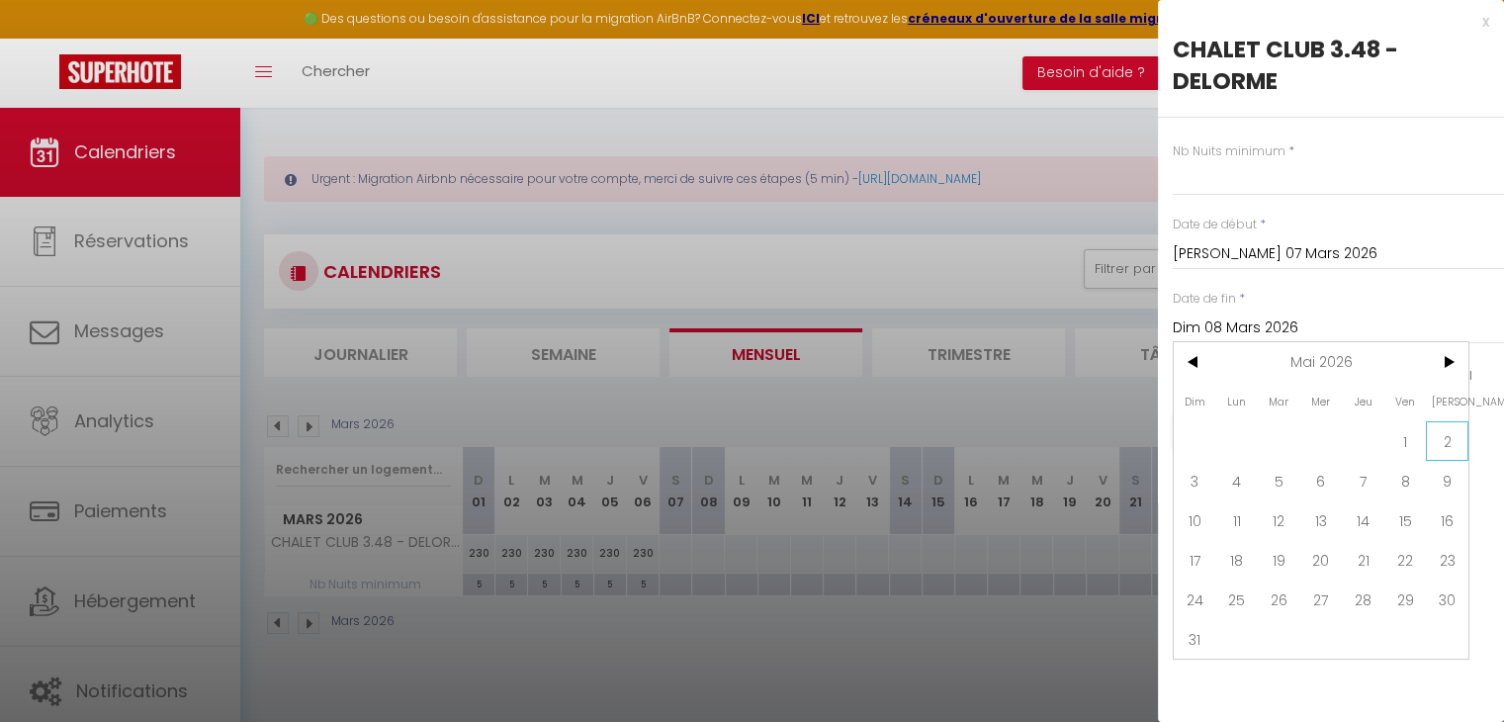
click at [1459, 439] on span "2" at bounding box center [1447, 441] width 43 height 40
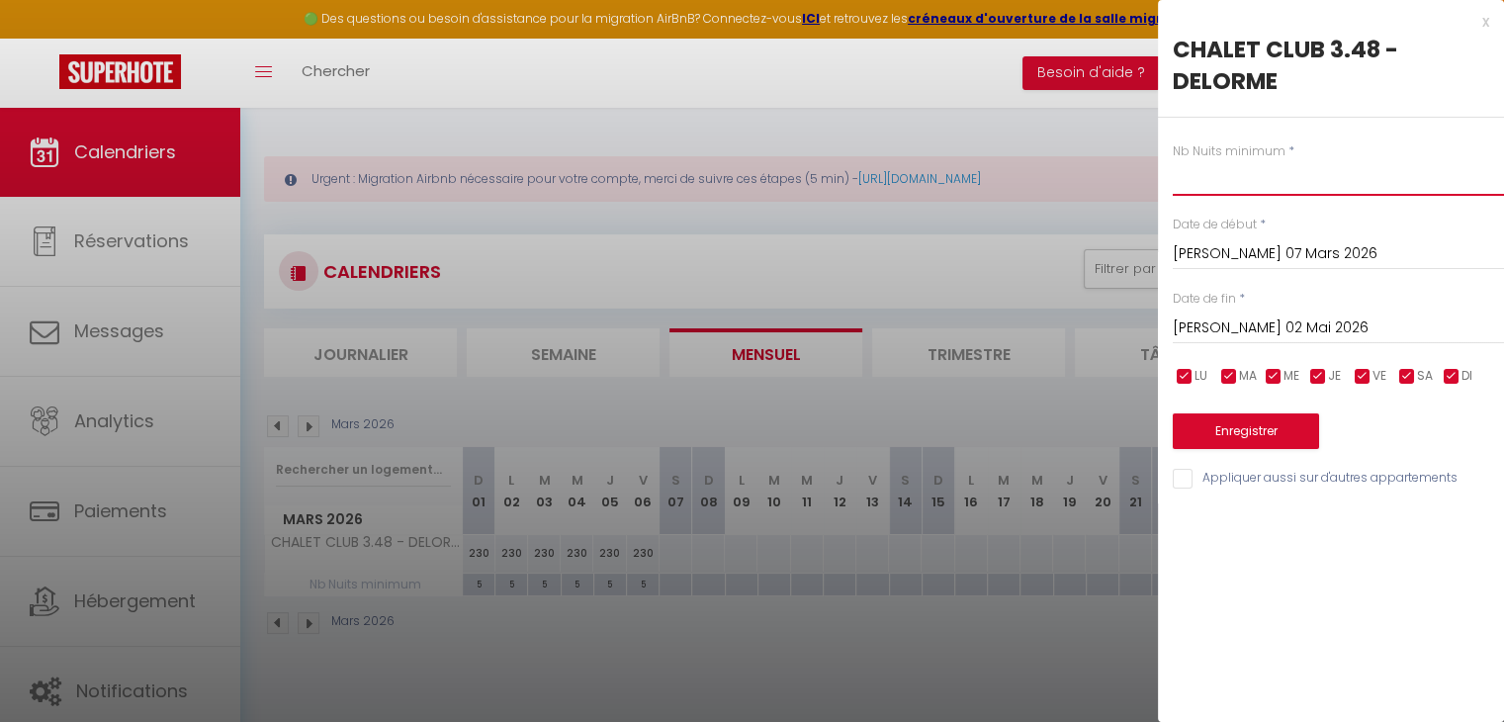
click at [1256, 184] on input "text" at bounding box center [1338, 178] width 331 height 36
click at [1239, 416] on button "Enregistrer" at bounding box center [1246, 431] width 146 height 36
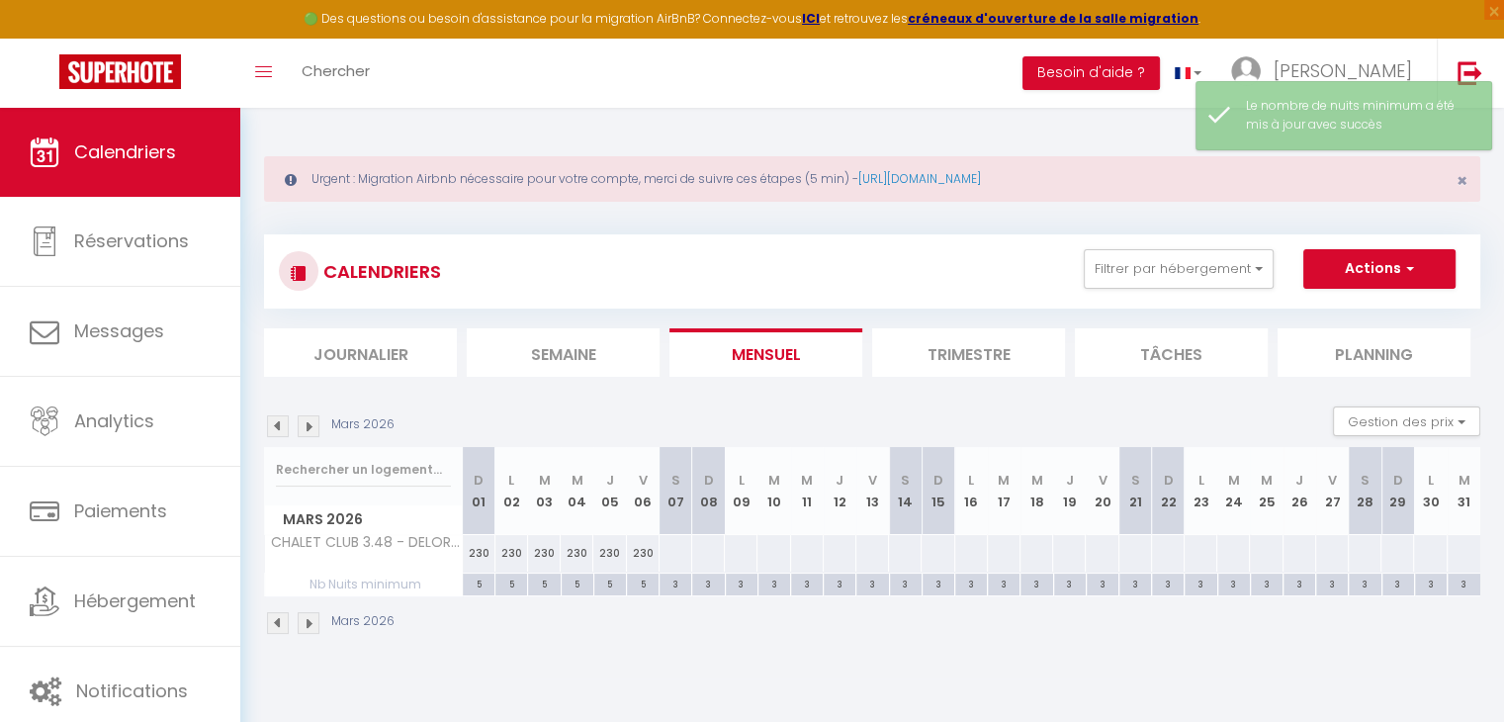
click at [674, 544] on div at bounding box center [675, 553] width 34 height 37
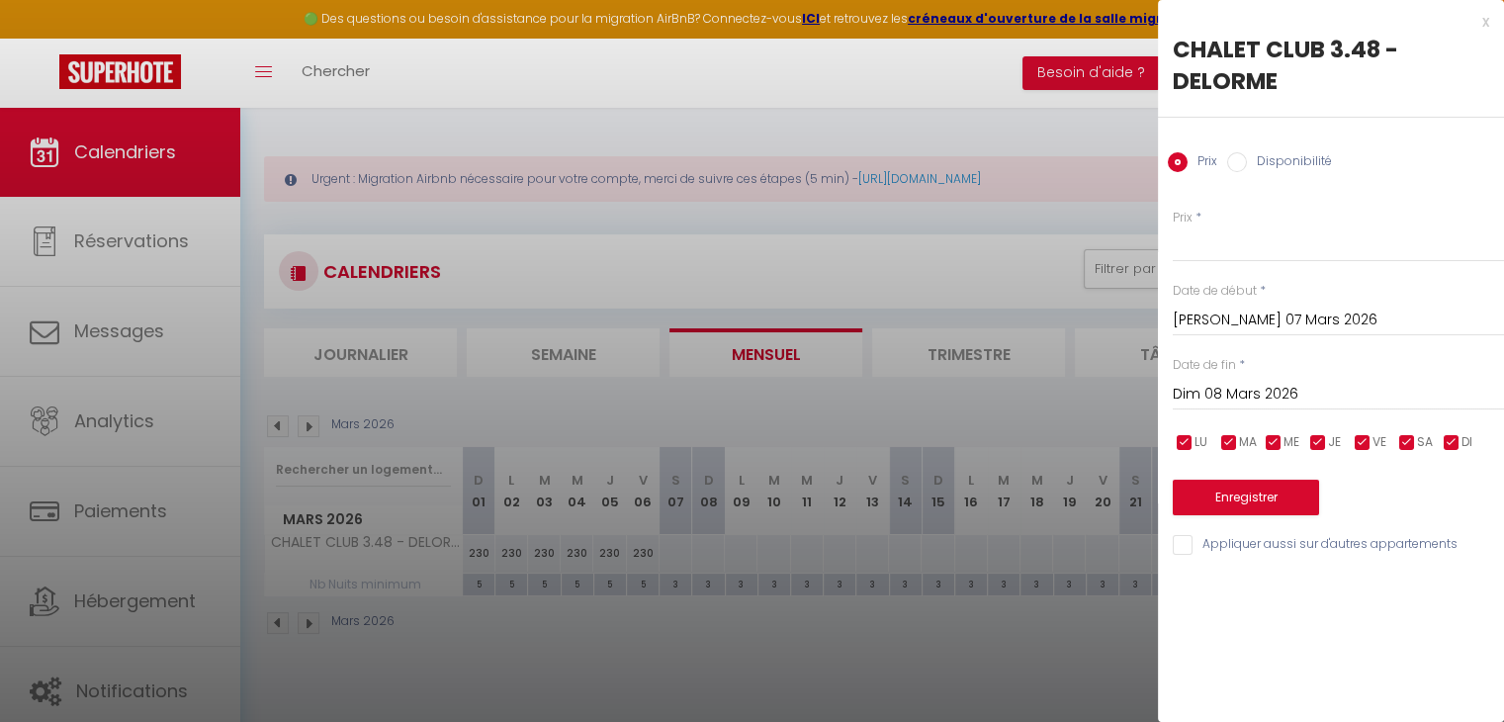
click at [1249, 394] on input "Dim 08 Mars 2026" at bounding box center [1338, 395] width 331 height 26
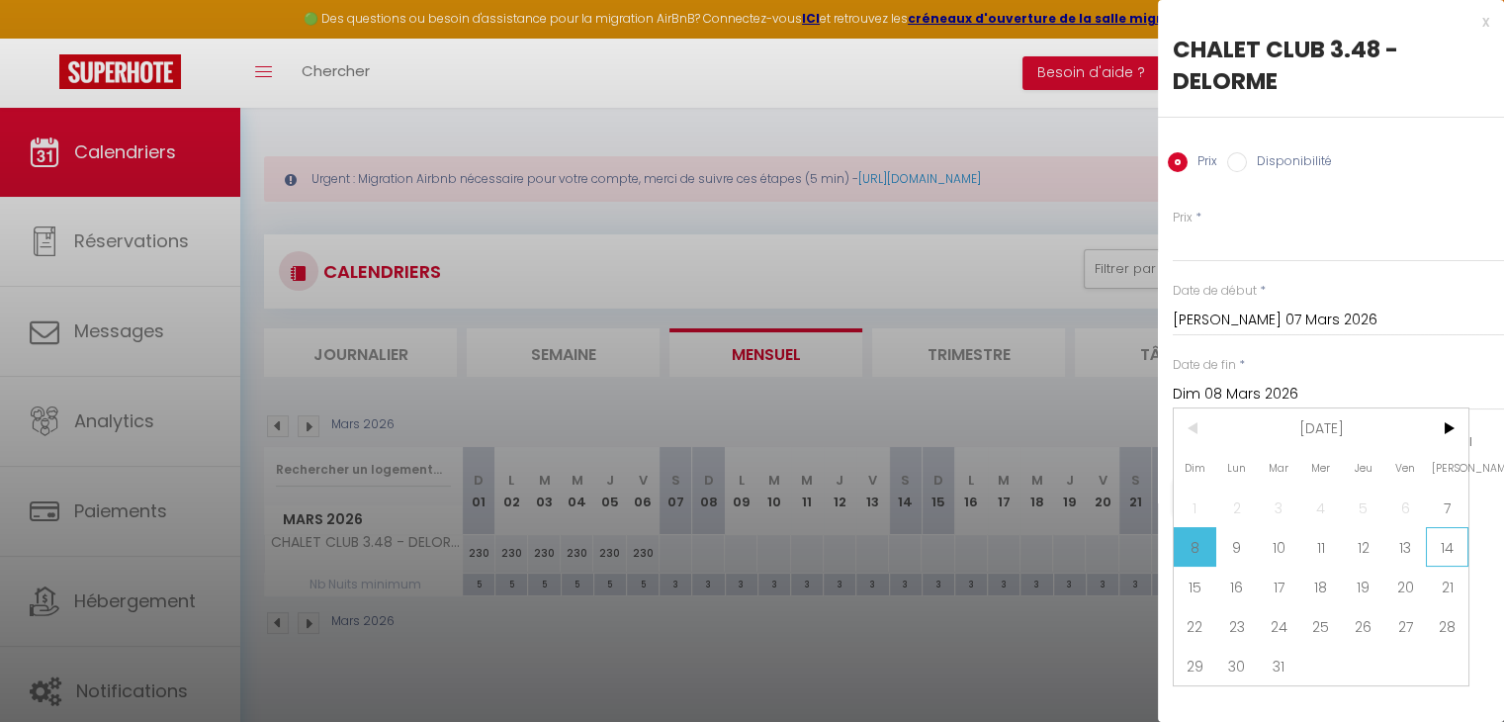
click at [1443, 551] on span "14" at bounding box center [1447, 547] width 43 height 40
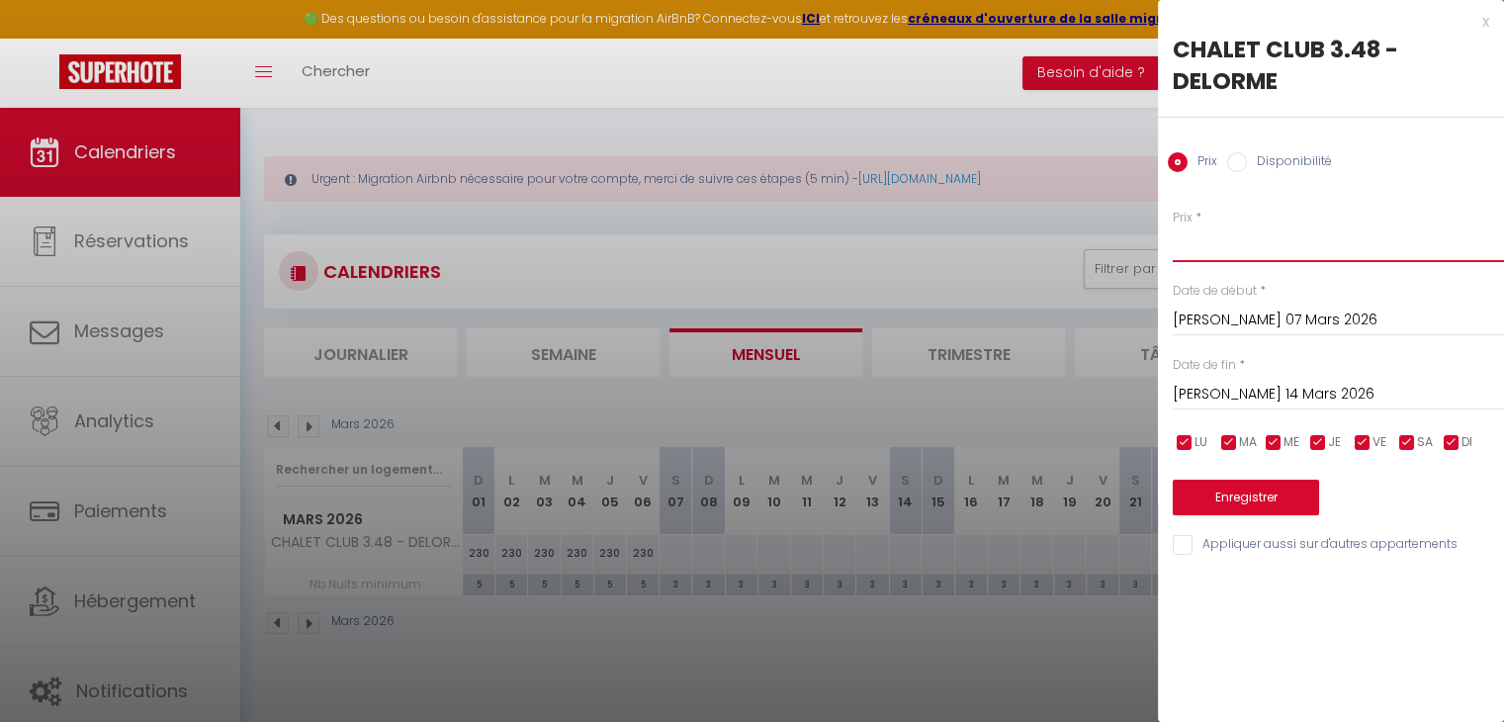
click at [1203, 250] on input "Prix" at bounding box center [1338, 244] width 331 height 36
click at [1241, 497] on button "Enregistrer" at bounding box center [1246, 498] width 146 height 36
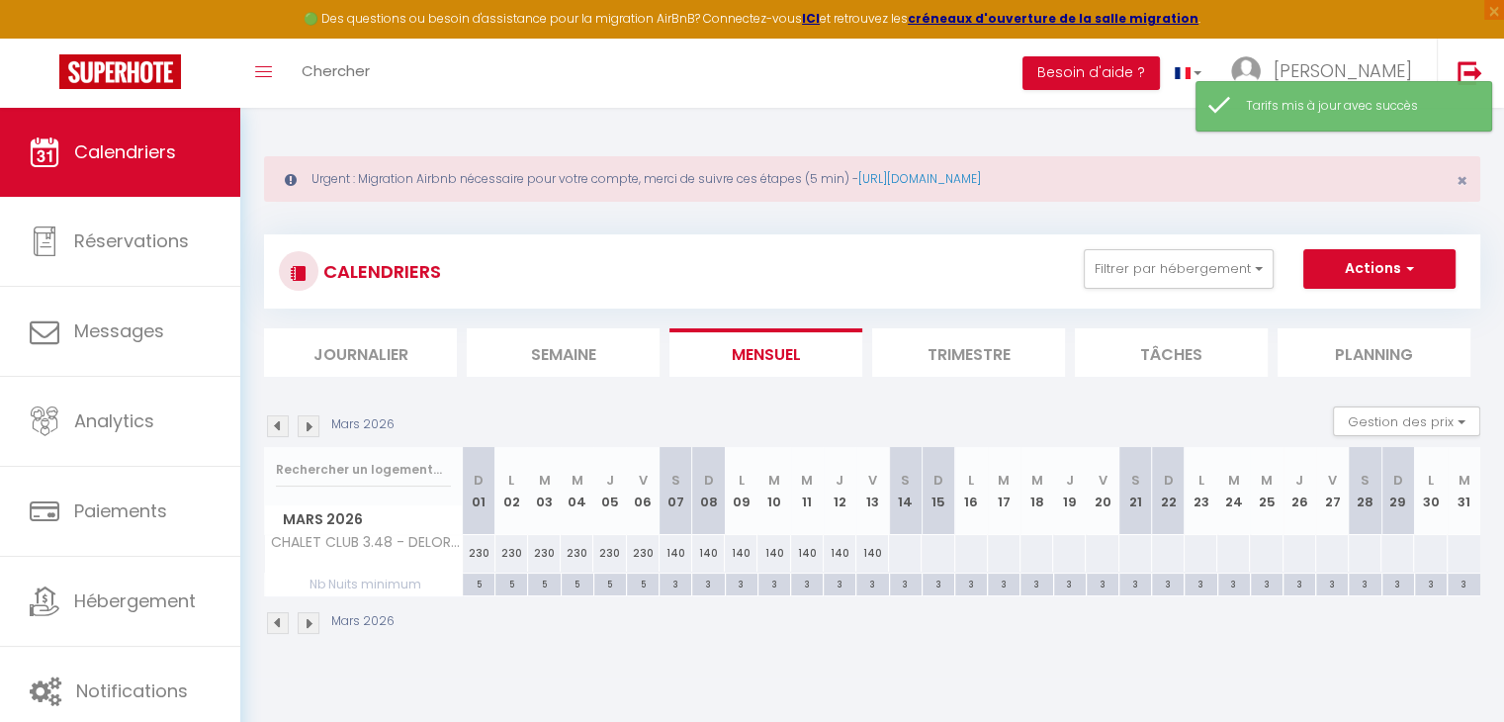
click at [907, 543] on div at bounding box center [905, 553] width 34 height 37
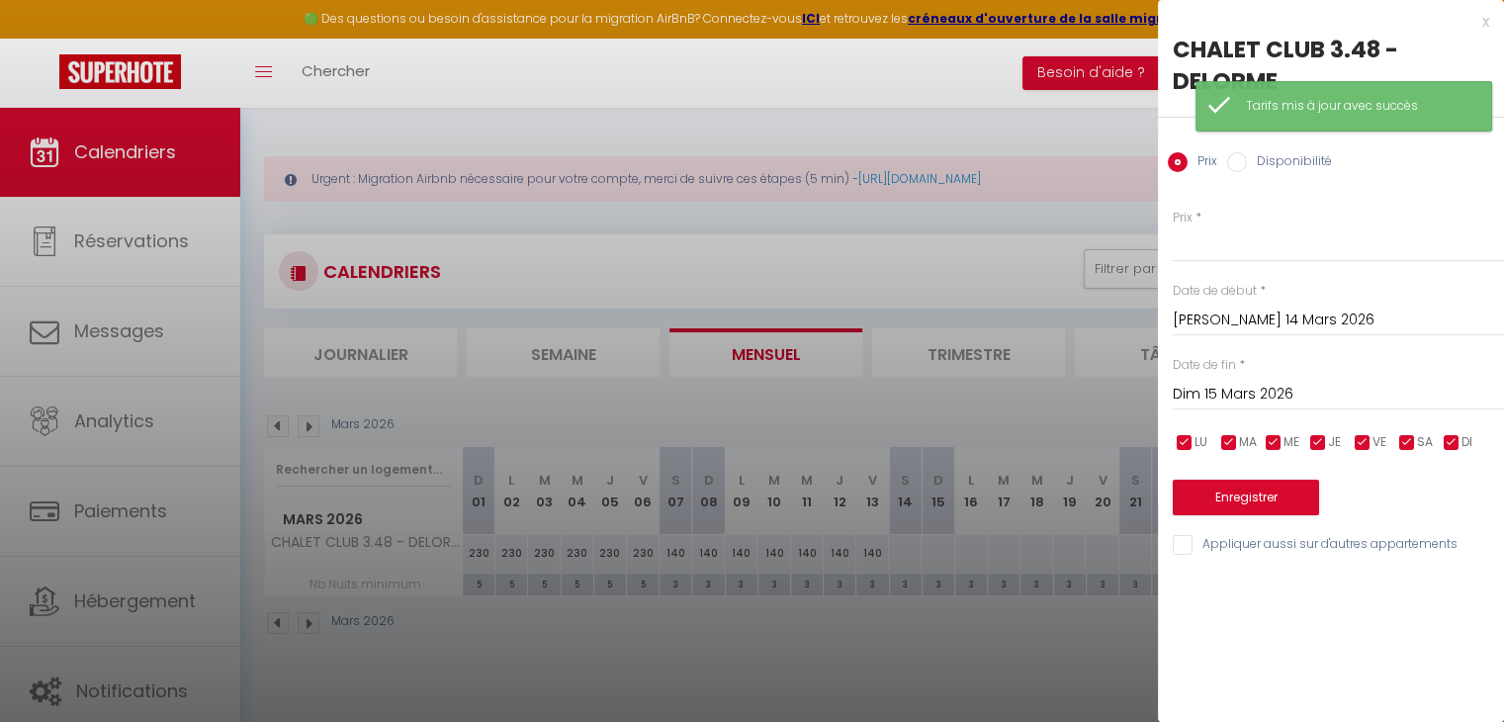
click at [1251, 396] on input "Dim 15 Mars 2026" at bounding box center [1338, 395] width 331 height 26
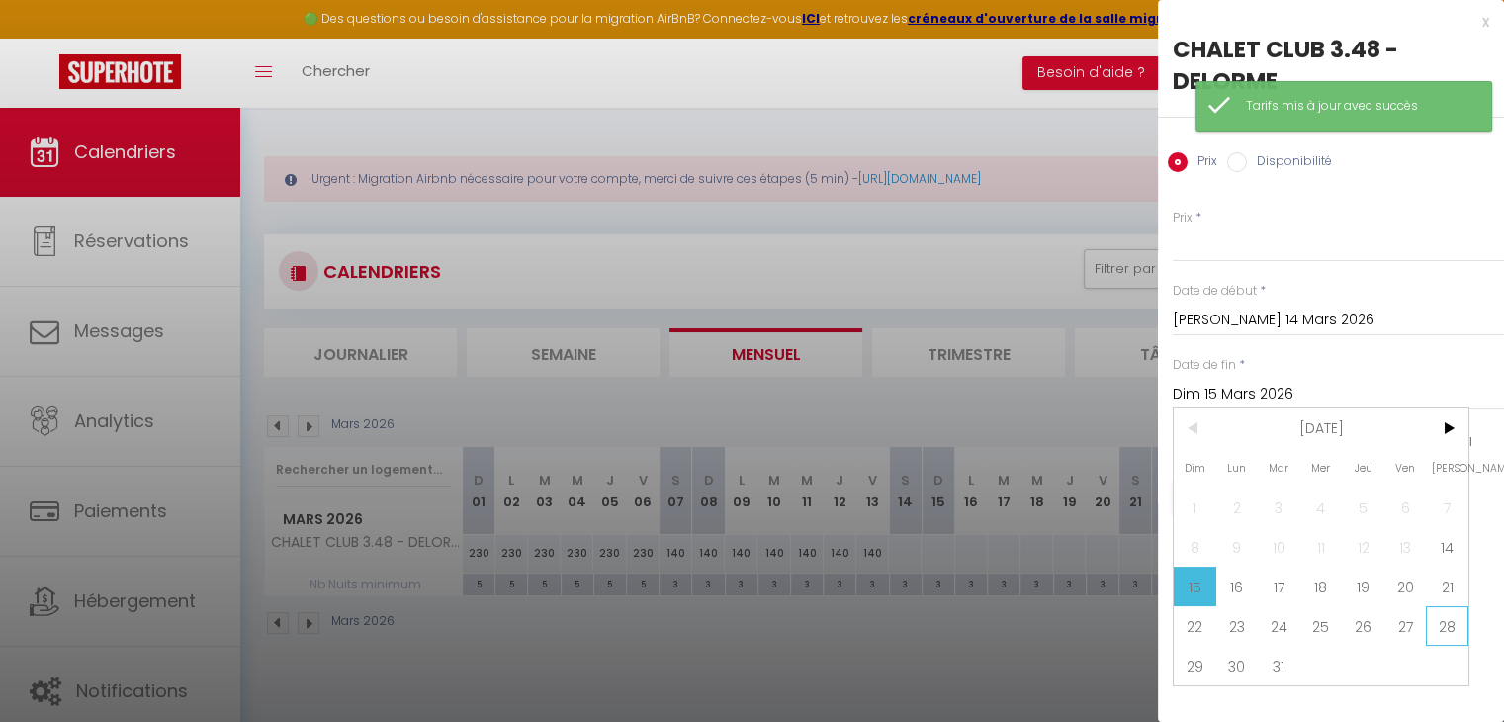
click at [1444, 617] on span "28" at bounding box center [1447, 626] width 43 height 40
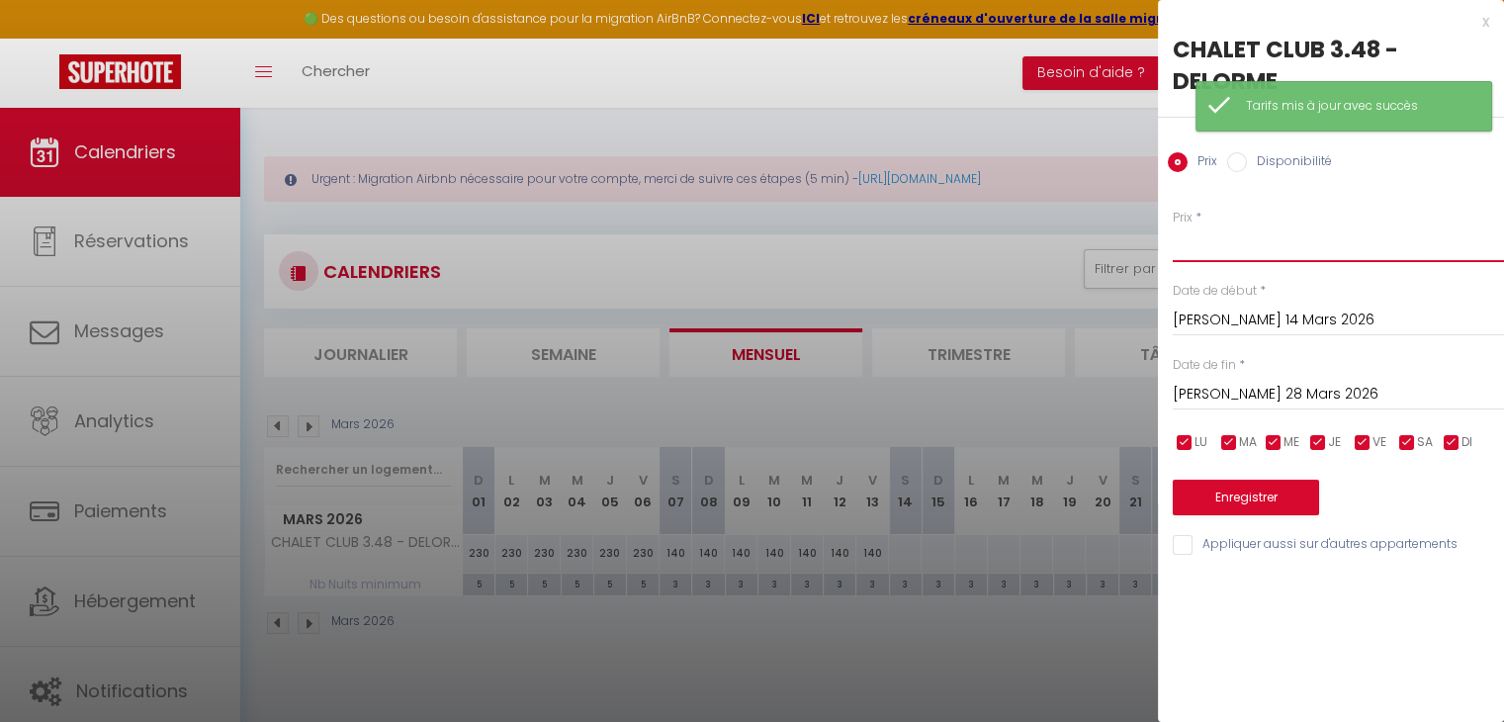
click at [1236, 254] on input "Prix" at bounding box center [1338, 244] width 331 height 36
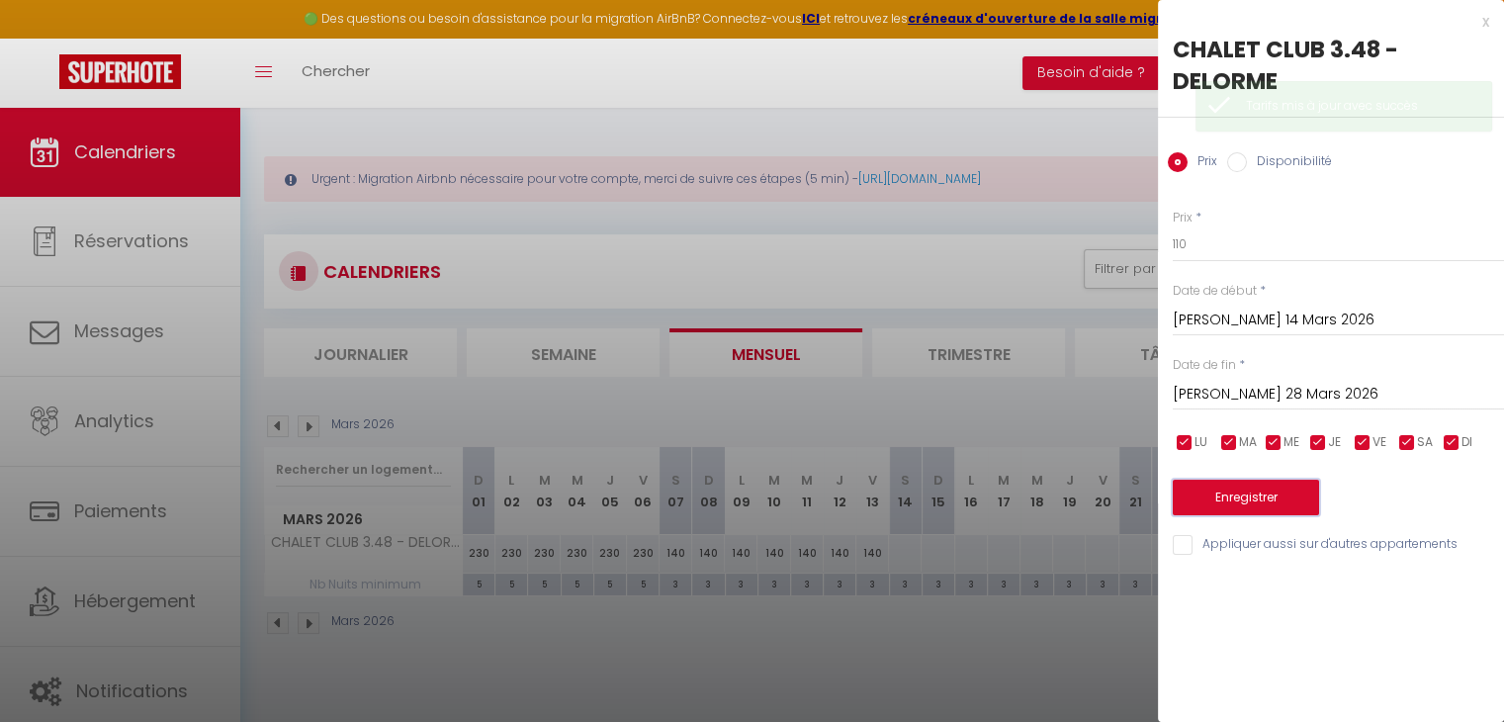
click at [1259, 487] on button "Enregistrer" at bounding box center [1246, 498] width 146 height 36
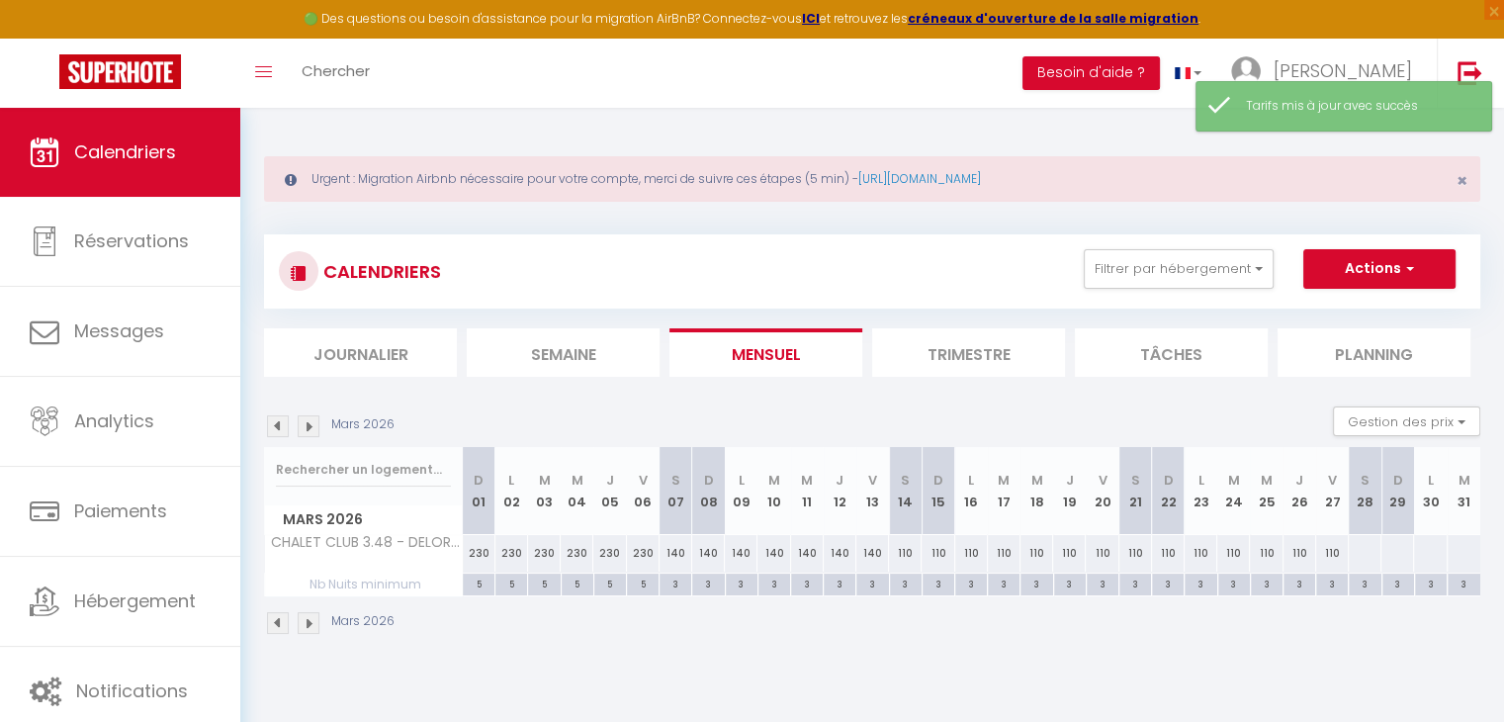
click at [1361, 553] on div at bounding box center [1365, 553] width 34 height 37
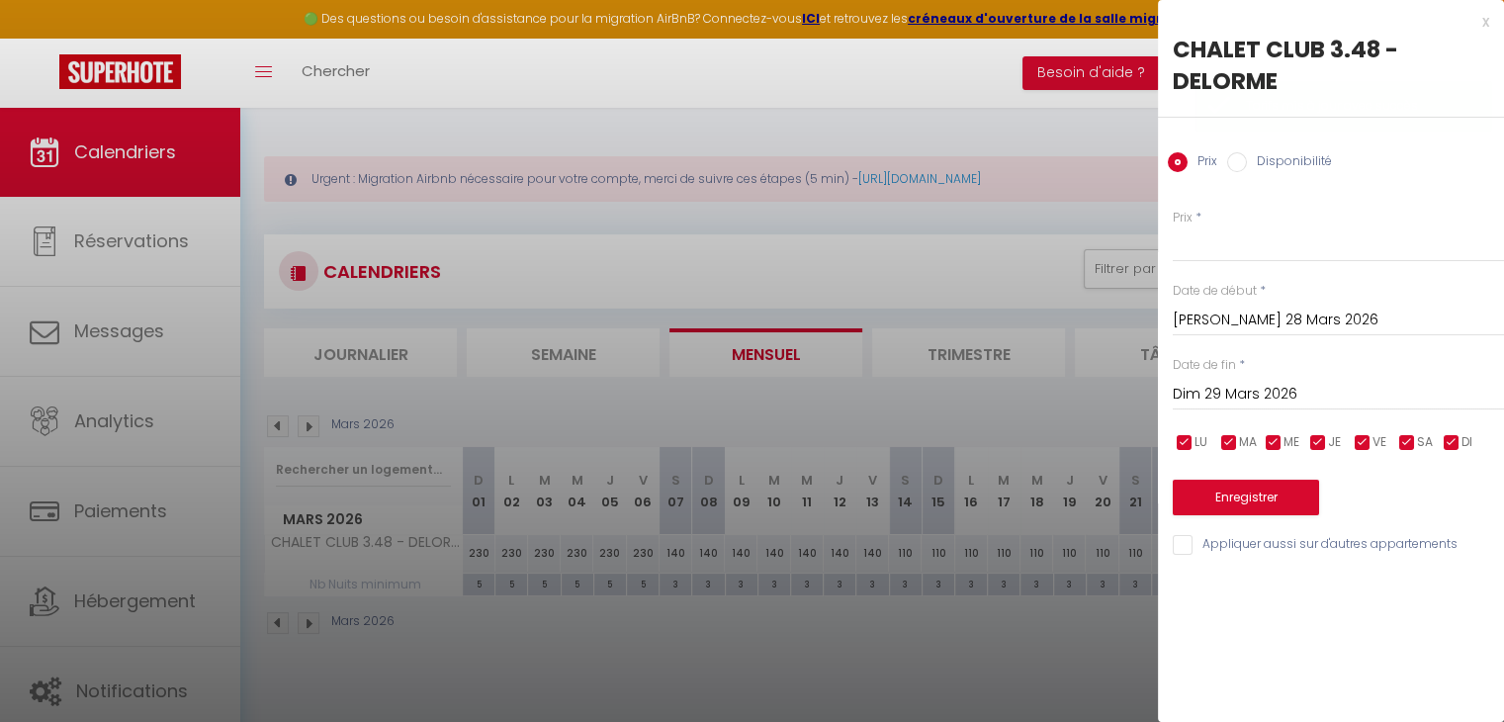
click at [1228, 390] on input "Dim 29 Mars 2026" at bounding box center [1338, 395] width 331 height 26
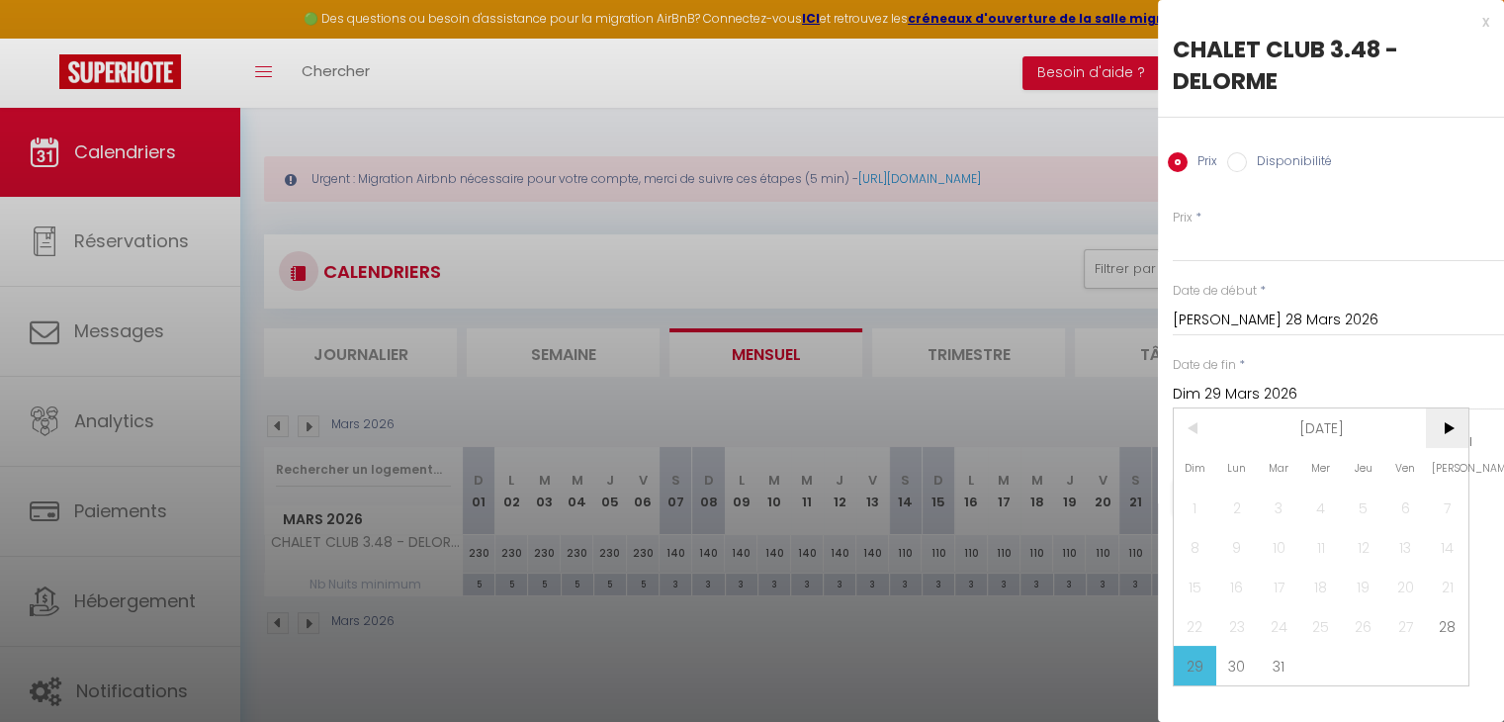
click at [1442, 410] on span ">" at bounding box center [1447, 428] width 43 height 40
click at [1452, 490] on span "4" at bounding box center [1447, 507] width 43 height 40
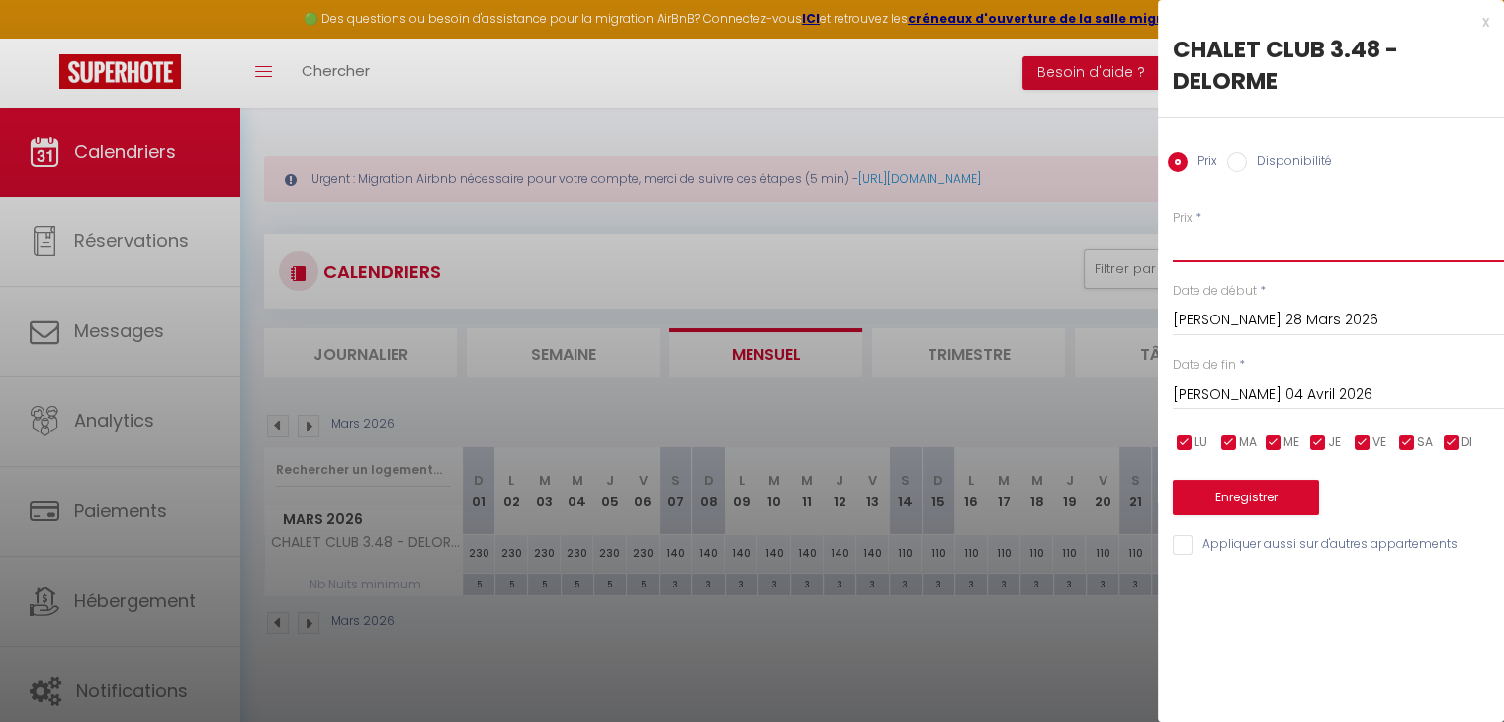
click at [1228, 236] on input "Prix" at bounding box center [1338, 244] width 331 height 36
click at [1277, 507] on button "Enregistrer" at bounding box center [1246, 498] width 146 height 36
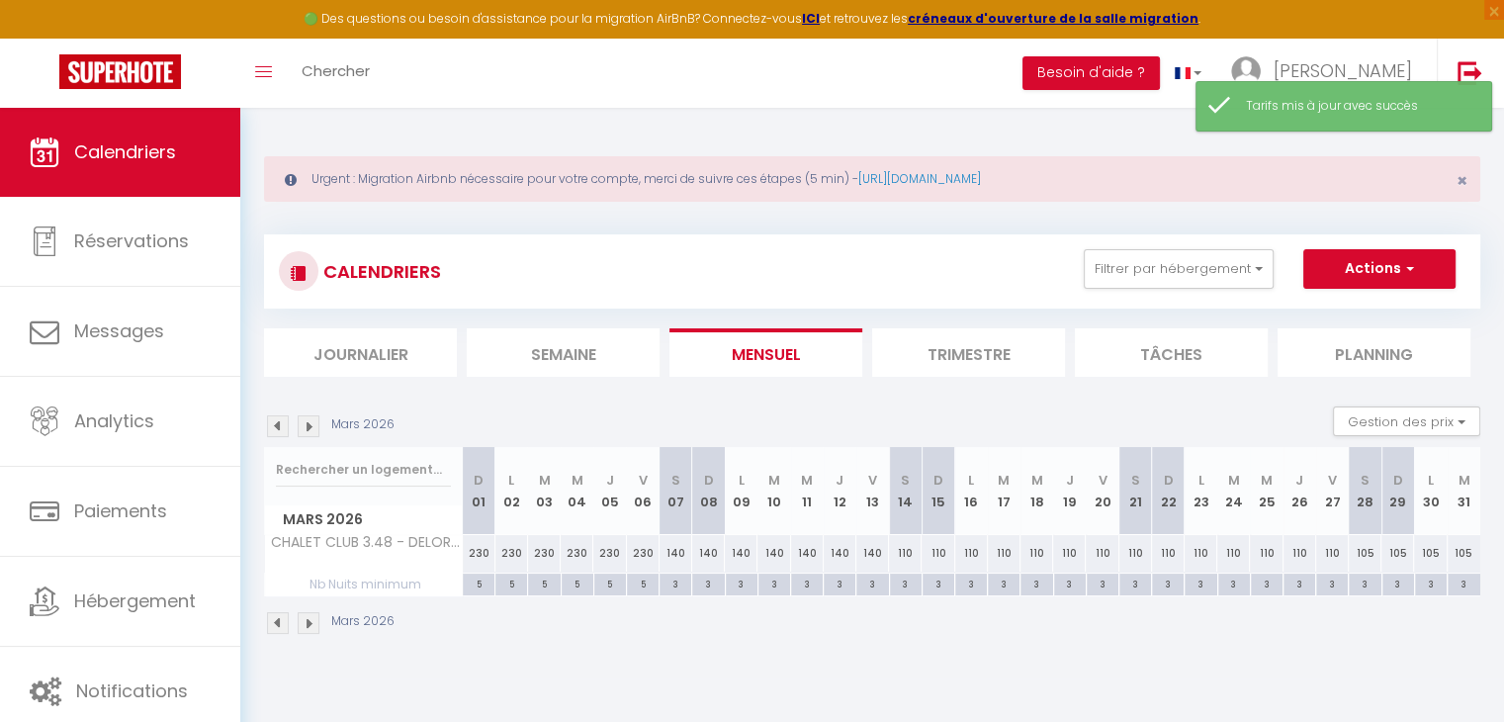
click at [304, 433] on img at bounding box center [309, 426] width 22 height 22
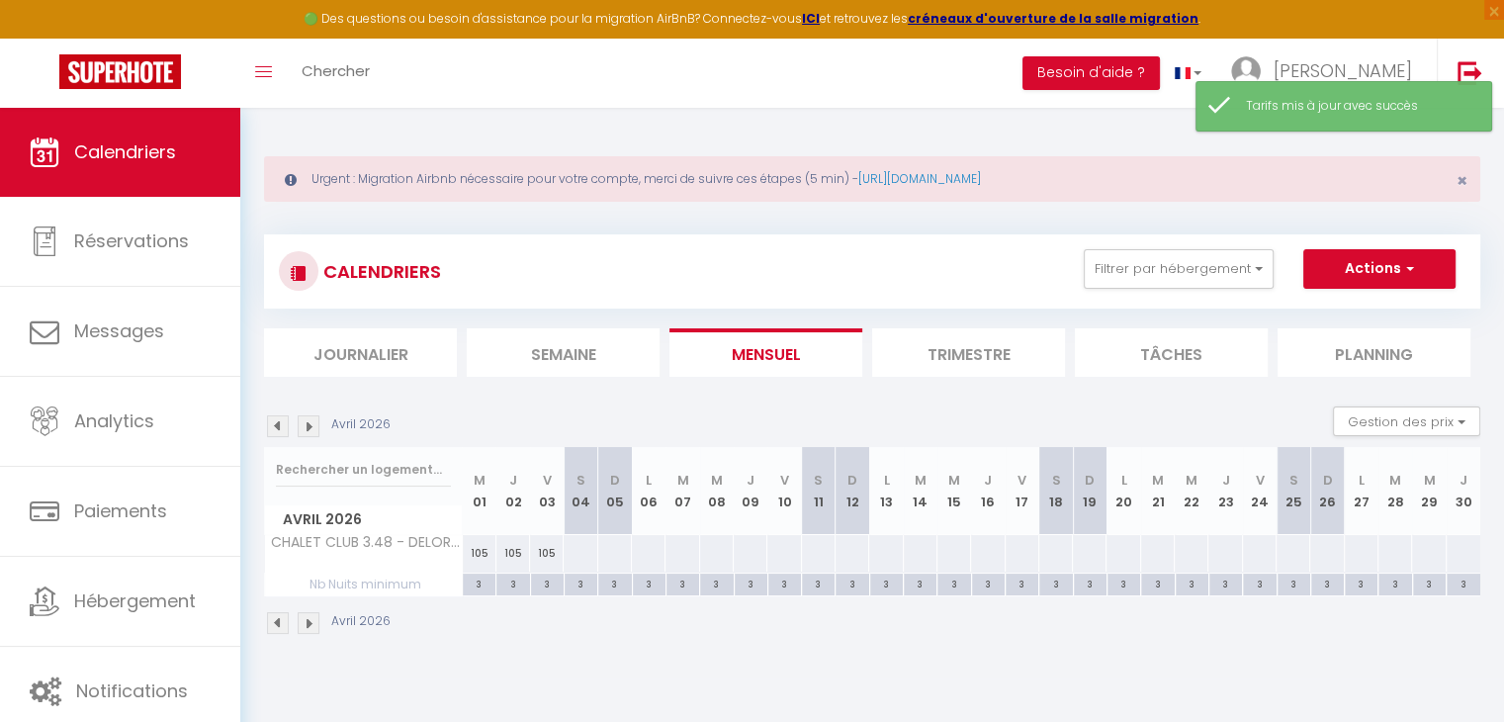
click at [583, 543] on div at bounding box center [580, 553] width 35 height 37
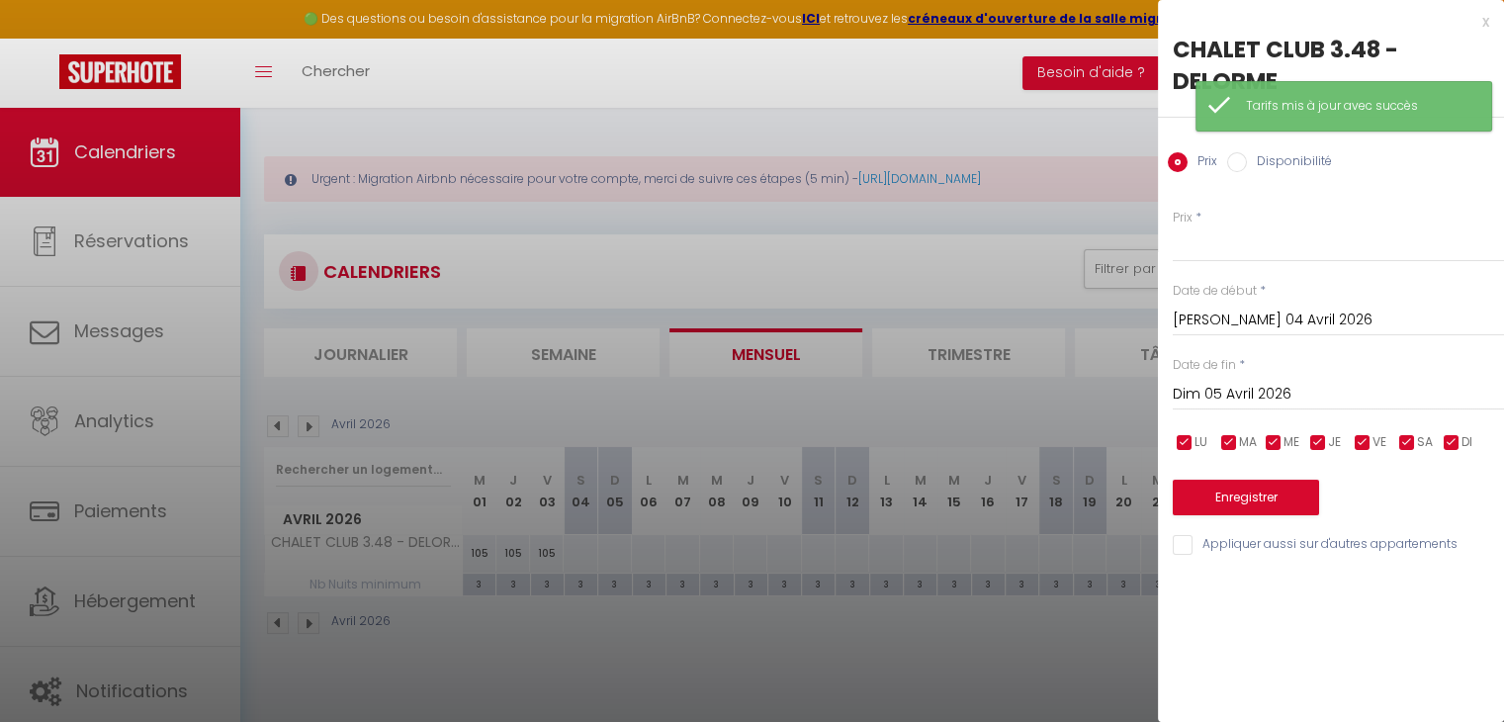
click at [1232, 398] on input "Dim 05 Avril 2026" at bounding box center [1338, 395] width 331 height 26
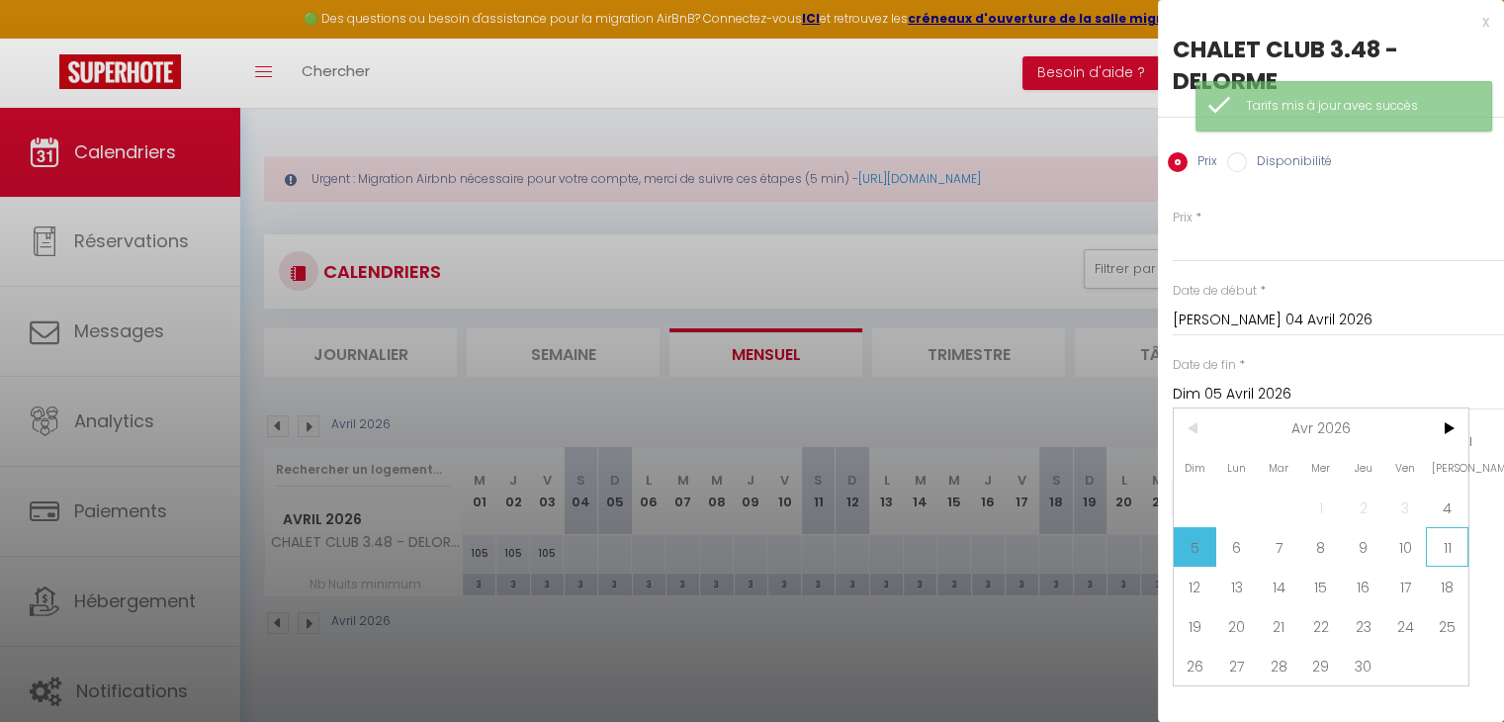
click at [1462, 554] on span "11" at bounding box center [1447, 547] width 43 height 40
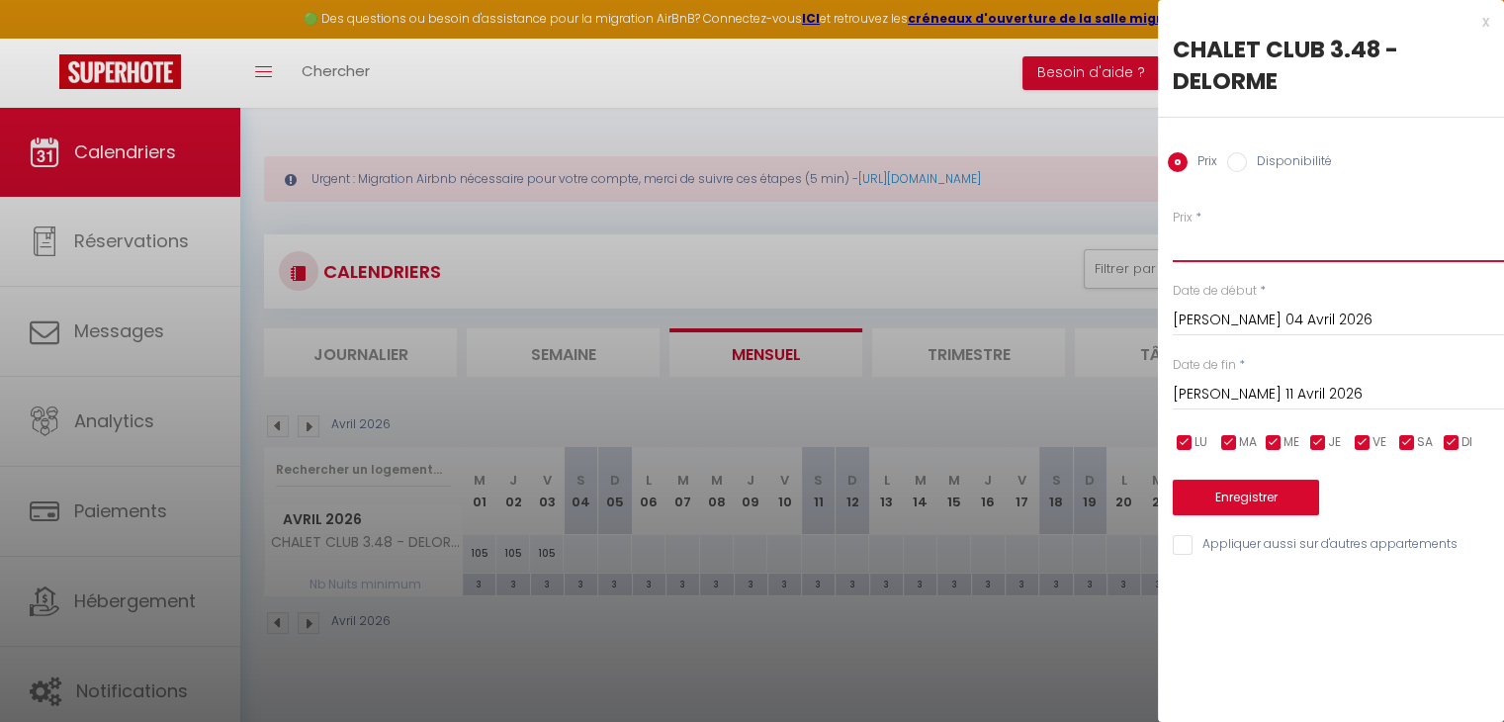
click at [1218, 243] on input "Prix" at bounding box center [1338, 244] width 331 height 36
click at [1236, 484] on button "Enregistrer" at bounding box center [1246, 498] width 146 height 36
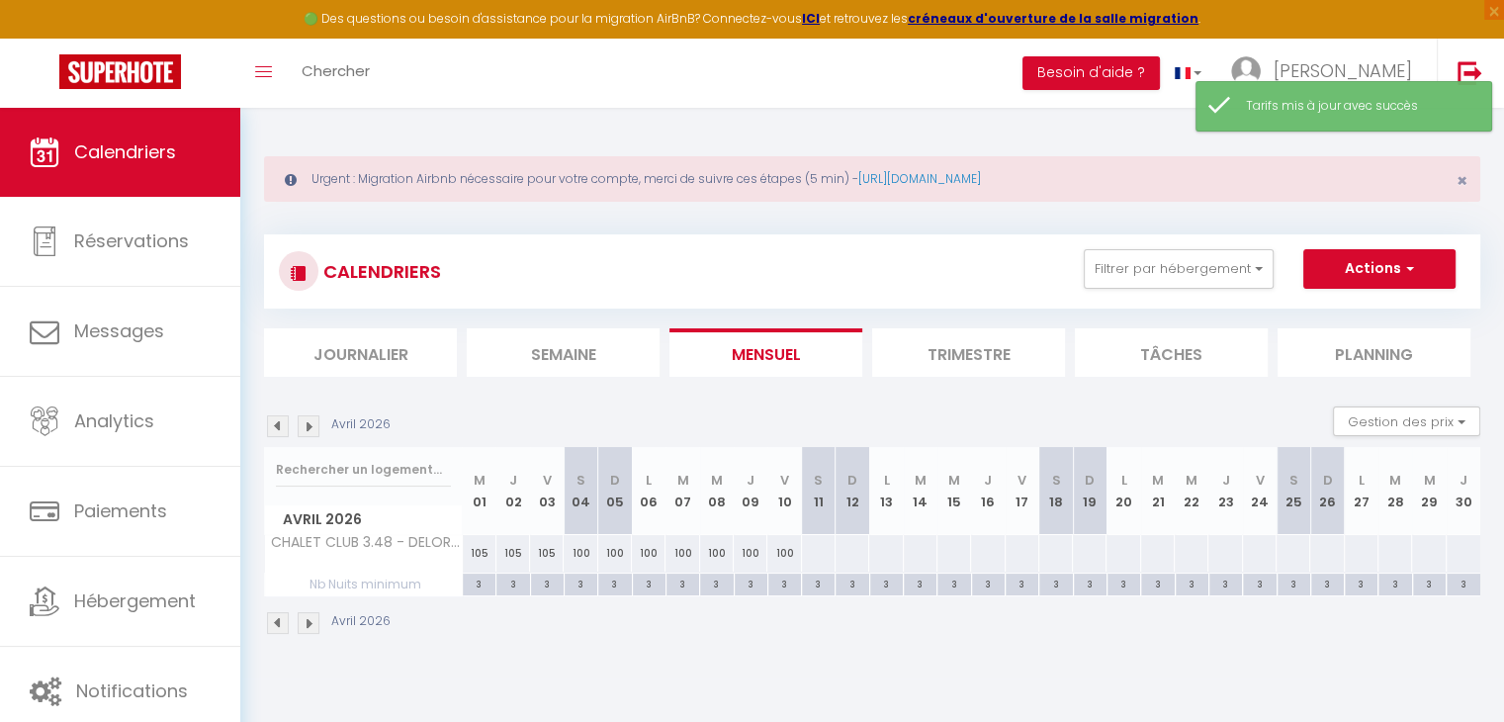
click at [827, 542] on div at bounding box center [818, 553] width 35 height 37
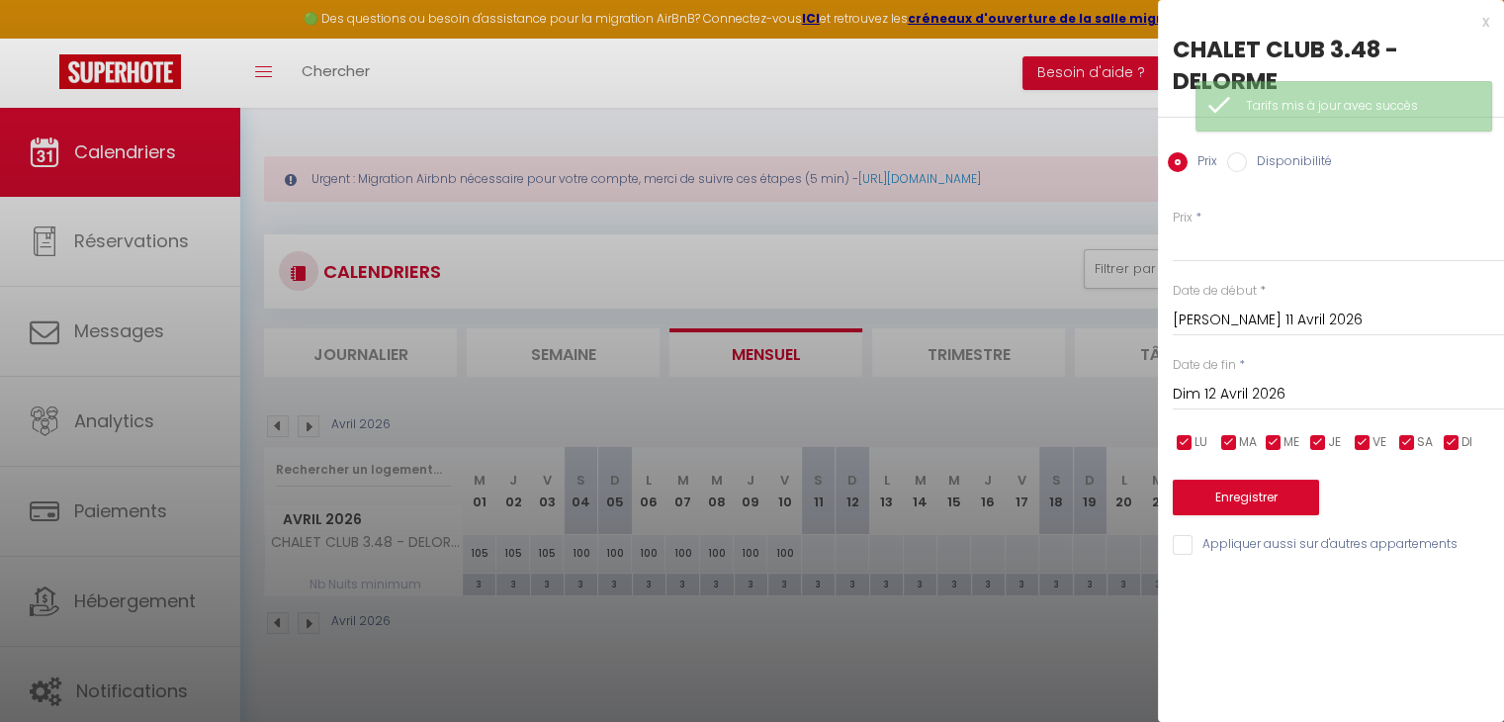
click at [1234, 396] on input "Dim 12 Avril 2026" at bounding box center [1338, 395] width 331 height 26
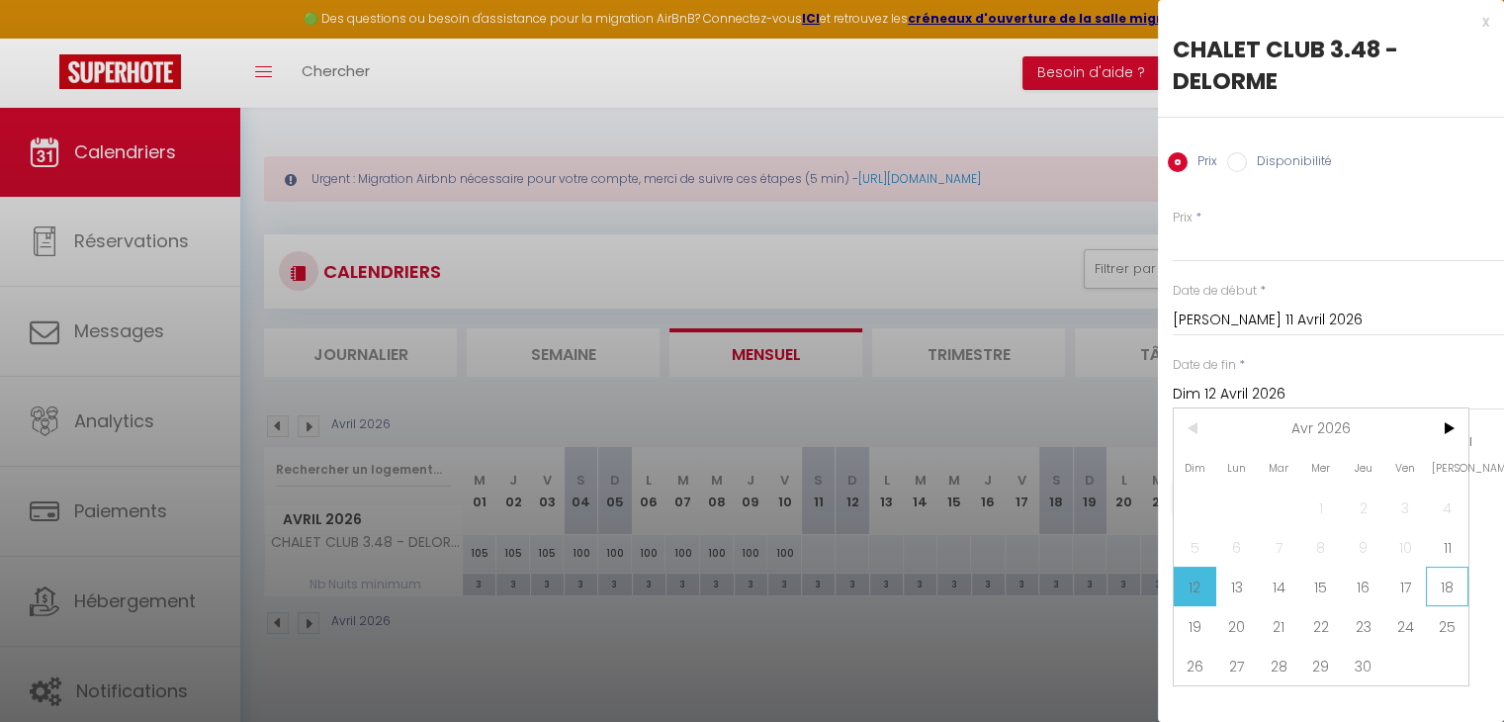
click at [1443, 604] on span "18" at bounding box center [1447, 587] width 43 height 40
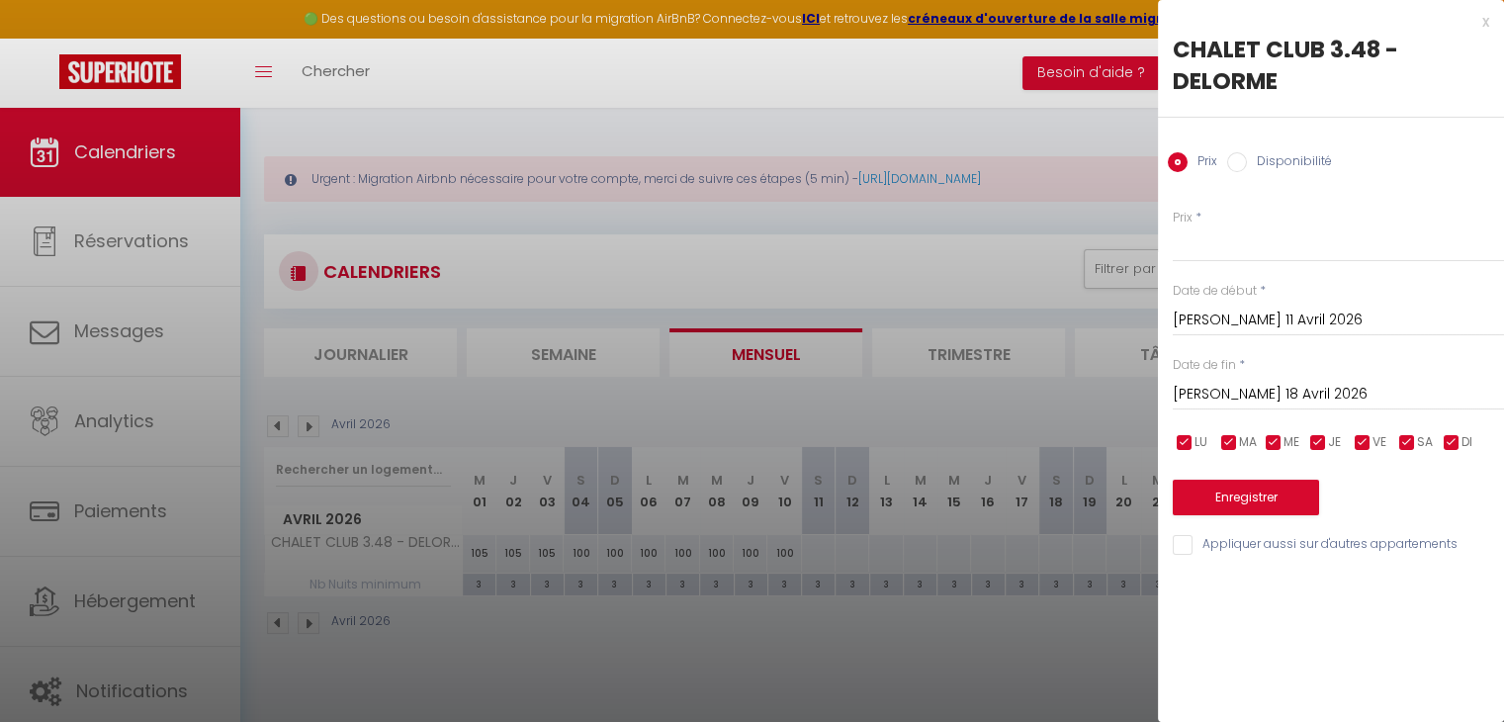
click at [1281, 396] on input "[PERSON_NAME] 18 Avril 2026" at bounding box center [1338, 395] width 331 height 26
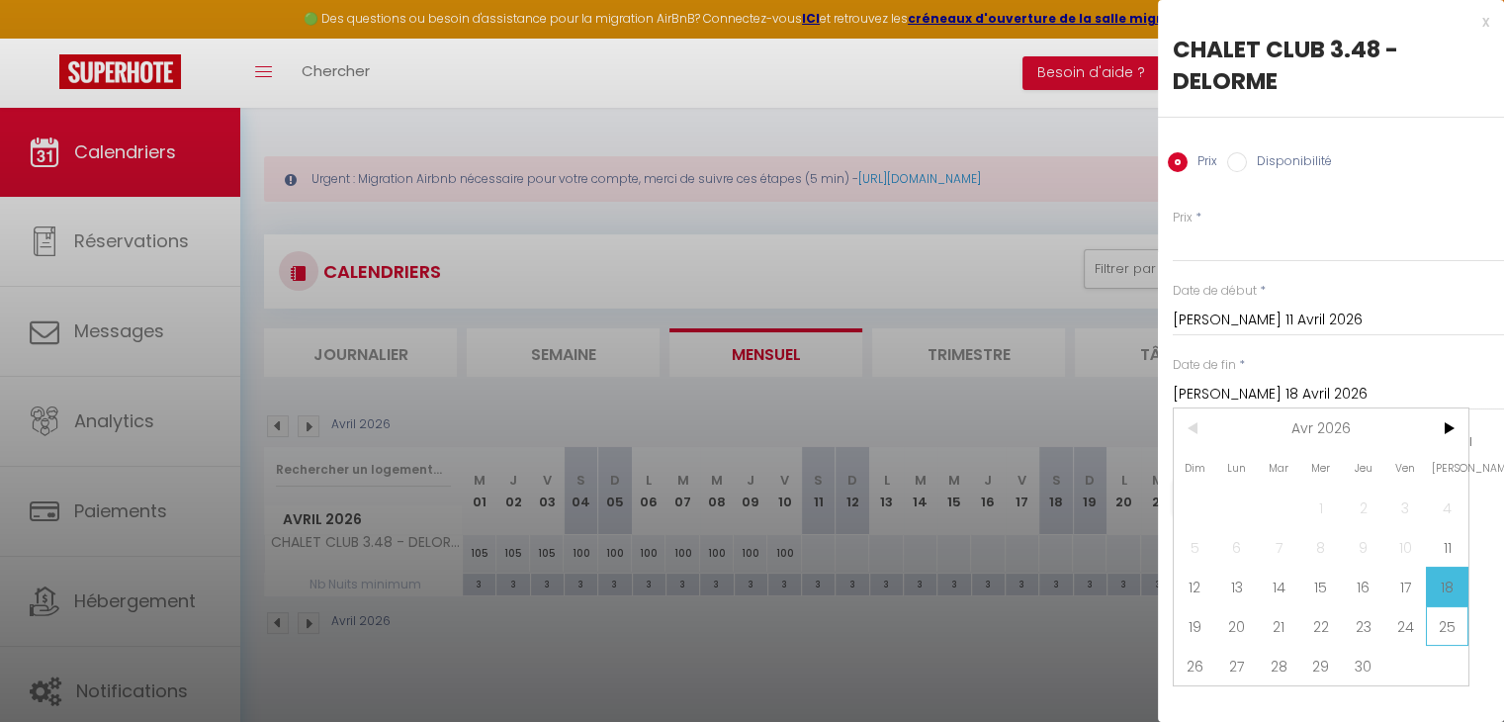
click at [1455, 614] on span "25" at bounding box center [1447, 626] width 43 height 40
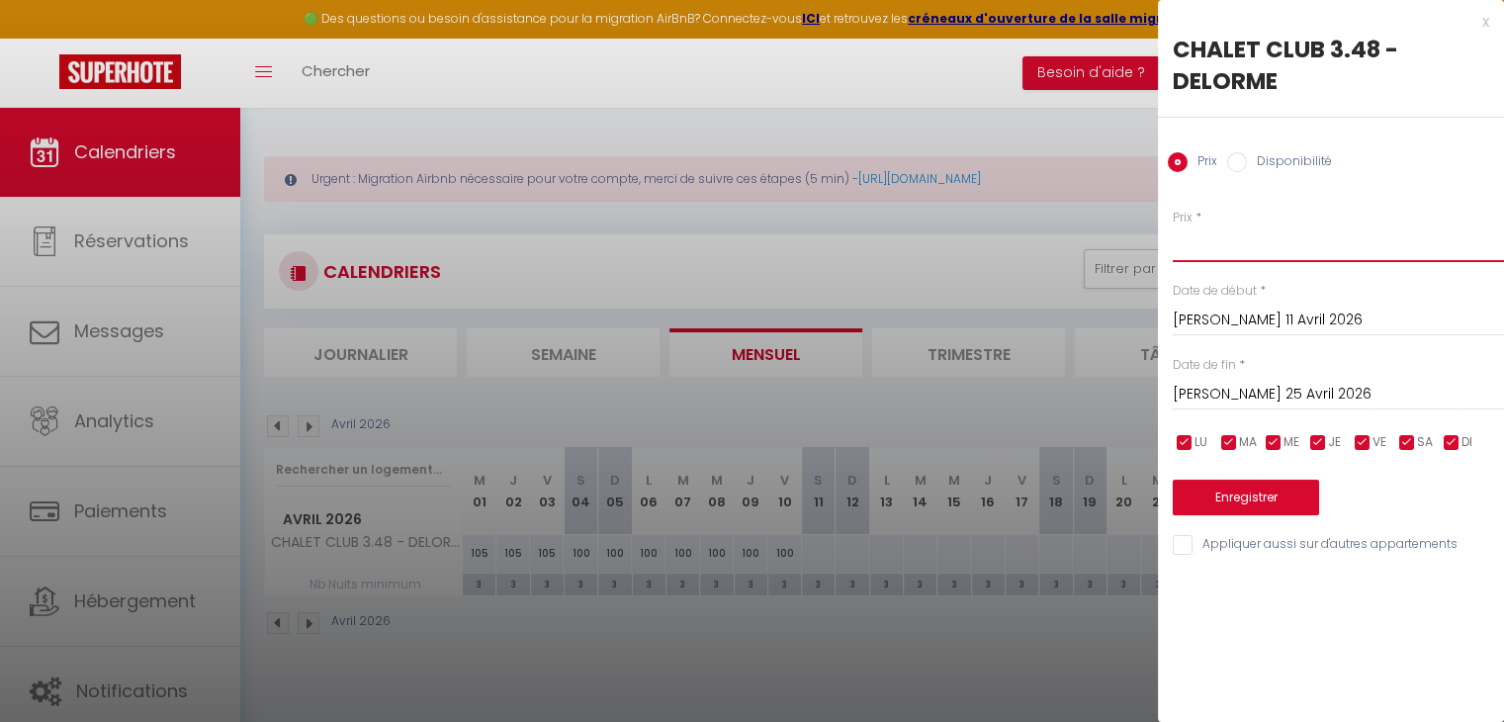
click at [1243, 235] on input "Prix" at bounding box center [1338, 244] width 331 height 36
click at [1257, 503] on button "Enregistrer" at bounding box center [1246, 498] width 146 height 36
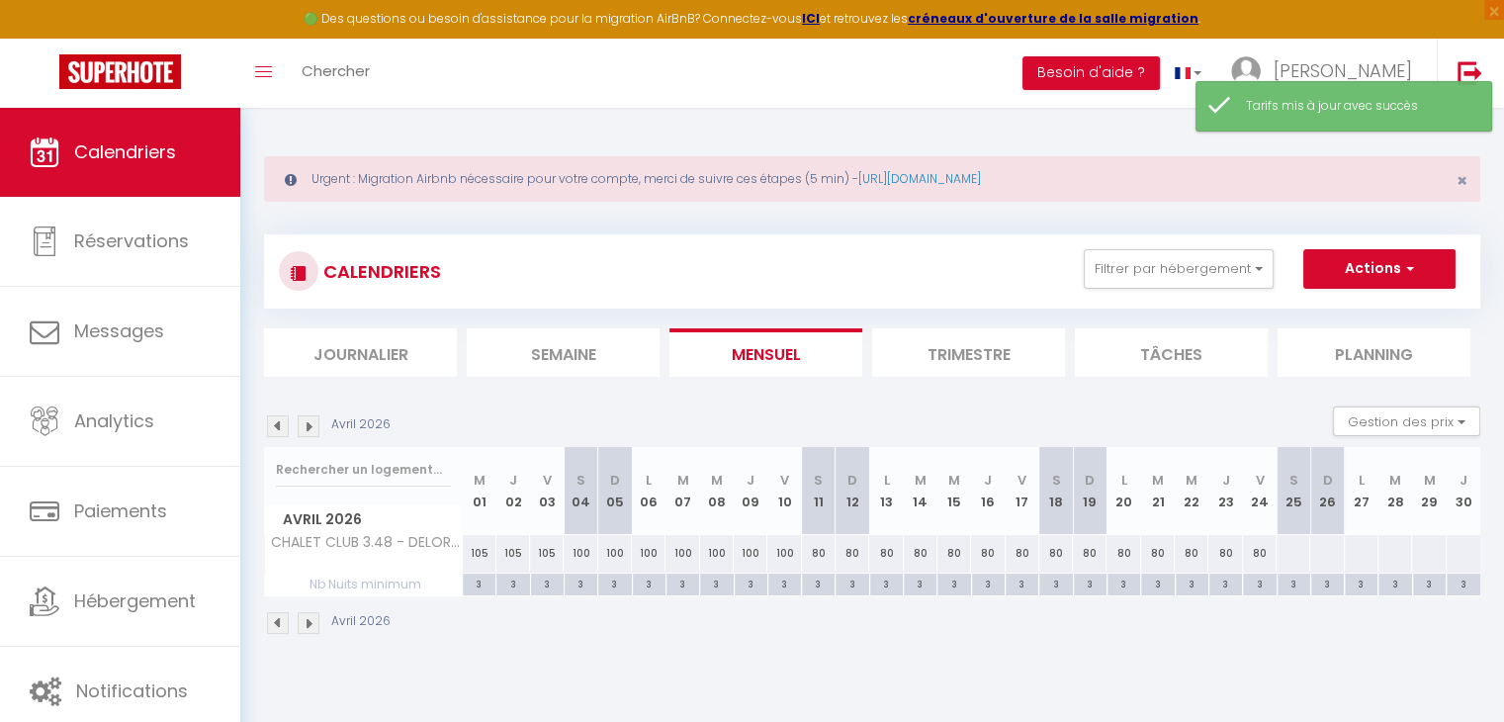
click at [1291, 543] on div at bounding box center [1292, 553] width 35 height 37
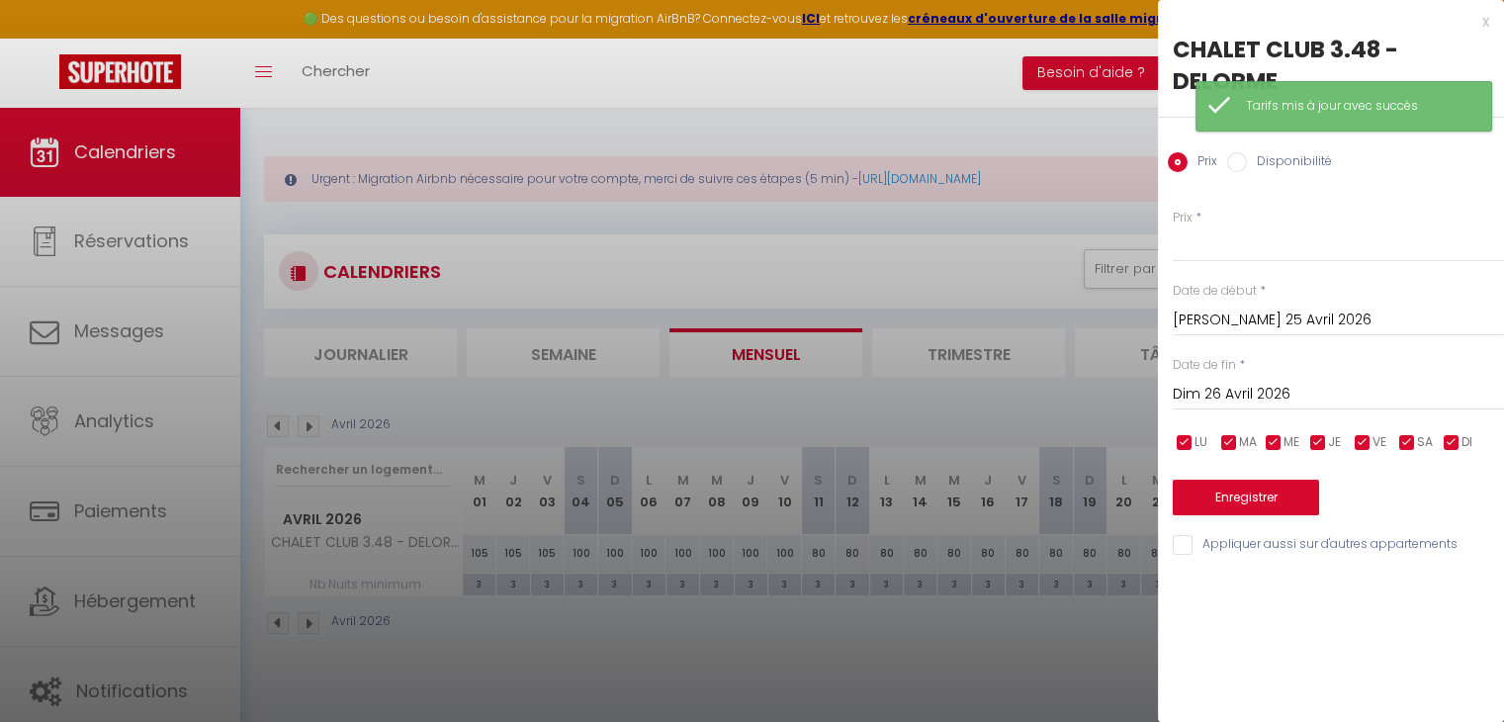
click at [1260, 391] on input "Dim 26 Avril 2026" at bounding box center [1338, 395] width 331 height 26
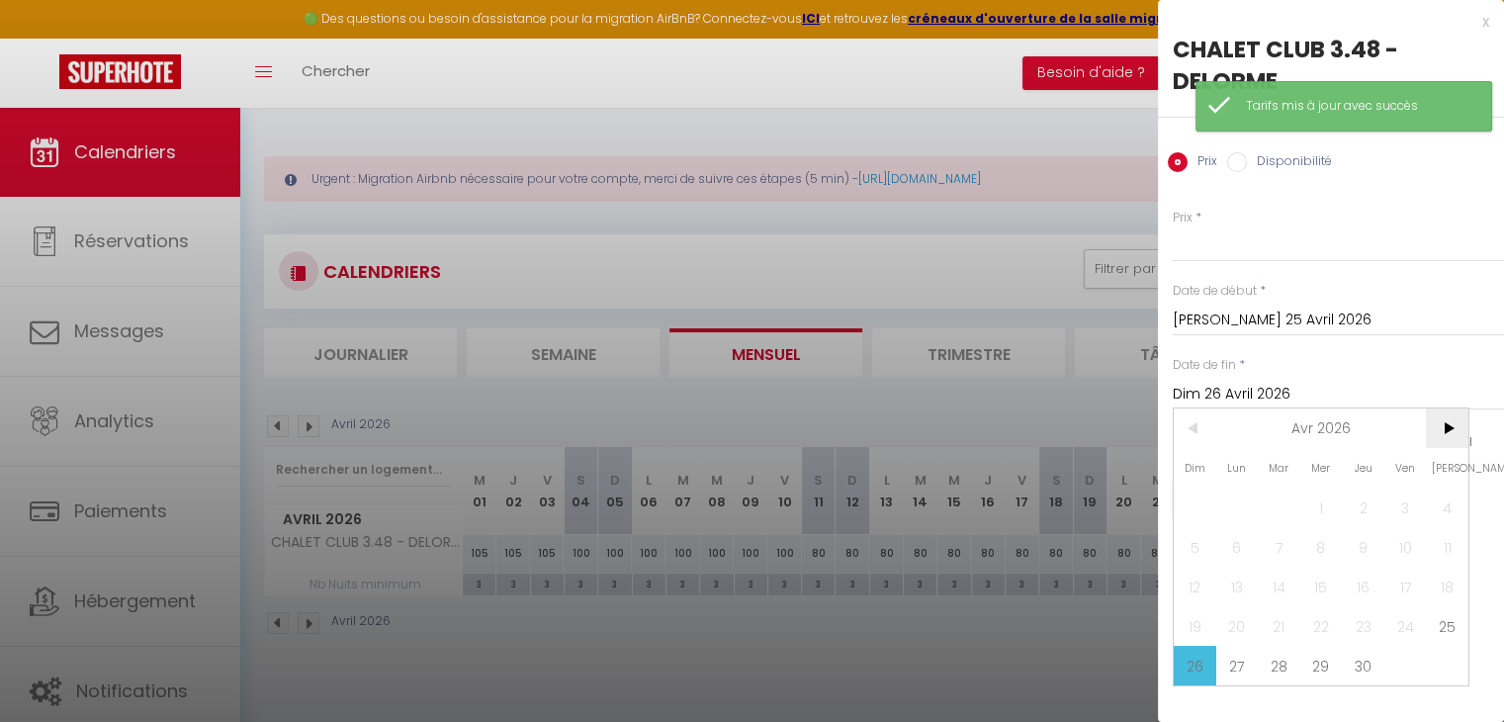
click at [1458, 434] on span ">" at bounding box center [1447, 428] width 43 height 40
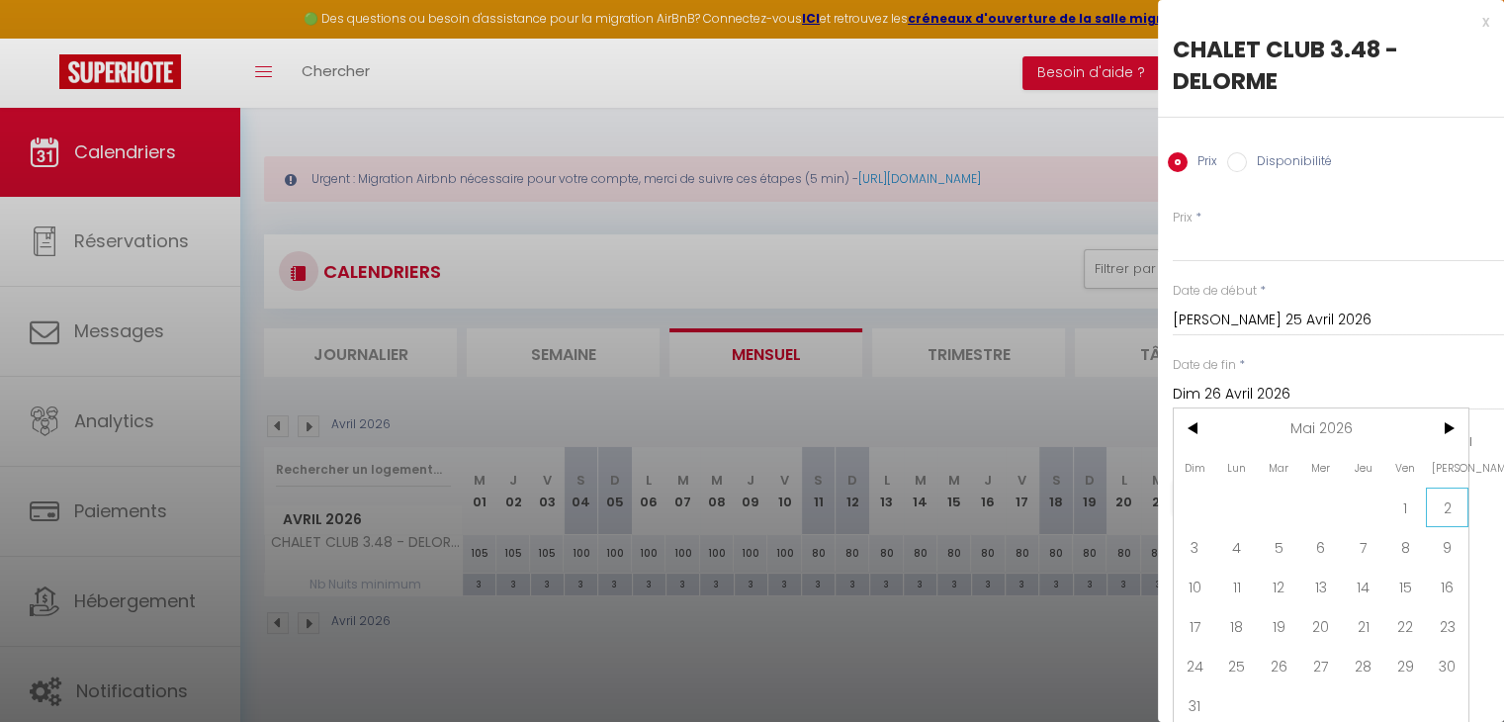
click at [1443, 515] on span "2" at bounding box center [1447, 507] width 43 height 40
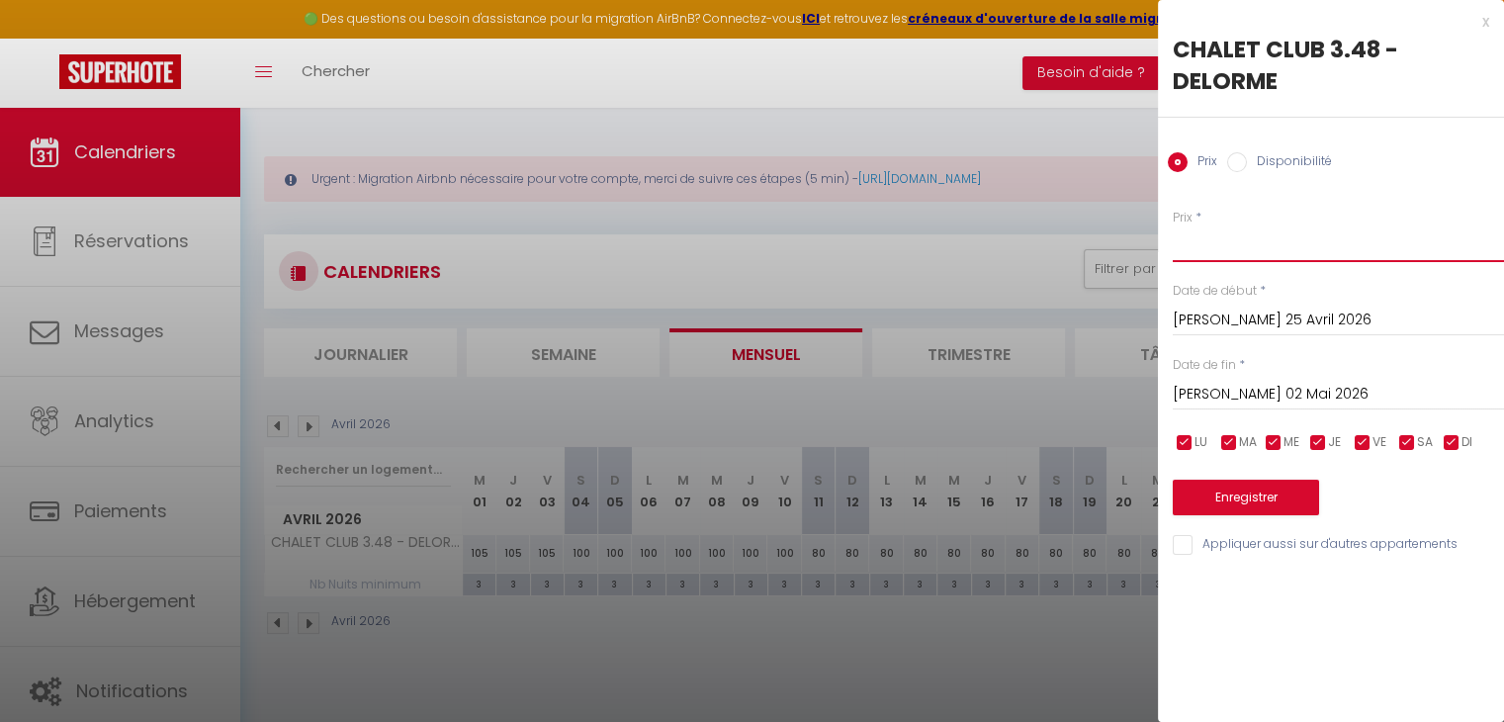
click at [1198, 231] on input "Prix" at bounding box center [1338, 244] width 331 height 36
click at [1240, 484] on button "Enregistrer" at bounding box center [1246, 498] width 146 height 36
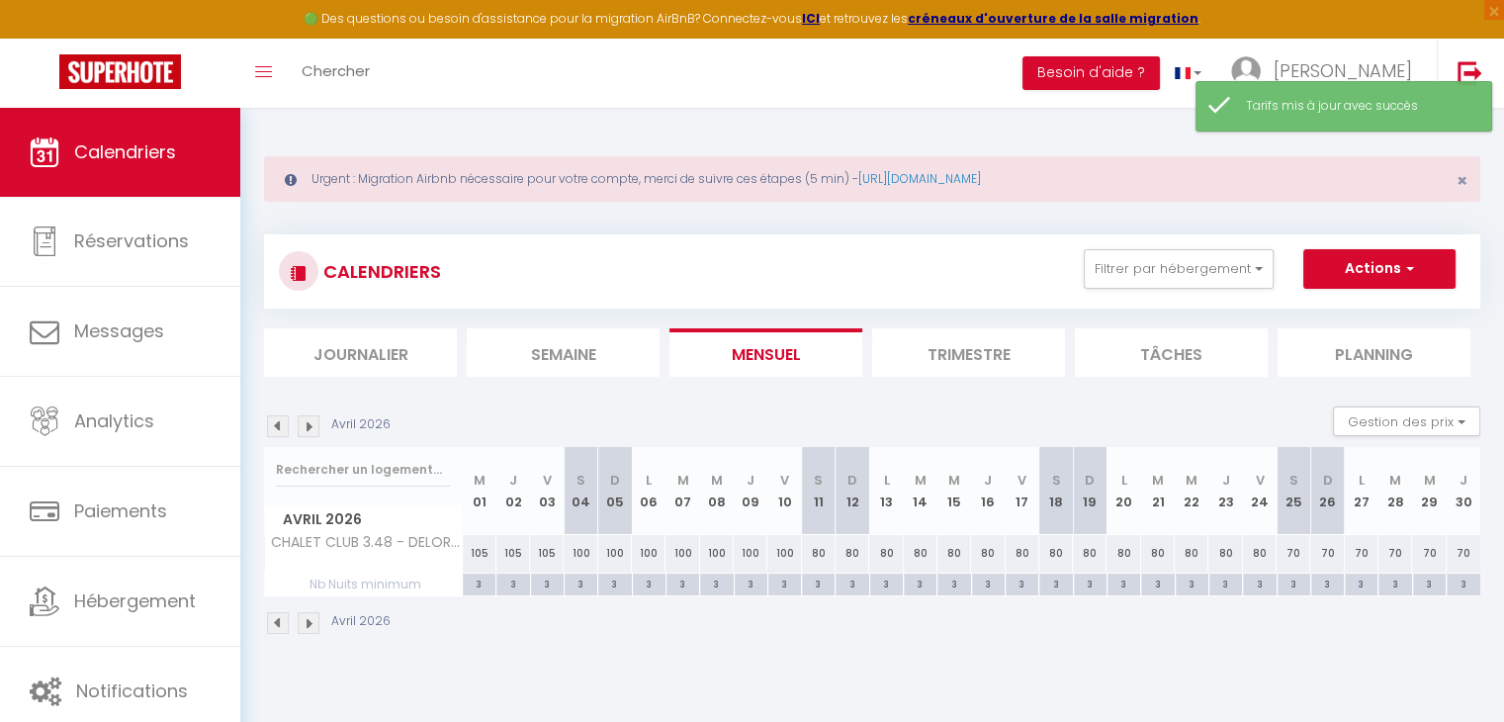
click at [291, 424] on div "Avril 2026" at bounding box center [330, 426] width 132 height 22
click at [285, 424] on img at bounding box center [278, 426] width 22 height 22
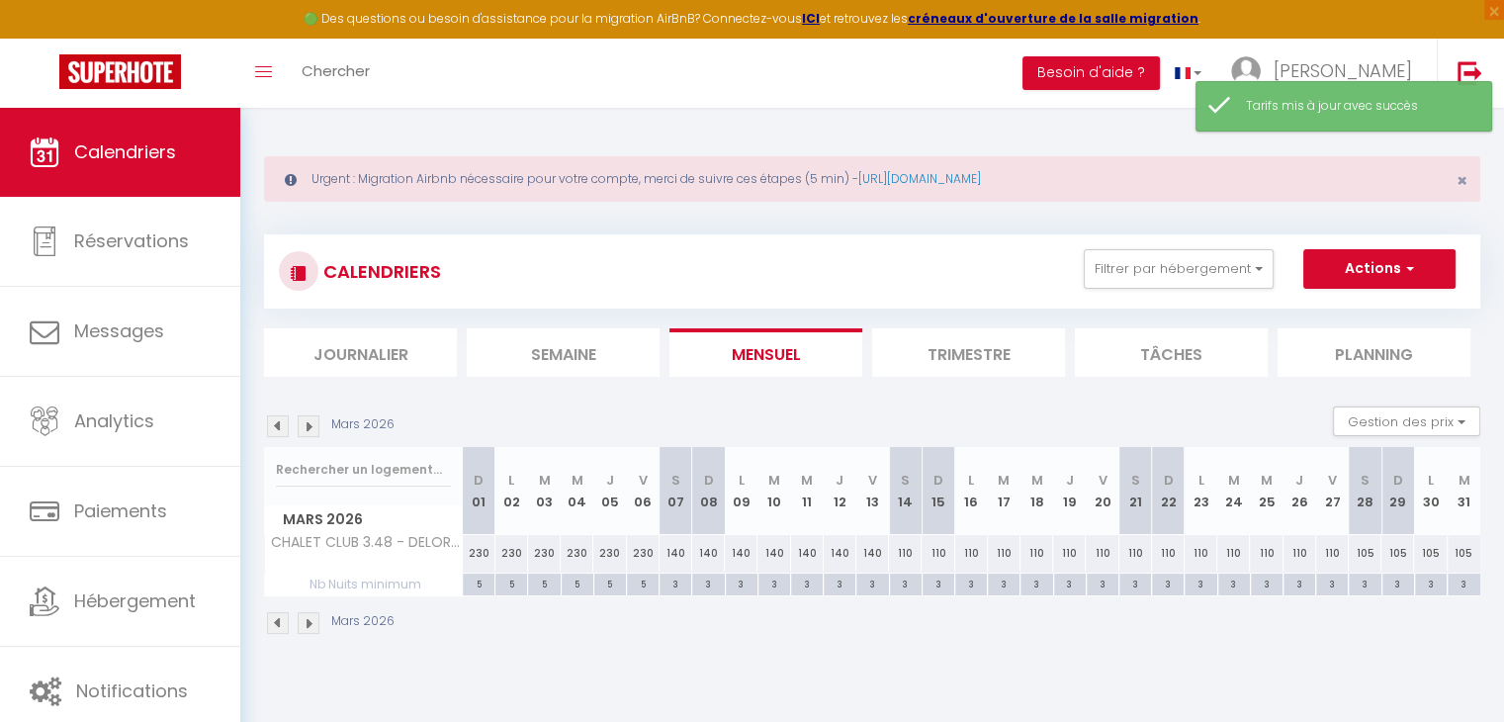
click at [285, 424] on img at bounding box center [278, 426] width 22 height 22
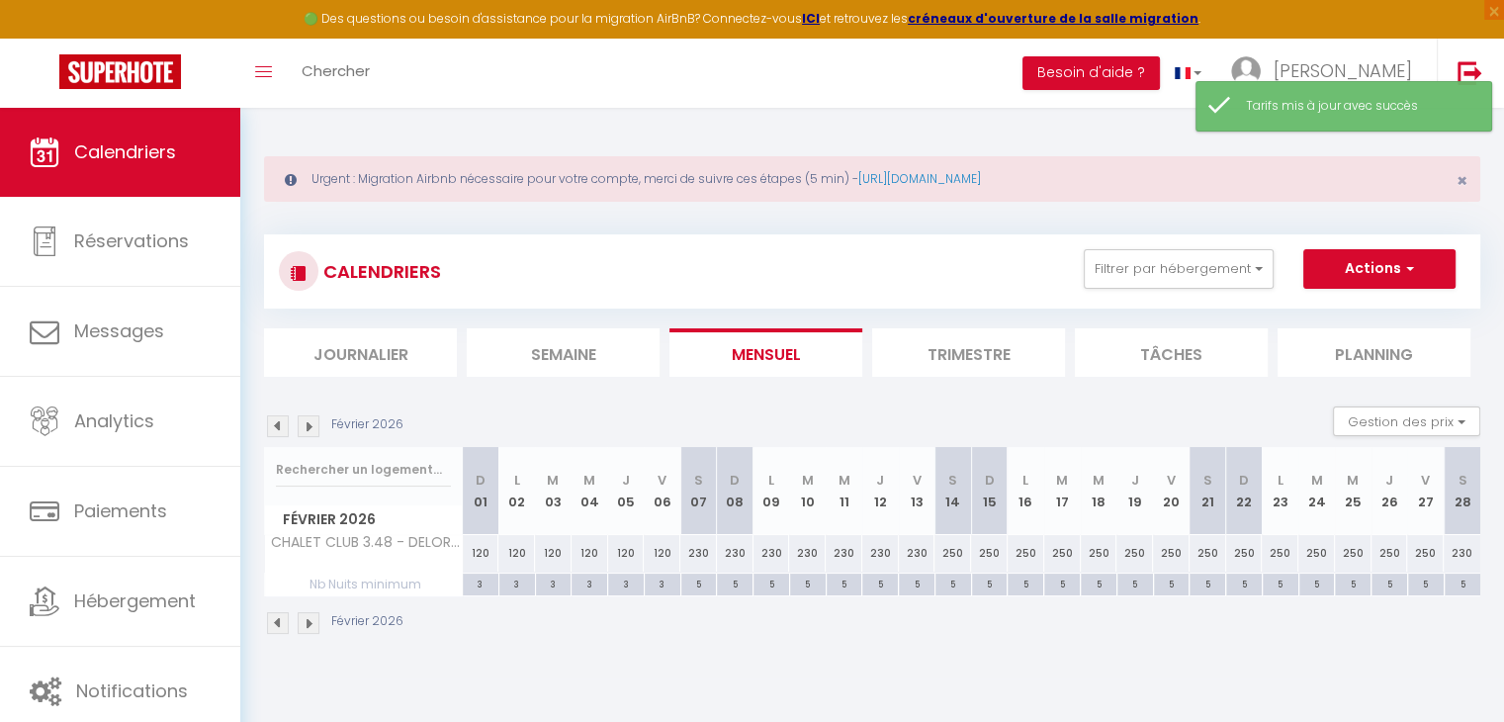
click at [285, 424] on img at bounding box center [278, 426] width 22 height 22
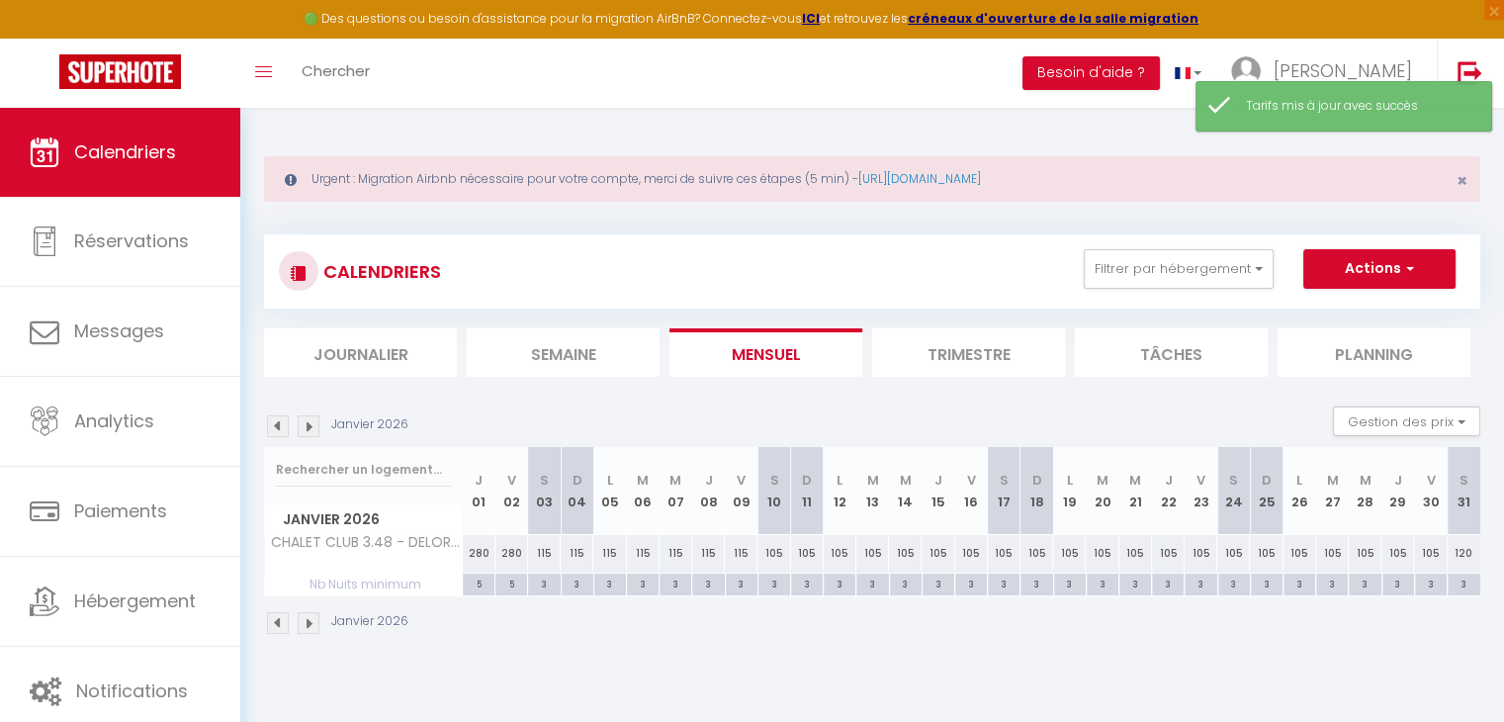
click at [285, 424] on img at bounding box center [278, 426] width 22 height 22
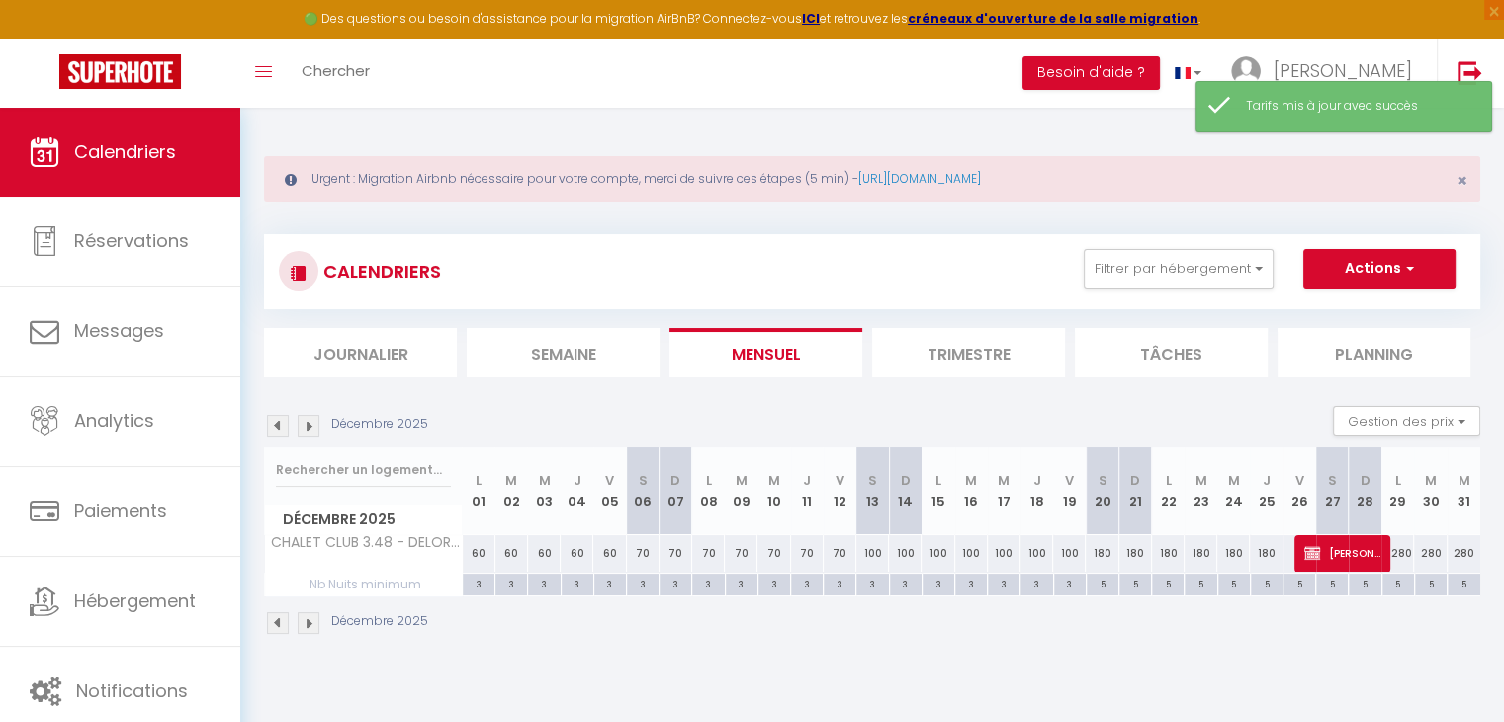
click at [285, 424] on img at bounding box center [278, 426] width 22 height 22
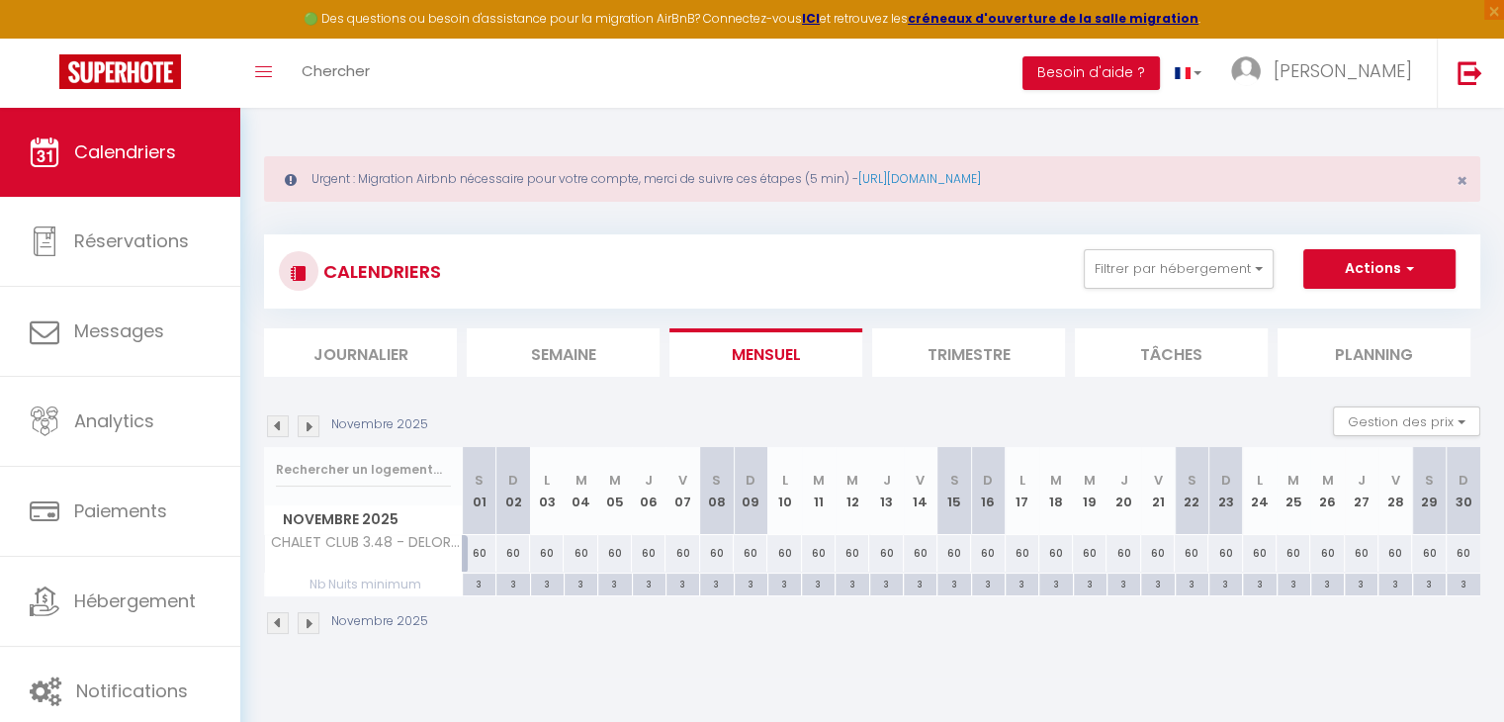
click at [308, 424] on img at bounding box center [309, 426] width 22 height 22
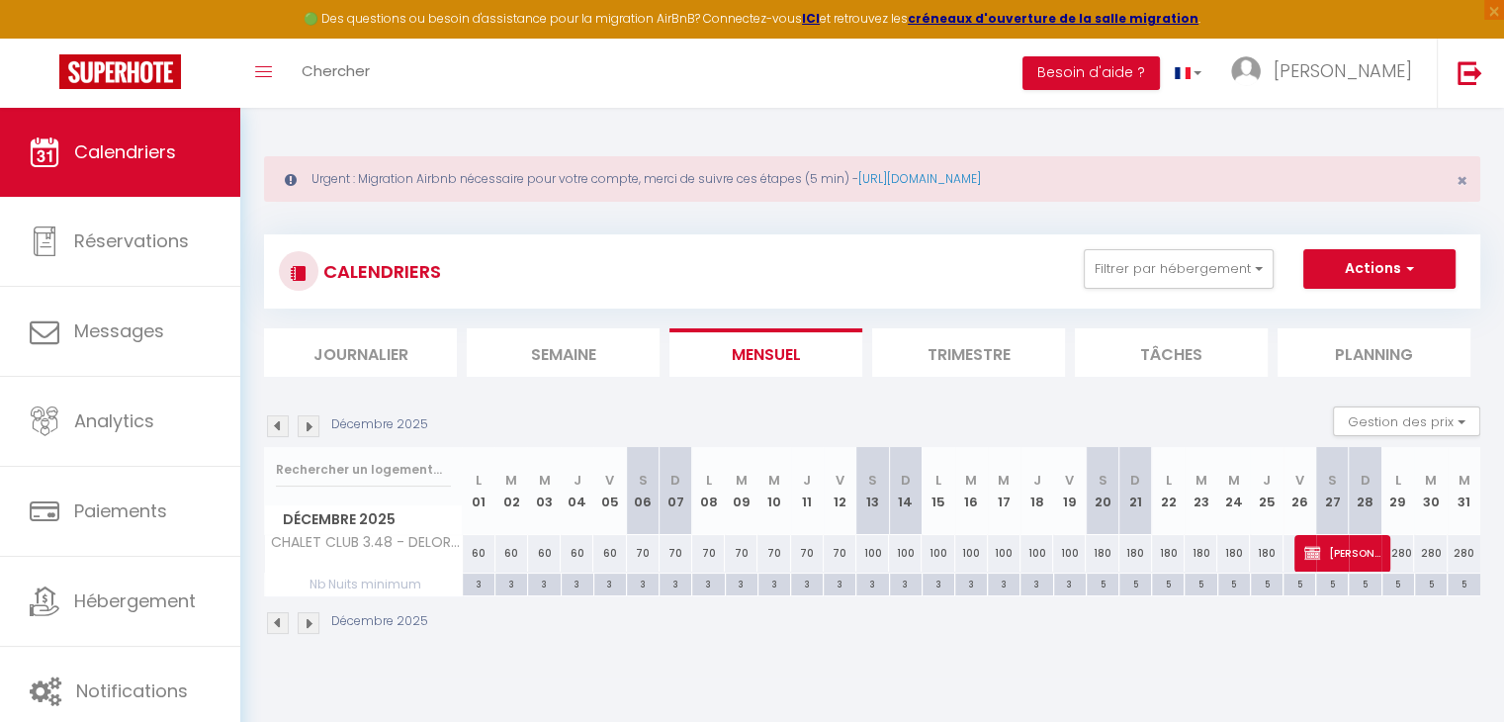
click at [305, 428] on img at bounding box center [309, 426] width 22 height 22
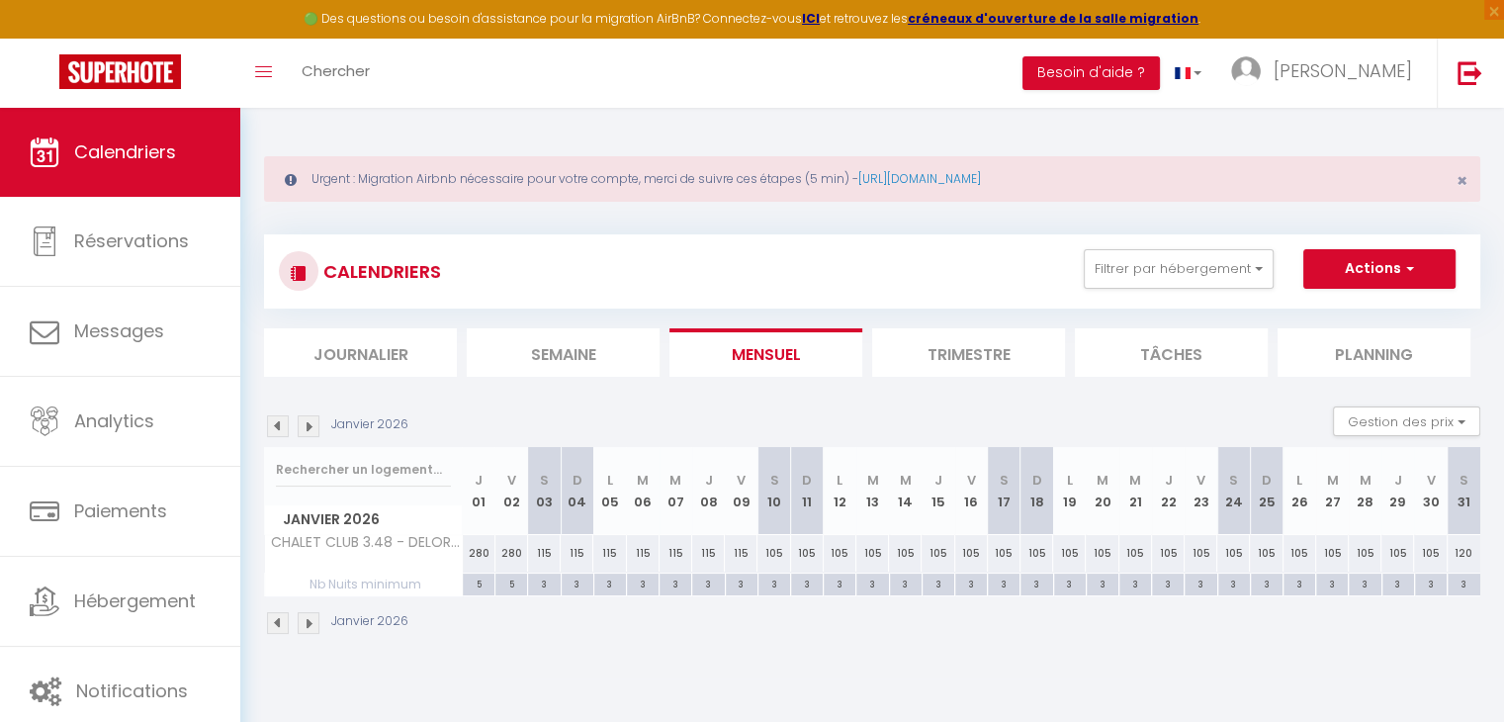
click at [305, 428] on img at bounding box center [309, 426] width 22 height 22
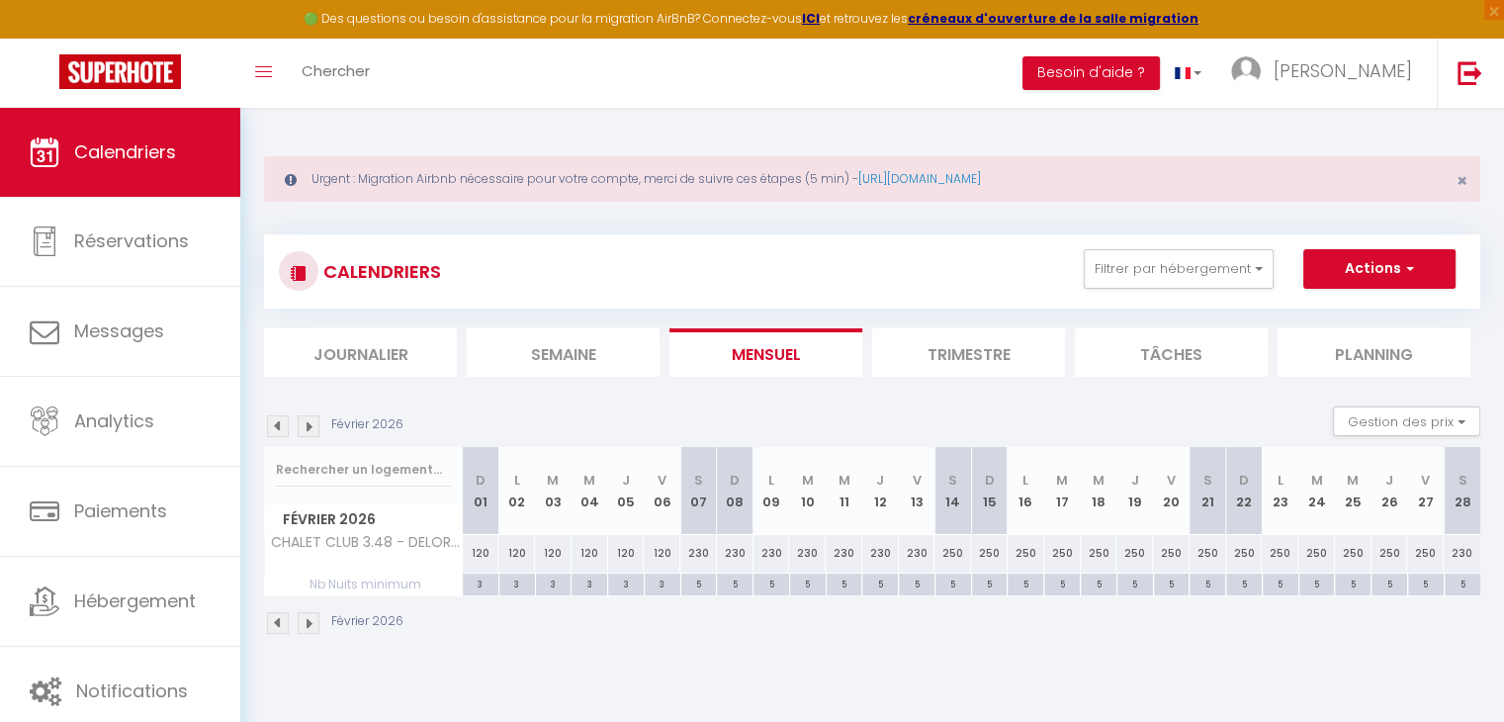
click at [305, 428] on img at bounding box center [309, 426] width 22 height 22
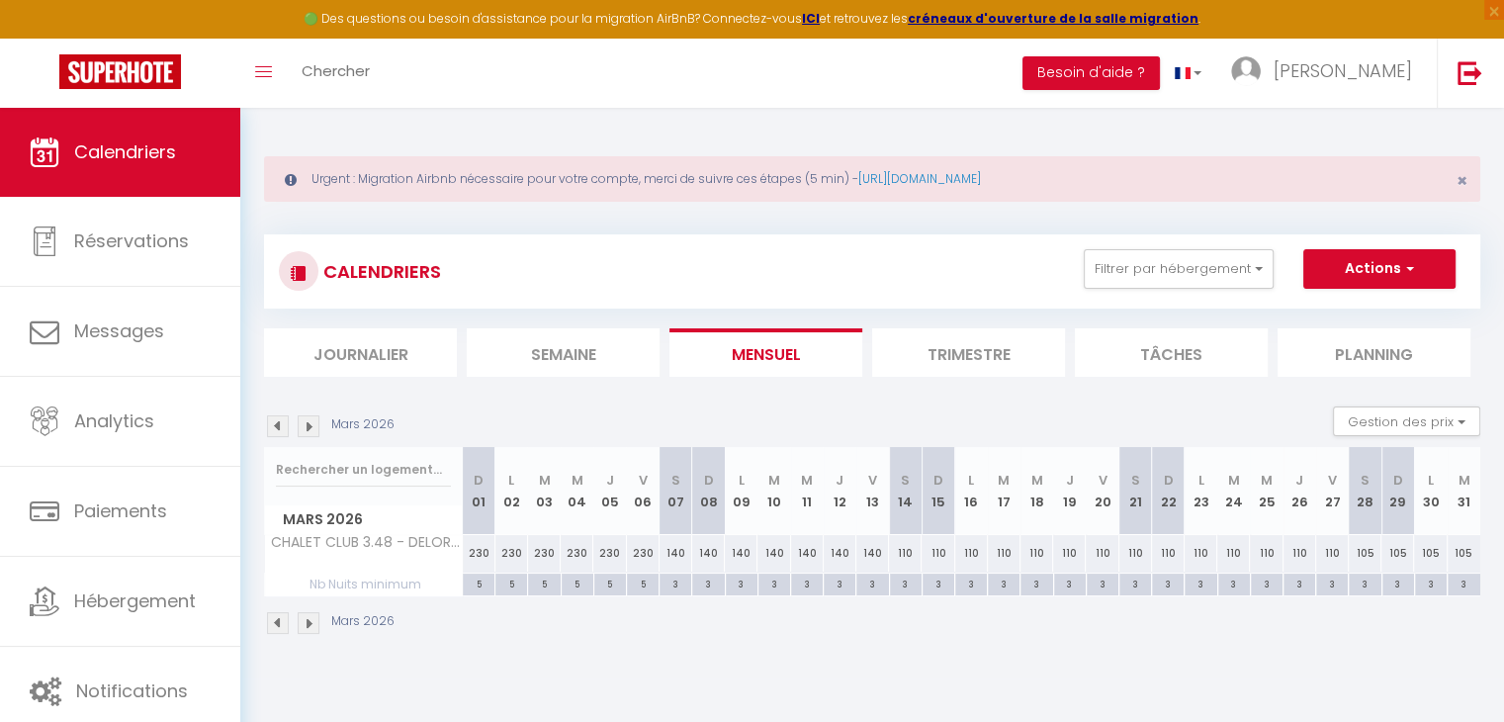
click at [305, 428] on img at bounding box center [309, 426] width 22 height 22
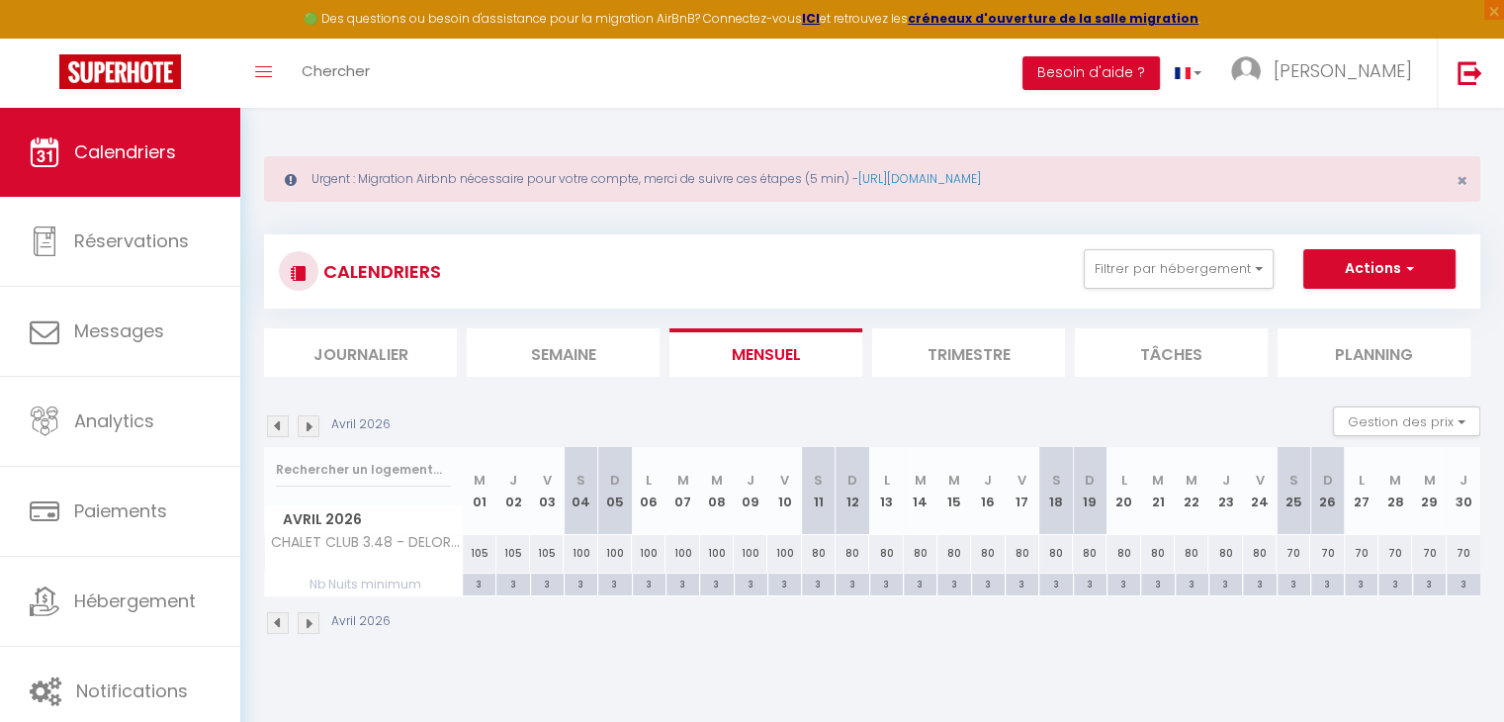
click at [305, 428] on img at bounding box center [309, 426] width 22 height 22
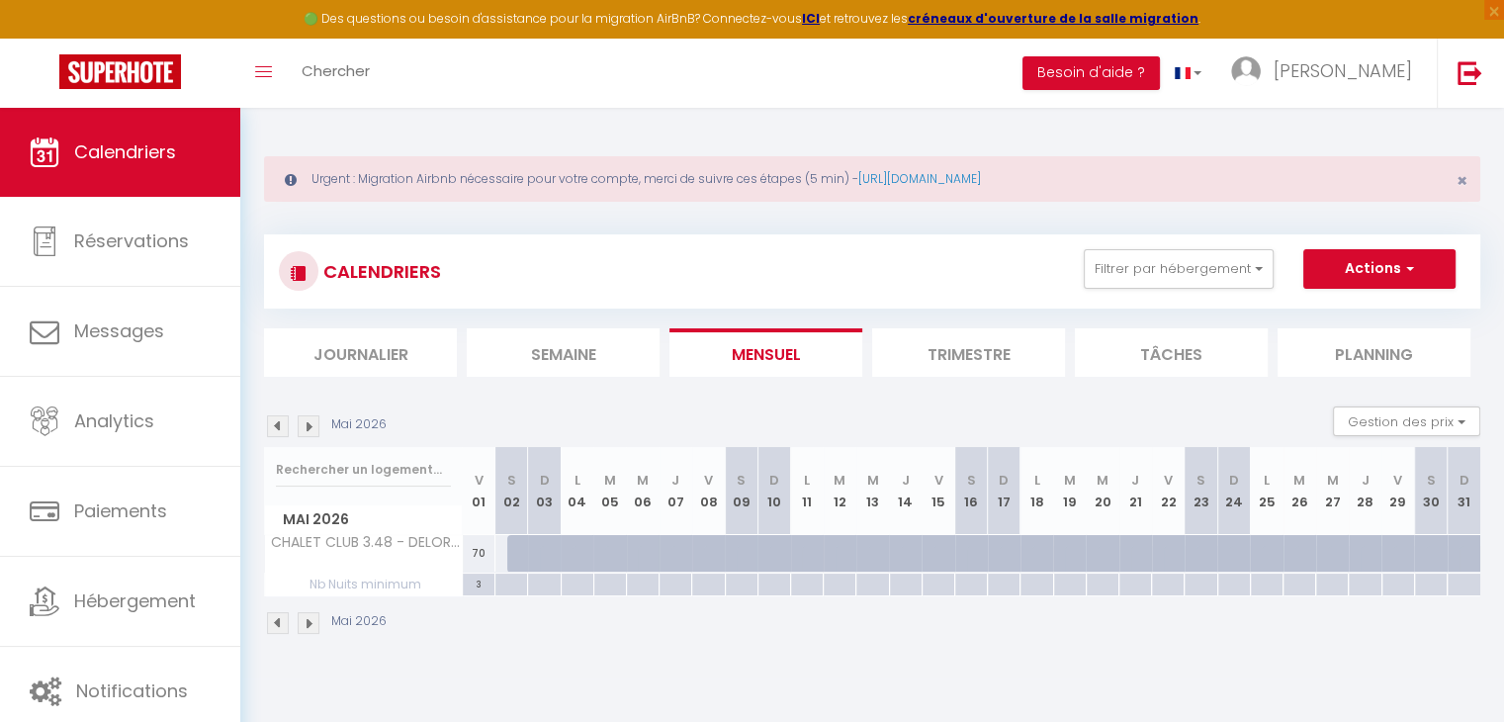
click at [281, 426] on img at bounding box center [278, 426] width 22 height 22
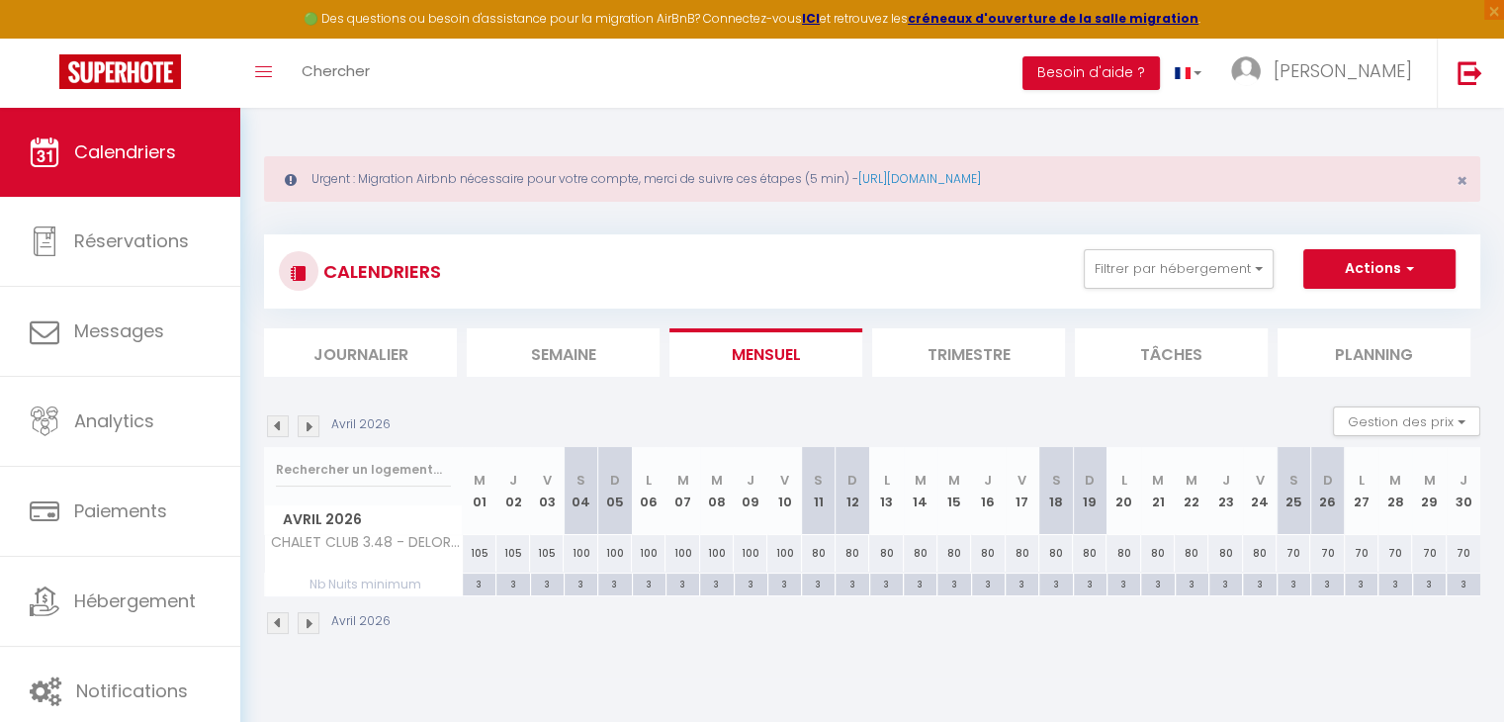
click at [281, 426] on img at bounding box center [278, 426] width 22 height 22
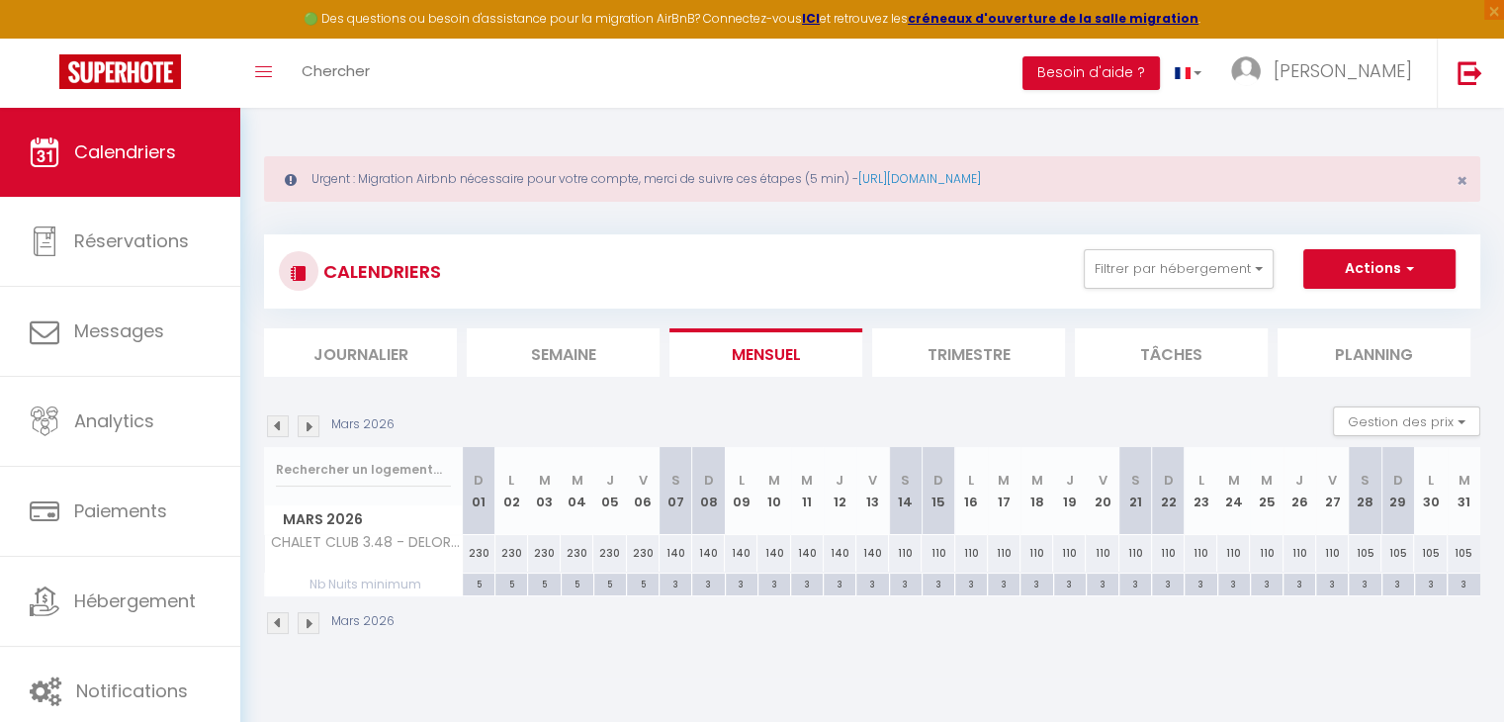
click at [281, 426] on img at bounding box center [278, 426] width 22 height 22
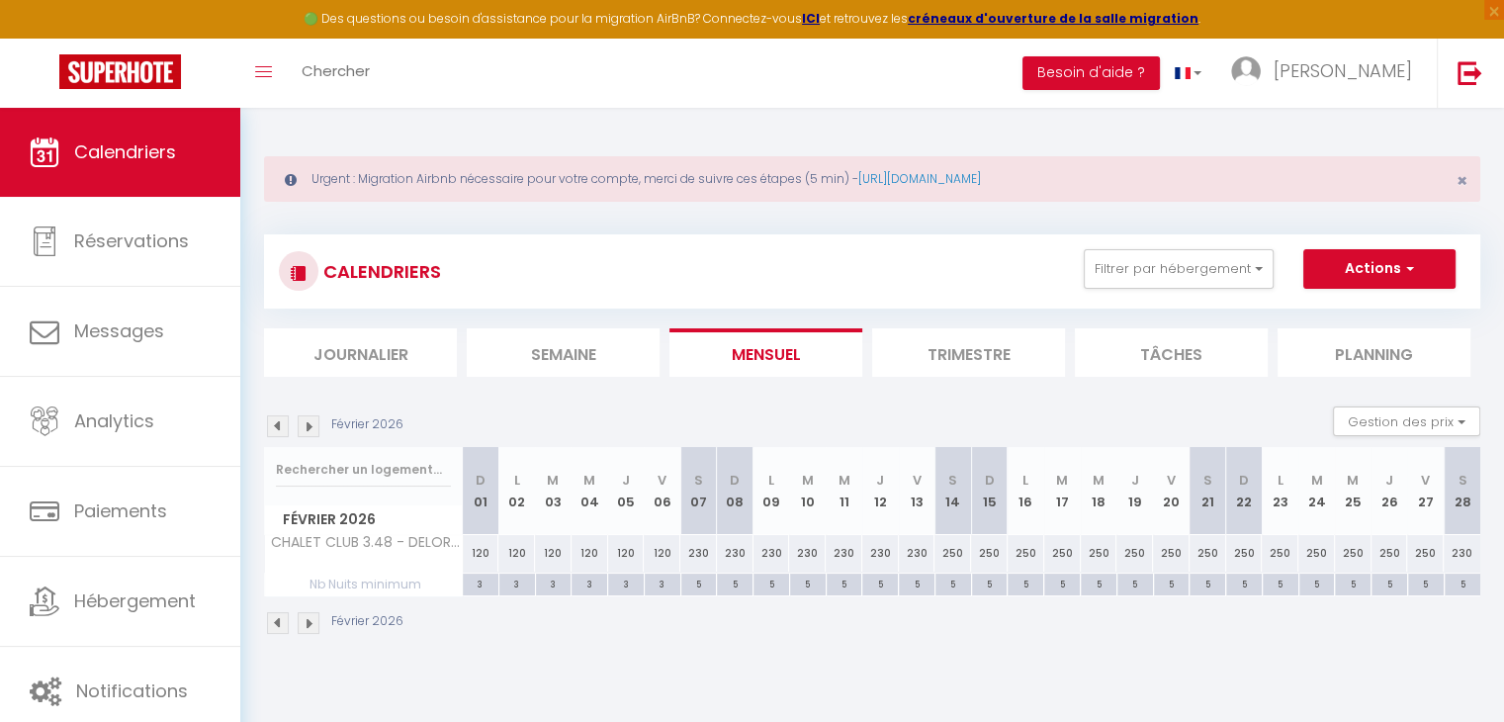
click at [281, 426] on img at bounding box center [278, 426] width 22 height 22
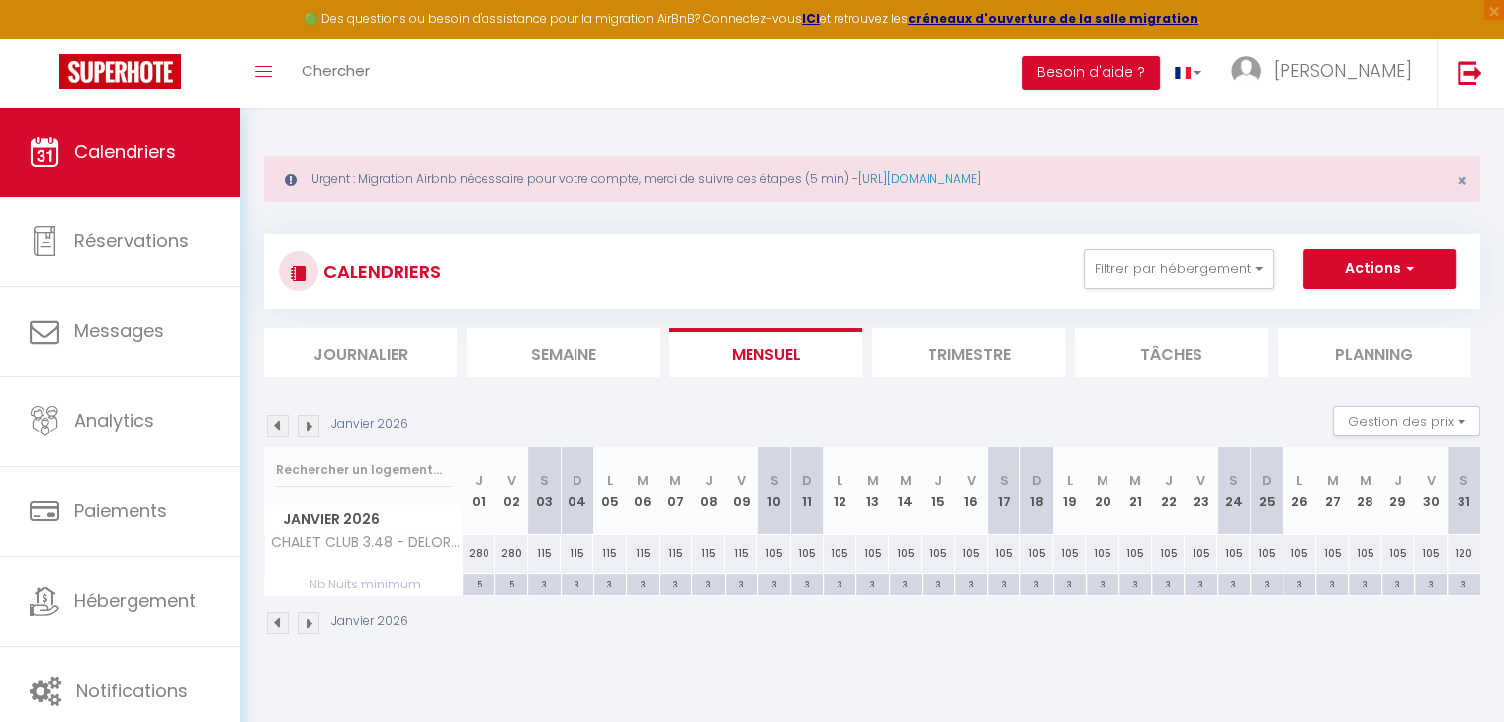
click at [281, 426] on img at bounding box center [278, 426] width 22 height 22
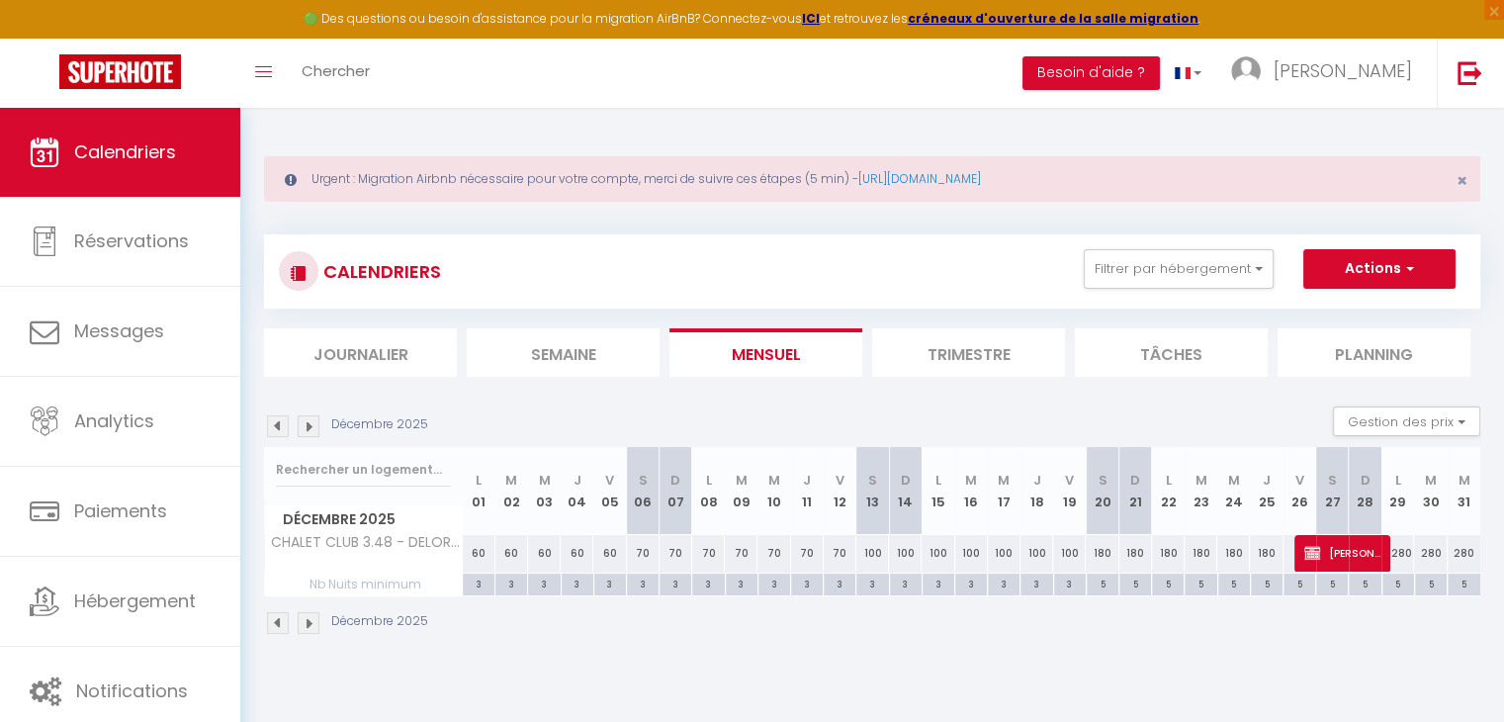
click at [269, 415] on img at bounding box center [278, 426] width 22 height 22
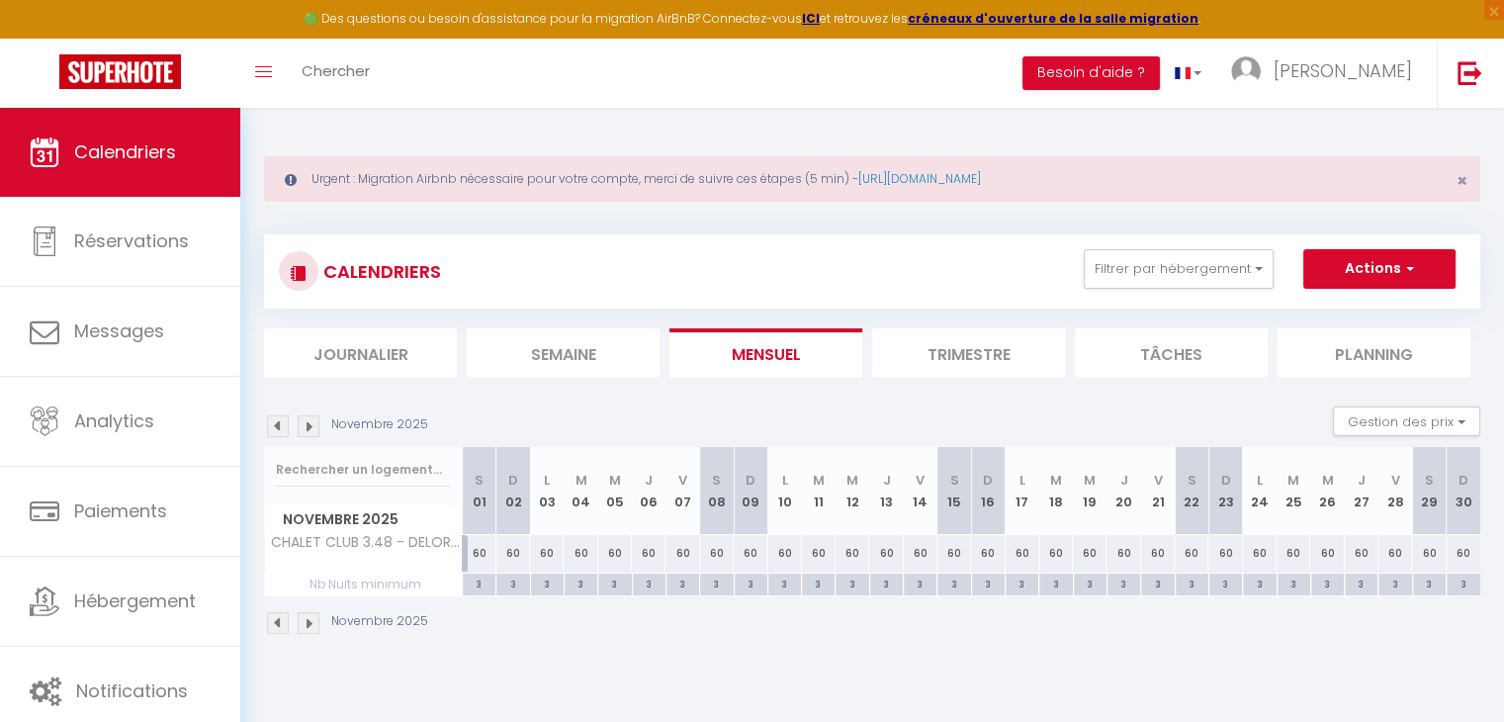
click at [277, 422] on img at bounding box center [278, 426] width 22 height 22
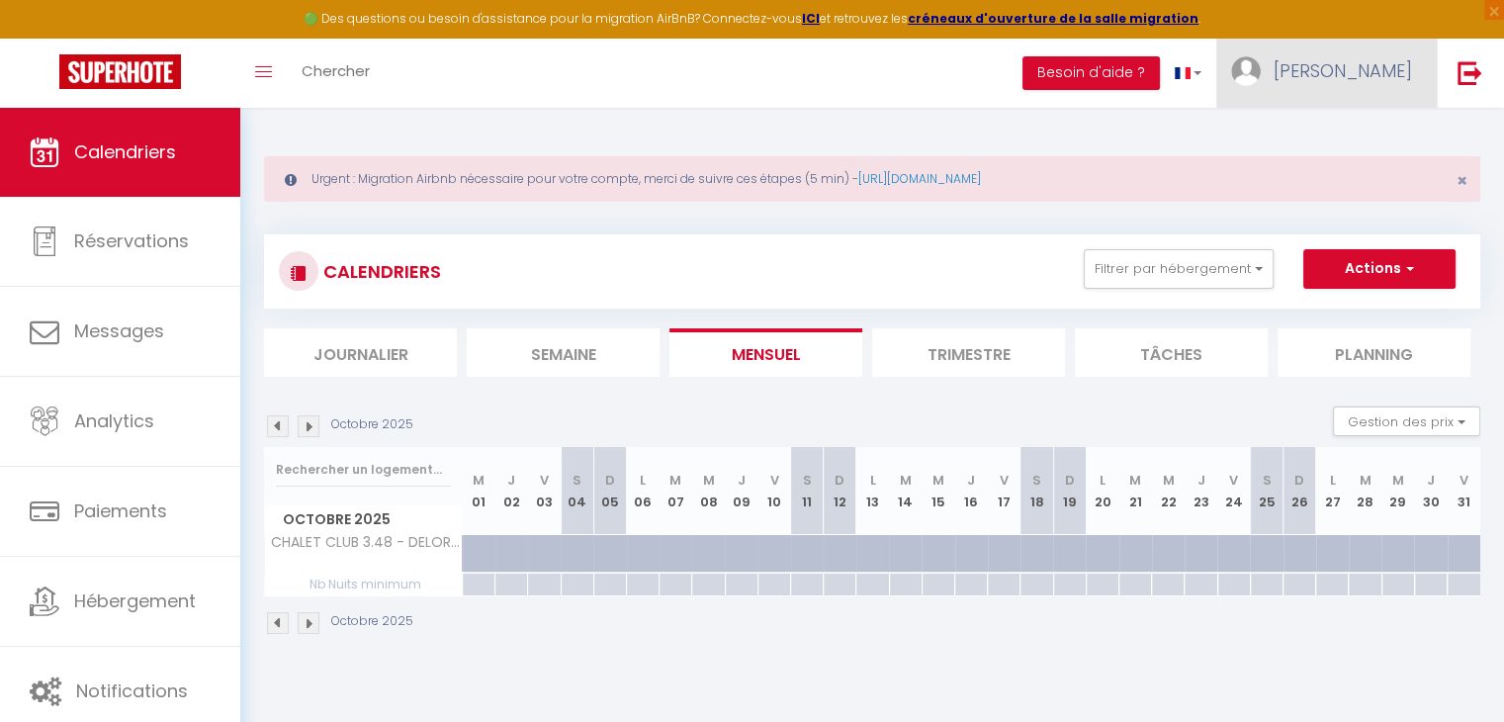
click at [1371, 88] on link "[PERSON_NAME]" at bounding box center [1326, 73] width 220 height 69
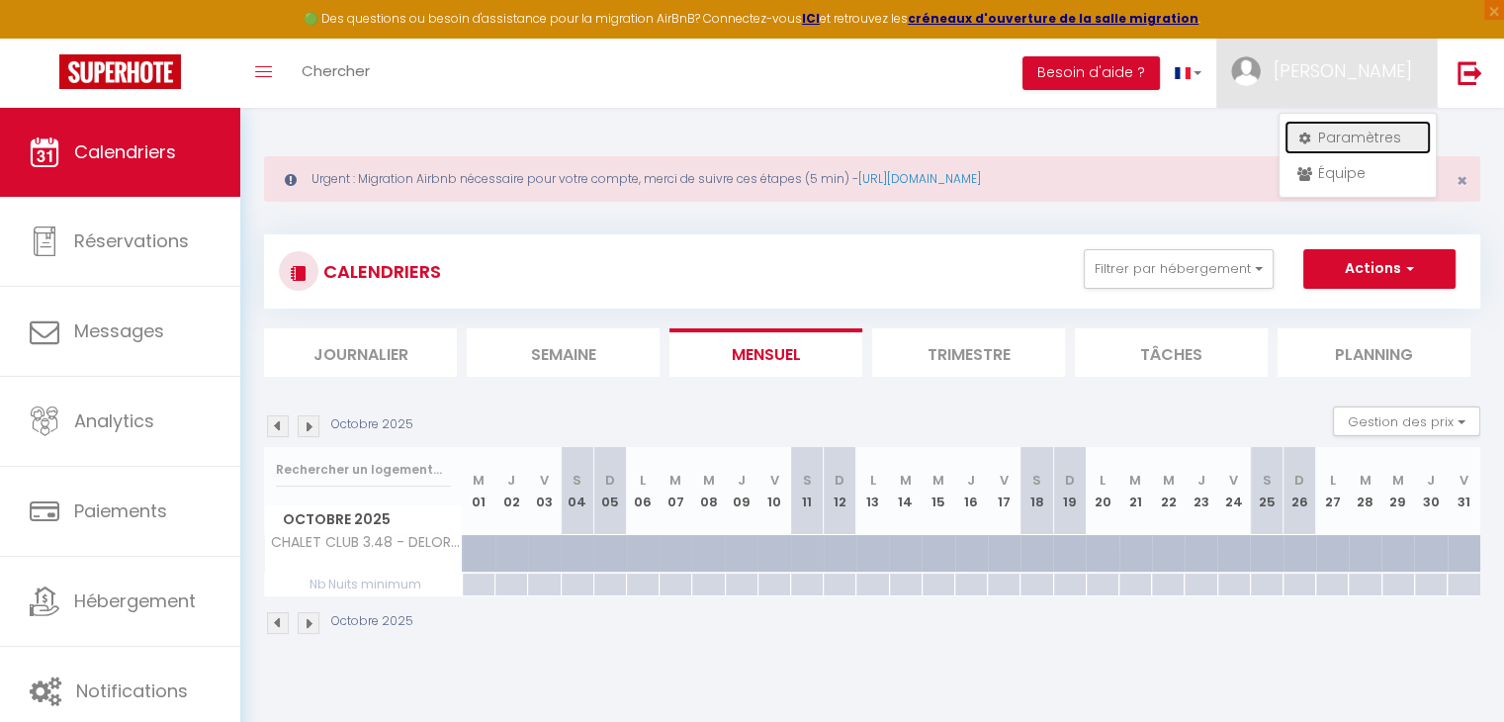
click at [1346, 135] on link "Paramètres" at bounding box center [1357, 138] width 146 height 34
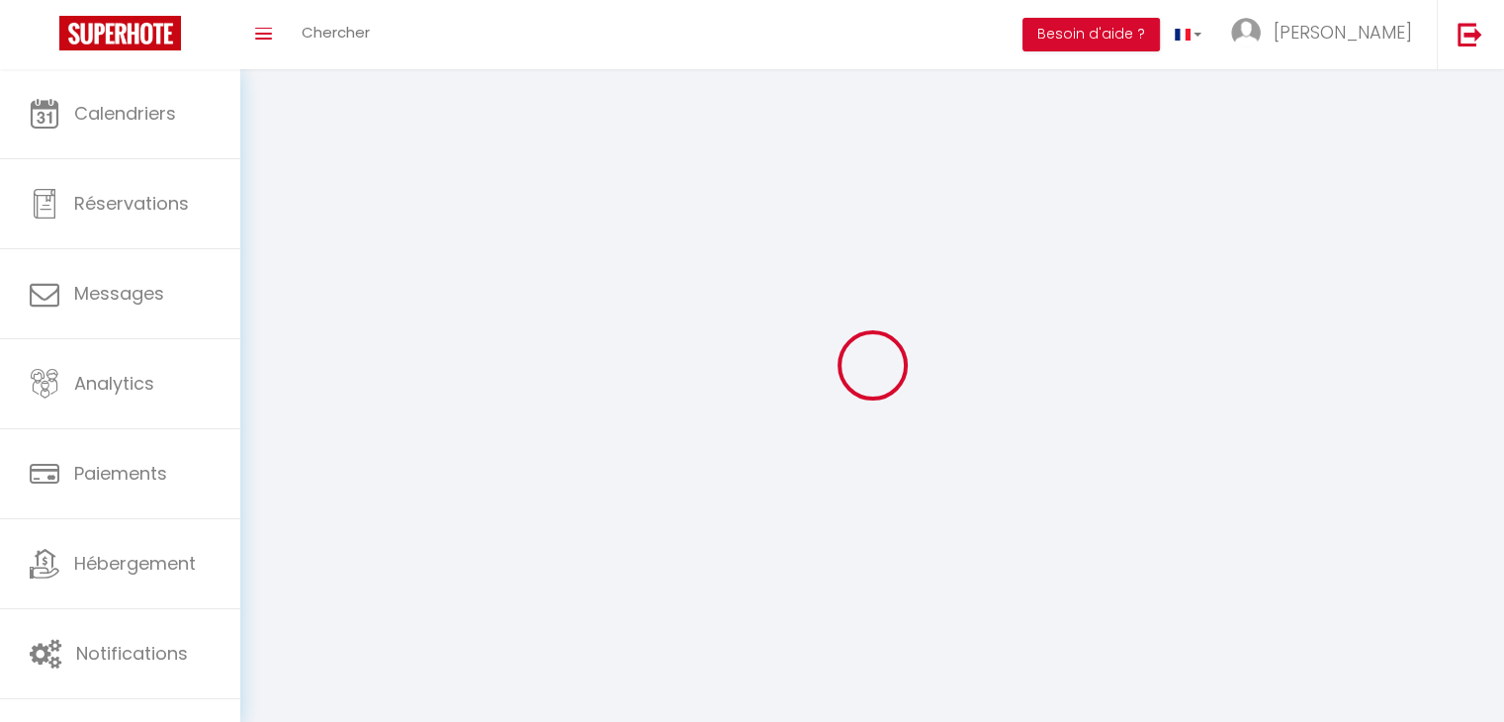
type input "[PERSON_NAME]"
type input "FOUCHER"
type input "+33615992770"
type input "lieu dit le verney"
type input "73640"
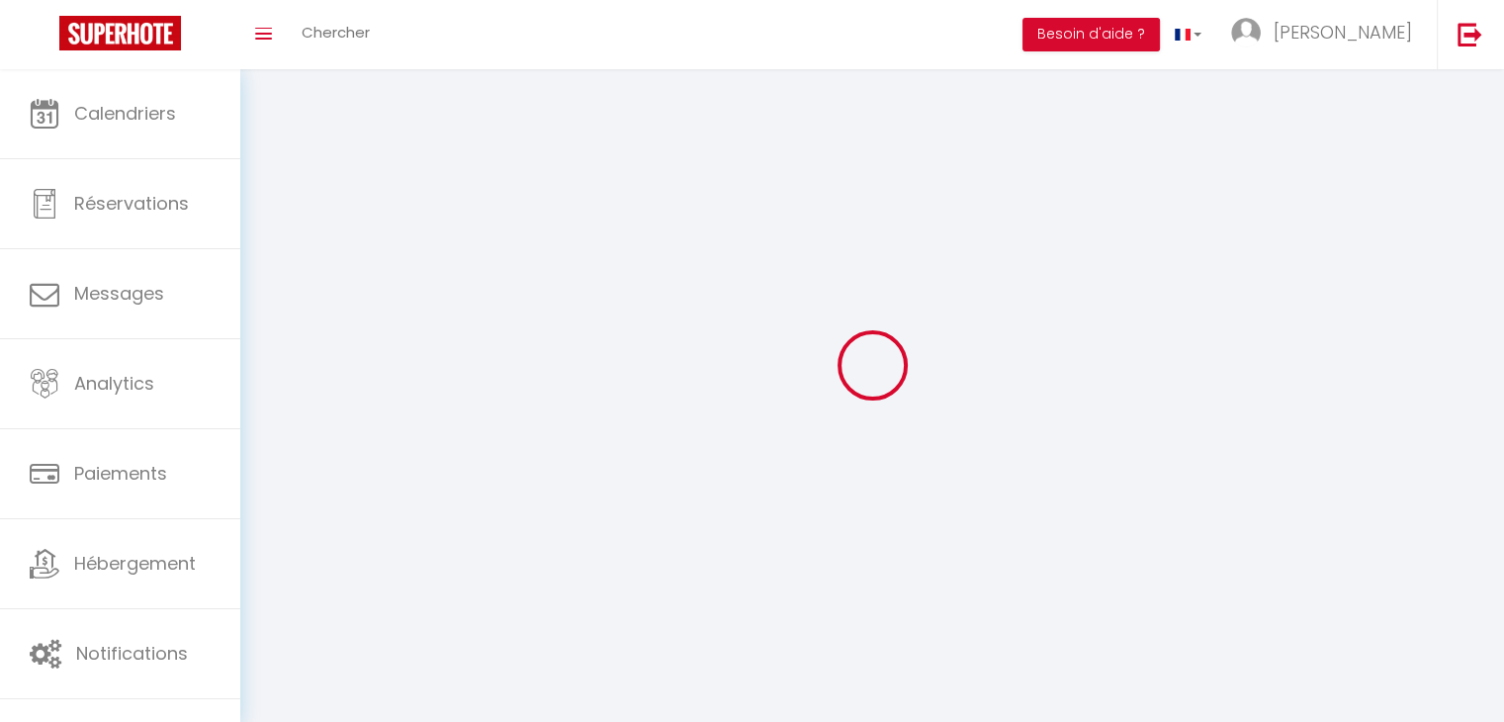
type input "STE FOY TARENTAISE"
type input "JVdB8Dsyp0Az3haQSeDmCFtOp"
type input "ibyGW5qV1Qq3BF835BaQA0nyP"
type input "https://app.superhote.com/#/get-available-rentals/ibyGW5qV1Qq3BF835BaQA0nyP"
select select "28"
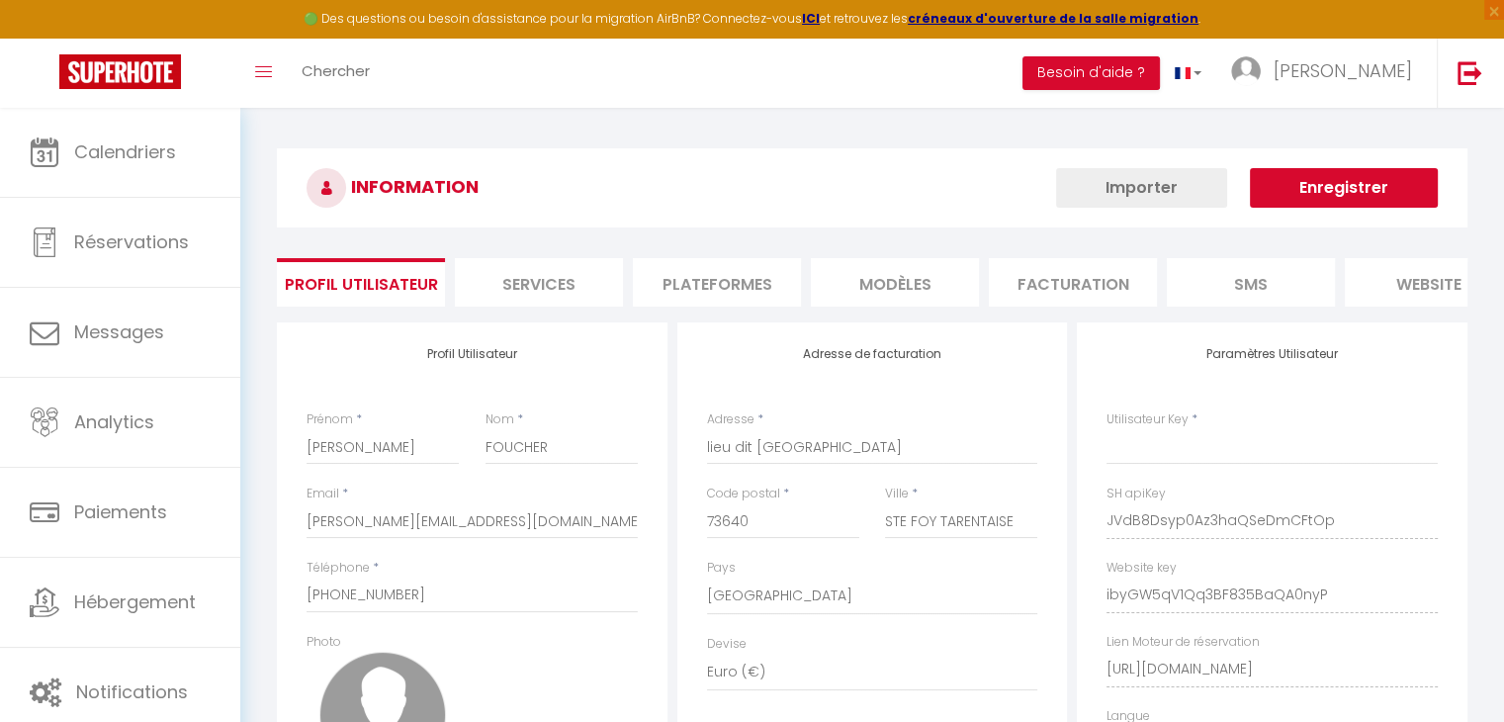
type input "JVdB8Dsyp0Az3haQSeDmCFtOp"
type input "ibyGW5qV1Qq3BF835BaQA0nyP"
type input "https://app.superhote.com/#/get-available-rentals/ibyGW5qV1Qq3BF835BaQA0nyP"
select select "fr"
click at [742, 285] on li "Plateformes" at bounding box center [717, 282] width 168 height 48
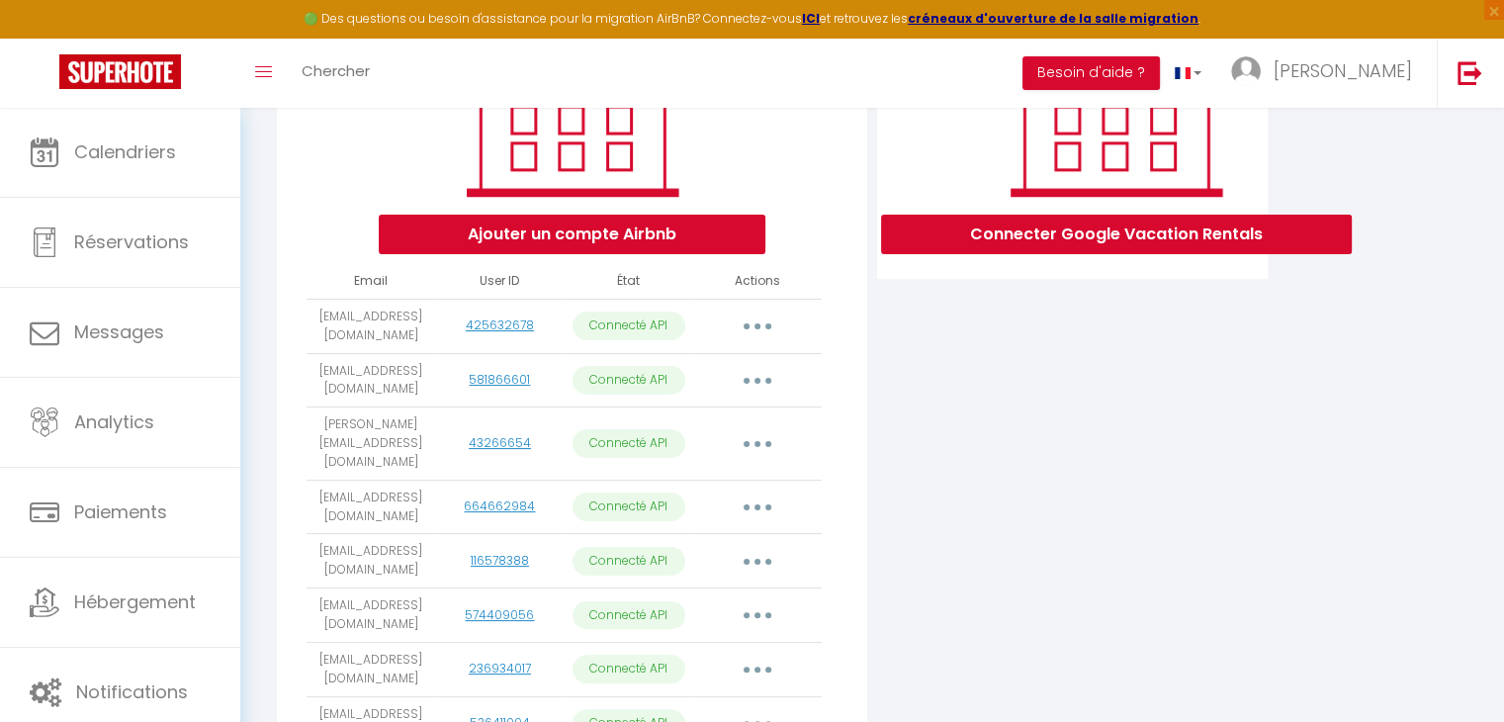
scroll to position [366, 0]
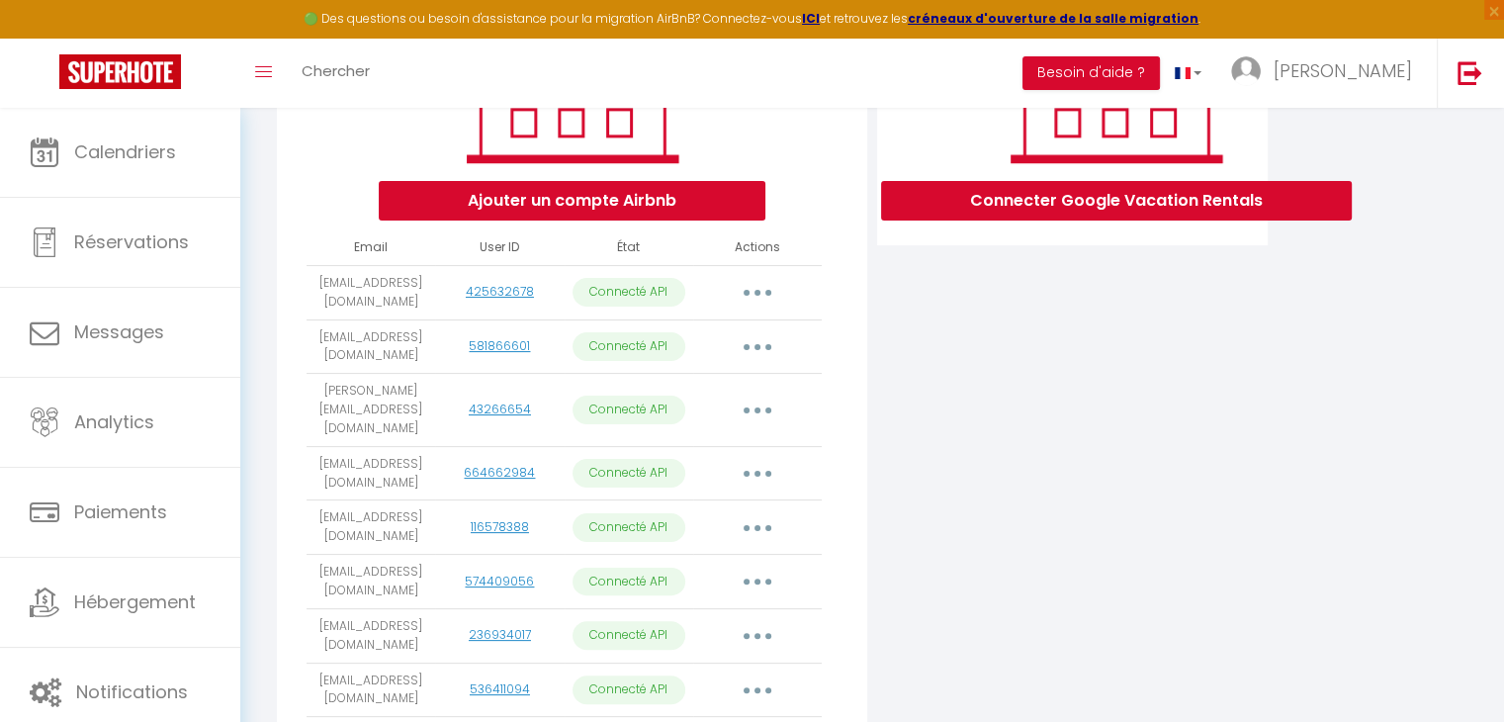
click at [750, 299] on button "button" at bounding box center [757, 293] width 55 height 32
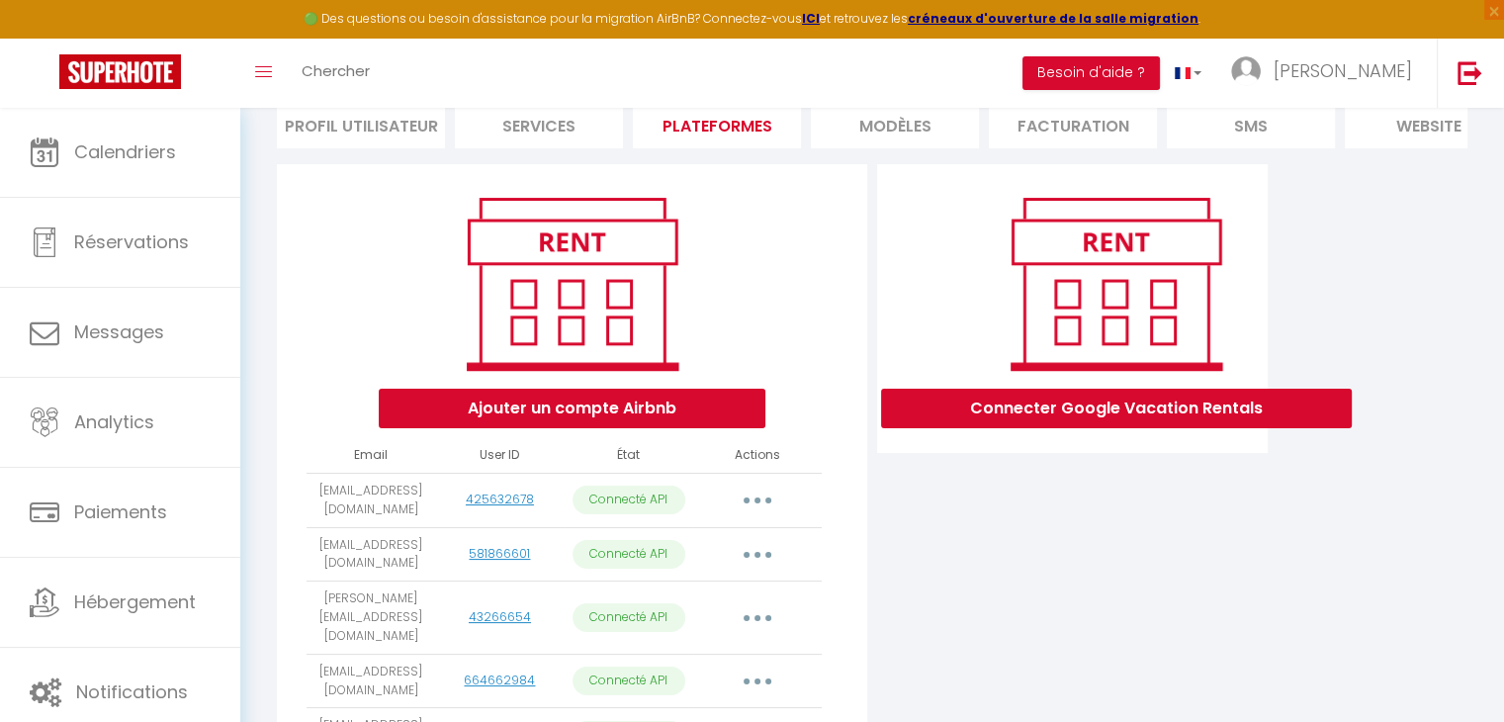
scroll to position [0, 0]
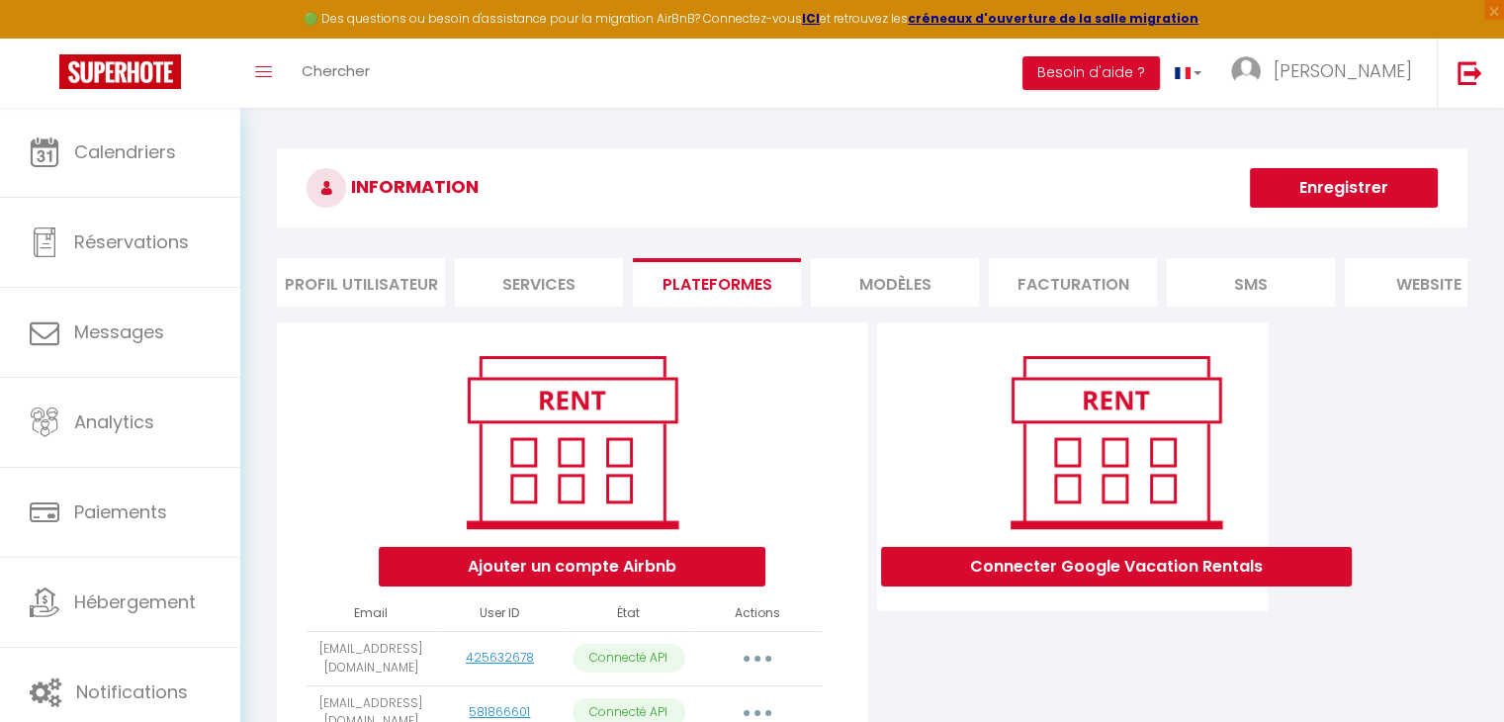
click at [380, 286] on li "Profil Utilisateur" at bounding box center [361, 282] width 168 height 48
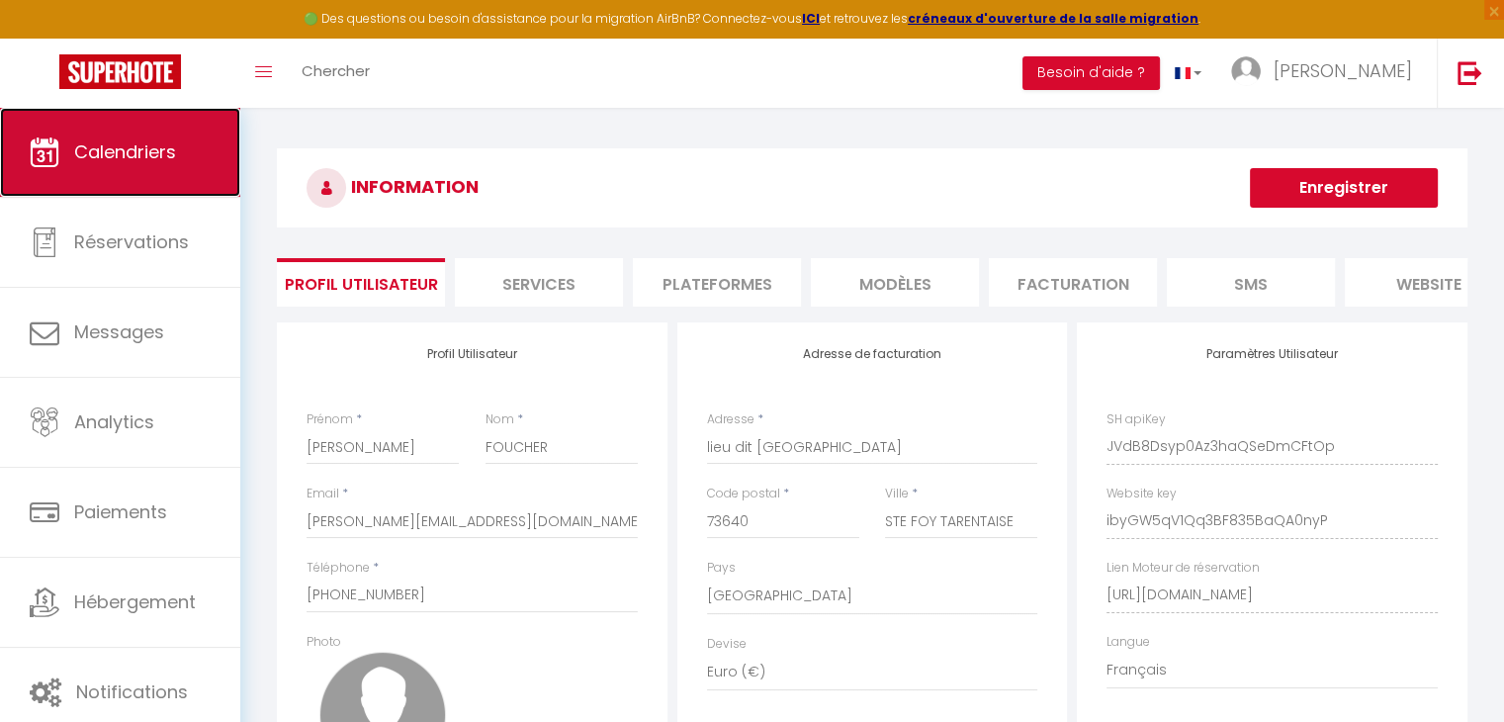
click at [116, 158] on span "Calendriers" at bounding box center [125, 151] width 102 height 25
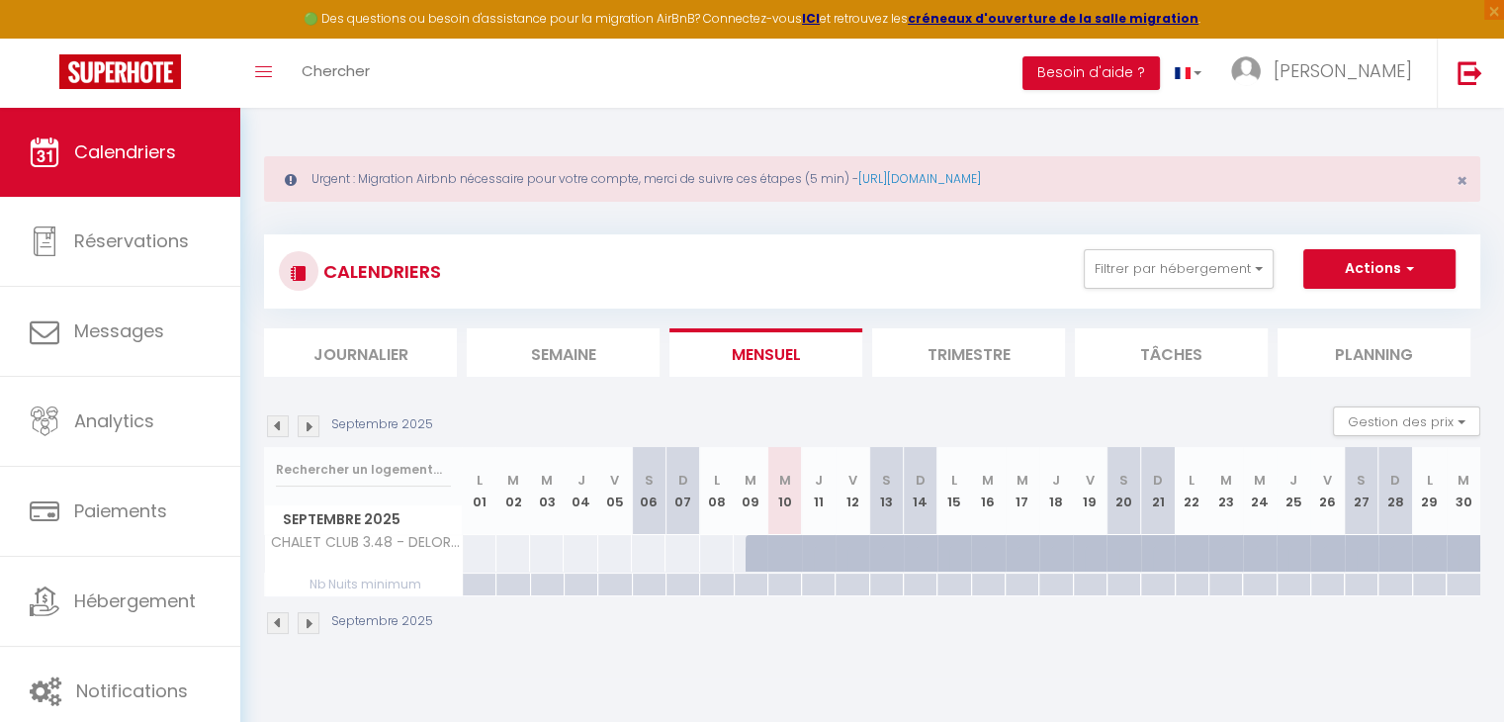
click at [305, 429] on img at bounding box center [309, 426] width 22 height 22
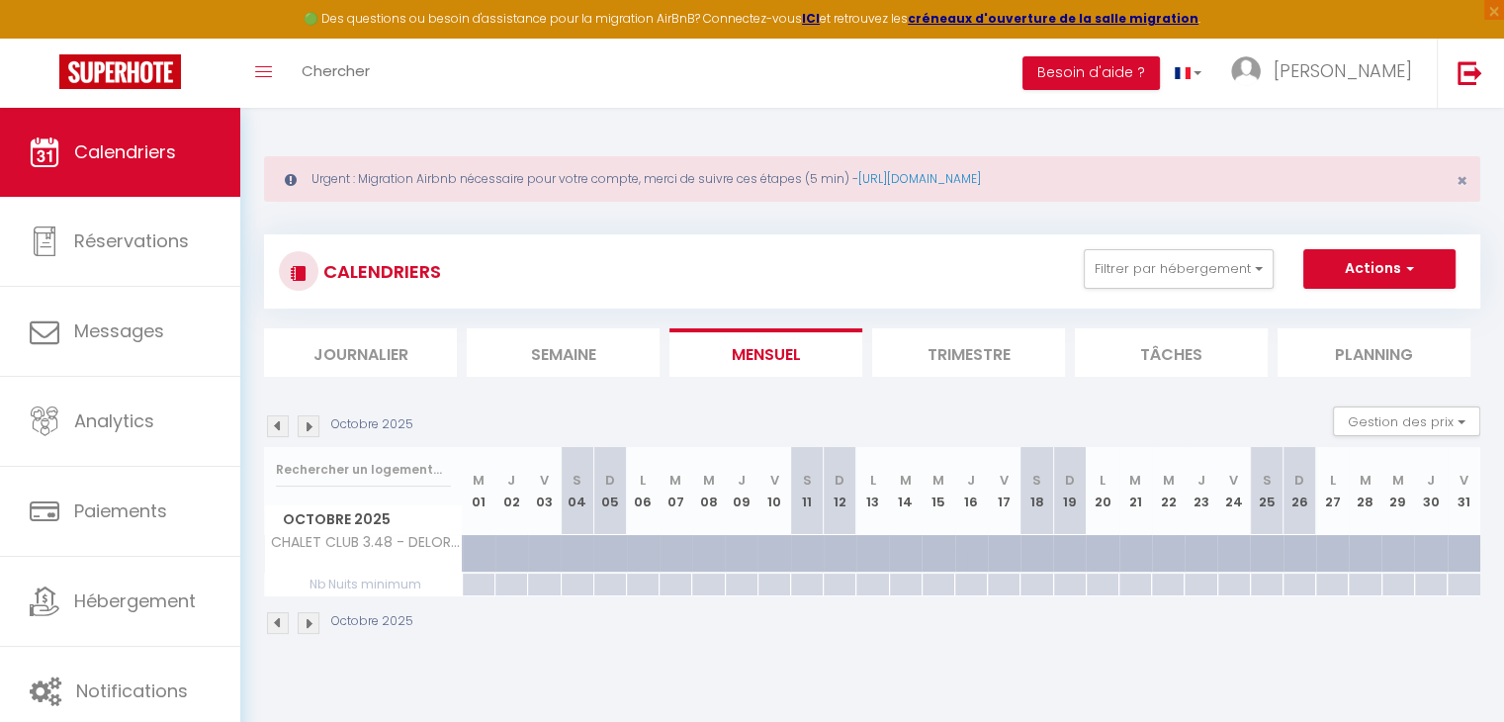
click at [306, 429] on img at bounding box center [309, 426] width 22 height 22
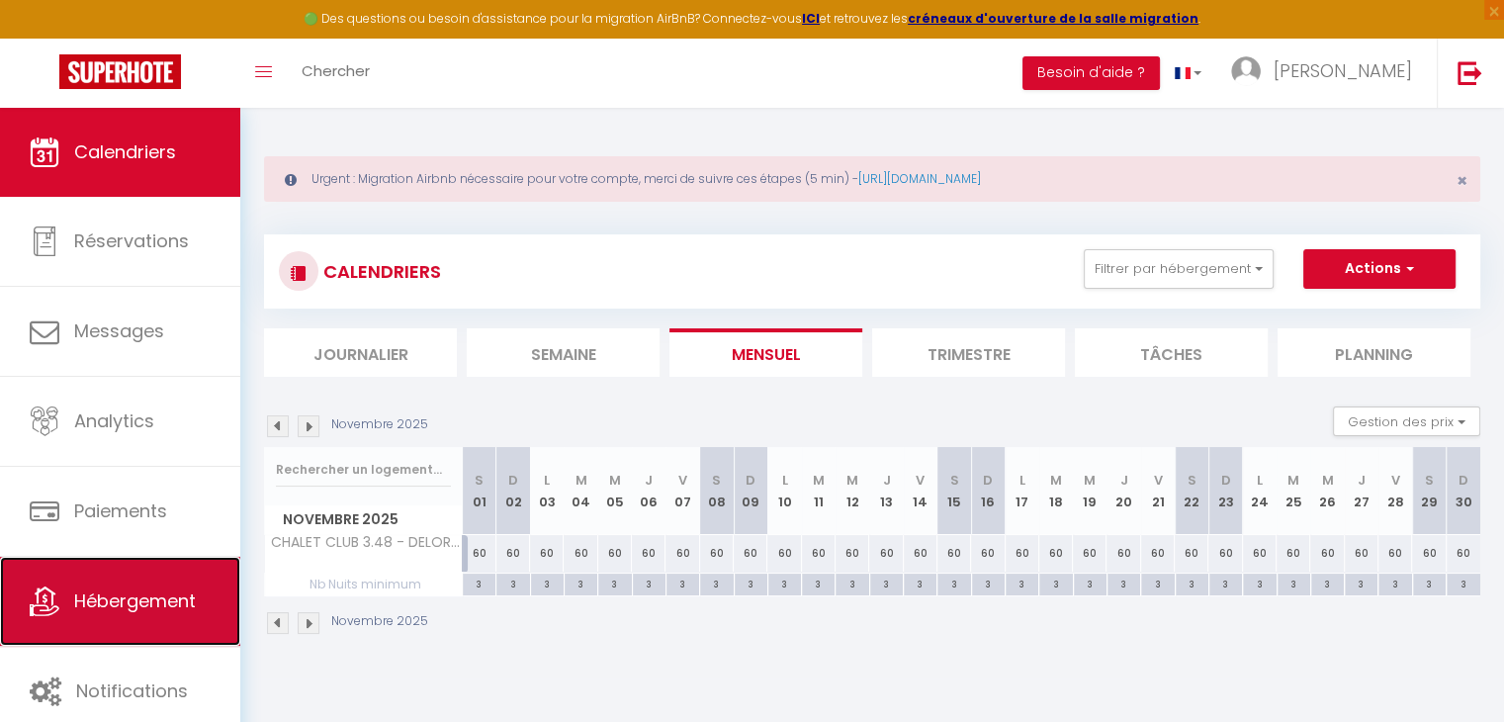
click at [124, 627] on link "Hébergement" at bounding box center [120, 601] width 240 height 89
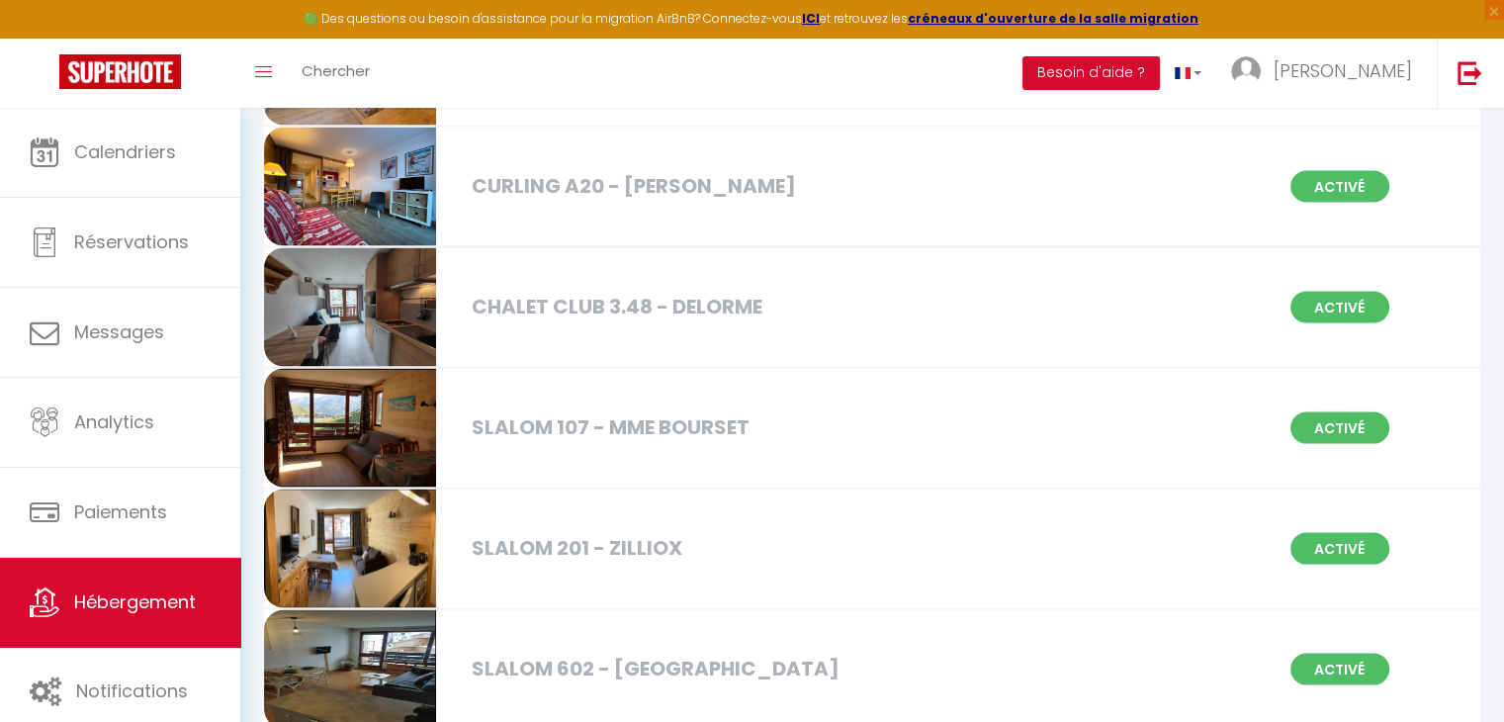
scroll to position [3982, 0]
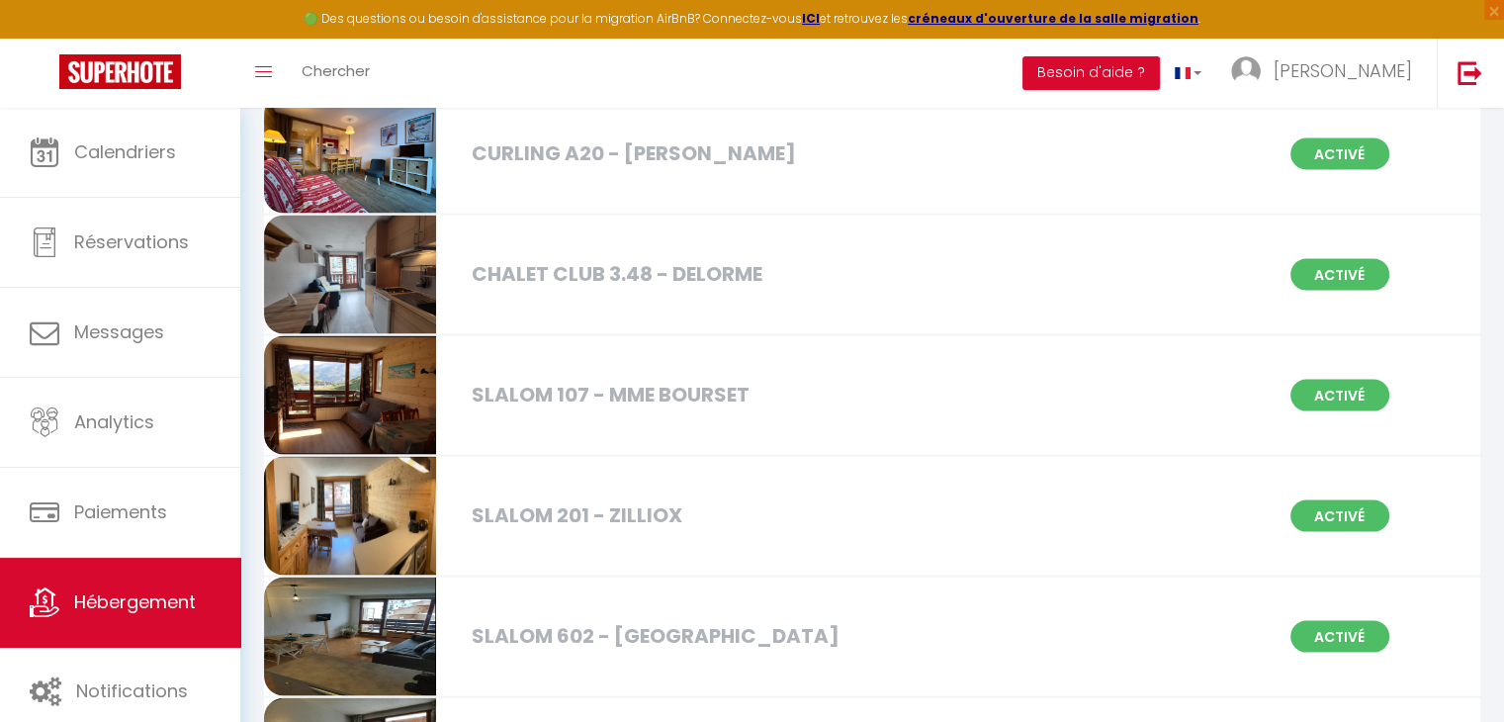
click at [667, 233] on div "CHALET CLUB 3.48 - DELORME Activé" at bounding box center [872, 276] width 1242 height 121
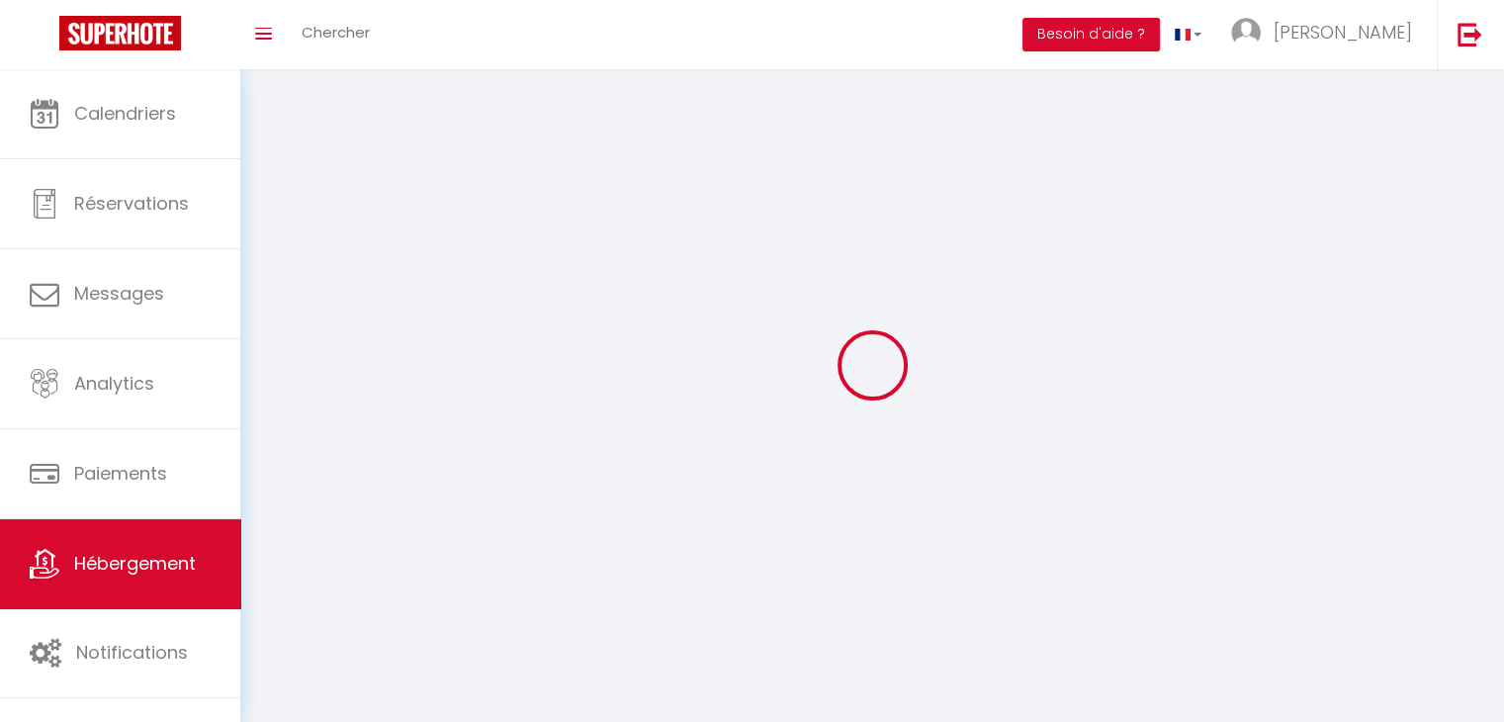
select select
select select "28"
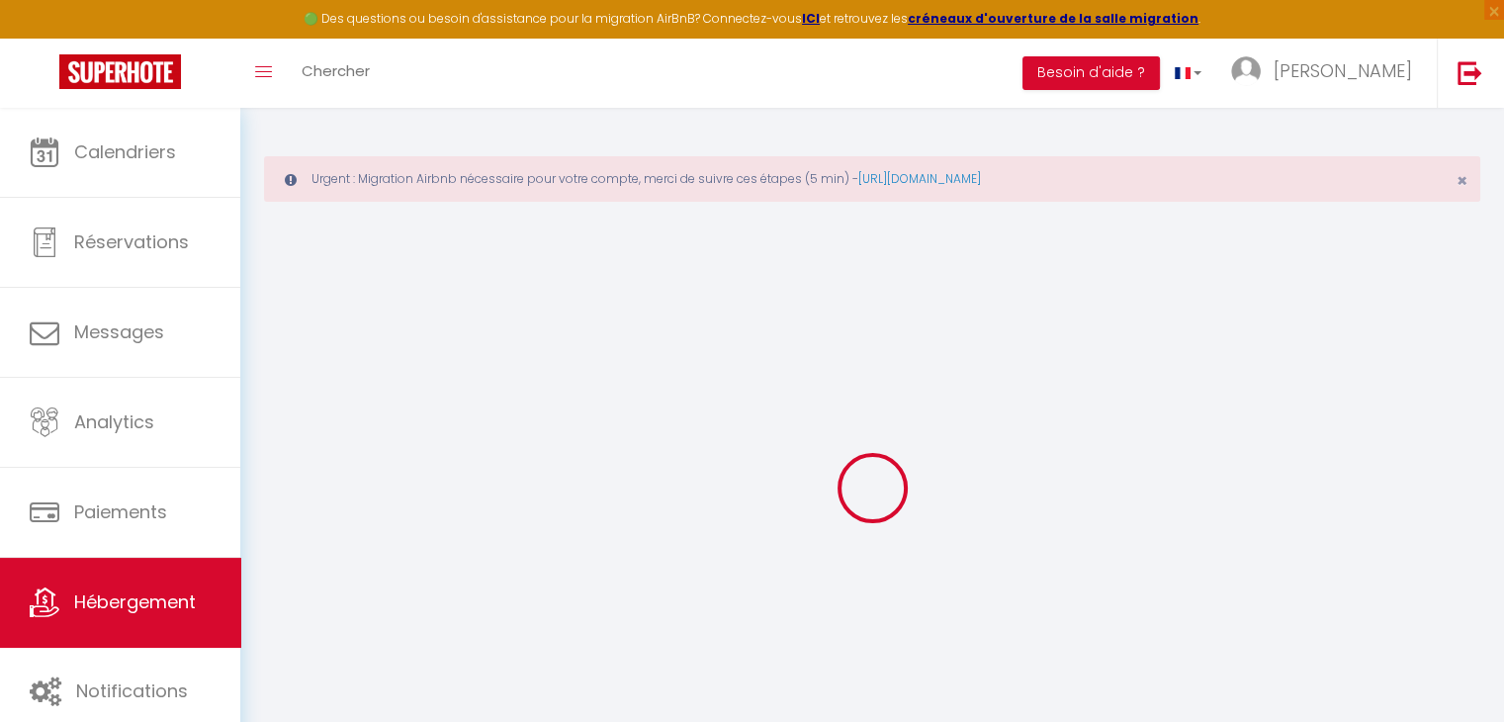
select select
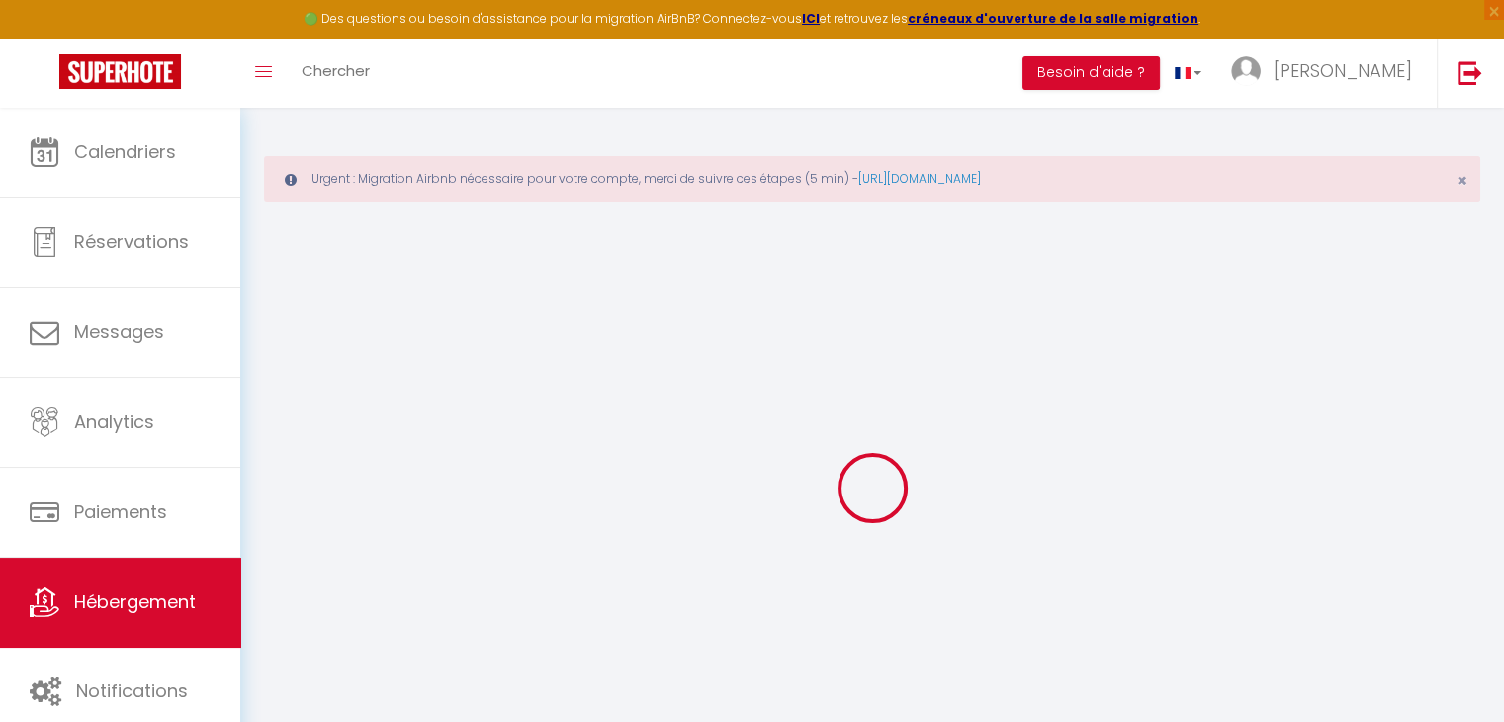
select select
checkbox input "false"
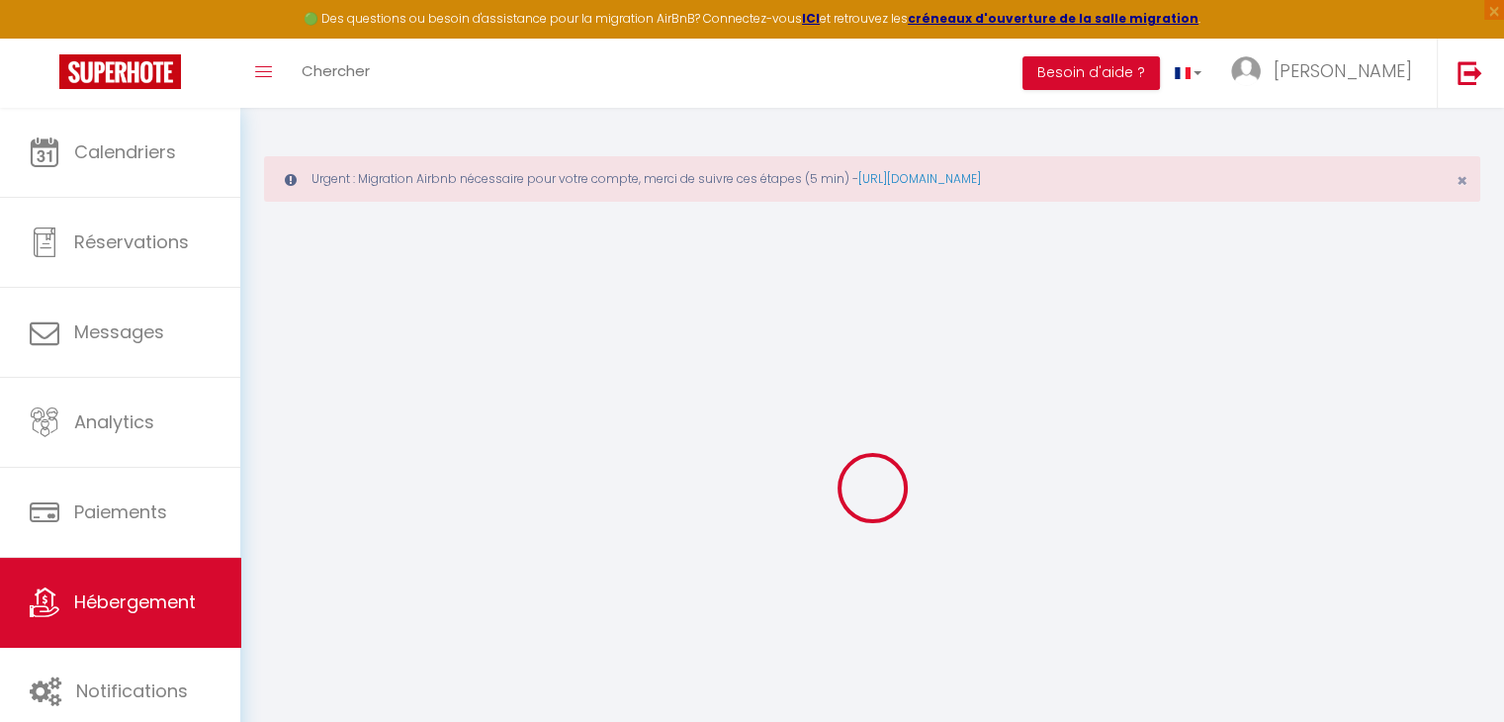
select select
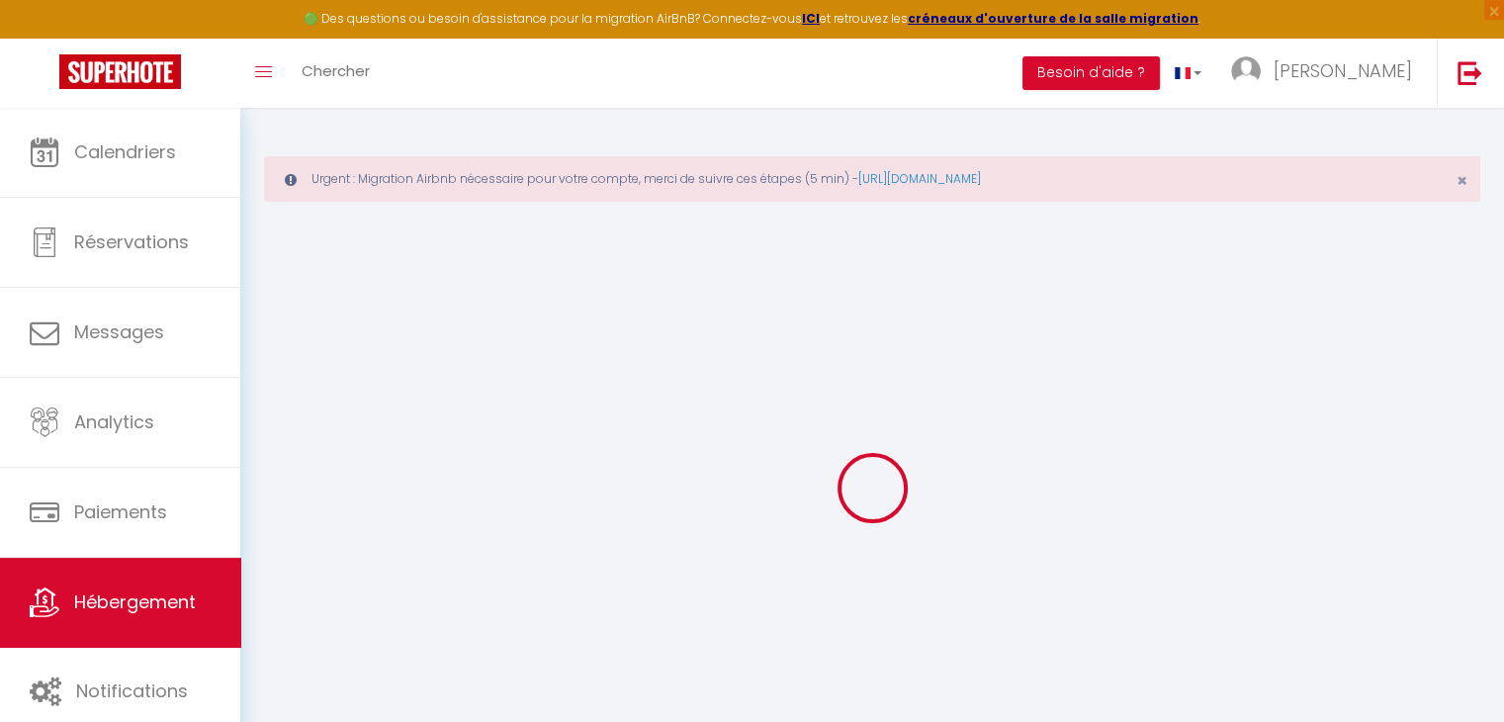
select select
checkbox input "false"
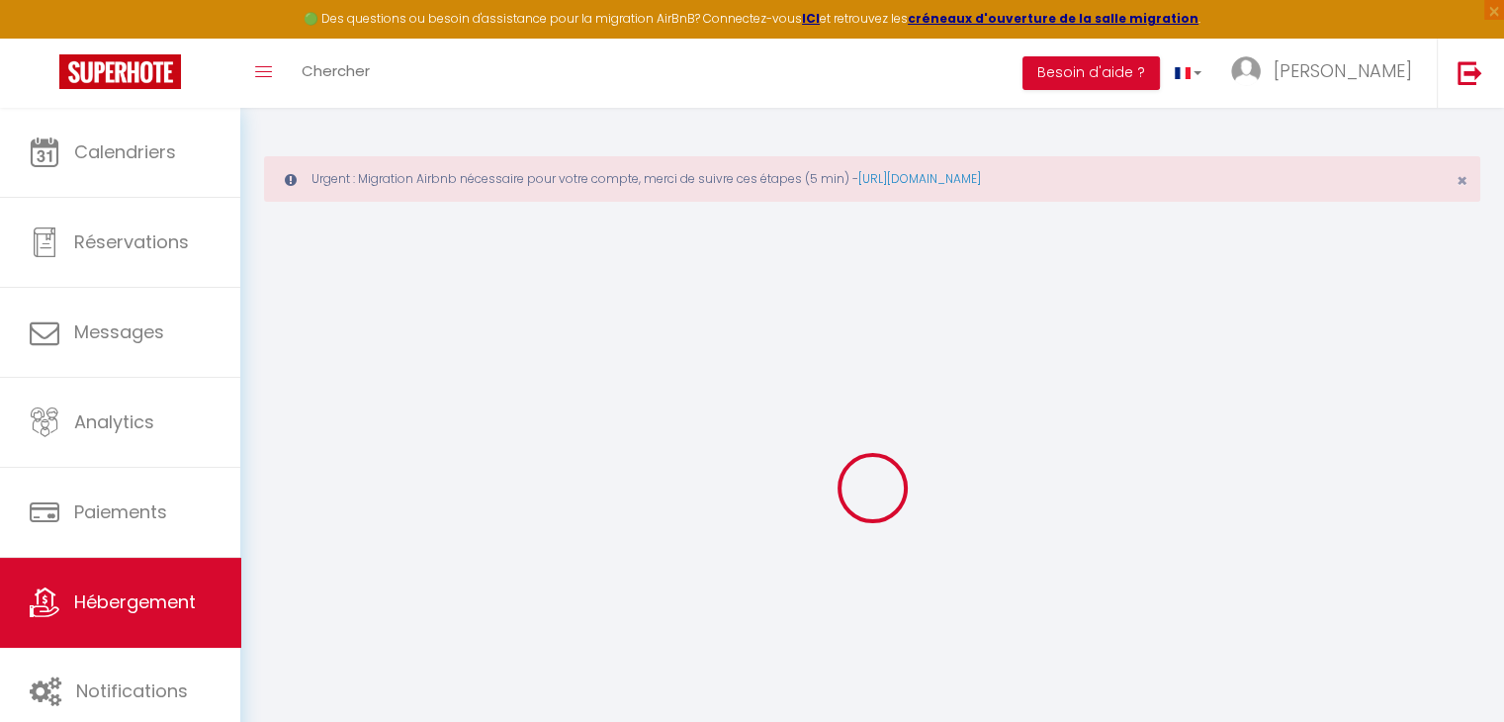
checkbox input "false"
select select
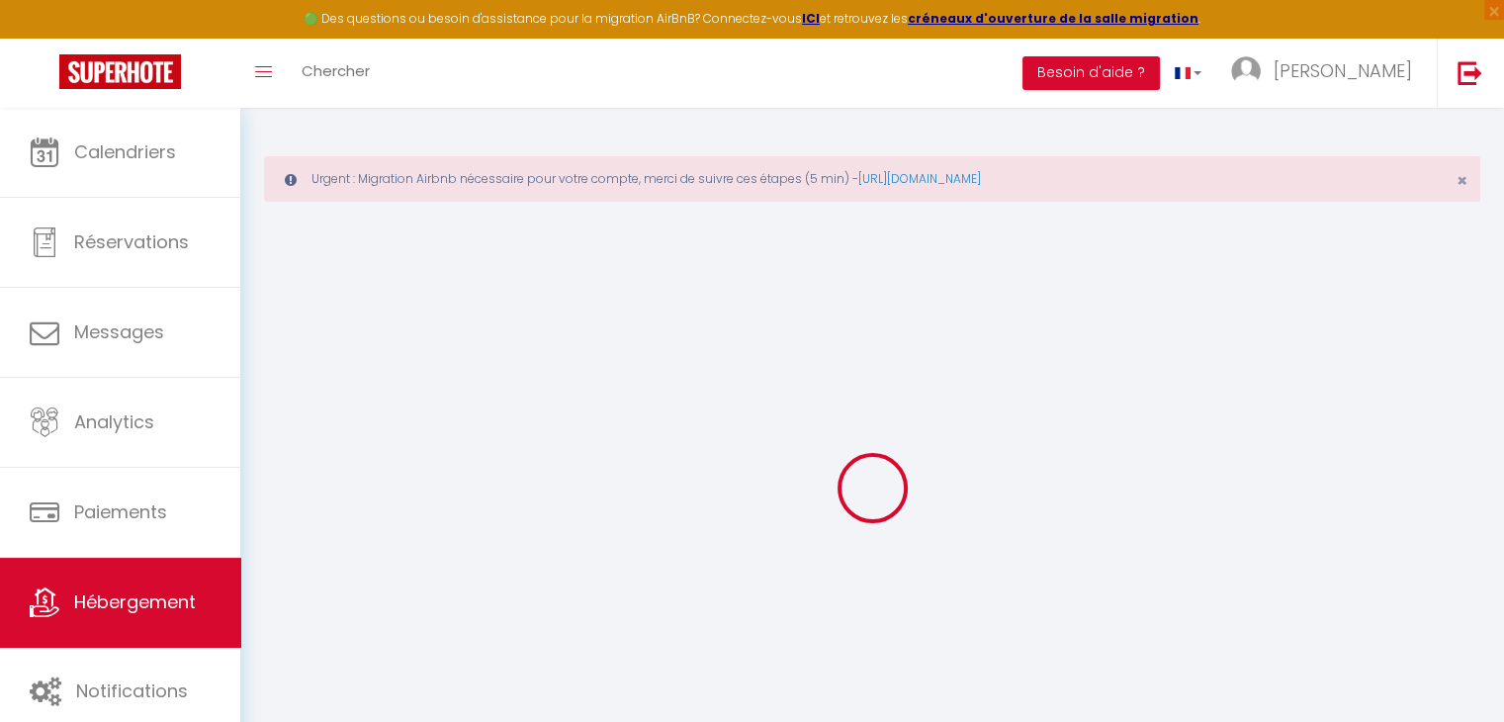
select select
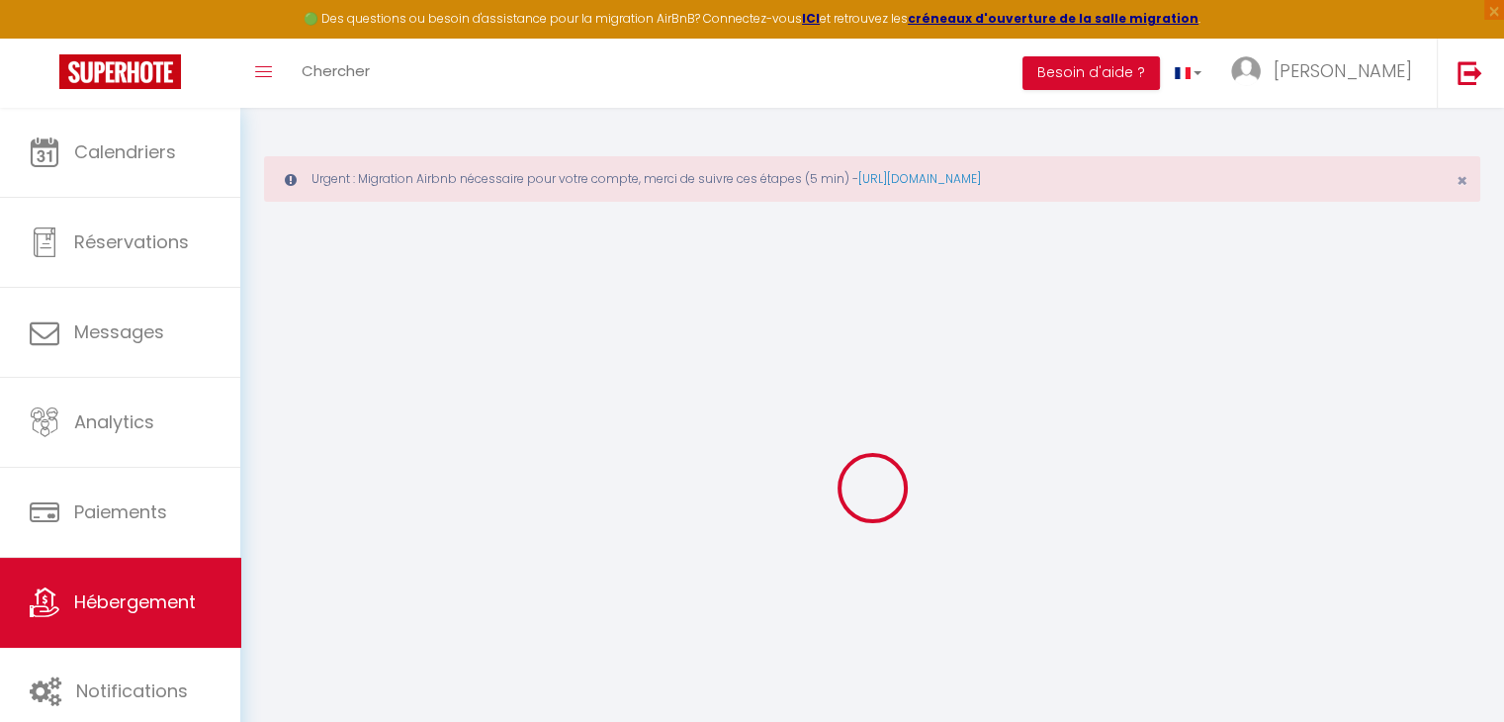
checkbox input "false"
select select
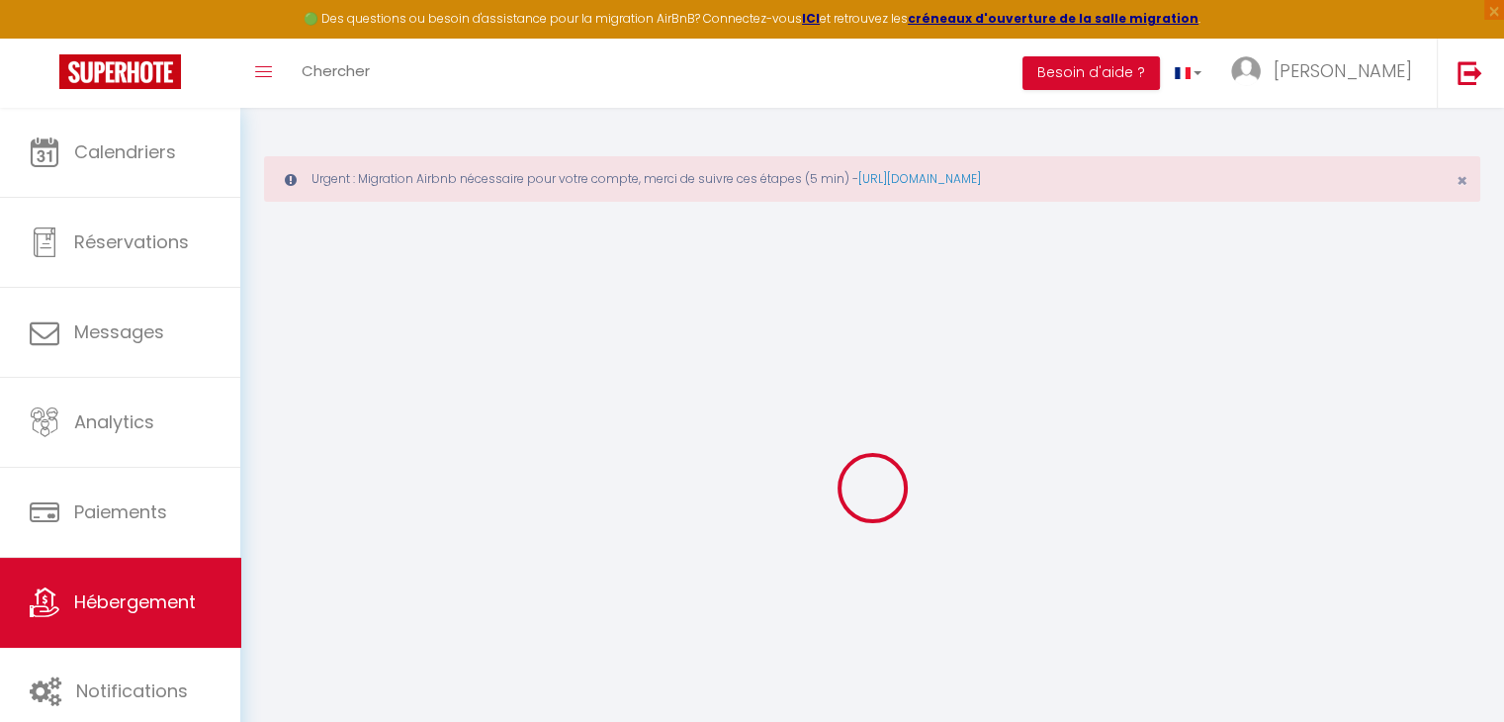
select select
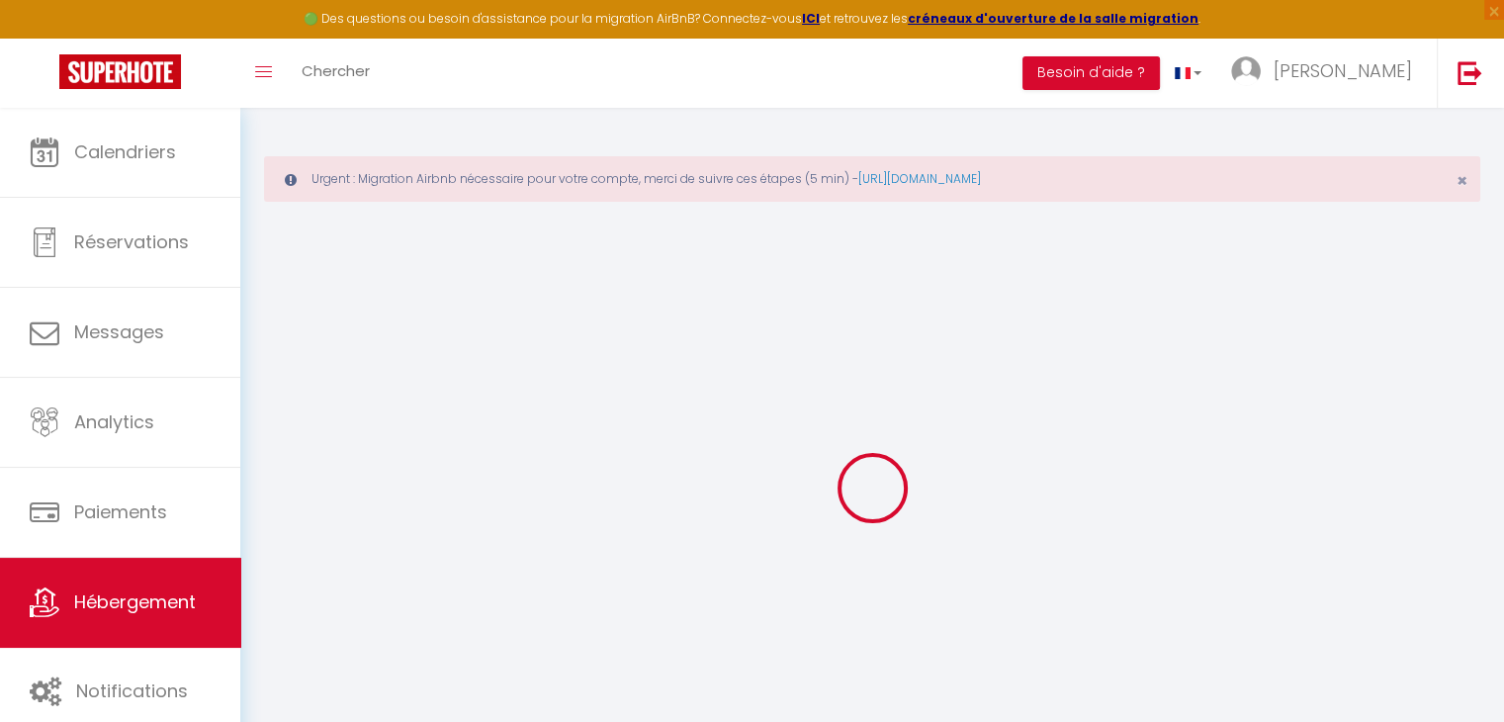
select select
checkbox input "false"
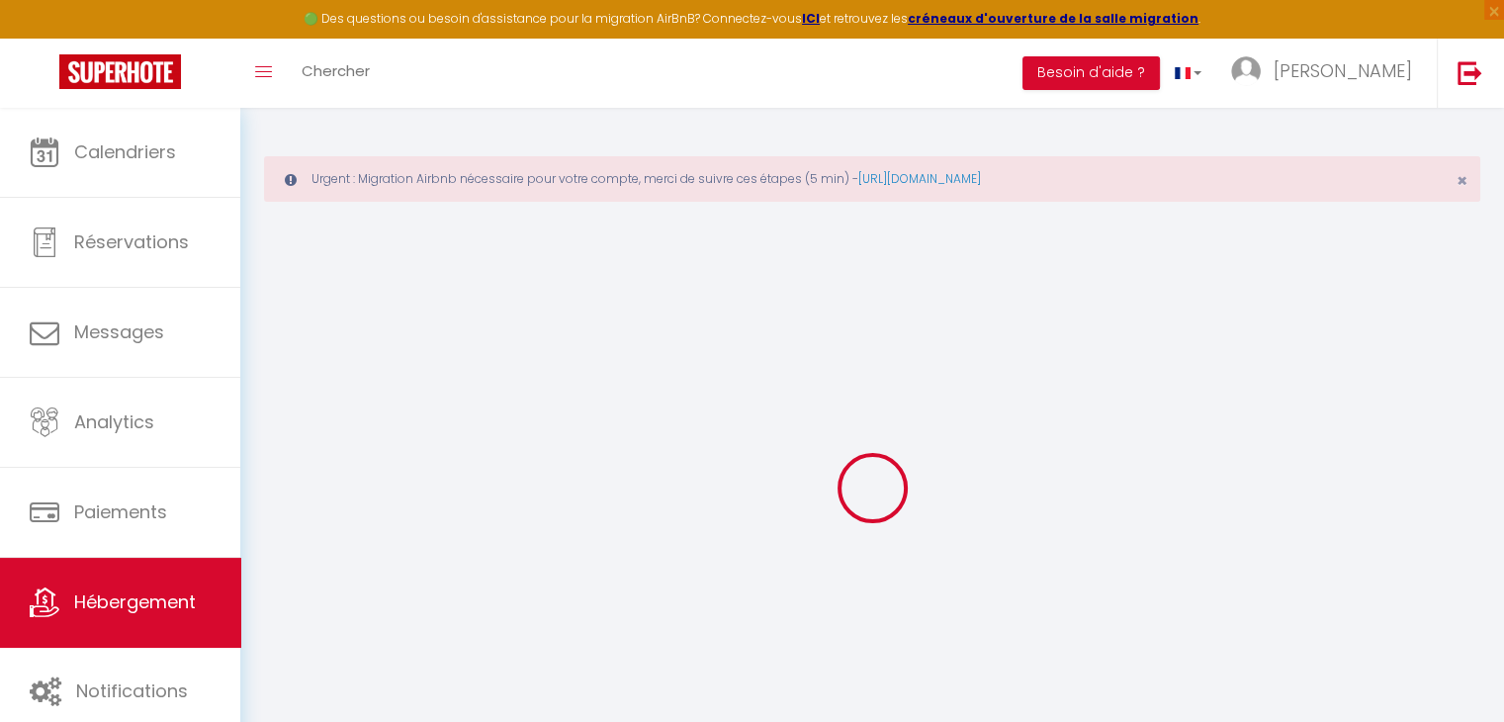
checkbox input "false"
select select
type input "CHALET CLUB 3.48 - DELORME"
type input "Cassandra"
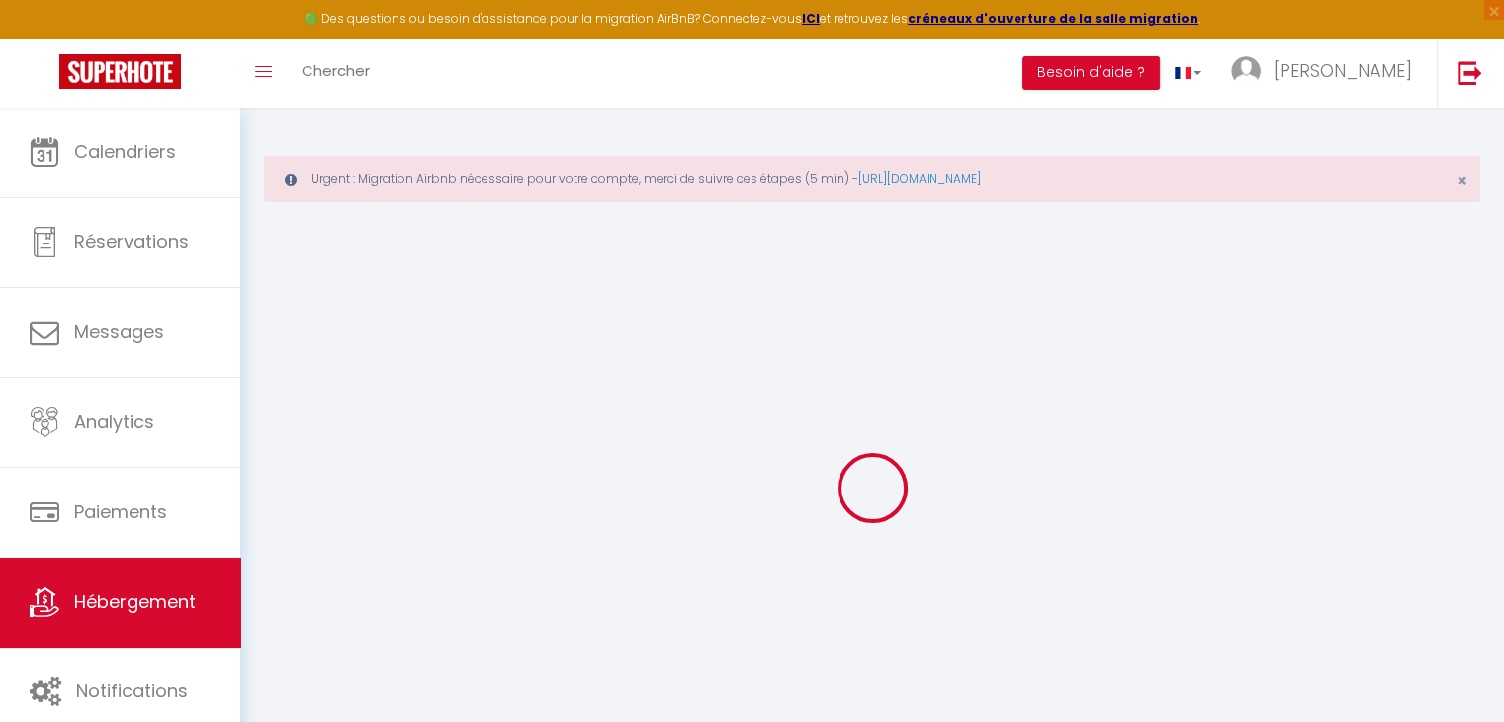
type input "Delorme"
type input "[STREET_ADDRESS]"
type input "73320"
type input "Tignes"
select select "1"
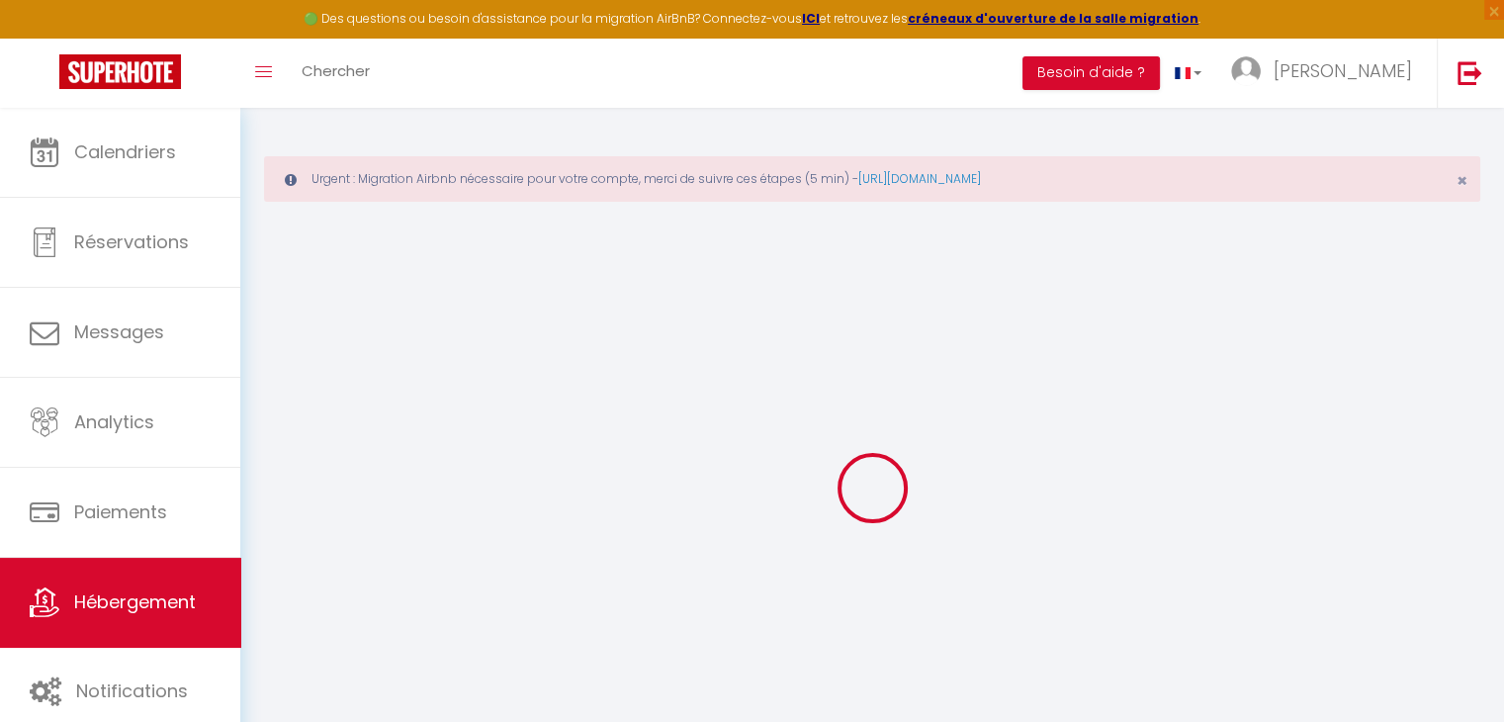
select select "0"
type input "30"
type input "60"
type input "300"
type input "20"
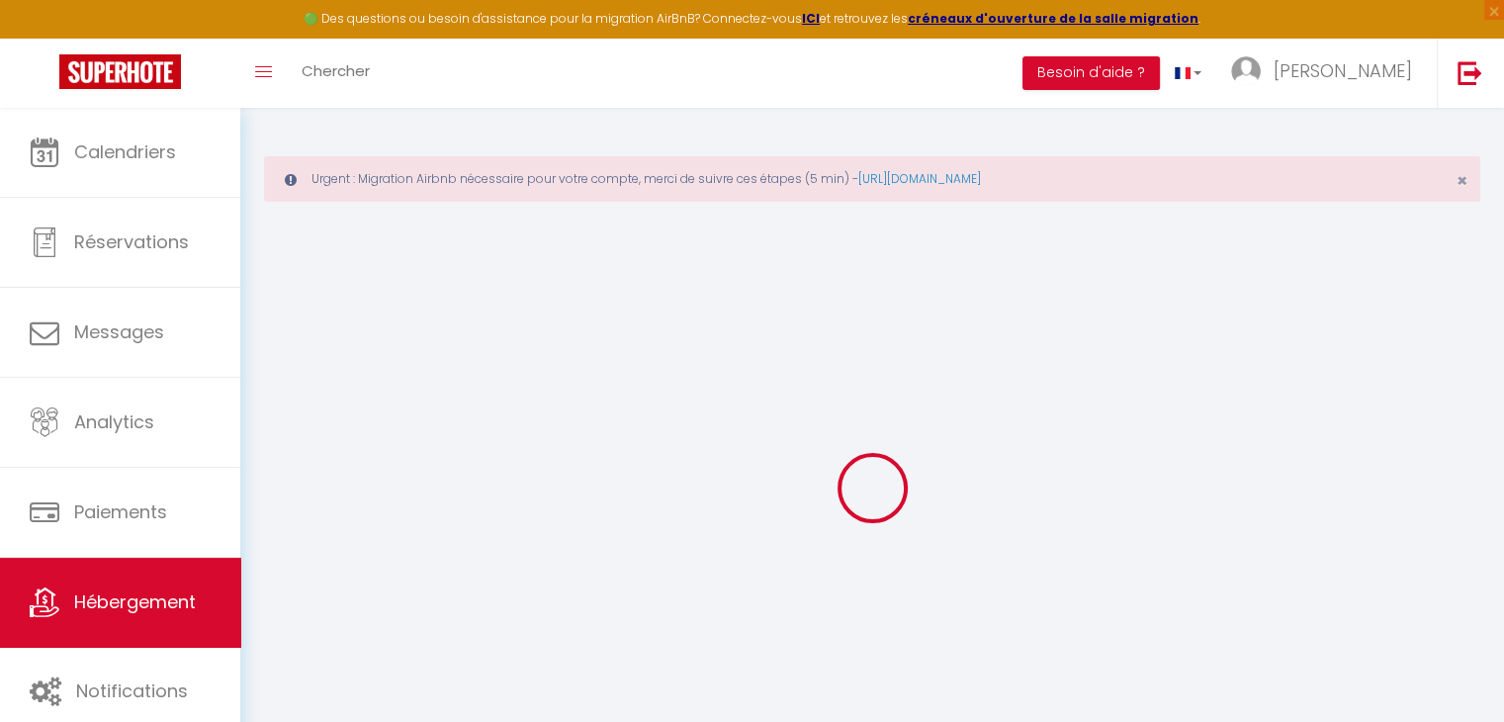
select select
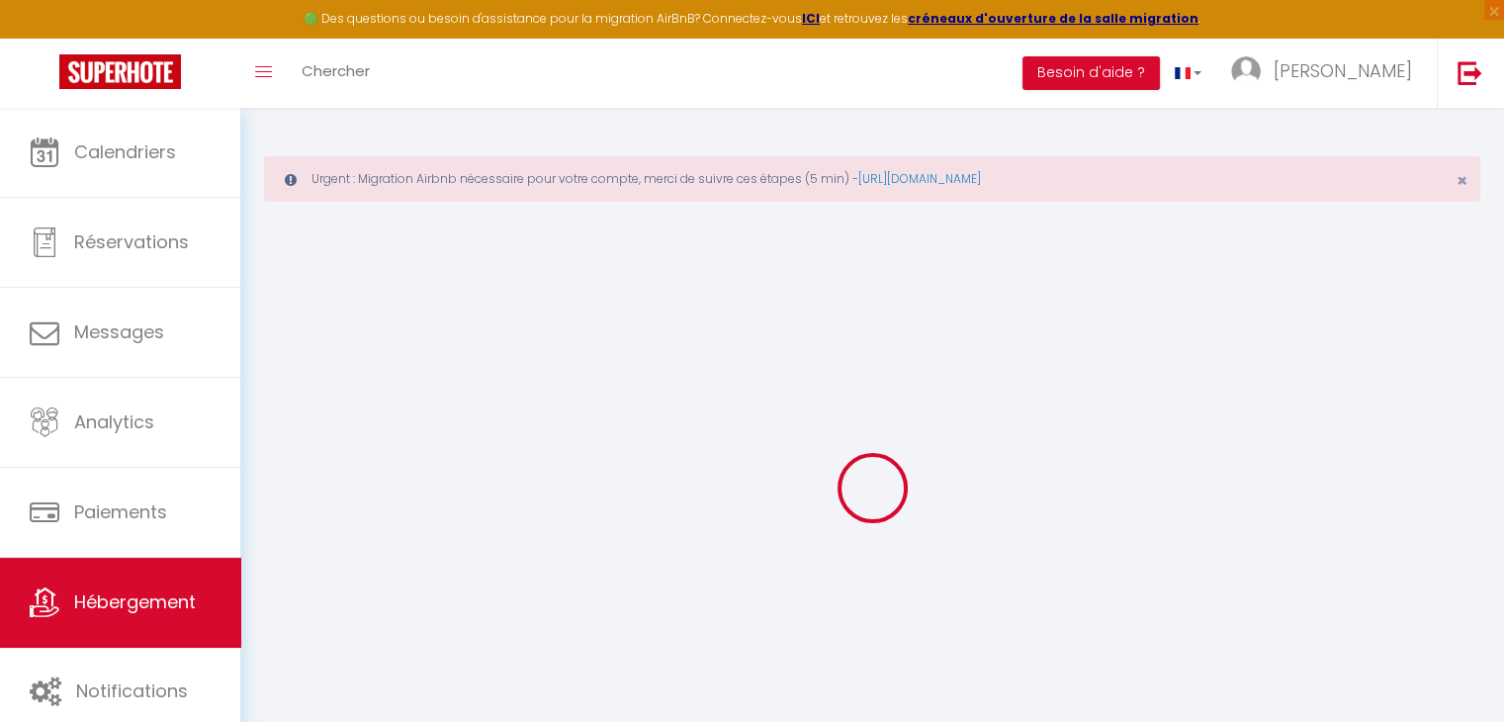
type input "[STREET_ADDRESS]"
type input "73320"
type input "Tignes"
type input "[EMAIL_ADDRESS][DOMAIN_NAME]"
select select
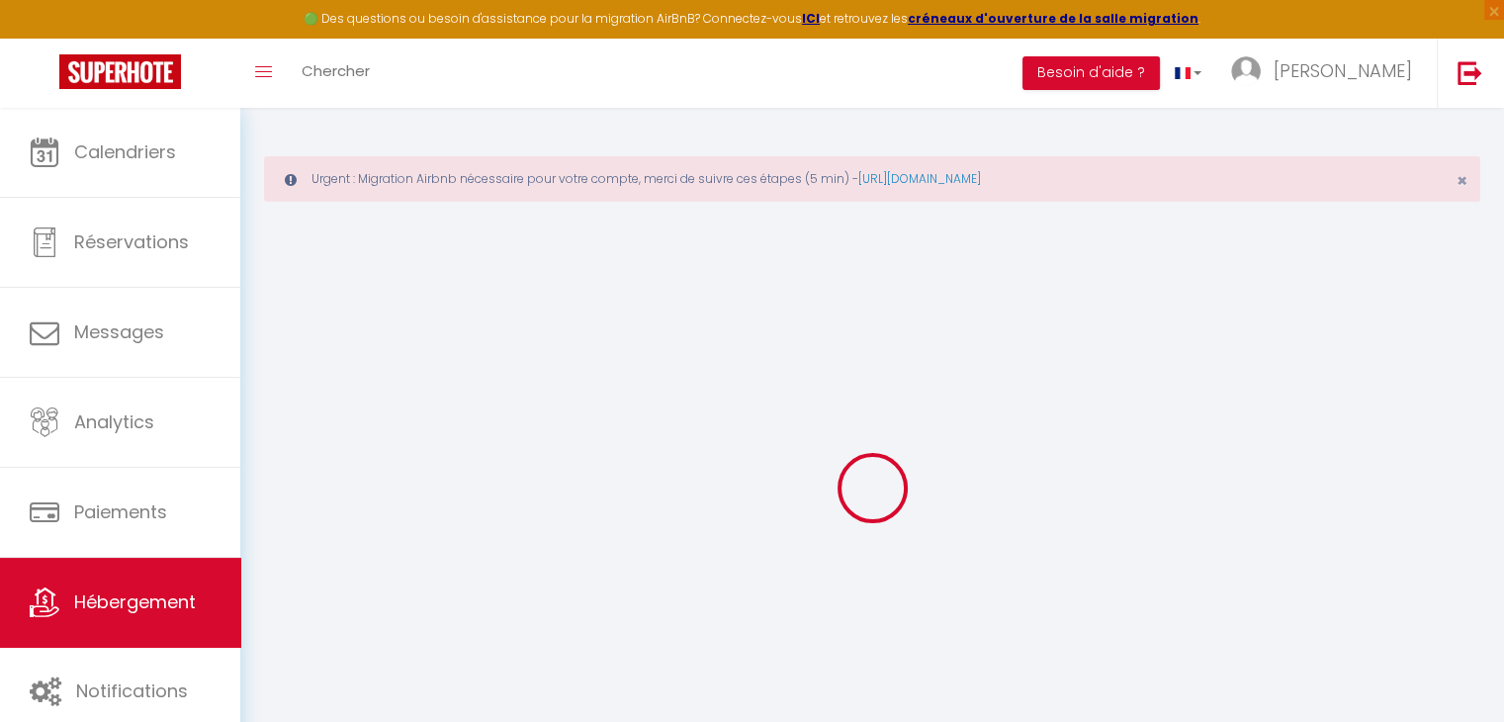
checkbox input "false"
type input "60"
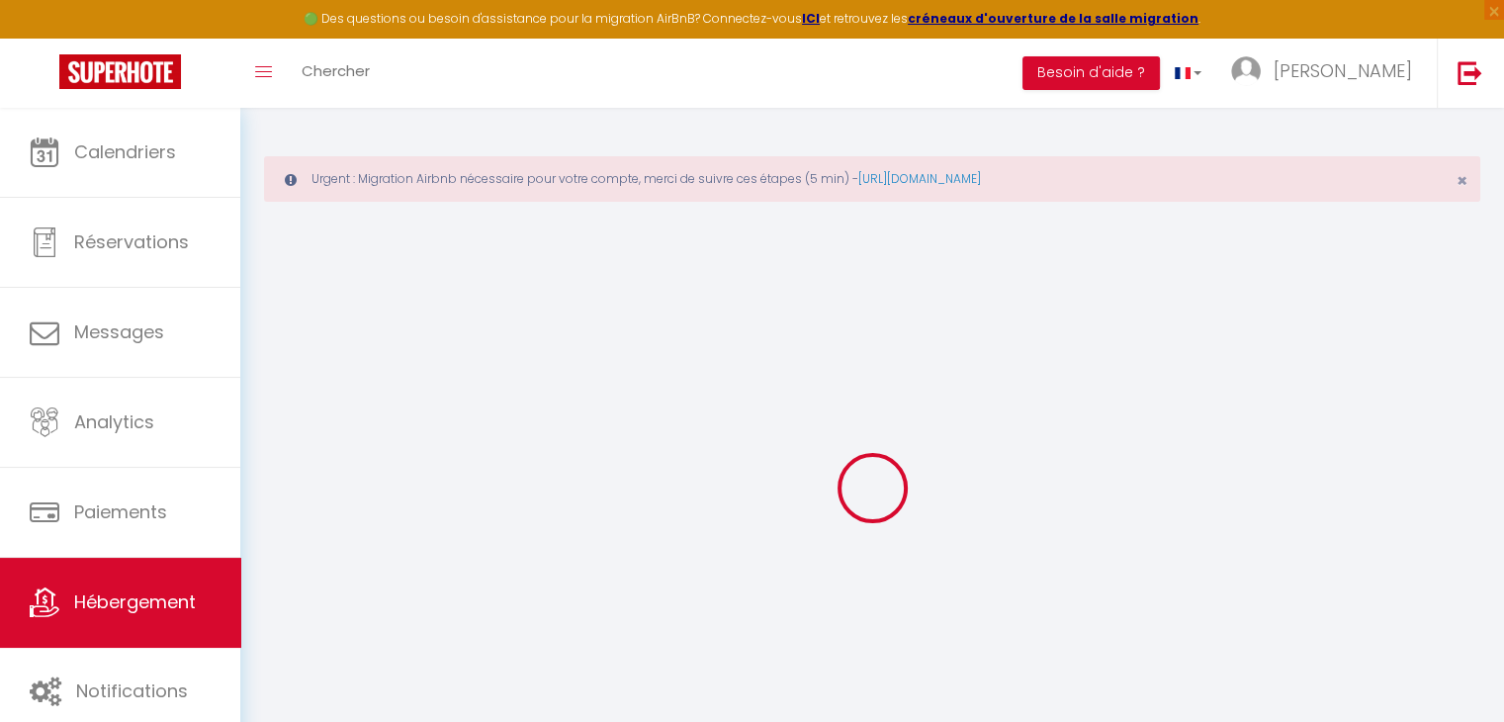
type input "0"
select select
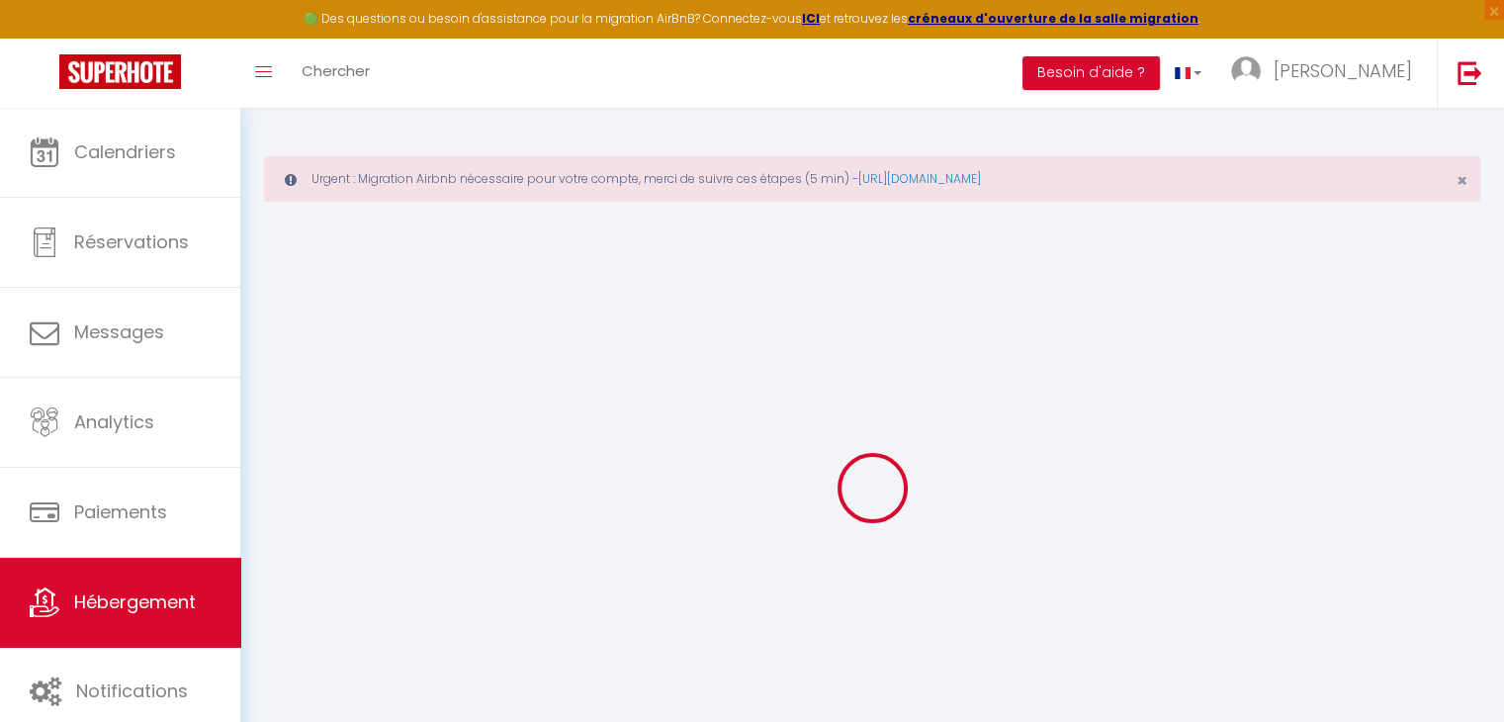
select select
checkbox input "false"
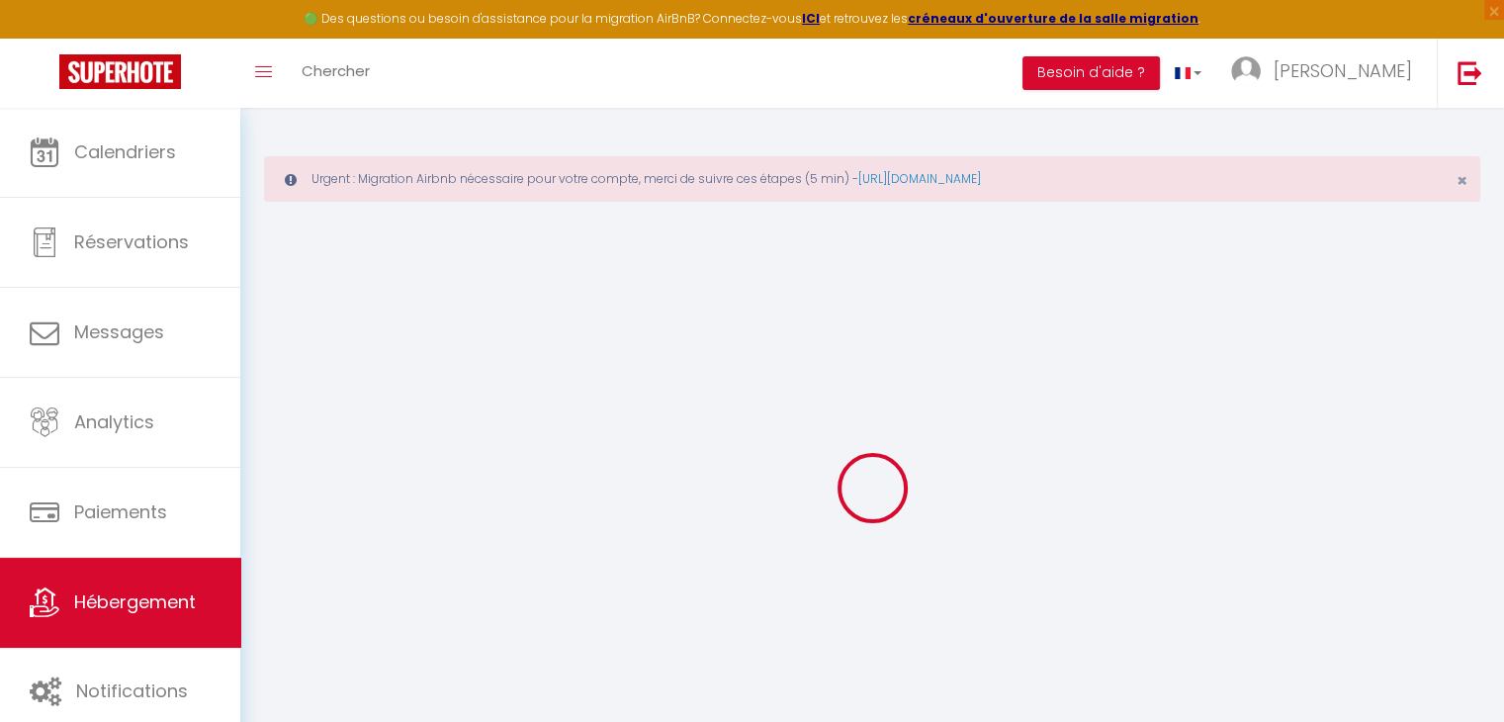
checkbox input "false"
select select
checkbox input "false"
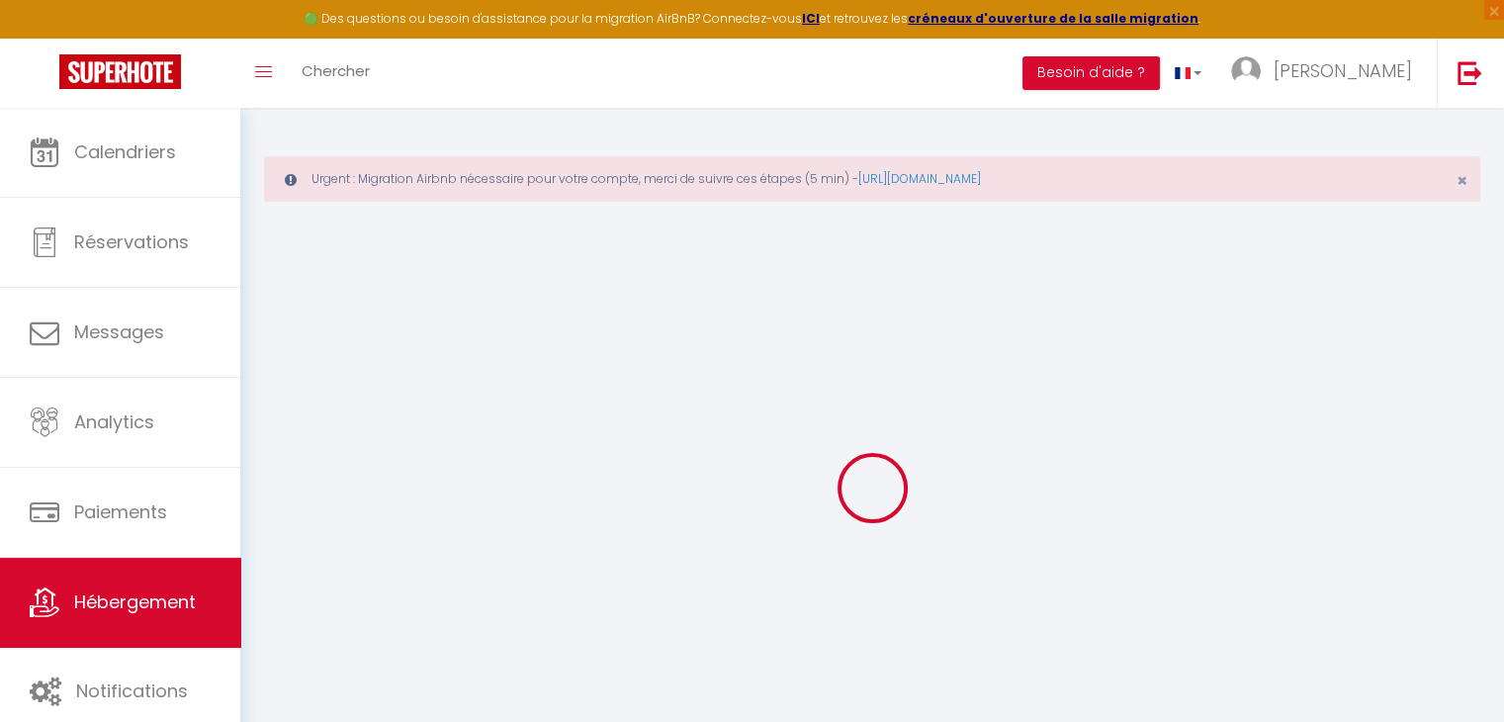
checkbox input "false"
select select "17:00"
select select "23:45"
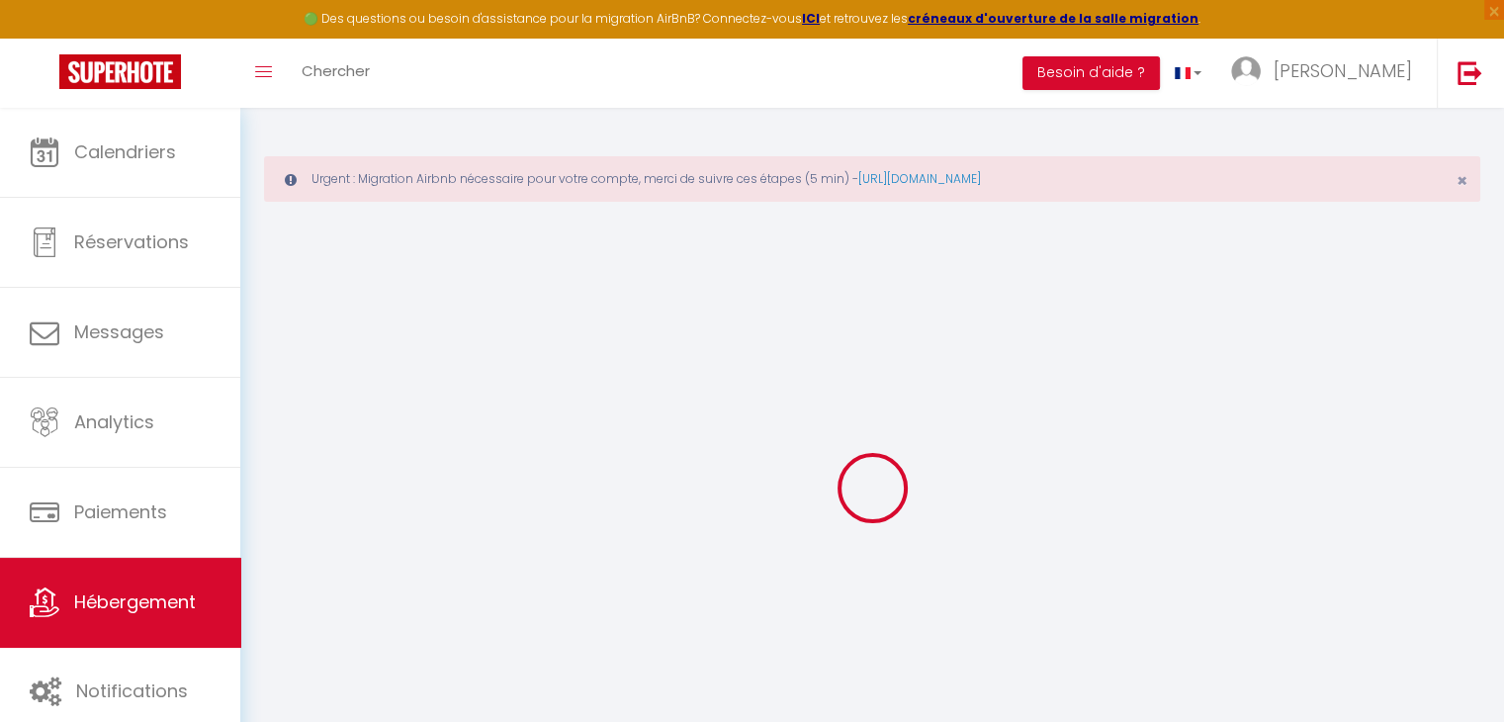
select select "10:00"
select select "30"
select select "120"
select select
checkbox input "false"
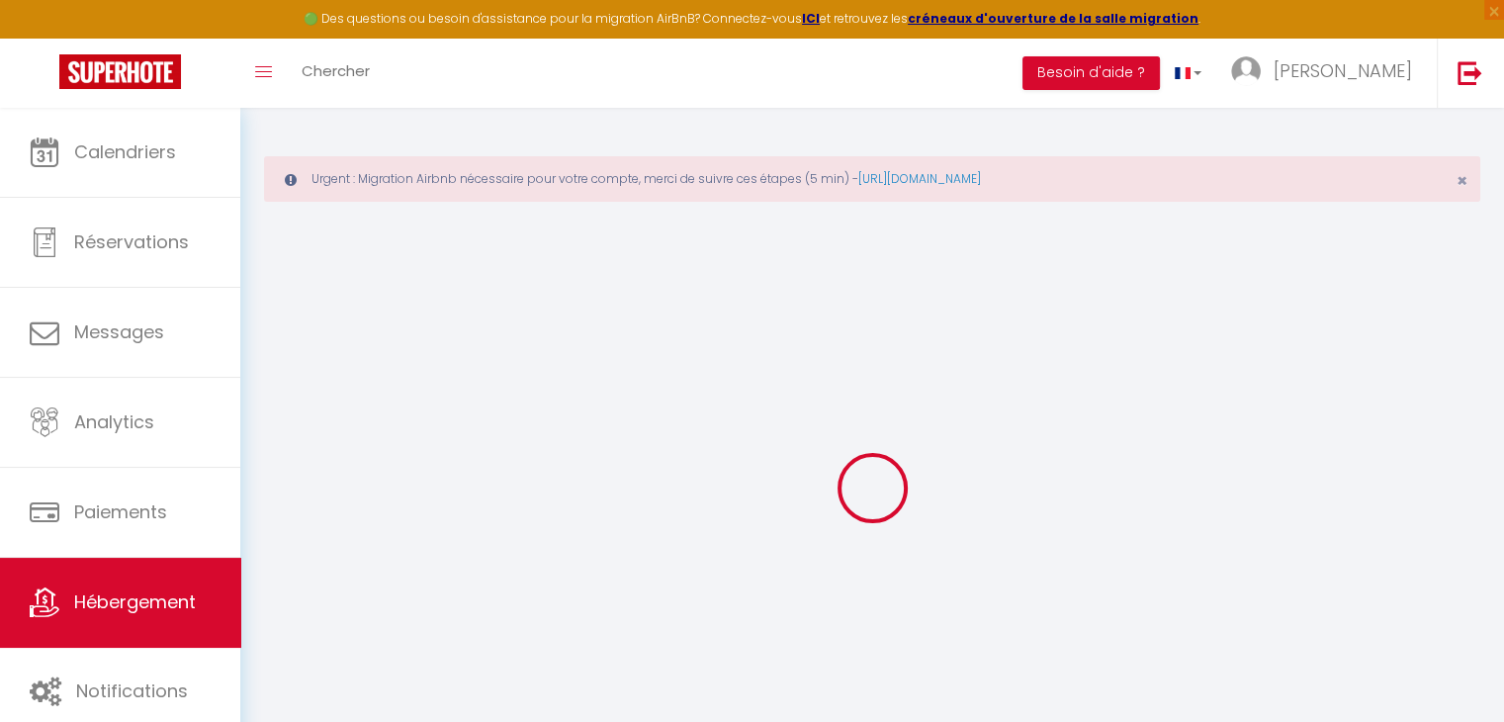
checkbox input "false"
select select
checkbox input "false"
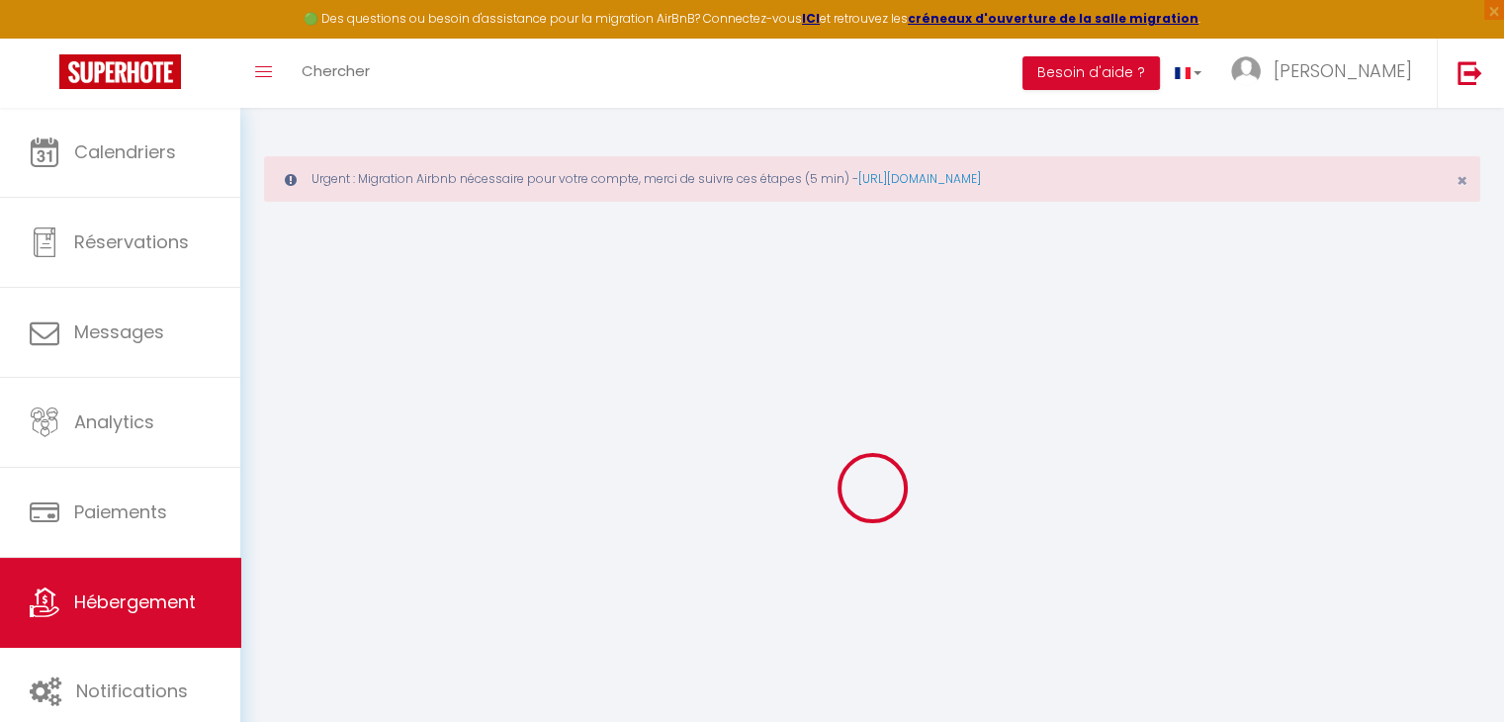
checkbox input "false"
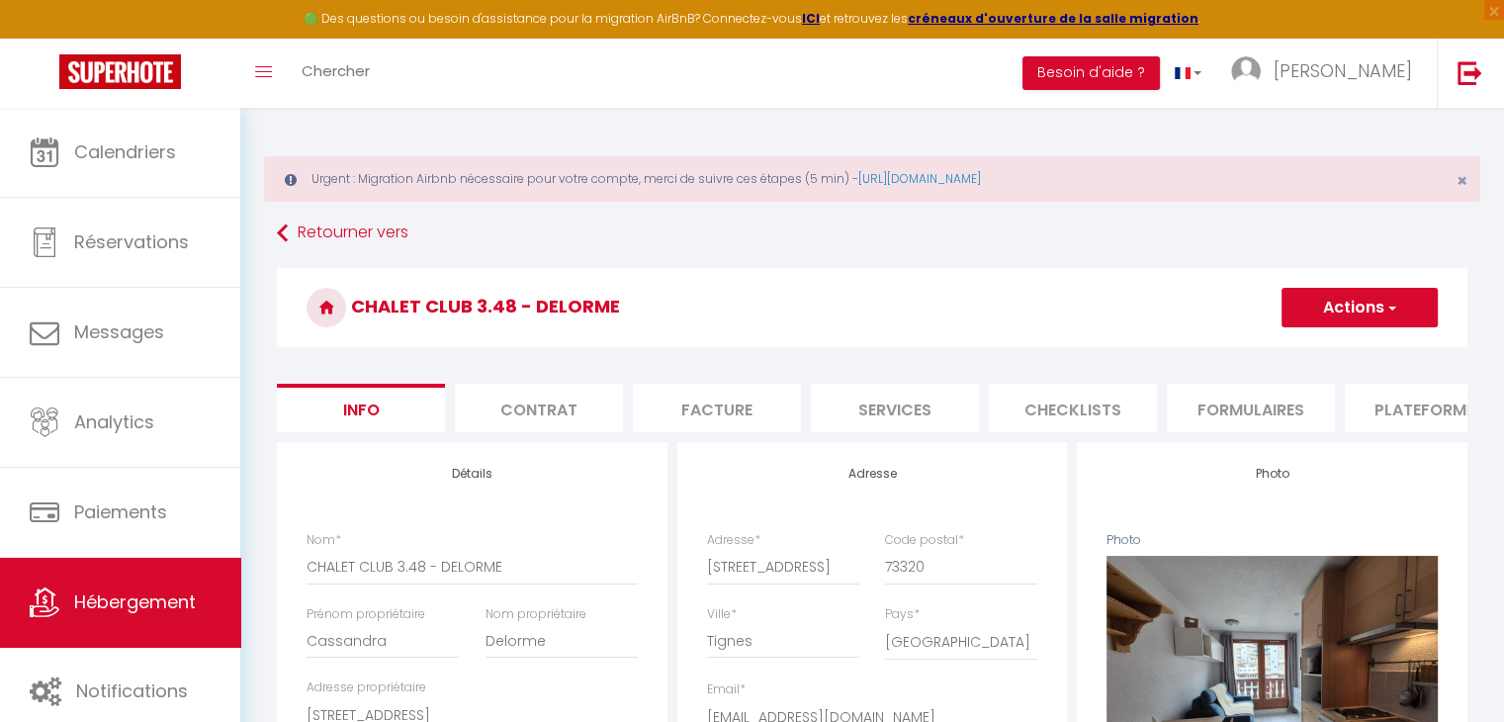
select select
checkbox input "false"
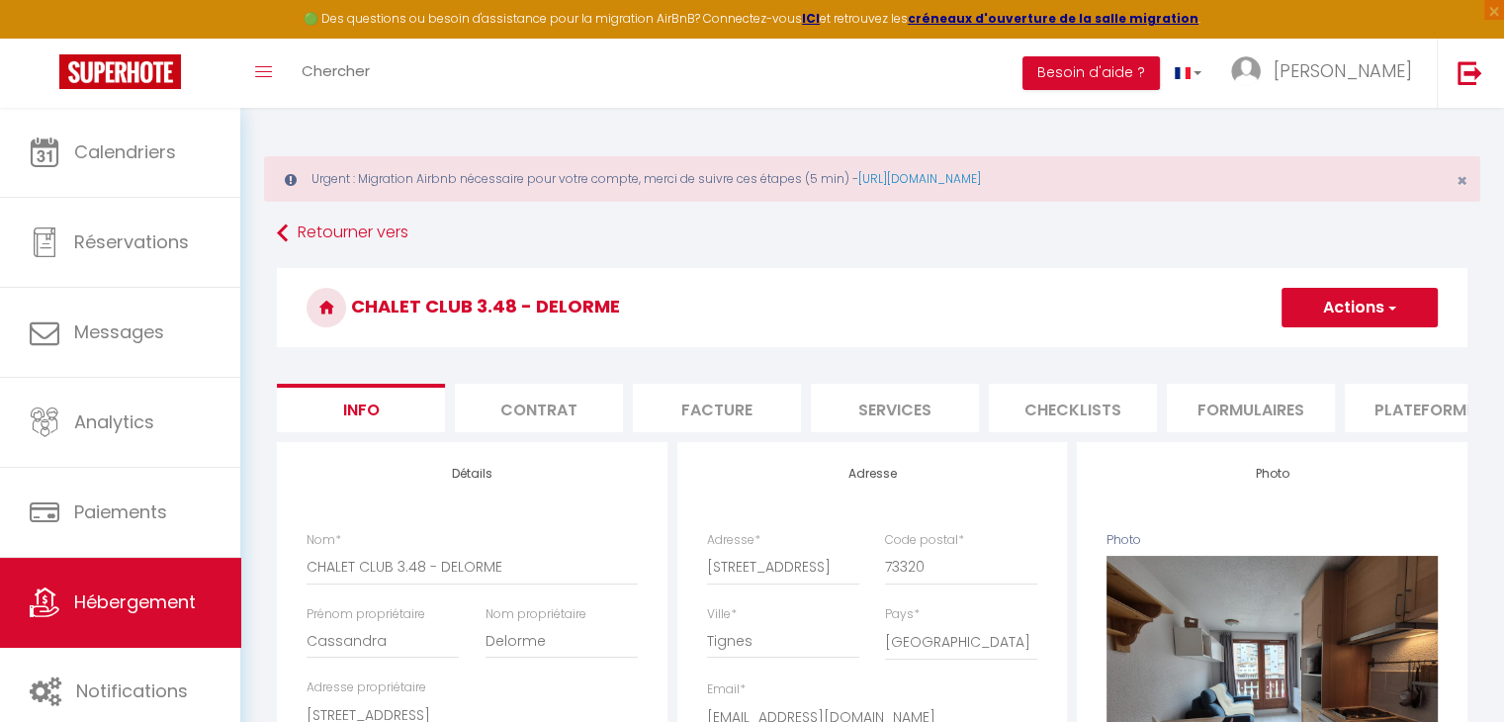
click at [1393, 412] on li "Plateformes" at bounding box center [1429, 408] width 168 height 48
select select
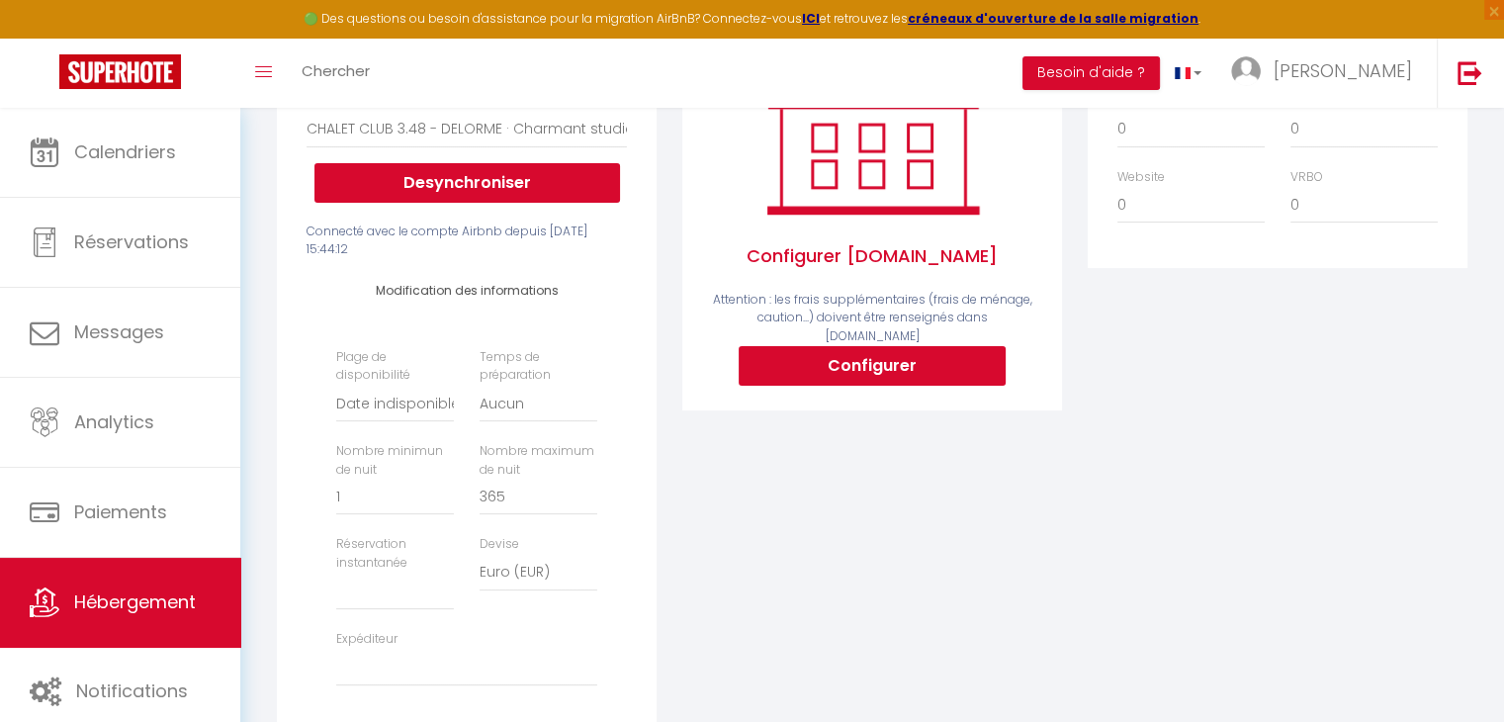
scroll to position [439, 0]
click at [430, 422] on select "Date indisponible par defaut 1 mois 3 mois 6 mois 9 mois 12 mois 24 mois" at bounding box center [395, 404] width 118 height 38
click at [403, 421] on select "Date indisponible par defaut 1 mois 3 mois 6 mois 9 mois 12 mois 24 mois" at bounding box center [395, 404] width 118 height 38
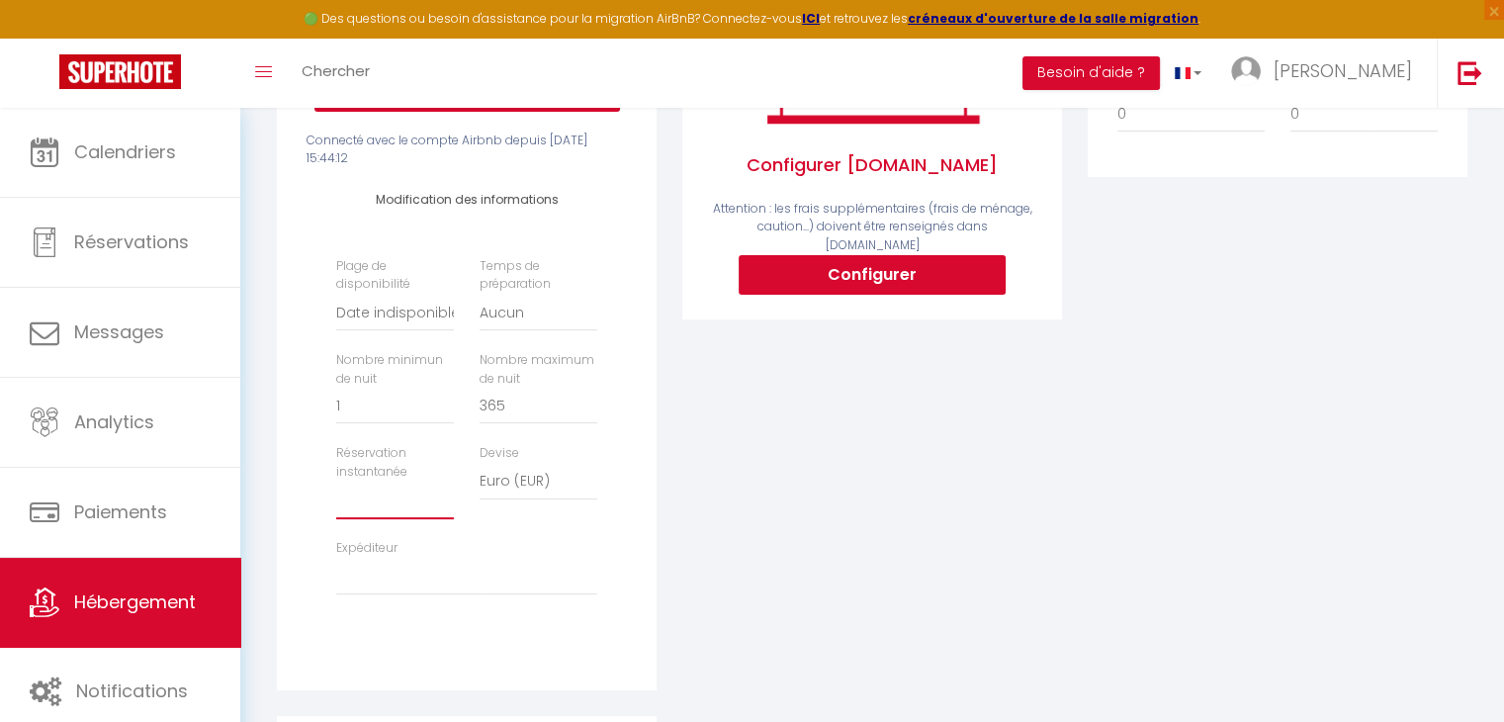
click at [357, 513] on select "Activée Demander des évaluations positives" at bounding box center [395, 500] width 118 height 38
click at [383, 595] on select "alpo.conciergerie@gmail.com alpo.bsm@gmail.com pauline-foucher@hotmail.fr quarr…" at bounding box center [466, 577] width 261 height 38
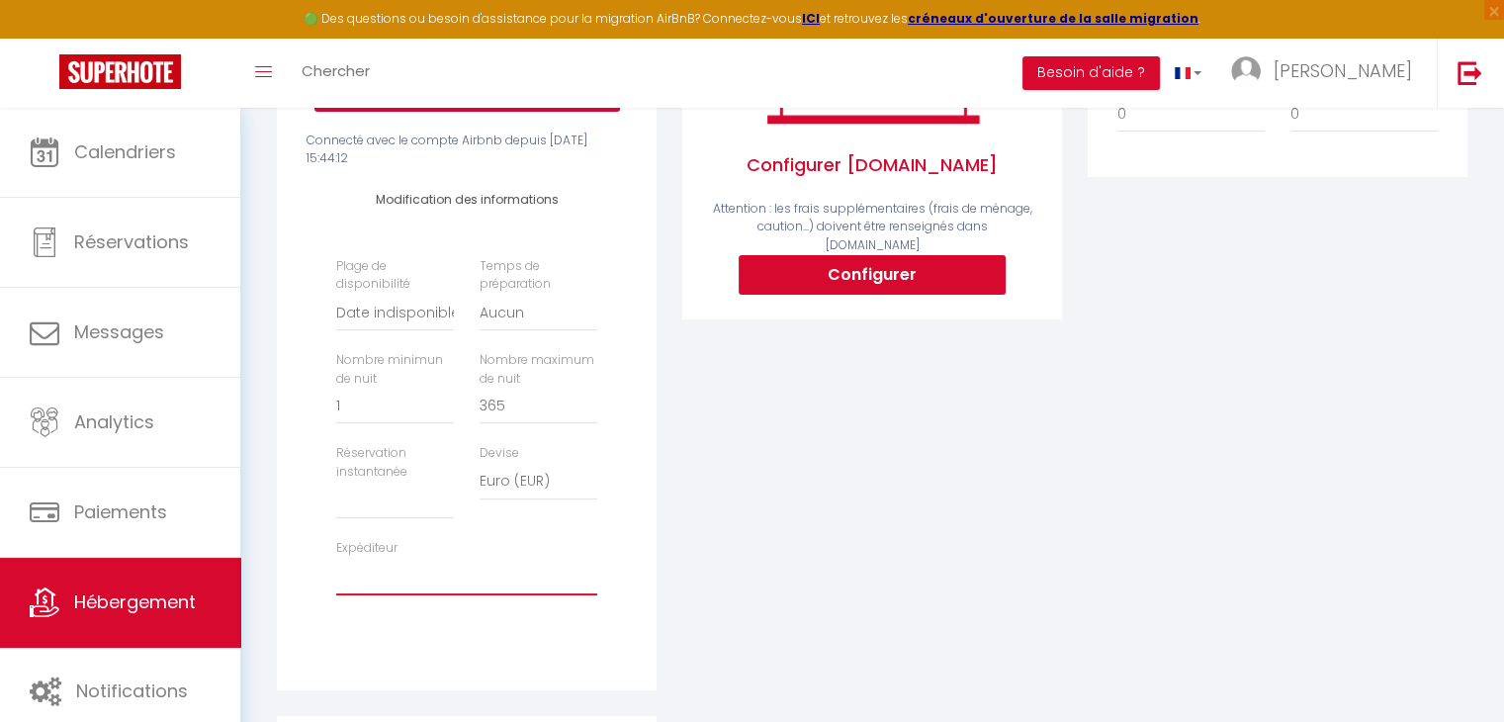
select select "1972"
click at [336, 571] on select "alpo.conciergerie@gmail.com alpo.bsm@gmail.com pauline-foucher@hotmail.fr quarr…" at bounding box center [466, 577] width 261 height 38
select select
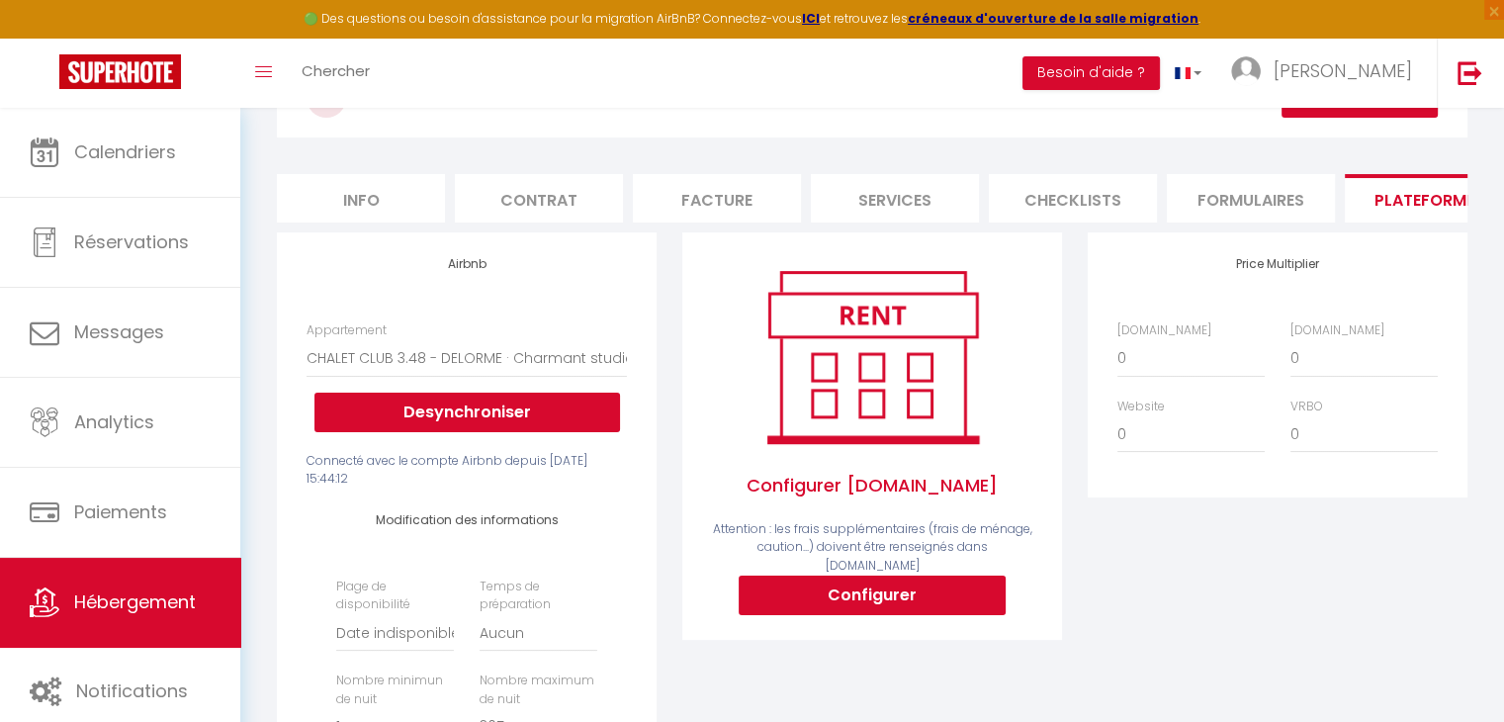
scroll to position [190, 0]
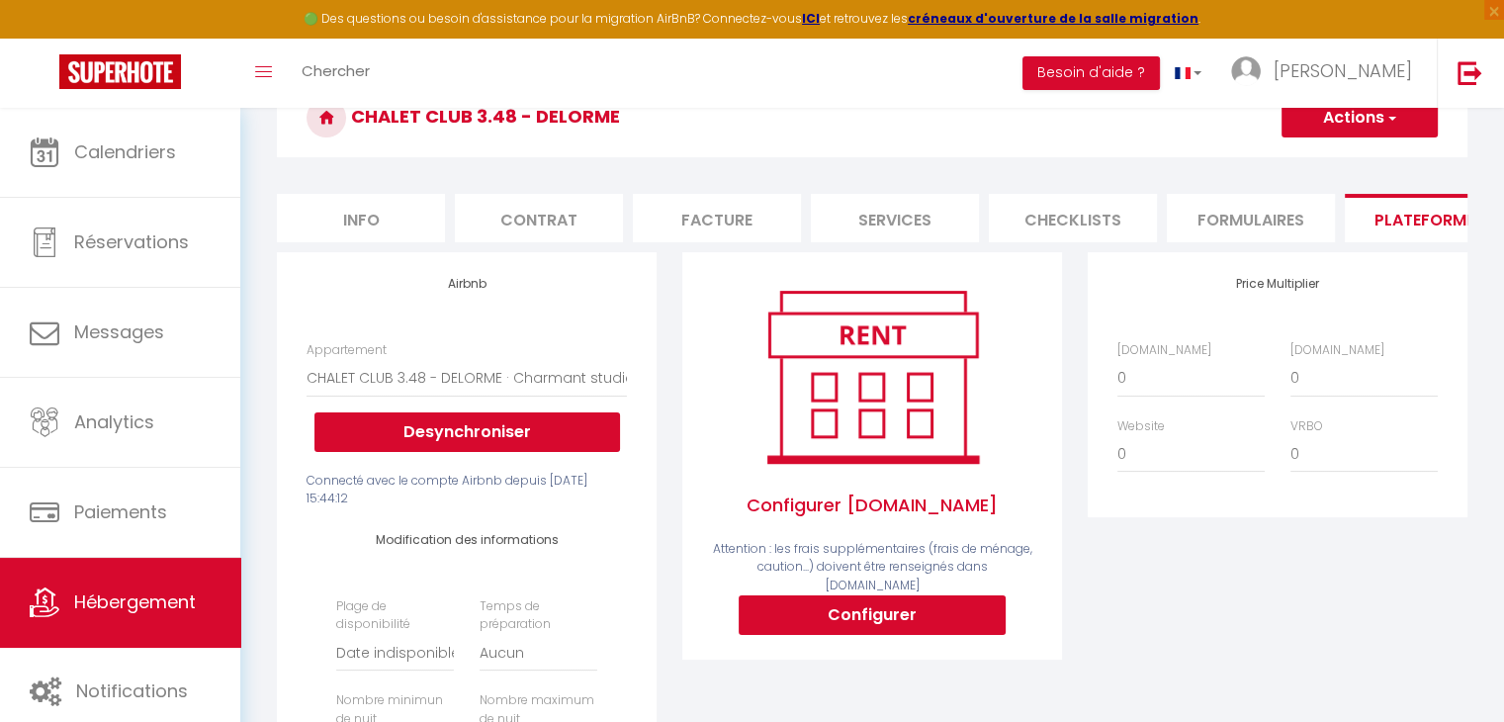
click at [1416, 122] on button "Actions" at bounding box center [1359, 118] width 156 height 40
click at [1380, 153] on link "Enregistrer" at bounding box center [1358, 161] width 156 height 26
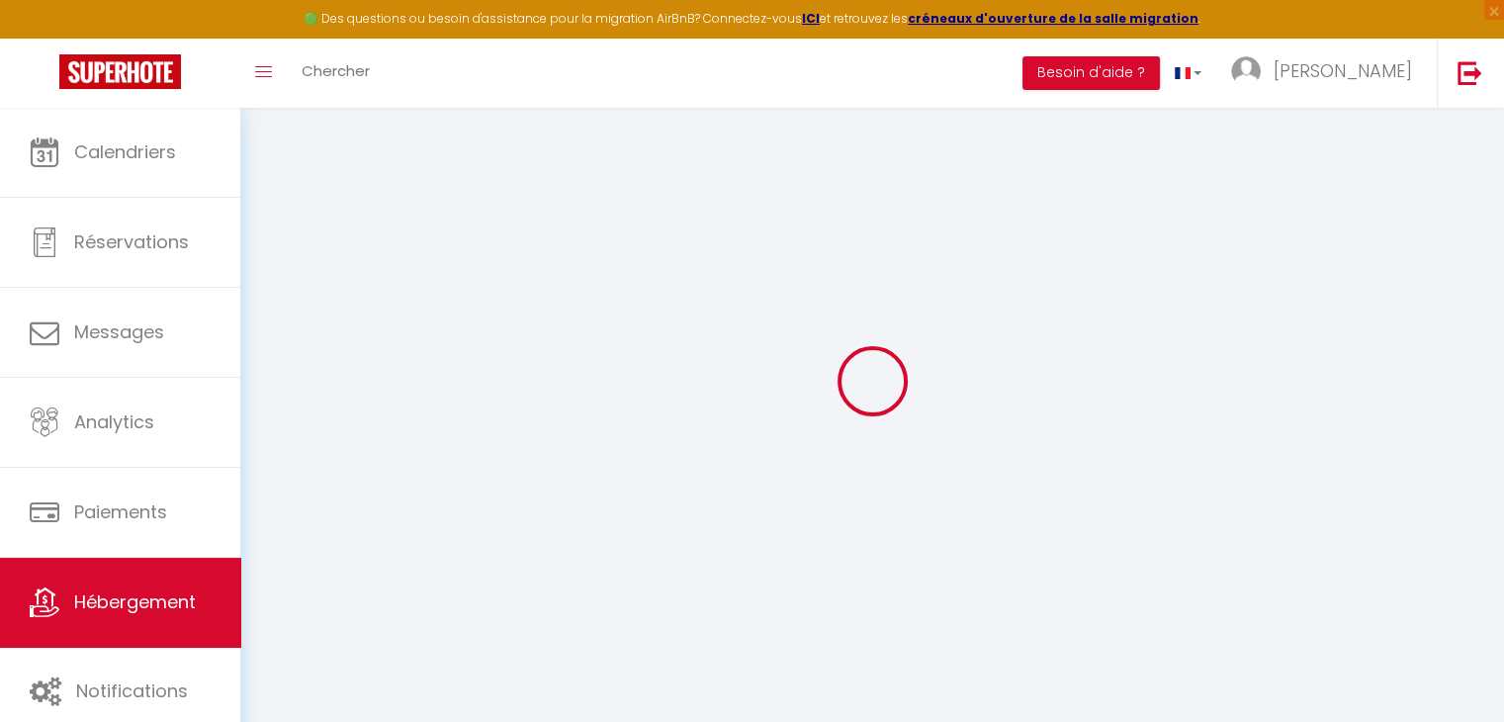
select select
select select "EUR"
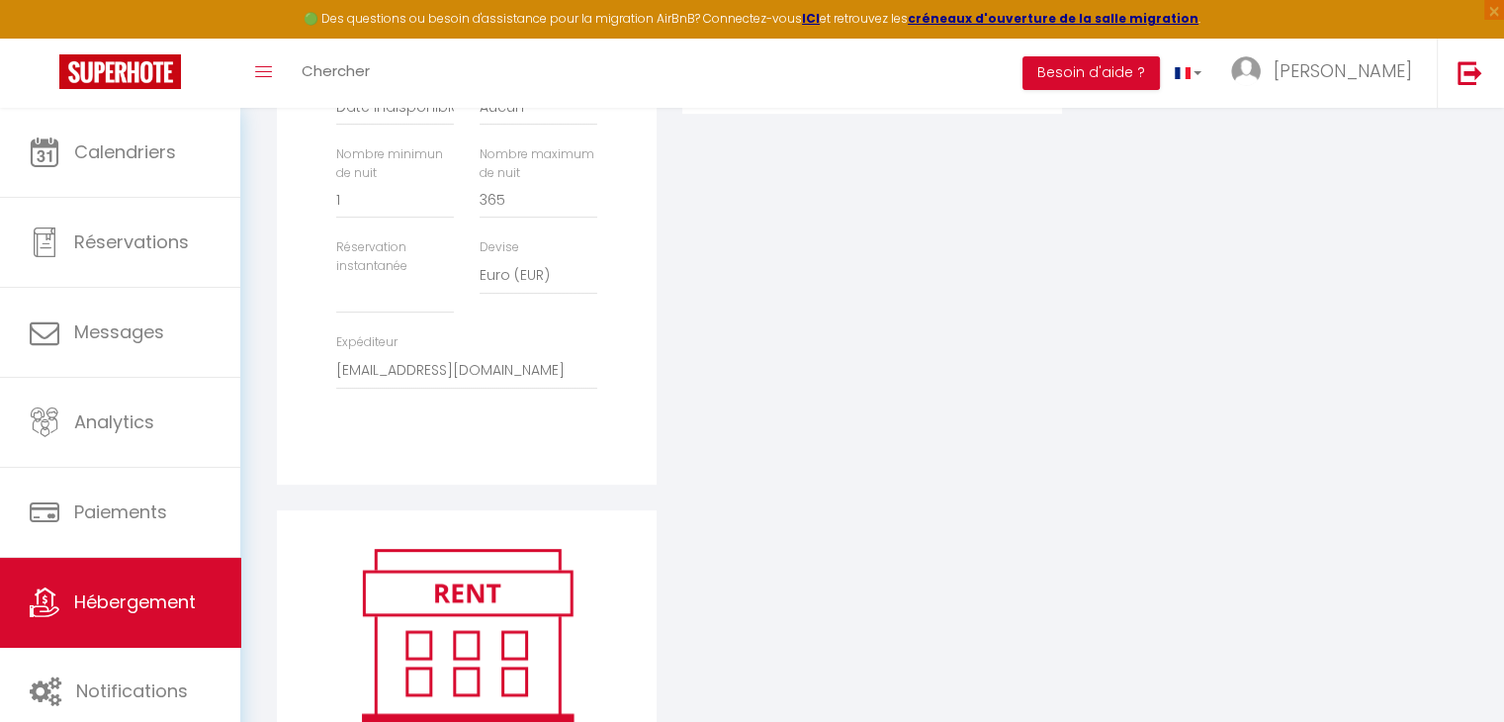
scroll to position [0, 0]
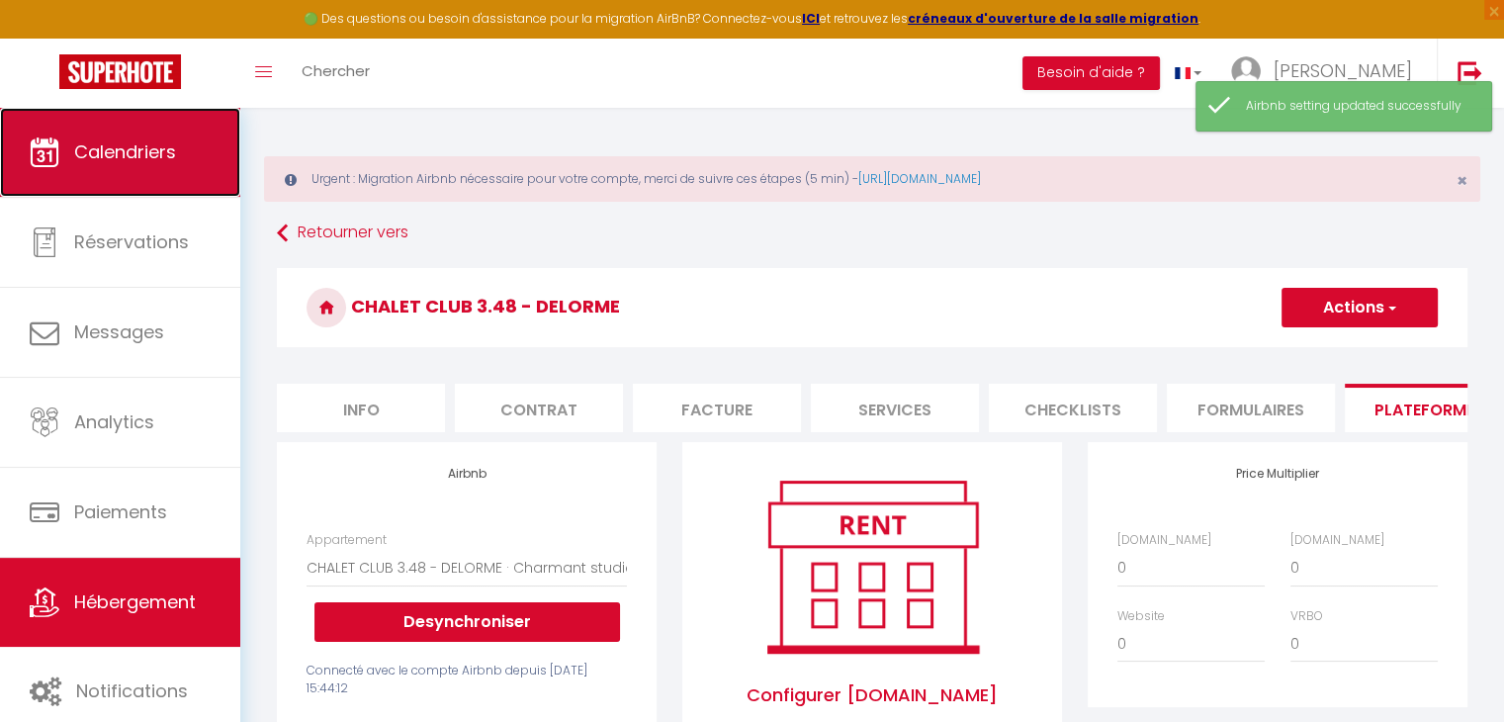
click at [140, 176] on link "Calendriers" at bounding box center [120, 152] width 240 height 89
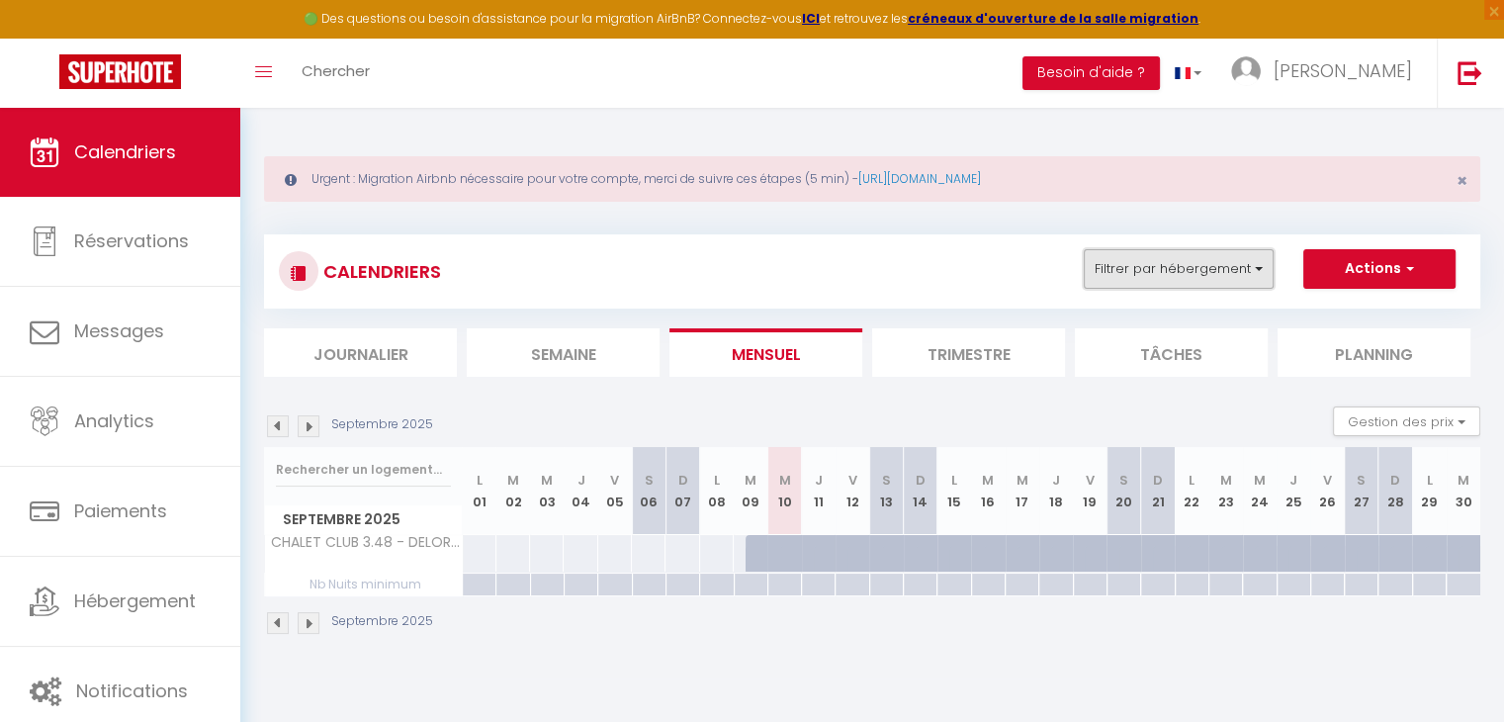
click at [1157, 277] on button "Filtrer par hébergement" at bounding box center [1179, 269] width 190 height 40
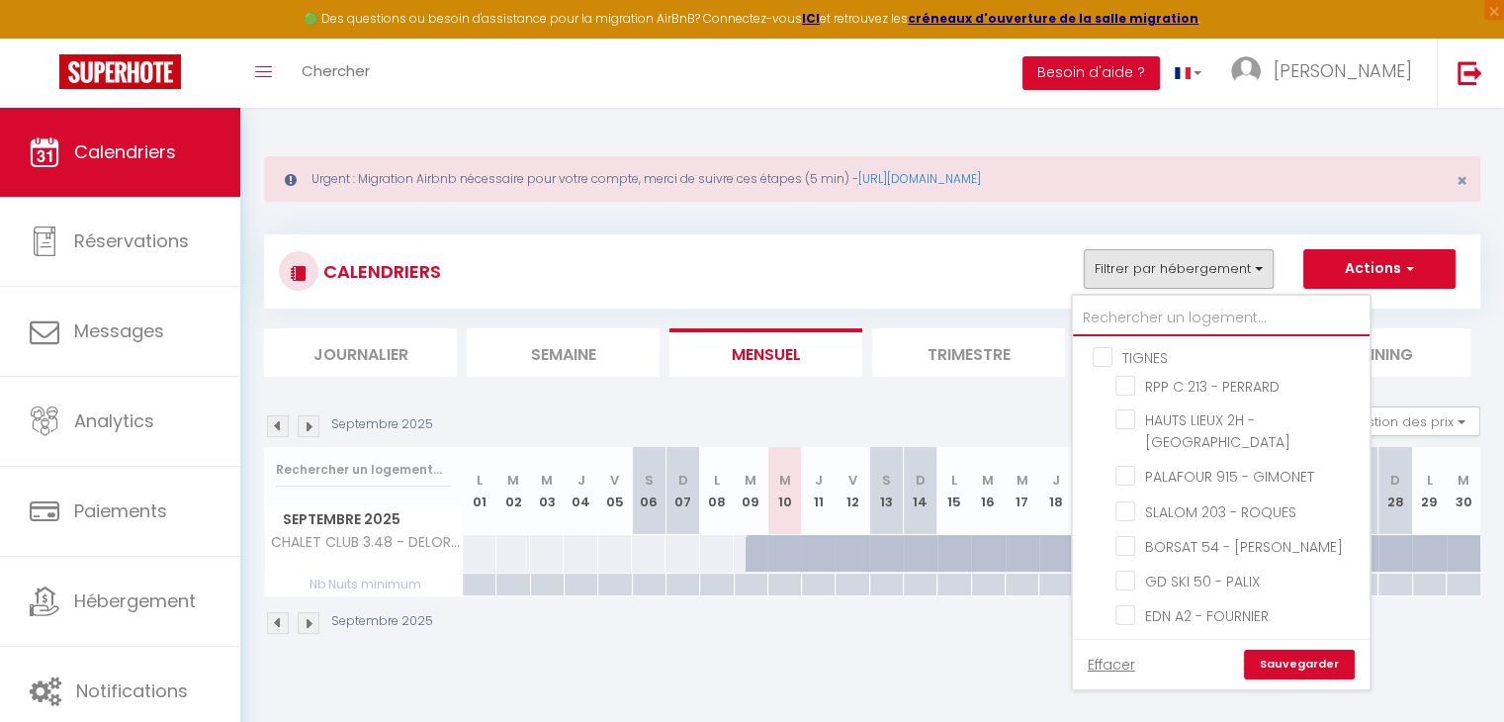
click at [1136, 316] on input "text" at bounding box center [1221, 319] width 297 height 36
type input "g"
checkbox input "false"
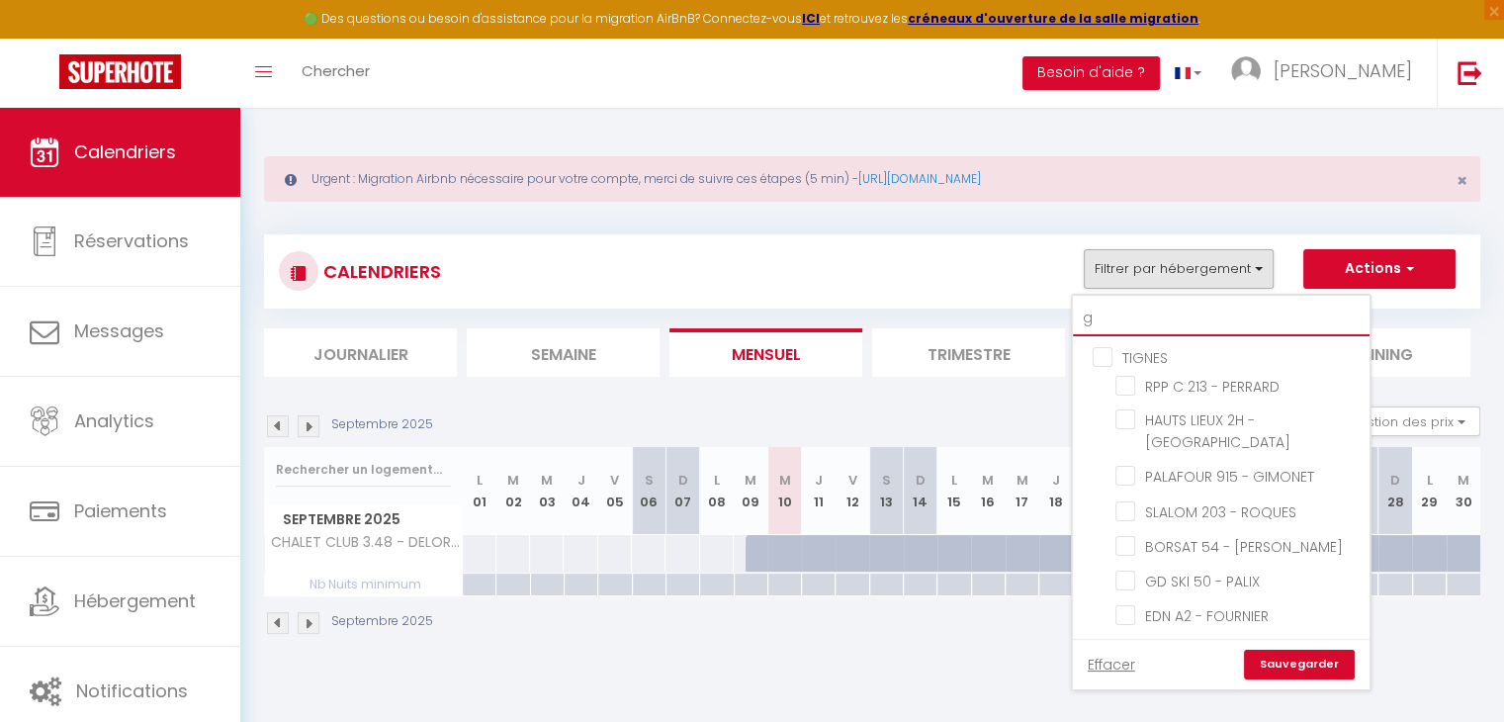
checkbox input "false"
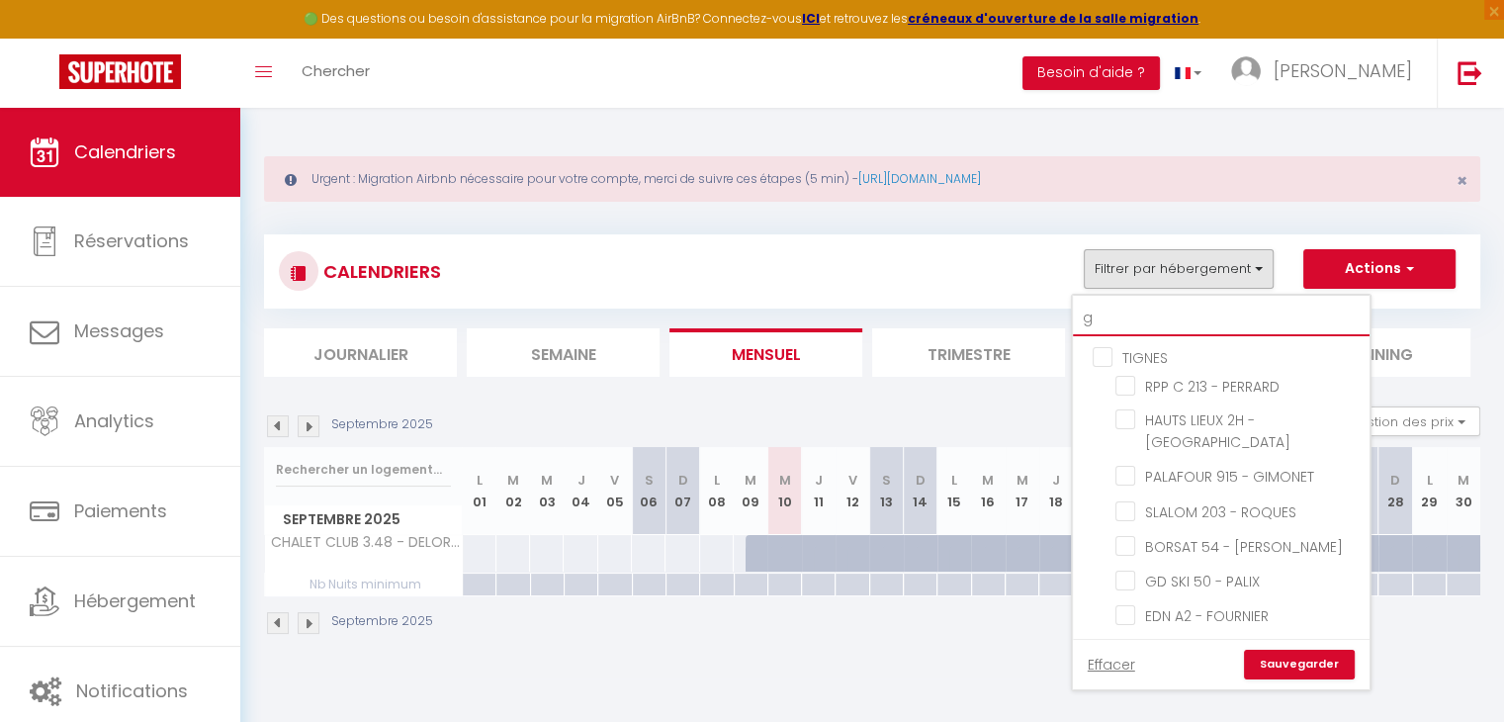
checkbox input "false"
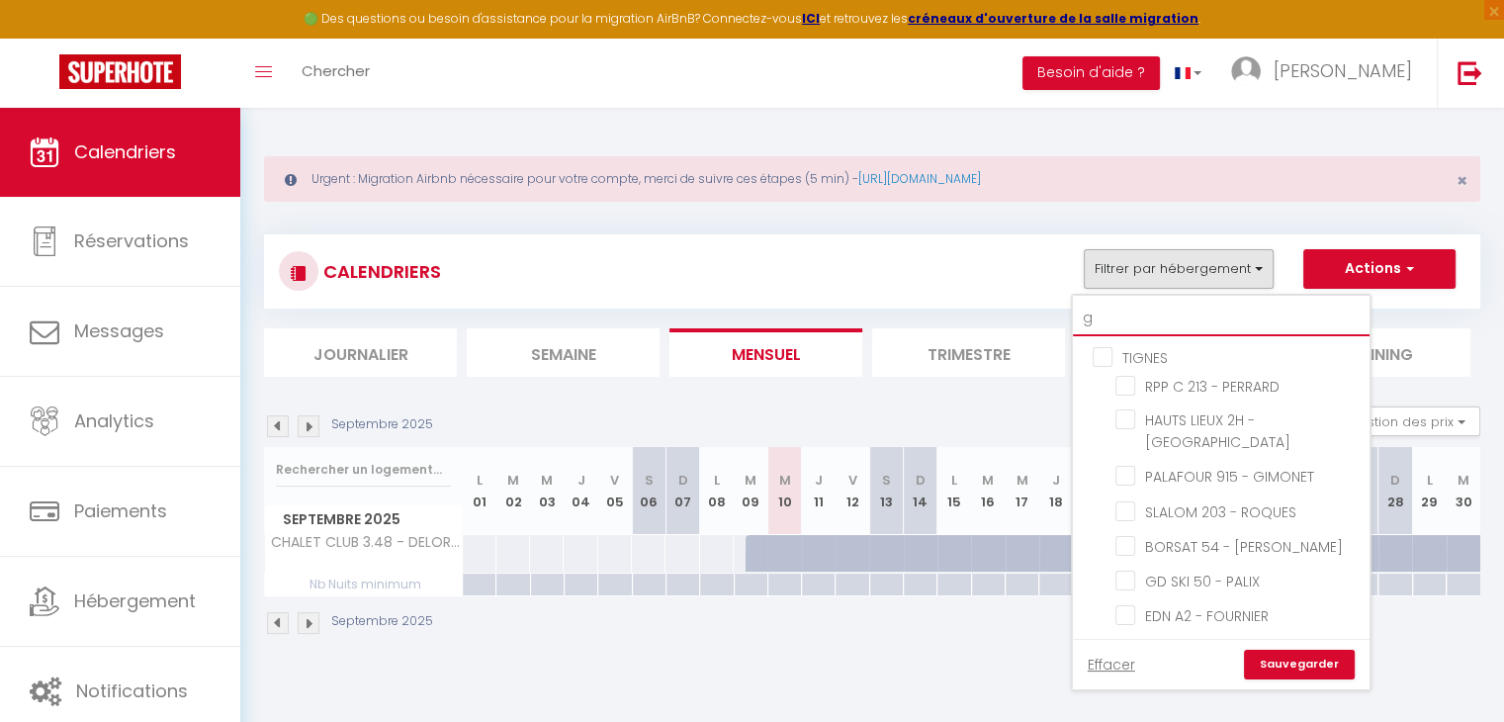
checkbox input "false"
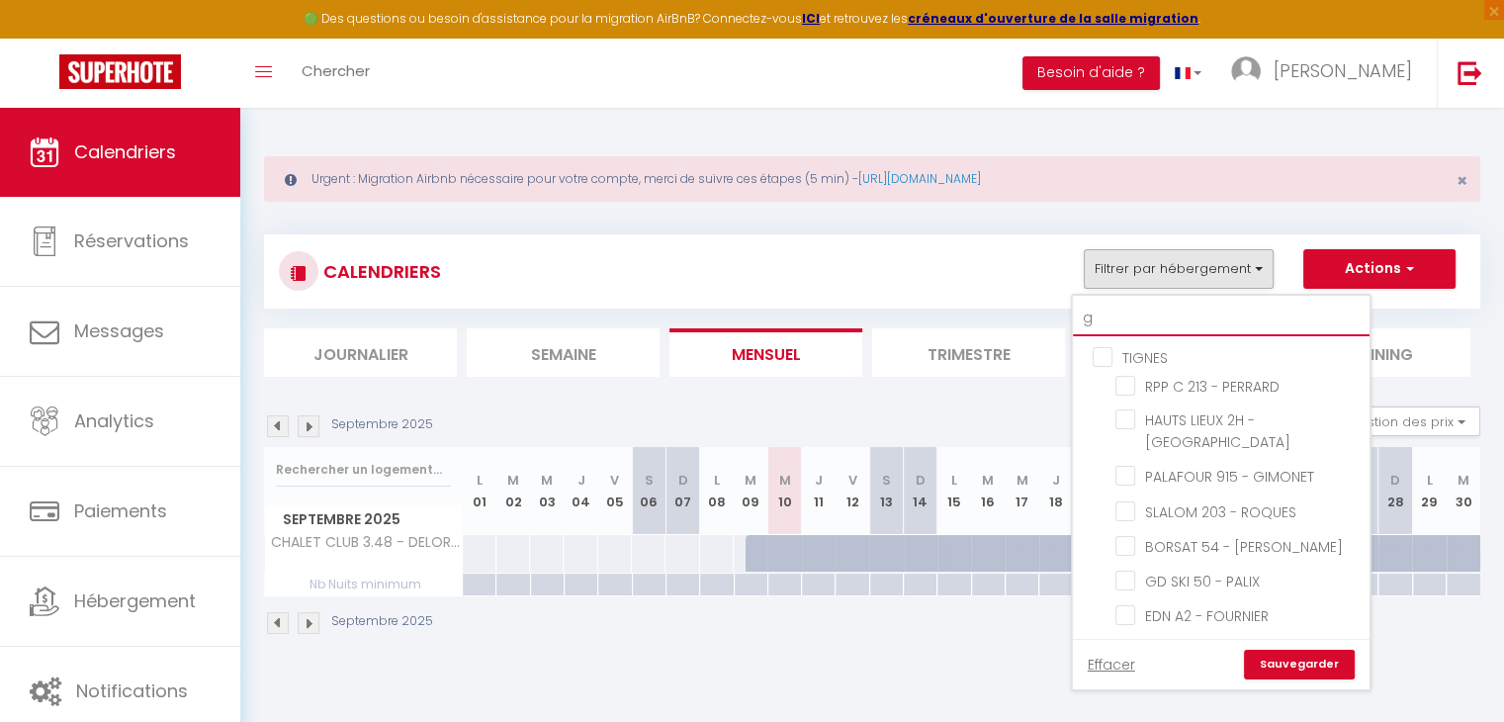
checkbox input "false"
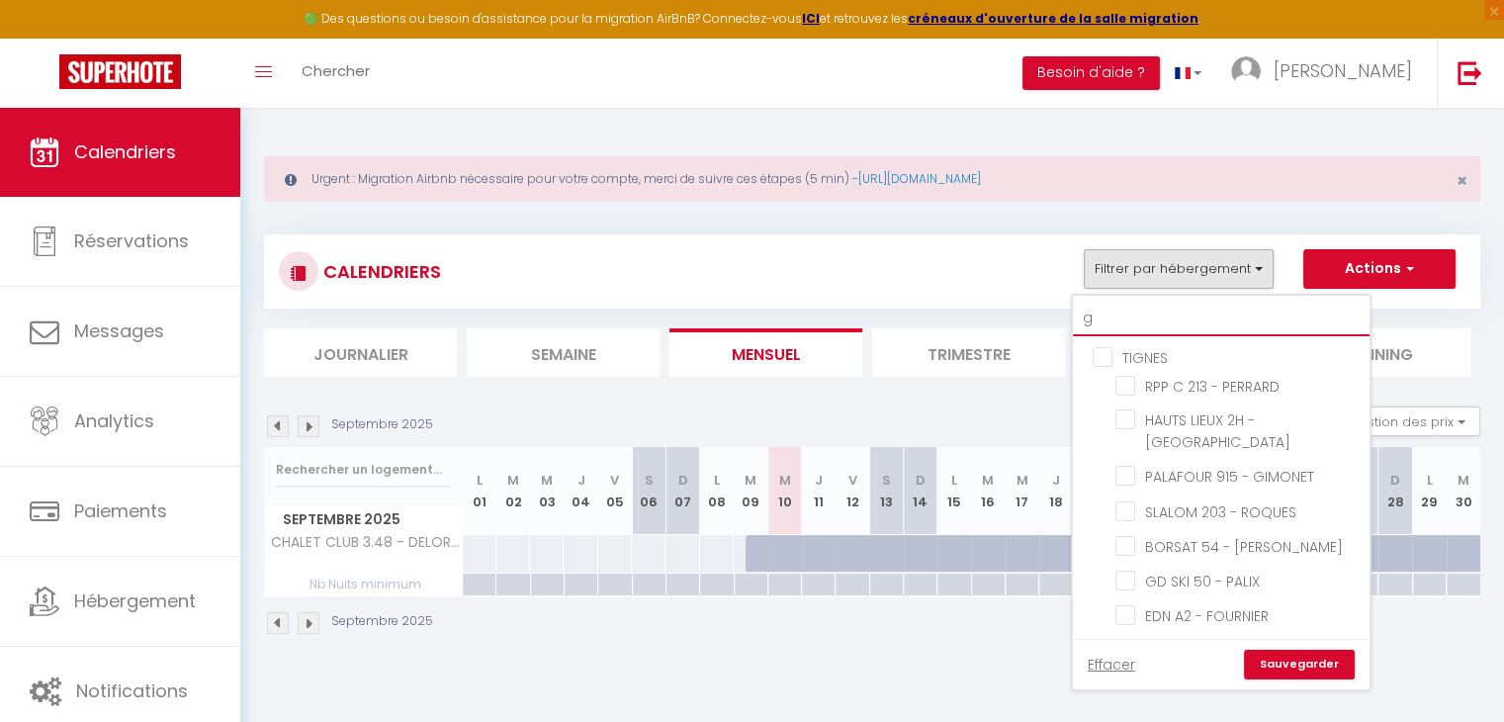
checkbox input "false"
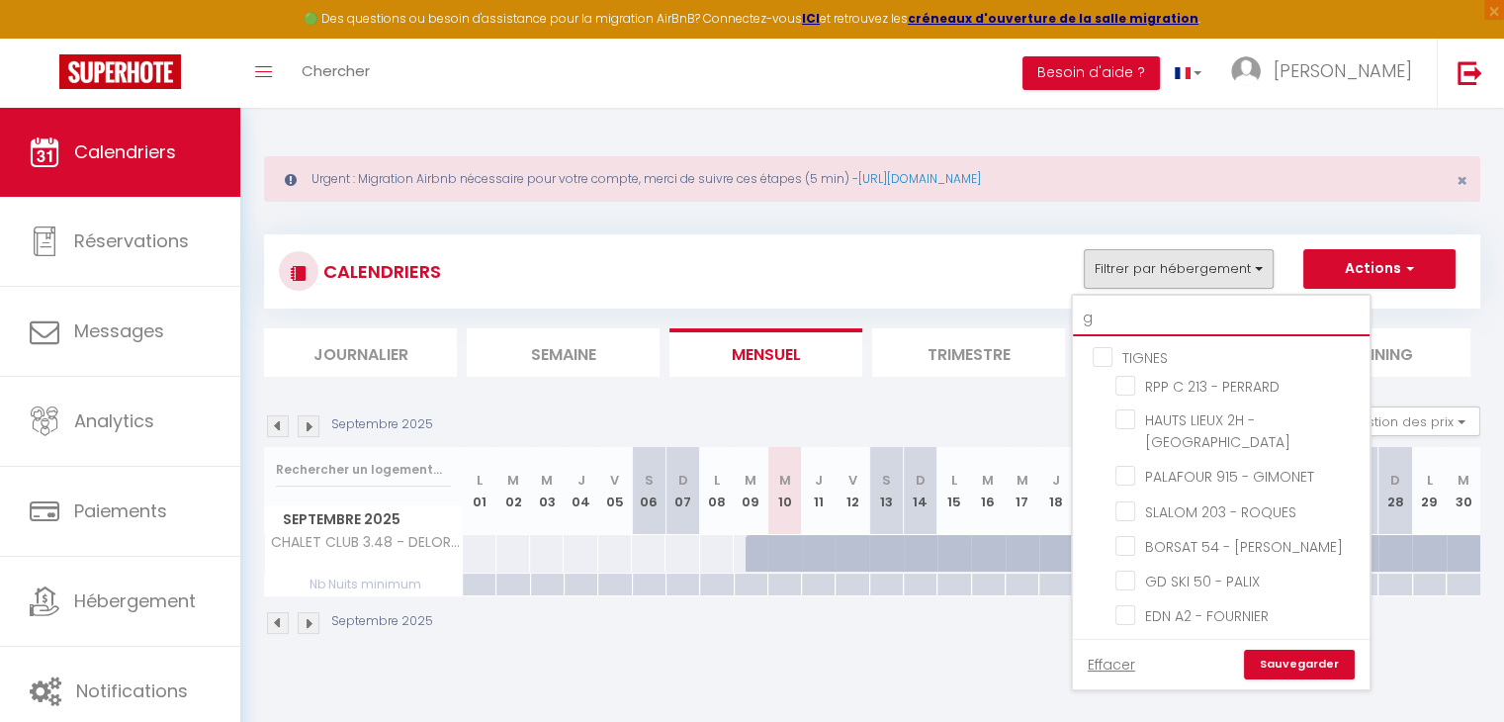
checkbox input "false"
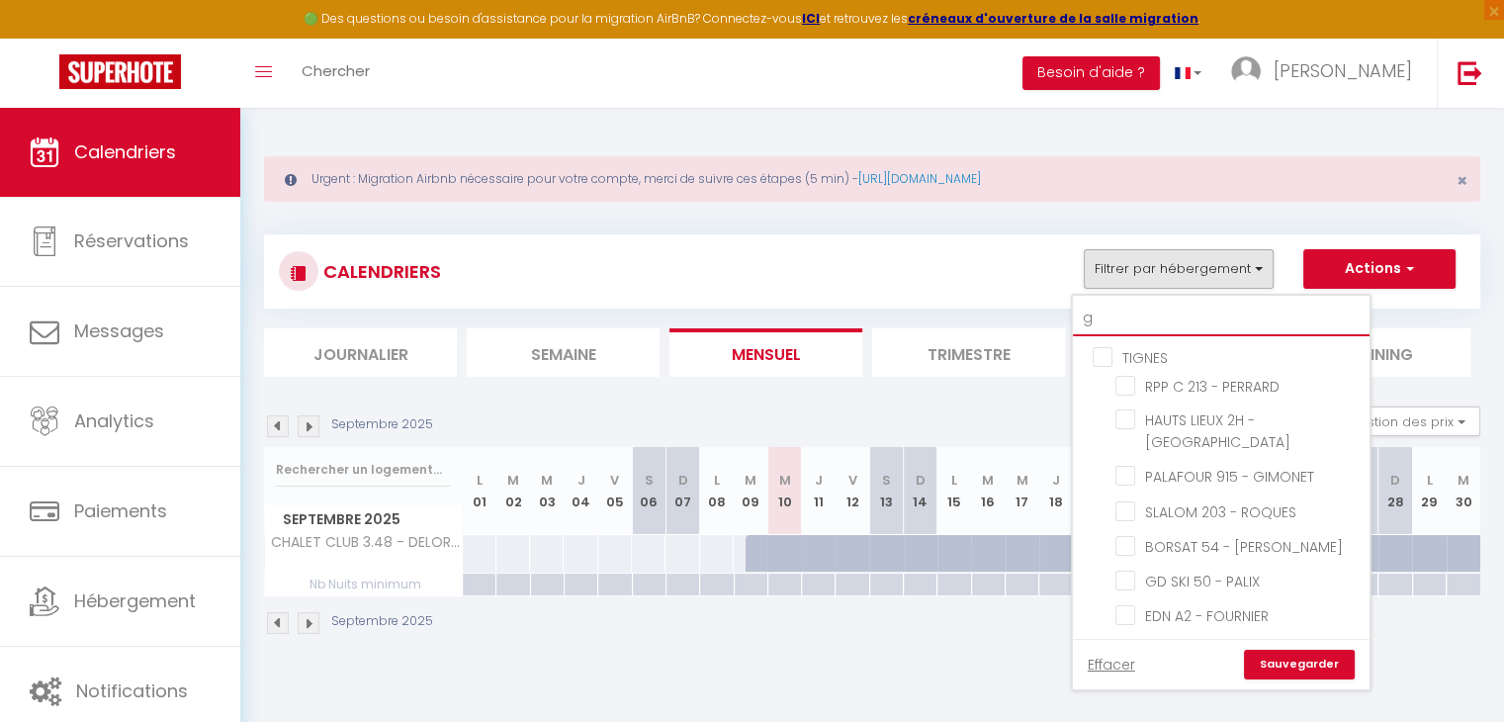
checkbox input "false"
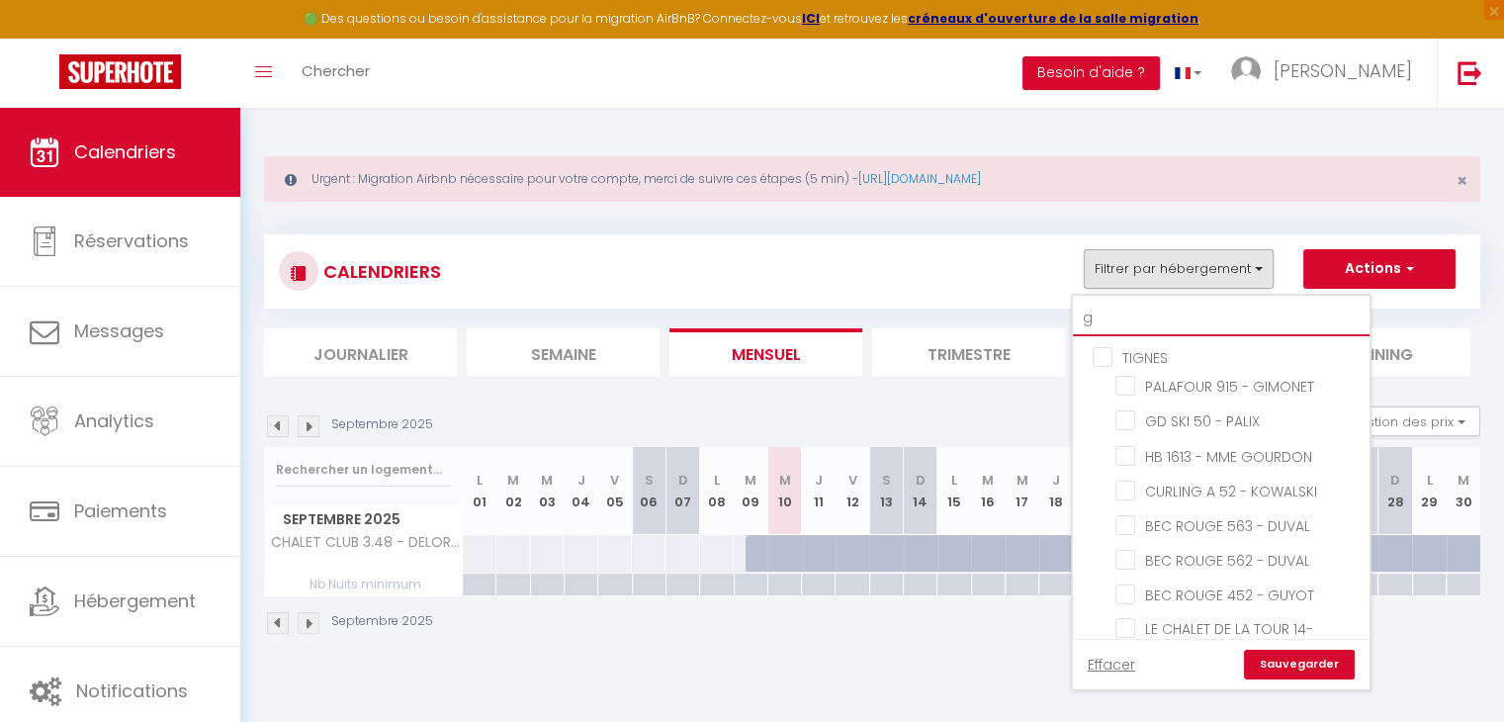
type input "go"
checkbox input "false"
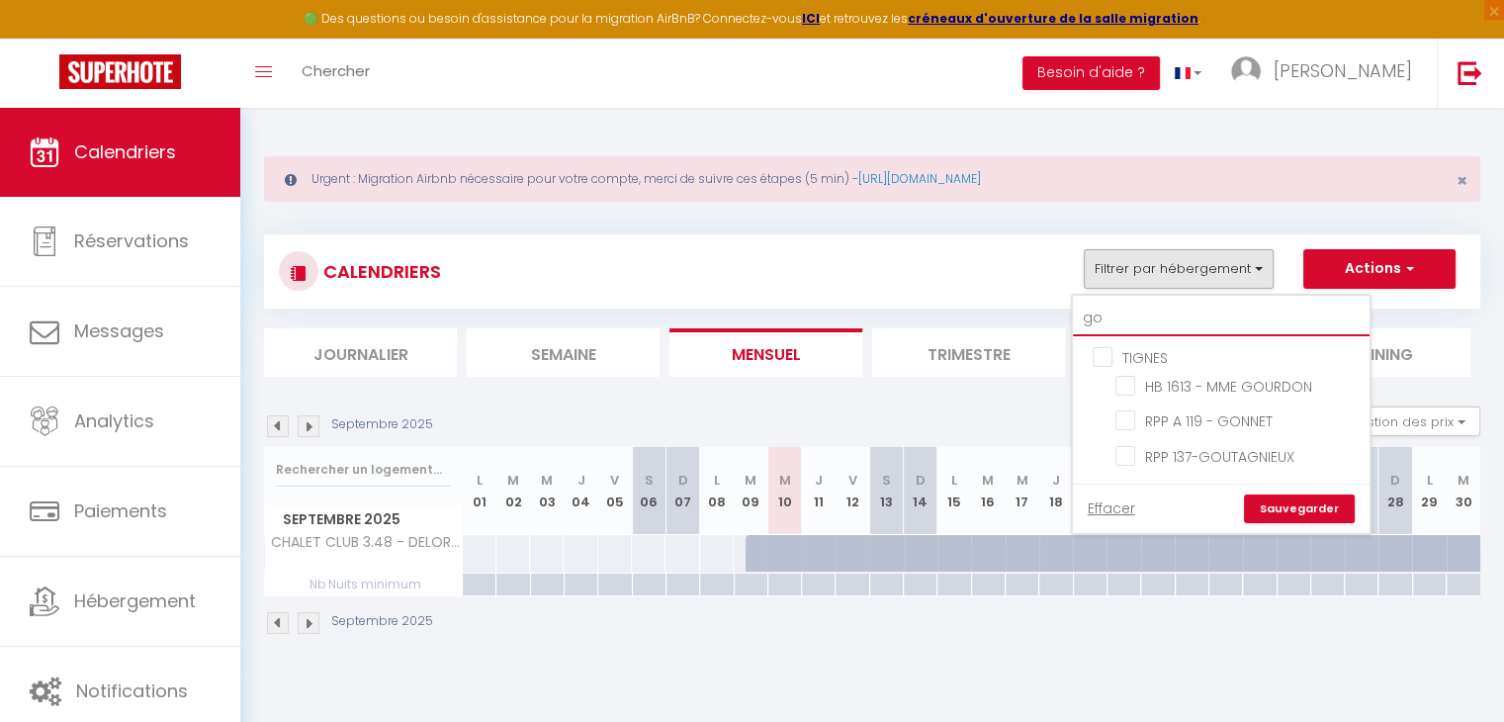
type input "gou"
checkbox input "false"
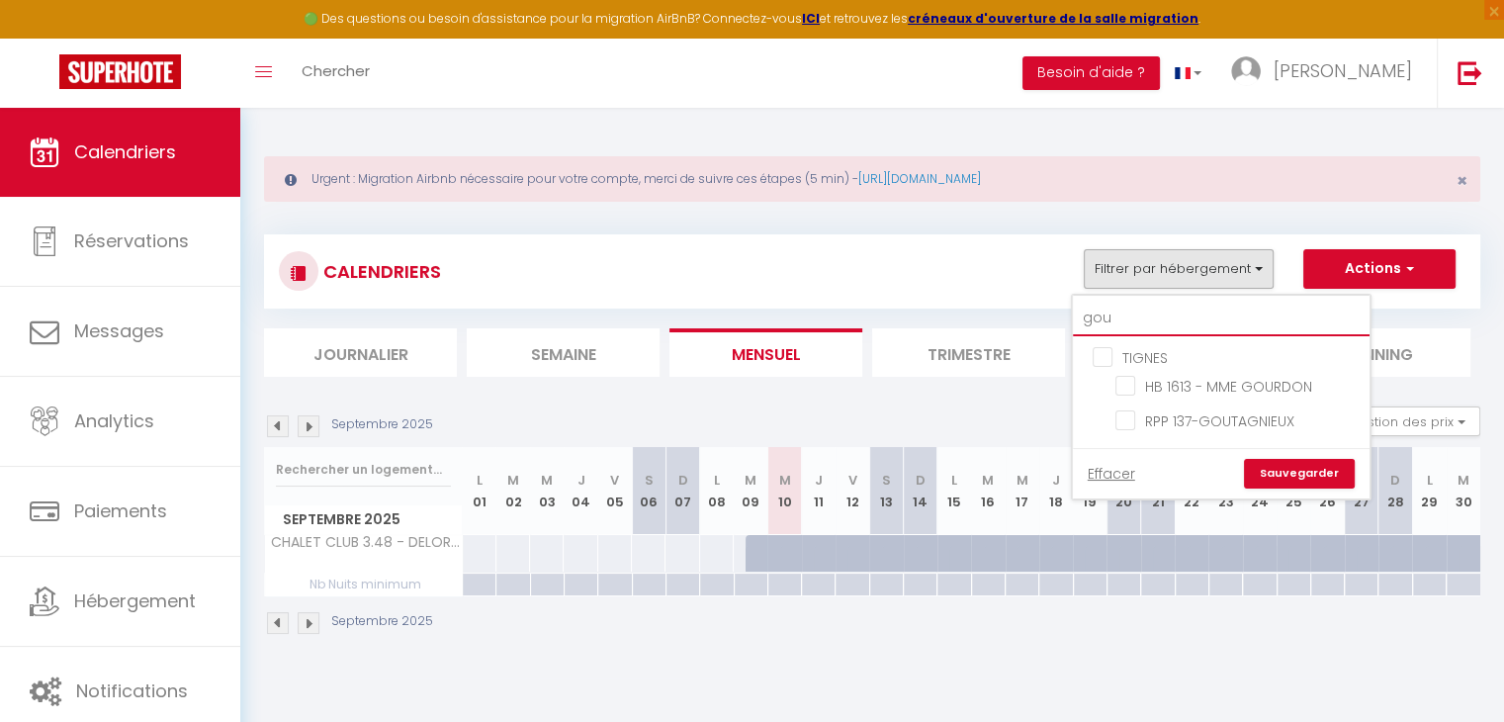
type input "gour"
checkbox input "false"
type input "gourd"
checkbox input "false"
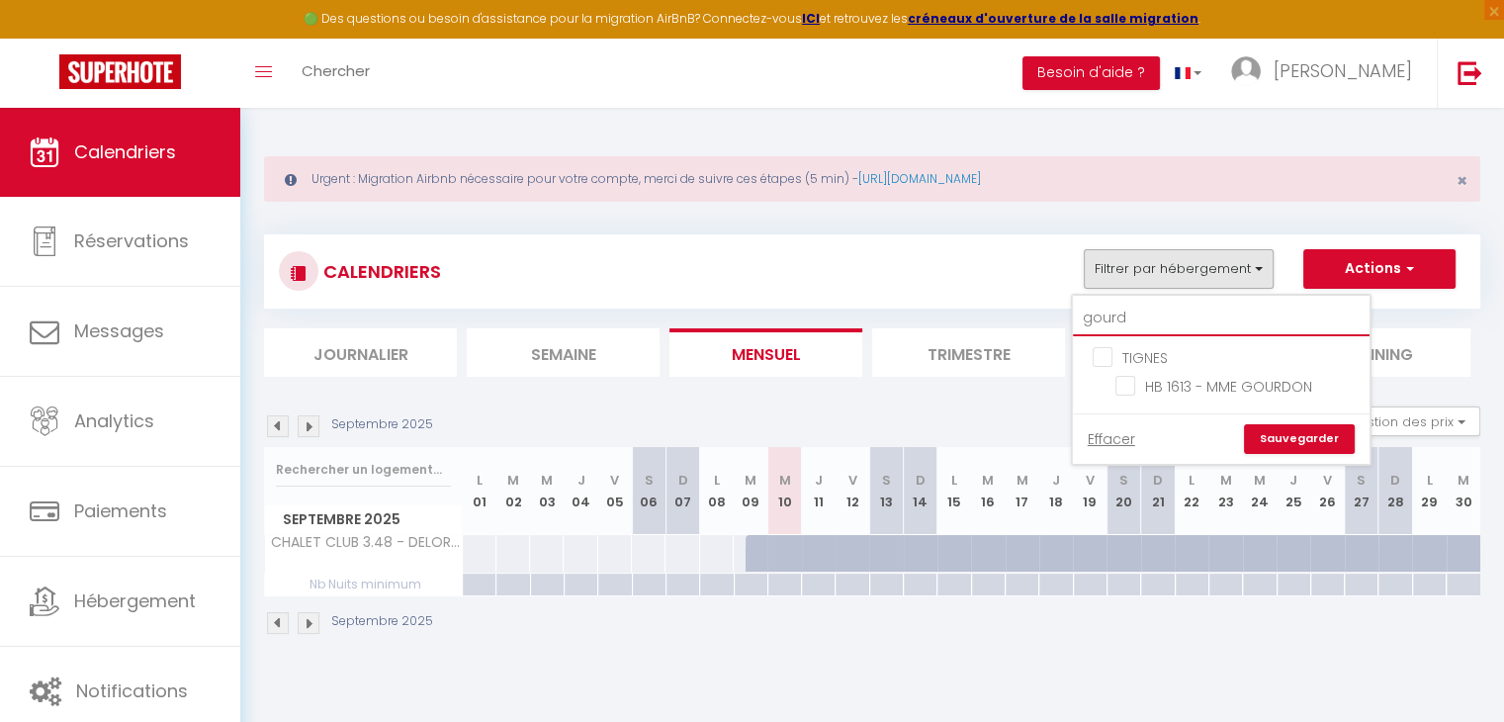
type input "gourdo"
checkbox input "false"
type input "gourdon"
checkbox input "false"
type input "gourdon"
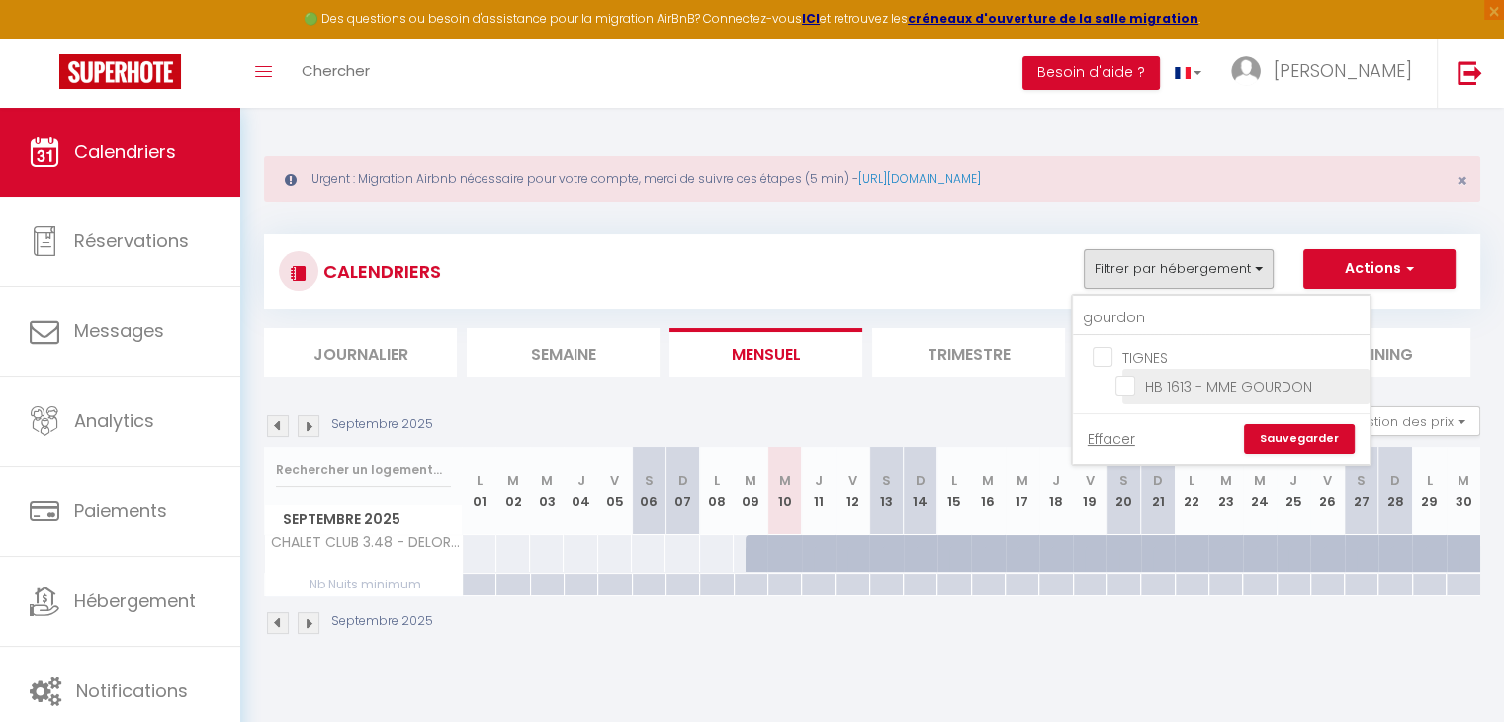
click at [1119, 381] on input "HB 1613 - MME GOURDON" at bounding box center [1238, 385] width 247 height 20
checkbox input "true"
click at [1307, 436] on link "Sauvegarder" at bounding box center [1299, 439] width 111 height 30
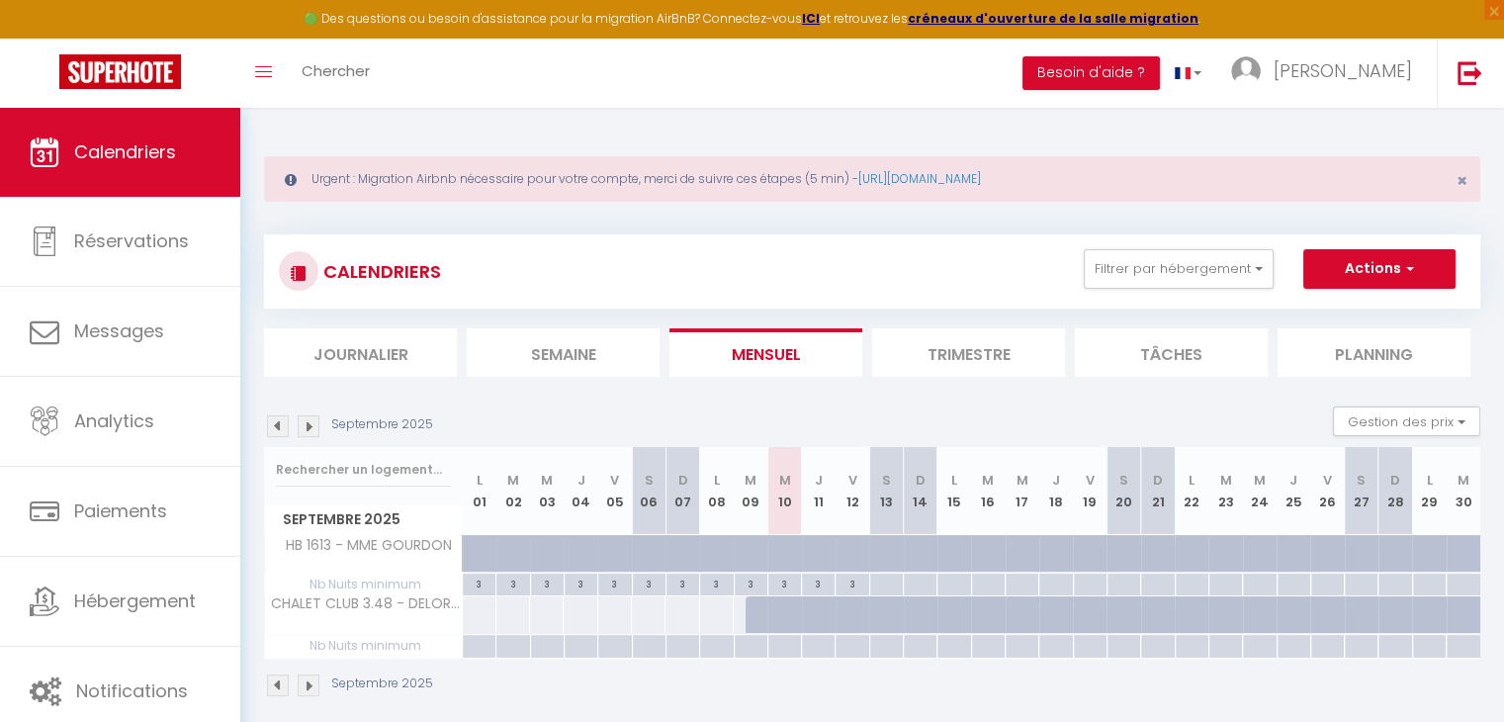
click at [306, 432] on img at bounding box center [309, 426] width 22 height 22
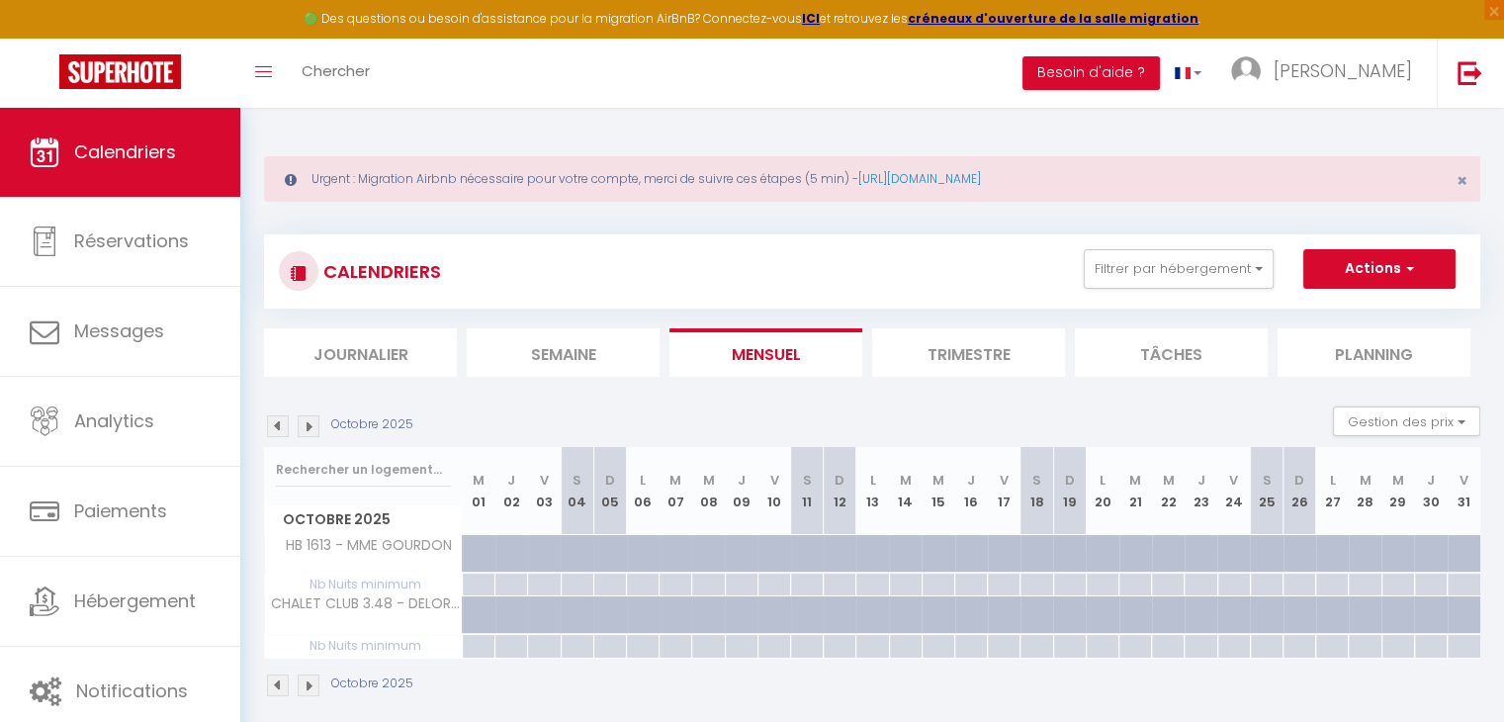
click at [306, 432] on img at bounding box center [309, 426] width 22 height 22
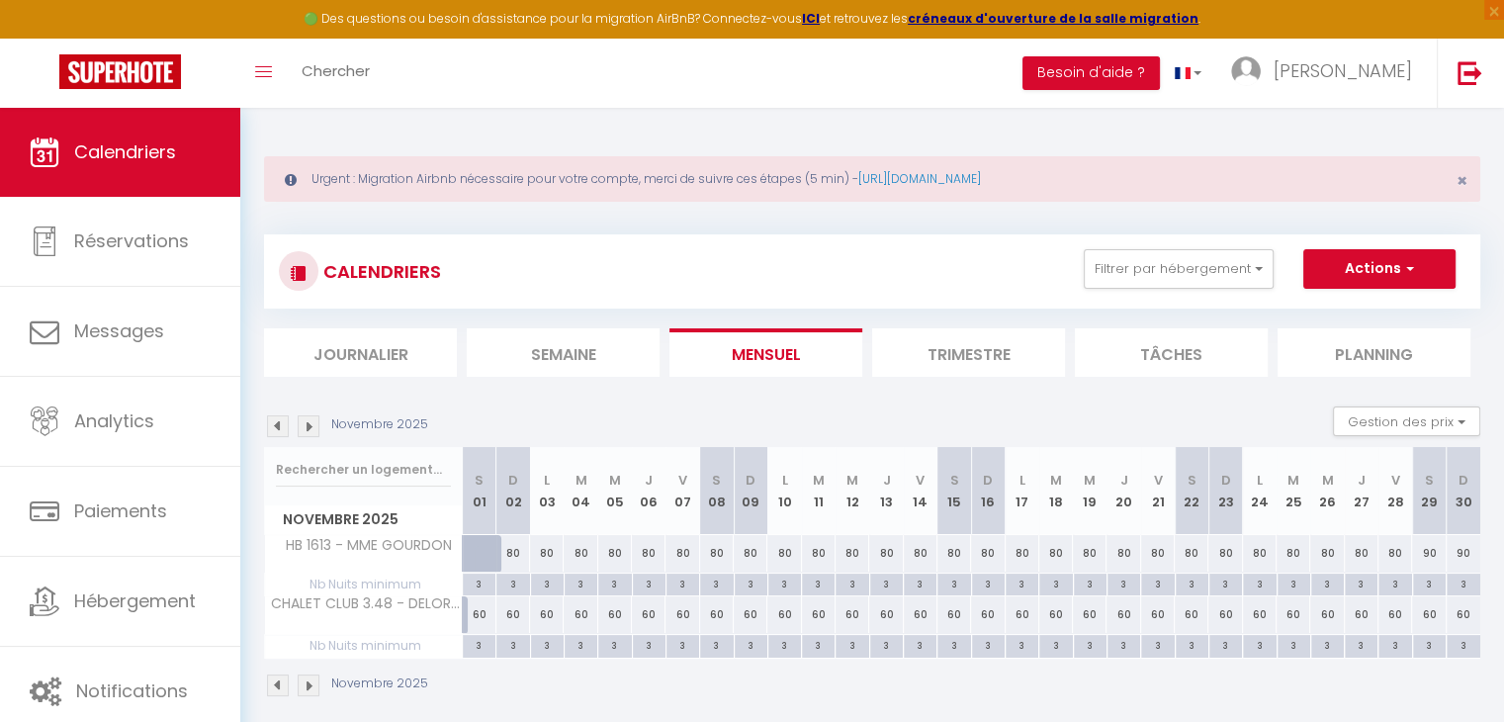
click at [306, 432] on img at bounding box center [309, 426] width 22 height 22
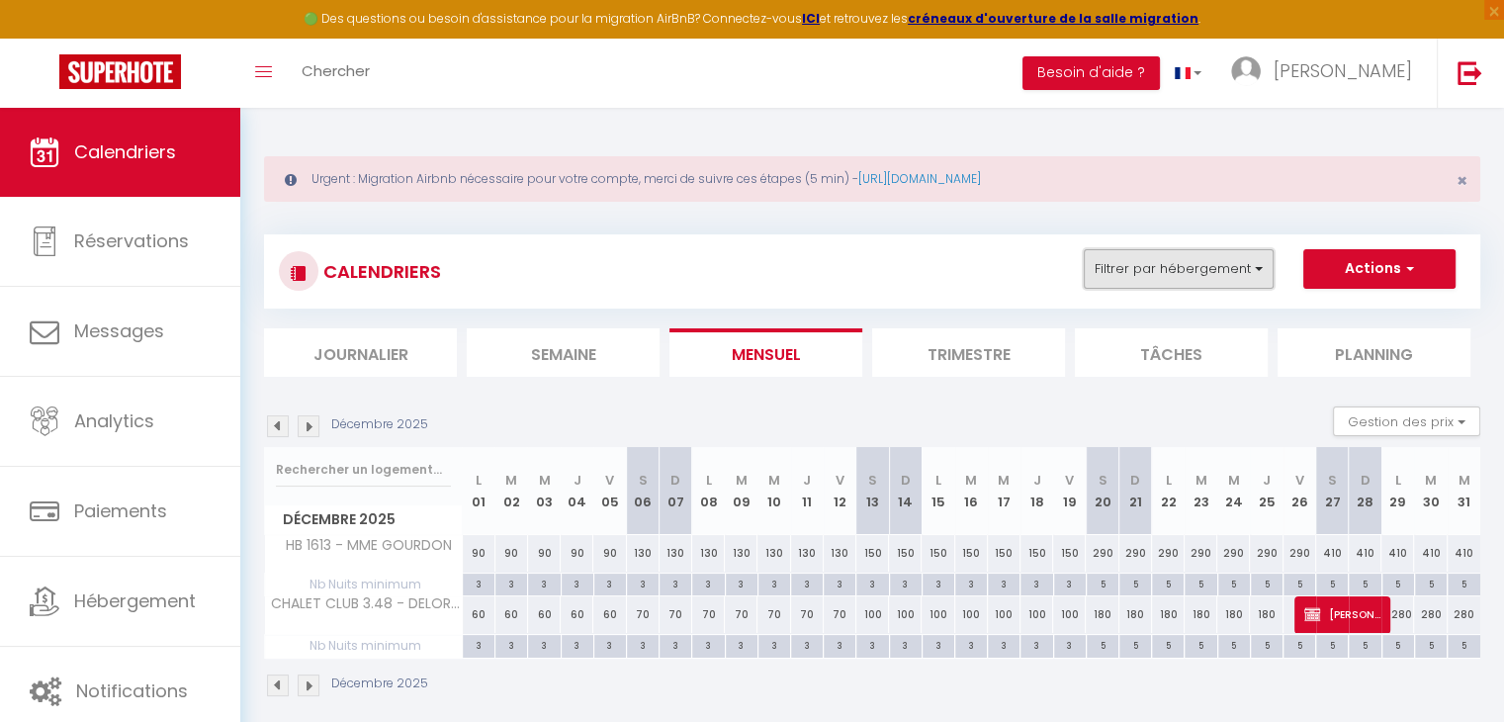
click at [1175, 270] on button "Filtrer par hébergement" at bounding box center [1179, 269] width 190 height 40
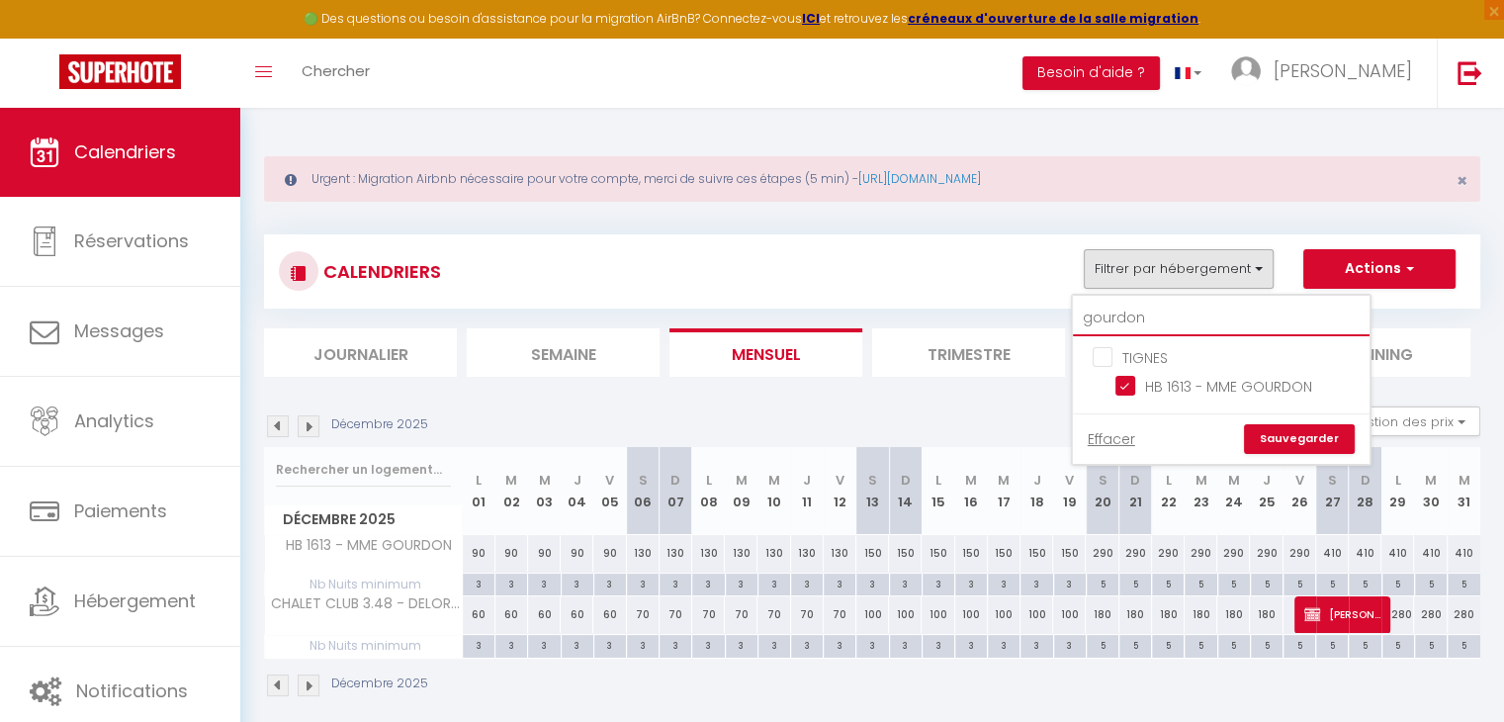
click at [1149, 313] on input "gourdon" at bounding box center [1221, 319] width 297 height 36
type input "s"
checkbox input "false"
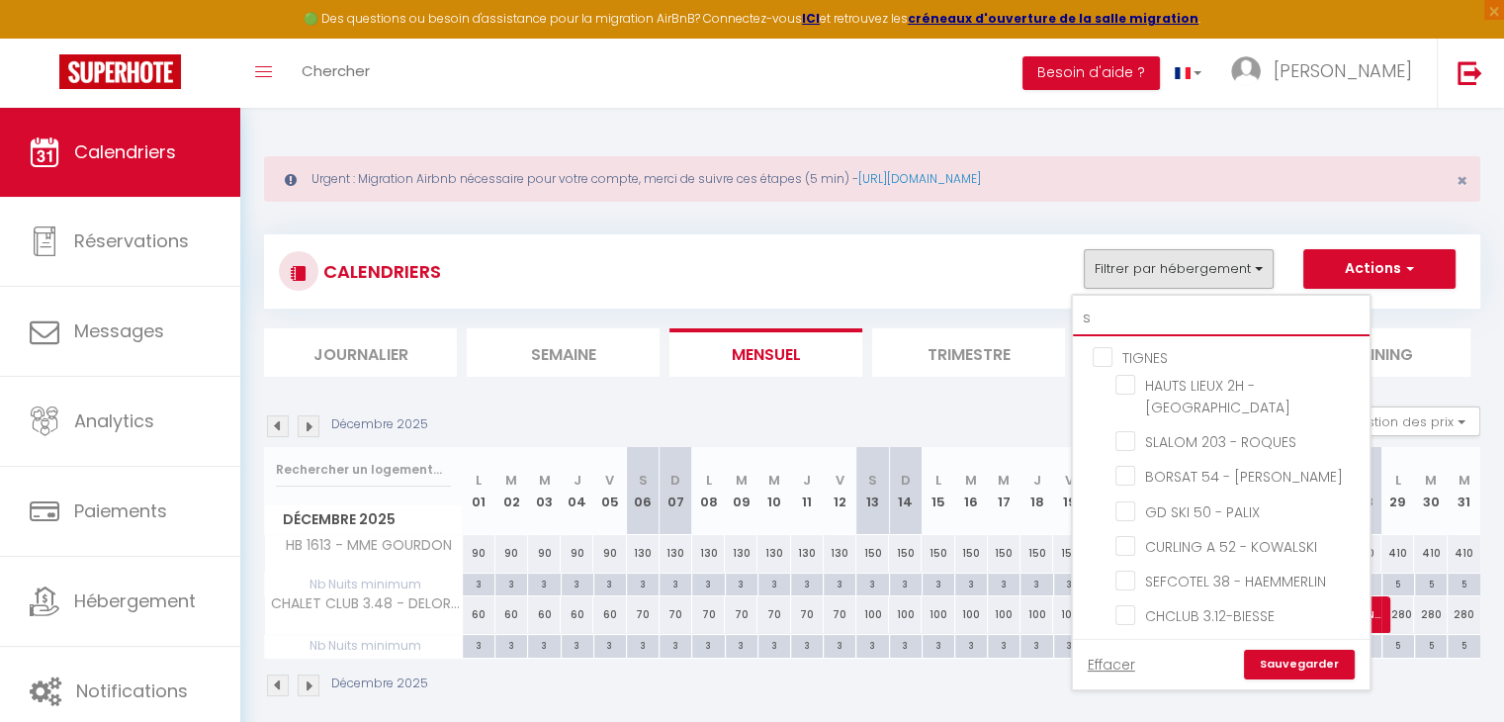
type input "sl"
checkbox input "false"
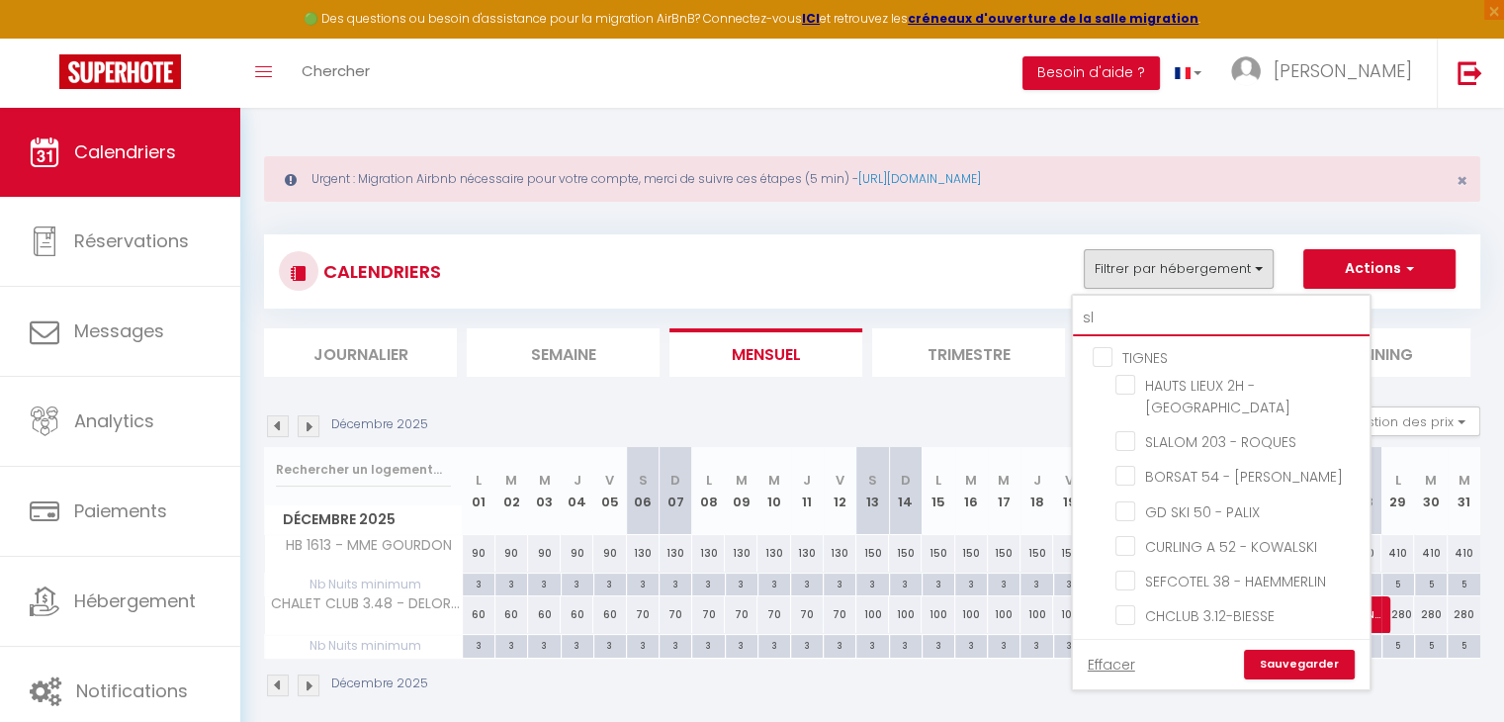
checkbox input "false"
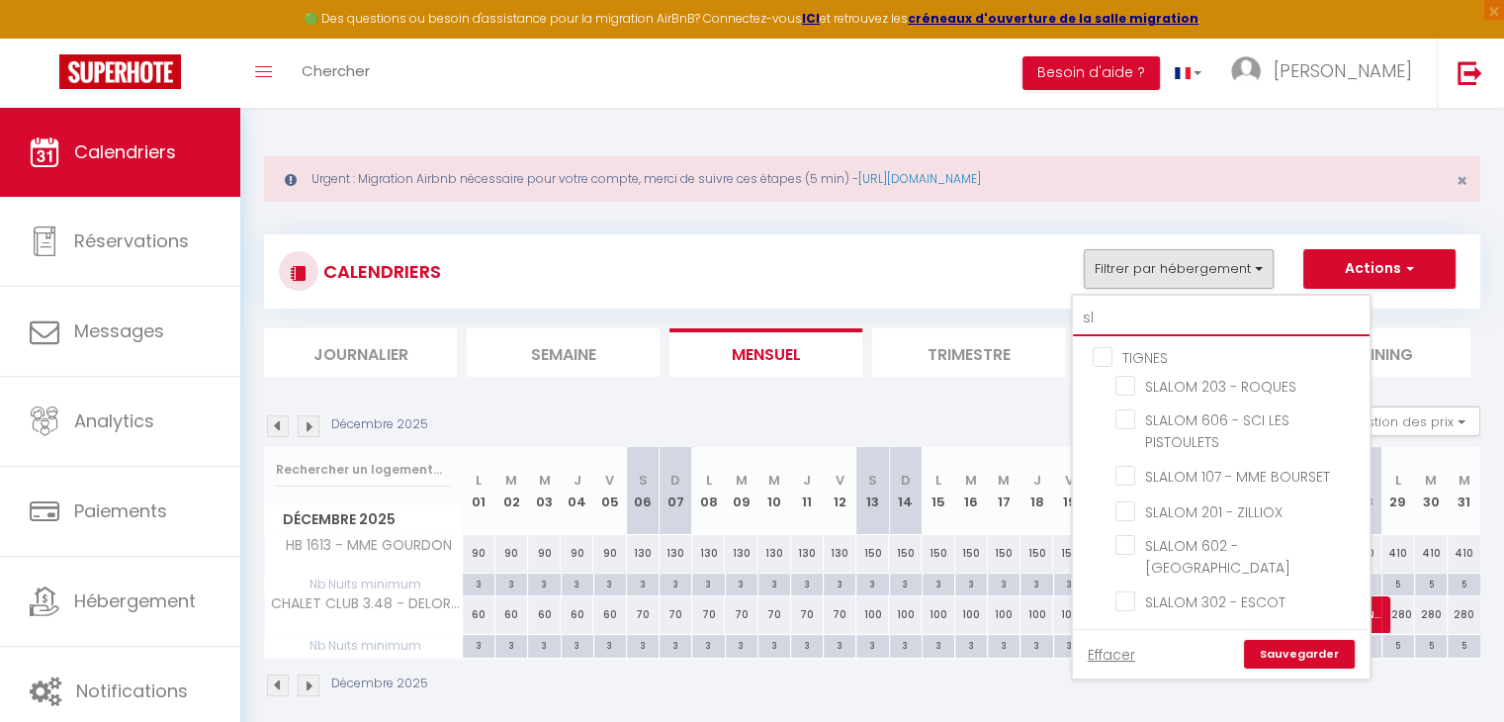
type input "sla"
click at [1124, 541] on input "SLALOM 602 - [GEOGRAPHIC_DATA]" at bounding box center [1238, 545] width 247 height 20
click at [1309, 640] on link "Sauvegarder" at bounding box center [1299, 655] width 111 height 30
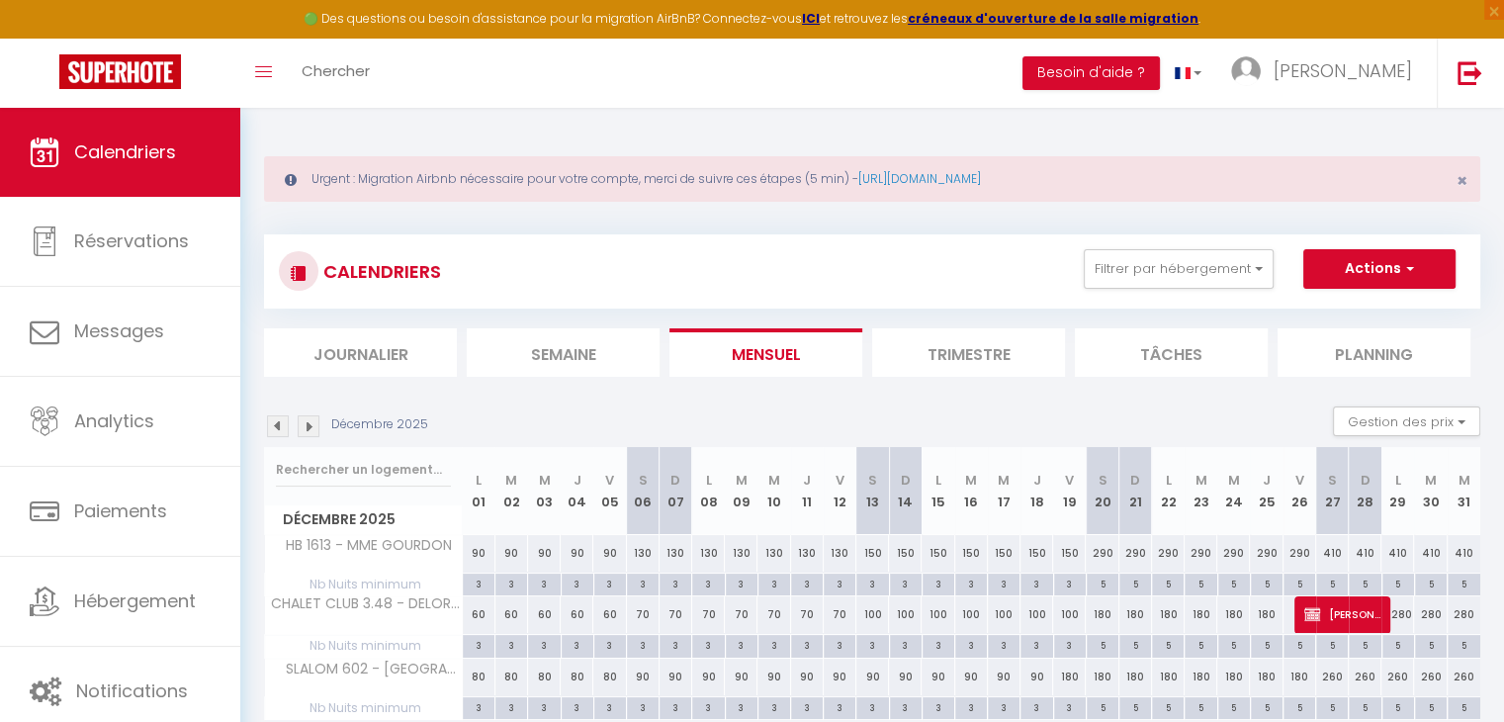
scroll to position [61, 0]
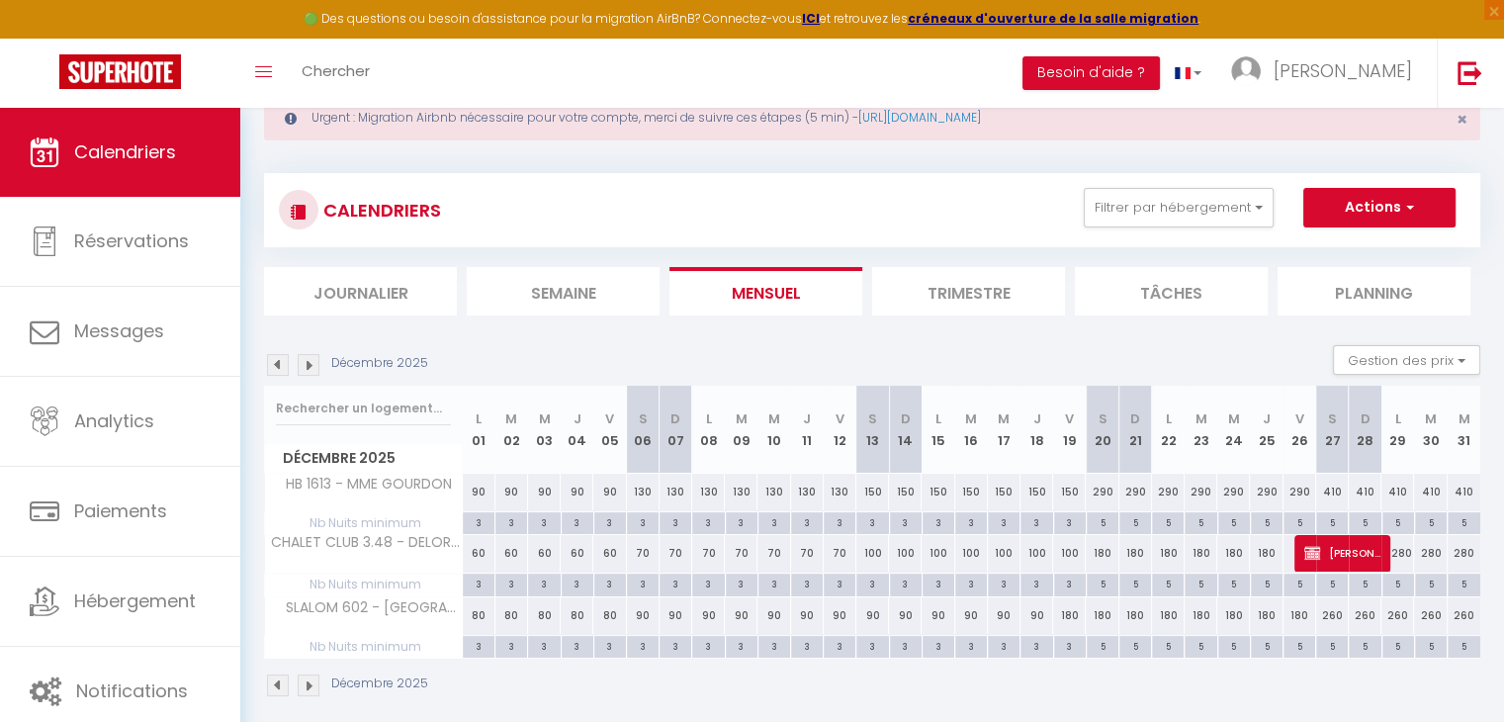
click at [302, 363] on img at bounding box center [309, 365] width 22 height 22
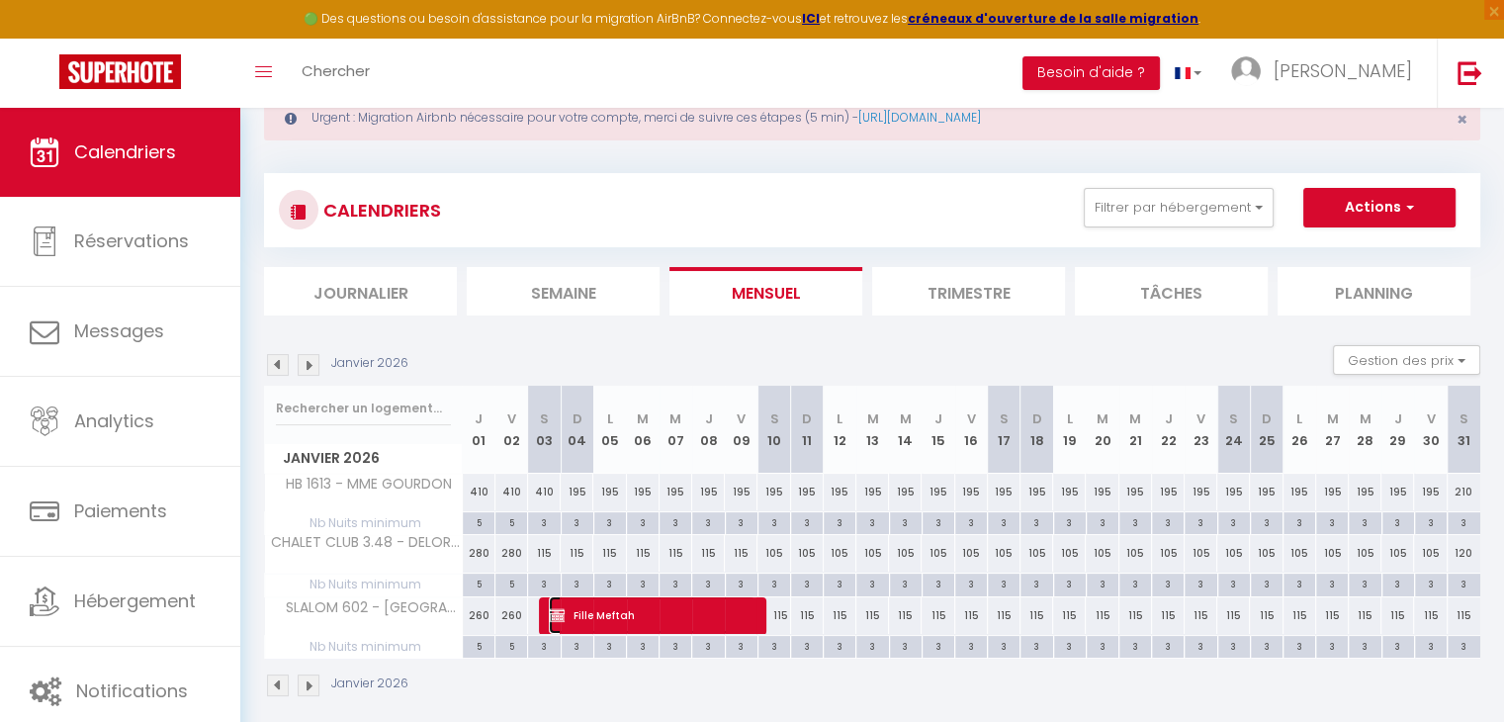
click at [676, 628] on span "Fille Meftah" at bounding box center [652, 615] width 207 height 38
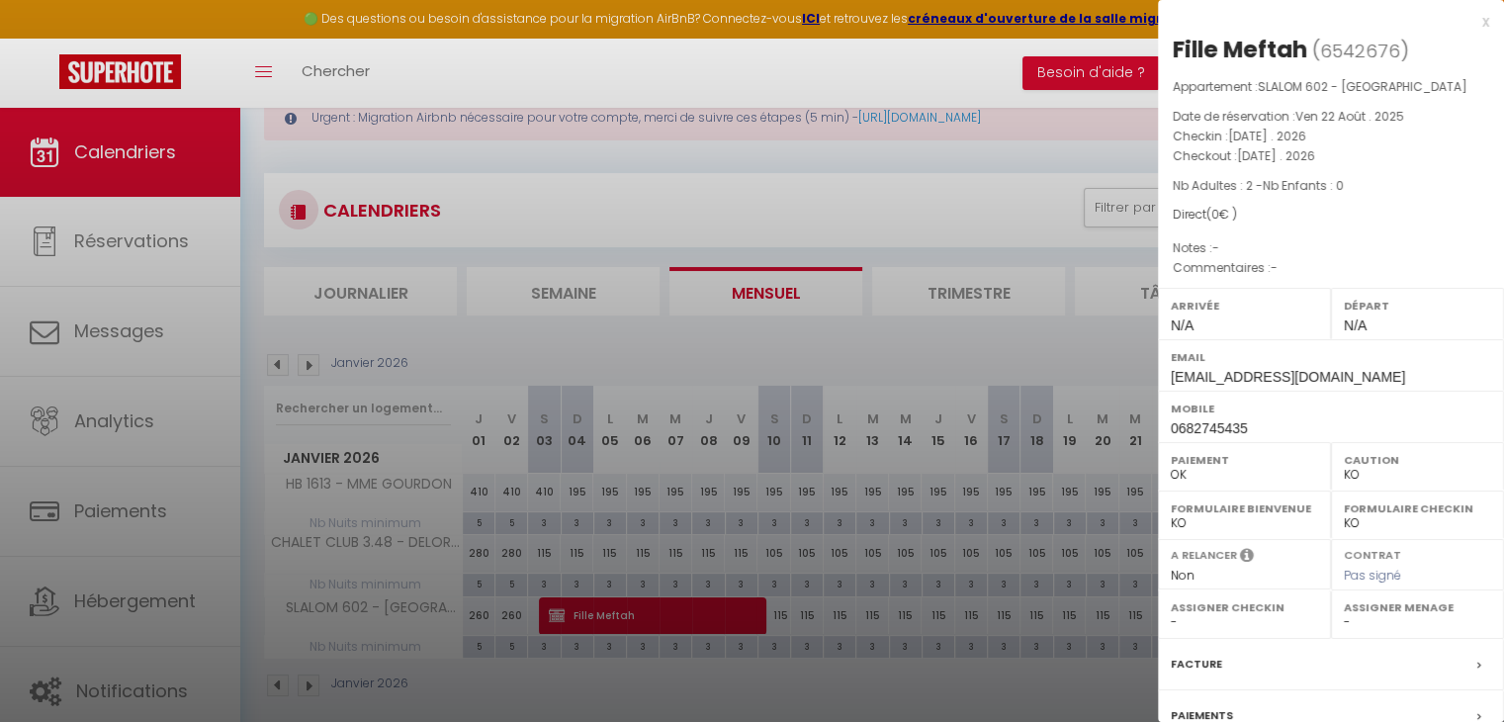
click at [839, 567] on div at bounding box center [752, 361] width 1504 height 722
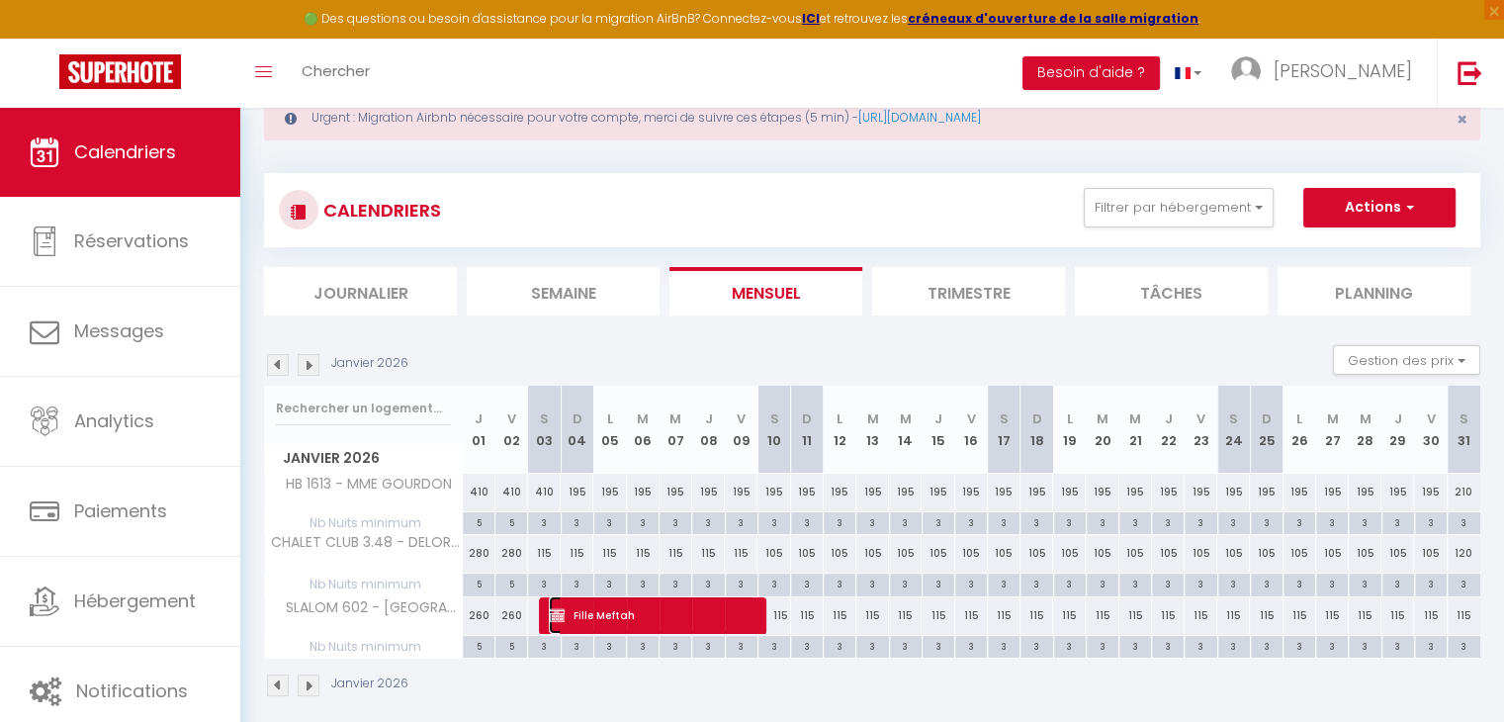
click at [700, 598] on span "Fille Meftah" at bounding box center [652, 615] width 207 height 38
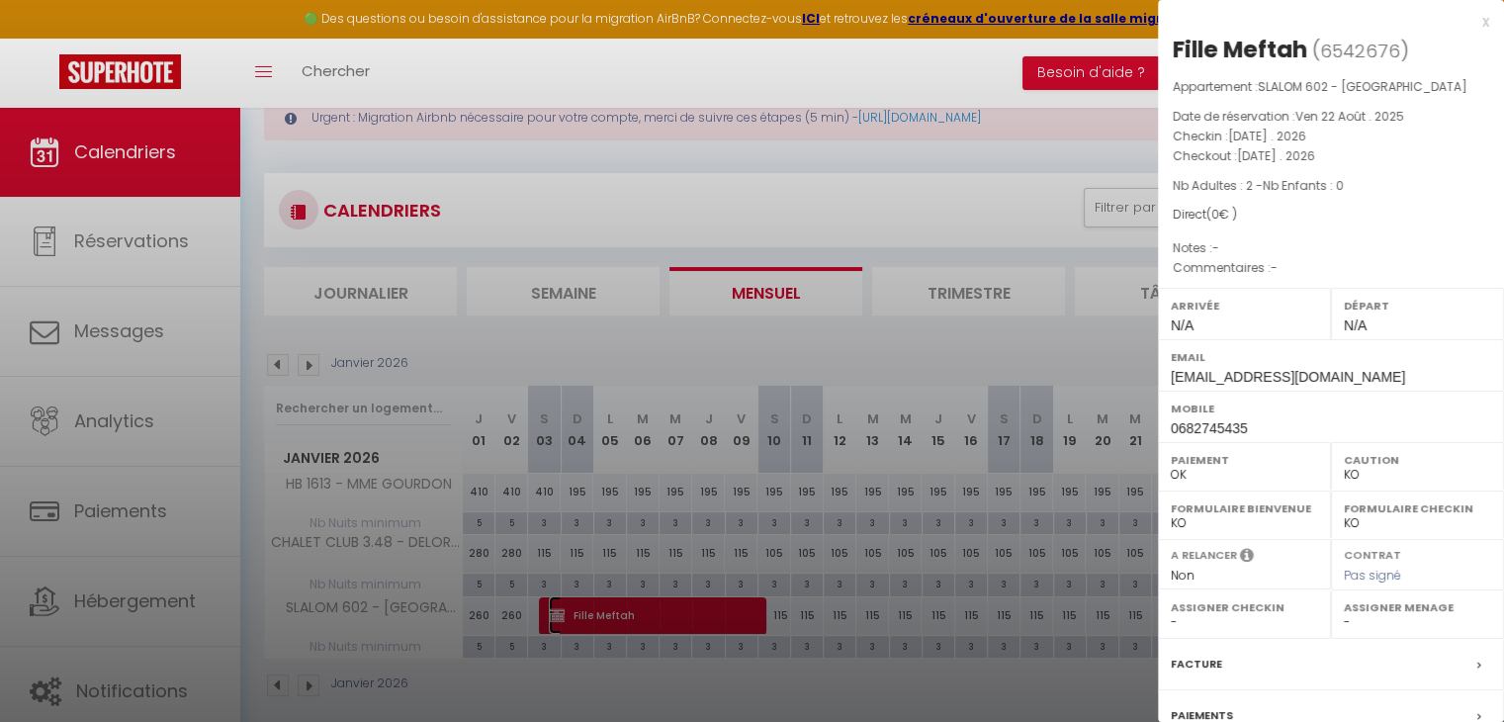
scroll to position [197, 0]
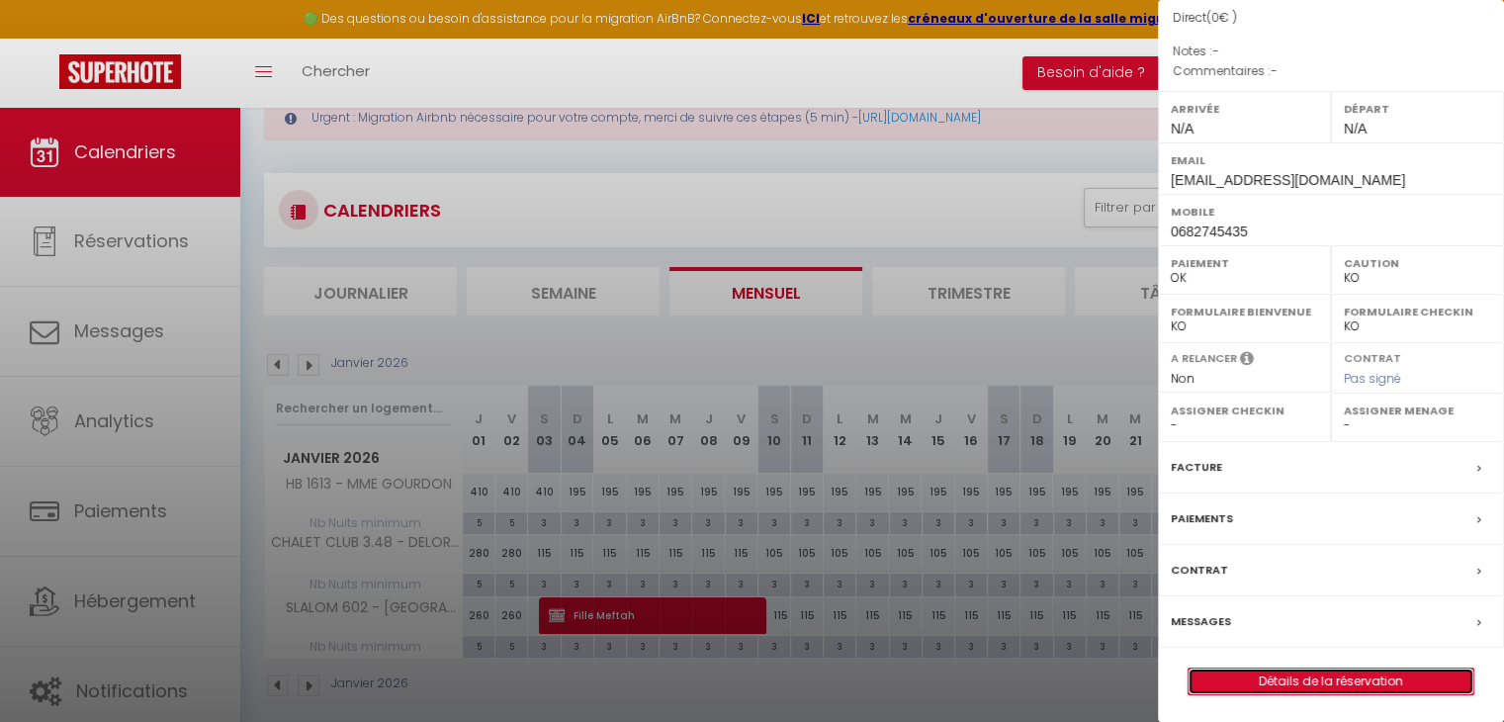
click at [1262, 679] on link "Détails de la réservation" at bounding box center [1330, 681] width 285 height 26
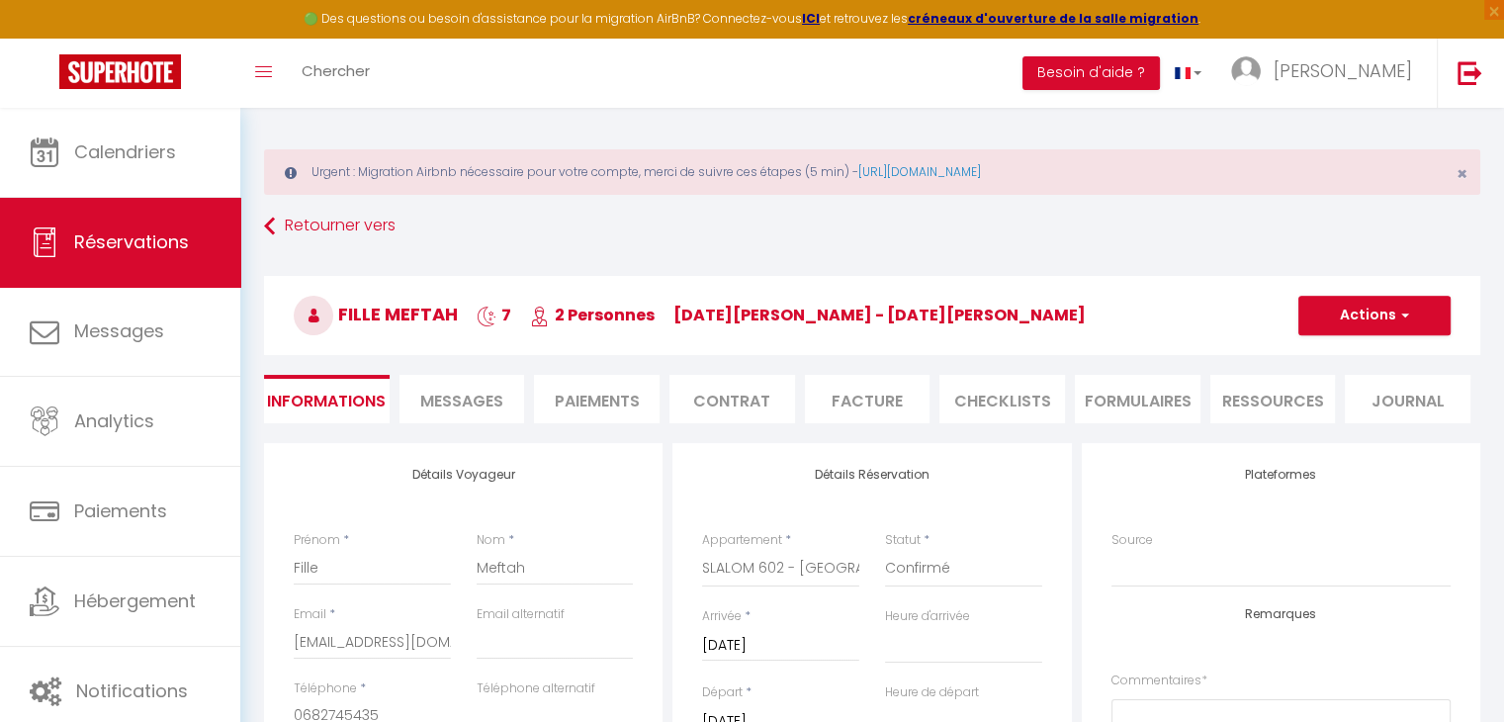
scroll to position [7, 0]
click at [1320, 313] on button "Actions" at bounding box center [1374, 316] width 152 height 40
click at [1306, 346] on link "Enregistrer" at bounding box center [1354, 359] width 156 height 26
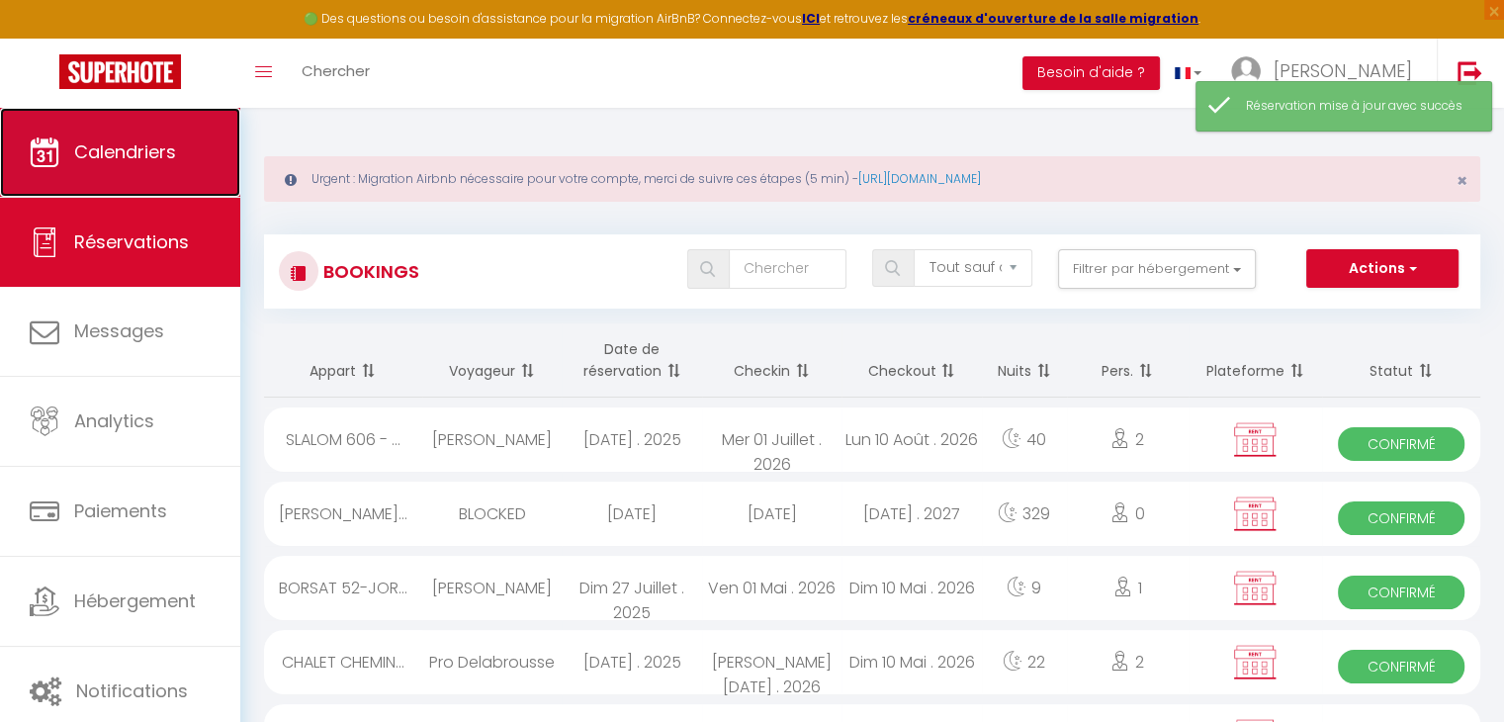
click at [152, 131] on link "Calendriers" at bounding box center [120, 152] width 240 height 89
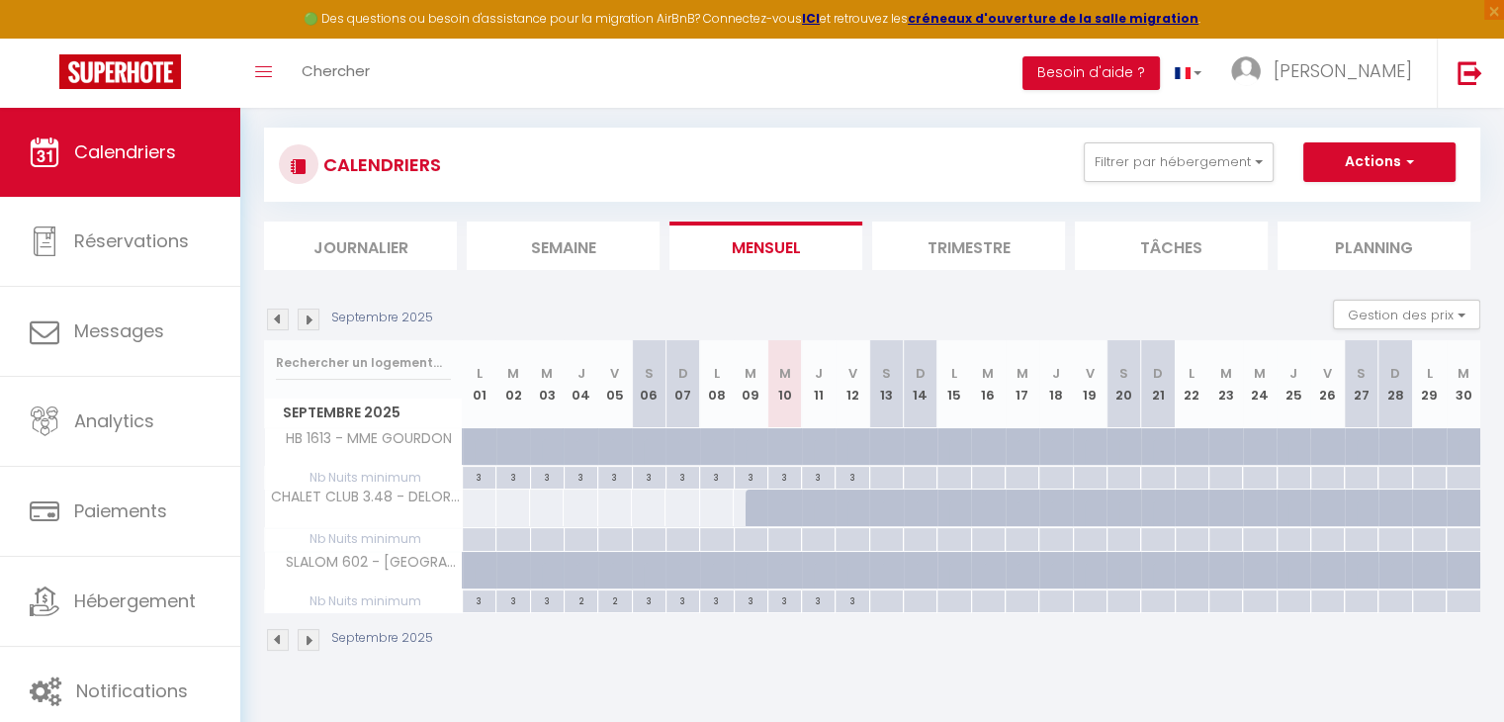
scroll to position [107, 0]
click at [305, 325] on img at bounding box center [309, 319] width 22 height 22
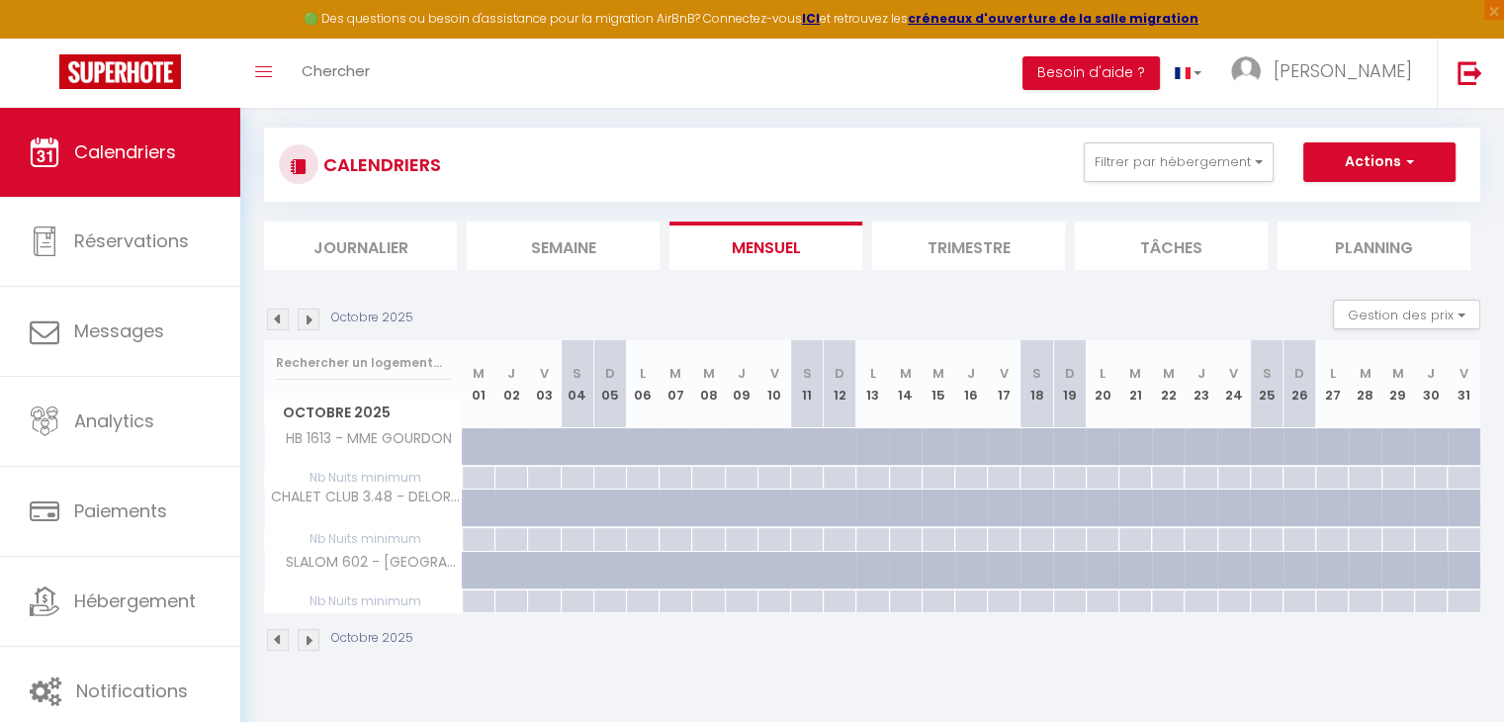
click at [305, 325] on img at bounding box center [309, 319] width 22 height 22
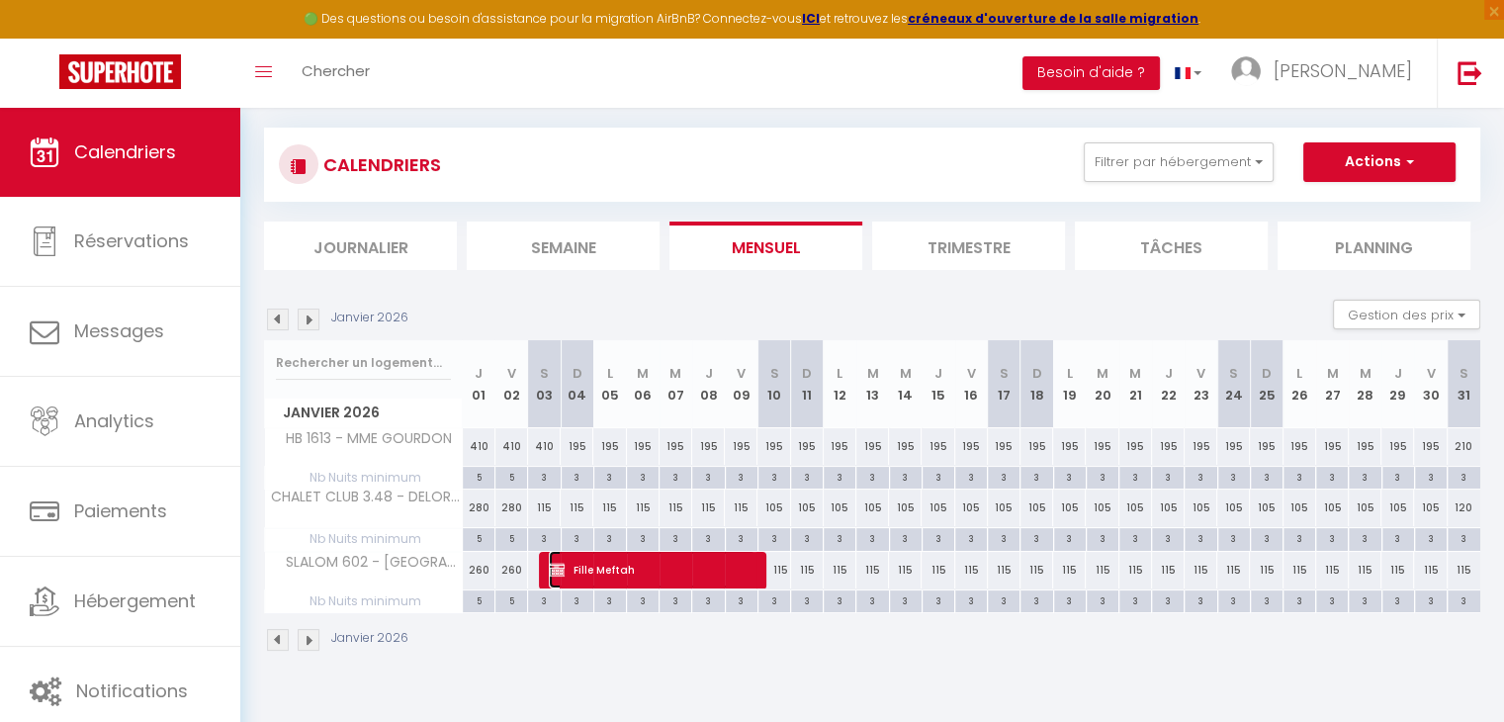
click at [621, 573] on span "Fille Meftah" at bounding box center [652, 570] width 207 height 38
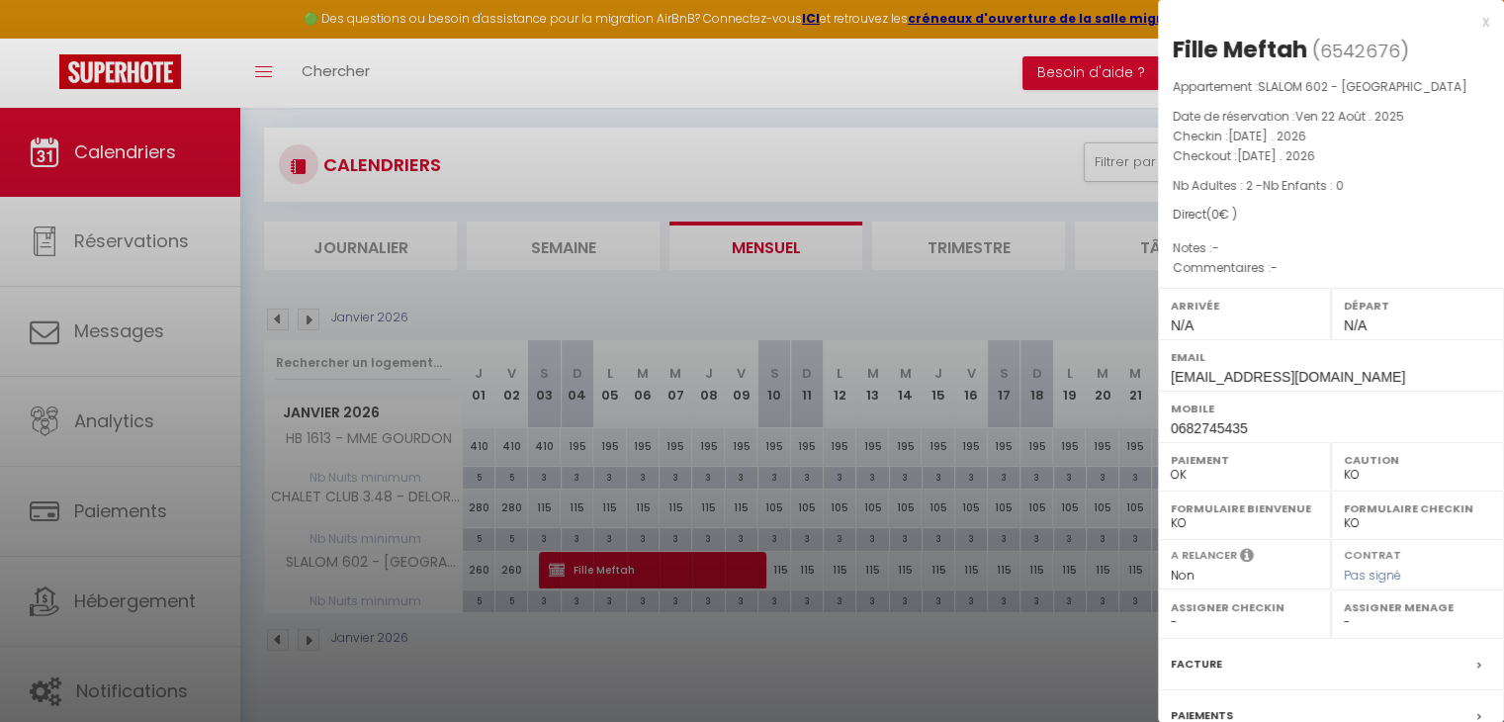
click at [800, 405] on div at bounding box center [752, 361] width 1504 height 722
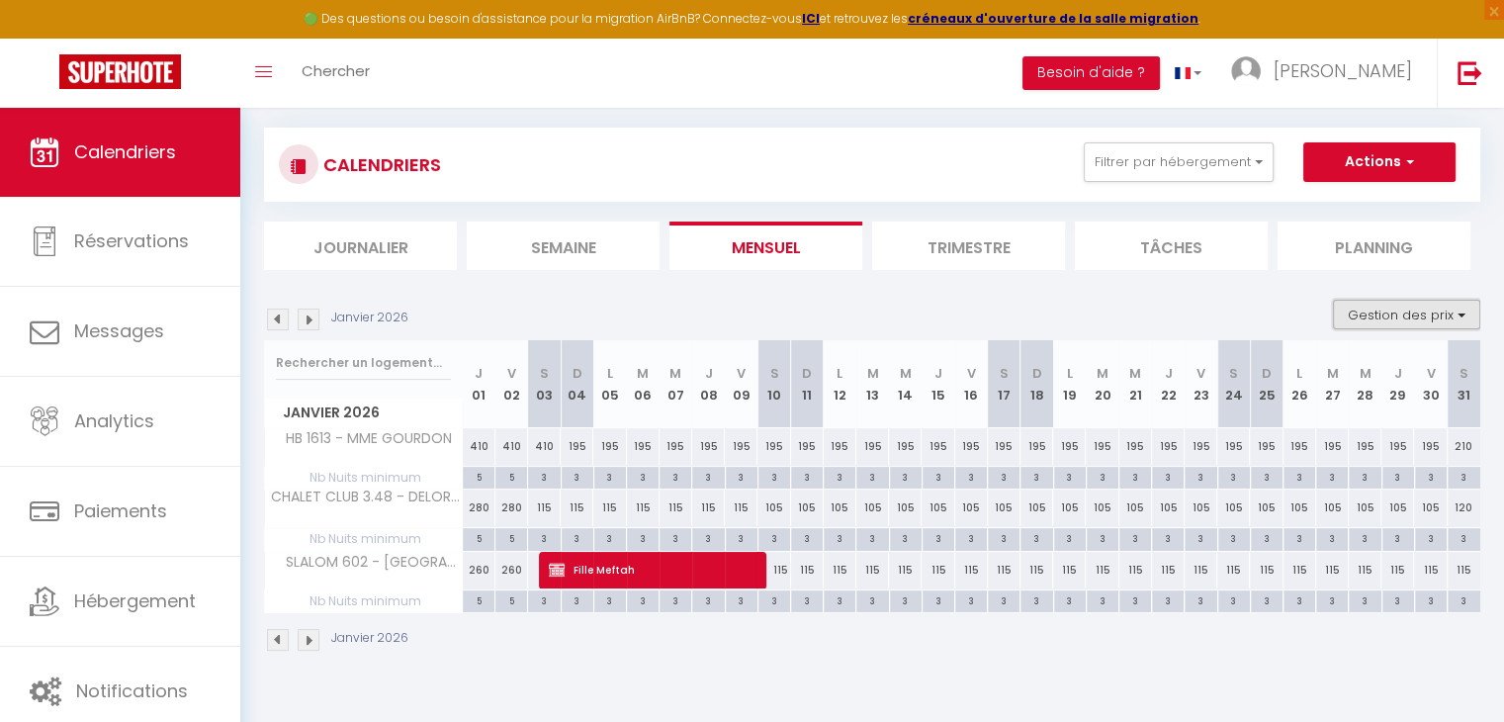
click at [1400, 316] on button "Gestion des prix" at bounding box center [1406, 315] width 147 height 30
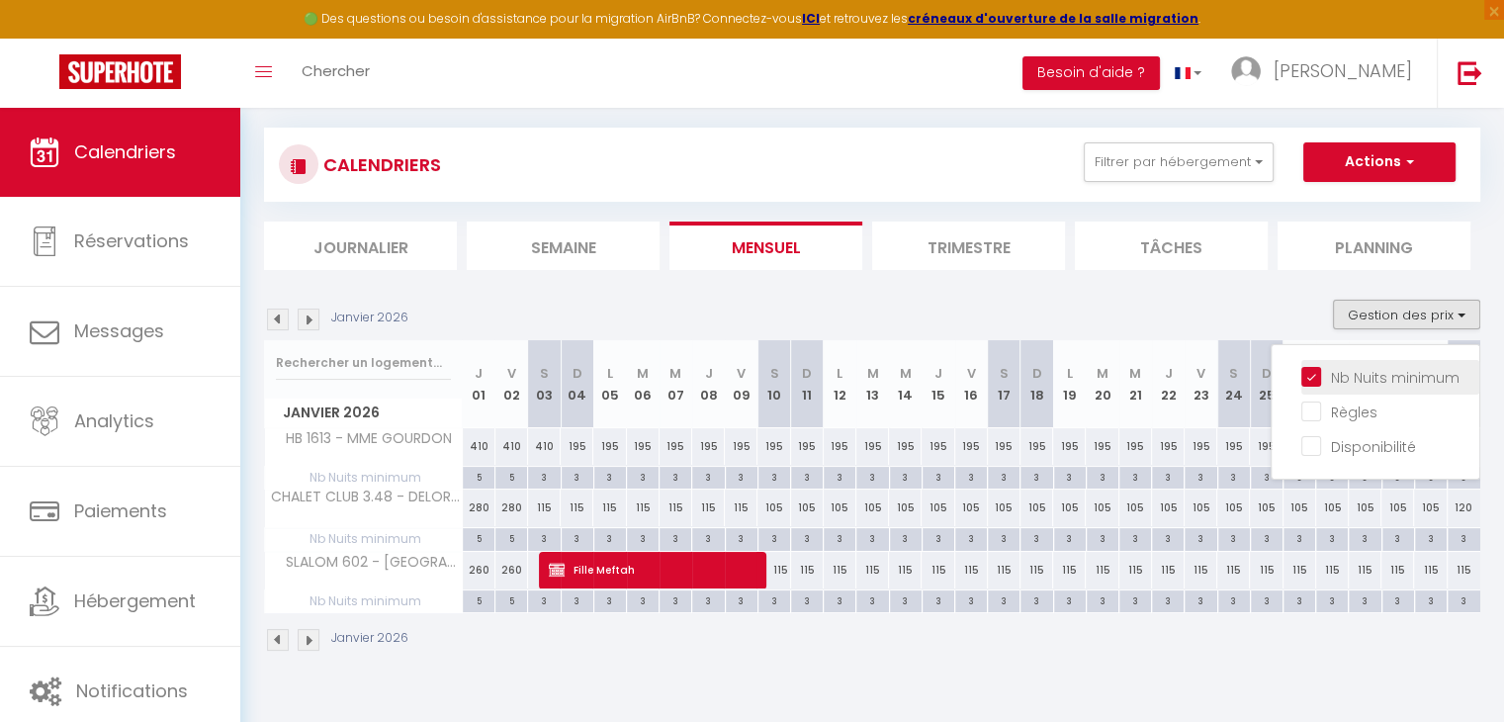
click at [1323, 367] on input "Nb Nuits minimum" at bounding box center [1390, 376] width 178 height 20
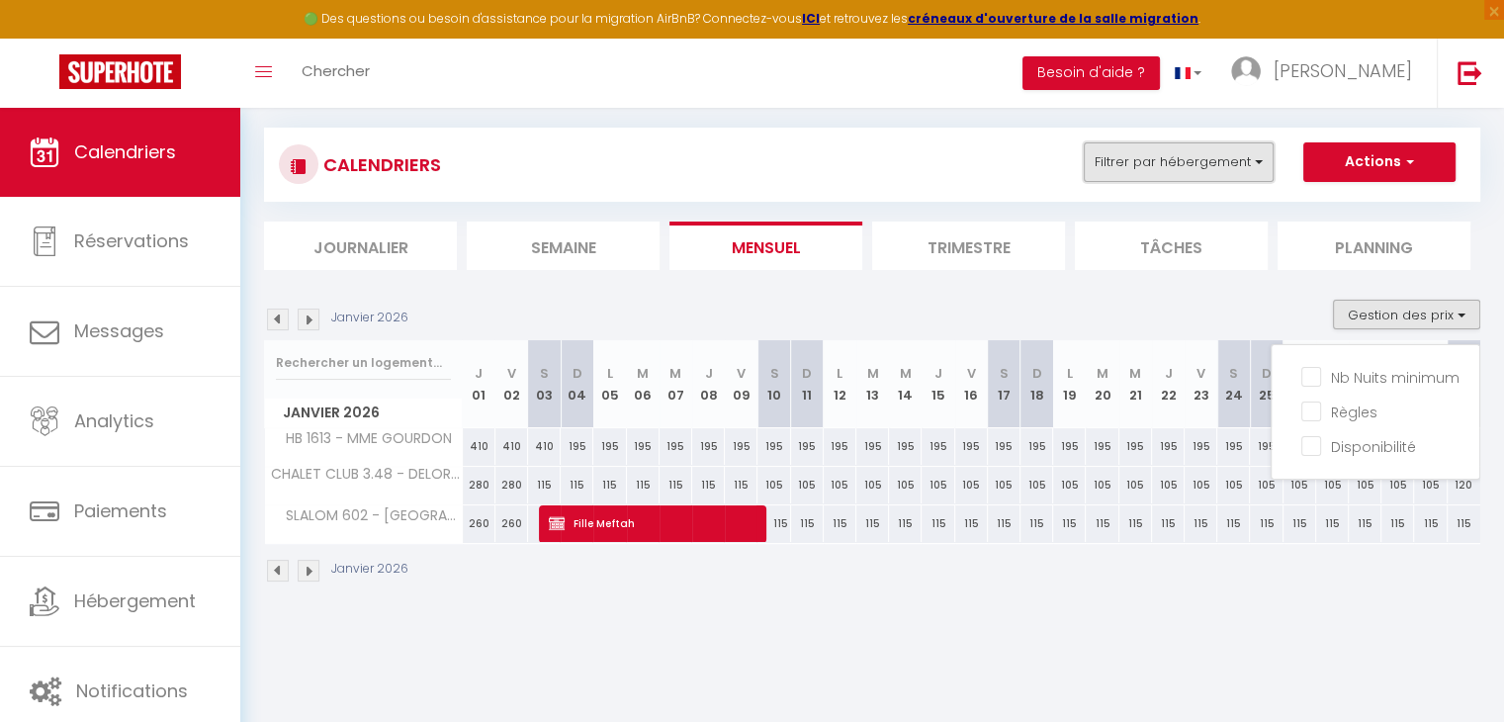
click at [1222, 152] on button "Filtrer par hébergement" at bounding box center [1179, 162] width 190 height 40
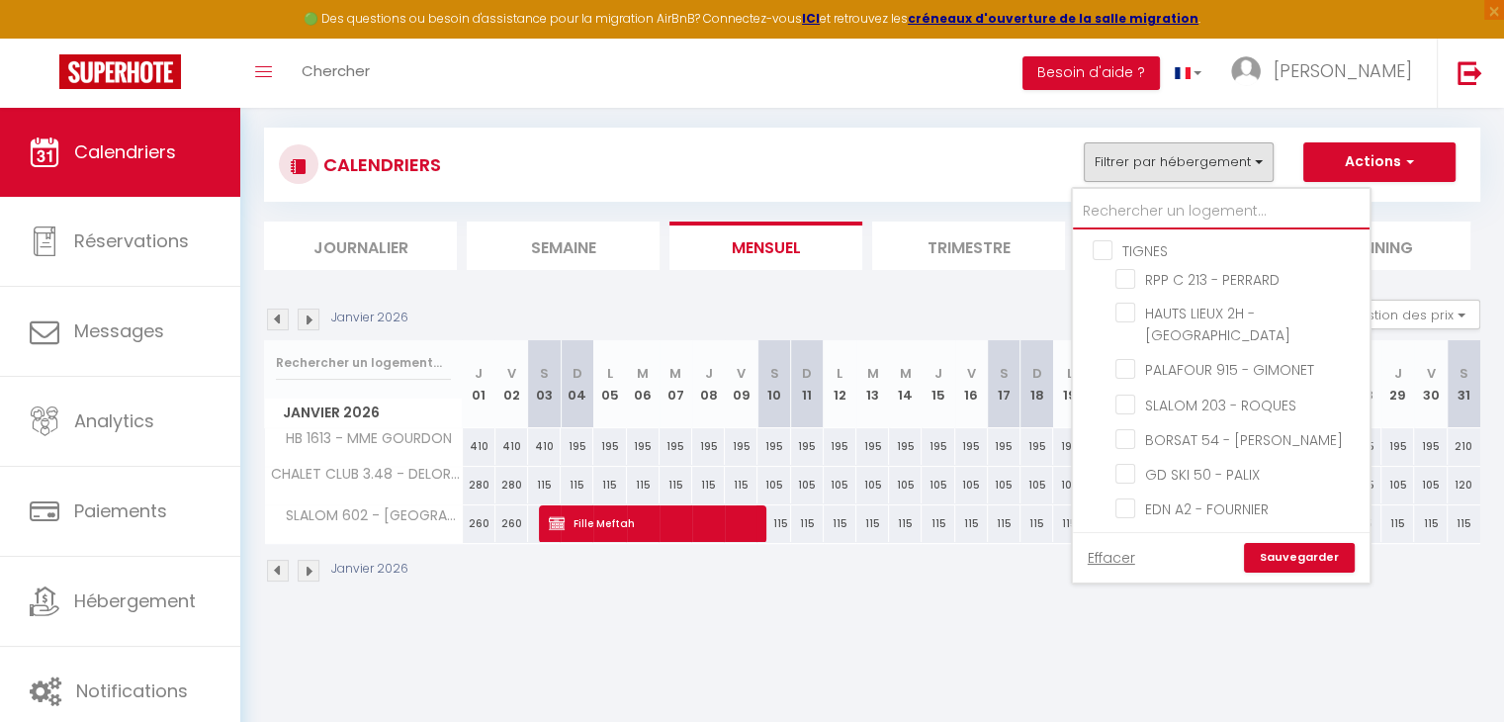
click at [1171, 216] on input "text" at bounding box center [1221, 212] width 297 height 36
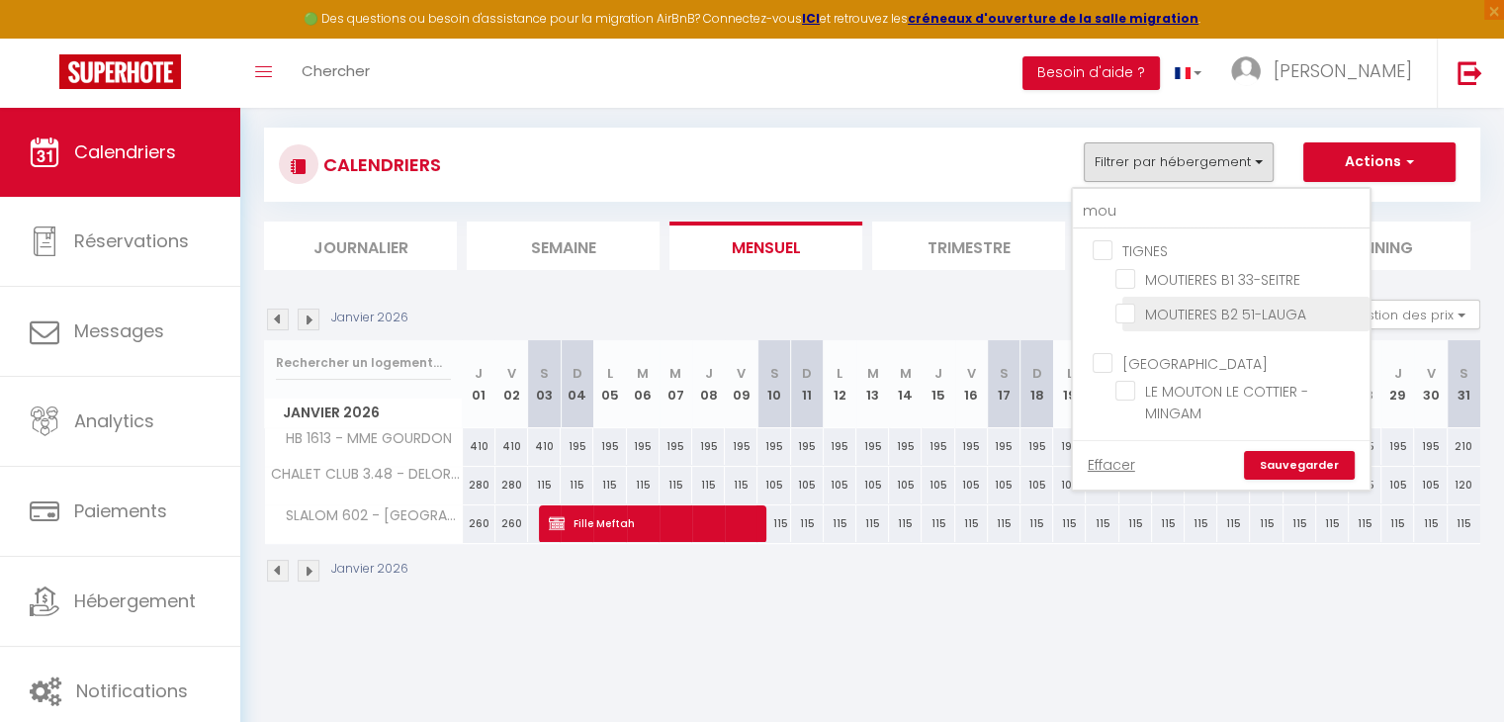
click at [1131, 313] on input "MOUTIERES B2 51-LAUGA" at bounding box center [1238, 313] width 247 height 20
click at [1279, 455] on link "Sauvegarder" at bounding box center [1299, 466] width 111 height 30
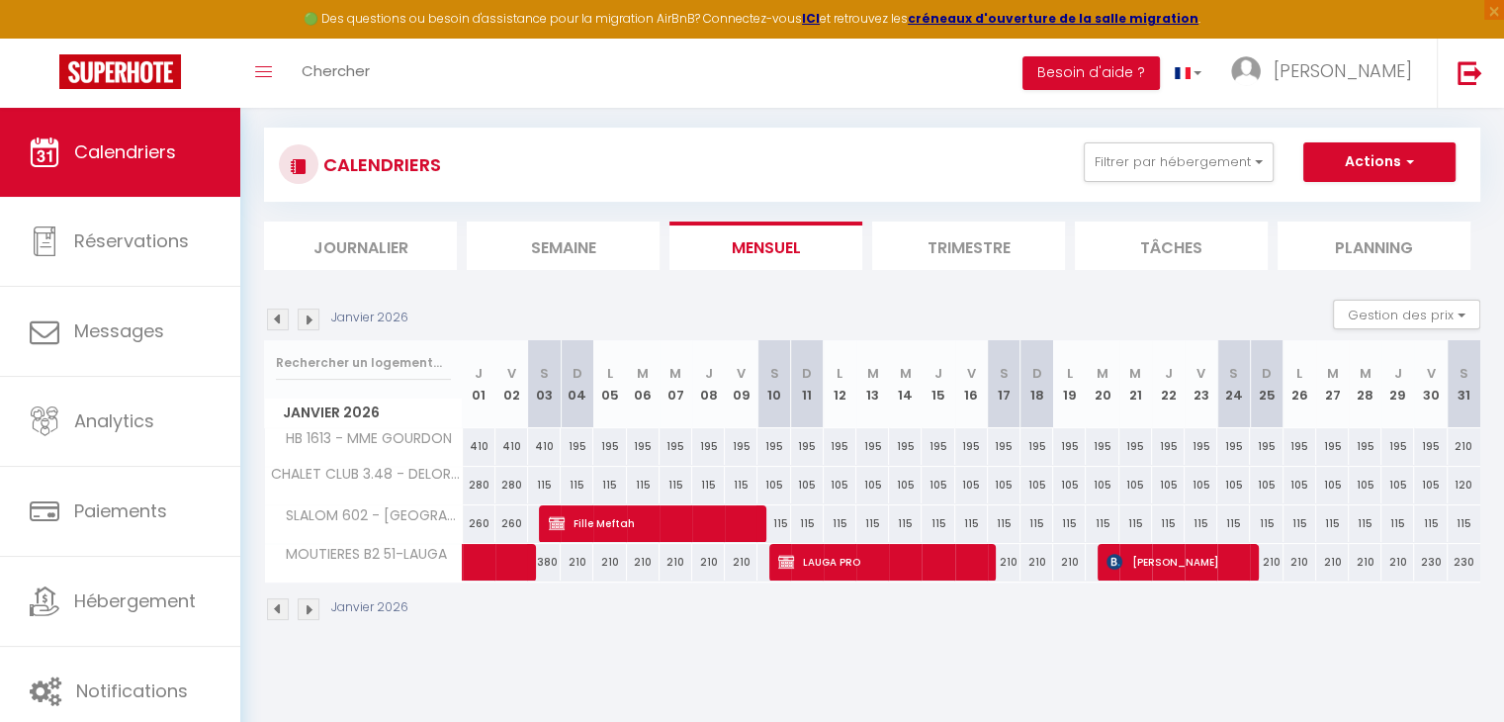
click at [280, 313] on img at bounding box center [278, 319] width 22 height 22
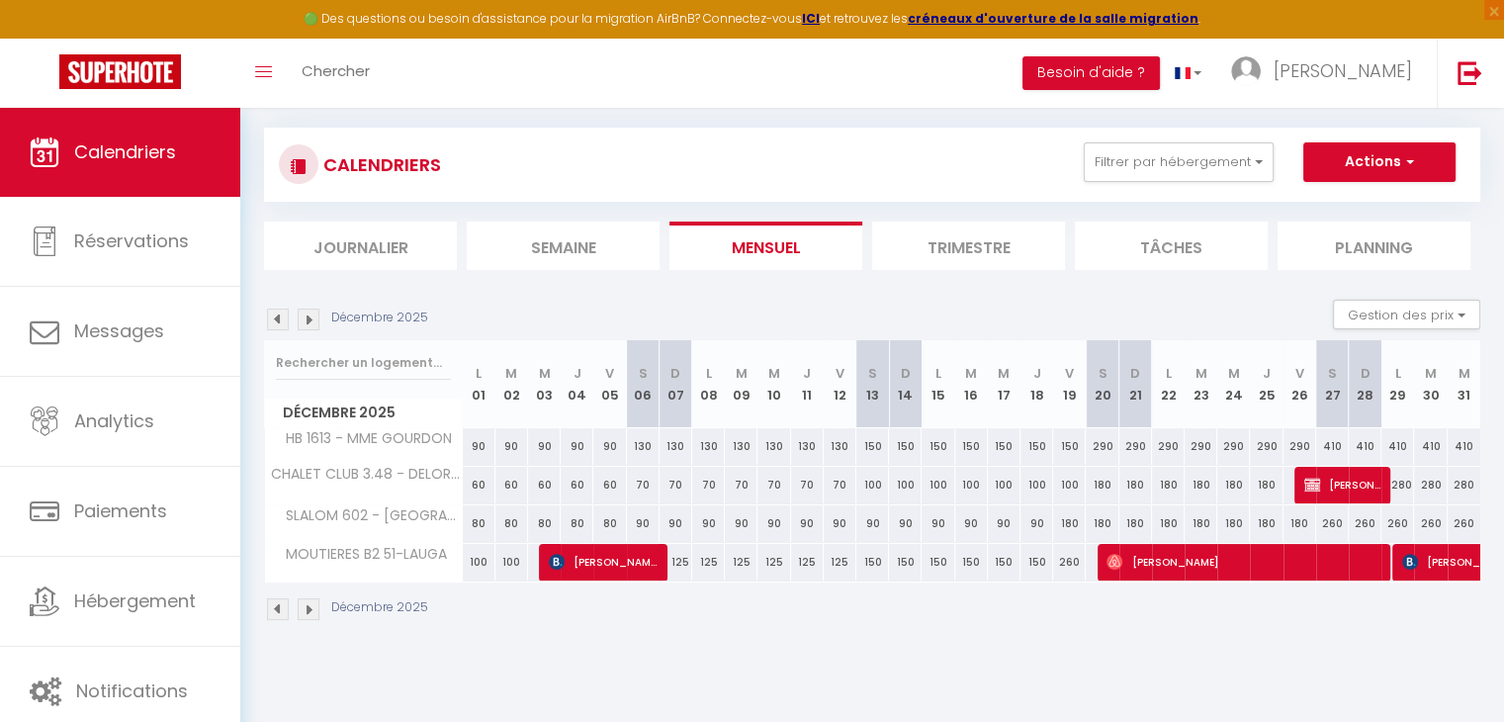
click at [280, 313] on img at bounding box center [278, 319] width 22 height 22
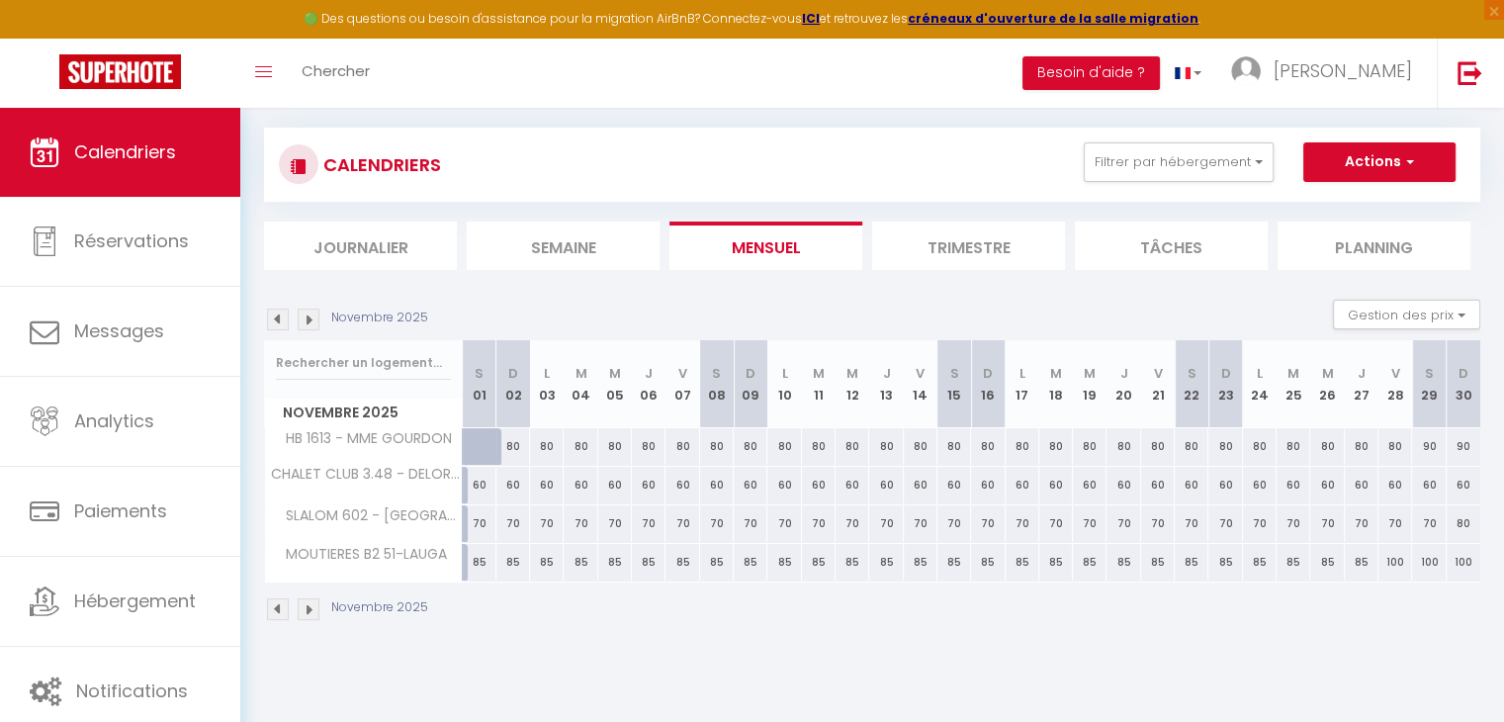
click at [280, 313] on img at bounding box center [278, 319] width 22 height 22
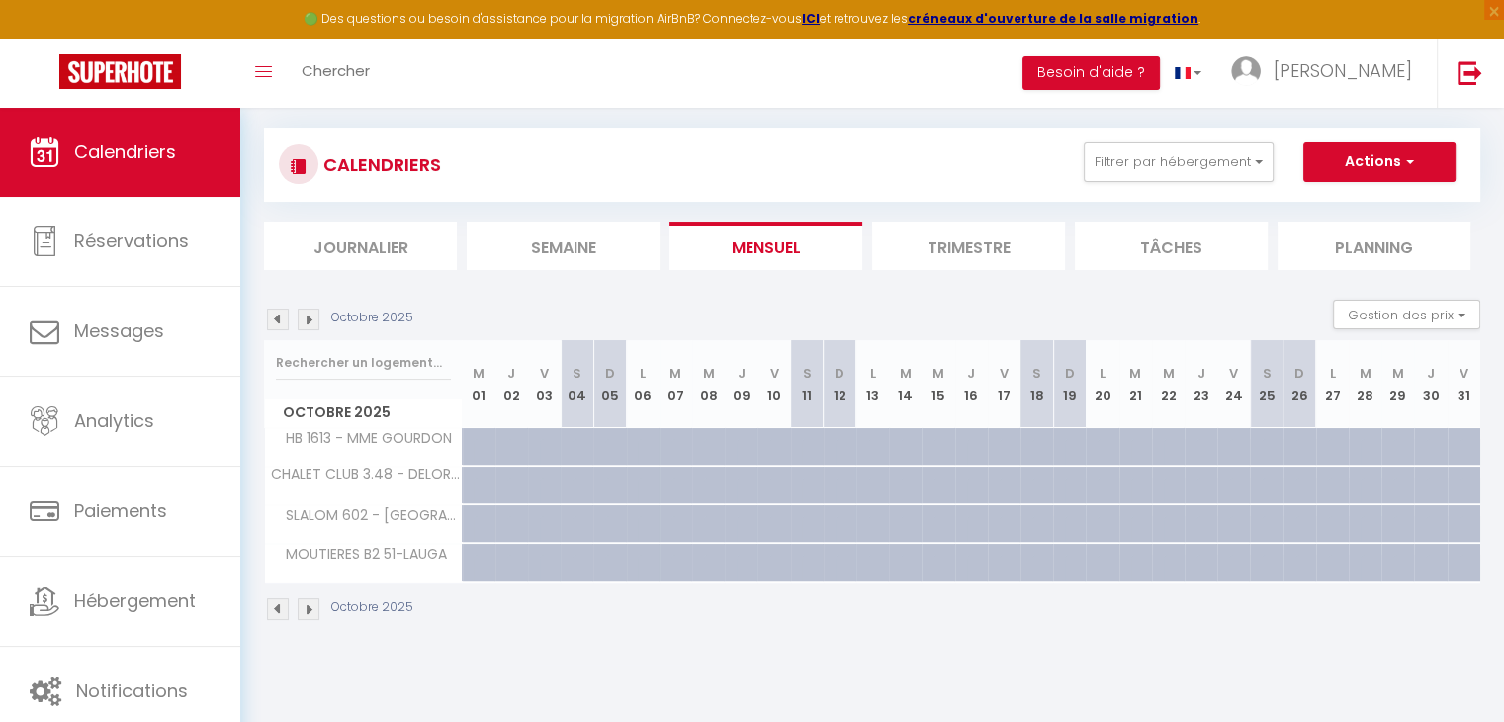
click at [280, 313] on img at bounding box center [278, 319] width 22 height 22
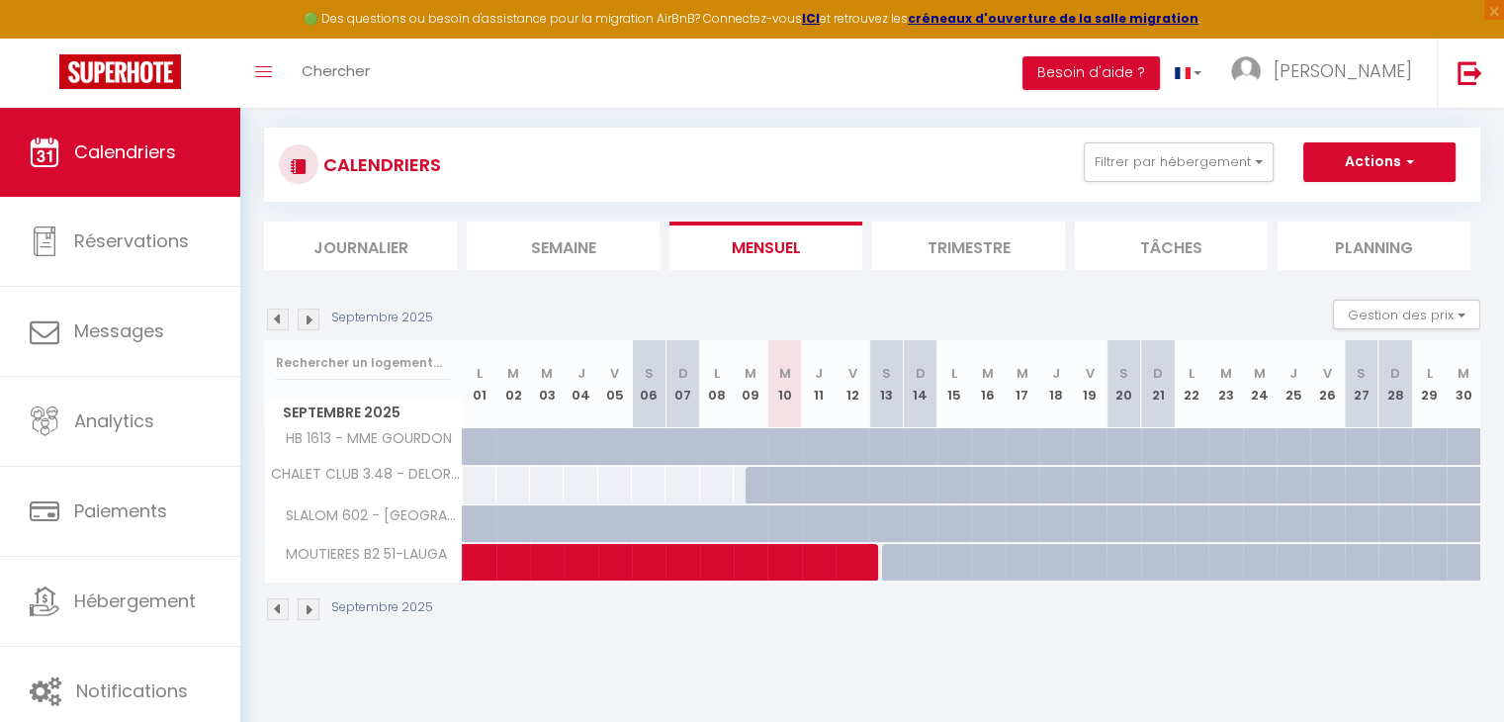
click at [280, 313] on img at bounding box center [278, 319] width 22 height 22
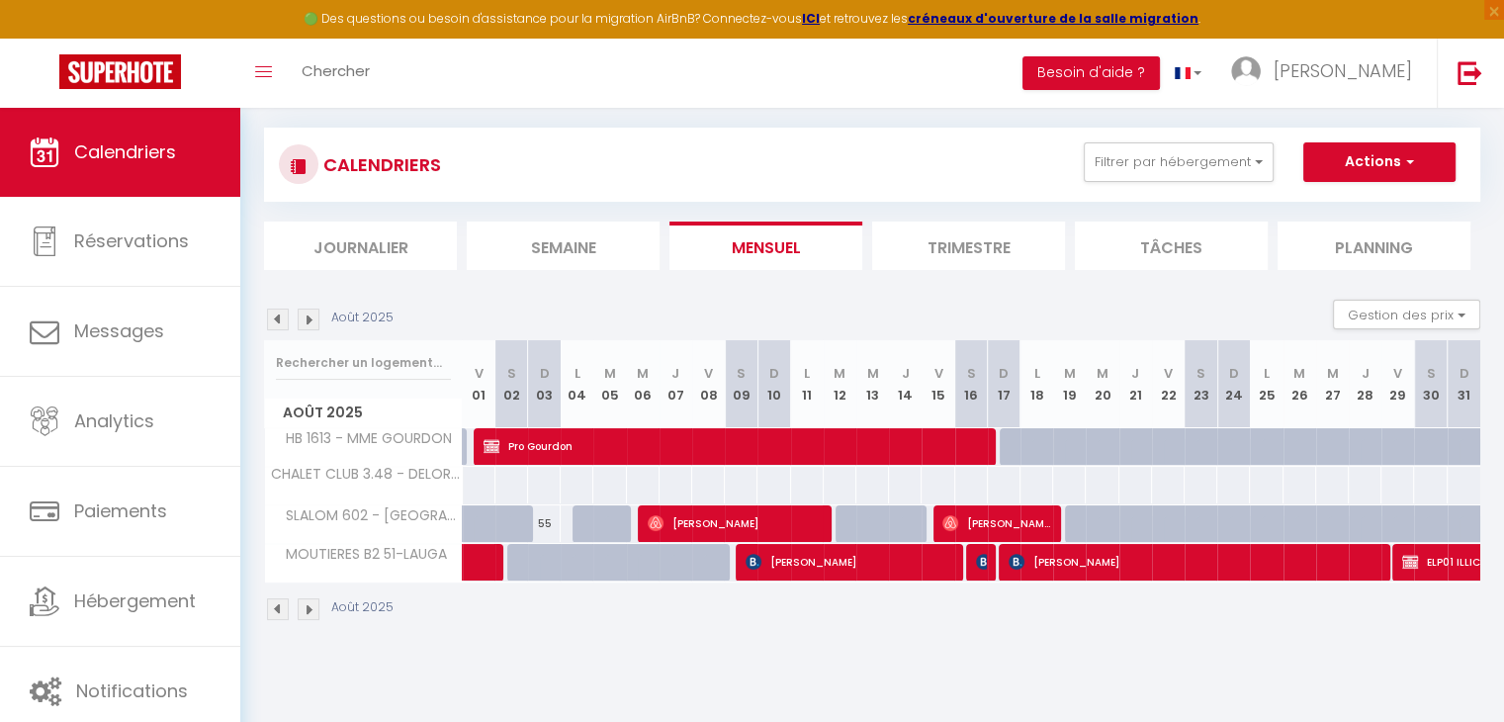
click at [311, 305] on div "Août 2025 Gestion des prix Nb Nuits minimum Règles Disponibilité" at bounding box center [872, 320] width 1216 height 41
click at [313, 318] on img at bounding box center [309, 319] width 22 height 22
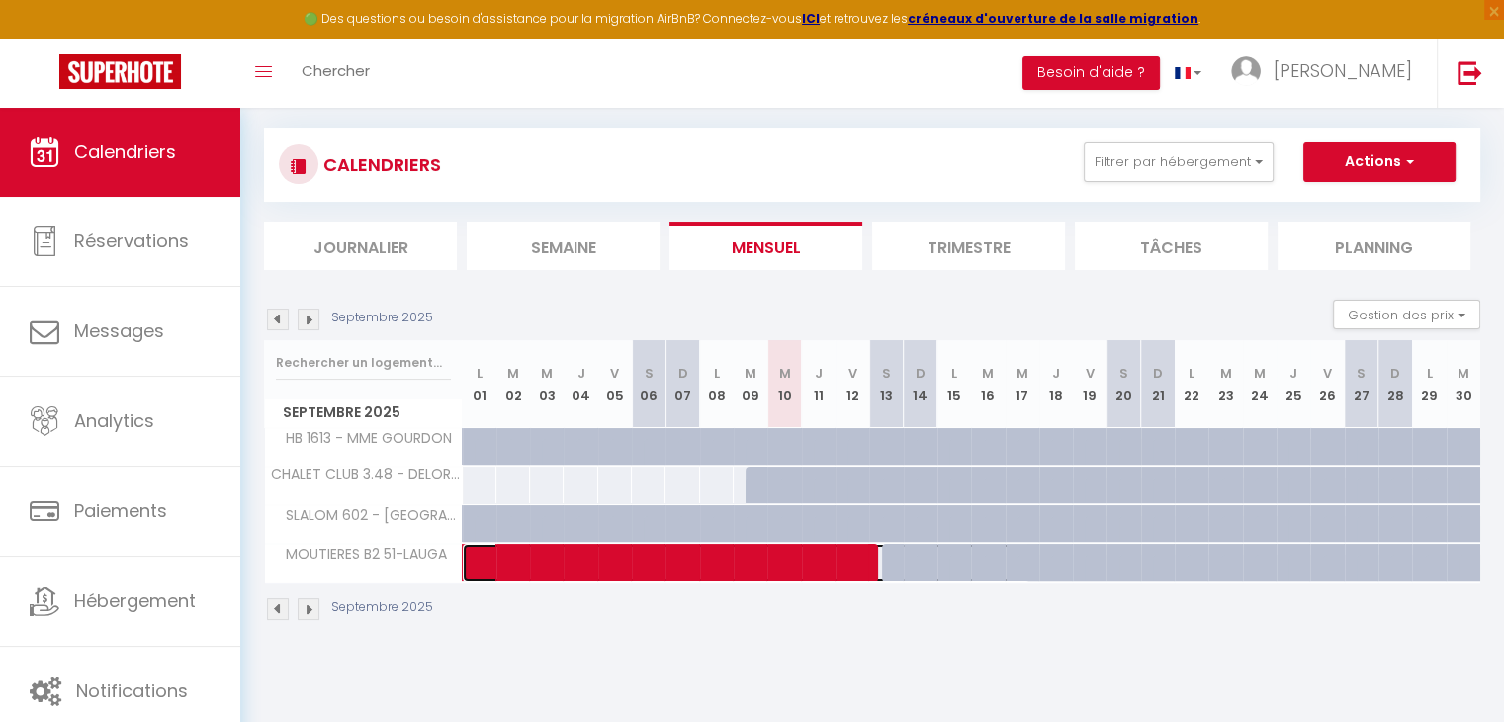
click at [700, 565] on span at bounding box center [756, 563] width 546 height 38
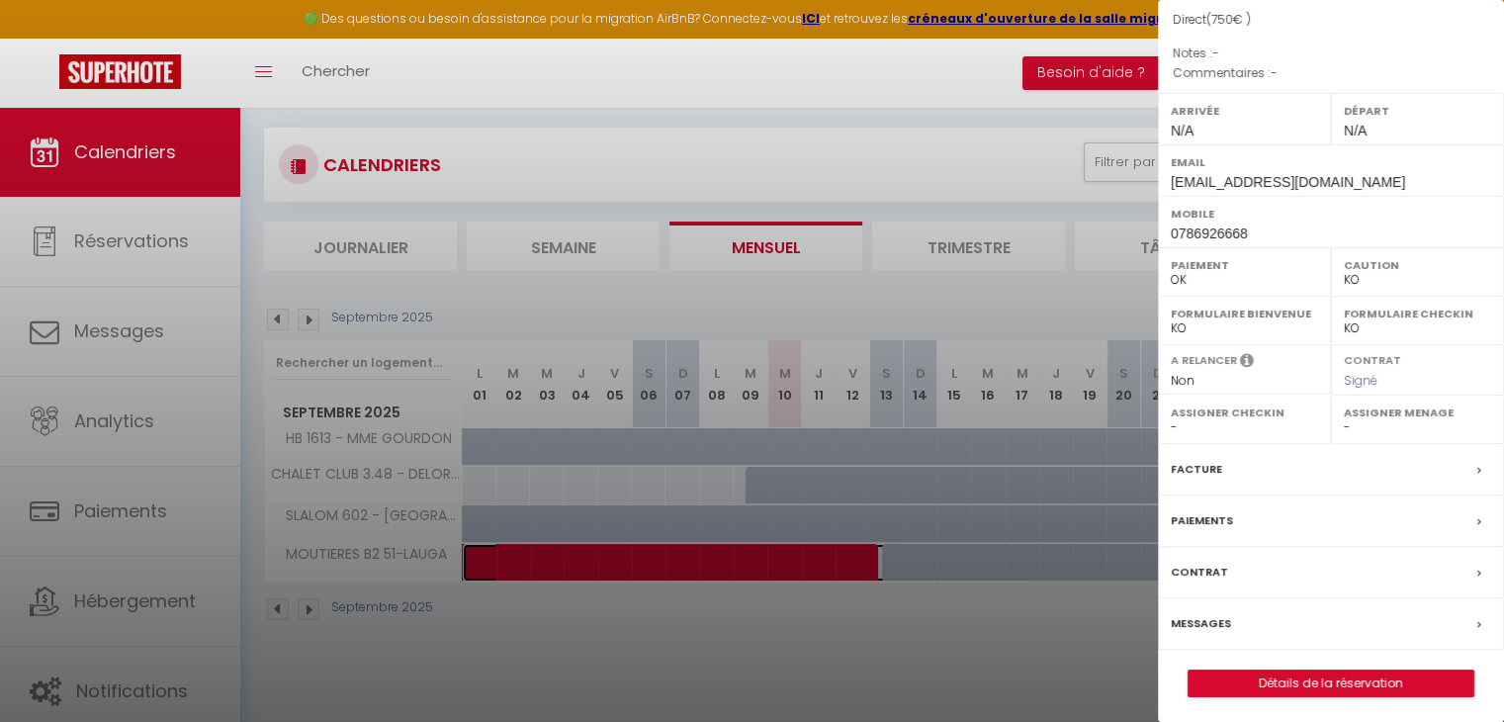
scroll to position [194, 0]
click at [1261, 681] on link "Détails de la réservation" at bounding box center [1330, 684] width 285 height 26
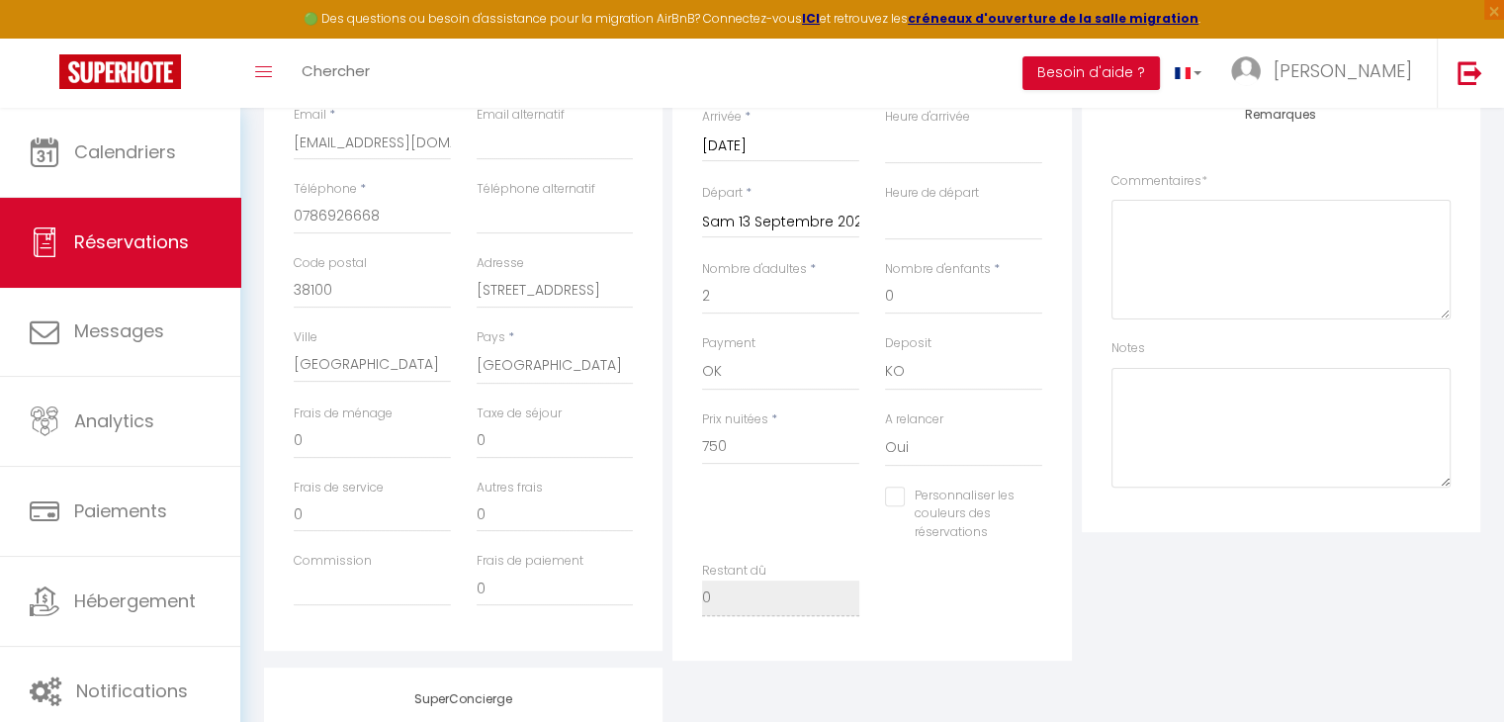
scroll to position [514, 0]
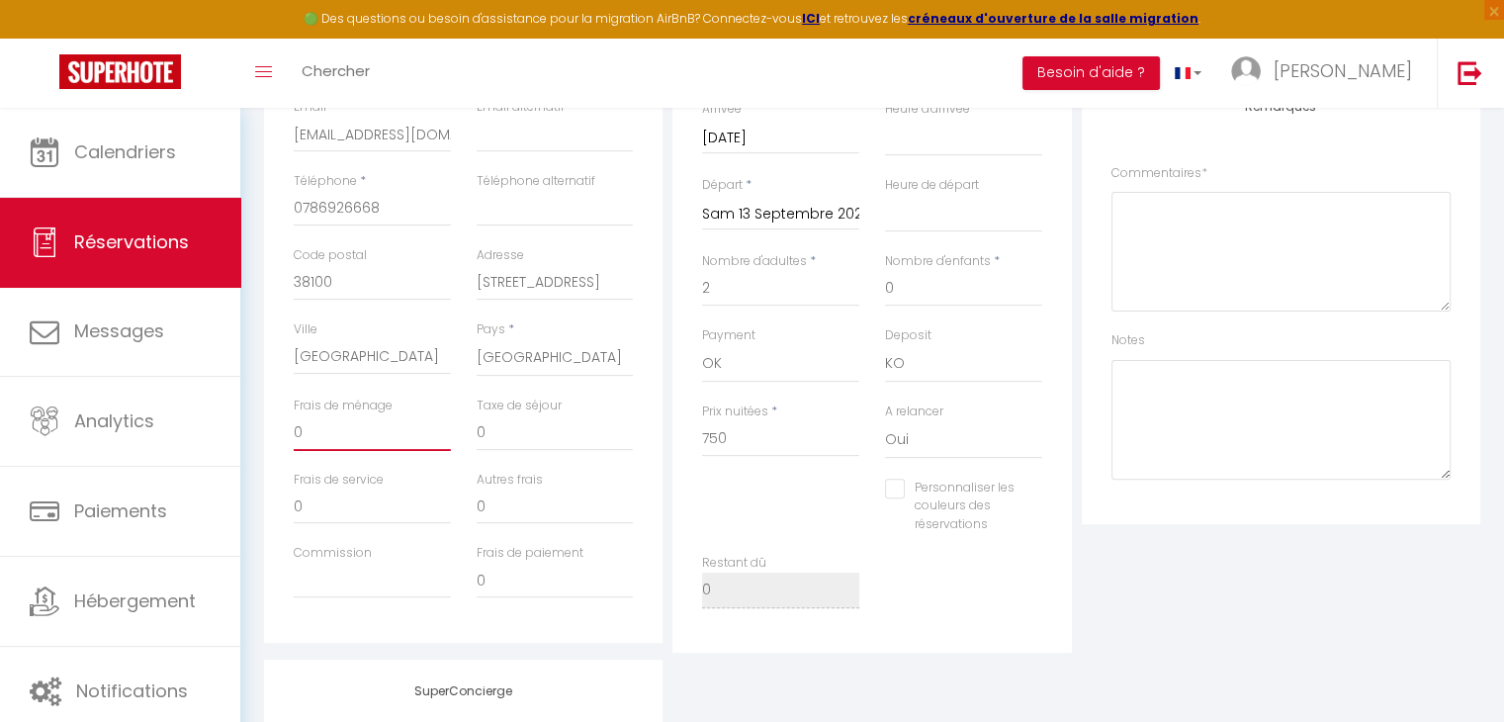
click at [335, 430] on input "0" at bounding box center [372, 433] width 157 height 36
click at [1067, 637] on div "Détails Réservation Appartement * SLALOM 107 - MME BOURSET SLALOM 201 - ZILLIOX…" at bounding box center [871, 294] width 398 height 717
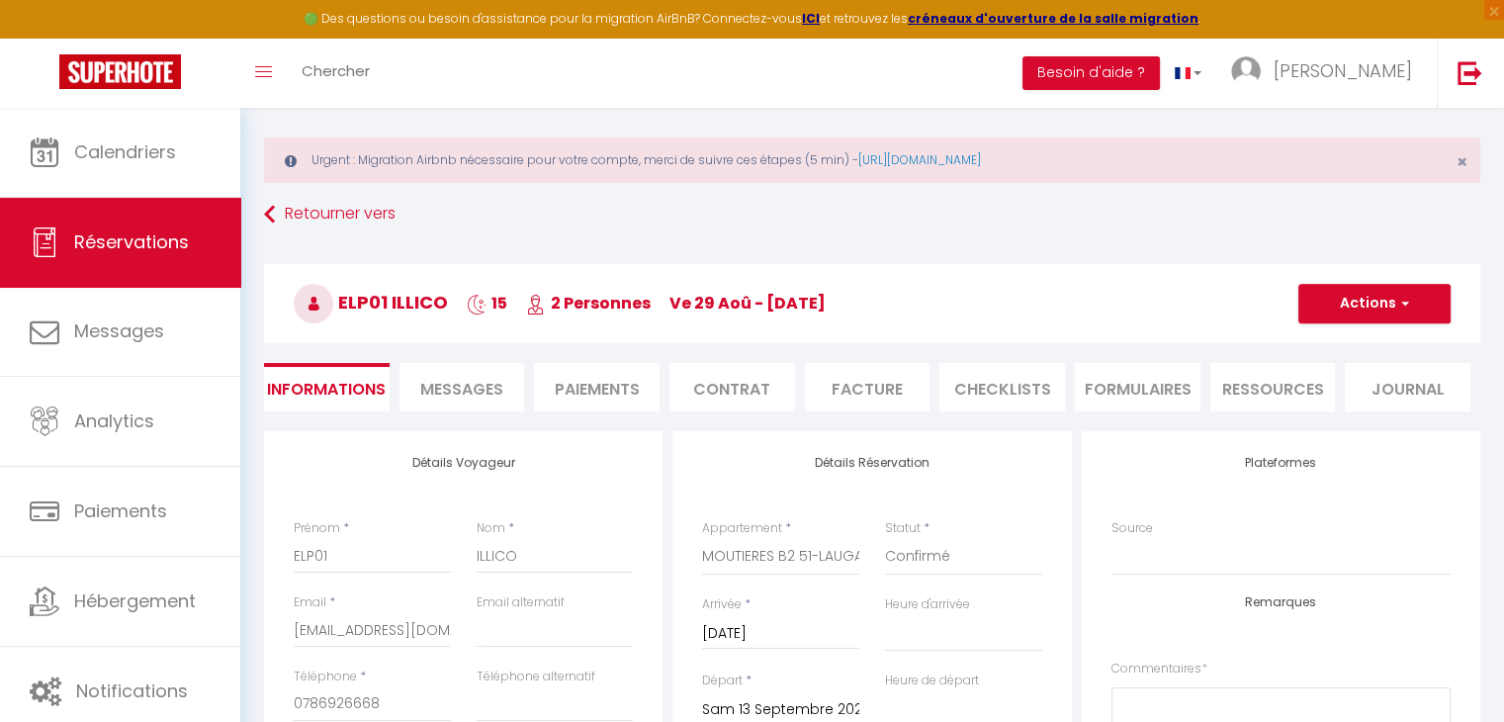
scroll to position [0, 0]
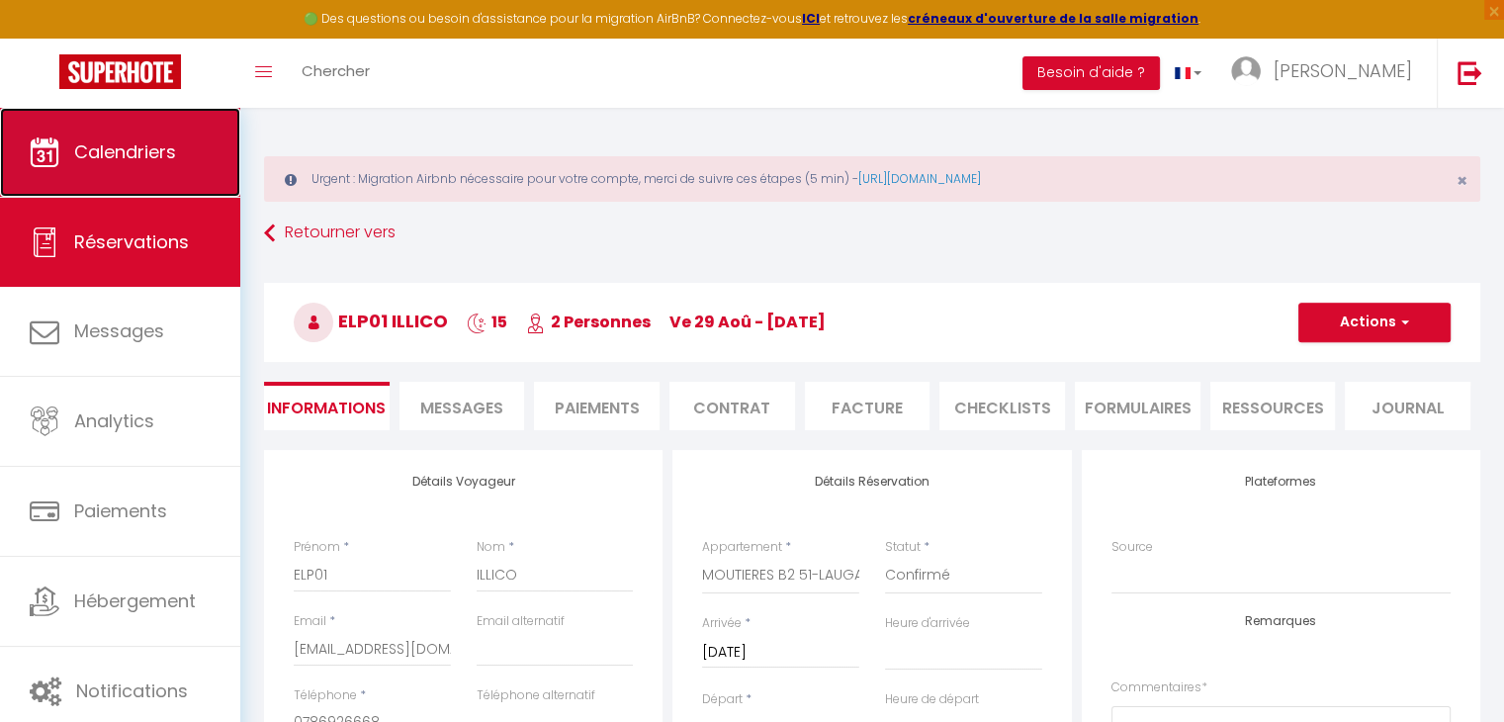
click at [170, 175] on link "Calendriers" at bounding box center [120, 152] width 240 height 89
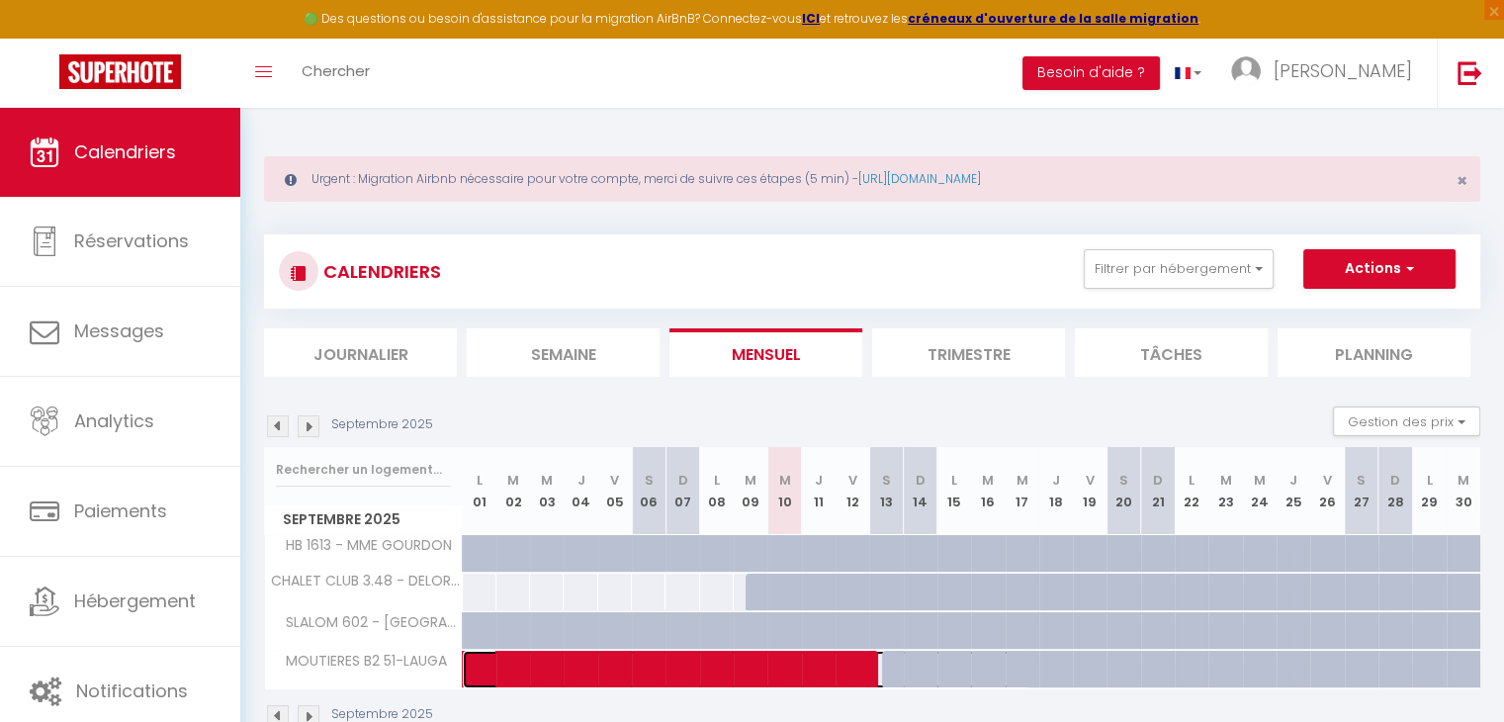
click at [807, 677] on span at bounding box center [756, 670] width 546 height 38
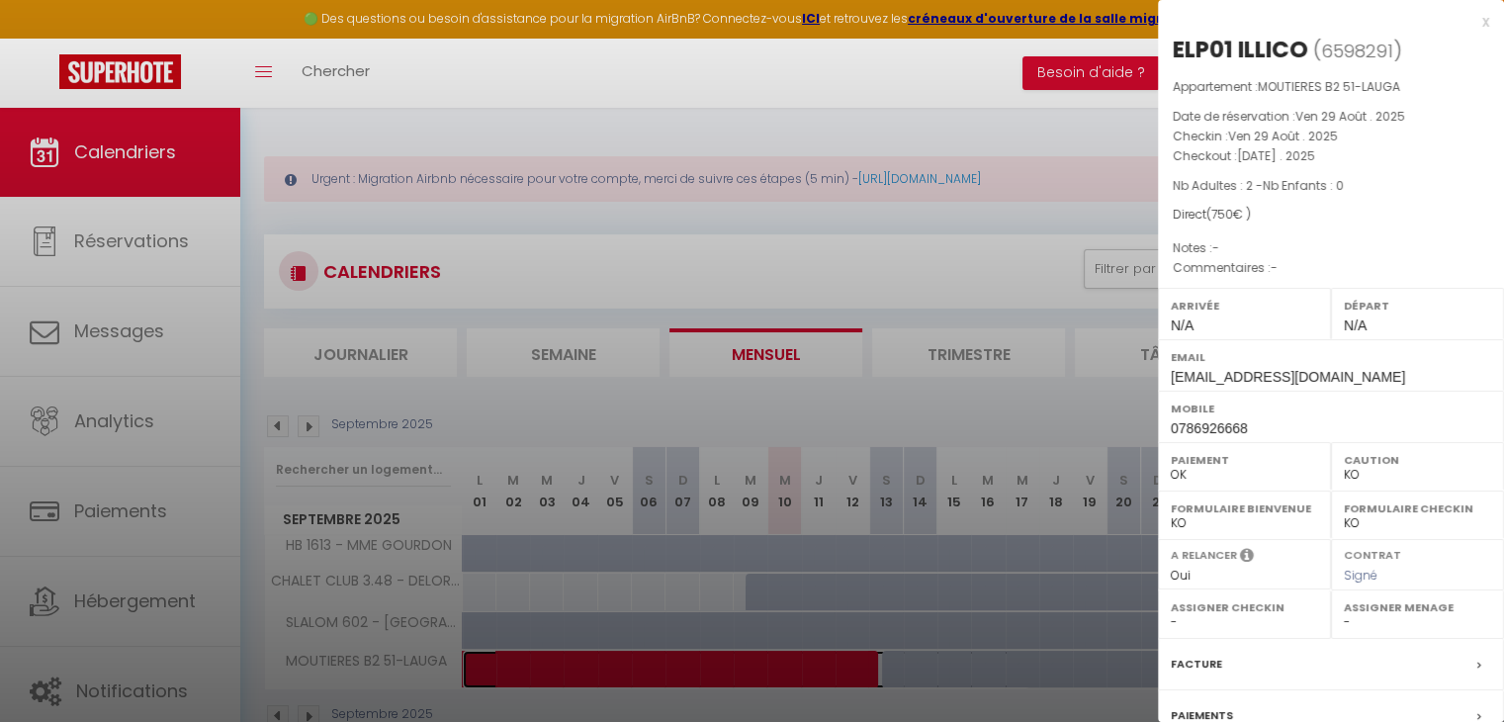
scroll to position [197, 0]
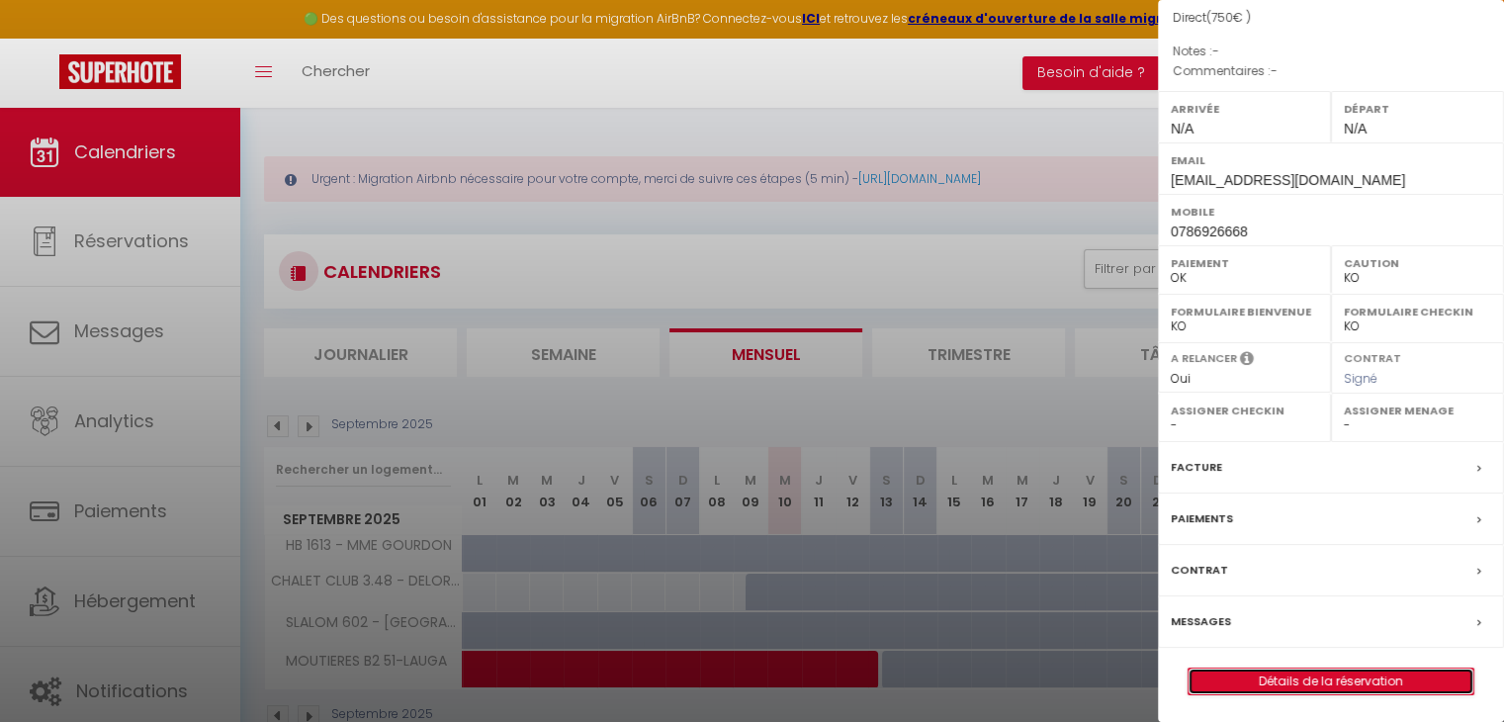
click at [1266, 679] on link "Détails de la réservation" at bounding box center [1330, 681] width 285 height 26
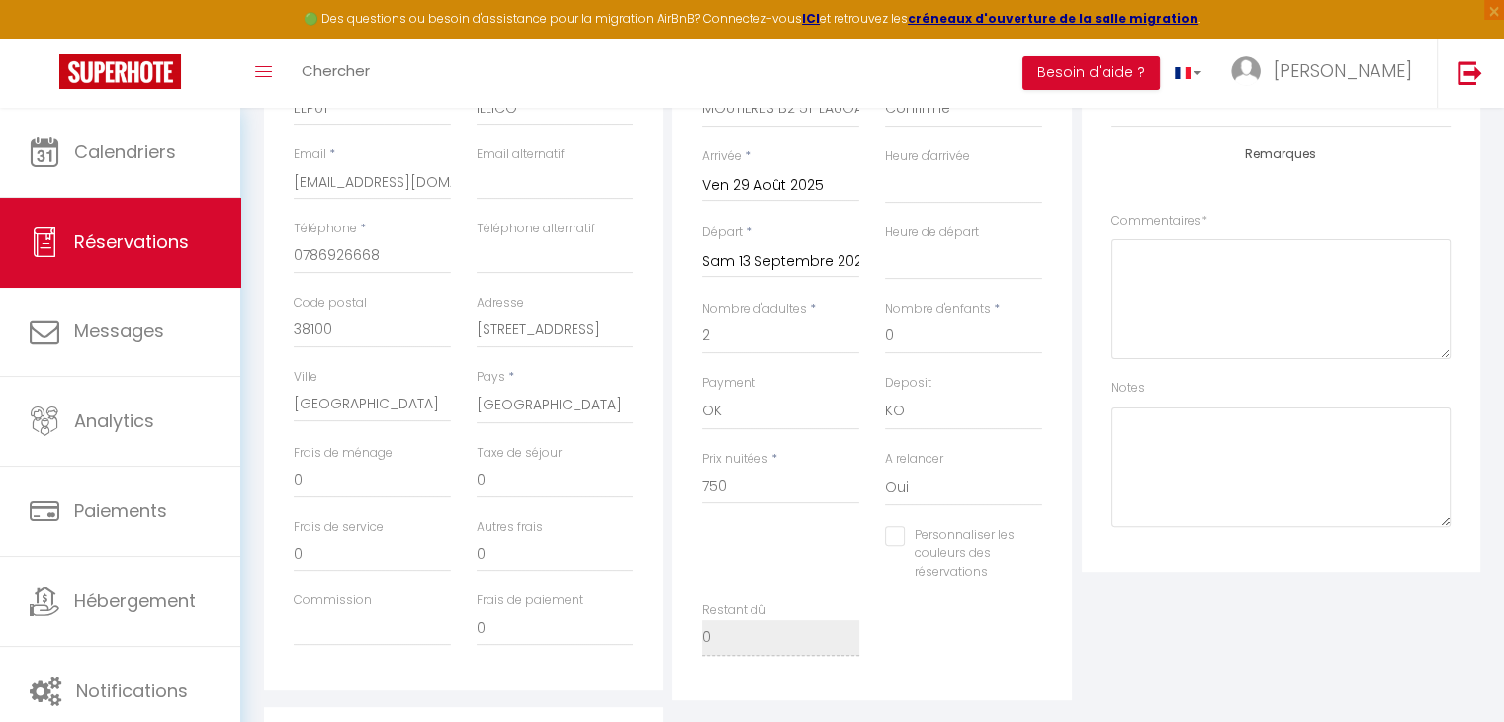
scroll to position [466, 0]
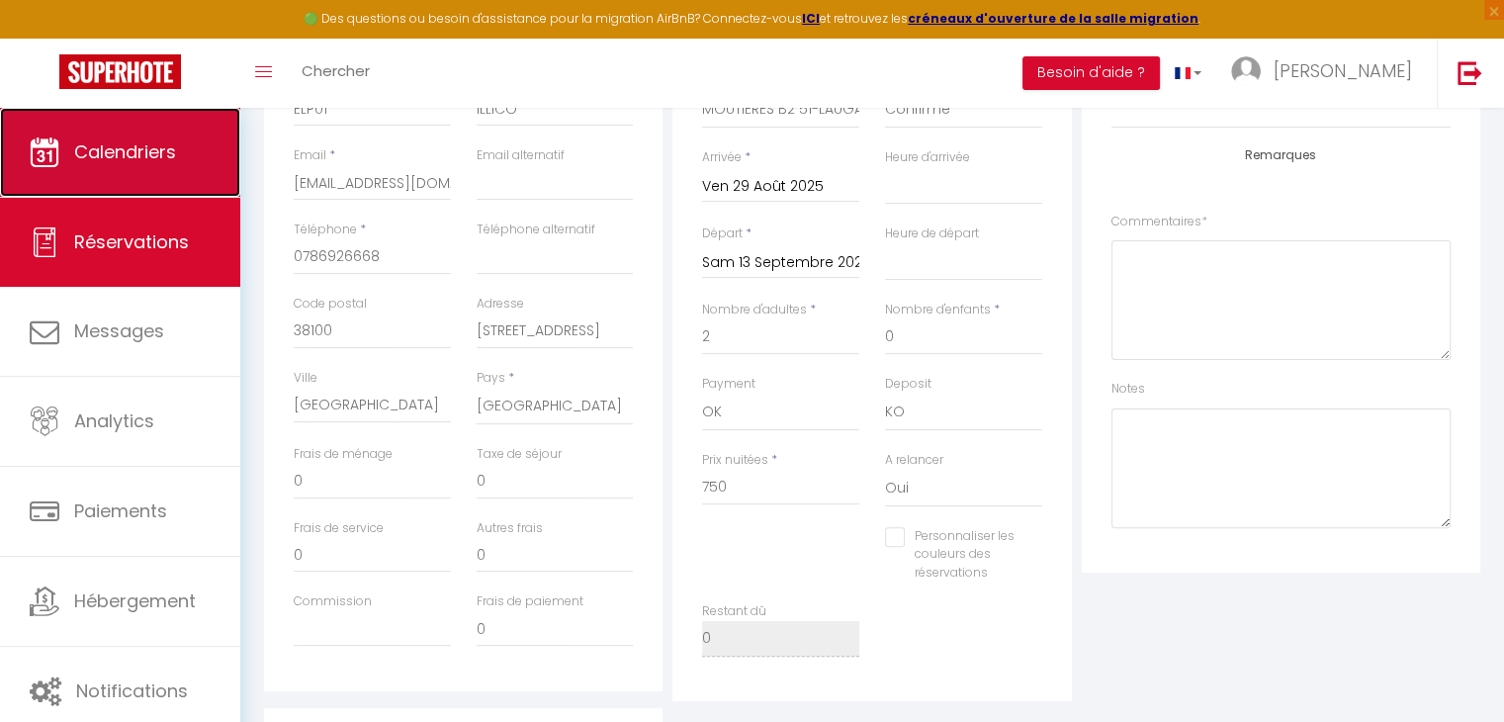
click at [205, 163] on link "Calendriers" at bounding box center [120, 152] width 240 height 89
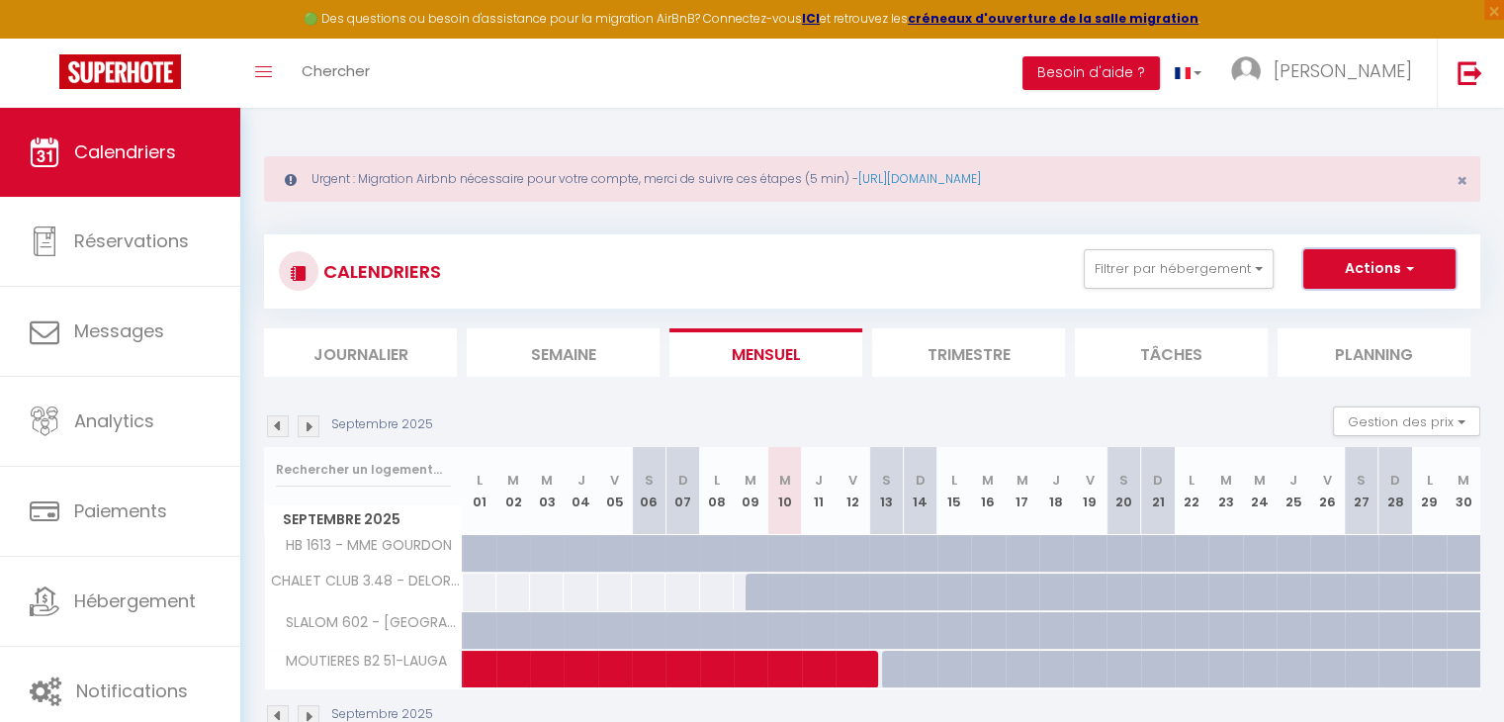
click at [1367, 270] on button "Actions" at bounding box center [1379, 269] width 152 height 40
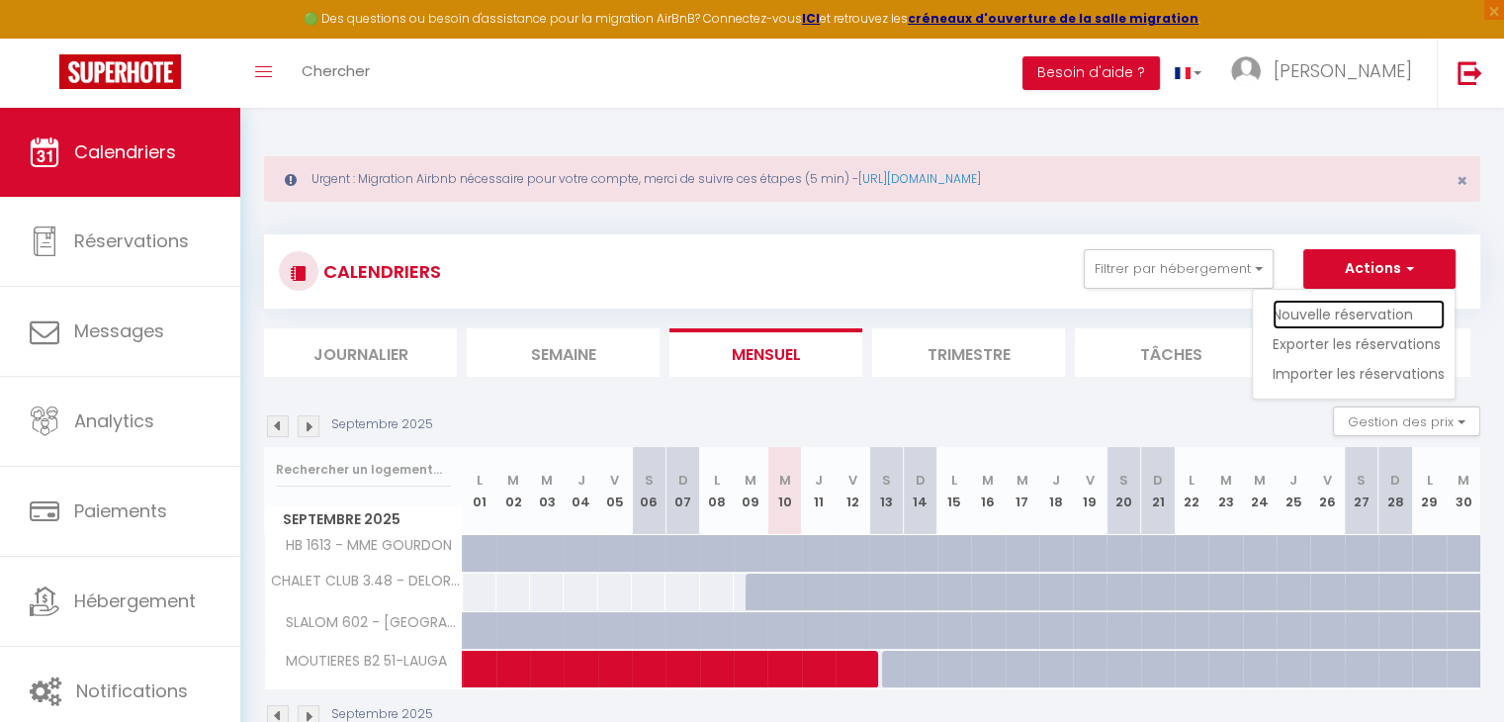
click at [1324, 305] on link "Nouvelle réservation" at bounding box center [1358, 315] width 172 height 30
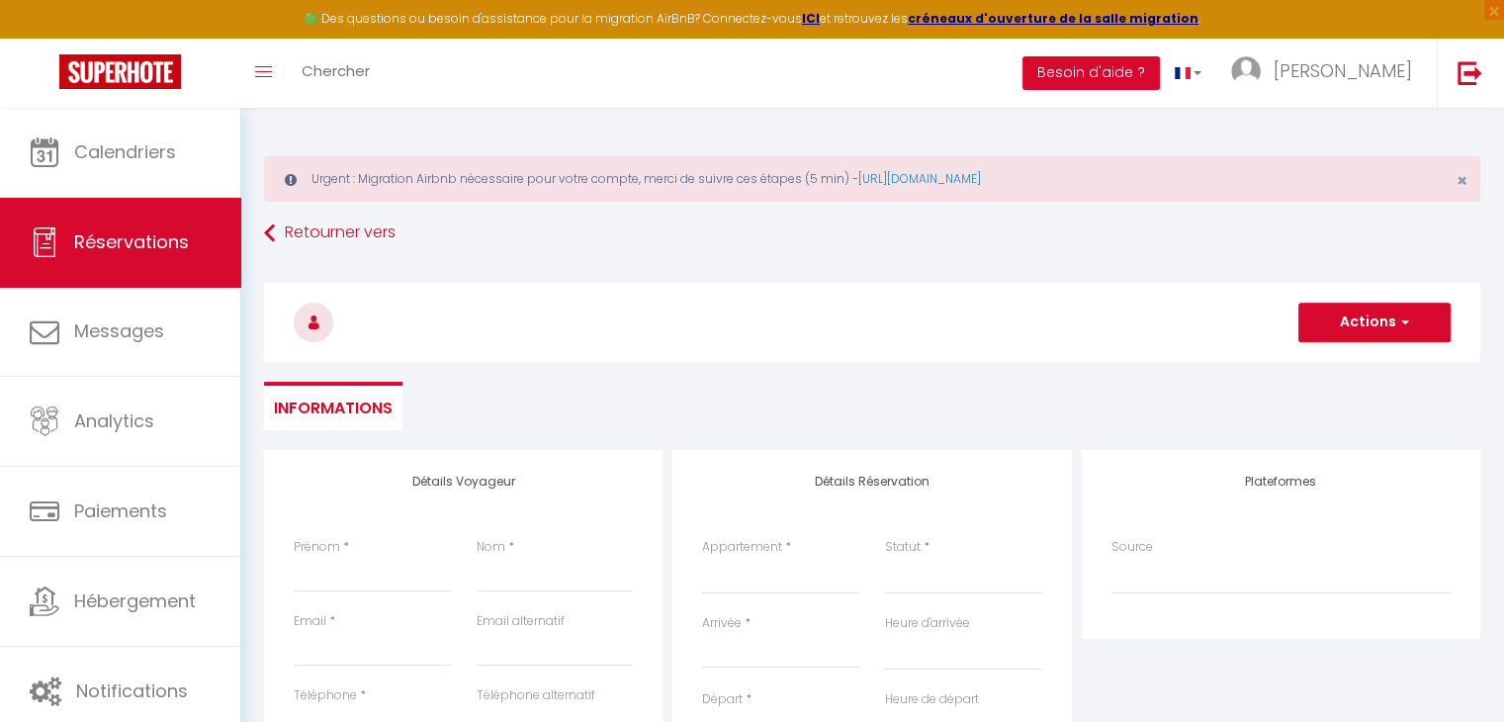
click at [756, 594] on div "Appartement * SLALOM 107 - MME BOURSET SLALOM 201 - ZILLIOX SLALOM 602 - MEFTAH…" at bounding box center [780, 576] width 183 height 76
click at [754, 580] on select "SLALOM 107 - MME BOURSET SLALOM 201 - [PERSON_NAME] SLALOM 602 - MEFTAH SLALOM …" at bounding box center [780, 576] width 157 height 38
click at [702, 557] on select "SLALOM 107 - MME BOURSET SLALOM 201 - [PERSON_NAME] SLALOM 602 - MEFTAH SLALOM …" at bounding box center [780, 576] width 157 height 38
click at [938, 572] on select "Confirmé Non Confirmé [PERSON_NAME] par le voyageur No Show Request" at bounding box center [963, 576] width 157 height 38
click at [927, 569] on select "Confirmé Non Confirmé [PERSON_NAME] par le voyageur No Show Request" at bounding box center [963, 576] width 157 height 38
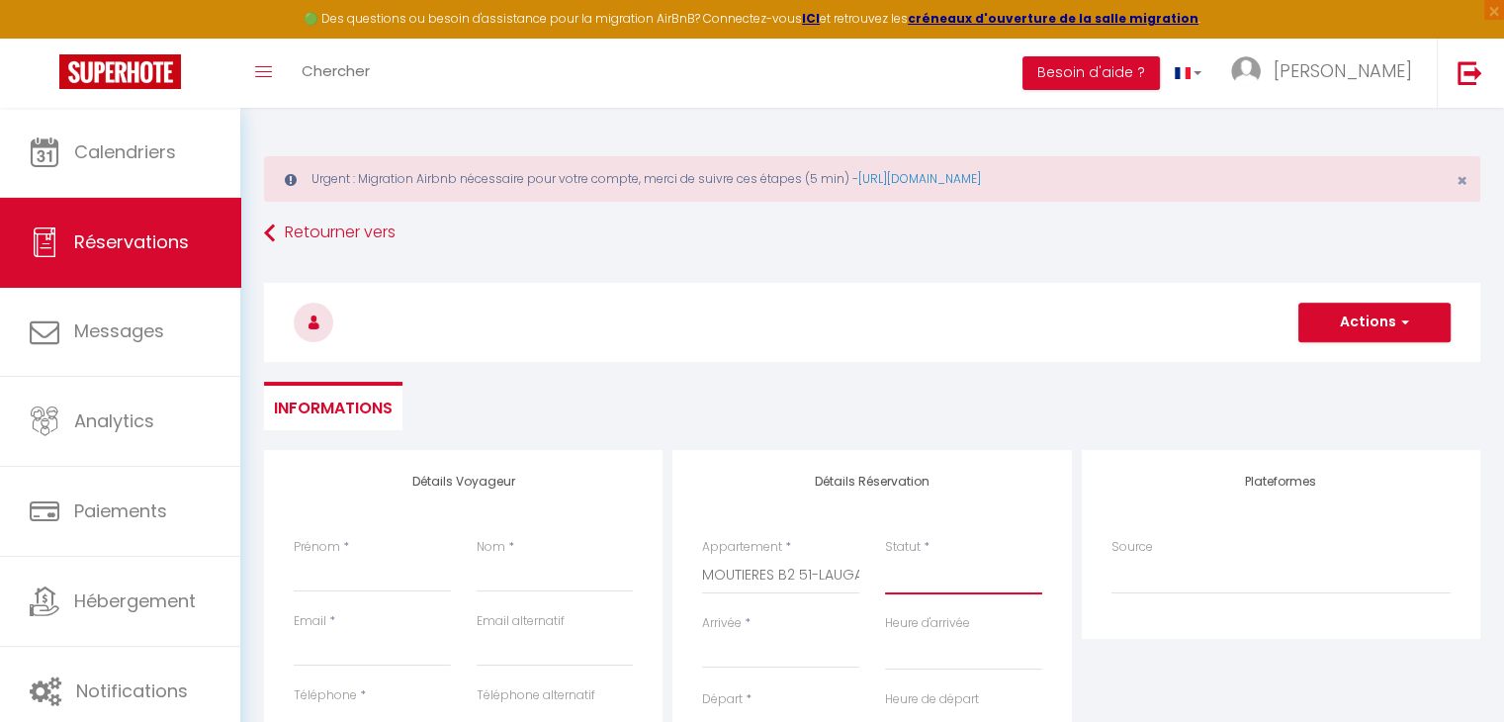
click at [900, 577] on select "Confirmé Non Confirmé [PERSON_NAME] par le voyageur No Show Request" at bounding box center [963, 576] width 157 height 38
click at [885, 557] on select "Confirmé Non Confirmé [PERSON_NAME] par le voyageur No Show Request" at bounding box center [963, 576] width 157 height 38
click at [374, 565] on input "Prénom" at bounding box center [372, 575] width 157 height 36
click at [521, 580] on input "Nom" at bounding box center [555, 575] width 157 height 36
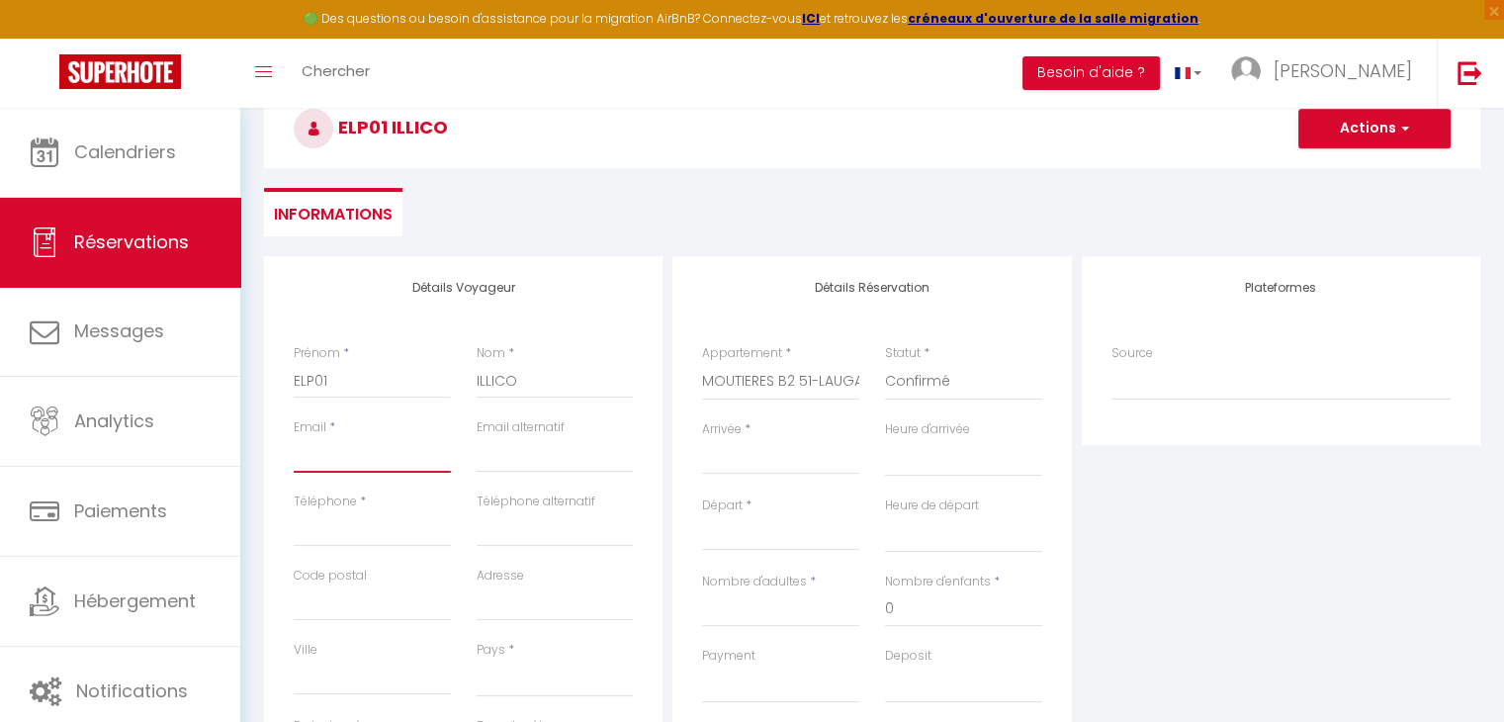
click at [366, 465] on input "Email client" at bounding box center [372, 455] width 157 height 36
click at [333, 527] on input "Téléphone" at bounding box center [372, 529] width 157 height 36
click at [506, 674] on select "[GEOGRAPHIC_DATA] [GEOGRAPHIC_DATA] [GEOGRAPHIC_DATA] [GEOGRAPHIC_DATA] [GEOGRA…" at bounding box center [555, 678] width 157 height 38
click at [477, 659] on select "[GEOGRAPHIC_DATA] [GEOGRAPHIC_DATA] [GEOGRAPHIC_DATA] [GEOGRAPHIC_DATA] [GEOGRA…" at bounding box center [555, 678] width 157 height 38
click at [752, 458] on input "Arrivée" at bounding box center [780, 459] width 157 height 26
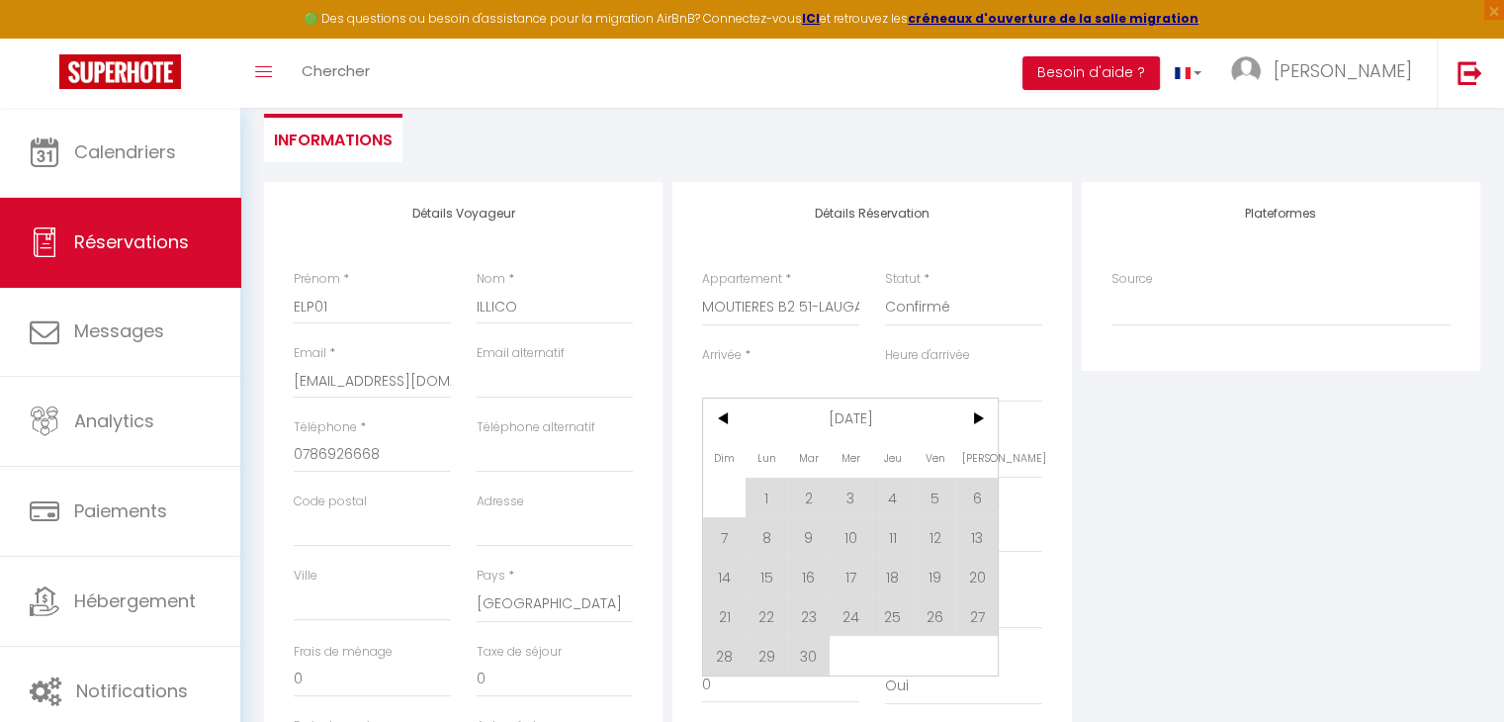
scroll to position [276, 0]
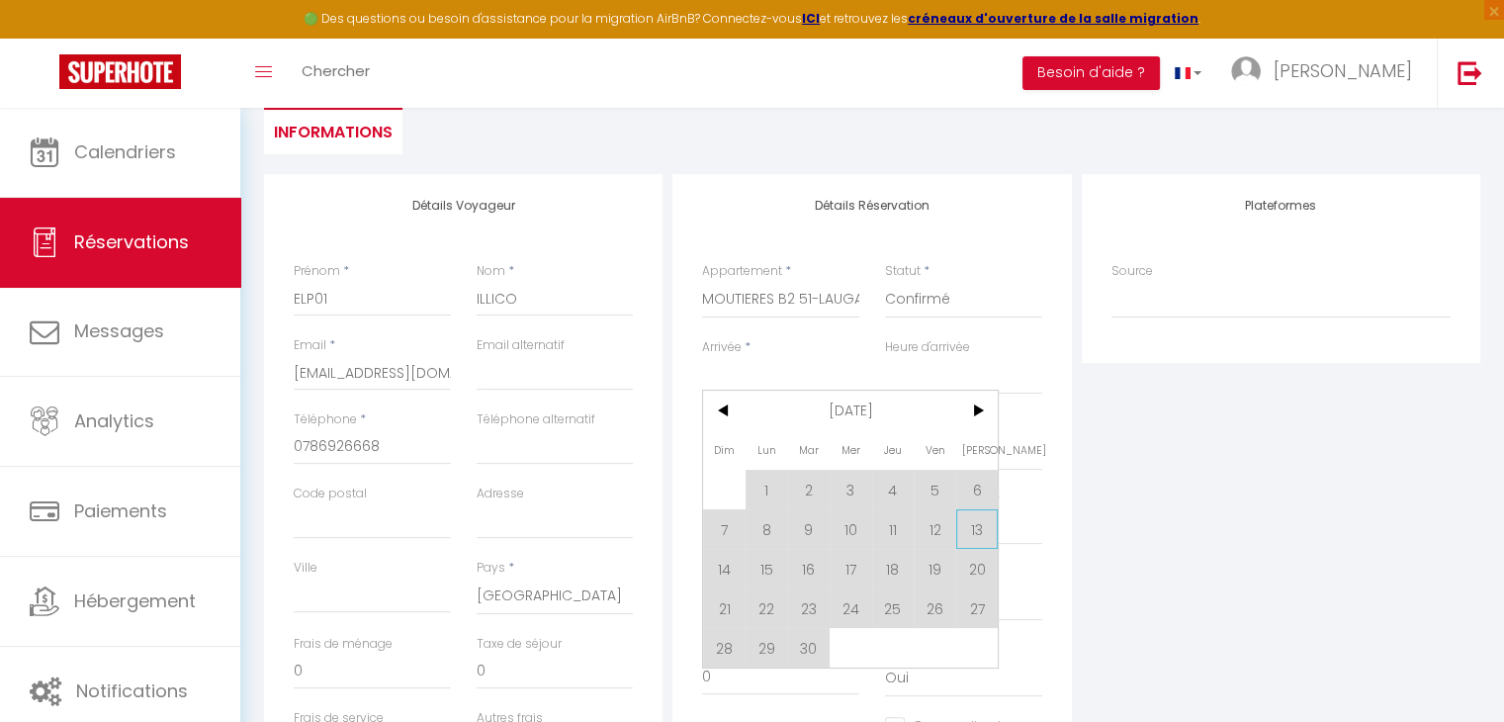
click at [986, 528] on span "13" at bounding box center [977, 529] width 43 height 40
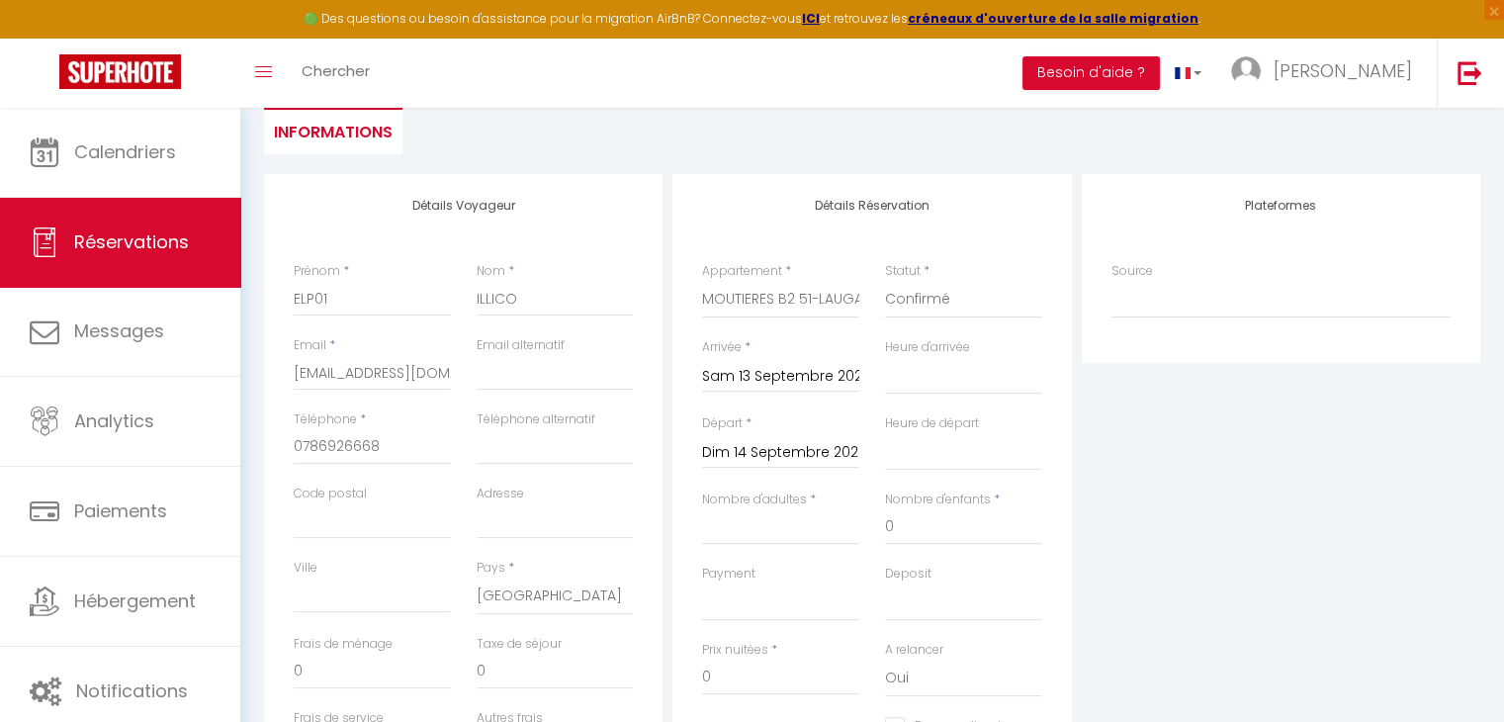
click at [795, 451] on input "Dim 14 Septembre 2025" at bounding box center [780, 453] width 157 height 26
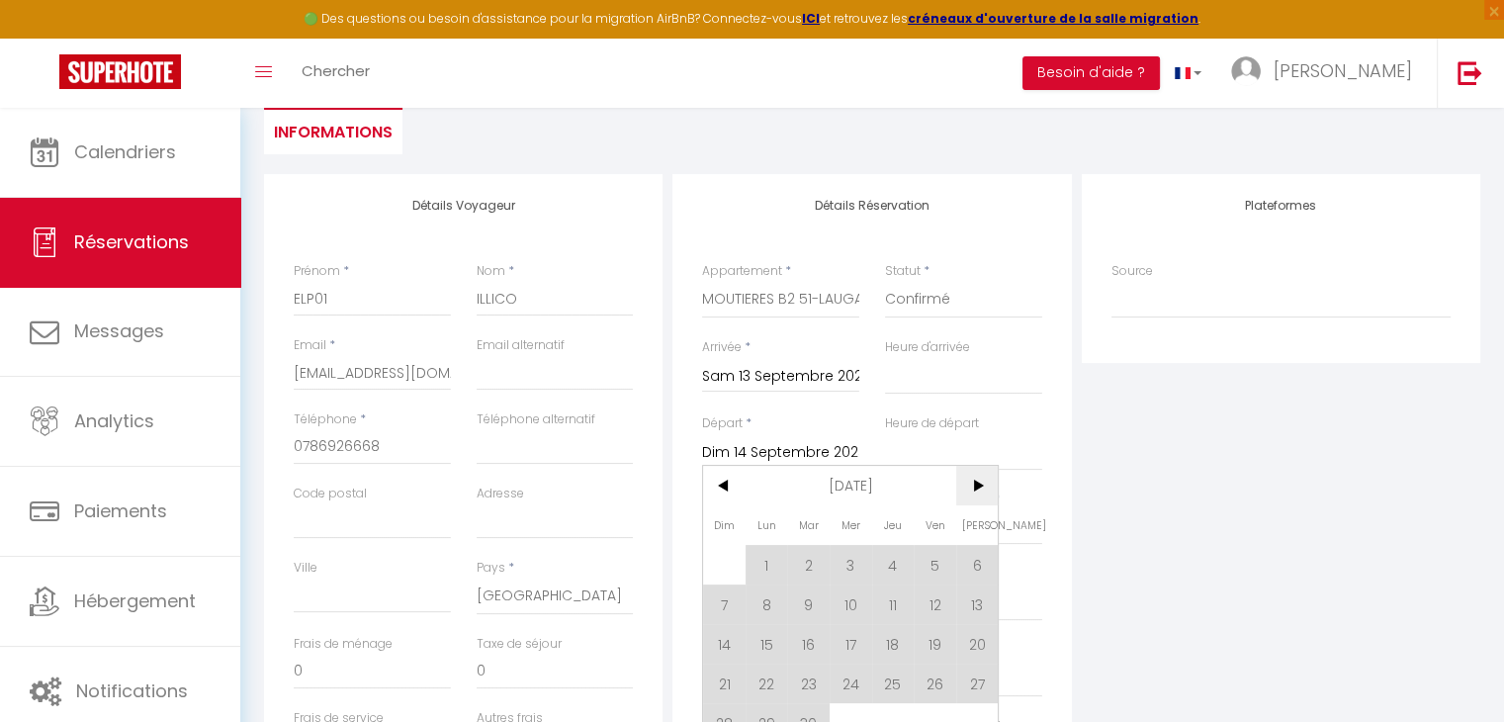
click at [976, 479] on span ">" at bounding box center [977, 486] width 43 height 40
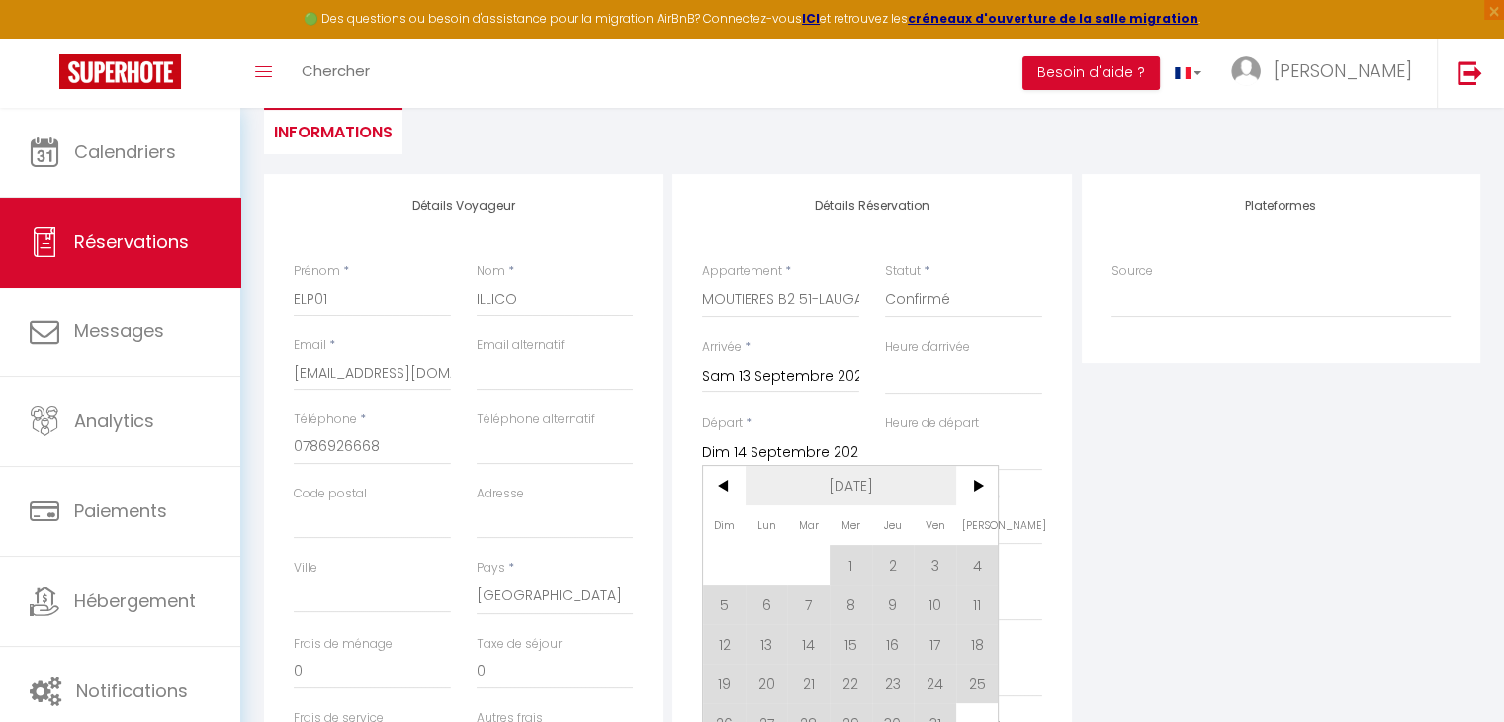
scroll to position [306, 0]
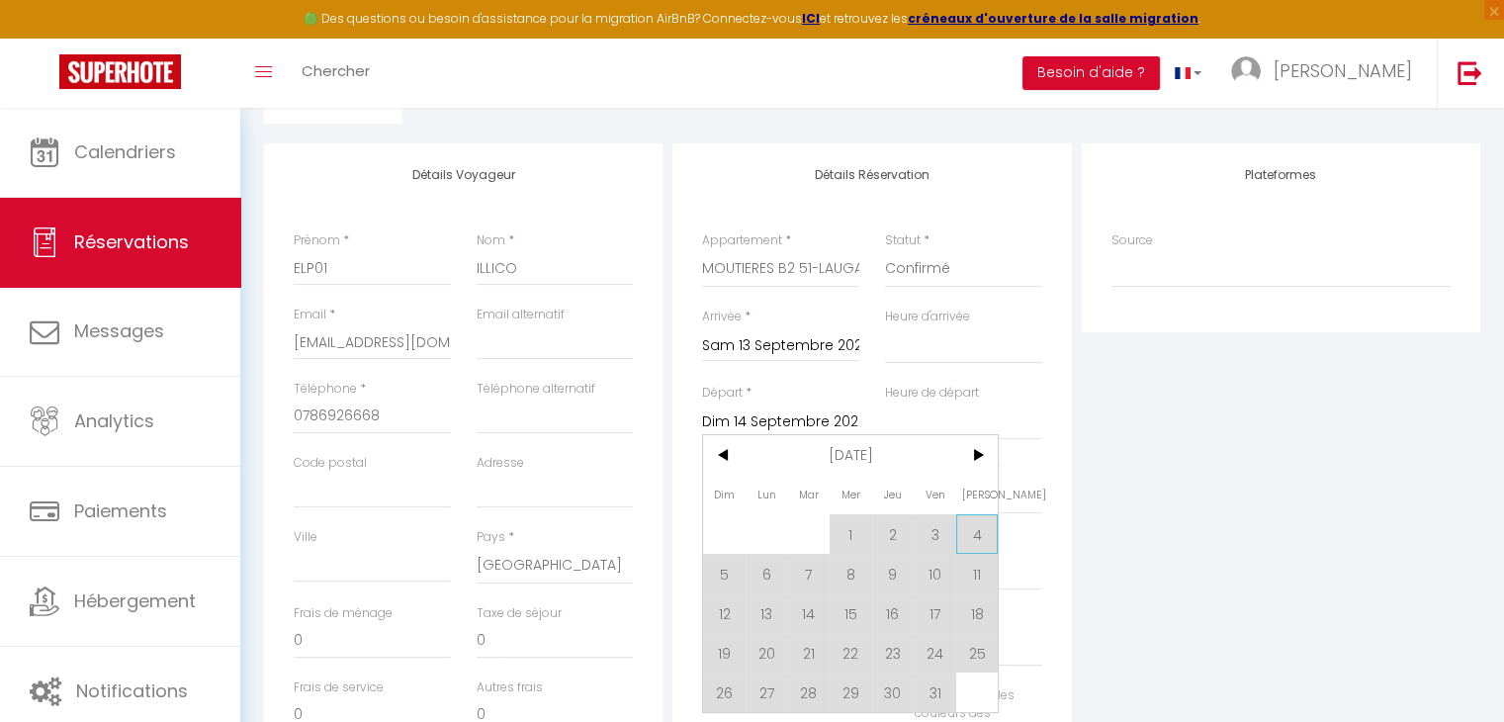
click at [988, 529] on span "4" at bounding box center [977, 534] width 43 height 40
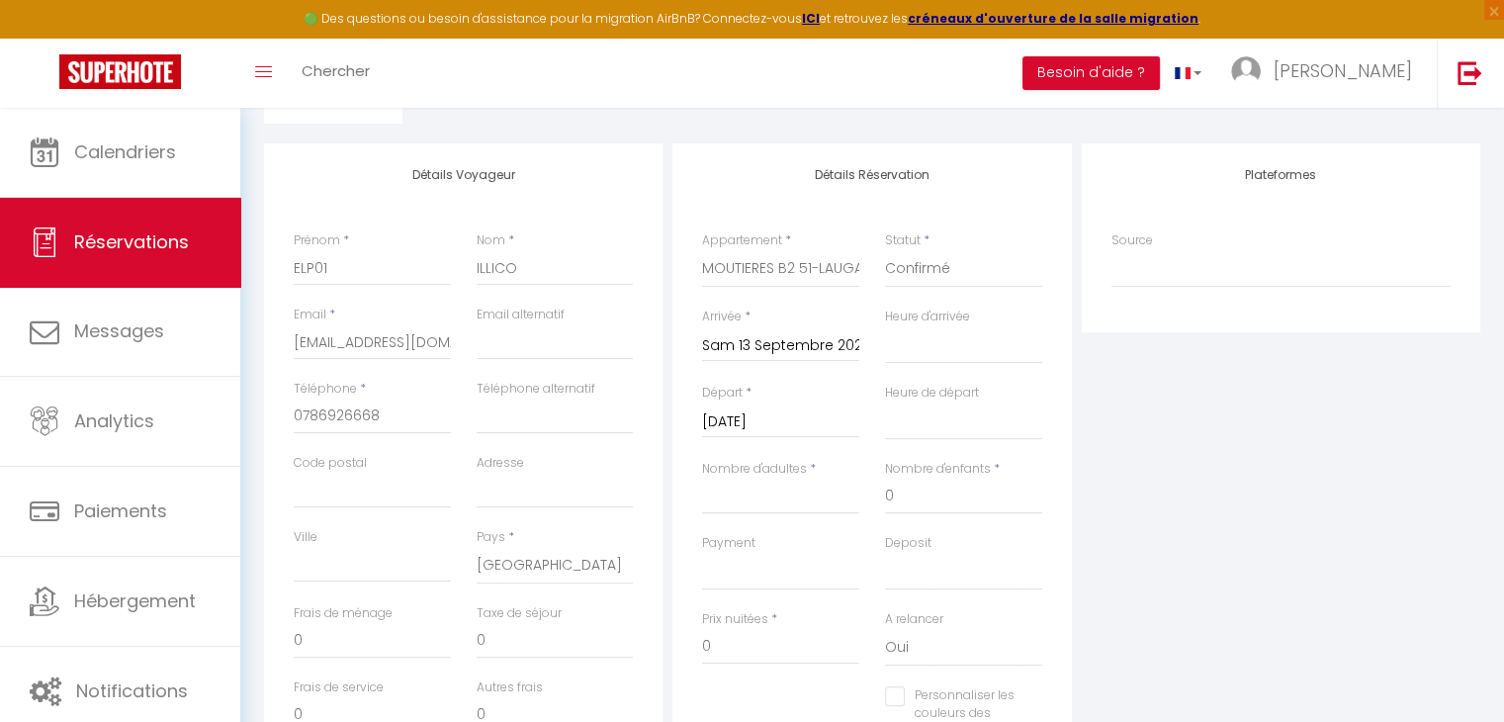
click at [795, 355] on input "Sam 13 Septembre 2025" at bounding box center [780, 346] width 157 height 26
click at [1154, 447] on div "Plateformes Source Direct Airbnb.com Booking.com Chalet montagne Expedia Gite d…" at bounding box center [1281, 496] width 408 height 707
click at [732, 491] on input "Nombre d'adultes" at bounding box center [780, 497] width 157 height 36
click at [360, 629] on input "0" at bounding box center [372, 641] width 157 height 36
click at [737, 650] on input "0" at bounding box center [780, 647] width 157 height 36
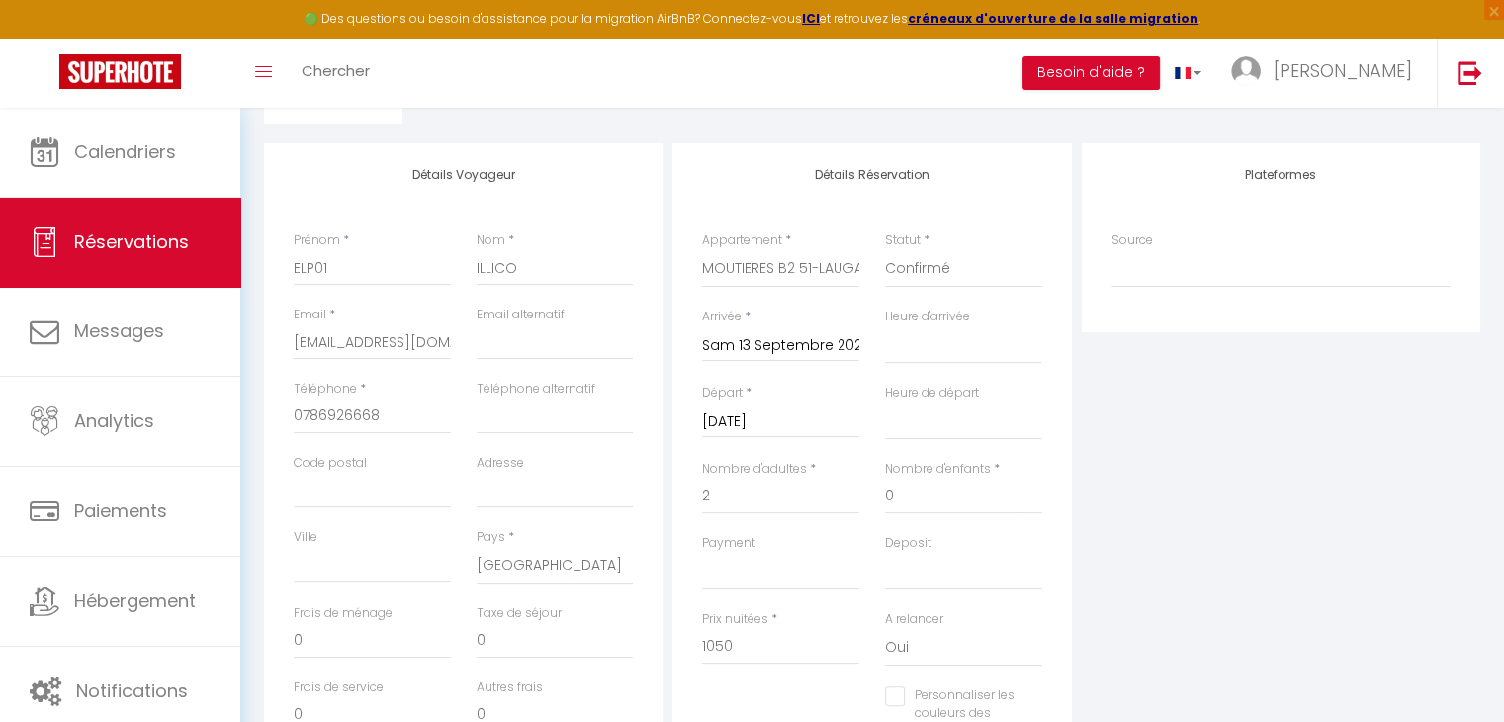
click at [1266, 626] on div "Plateformes Source Direct Airbnb.com Booking.com Chalet montagne Expedia Gite d…" at bounding box center [1281, 496] width 408 height 707
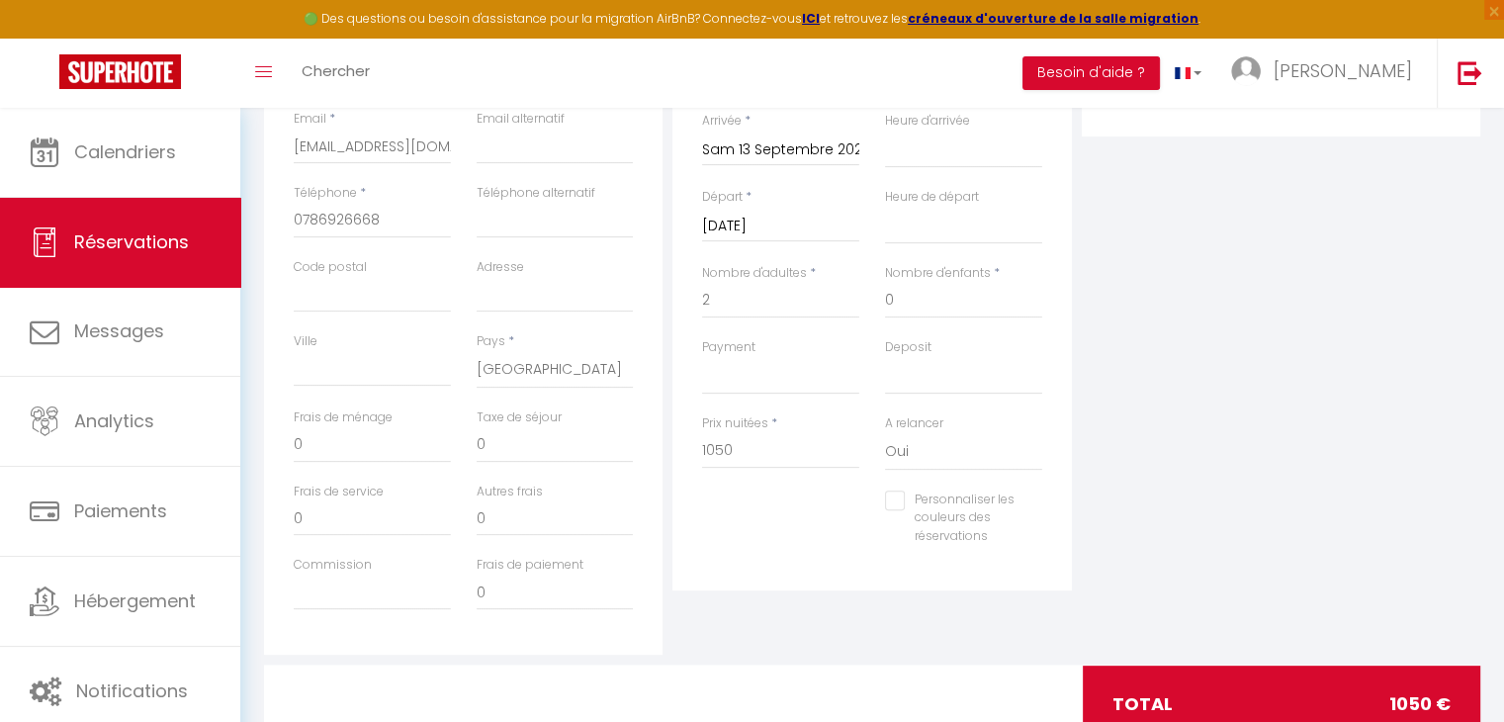
scroll to position [573, 0]
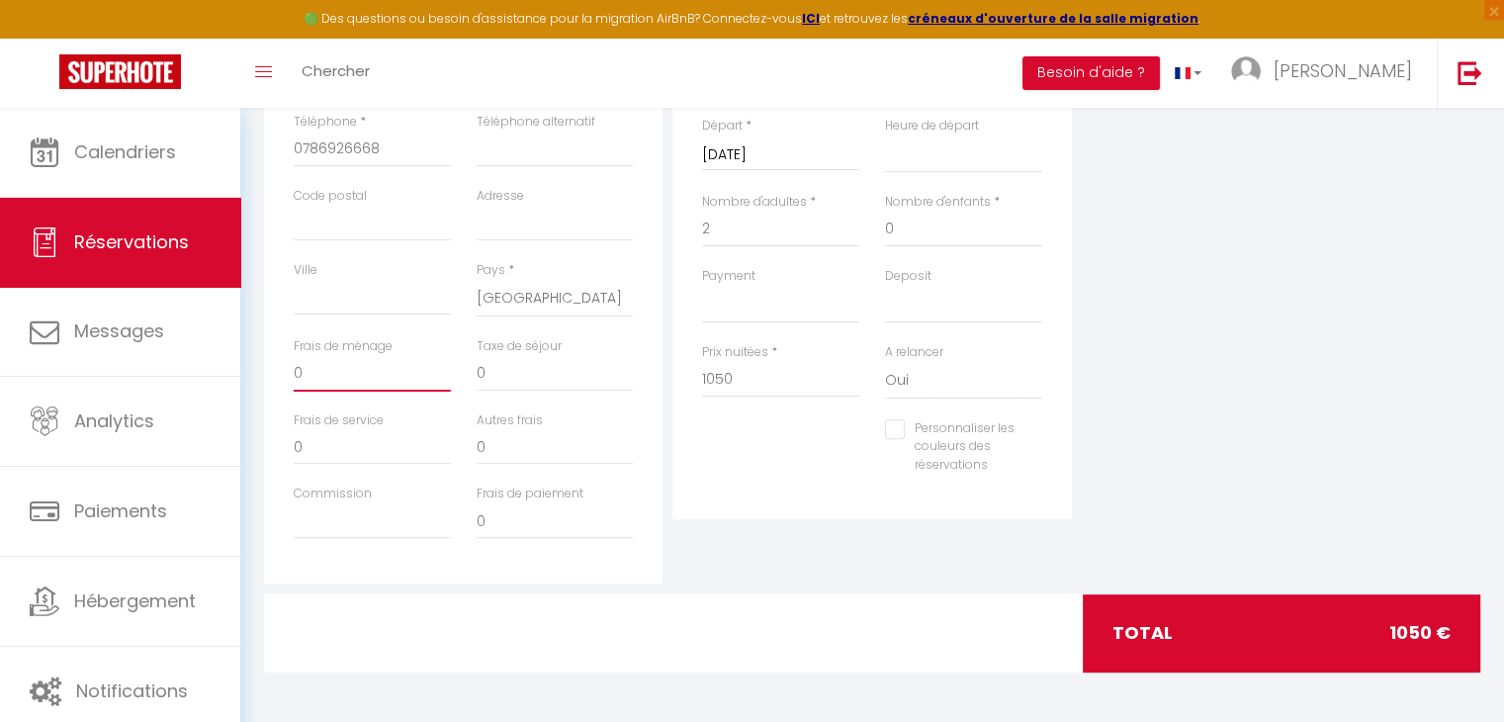
click at [347, 370] on input "0" at bounding box center [372, 374] width 157 height 36
click at [1231, 425] on div "Plateformes Source Direct Airbnb.com Booking.com Chalet montagne Expedia Gite d…" at bounding box center [1281, 229] width 408 height 707
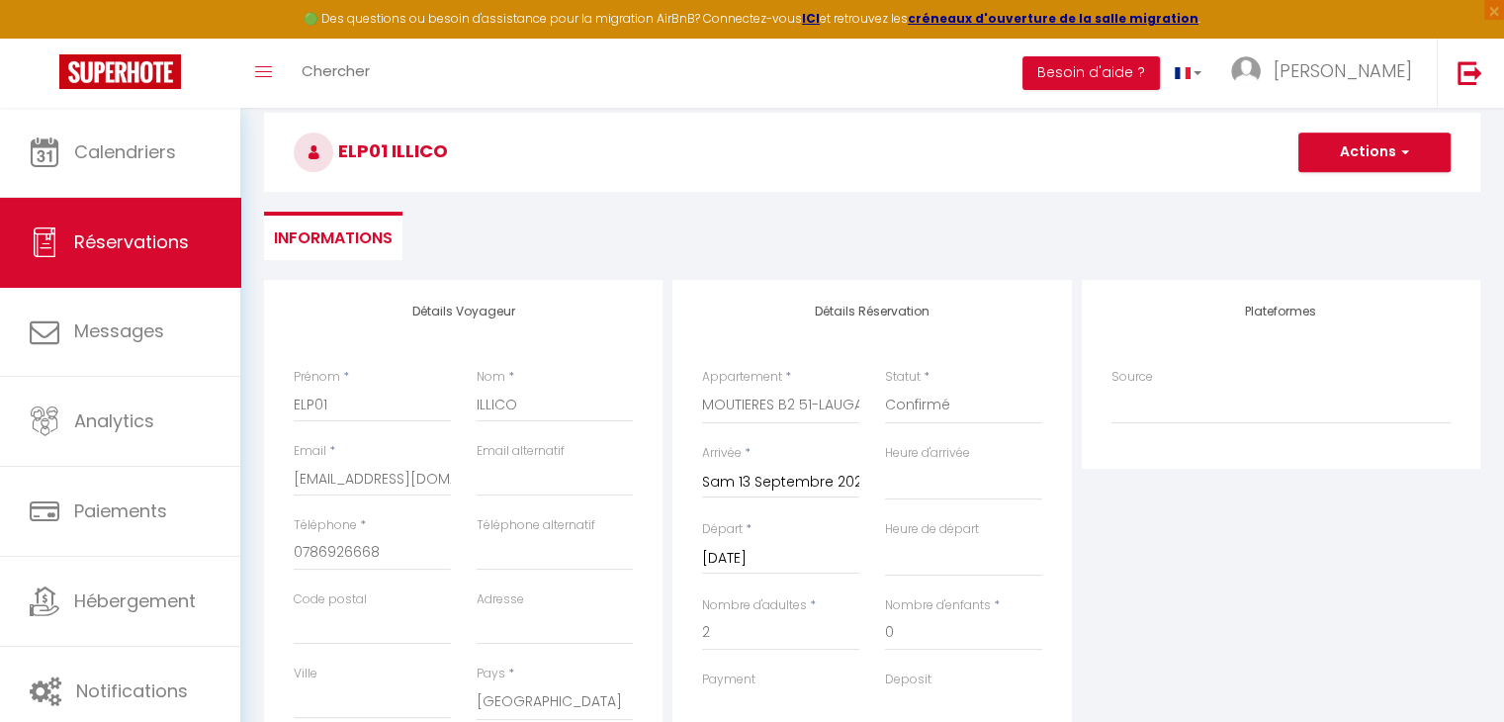
scroll to position [0, 0]
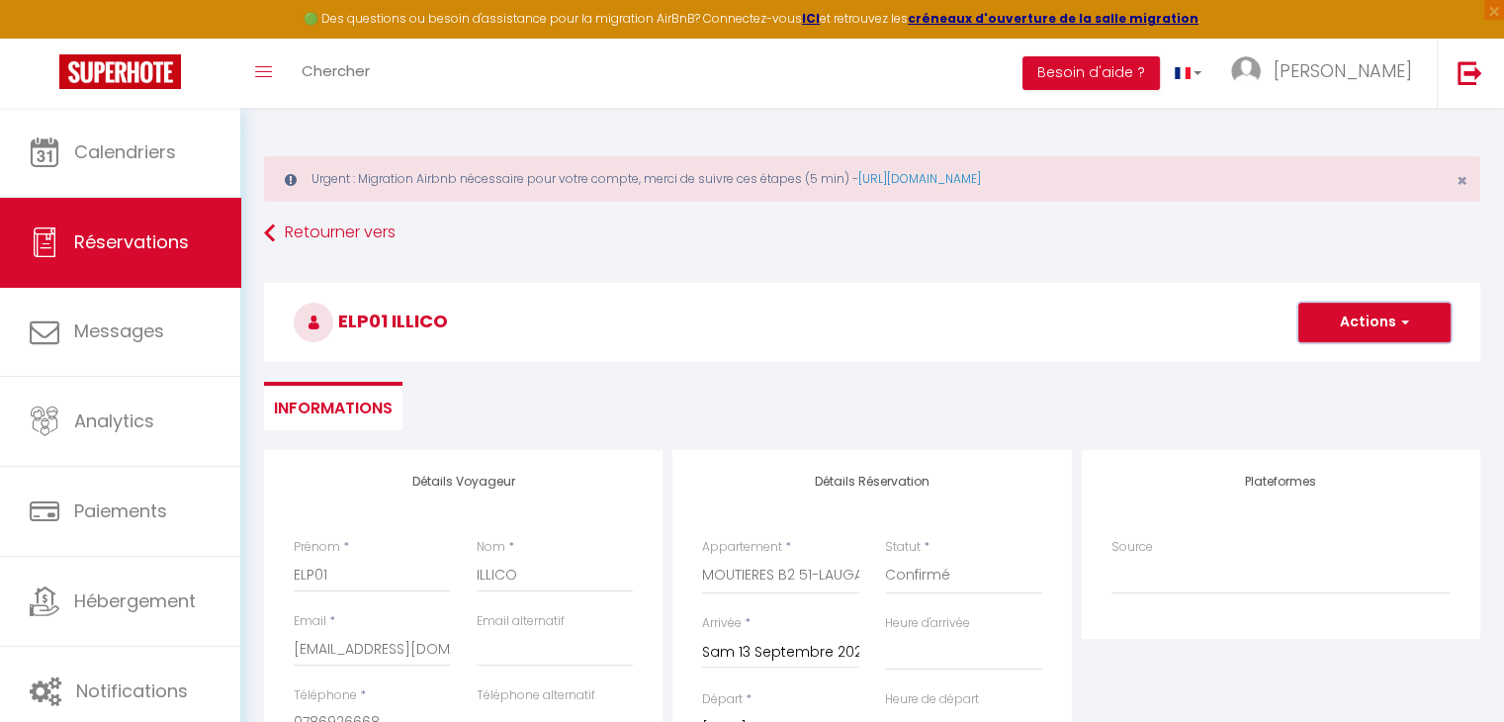
click at [1381, 317] on button "Actions" at bounding box center [1374, 323] width 152 height 40
click at [1328, 370] on link "Enregistrer" at bounding box center [1354, 366] width 156 height 26
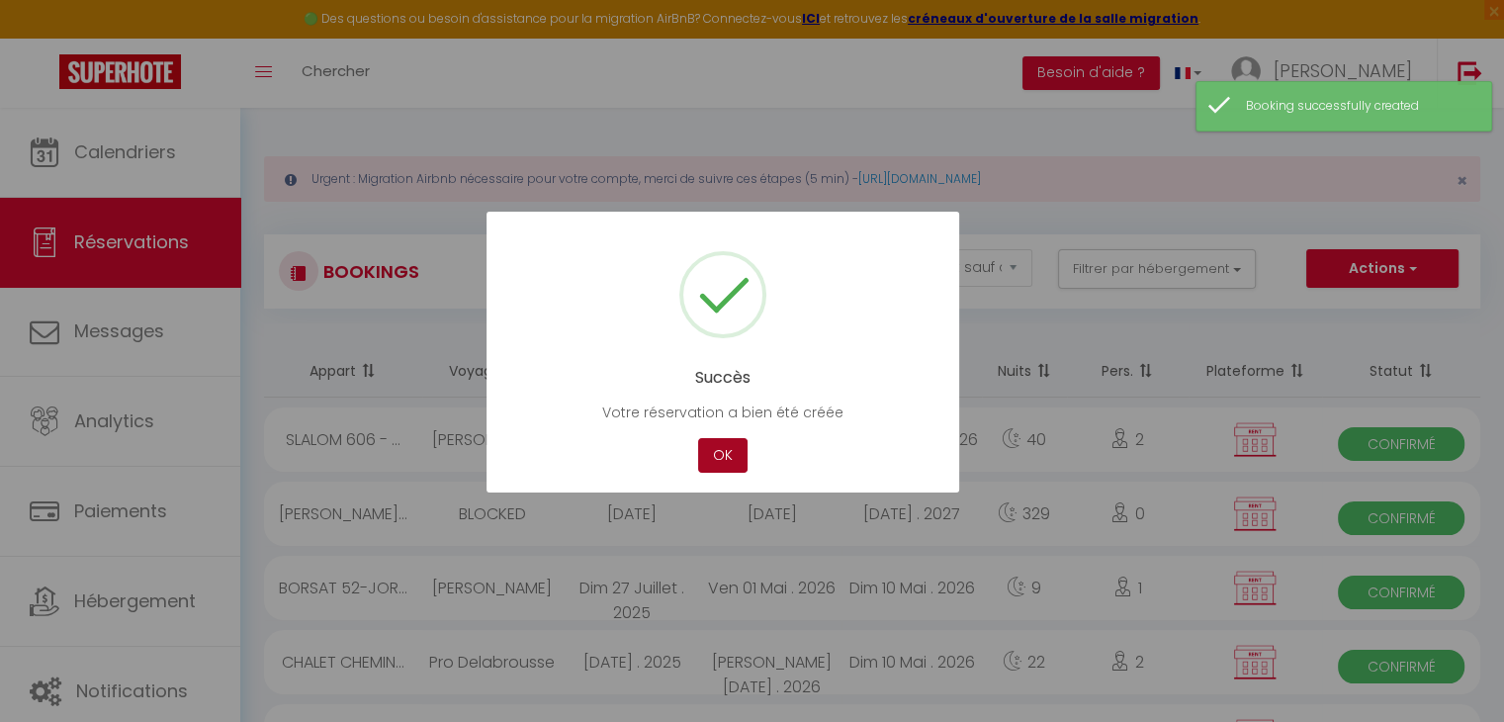
click at [721, 458] on button "OK" at bounding box center [722, 455] width 49 height 35
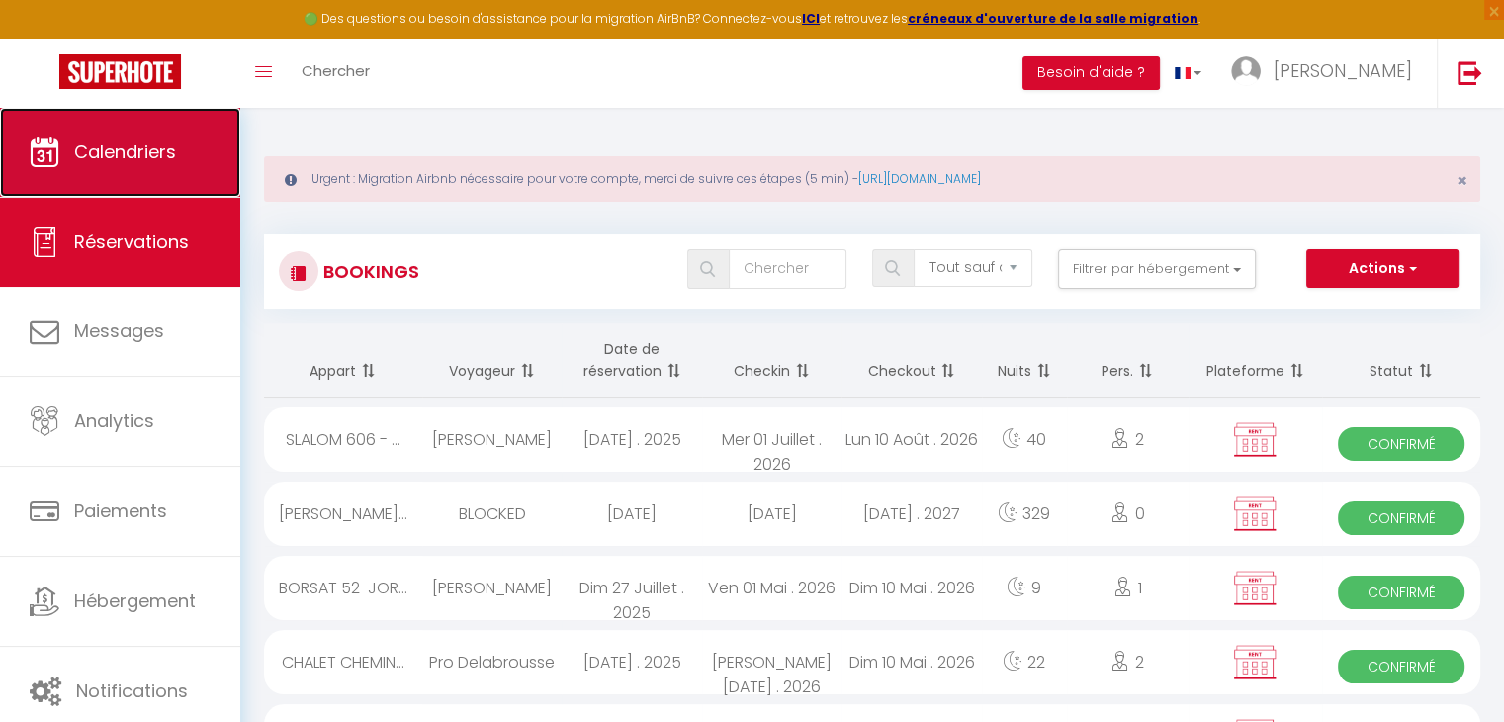
click at [164, 165] on link "Calendriers" at bounding box center [120, 152] width 240 height 89
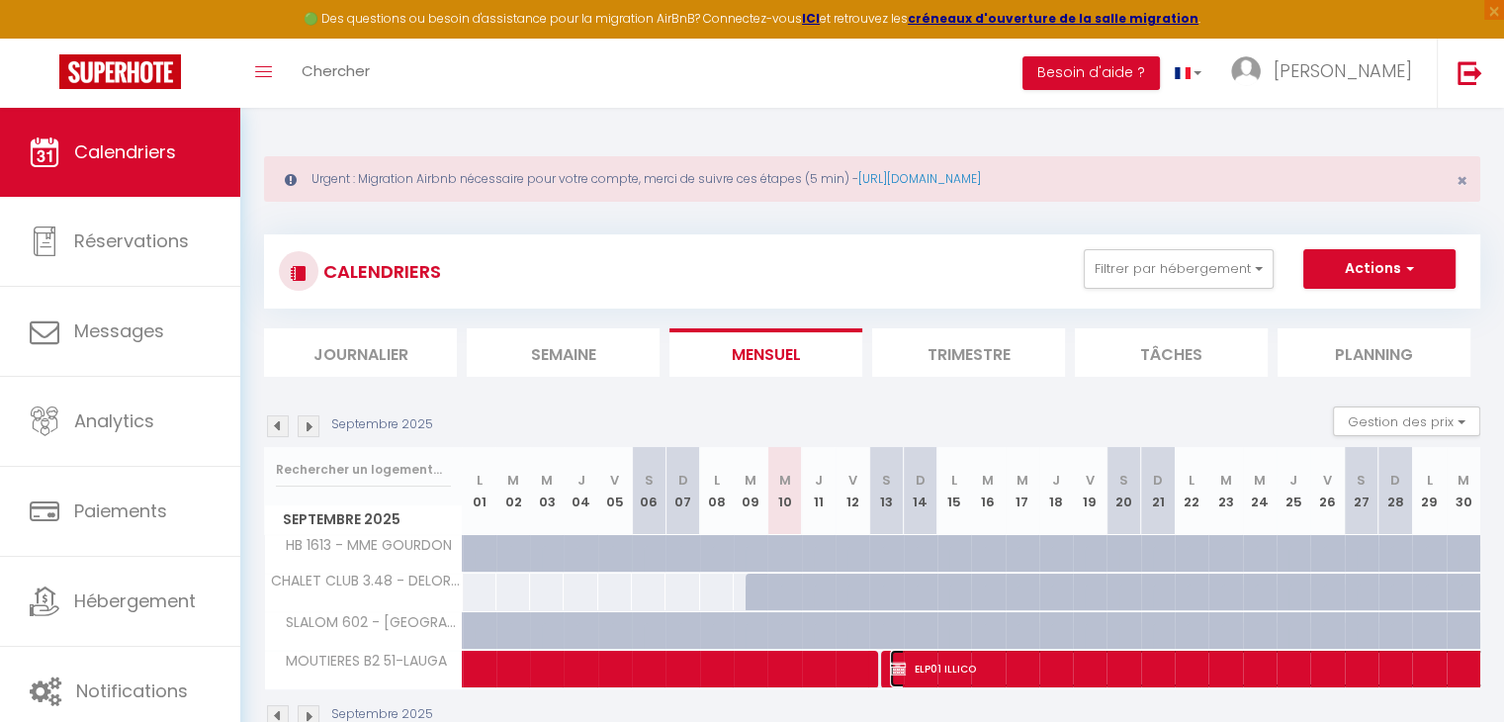
click at [1059, 661] on span "ELP01 ILLICO" at bounding box center [1367, 669] width 955 height 38
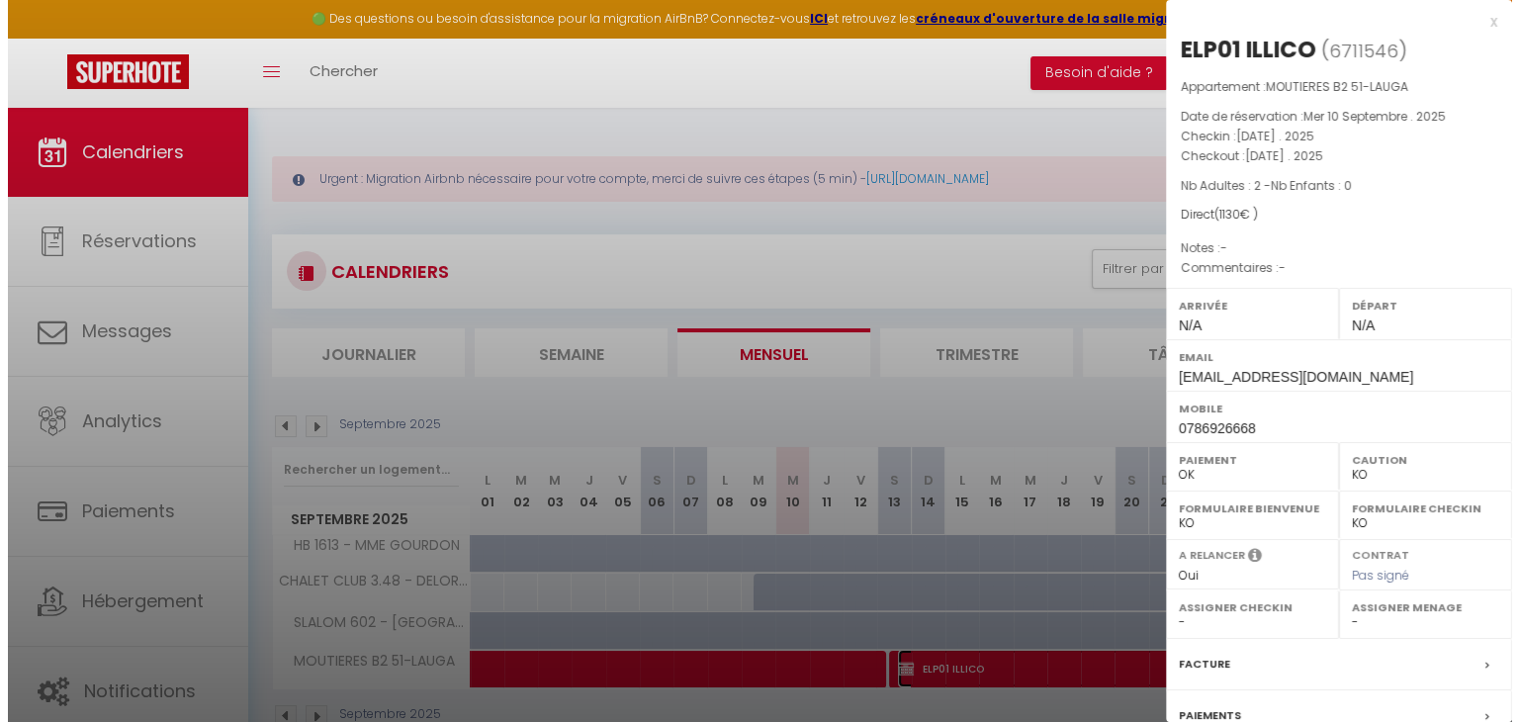
scroll to position [197, 0]
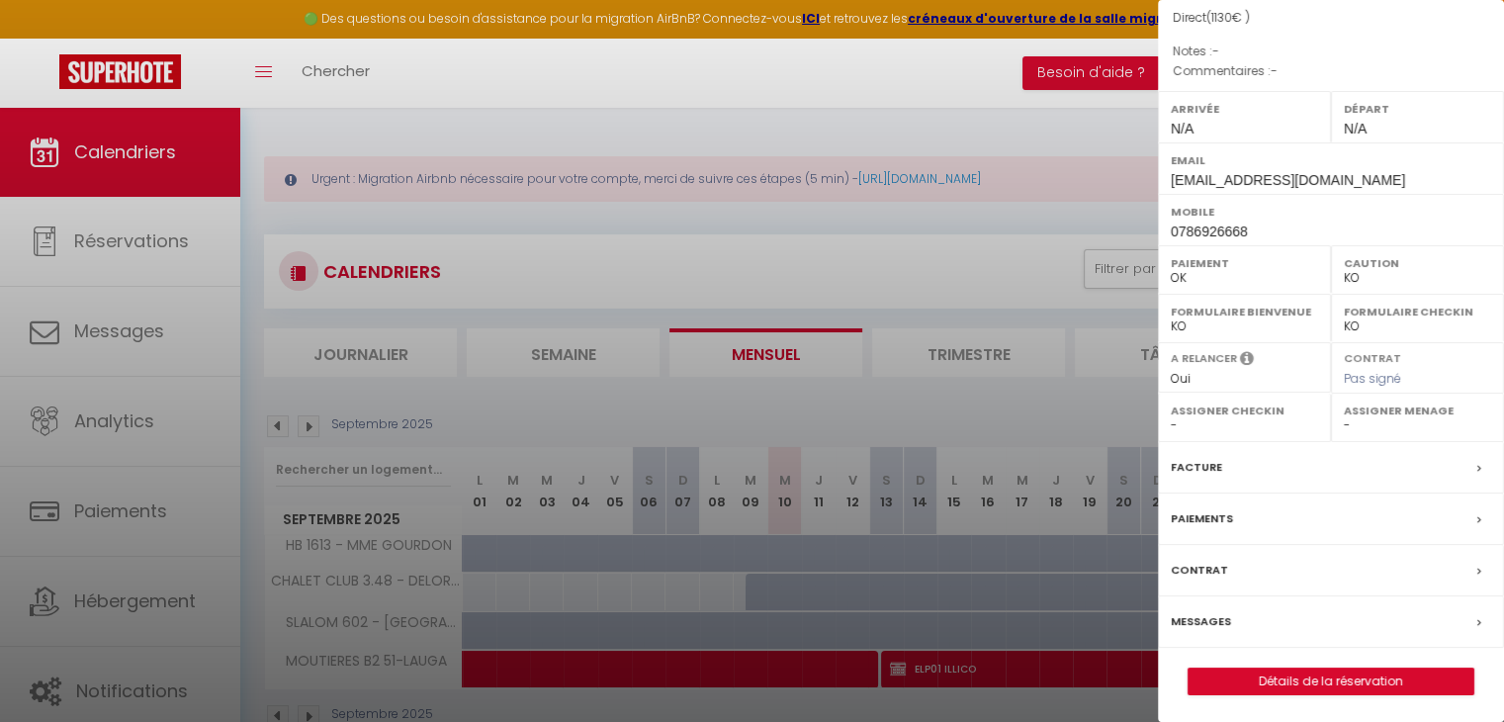
click at [1211, 570] on label "Contrat" at bounding box center [1199, 570] width 57 height 21
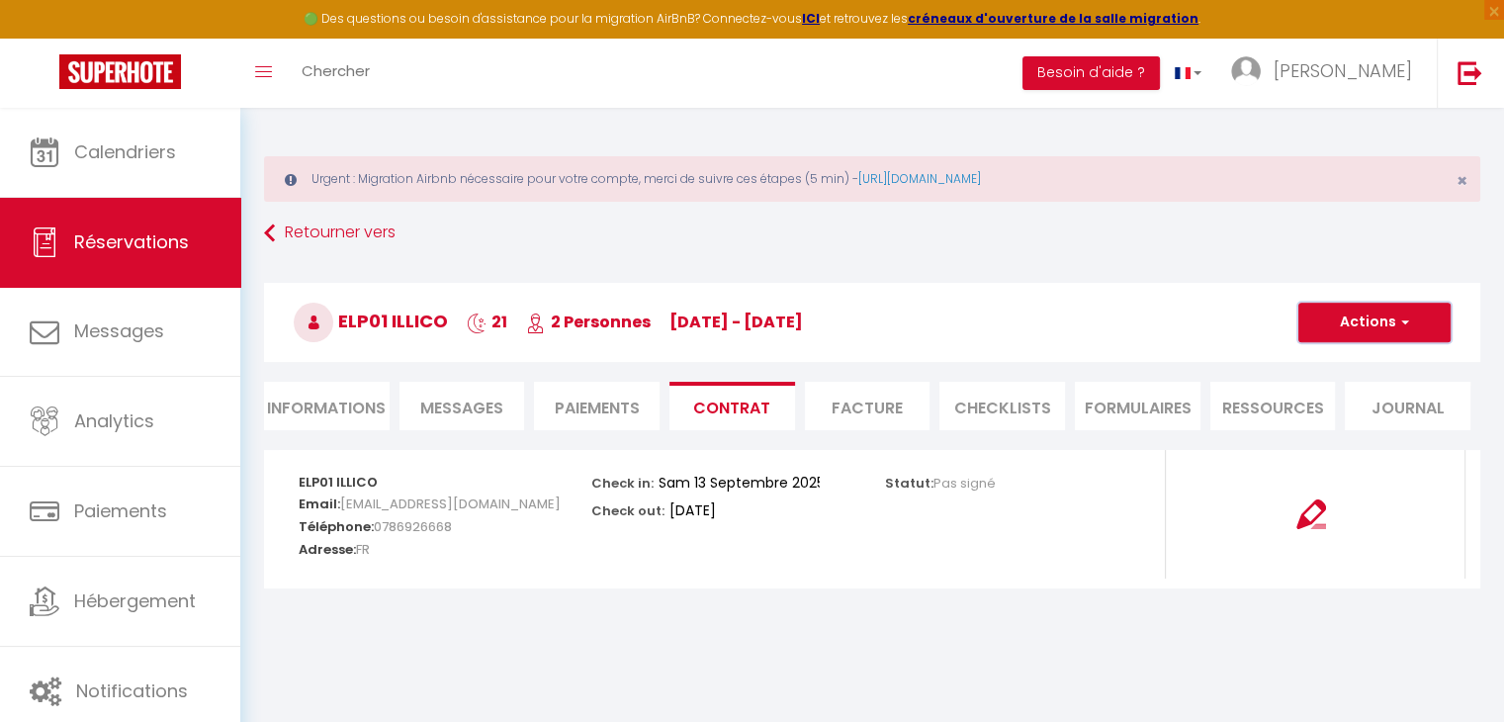
click at [1369, 315] on button "Actions" at bounding box center [1374, 323] width 152 height 40
click at [1351, 393] on link "Envoyer le contrat" at bounding box center [1359, 392] width 166 height 26
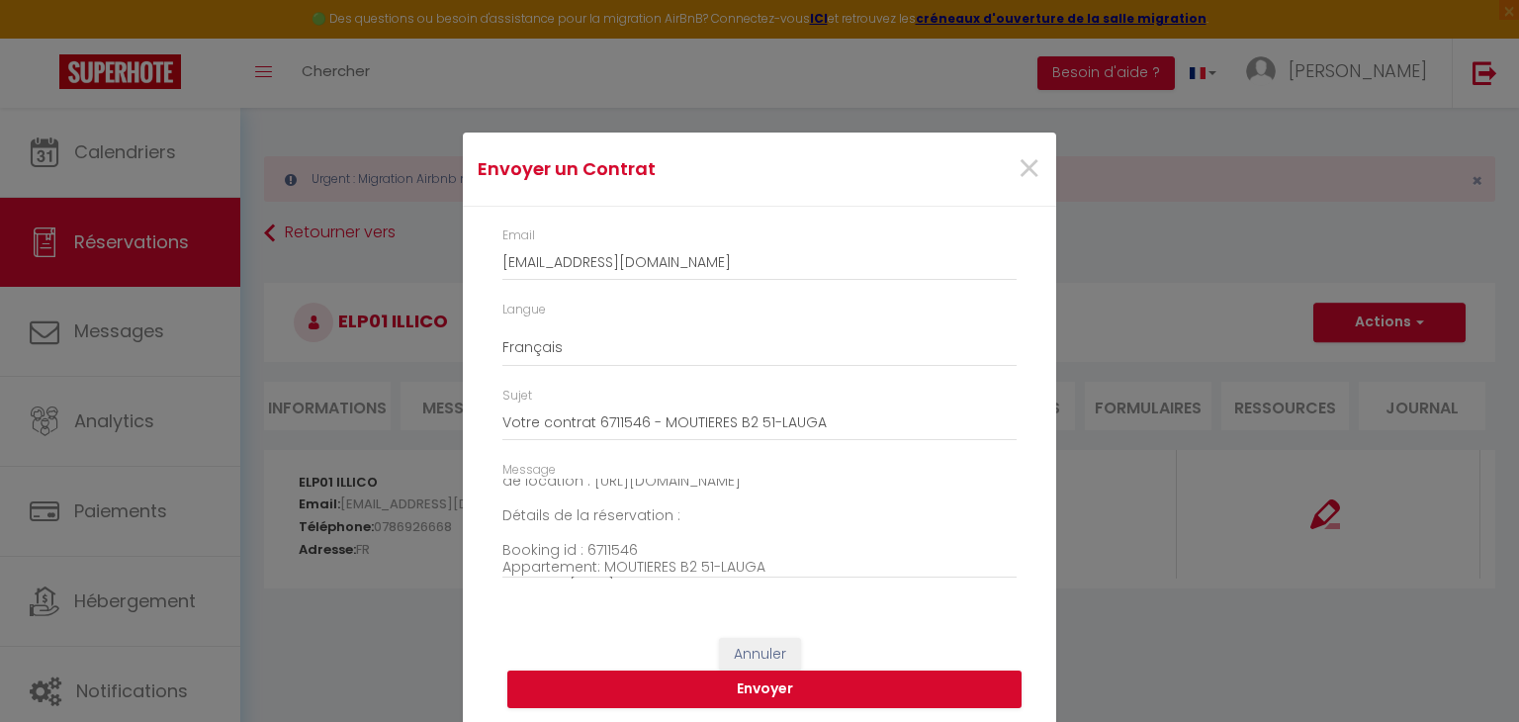
scroll to position [241, 0]
click at [680, 683] on button "Envoyer" at bounding box center [764, 689] width 514 height 38
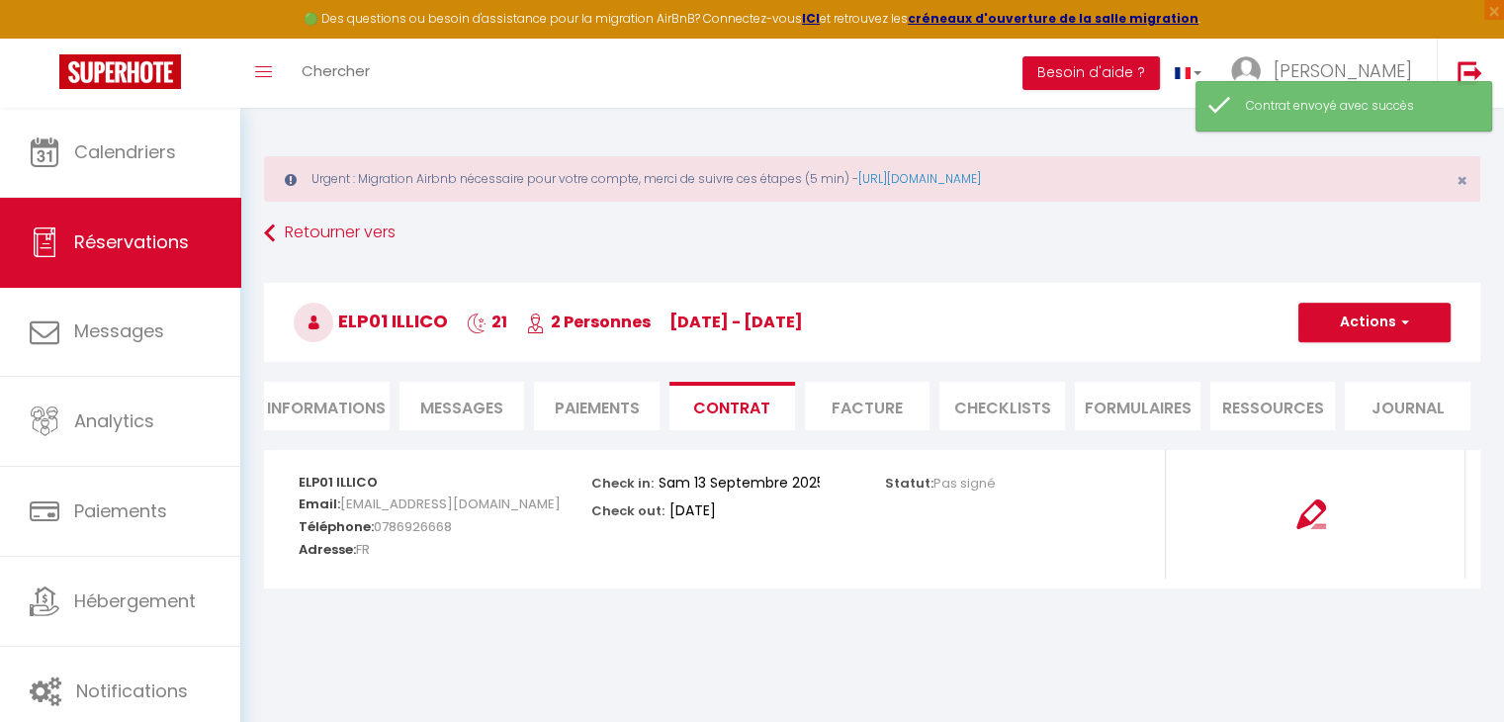
click at [894, 404] on li "Facture" at bounding box center [868, 406] width 126 height 48
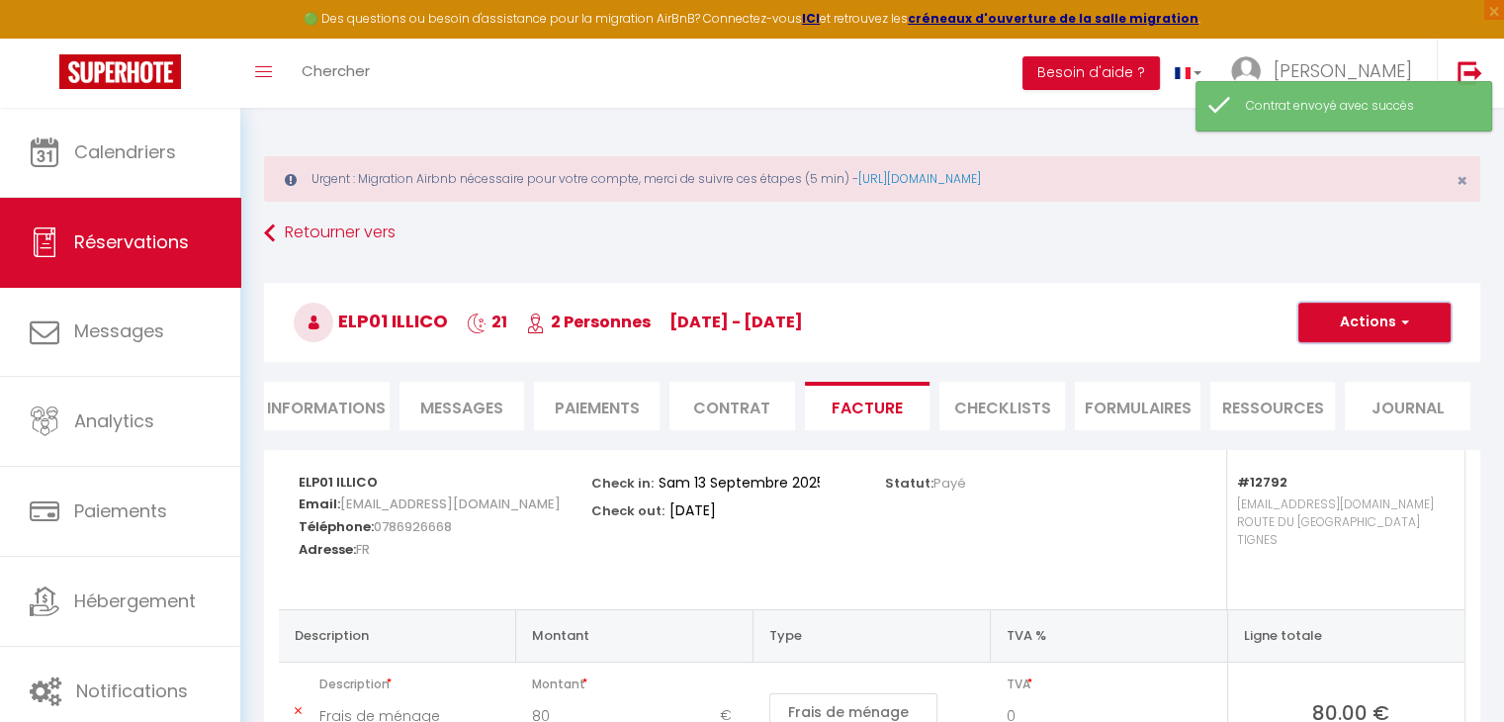
click at [1408, 303] on button "Actions" at bounding box center [1374, 323] width 152 height 40
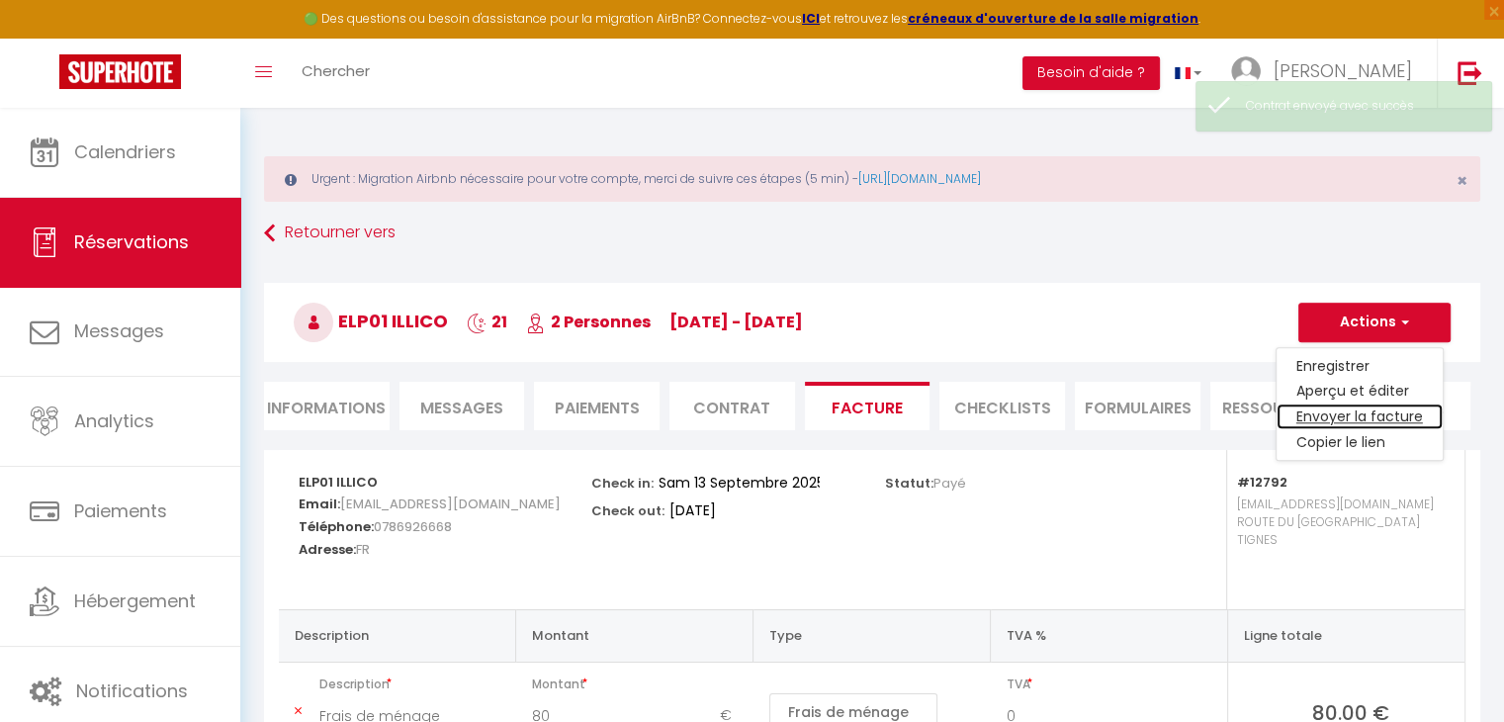
click at [1333, 404] on link "Envoyer la facture" at bounding box center [1359, 417] width 166 height 26
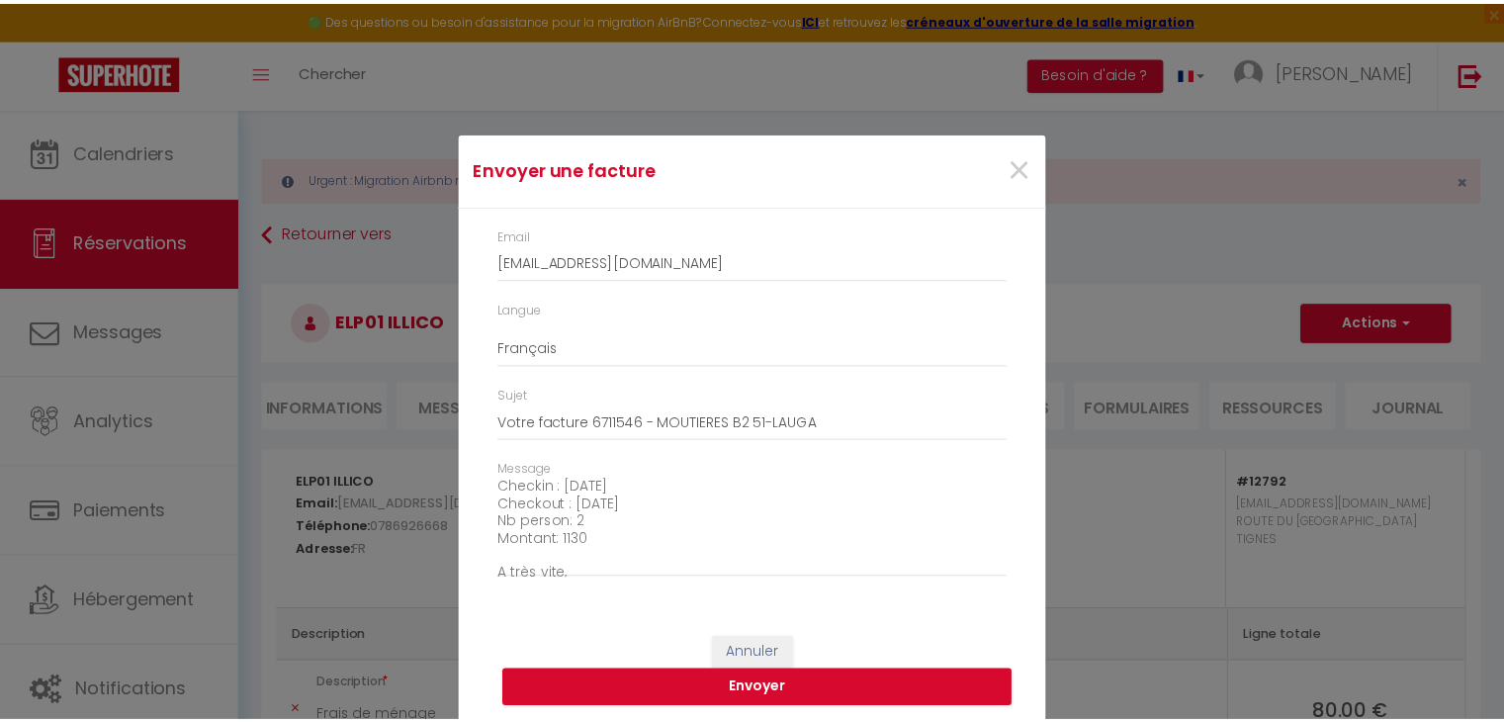
scroll to position [224, 0]
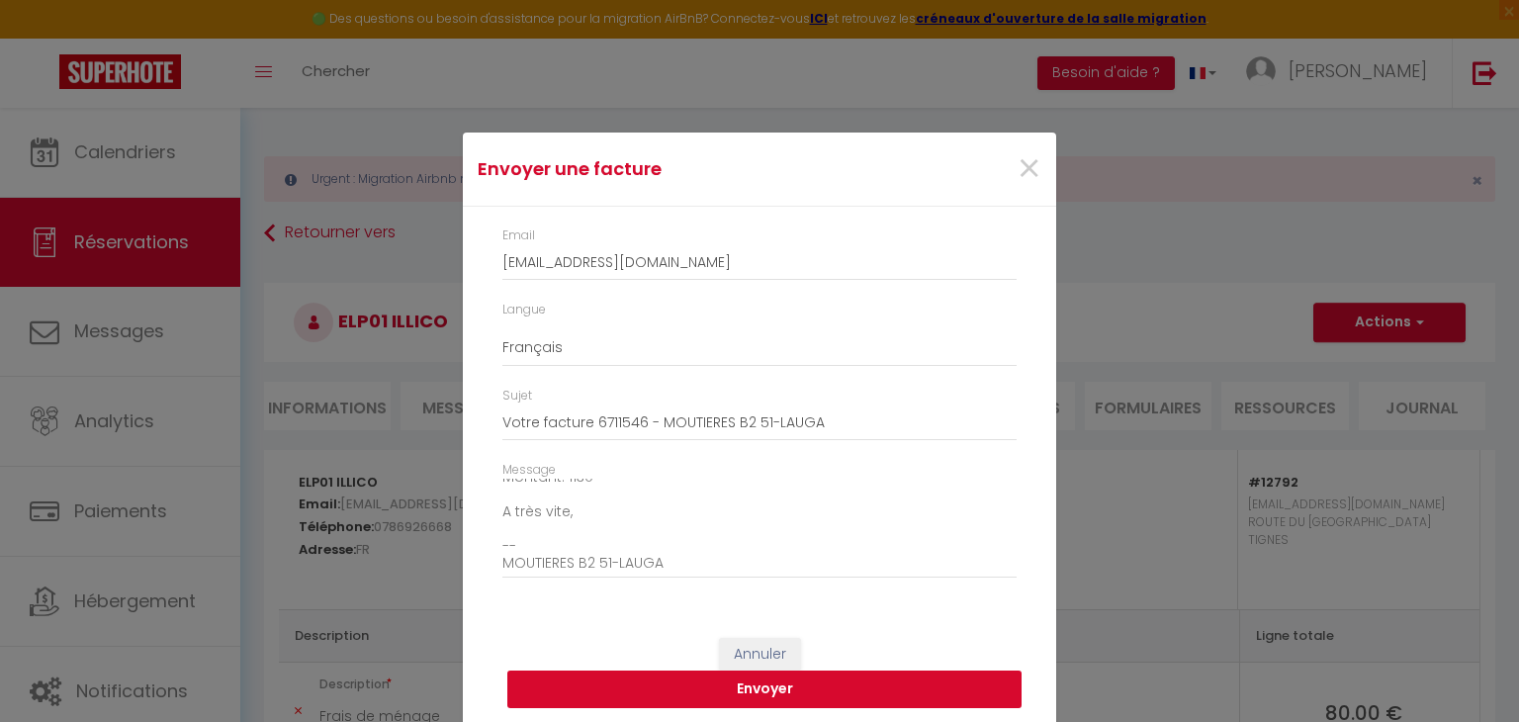
click at [728, 693] on button "Envoyer" at bounding box center [764, 689] width 514 height 38
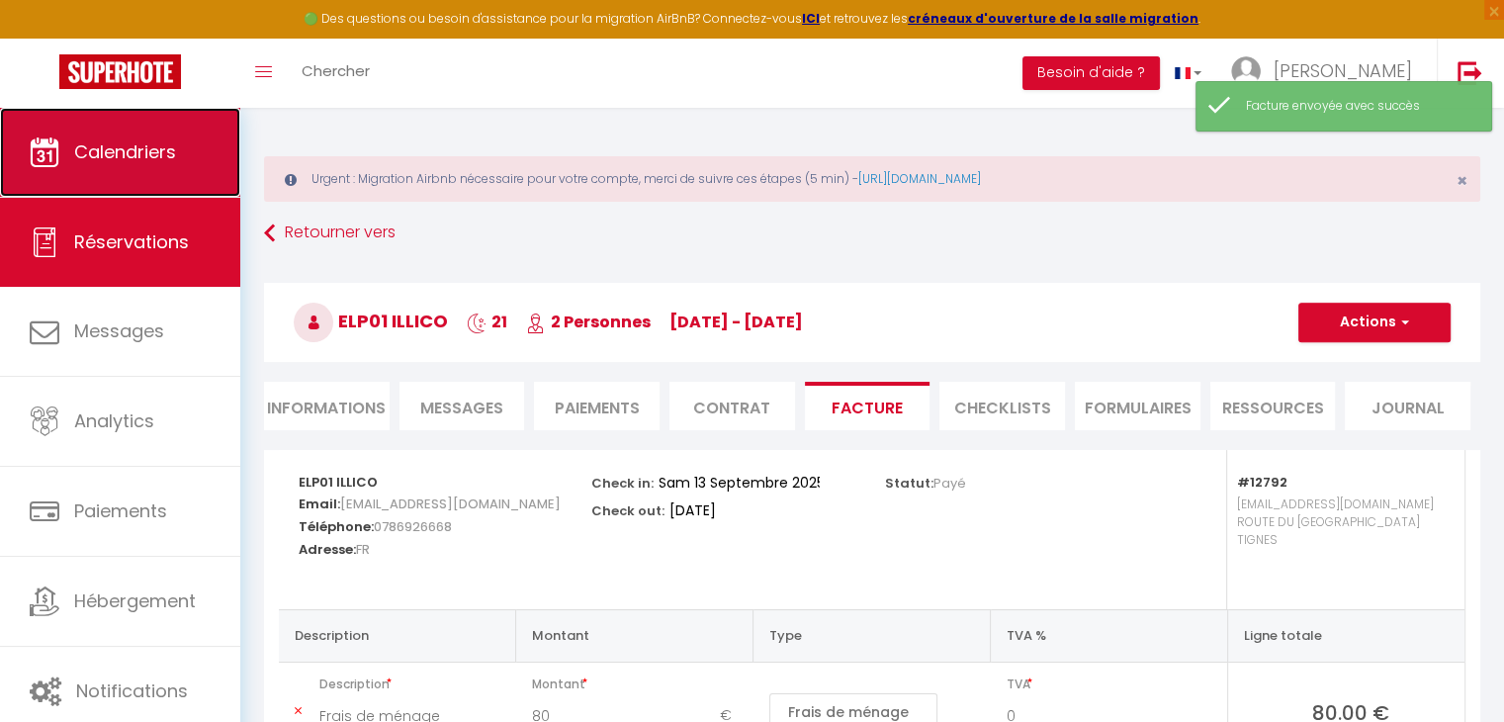
click at [212, 180] on link "Calendriers" at bounding box center [120, 152] width 240 height 89
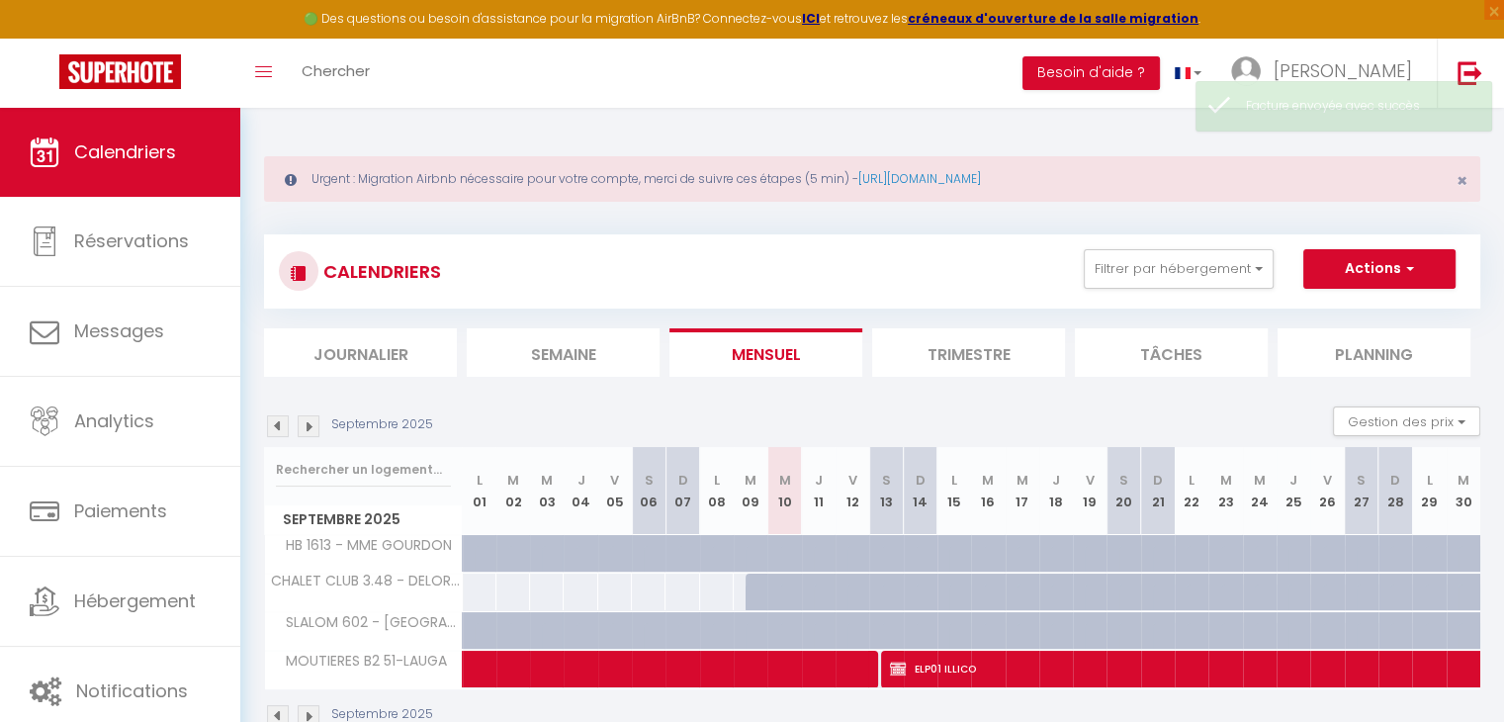
scroll to position [91, 0]
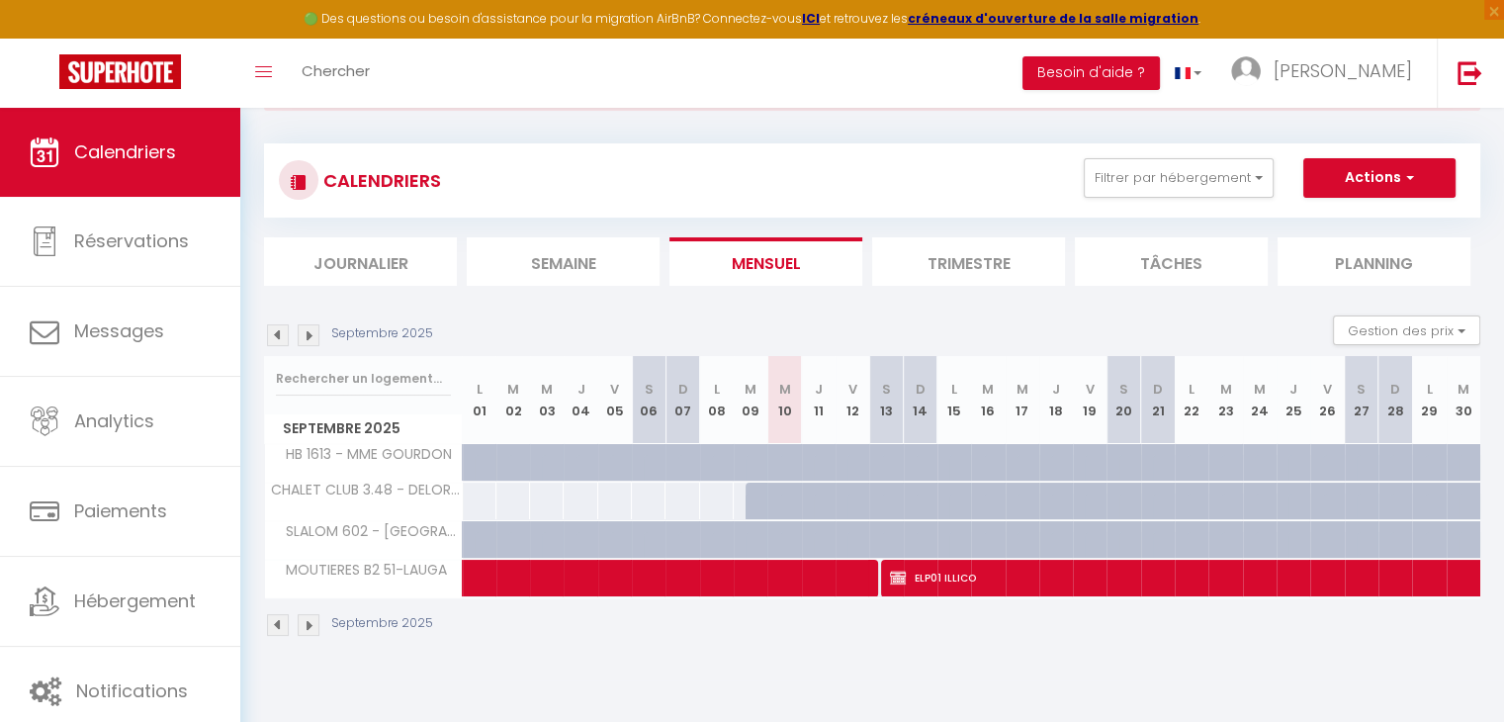
click at [314, 336] on img at bounding box center [309, 335] width 22 height 22
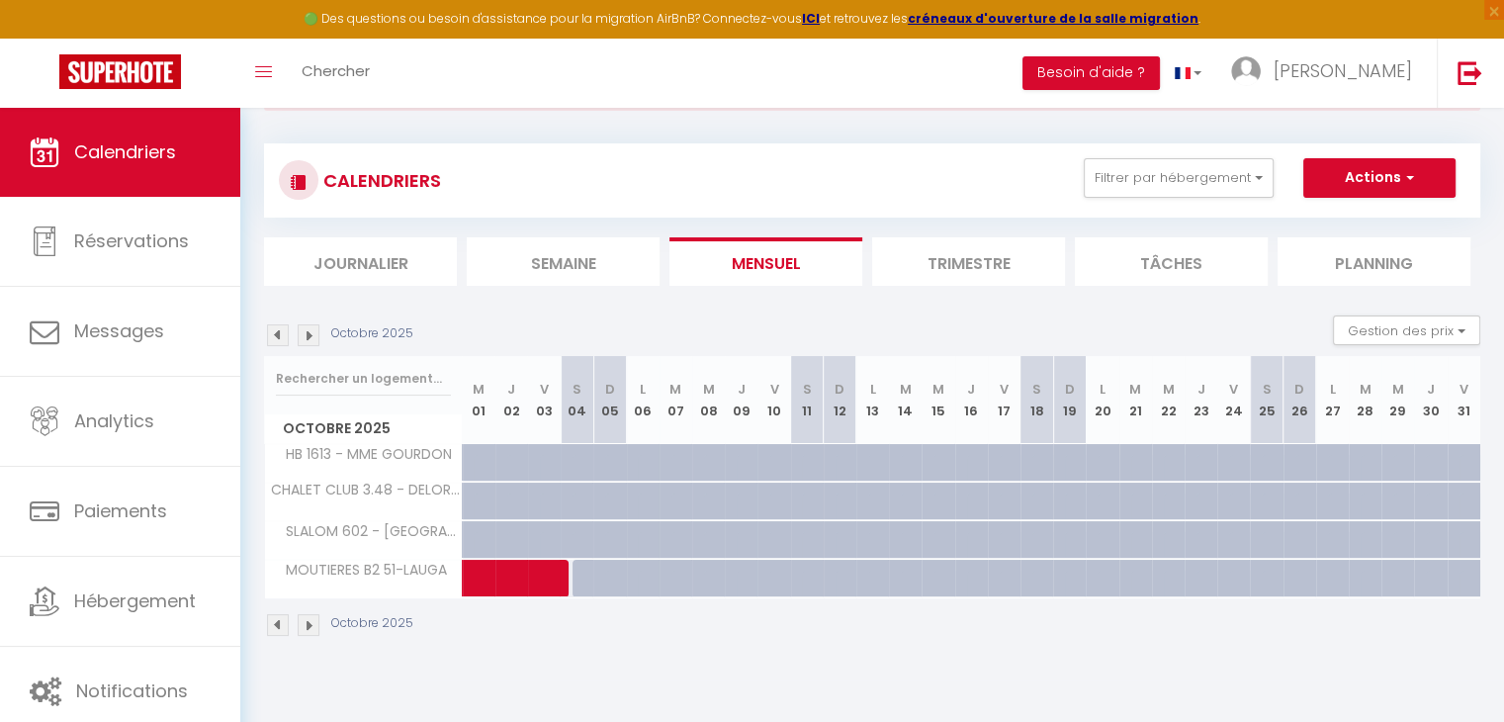
click at [273, 333] on img at bounding box center [278, 335] width 22 height 22
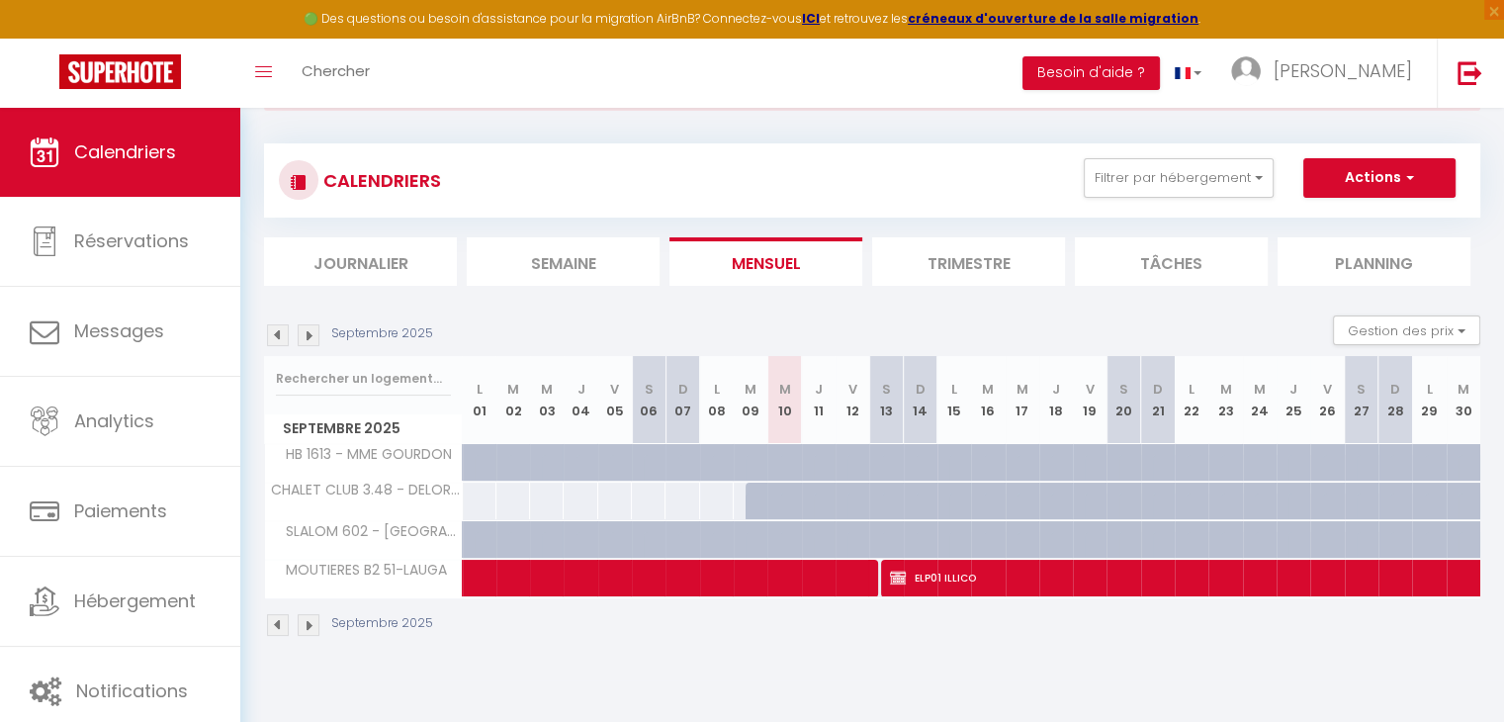
click at [273, 333] on img at bounding box center [278, 335] width 22 height 22
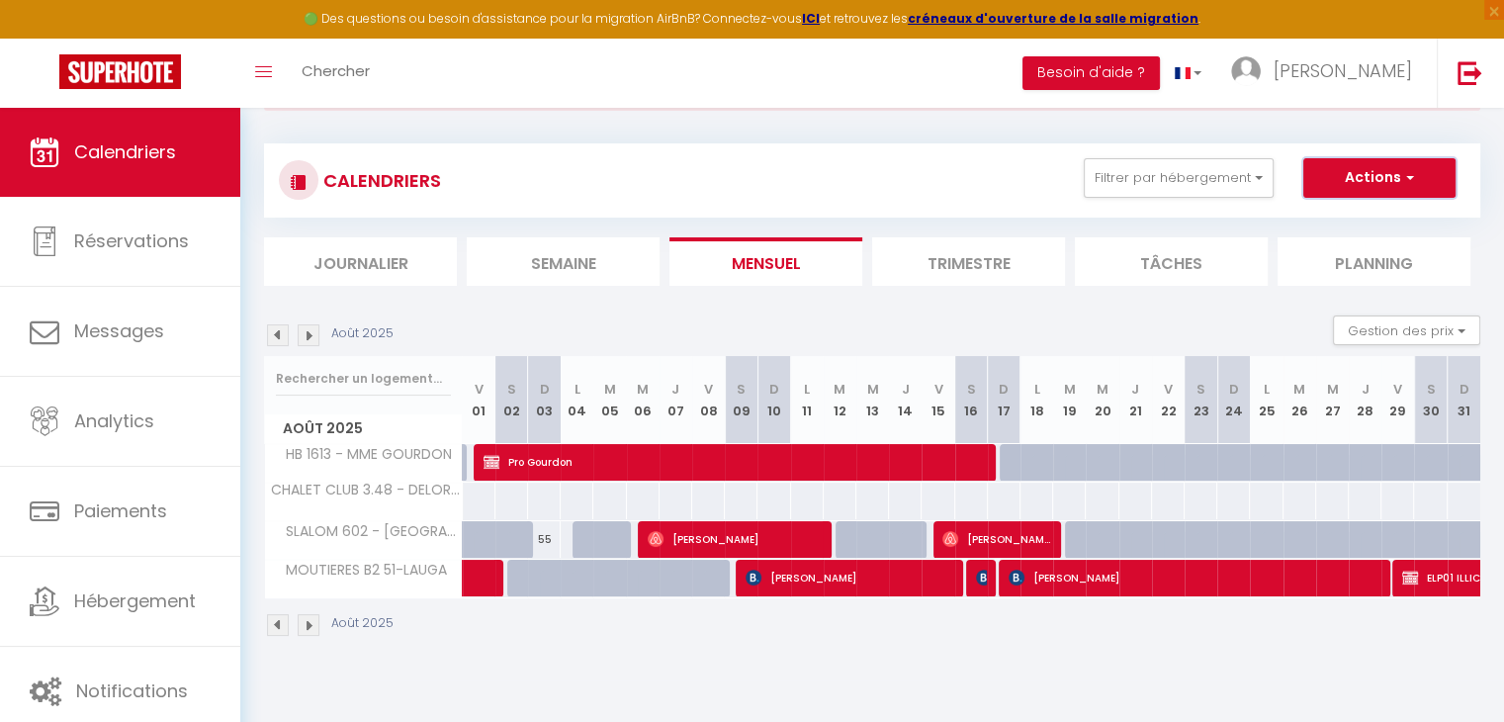
click at [1366, 186] on button "Actions" at bounding box center [1379, 178] width 152 height 40
click at [1337, 215] on link "Nouvelle réservation" at bounding box center [1358, 224] width 172 height 30
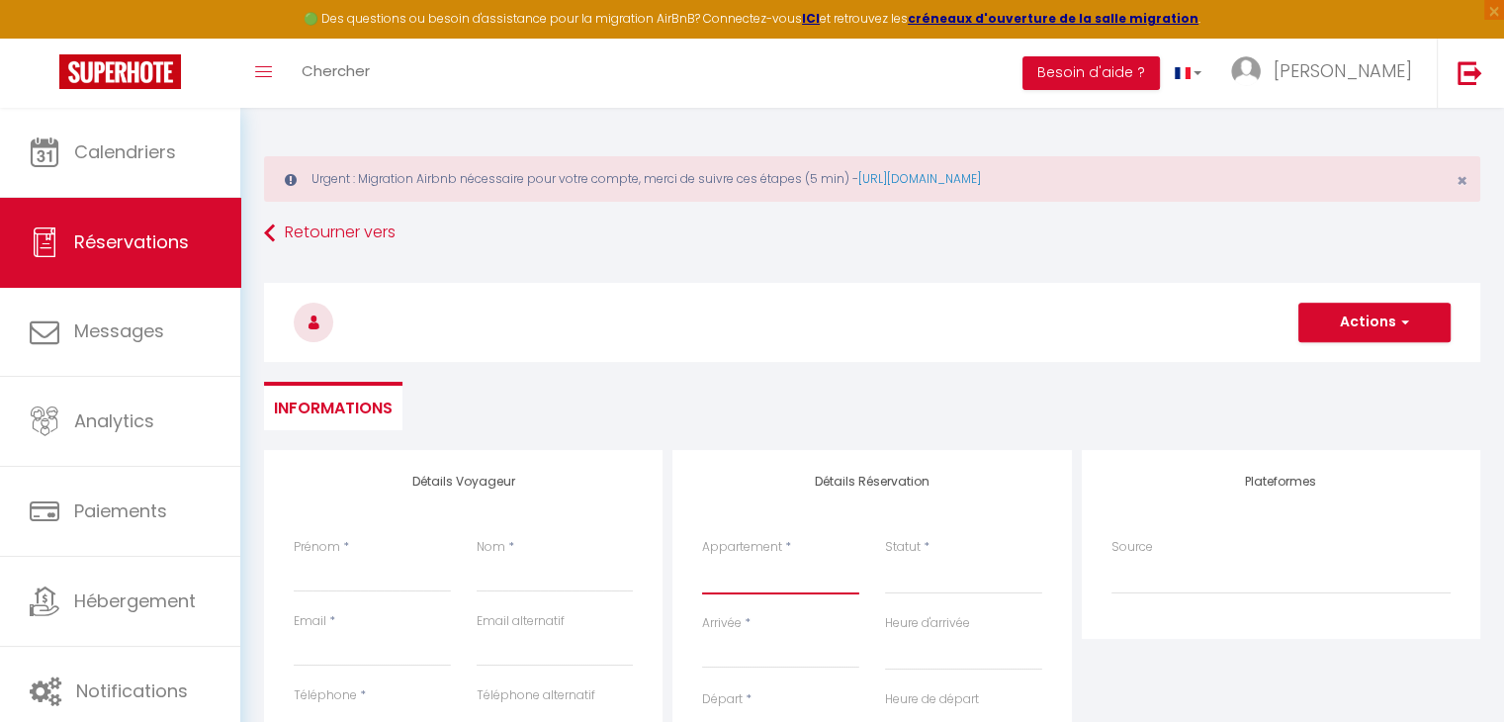
click at [790, 567] on select "SLALOM 107 - MME BOURSET SLALOM 201 - [PERSON_NAME] SLALOM 602 - MEFTAH SLALOM …" at bounding box center [780, 576] width 157 height 38
click at [702, 557] on select "SLALOM 107 - MME BOURSET SLALOM 201 - [PERSON_NAME] SLALOM 602 - MEFTAH SLALOM …" at bounding box center [780, 576] width 157 height 38
click at [921, 583] on select "Confirmé Non Confirmé [PERSON_NAME] par le voyageur No Show Request" at bounding box center [963, 576] width 157 height 38
click at [885, 557] on select "Confirmé Non Confirmé [PERSON_NAME] par le voyageur No Show Request" at bounding box center [963, 576] width 157 height 38
click at [737, 650] on input "Arrivée" at bounding box center [780, 653] width 157 height 26
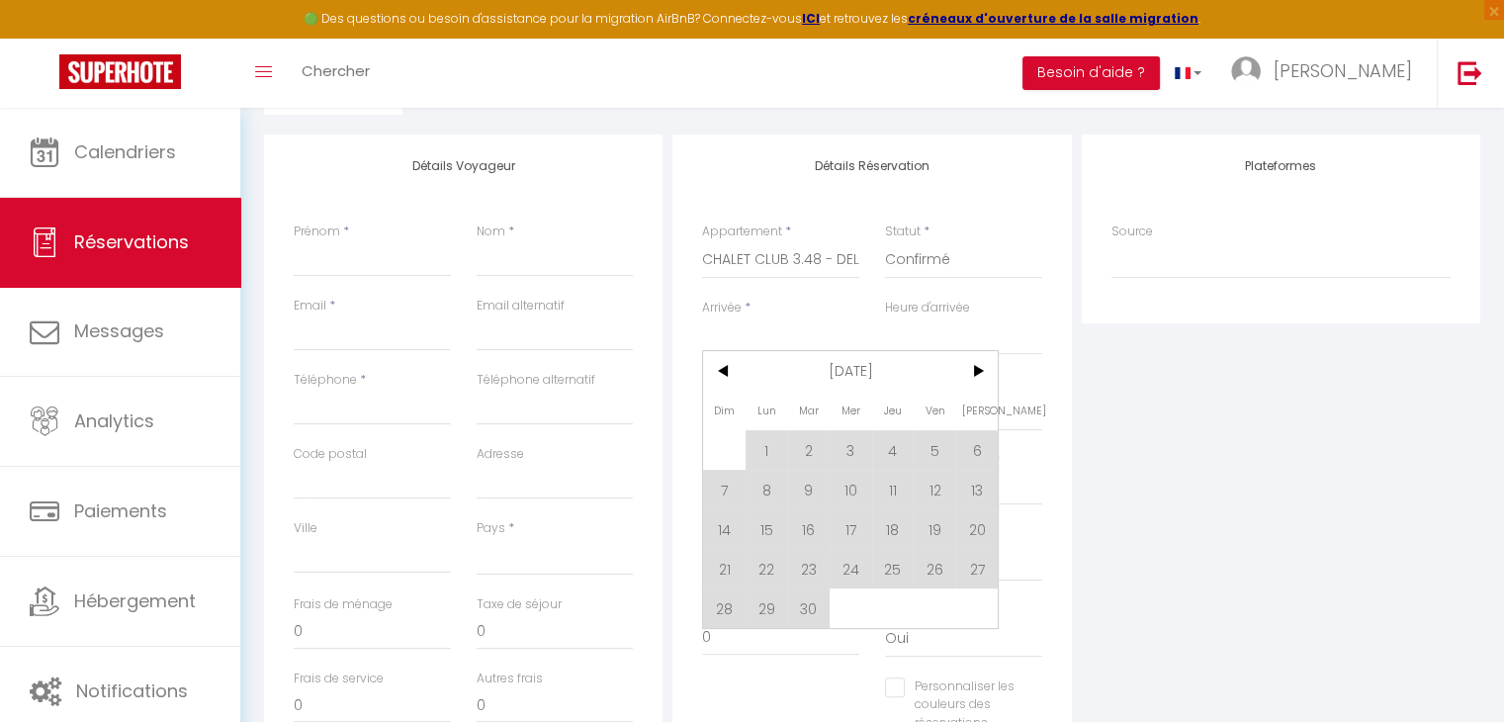
scroll to position [316, 0]
click at [966, 373] on span ">" at bounding box center [977, 370] width 43 height 40
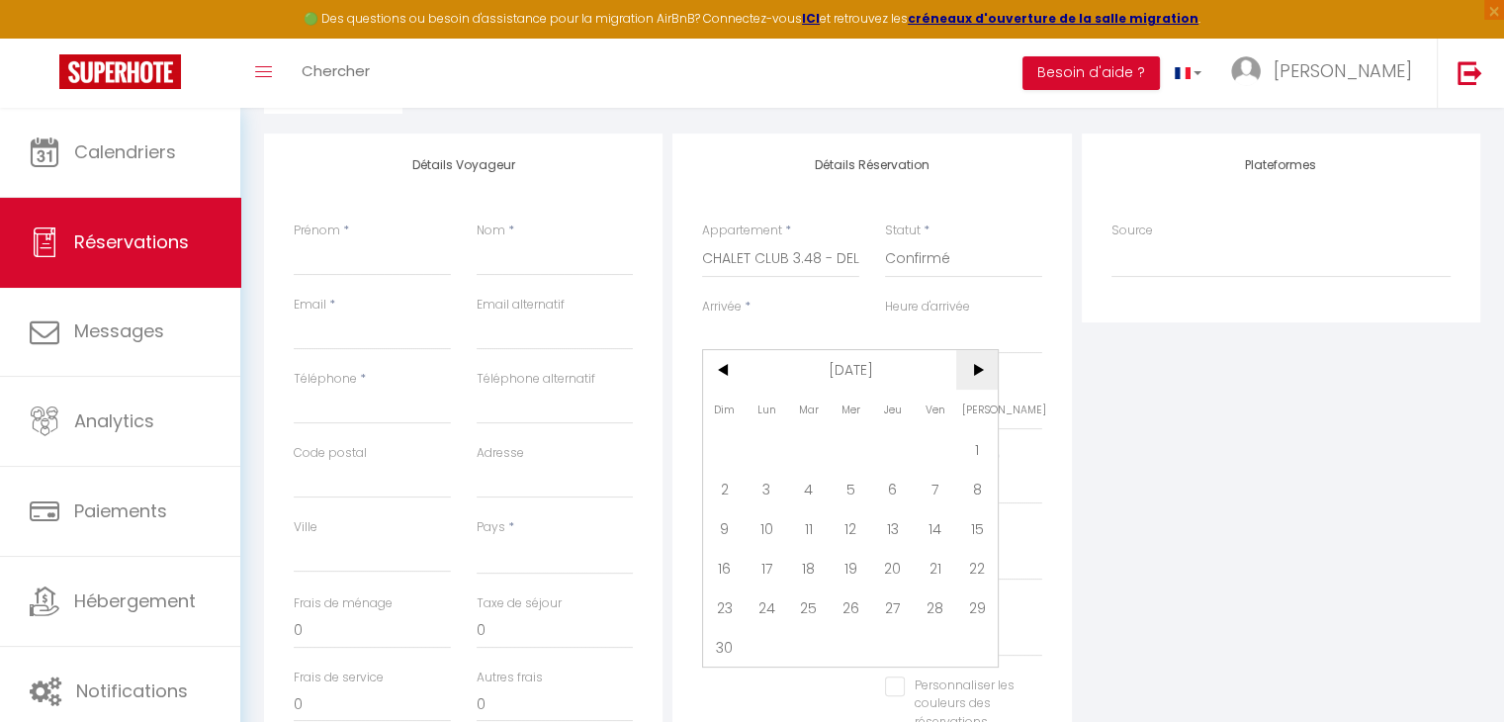
click at [966, 373] on span ">" at bounding box center [977, 370] width 43 height 40
click at [728, 370] on span "<" at bounding box center [724, 370] width 43 height 40
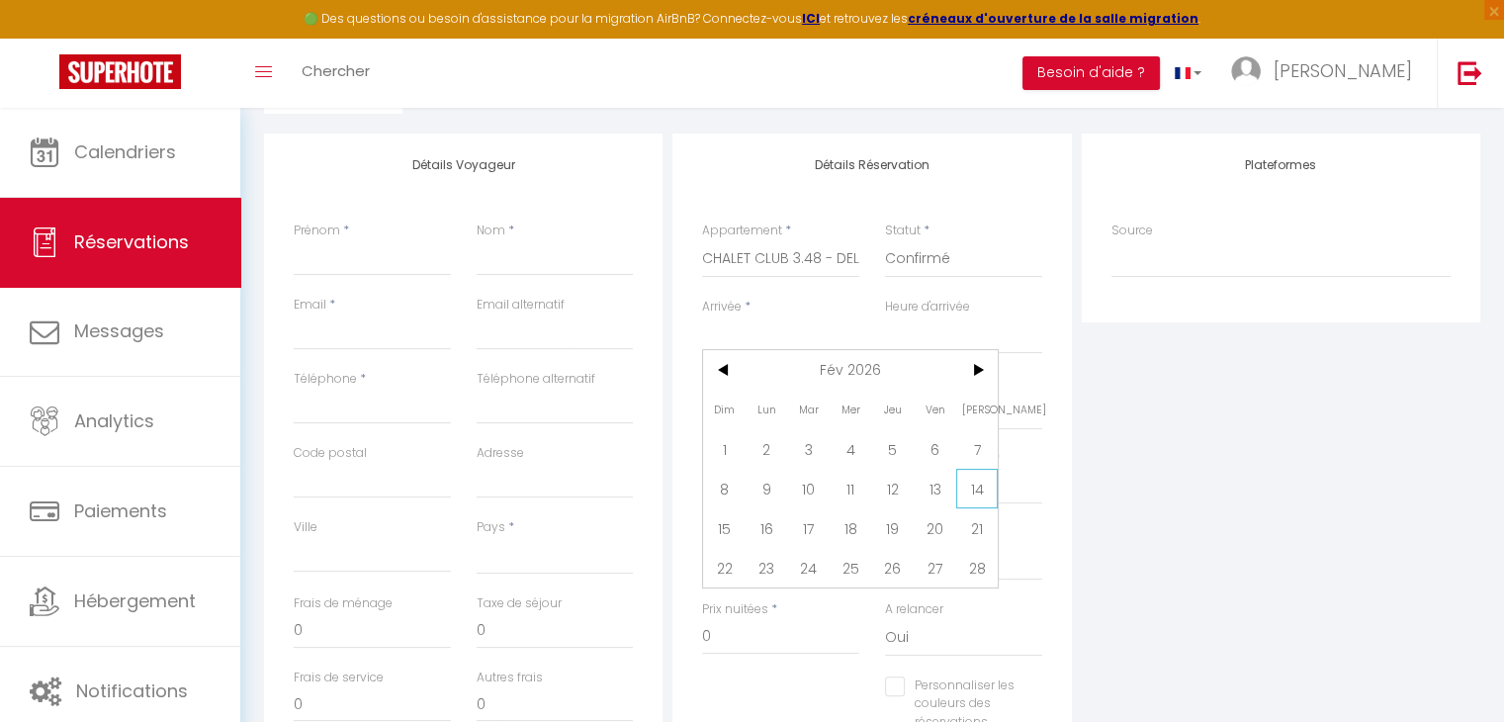
click at [965, 480] on span "14" at bounding box center [977, 489] width 43 height 40
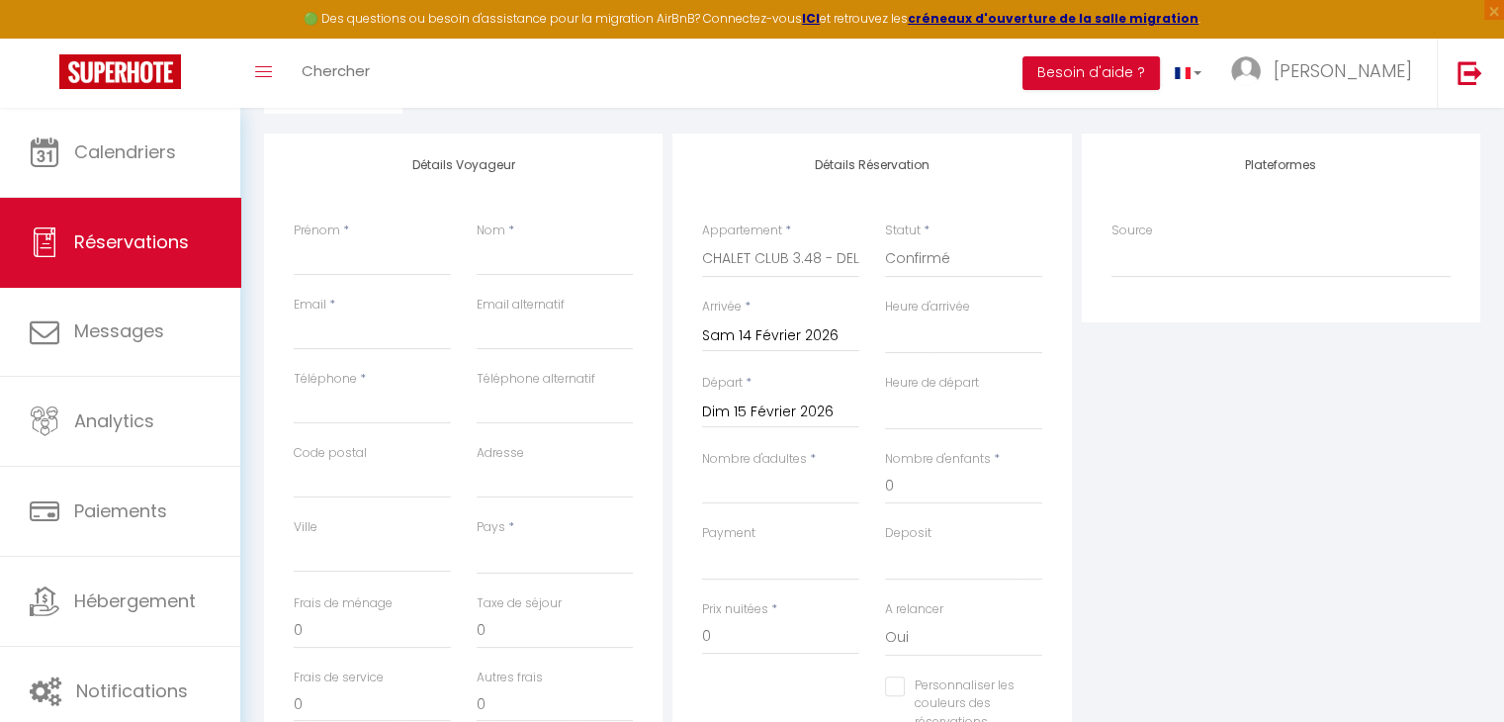
click at [753, 399] on input "Dim 15 Février 2026" at bounding box center [780, 412] width 157 height 26
click at [979, 594] on span "21" at bounding box center [977, 603] width 43 height 40
click at [388, 247] on input "Prénom" at bounding box center [372, 258] width 157 height 36
click at [516, 261] on input "Nom" at bounding box center [555, 258] width 157 height 36
click at [358, 325] on input "Email client" at bounding box center [372, 332] width 157 height 36
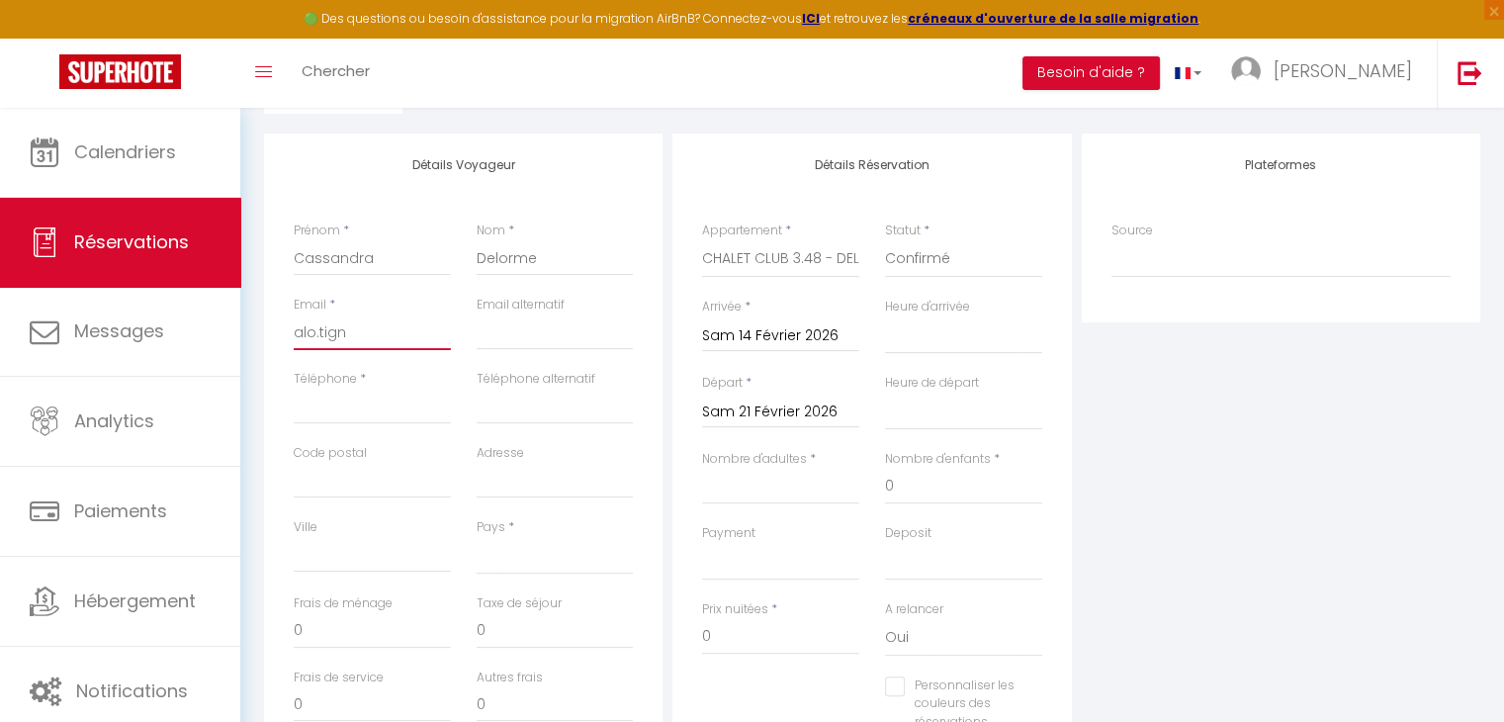
click at [305, 338] on input "alo.tign" at bounding box center [372, 332] width 157 height 36
click at [344, 336] on input "aplo.tign" at bounding box center [372, 332] width 157 height 36
click at [392, 333] on input "aplo.tign" at bounding box center [372, 332] width 157 height 36
click at [368, 422] on input "Téléphone" at bounding box center [372, 407] width 157 height 36
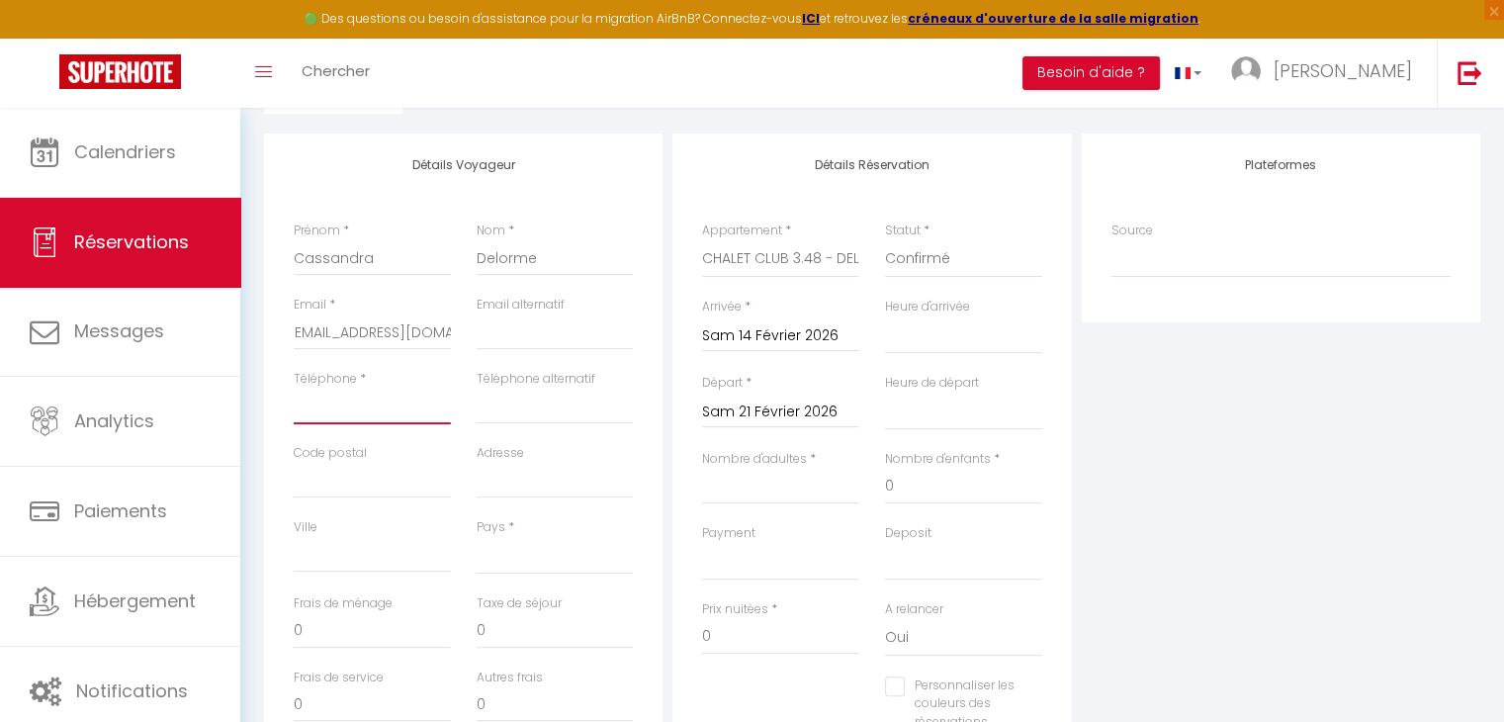
scroll to position [0, 0]
click at [555, 569] on select "[GEOGRAPHIC_DATA] [GEOGRAPHIC_DATA] [GEOGRAPHIC_DATA] [GEOGRAPHIC_DATA] [GEOGRA…" at bounding box center [555, 556] width 157 height 38
click at [477, 537] on select "[GEOGRAPHIC_DATA] [GEOGRAPHIC_DATA] [GEOGRAPHIC_DATA] [GEOGRAPHIC_DATA] [GEOGRA…" at bounding box center [555, 556] width 157 height 38
click at [791, 480] on input "Nombre d'adultes" at bounding box center [780, 487] width 157 height 36
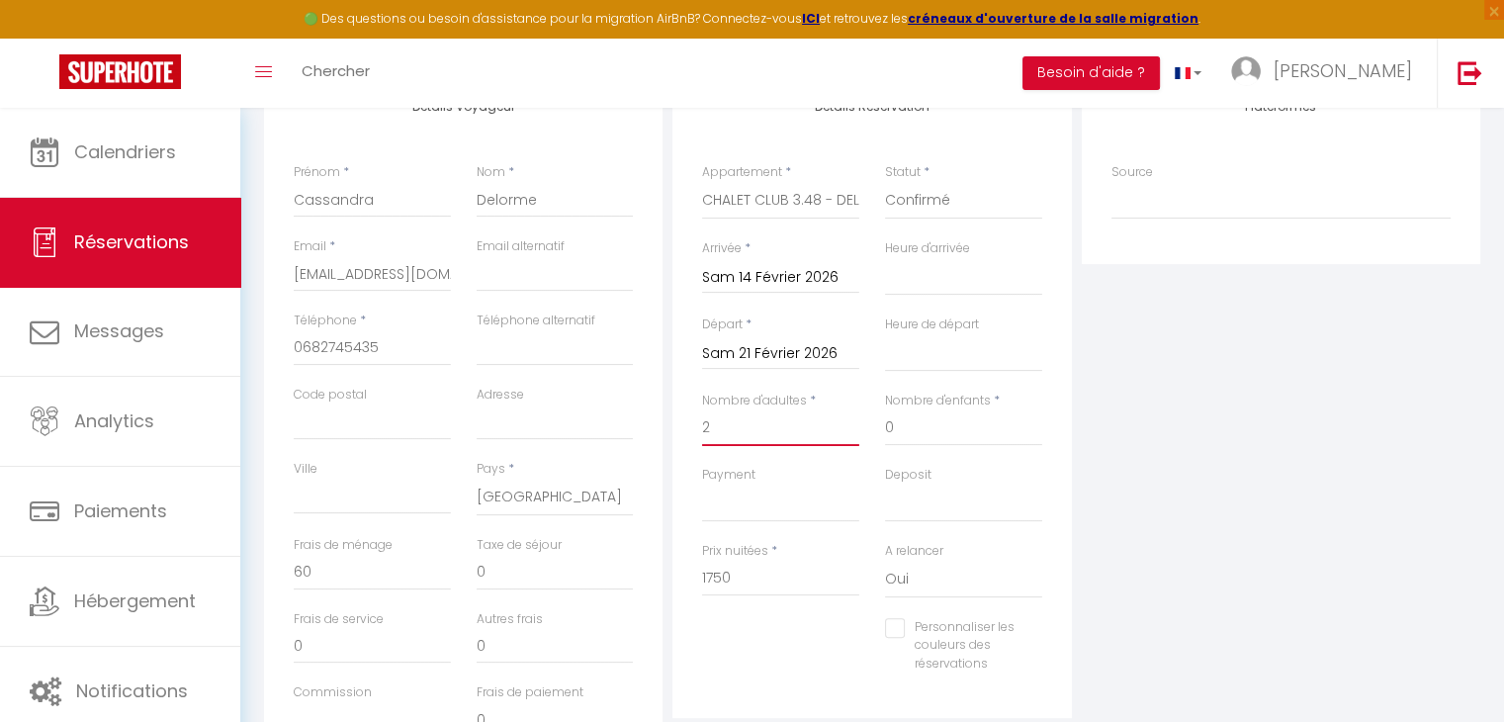
scroll to position [376, 0]
click at [742, 580] on input "1750" at bounding box center [780, 578] width 157 height 36
click at [842, 663] on div "Personnaliser les couleurs des réservations #D7092E" at bounding box center [872, 655] width 366 height 76
click at [908, 583] on select "Oui Non" at bounding box center [963, 579] width 157 height 38
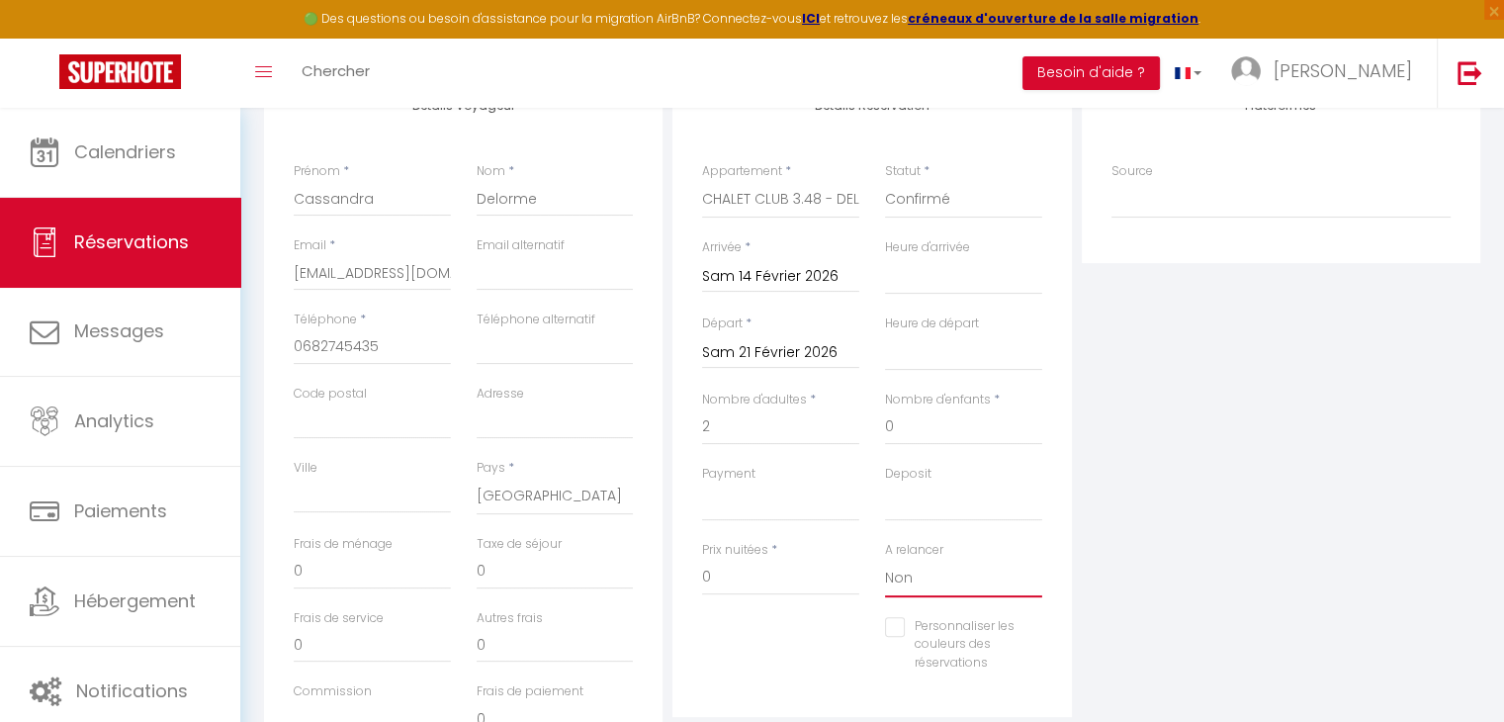
click at [885, 560] on select "Oui Non" at bounding box center [963, 579] width 157 height 38
click at [898, 581] on select "Oui Non" at bounding box center [963, 579] width 157 height 38
click at [885, 560] on select "Oui Non" at bounding box center [963, 579] width 157 height 38
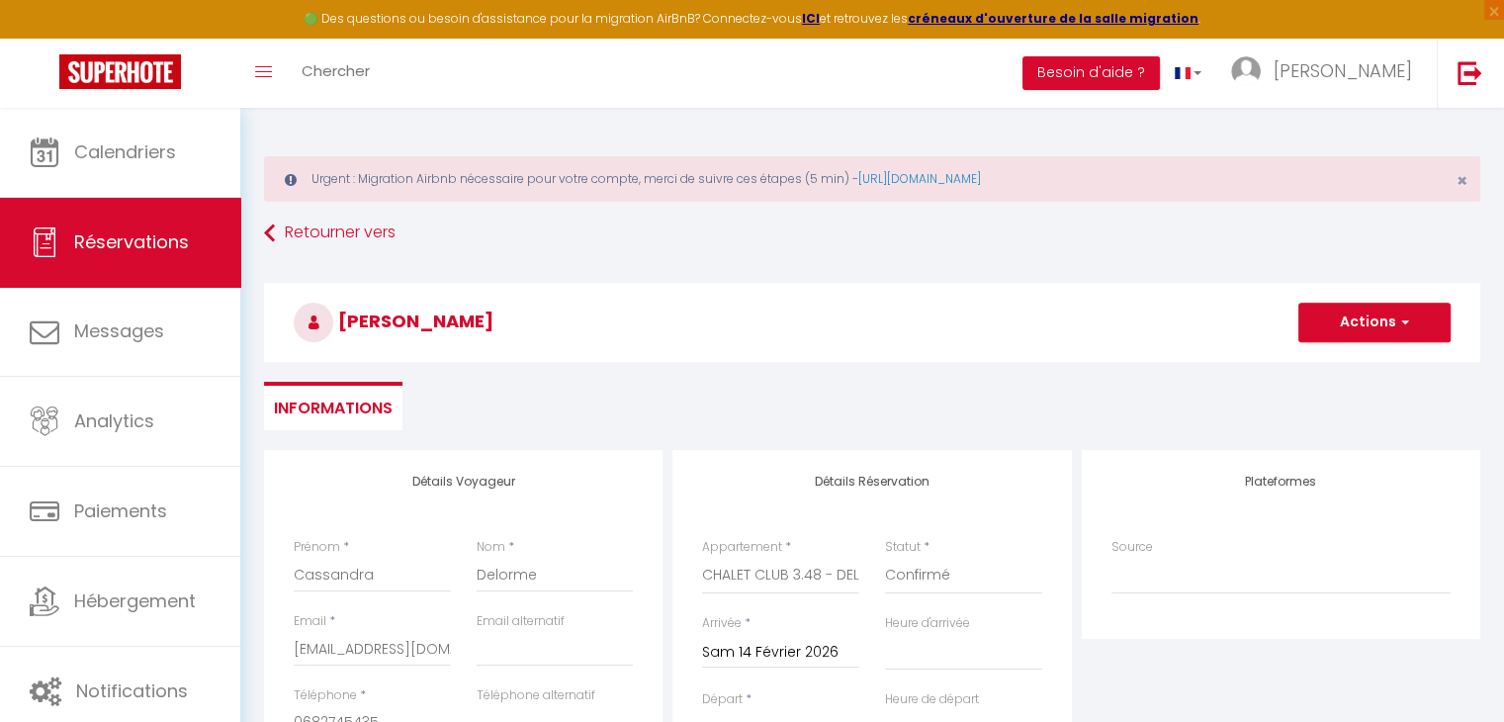
click at [1400, 302] on h3 "Cassandra Delorme" at bounding box center [872, 322] width 1216 height 79
click at [1387, 308] on button "Actions" at bounding box center [1374, 323] width 152 height 40
click at [1340, 355] on link "Enregistrer" at bounding box center [1354, 366] width 156 height 26
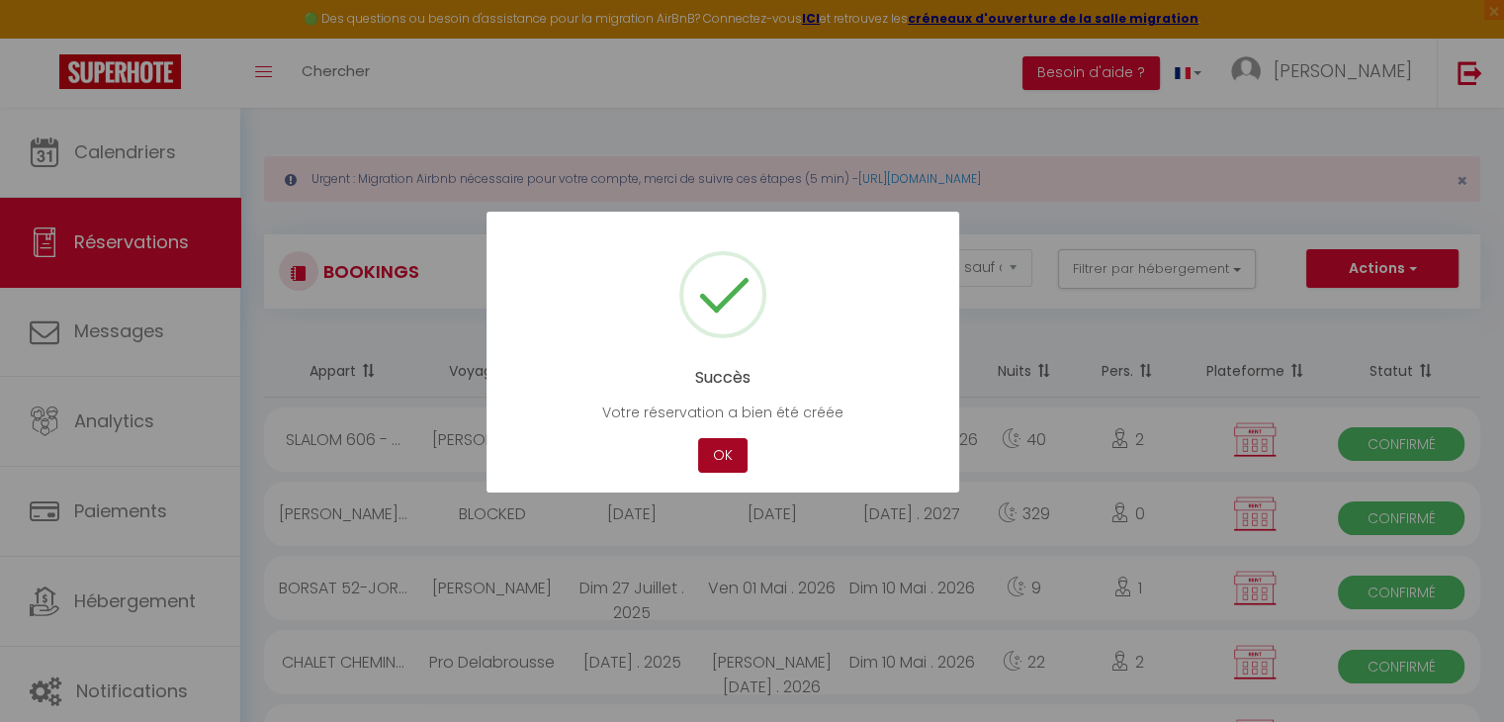
click at [718, 452] on button "OK" at bounding box center [722, 455] width 49 height 35
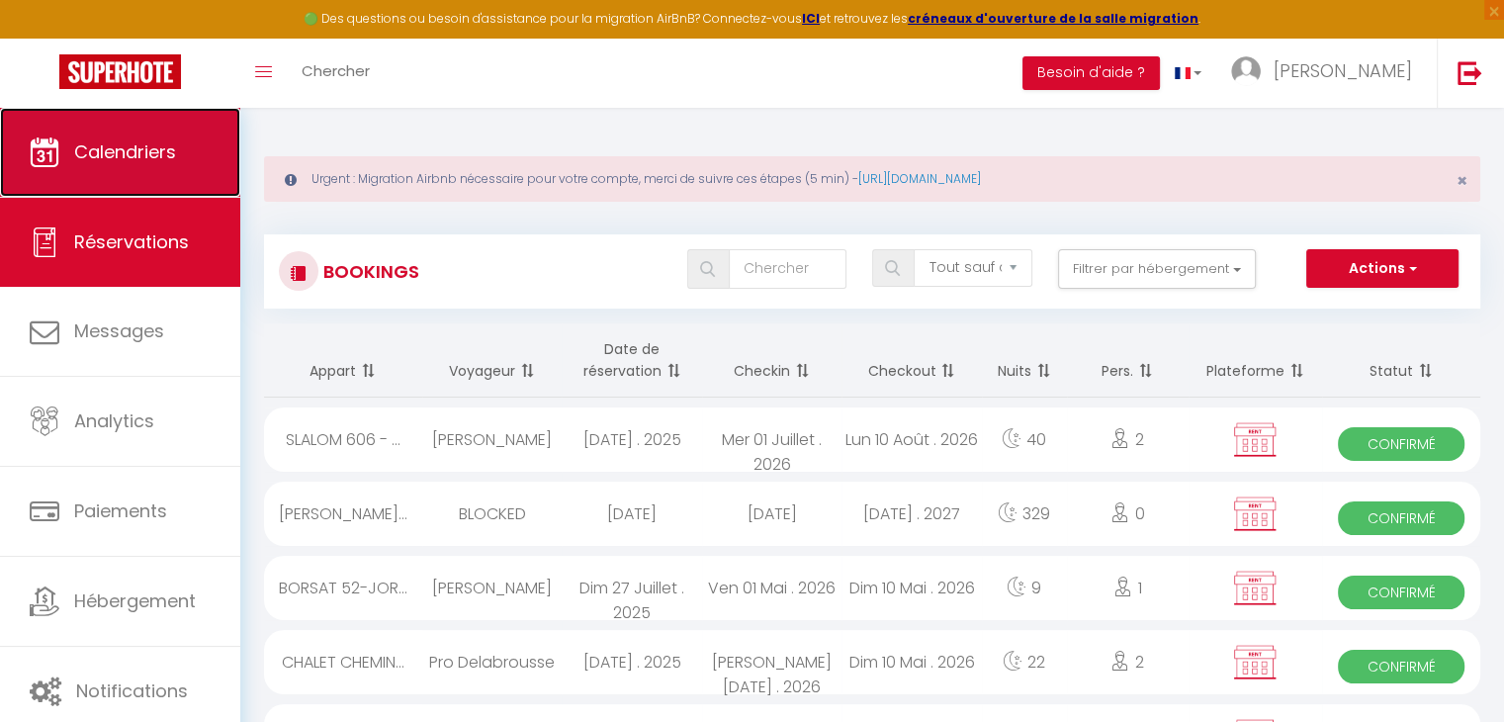
click at [210, 185] on link "Calendriers" at bounding box center [120, 152] width 240 height 89
